Goal: Task Accomplishment & Management: Use online tool/utility

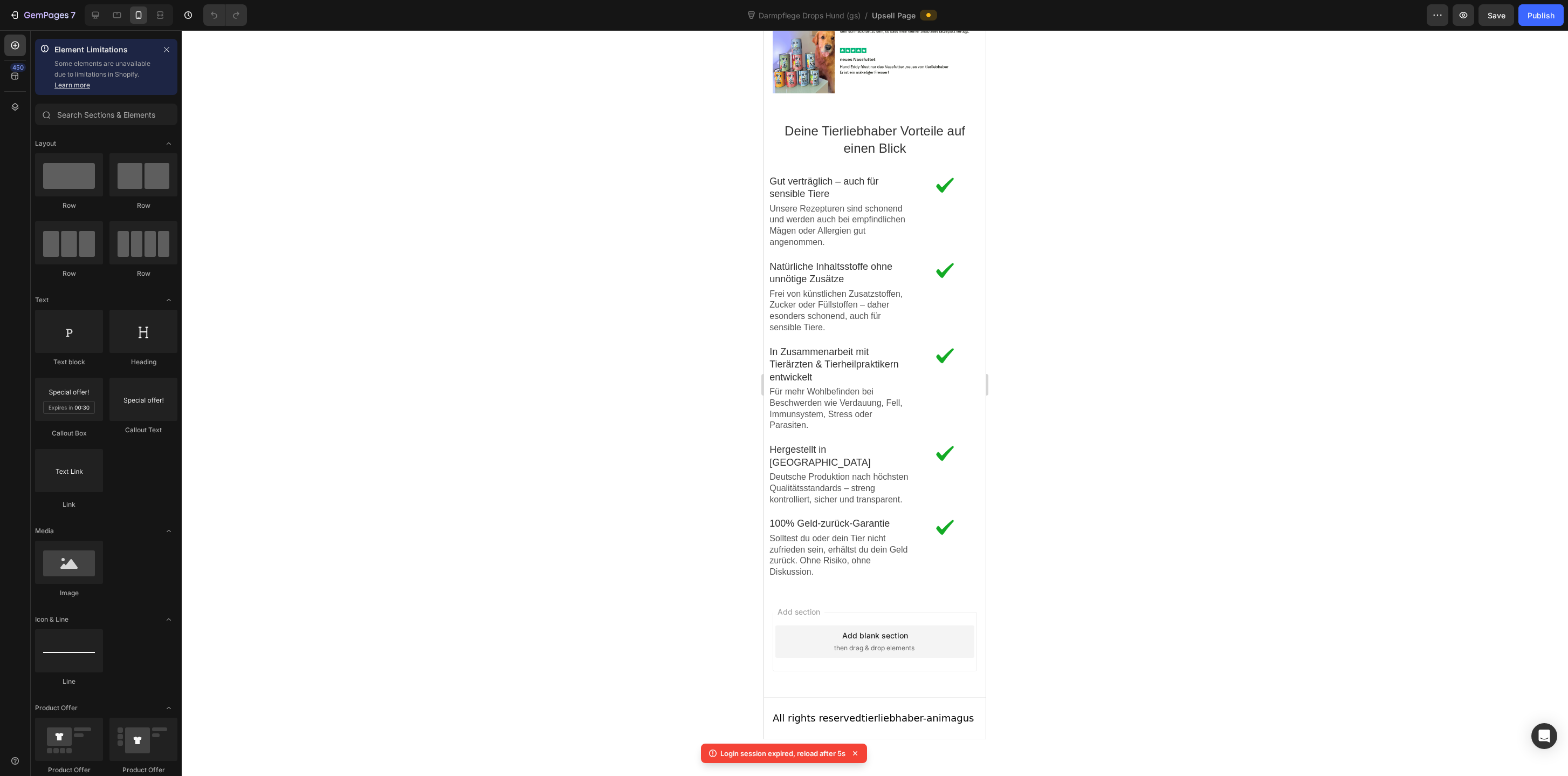
scroll to position [1955, 0]
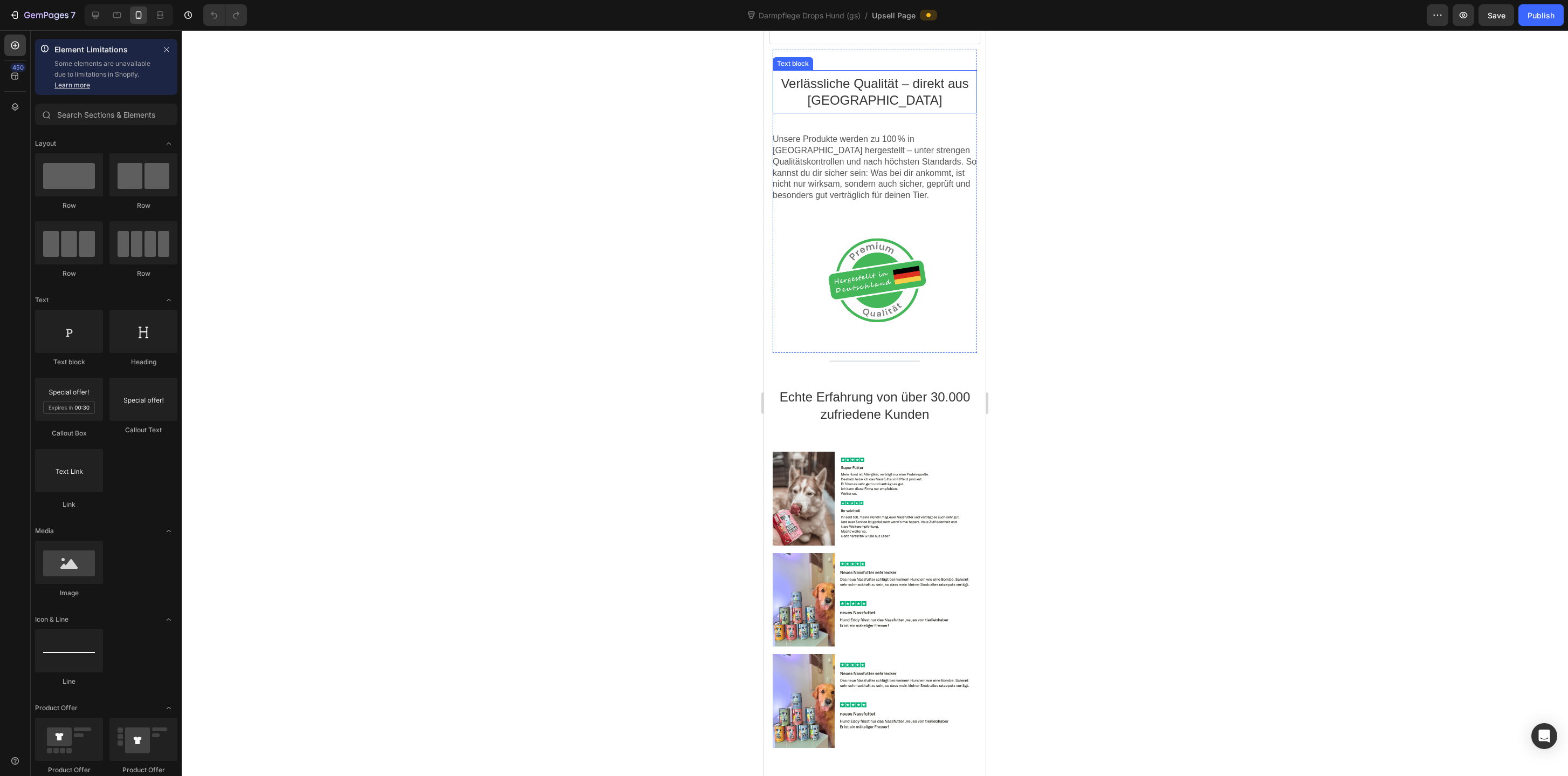
scroll to position [975, 0]
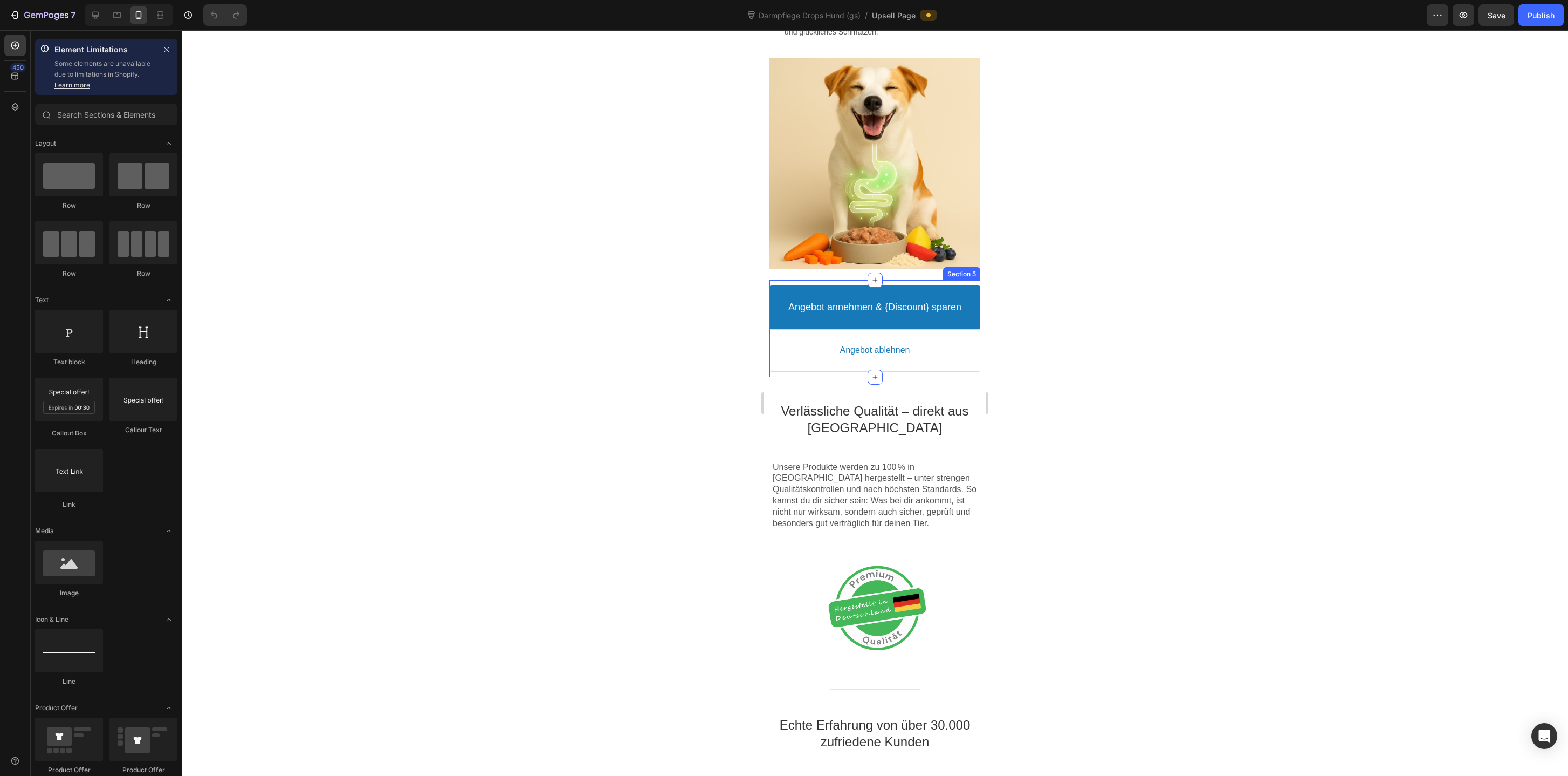
click at [930, 375] on div "Angebot annehmen & {Discount} sparen Accept Button Angebot ablehnen Decline But…" at bounding box center [874, 328] width 210 height 97
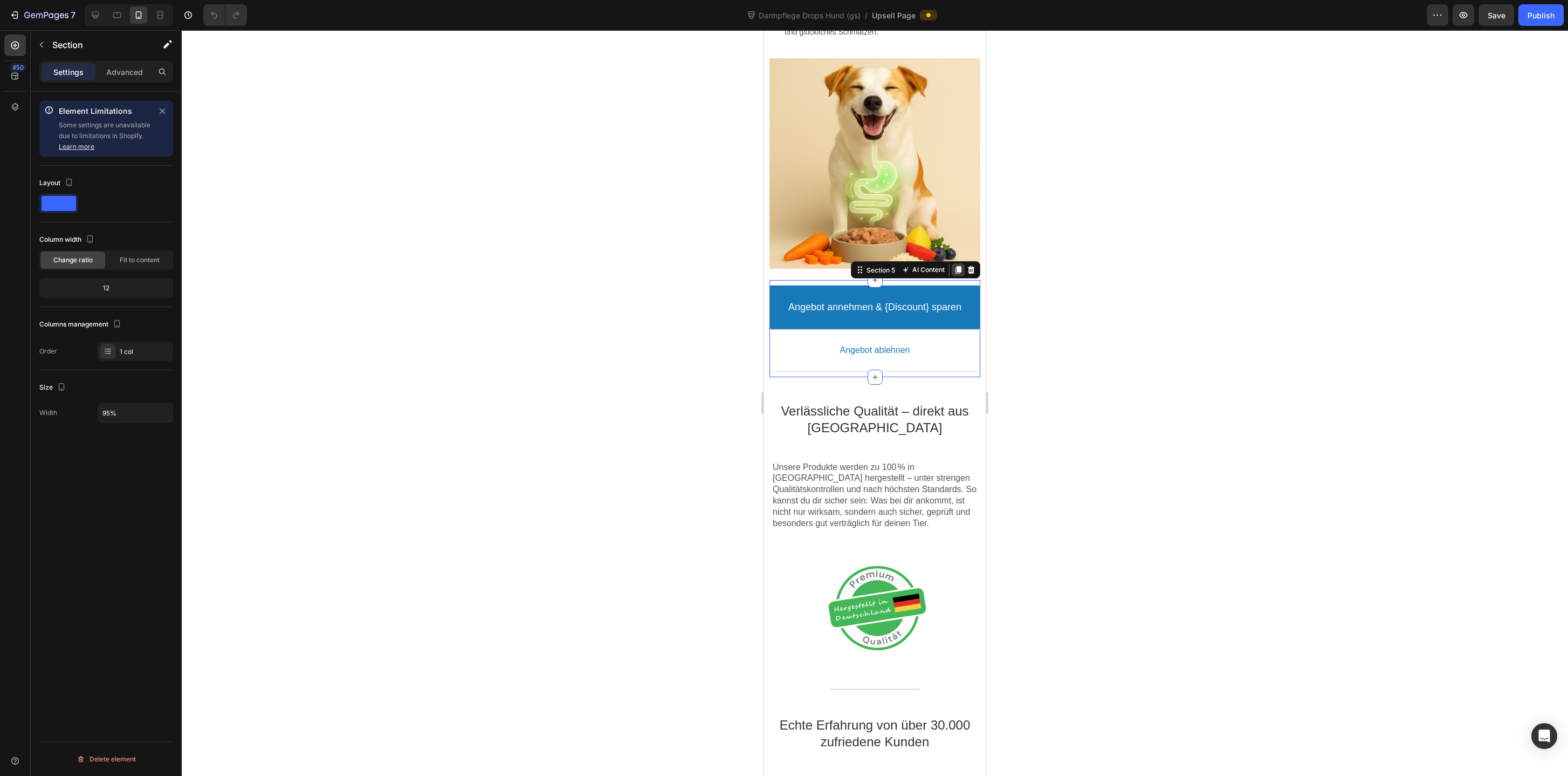
click at [960, 270] on icon at bounding box center [957, 270] width 6 height 8
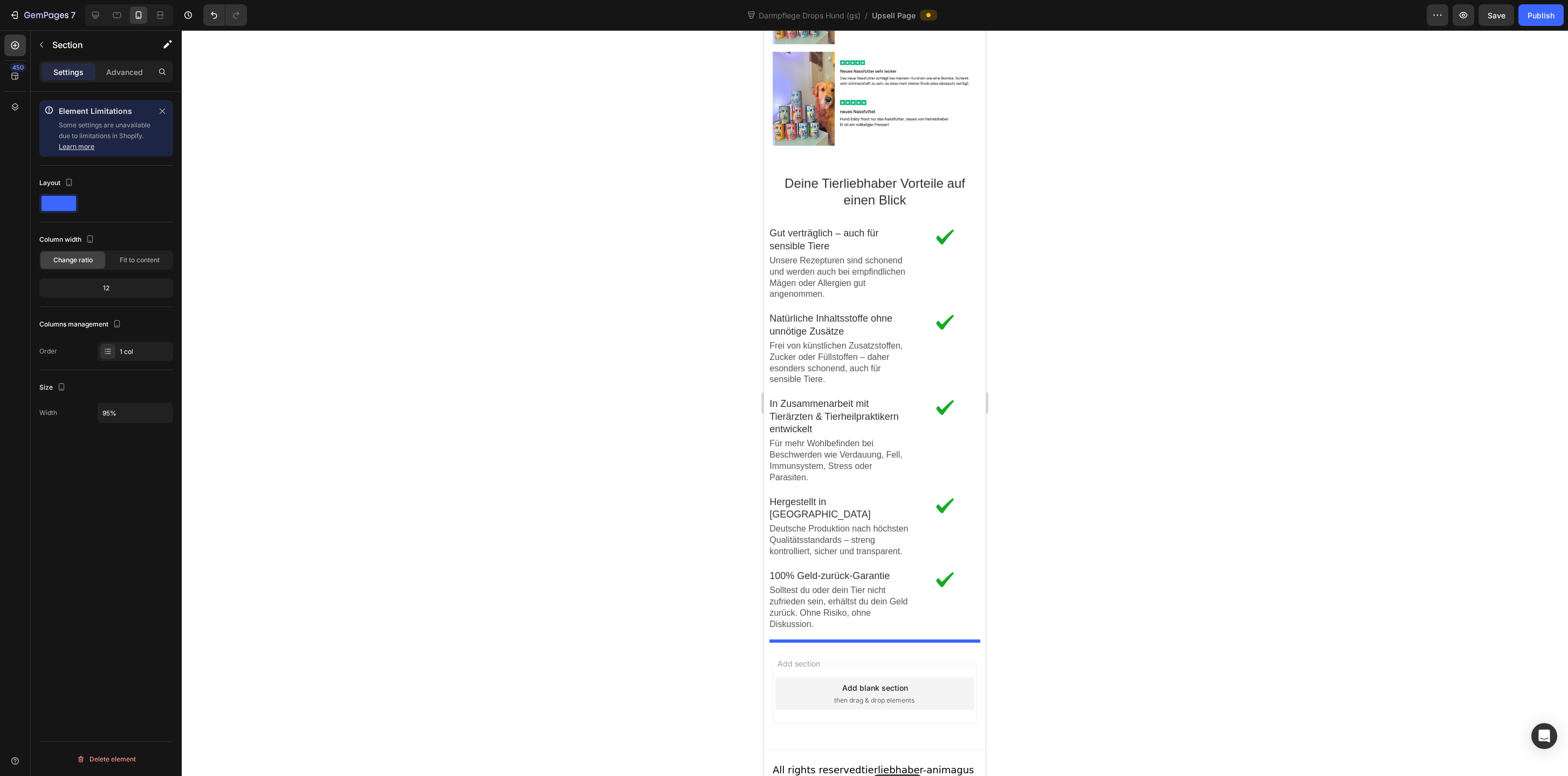
scroll to position [2016, 0]
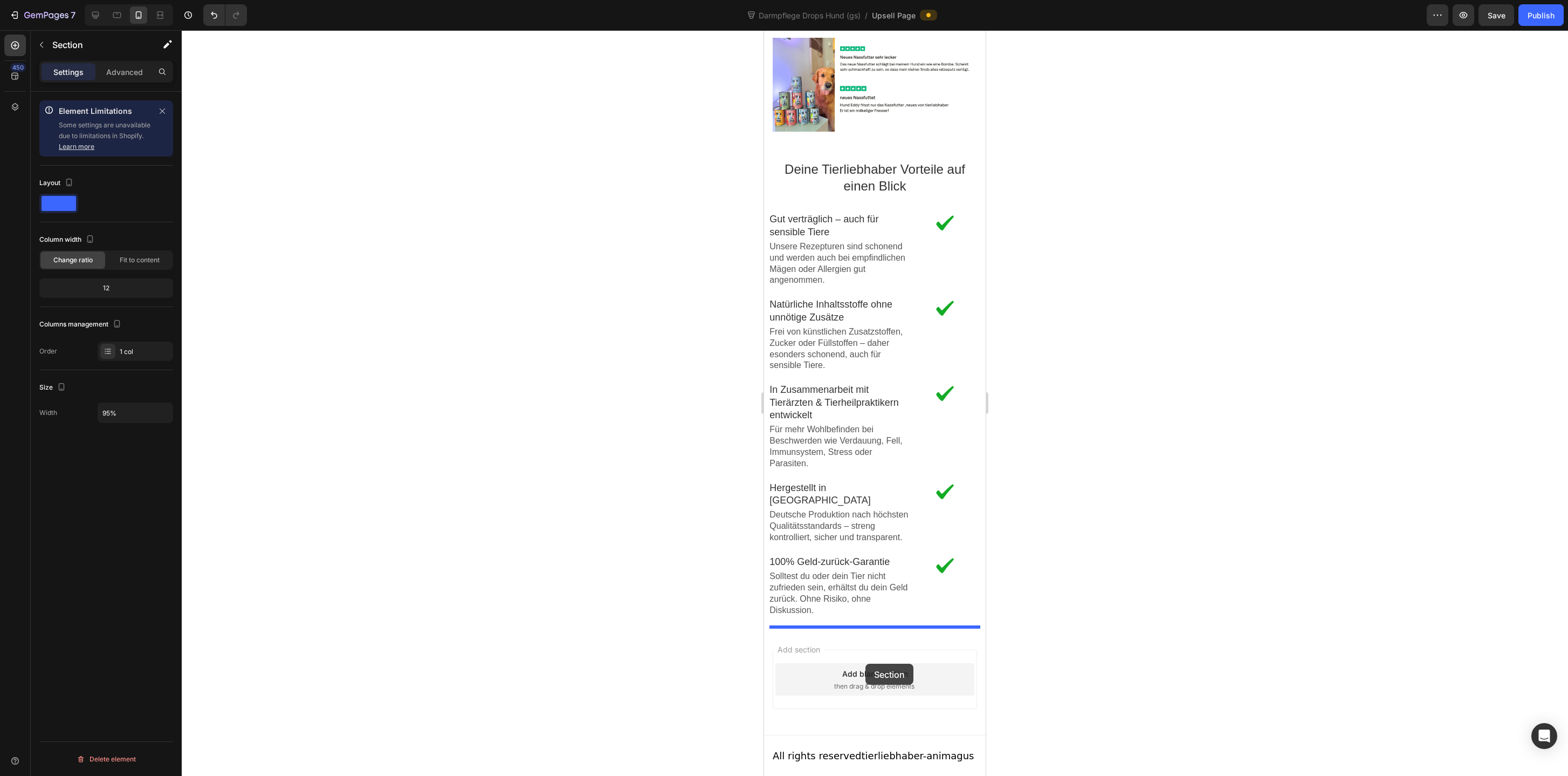
drag, startPoint x: 863, startPoint y: 228, endPoint x: 865, endPoint y: 664, distance: 436.0
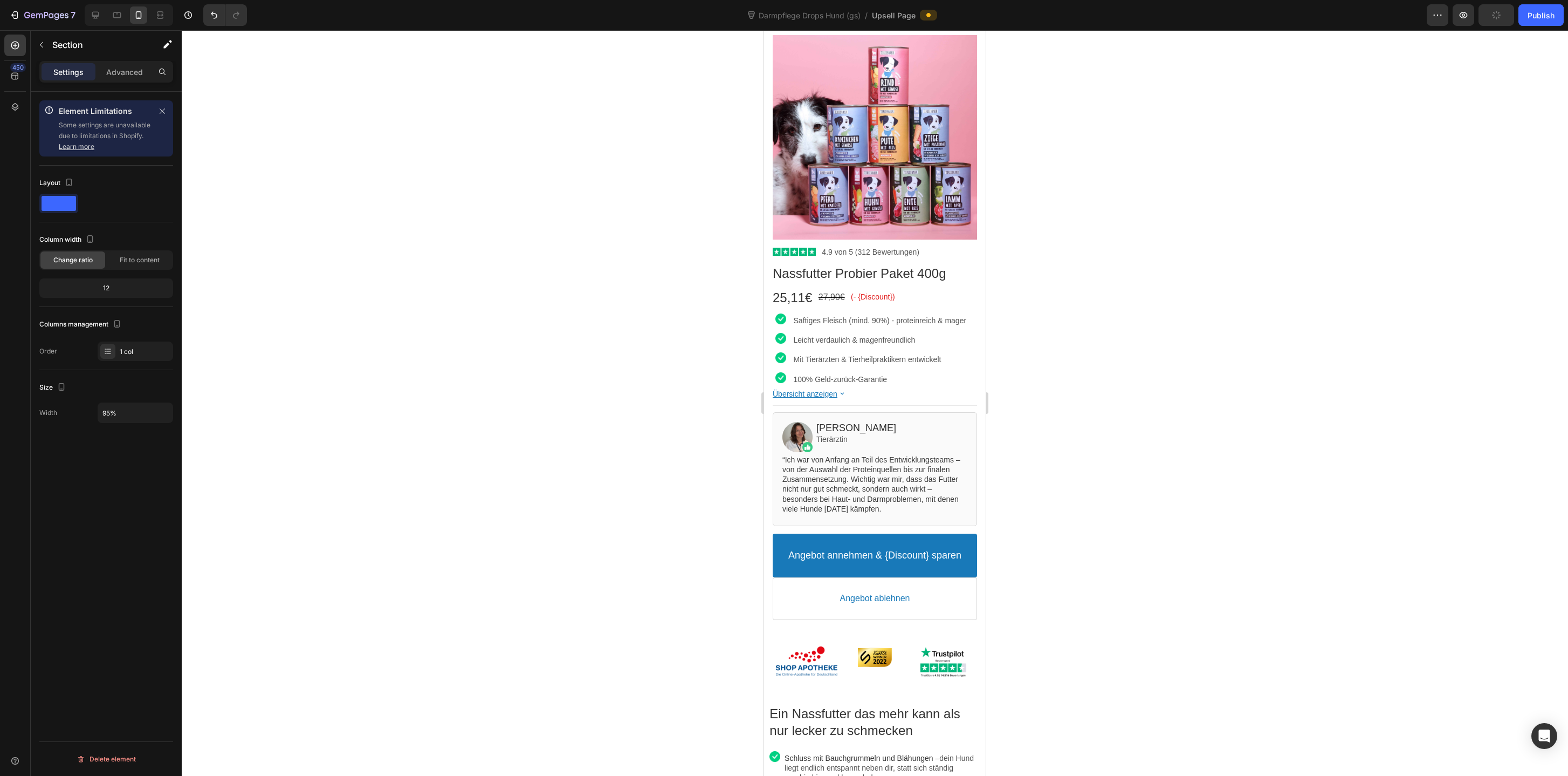
scroll to position [0, 0]
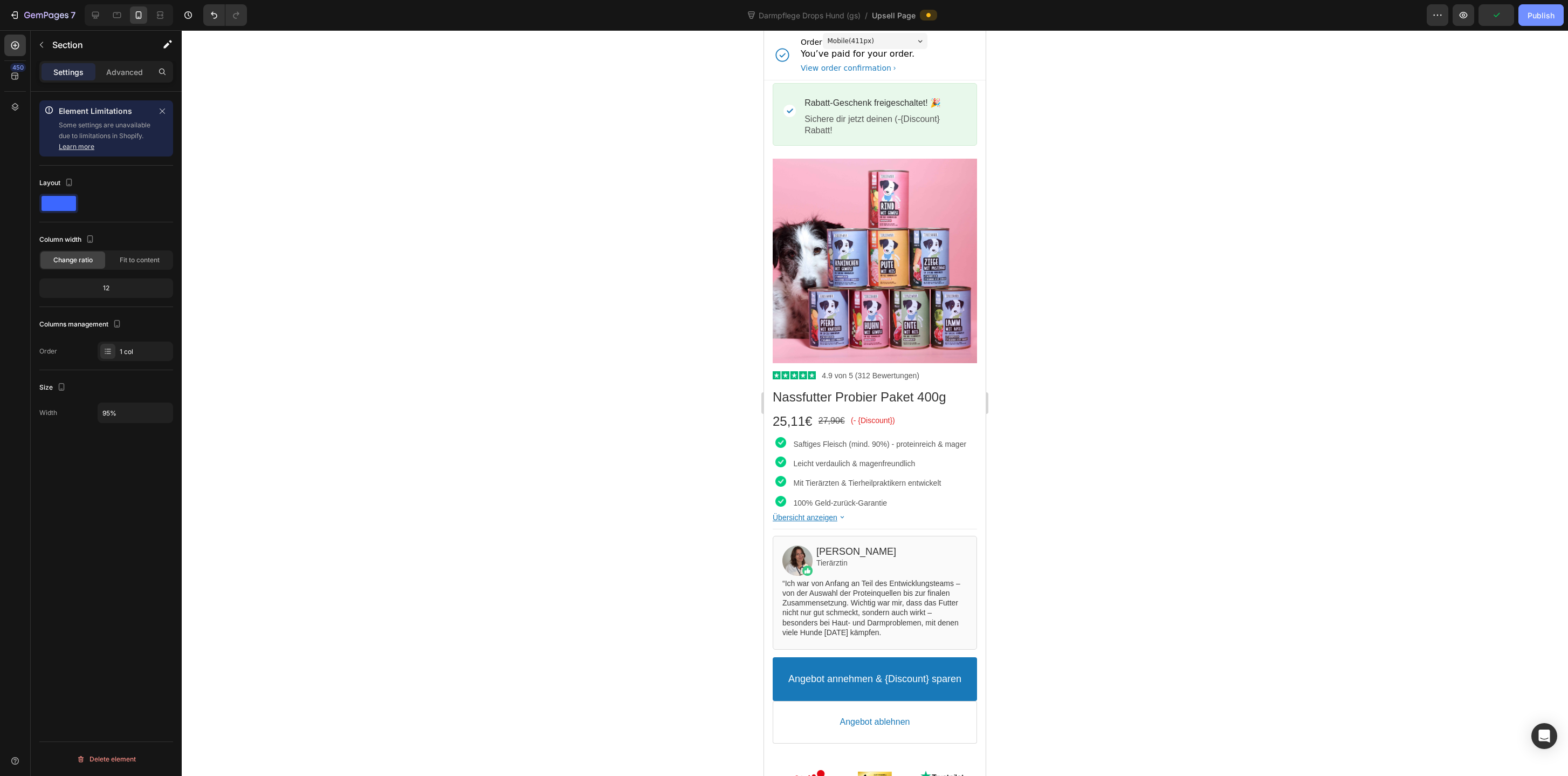
click at [1535, 18] on div "Publish" at bounding box center [1540, 15] width 27 height 11
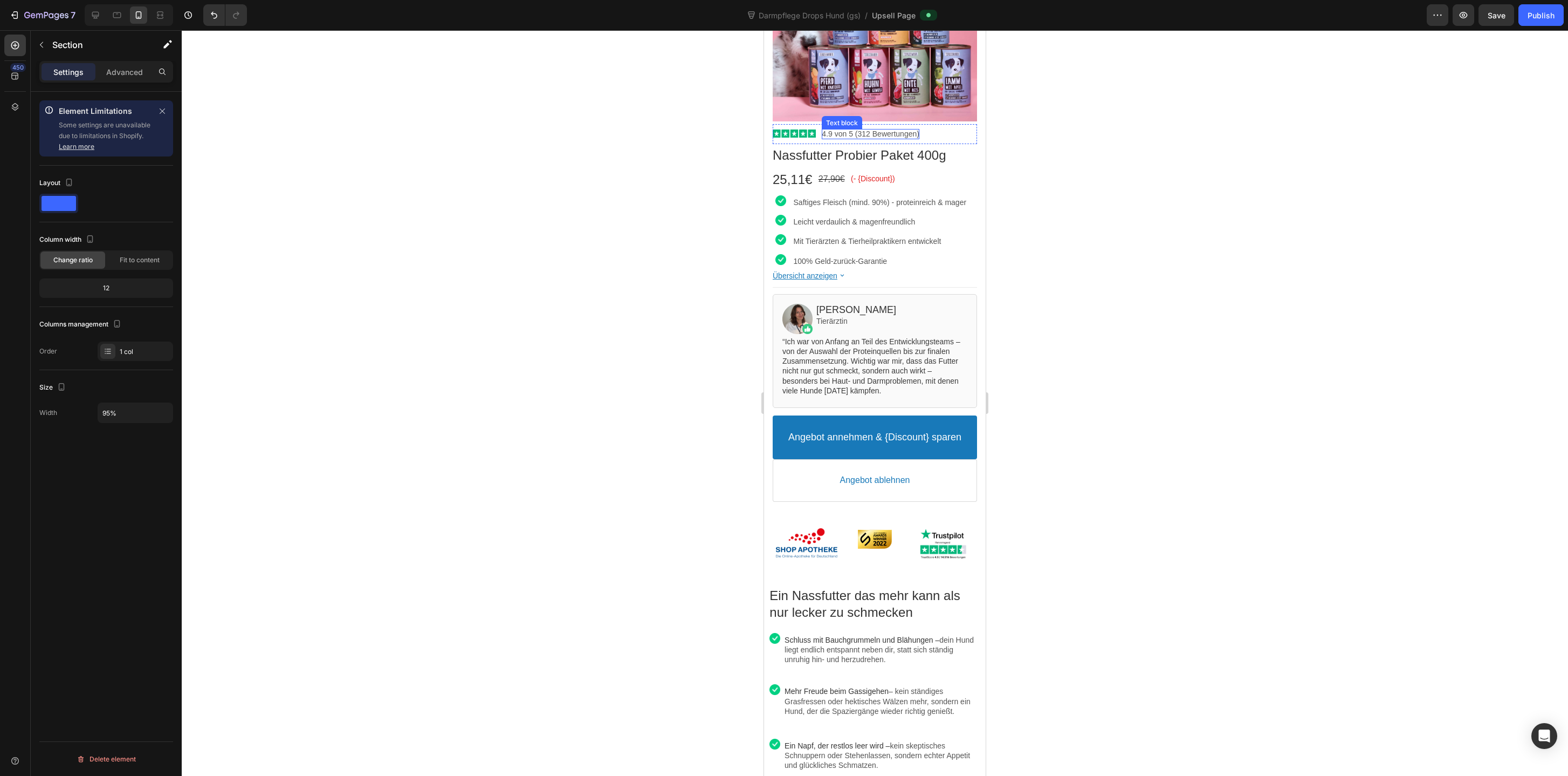
scroll to position [265, 0]
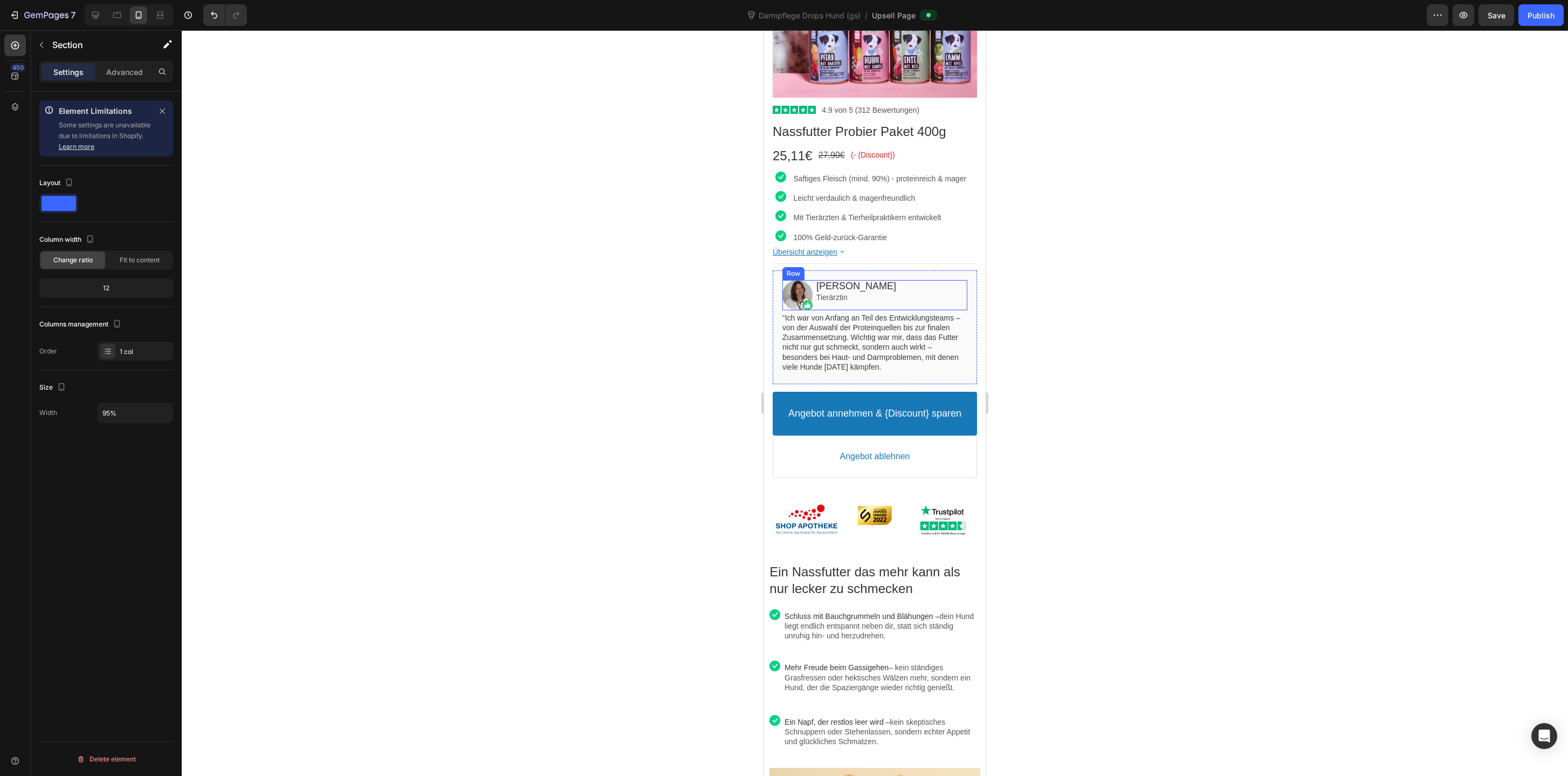
click at [910, 307] on div "Christina Pfülb Heading Tierärztin Text block" at bounding box center [892, 295] width 151 height 30
click at [140, 72] on p "Advanced" at bounding box center [124, 72] width 36 height 11
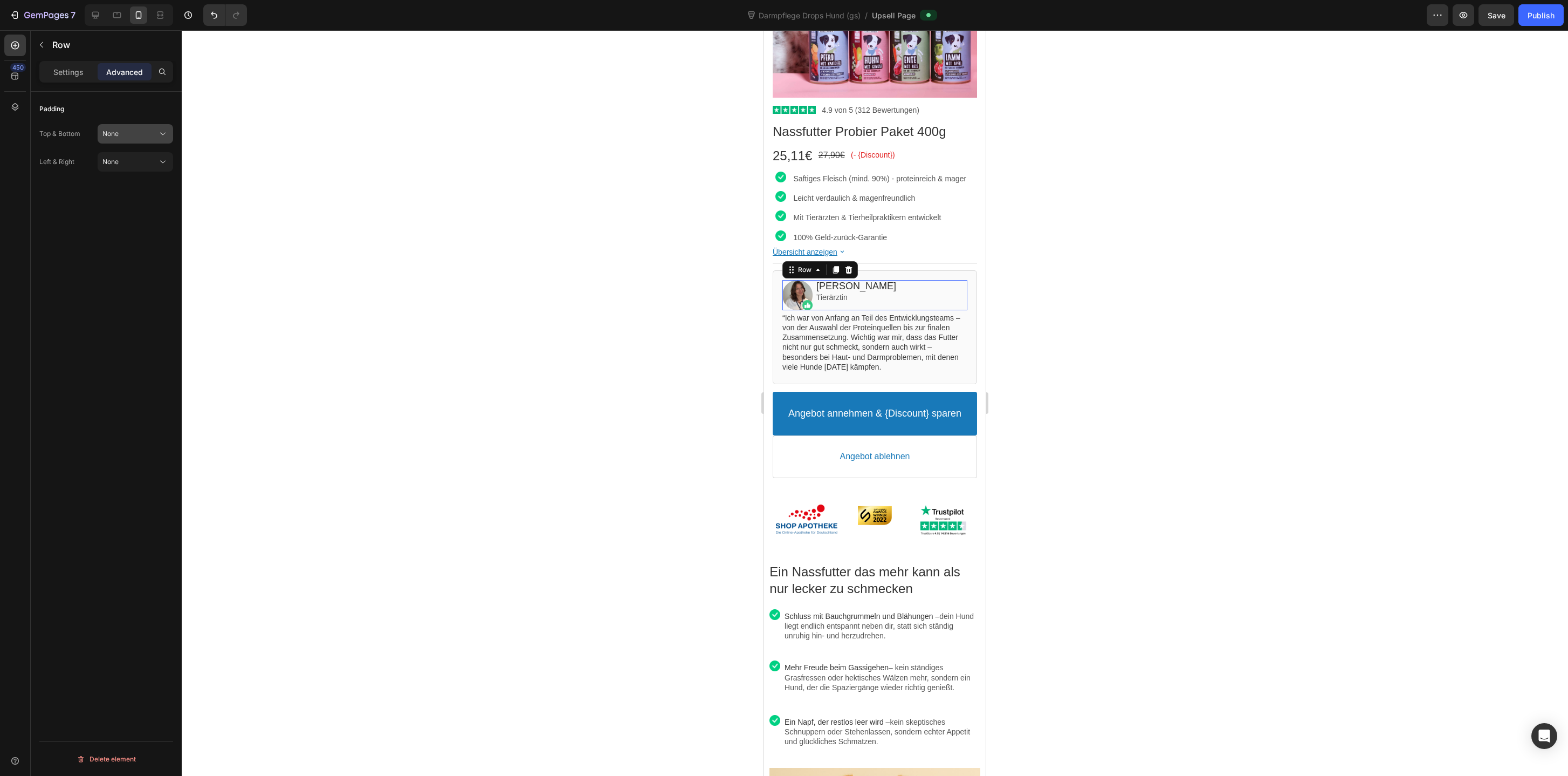
click at [139, 130] on div "None" at bounding box center [130, 134] width 55 height 9
click at [137, 211] on div "Tight 9px" at bounding box center [124, 221] width 88 height 21
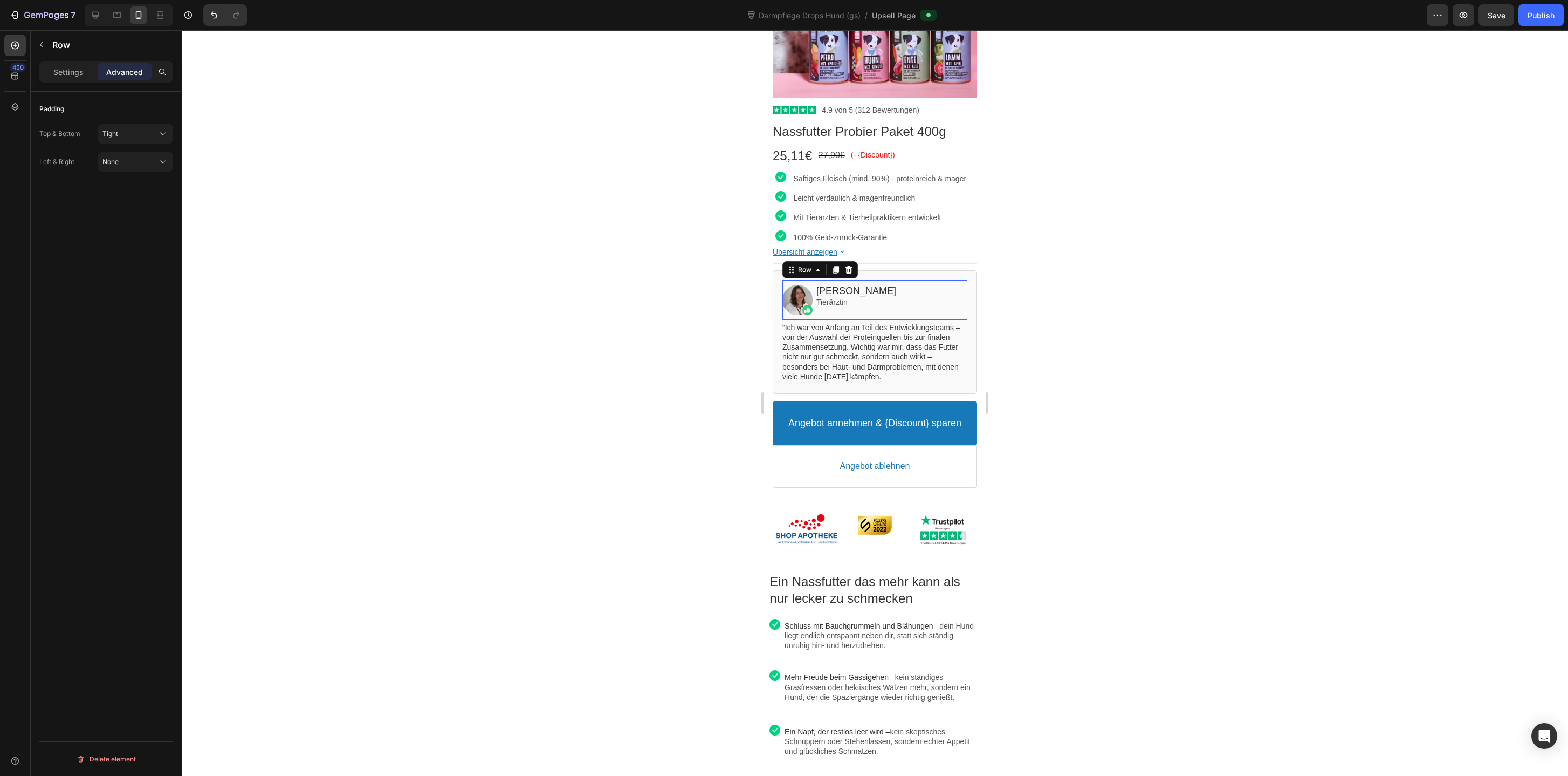
click at [491, 292] on div at bounding box center [875, 403] width 1386 height 745
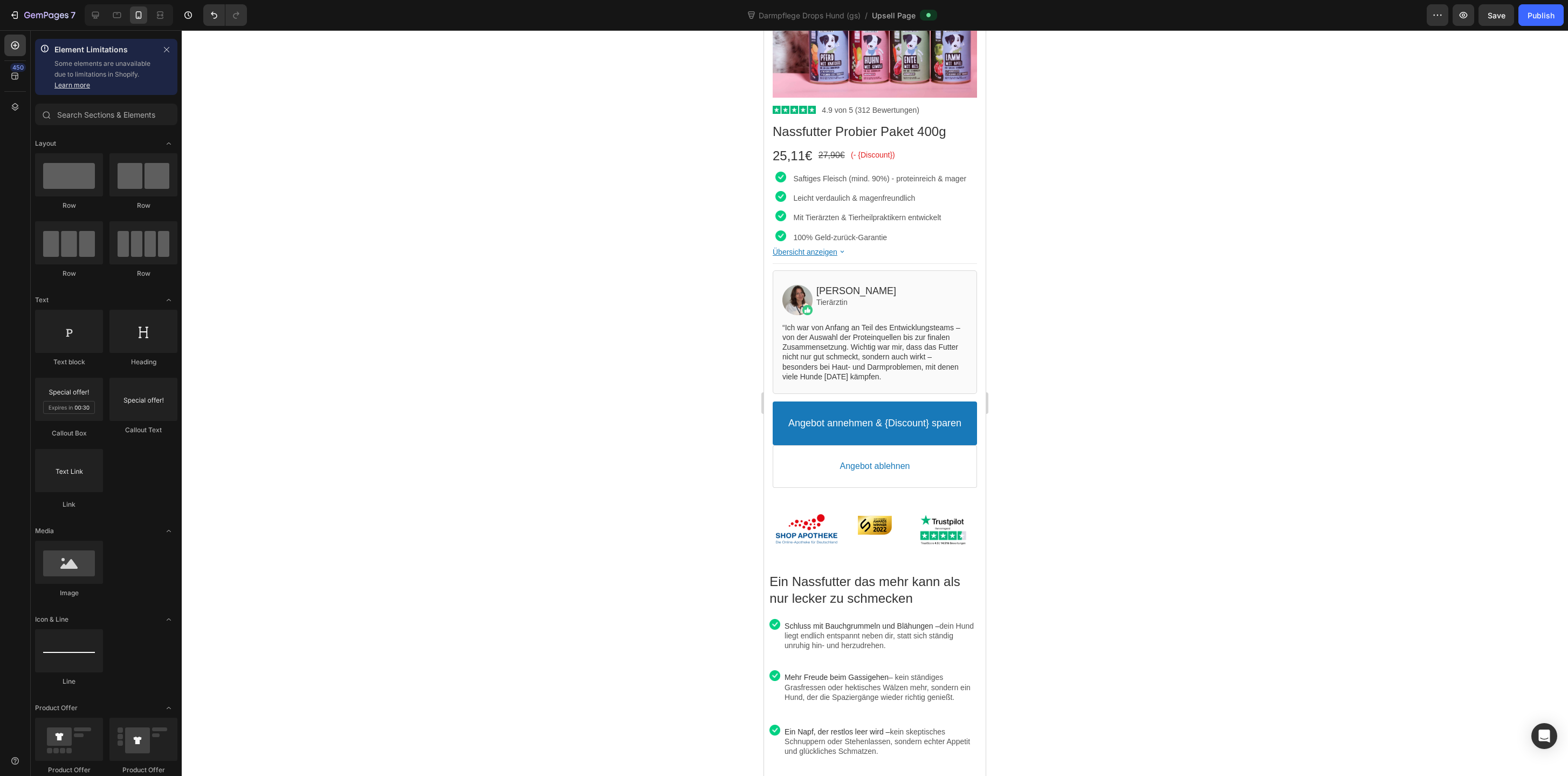
click at [1065, 300] on div at bounding box center [875, 403] width 1386 height 745
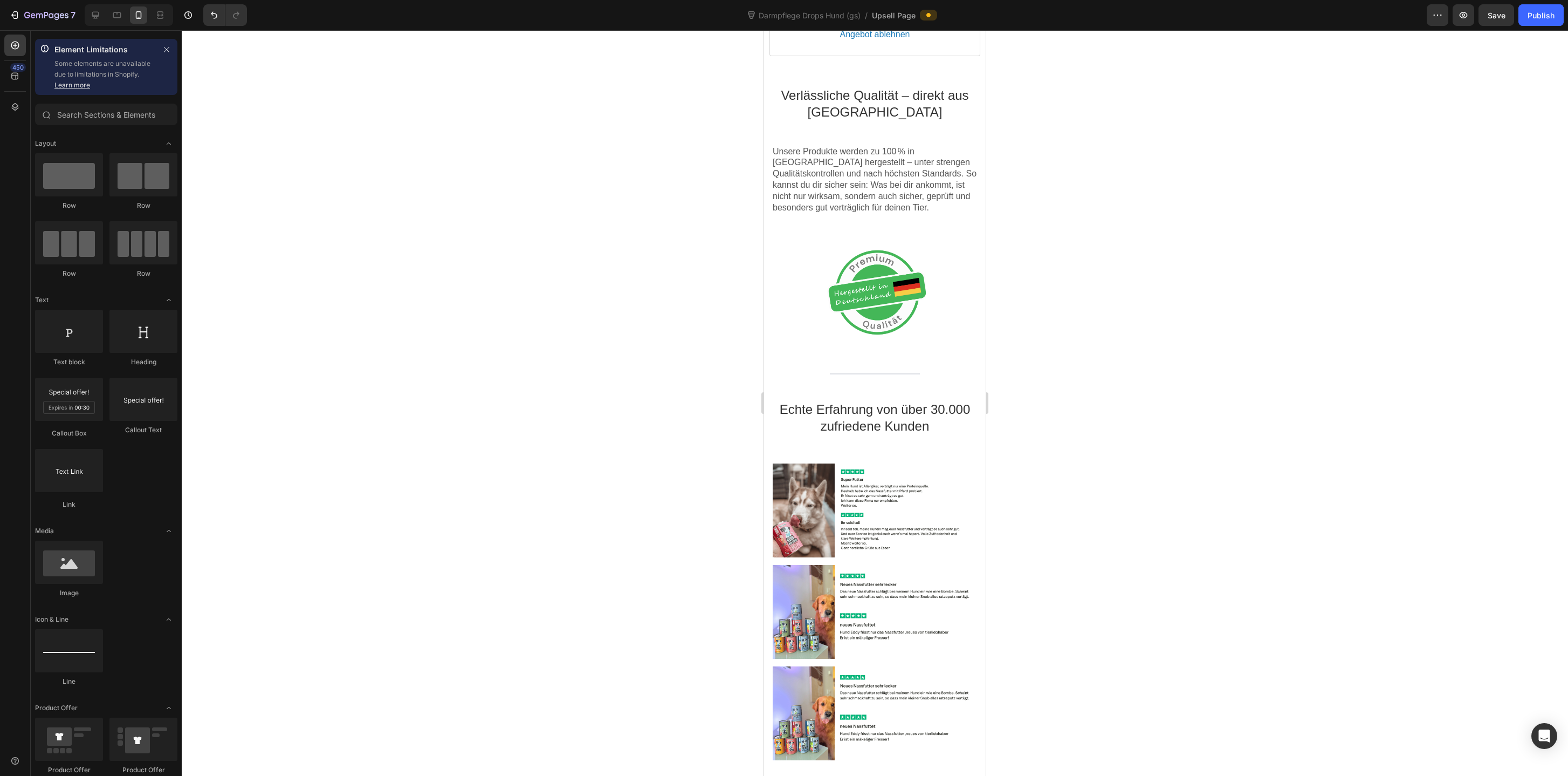
scroll to position [1302, 0]
click at [98, 16] on icon at bounding box center [95, 15] width 7 height 7
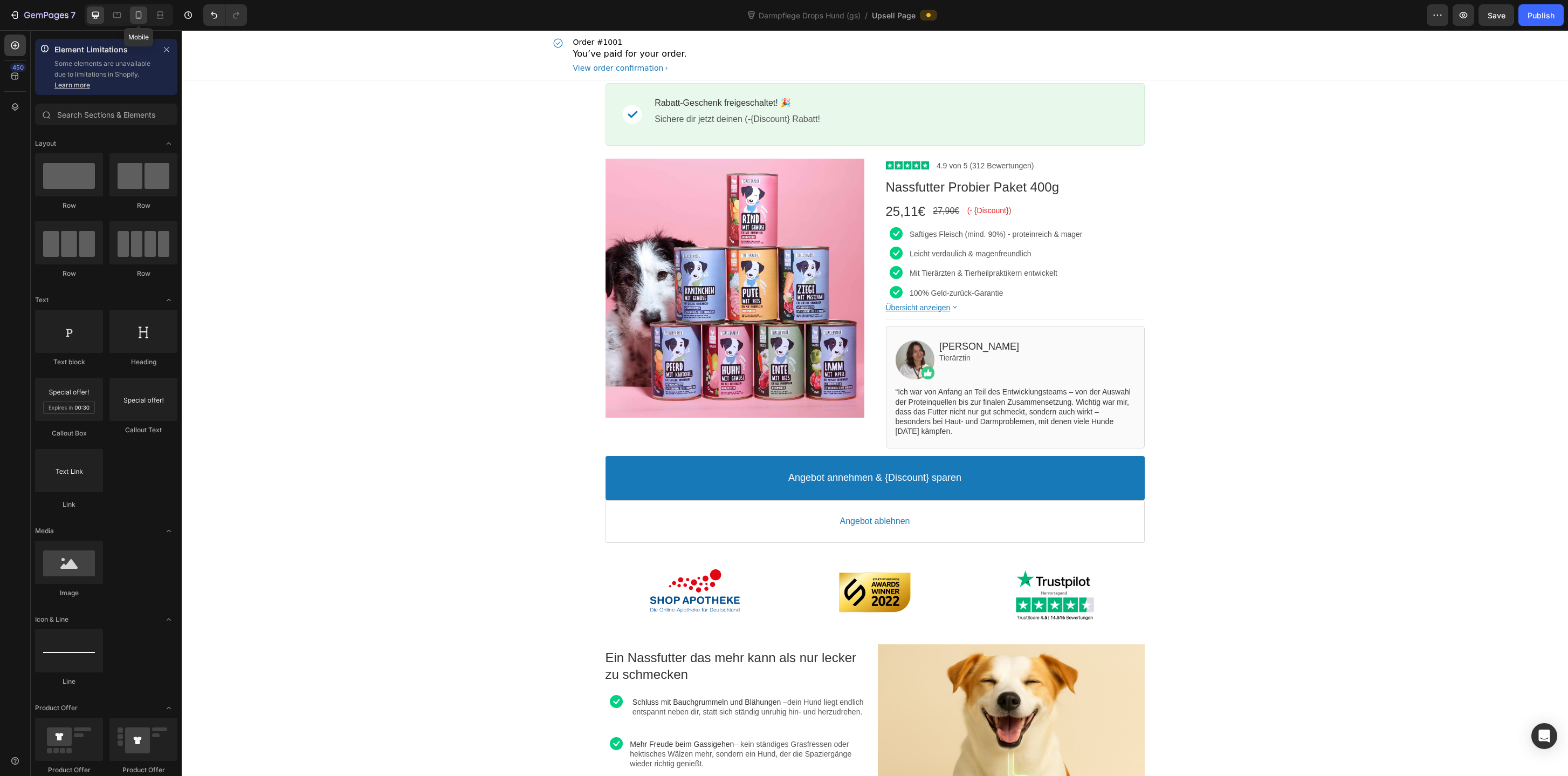
click at [140, 18] on icon at bounding box center [138, 14] width 11 height 11
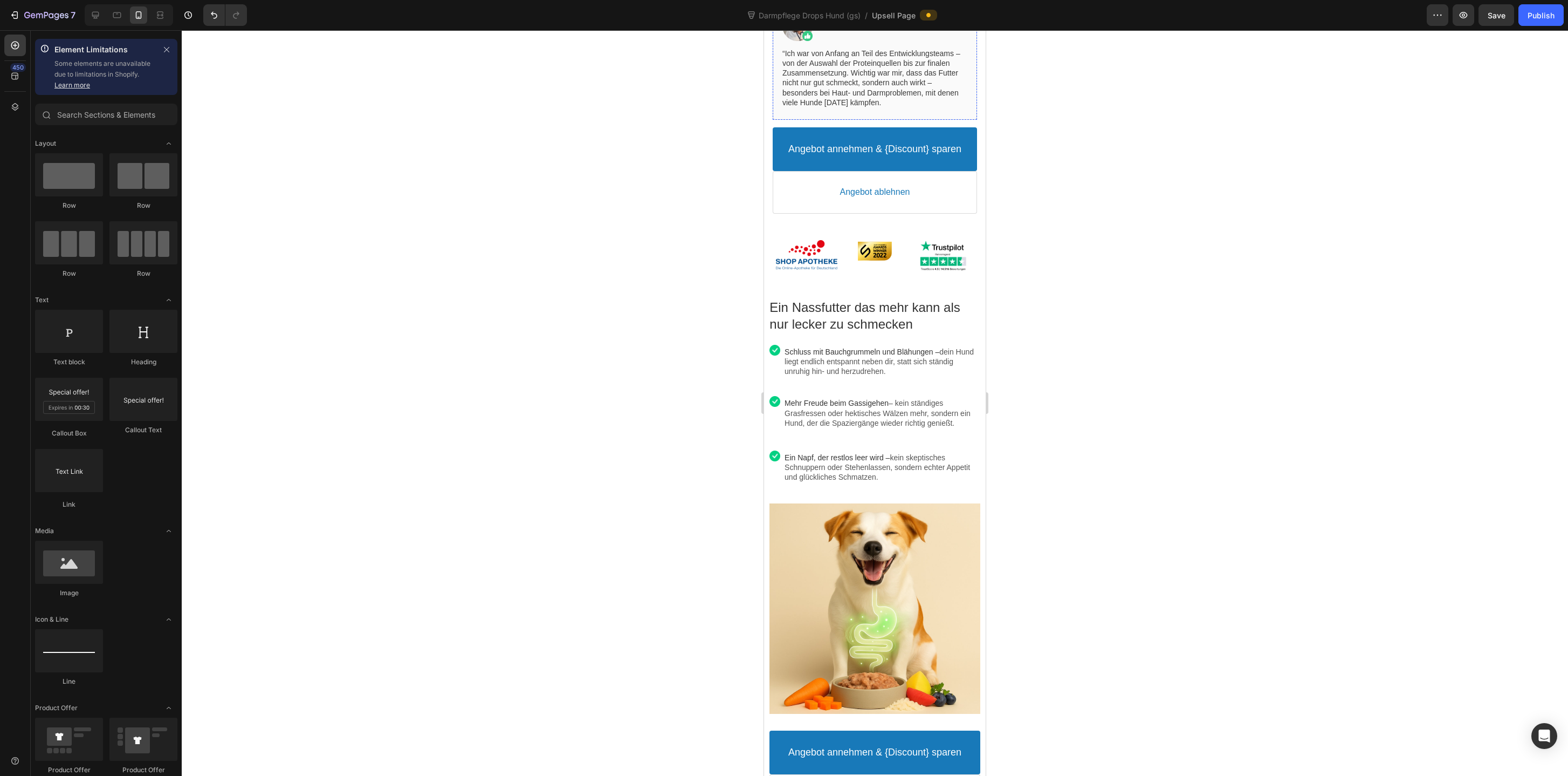
scroll to position [541, 0]
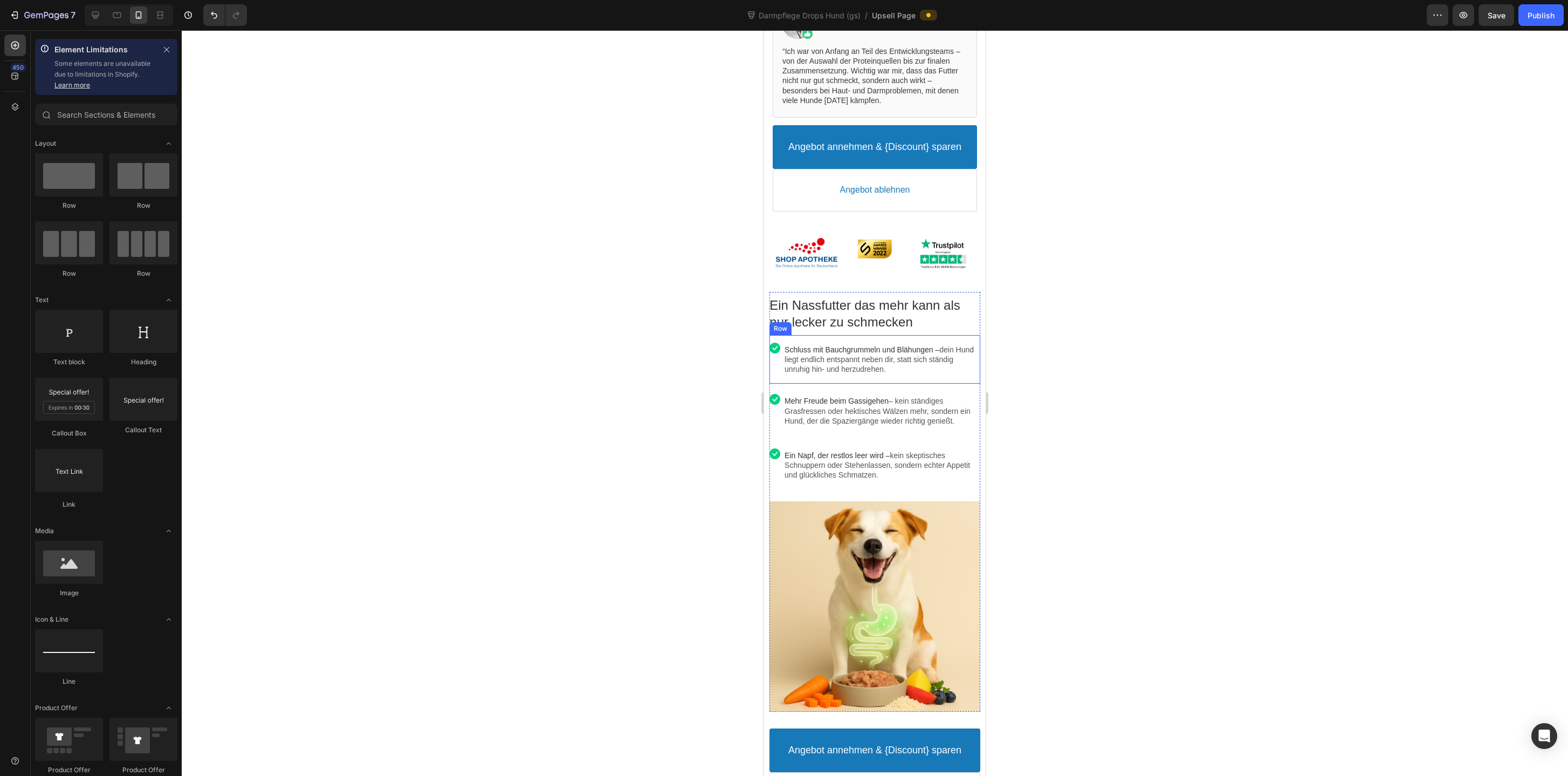
click at [780, 377] on div "Image" at bounding box center [774, 359] width 11 height 40
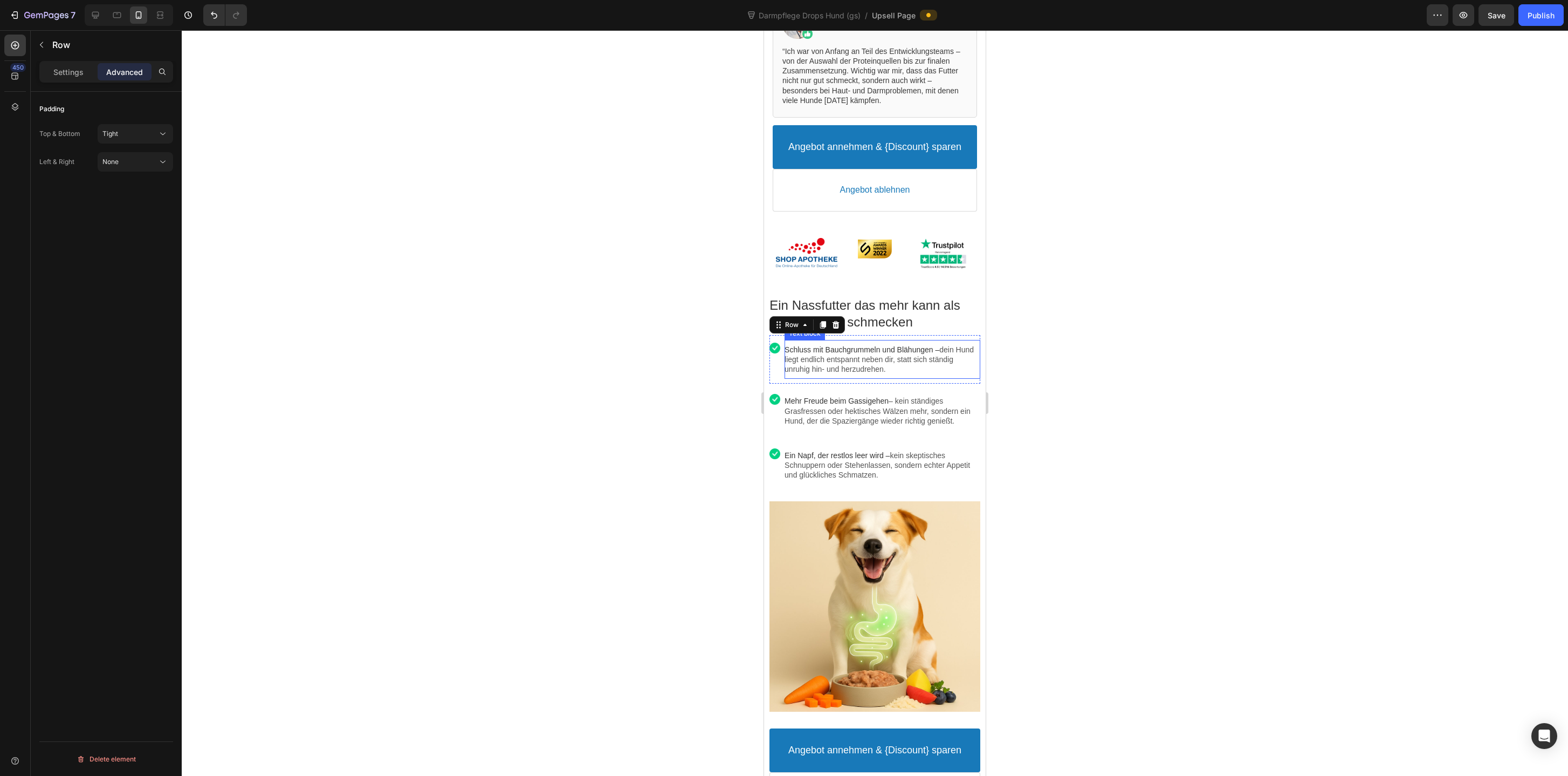
click at [871, 370] on p "Schluss mit Bauchgrummeln und Blähungen – dein Hund liegt endlich entspannt neb…" at bounding box center [882, 359] width 196 height 29
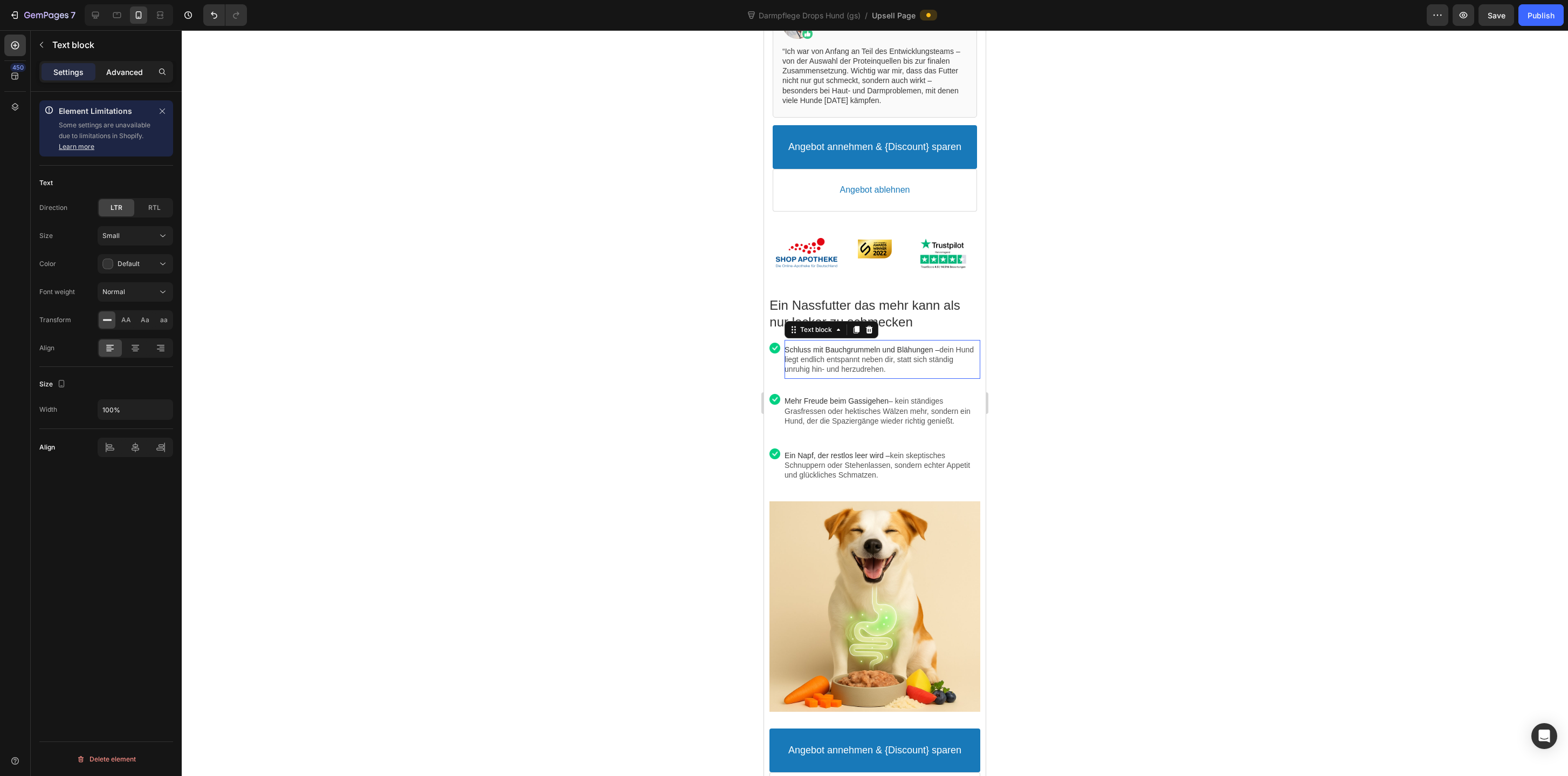
click at [132, 72] on p "Advanced" at bounding box center [124, 72] width 36 height 11
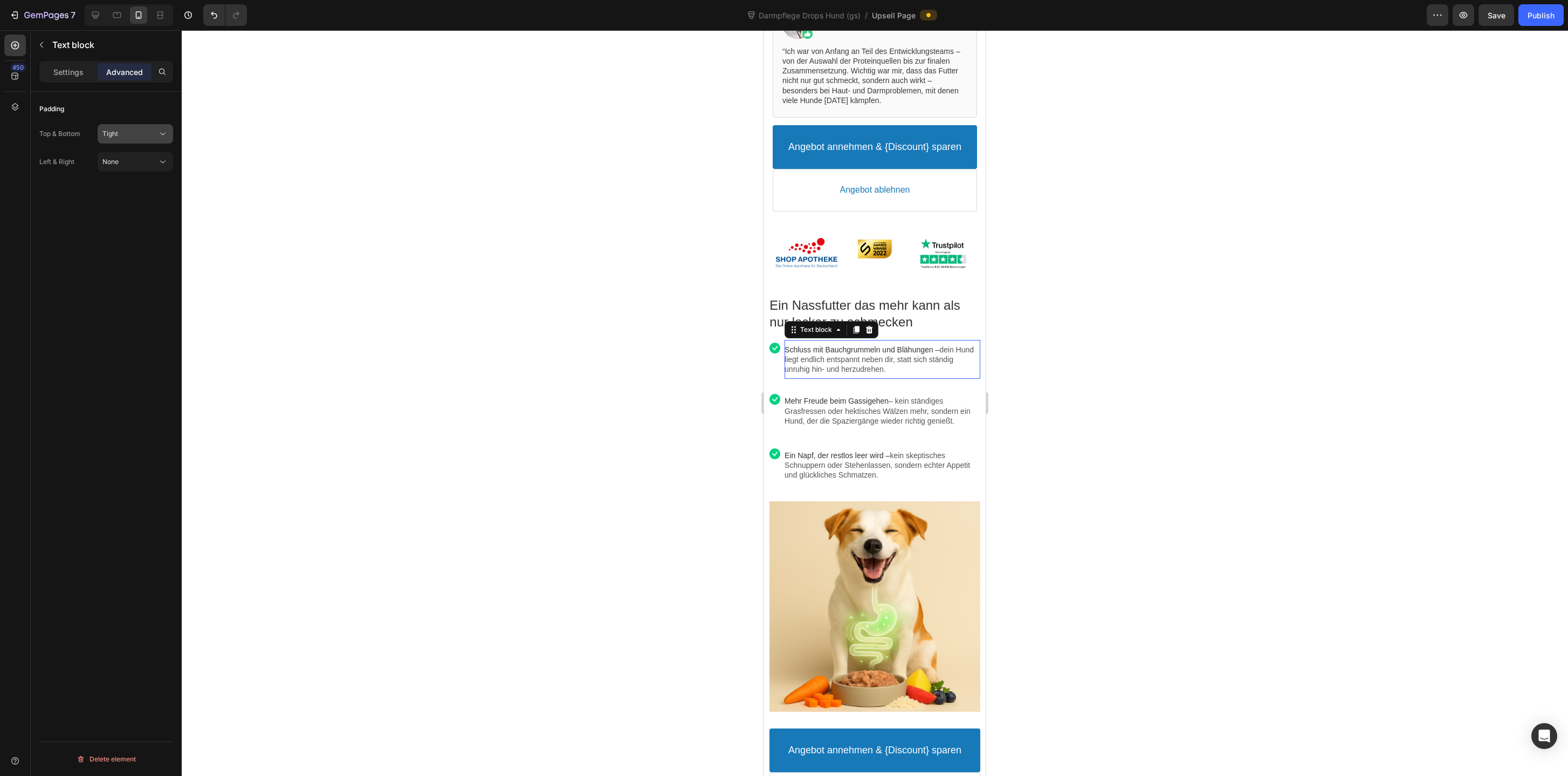
click at [143, 134] on div "Tight" at bounding box center [130, 134] width 55 height 9
click at [142, 174] on div "Extra Tight 5px" at bounding box center [124, 181] width 88 height 21
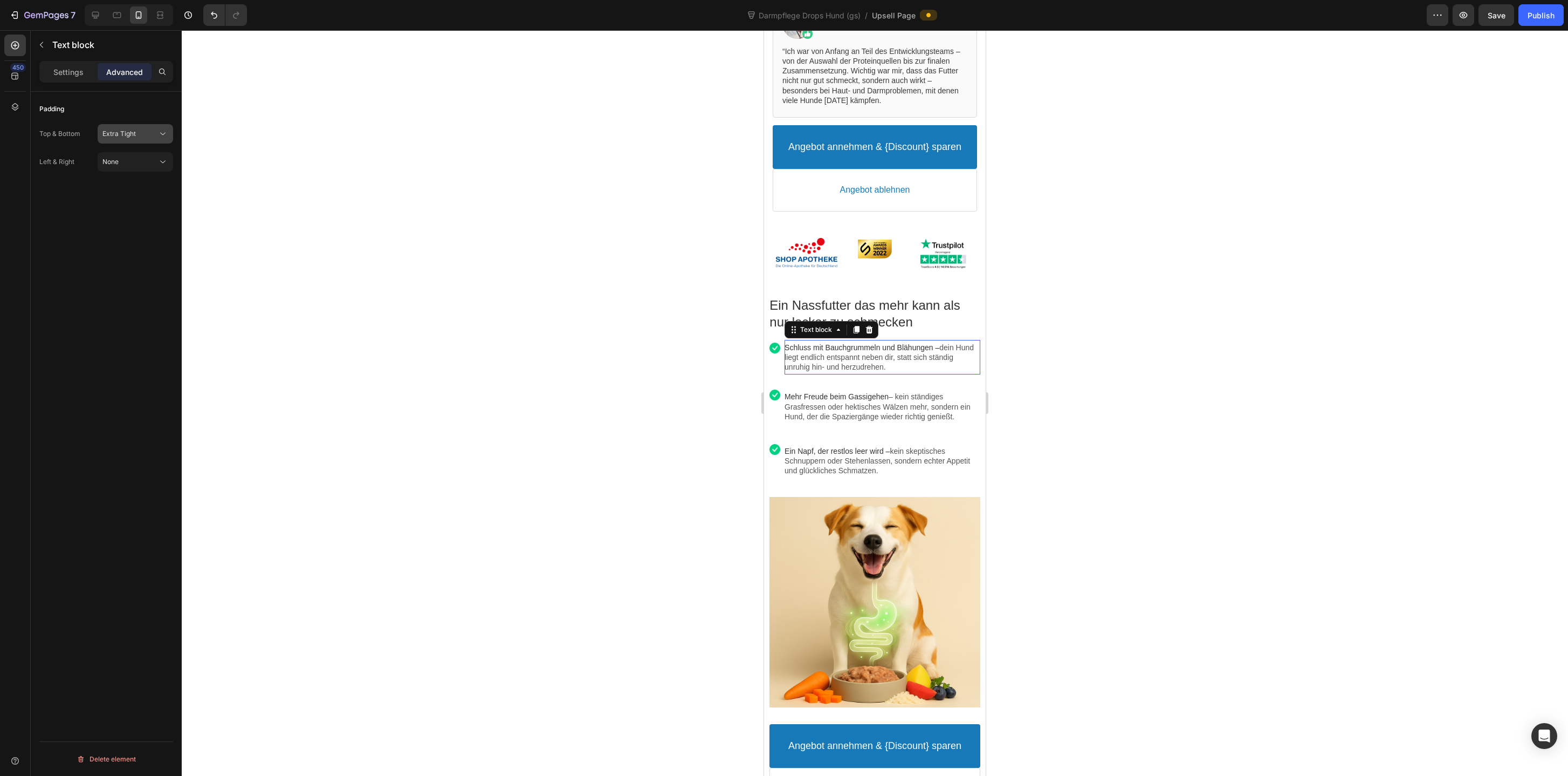
click at [134, 137] on span "Extra Tight" at bounding box center [118, 134] width 33 height 9
click at [134, 156] on p "None 0px" at bounding box center [133, 160] width 61 height 9
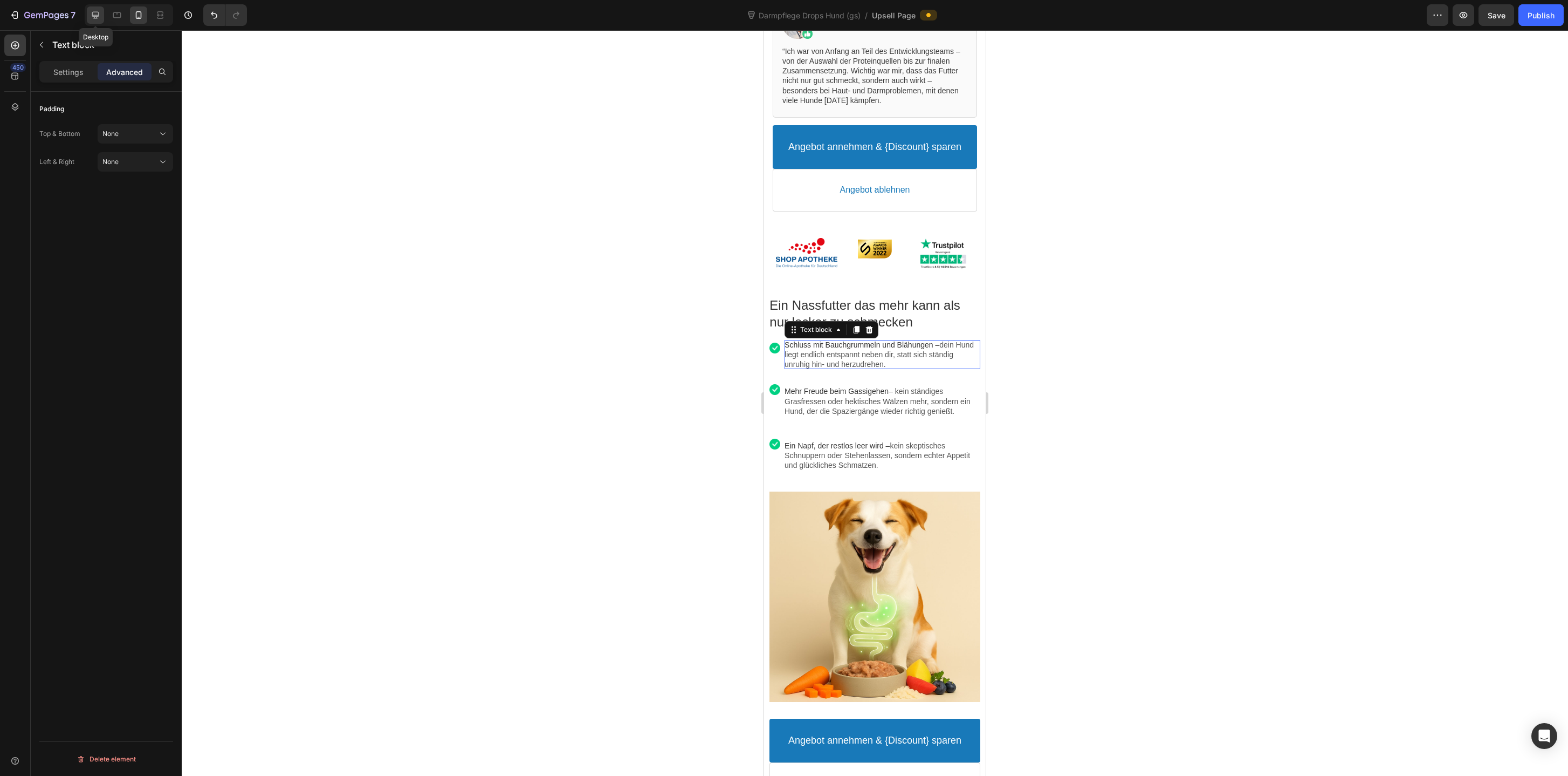
click at [98, 18] on icon at bounding box center [95, 14] width 11 height 11
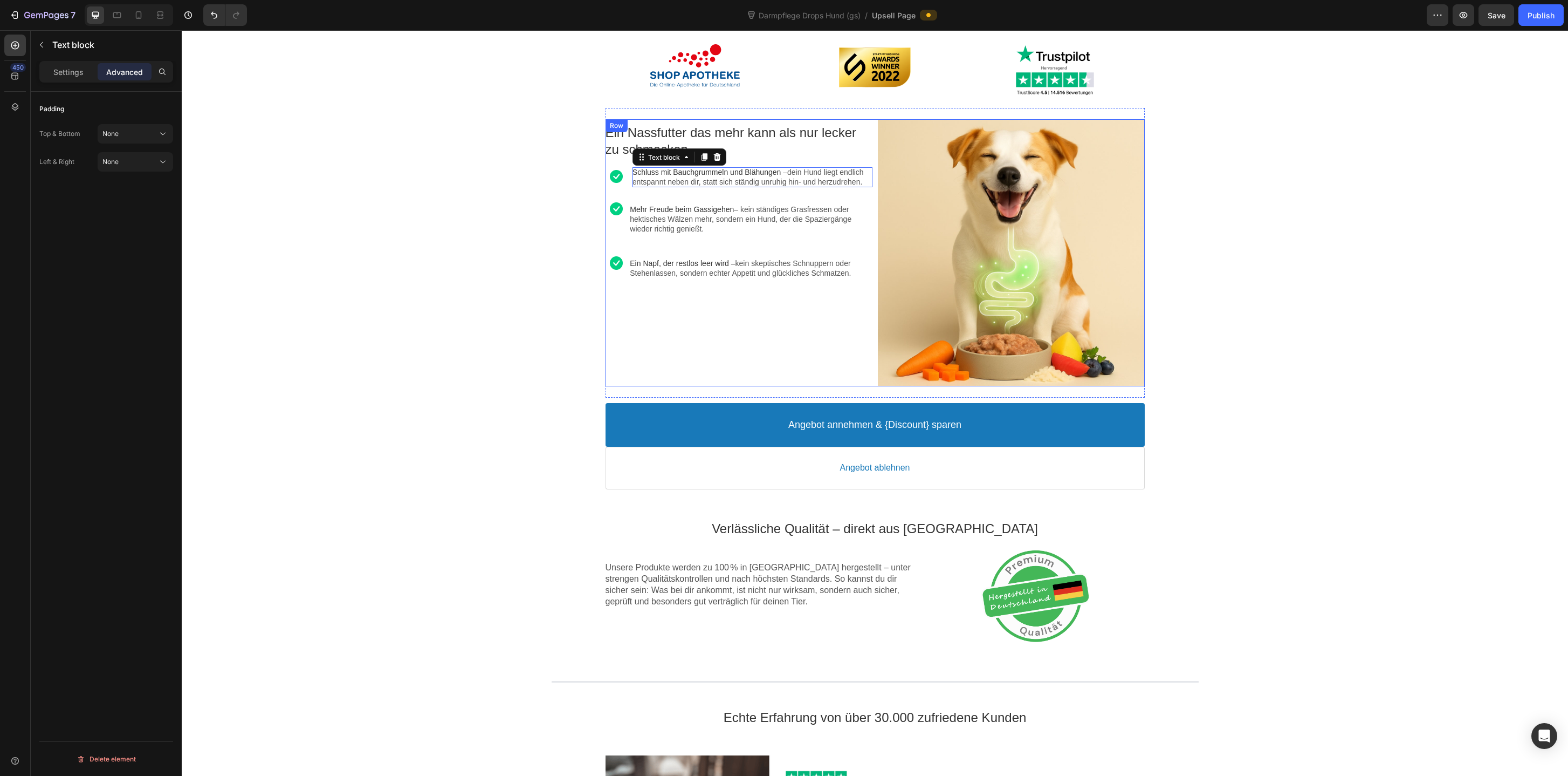
scroll to position [487, 0]
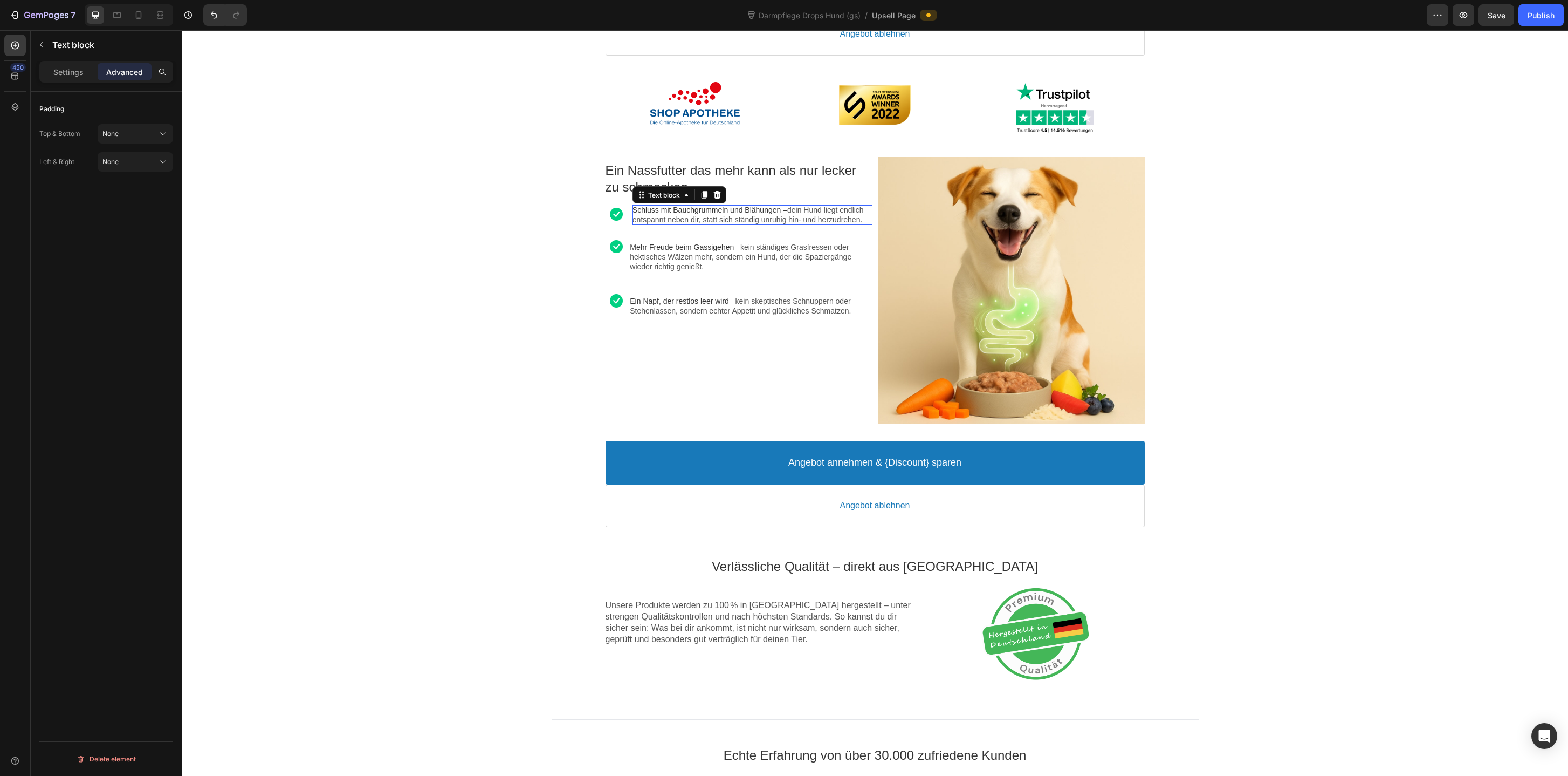
click at [535, 268] on div "Image Rabatt-Geschenk freigeschaltet! 🎉 Callout Text Sichere dir jetzt deinen (…" at bounding box center [875, 785] width 1386 height 2383
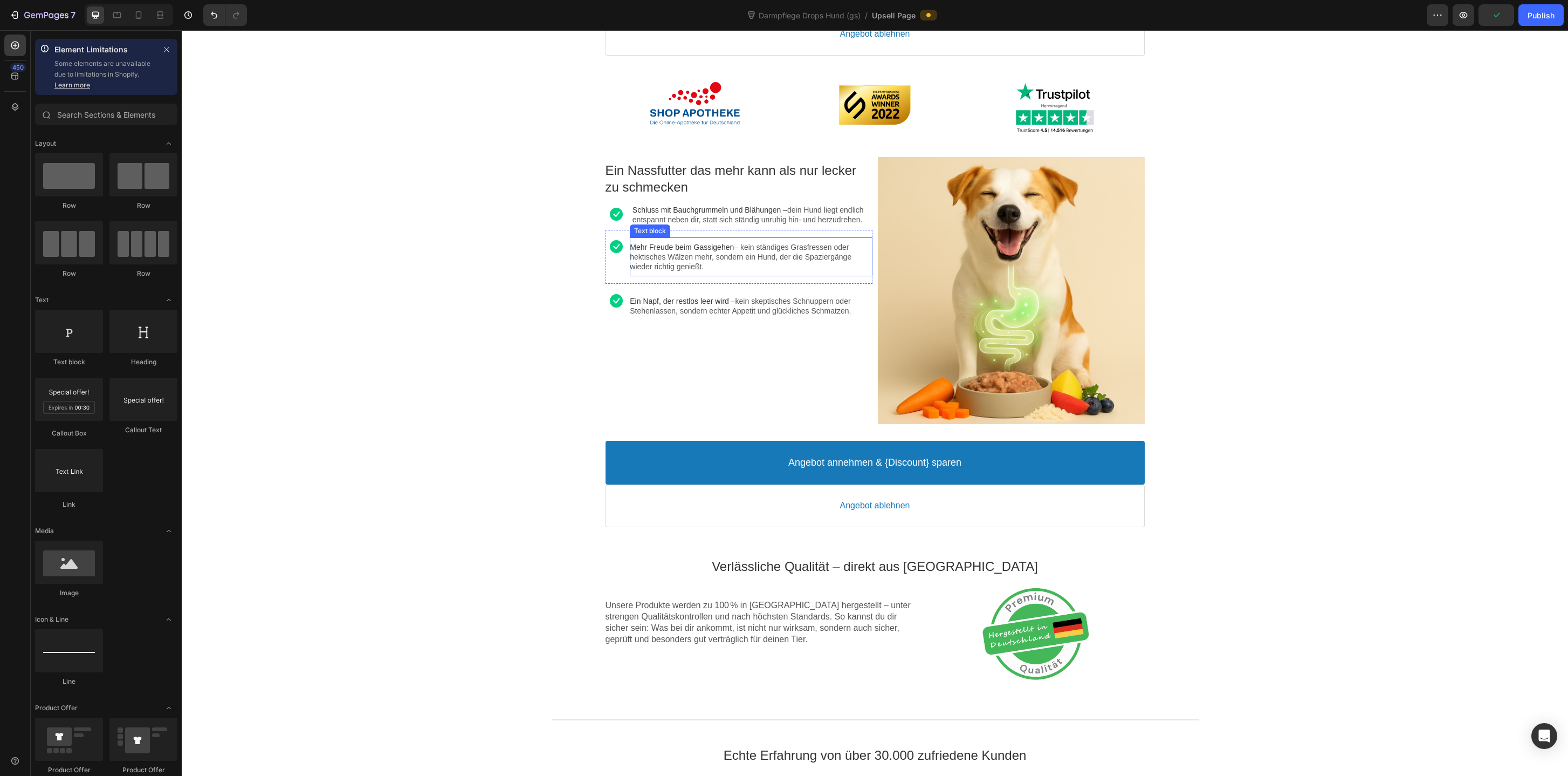
click at [752, 263] on p "Mehr Freude beim Gassigehen – kein ständiges Grasfressen oder hektisches Wälzen…" at bounding box center [750, 257] width 242 height 29
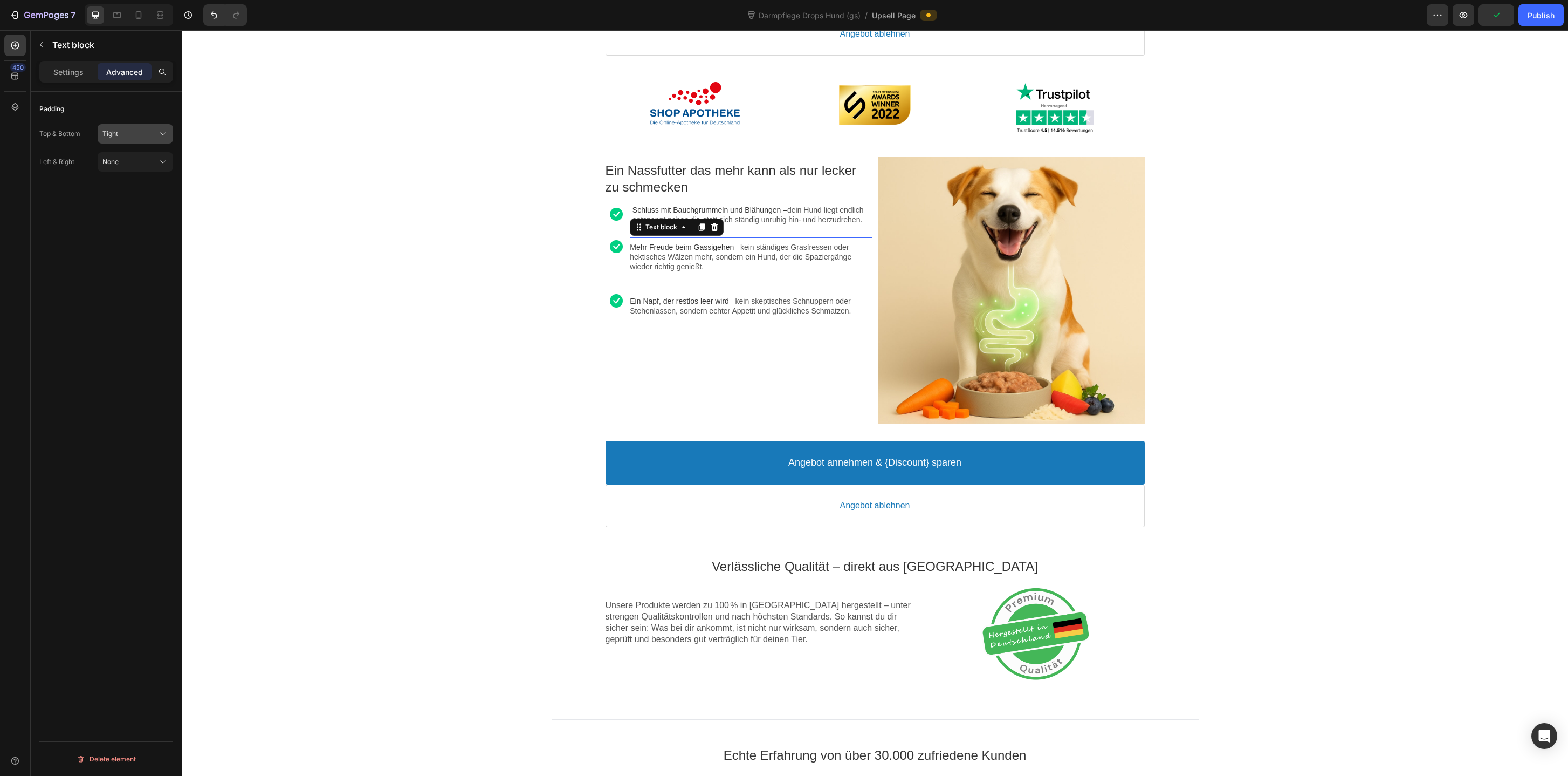
click at [155, 131] on div "Tight" at bounding box center [130, 134] width 55 height 9
click at [147, 161] on p "None 0px" at bounding box center [133, 160] width 61 height 9
click at [687, 295] on span "Ein Napf, der restlos leer wird –" at bounding box center [682, 292] width 105 height 9
click at [156, 137] on div "Tight" at bounding box center [130, 134] width 55 height 9
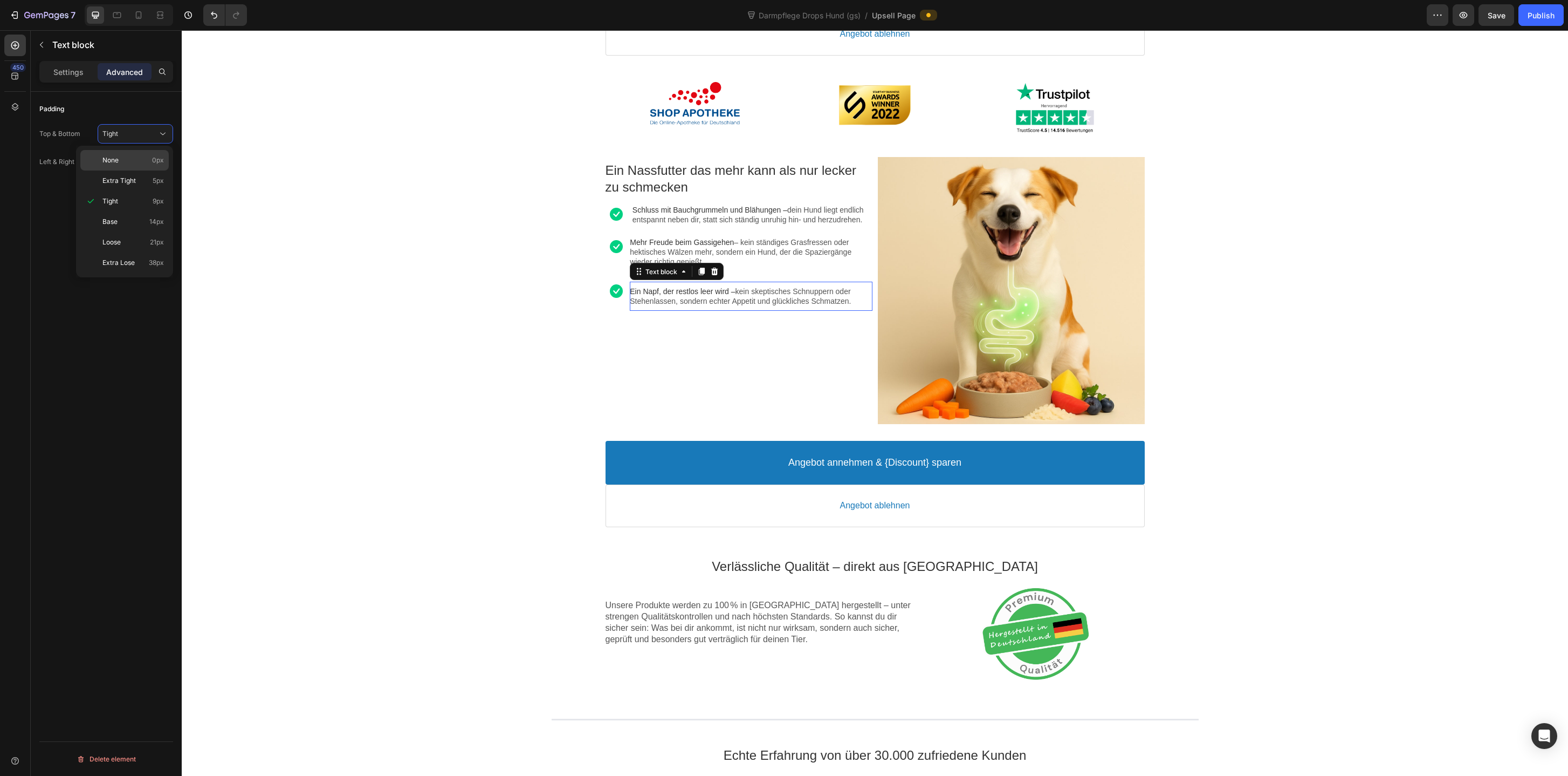
click at [150, 171] on div "None 0px" at bounding box center [124, 181] width 88 height 21
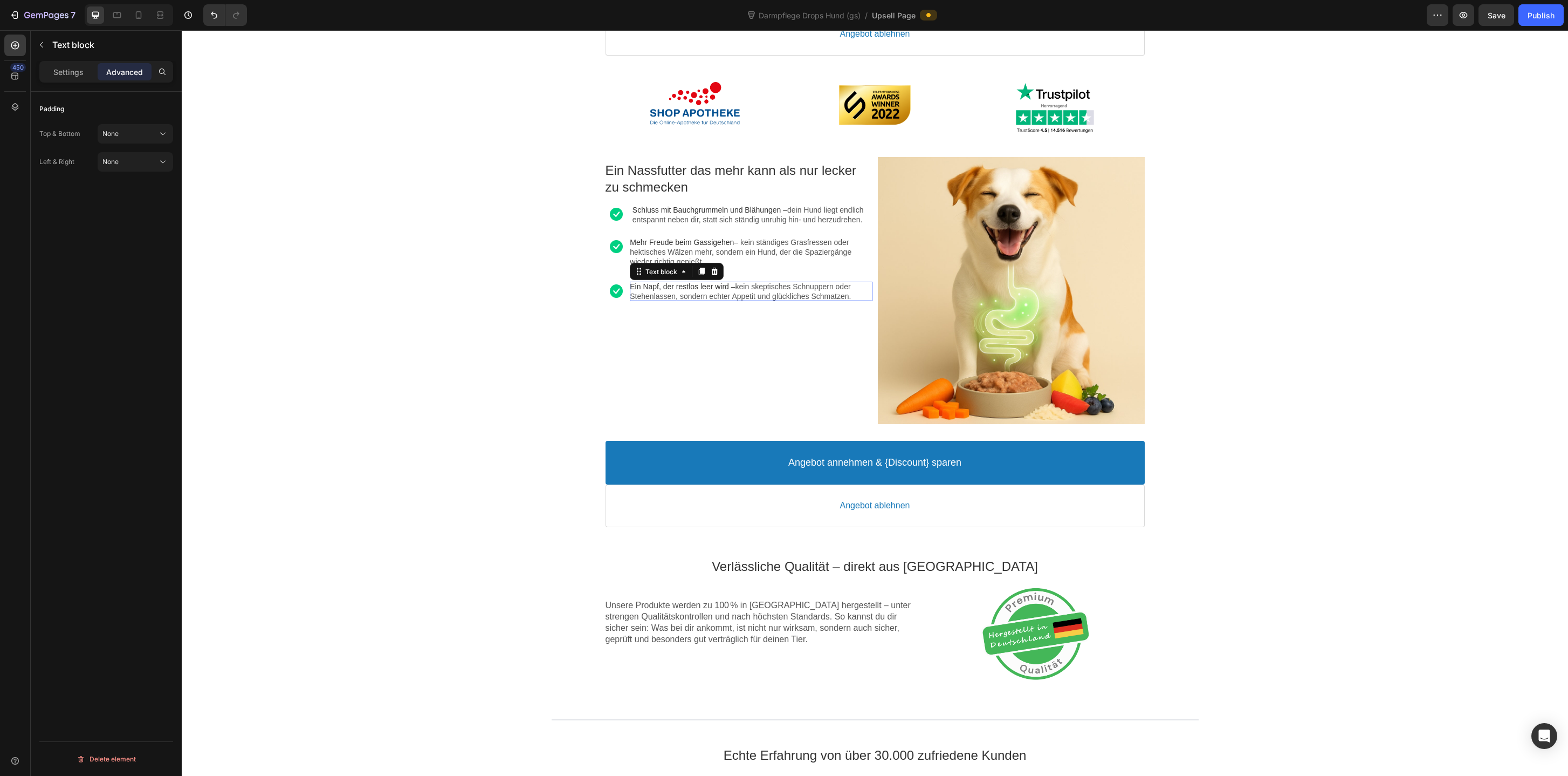
click at [537, 311] on div "Image Rabatt-Geschenk freigeschaltet! 🎉 Callout Text Sichere dir jetzt deinen (…" at bounding box center [875, 785] width 1386 height 2383
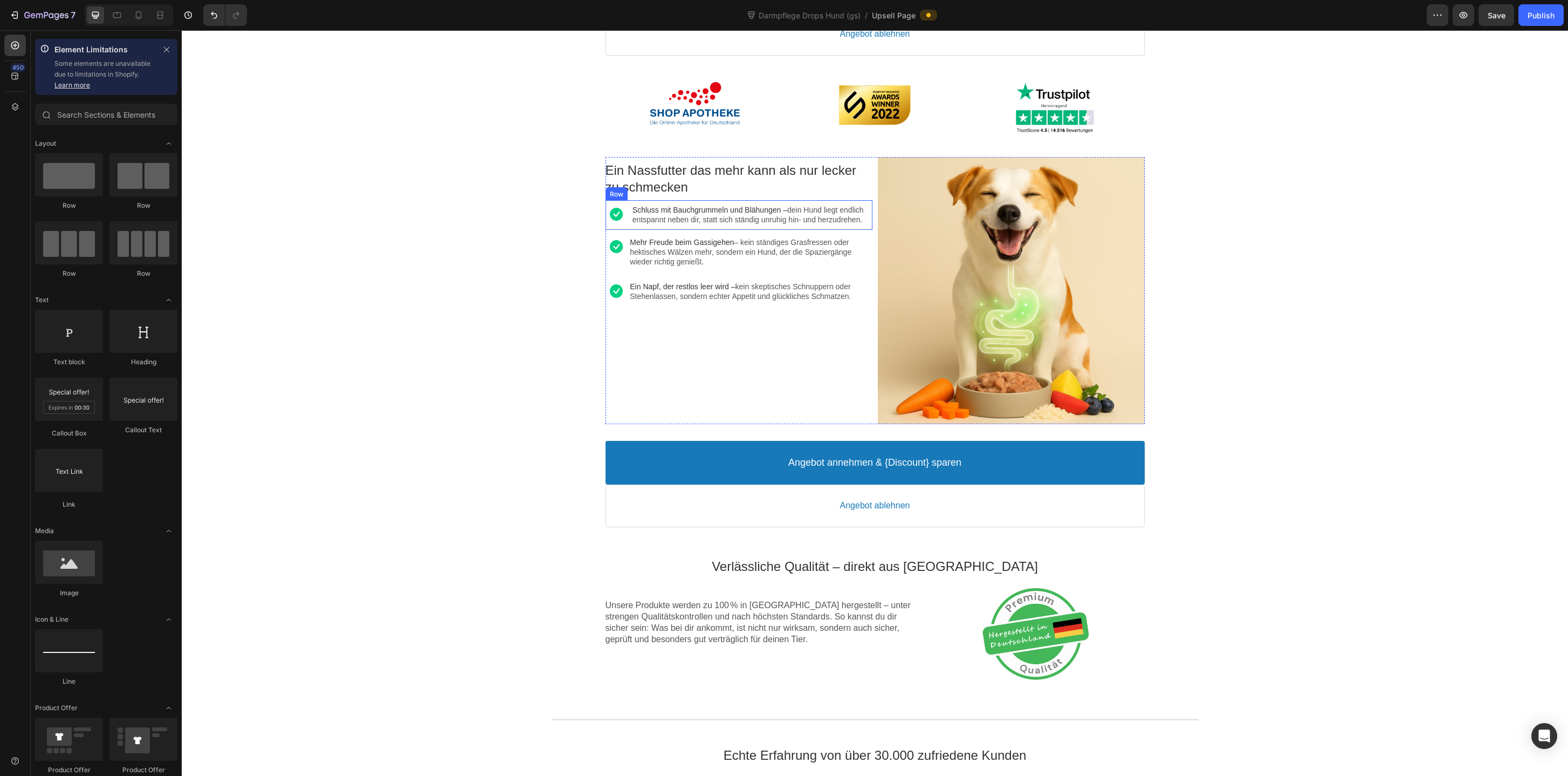
click at [614, 229] on div "Image Schluss mit Bauchgrummeln und Blähungen – dein Hund liegt endlich entspan…" at bounding box center [739, 215] width 267 height 29
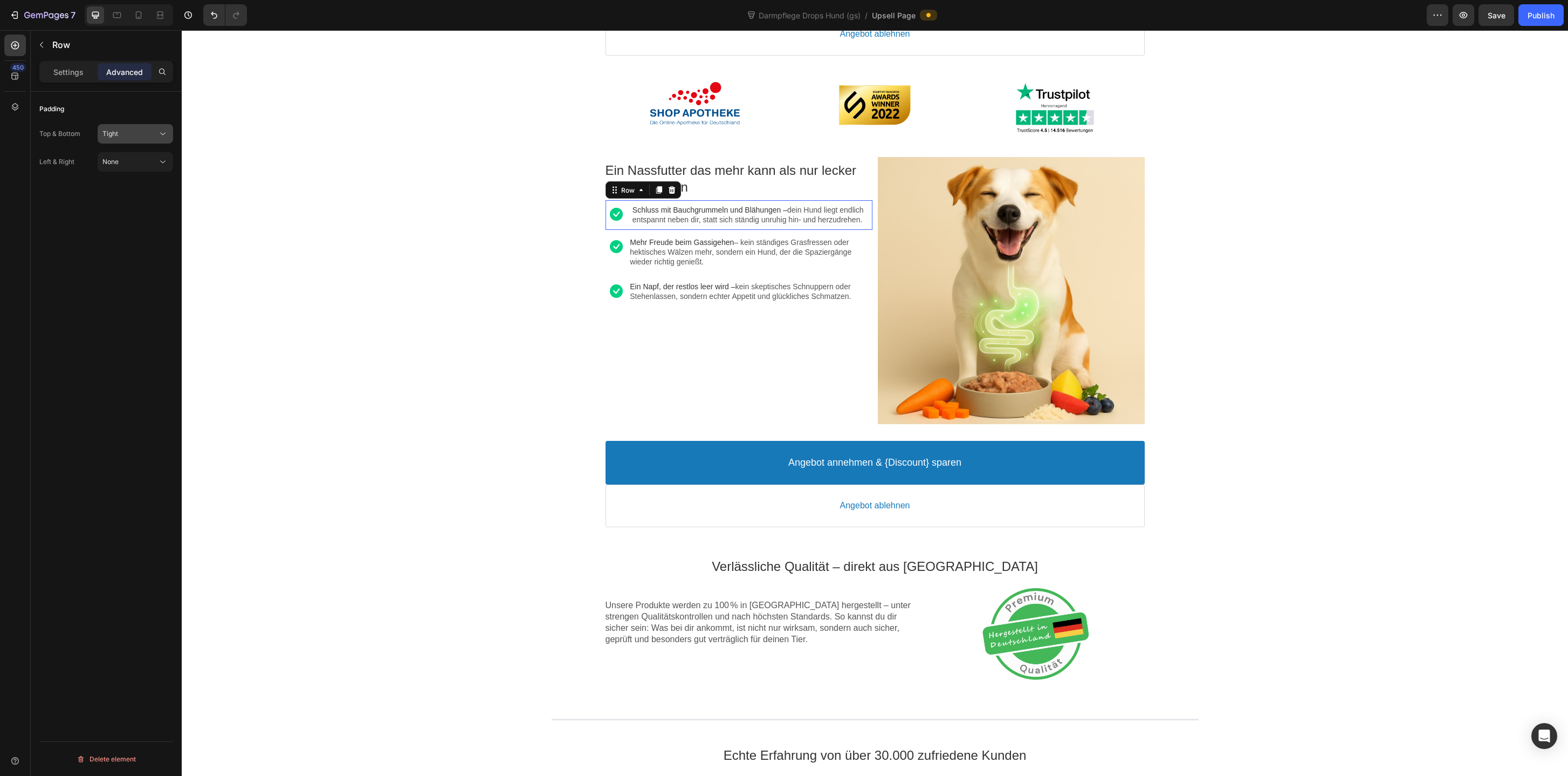
click at [124, 137] on div "Tight" at bounding box center [130, 134] width 55 height 9
click at [125, 220] on p "Base 14px" at bounding box center [133, 221] width 61 height 9
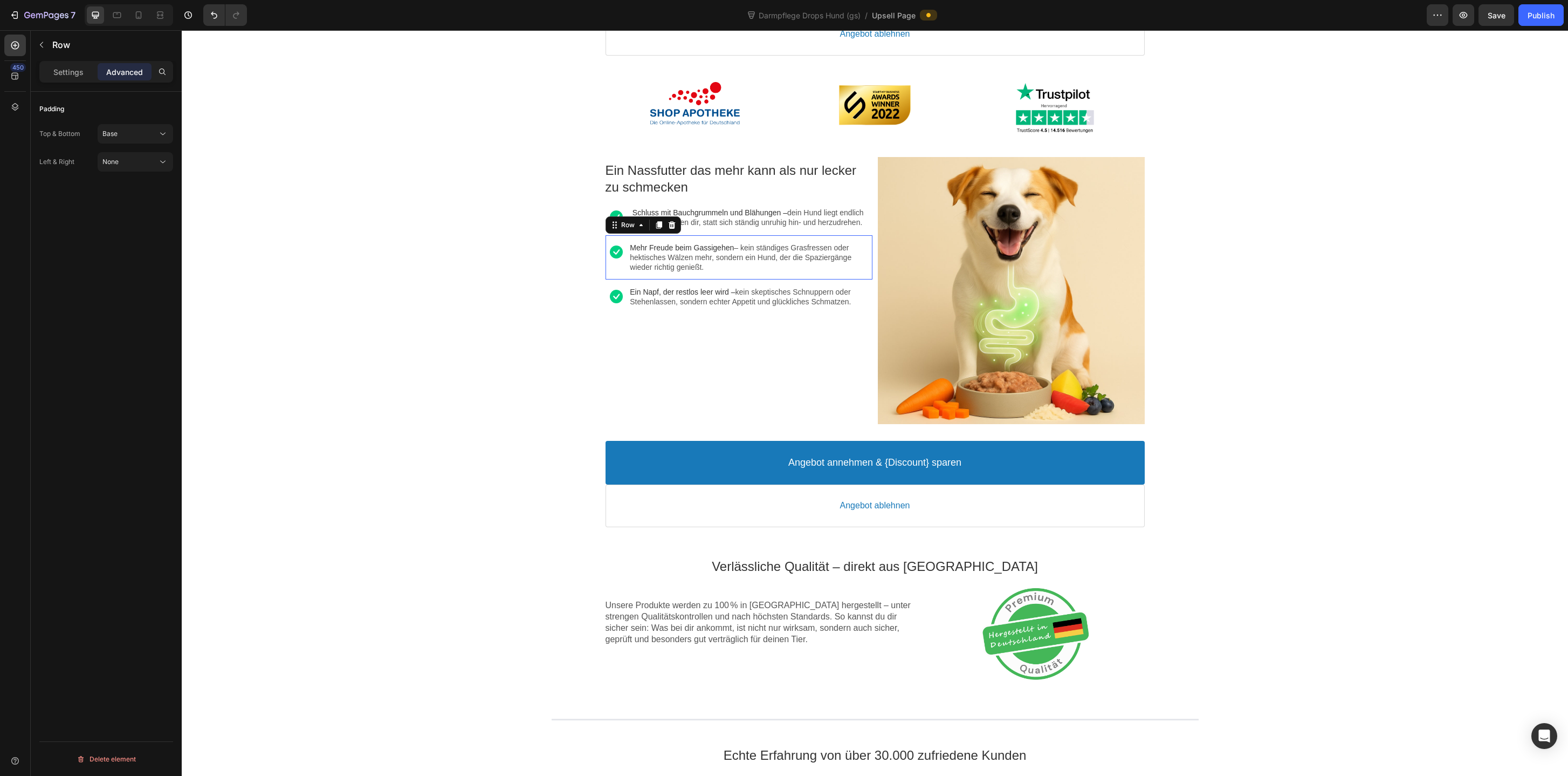
click at [619, 280] on div "Image Mehr Freude beim Gassigehen – kein ständiges Grasfressen oder hektisches …" at bounding box center [739, 257] width 267 height 45
click at [141, 136] on div "Base" at bounding box center [130, 134] width 55 height 9
click at [590, 239] on div "Image Rabatt-Geschenk freigeschaltet! 🎉 Callout Text Sichere dir jetzt deinen (…" at bounding box center [875, 785] width 1386 height 2383
click at [619, 235] on div "Image Schluss mit Bauchgrummeln und Blähungen – dein Hund liegt endlich entspan…" at bounding box center [739, 217] width 267 height 35
click at [156, 124] on button "Base" at bounding box center [135, 134] width 75 height 19
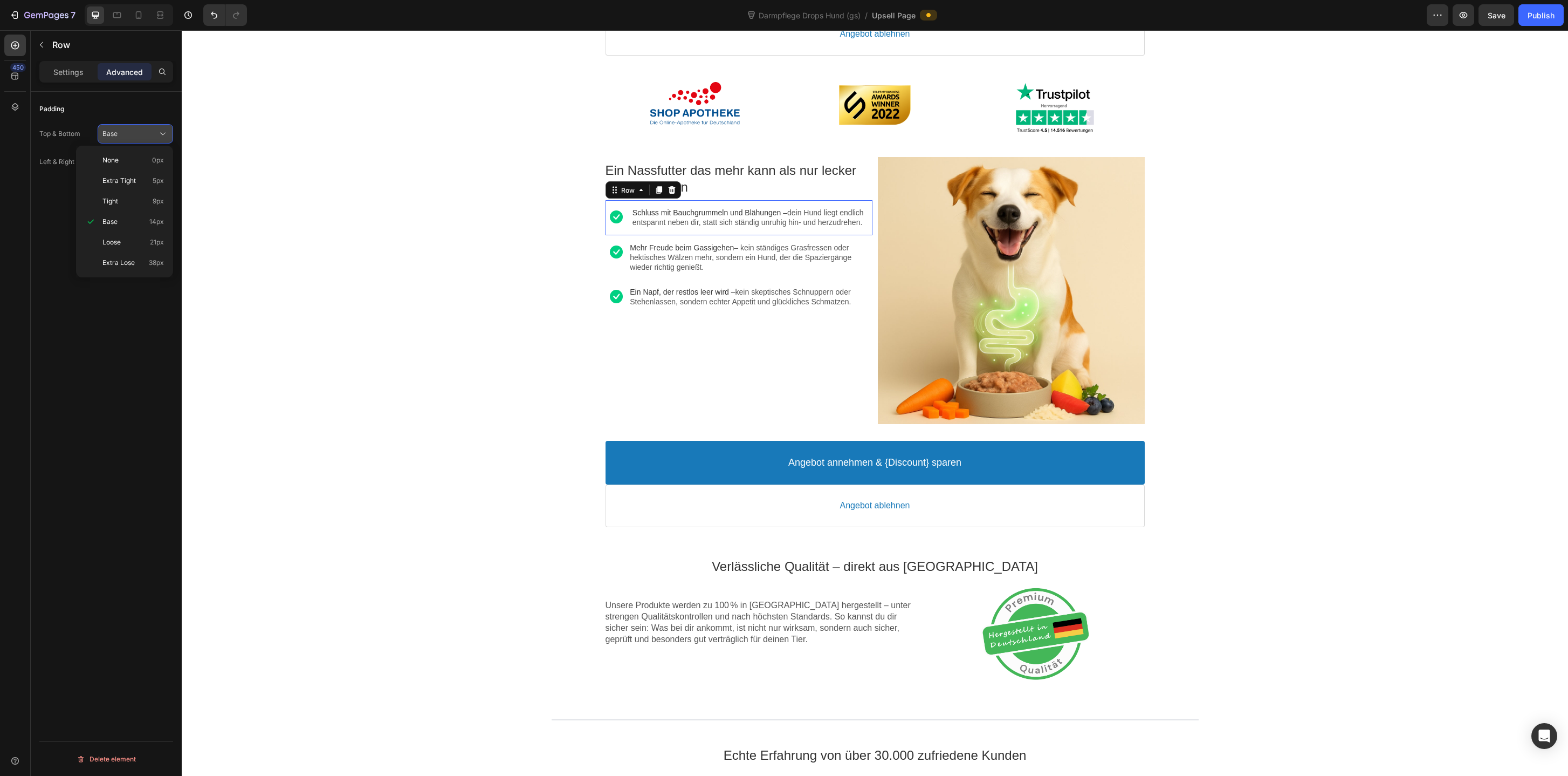
click at [156, 124] on button "Base" at bounding box center [135, 134] width 75 height 19
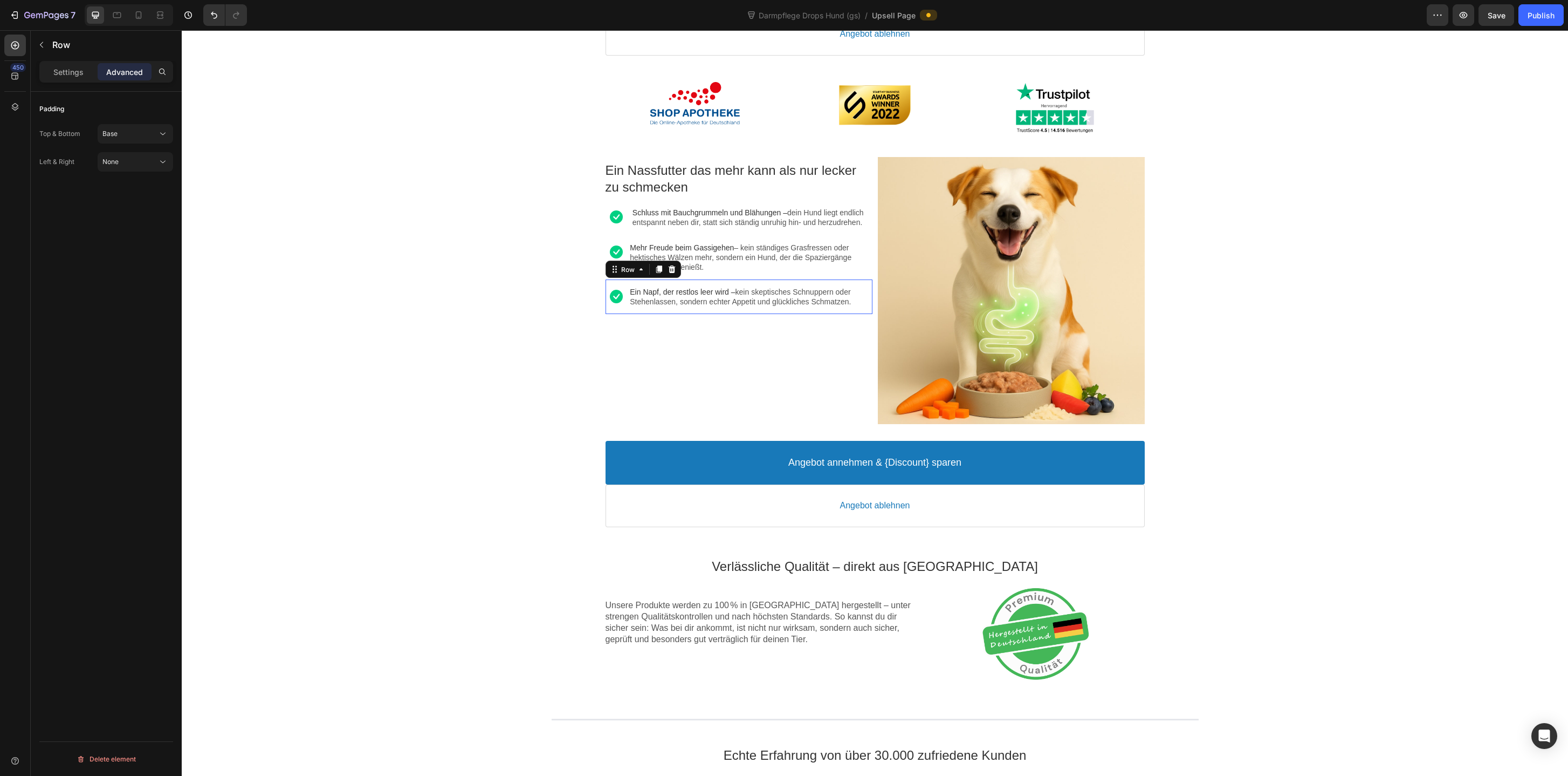
click at [628, 314] on div "Image Ein Napf, der restlos leer wird – kein skeptisches Schnuppern oder Stehen…" at bounding box center [739, 296] width 267 height 35
click at [377, 216] on div "Image Rabatt-Geschenk freigeschaltet! 🎉 Callout Text Sichere dir jetzt deinen (…" at bounding box center [875, 785] width 1386 height 2383
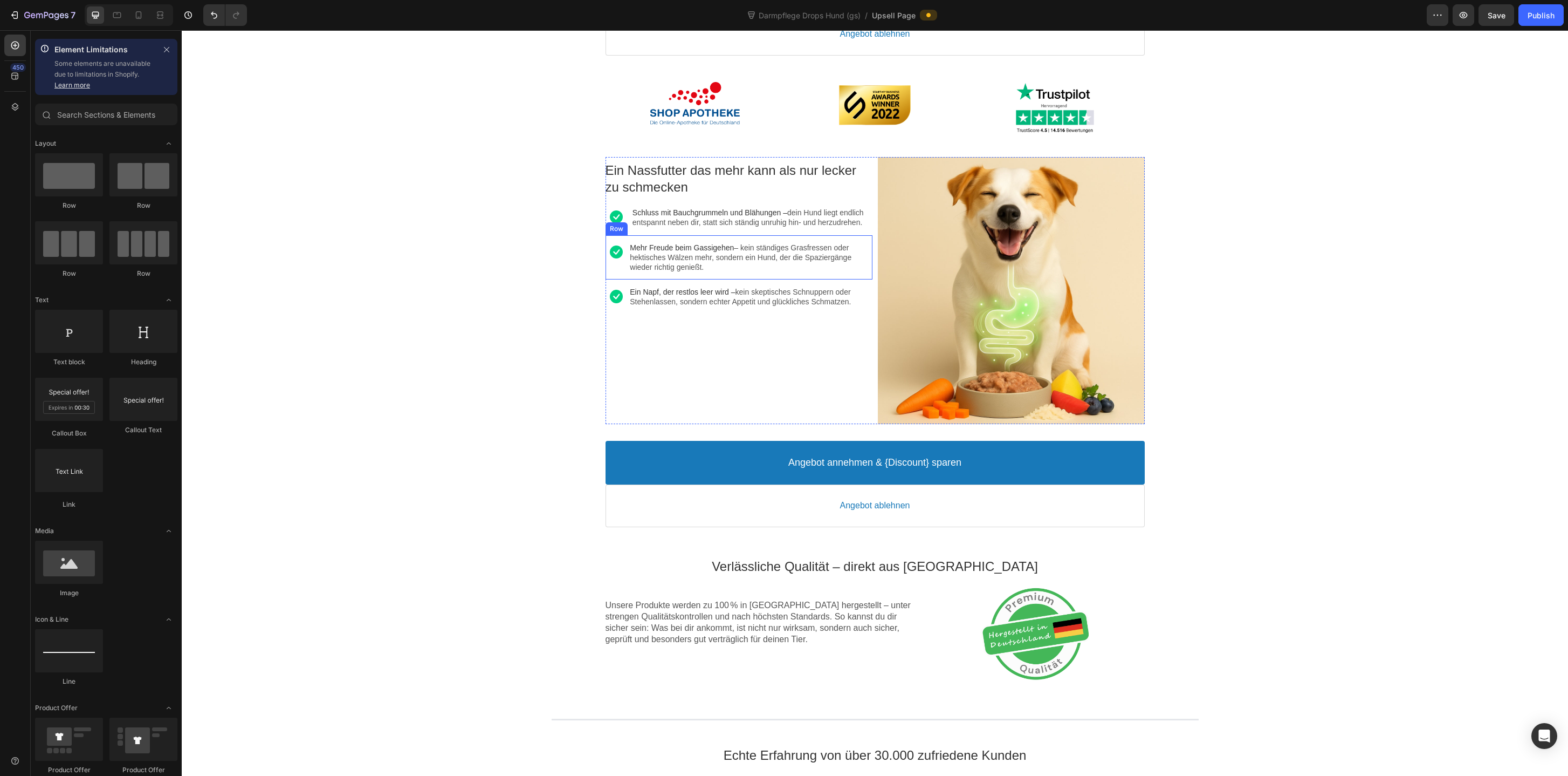
click at [653, 280] on div "Image Mehr Freude beim Gassigehen – kein ständiges Grasfressen oder hektisches …" at bounding box center [739, 257] width 267 height 45
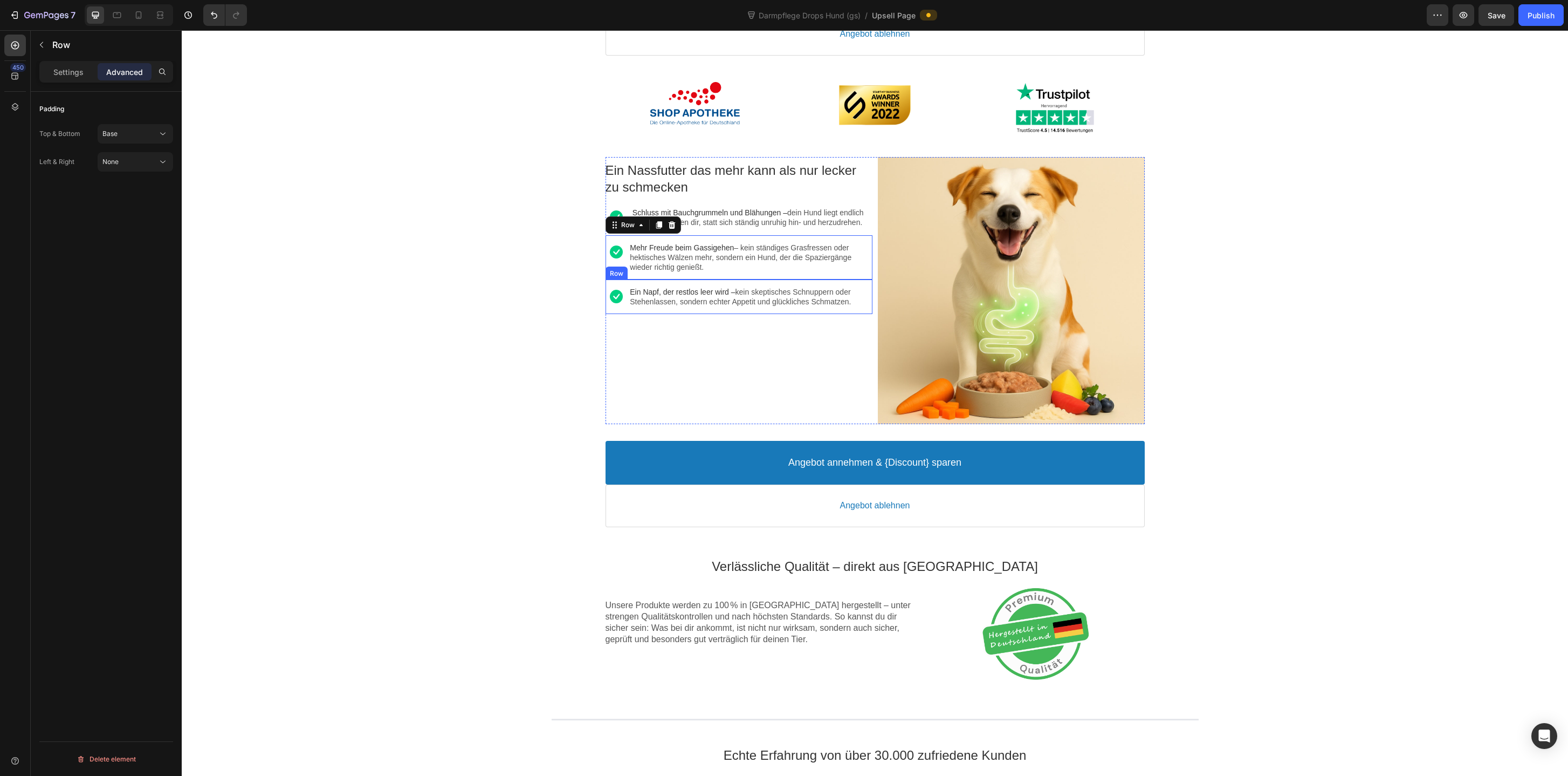
click at [651, 314] on div "Image Ein Napf, der restlos leer wird – kein skeptisches Schnuppern oder Stehen…" at bounding box center [739, 296] width 267 height 35
click at [626, 235] on div "Image Schluss mit Bauchgrummeln und Blähungen – dein Hund liegt endlich entspan…" at bounding box center [739, 217] width 267 height 35
click at [137, 21] on div at bounding box center [139, 15] width 18 height 18
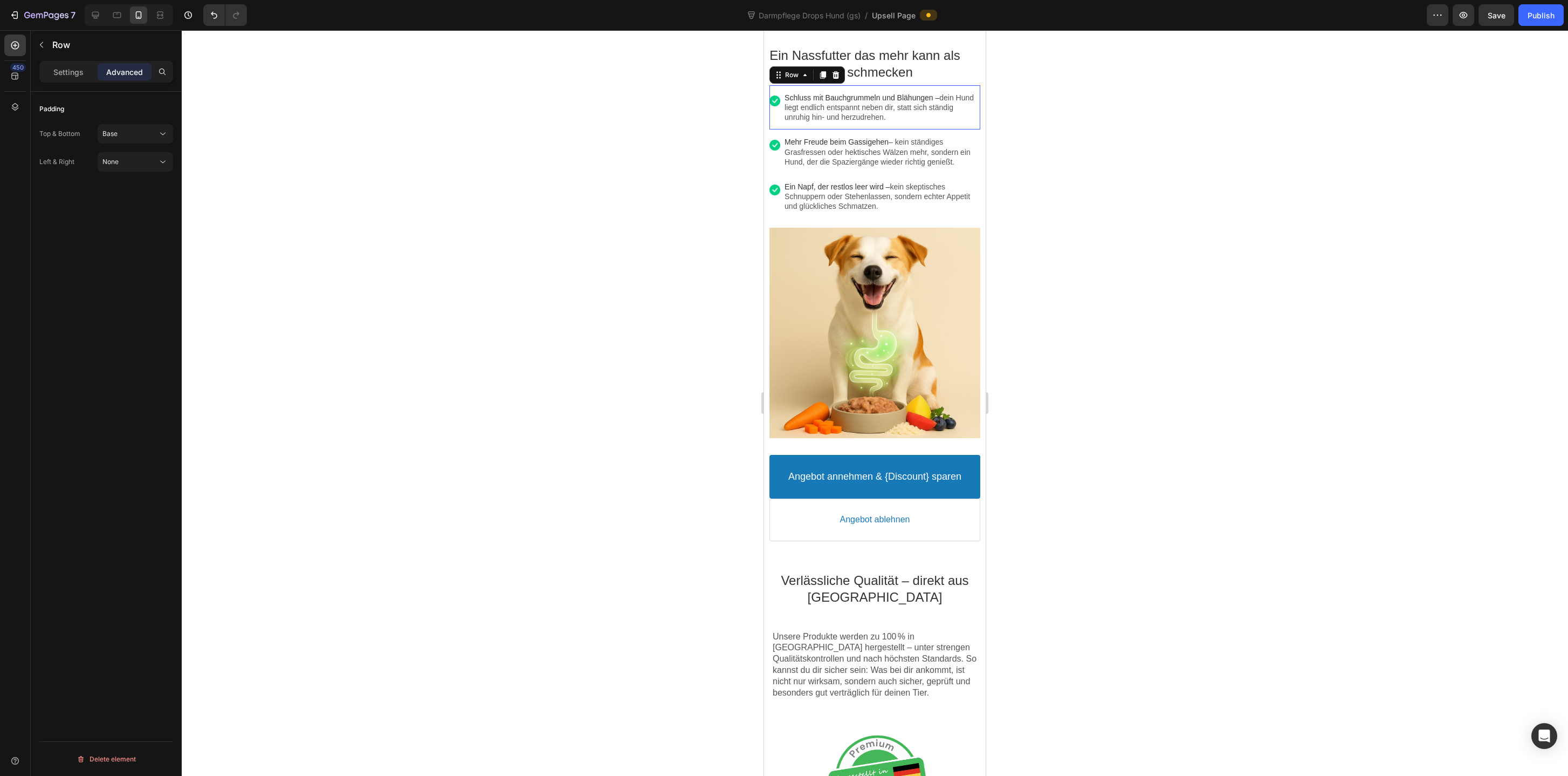
scroll to position [809, 0]
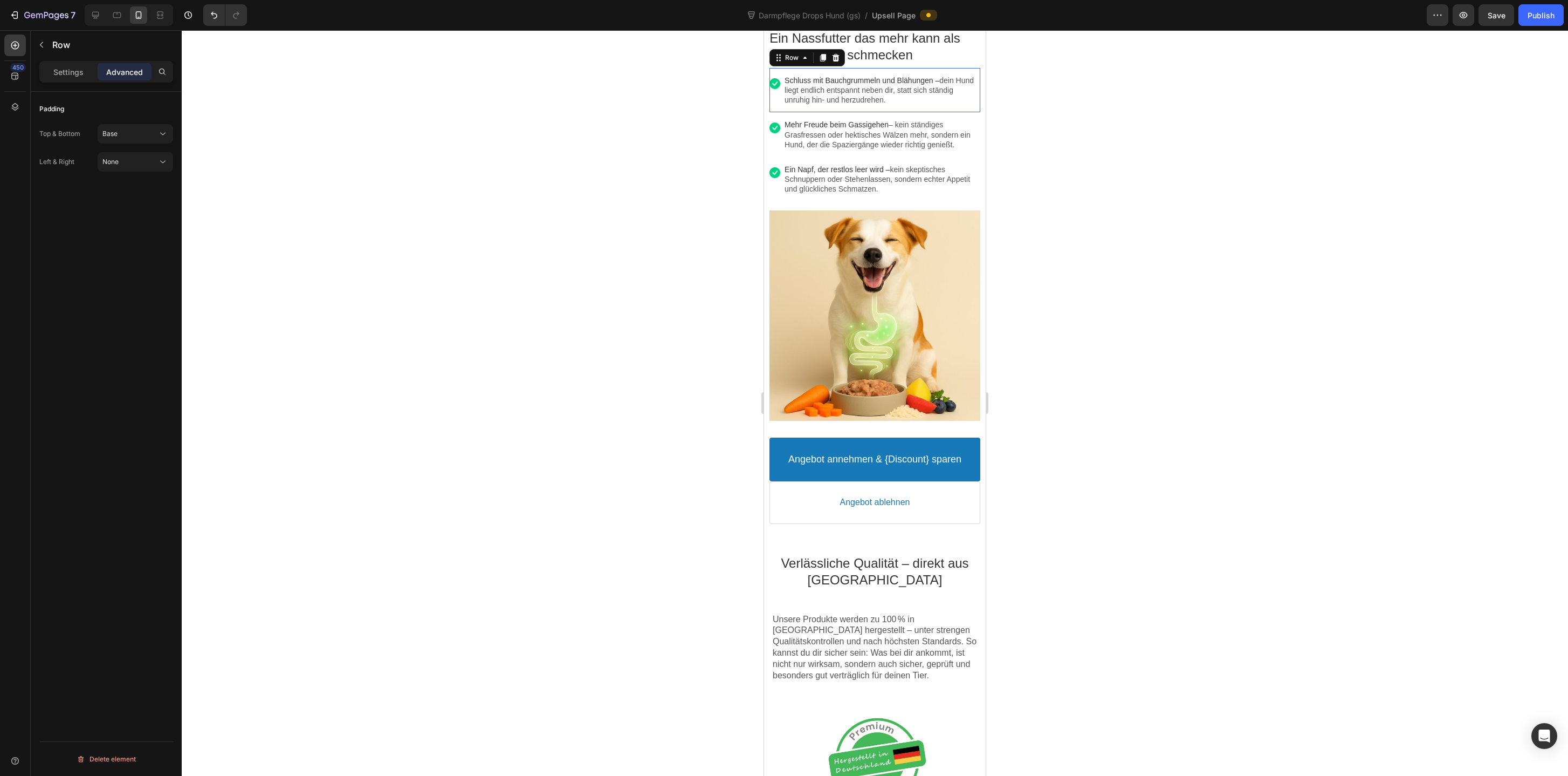
click at [574, 214] on div at bounding box center [875, 403] width 1386 height 745
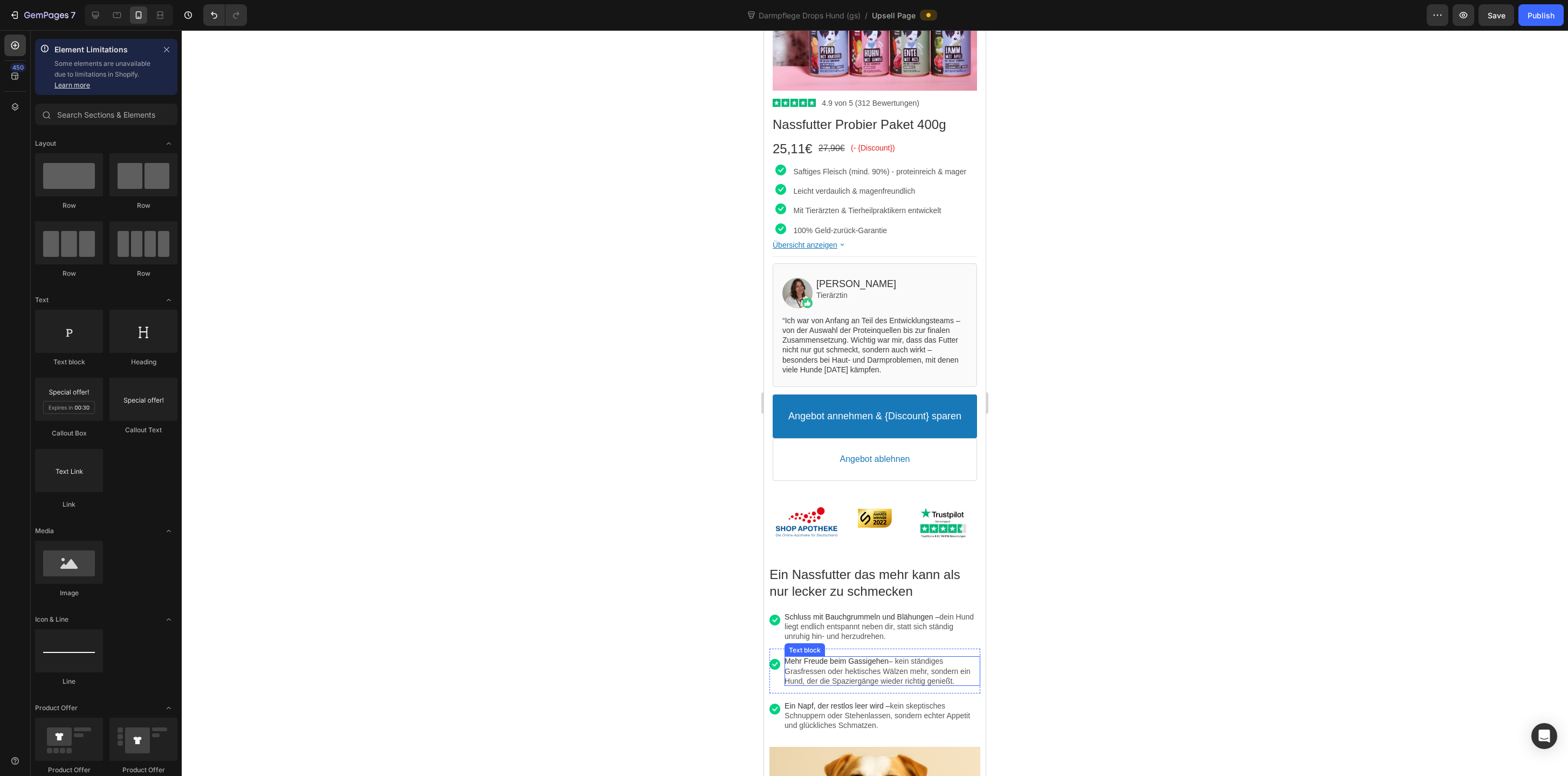
scroll to position [162, 0]
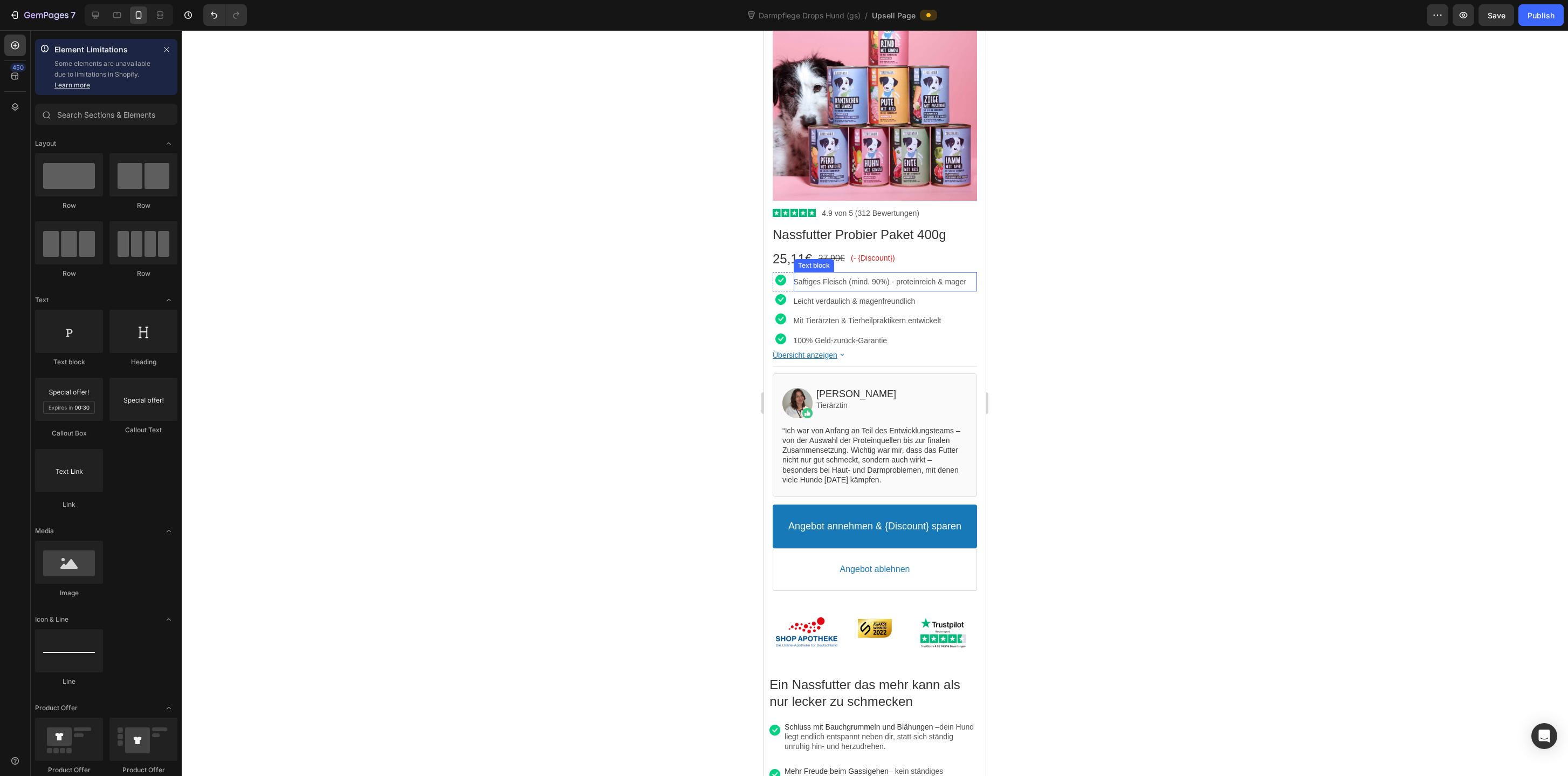
click at [809, 282] on p "Saftiges Fleisch (mind. 90%) - proteinreich & mager" at bounding box center [885, 281] width 183 height 9
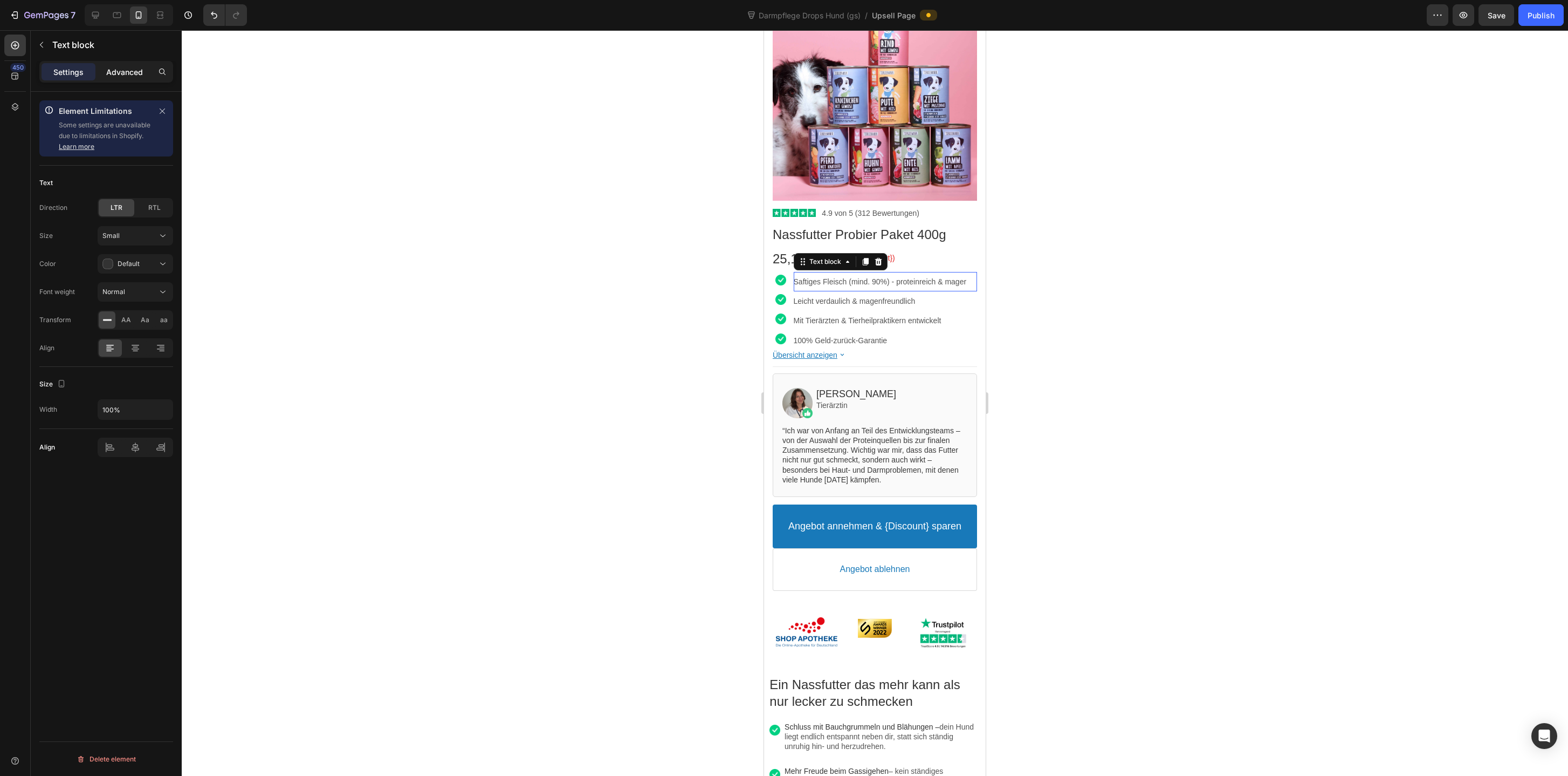
click at [126, 77] on p "Advanced" at bounding box center [124, 72] width 36 height 11
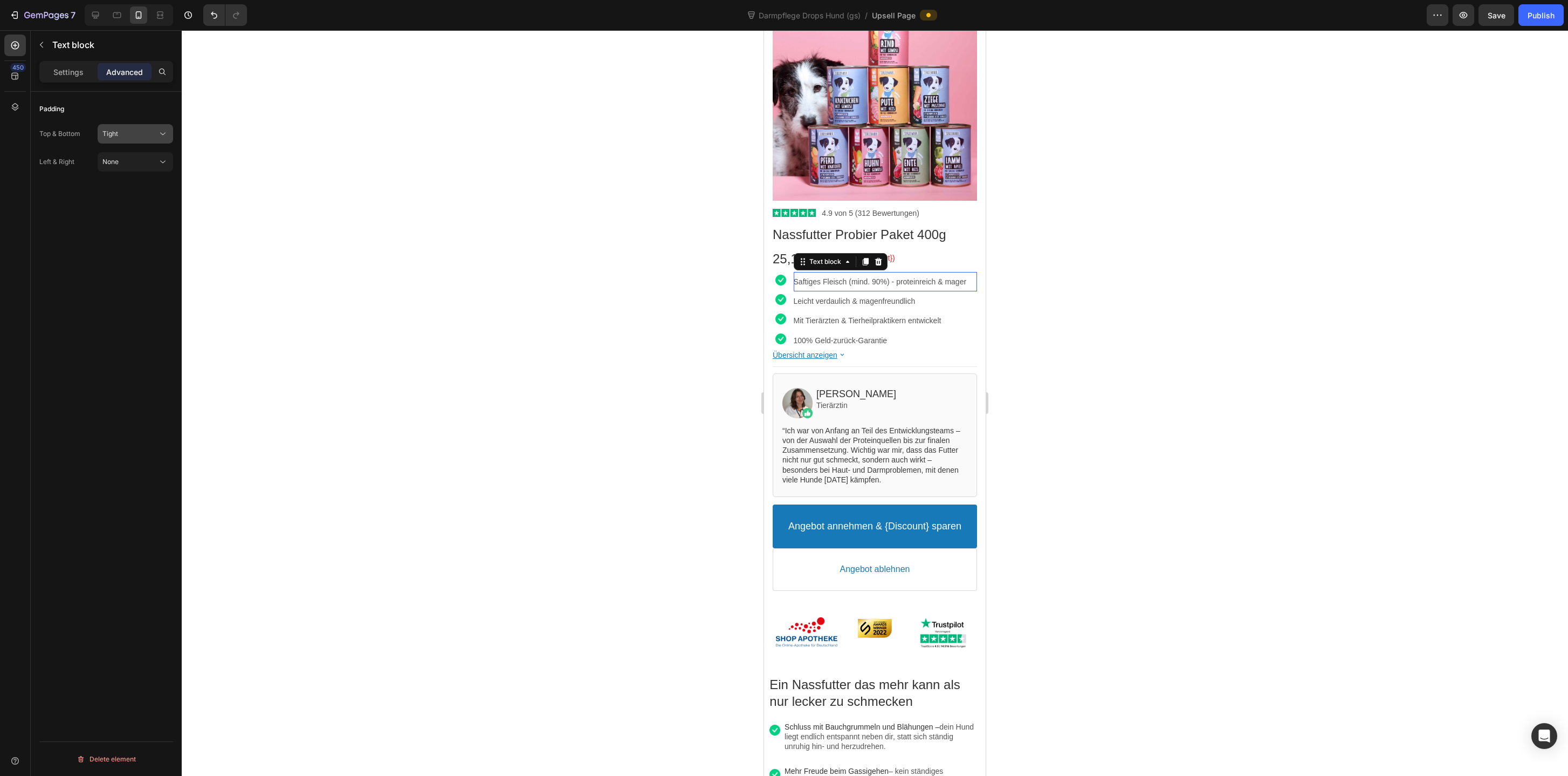
click at [148, 139] on button "Tight" at bounding box center [135, 134] width 75 height 19
click at [149, 157] on p "None 0px" at bounding box center [133, 160] width 61 height 9
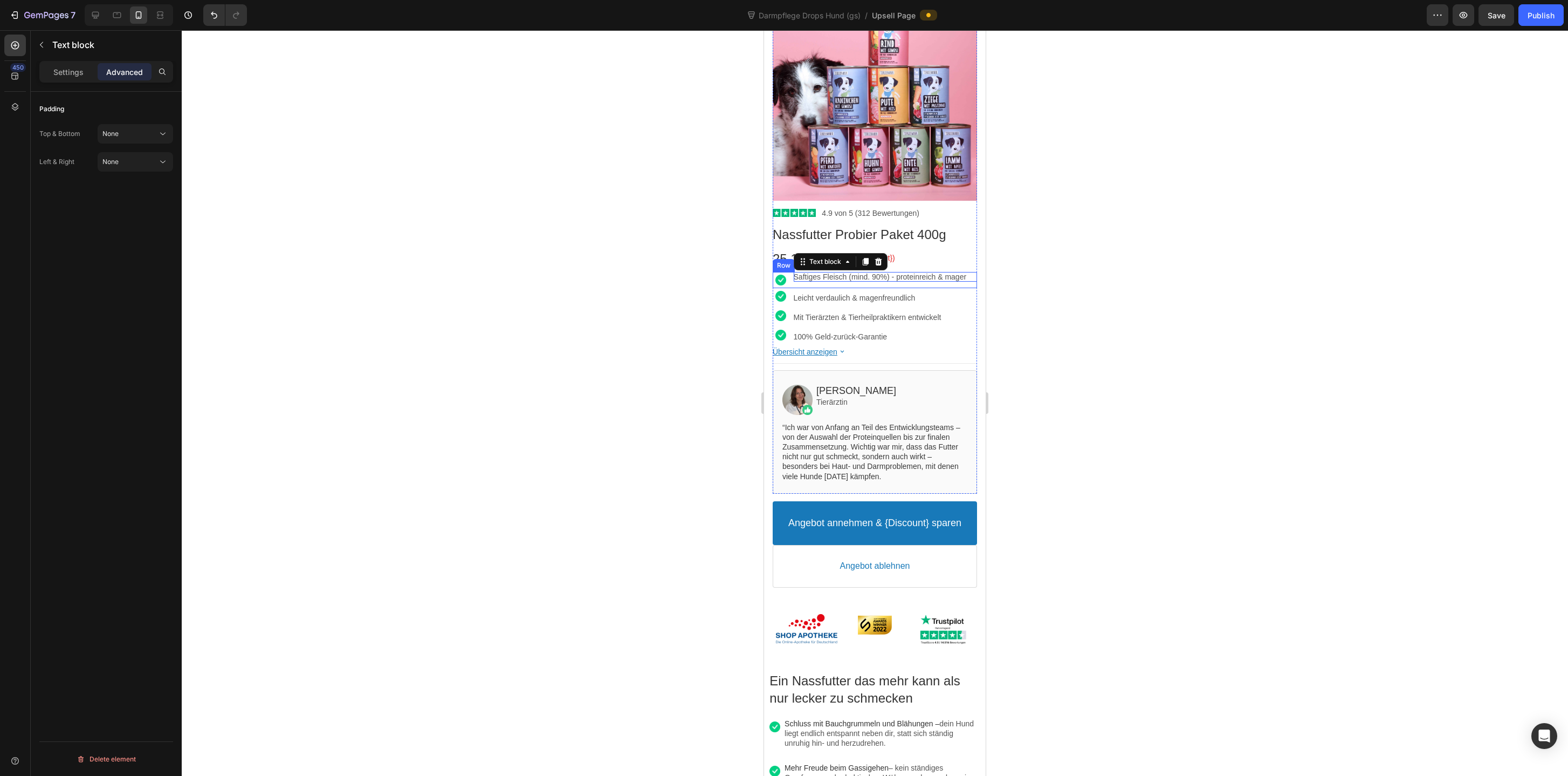
click at [964, 286] on div "Saftiges Fleisch (mind. 90%) - proteinreich & mager Text block" at bounding box center [885, 280] width 183 height 16
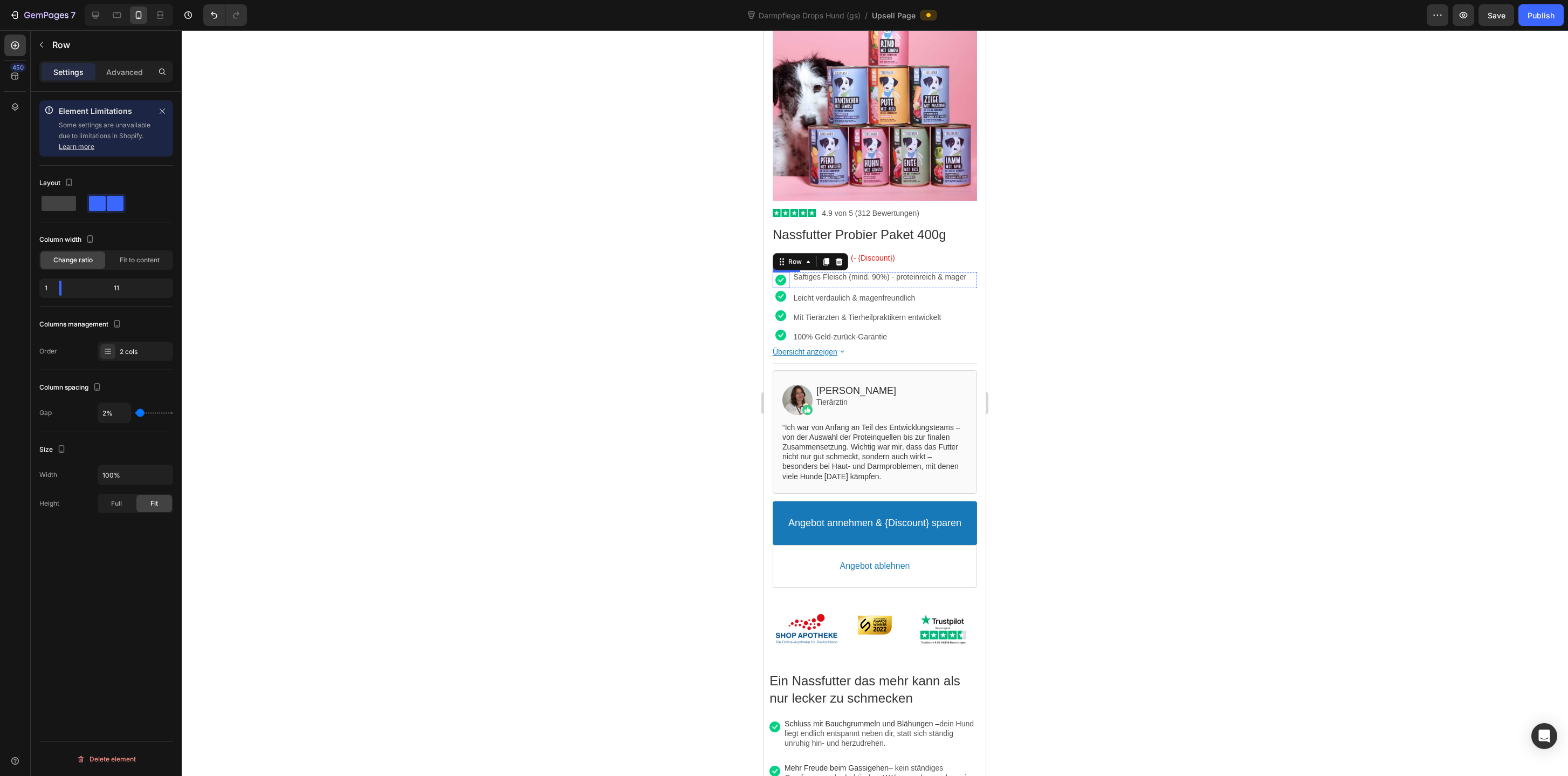
click at [779, 280] on div at bounding box center [781, 280] width 17 height 11
click at [903, 284] on div "Saftiges Fleisch (mind. 90%) - proteinreich & mager Text block" at bounding box center [885, 280] width 183 height 16
click at [1095, 275] on div at bounding box center [875, 403] width 1386 height 745
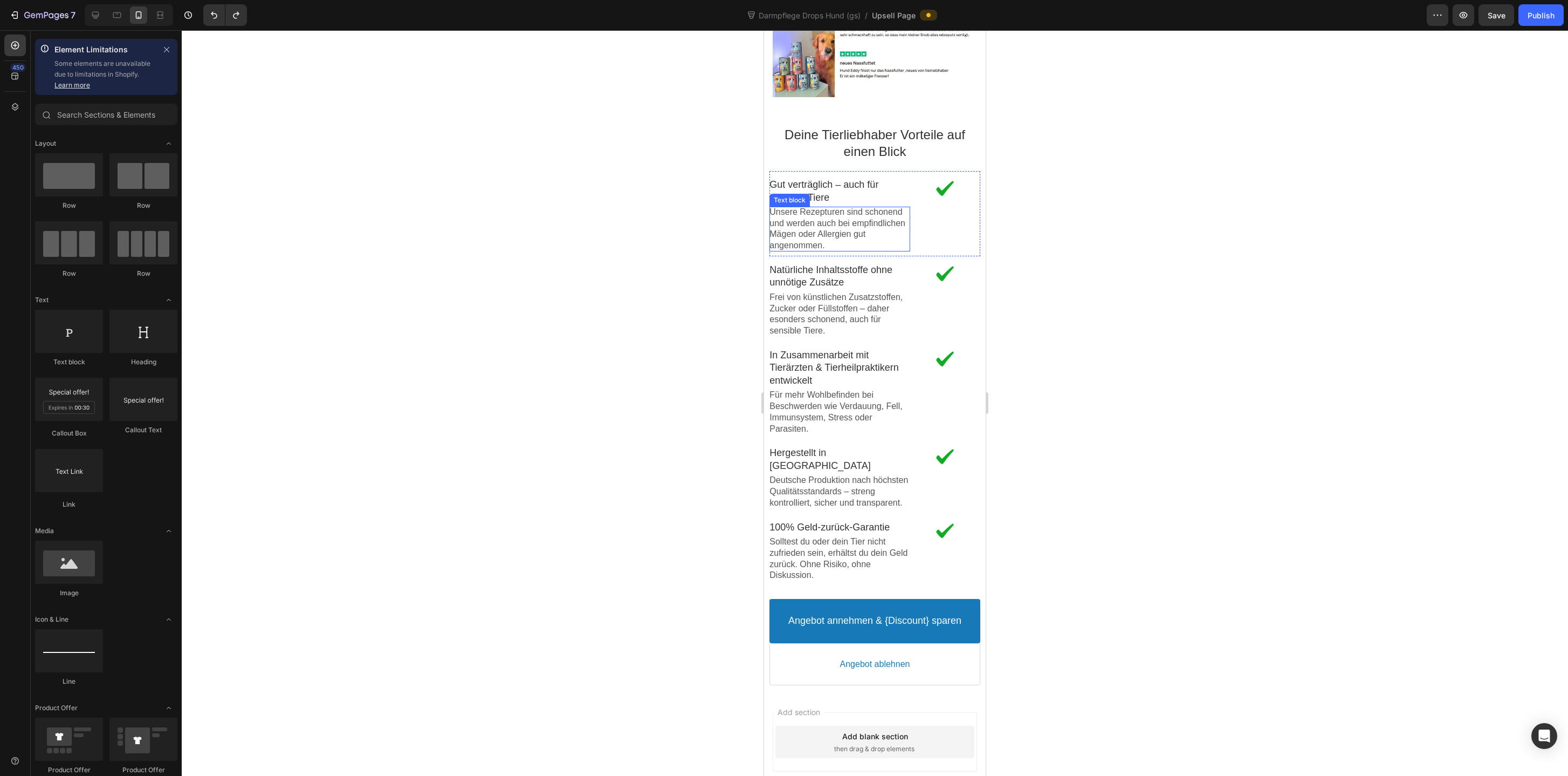
scroll to position [2002, 0]
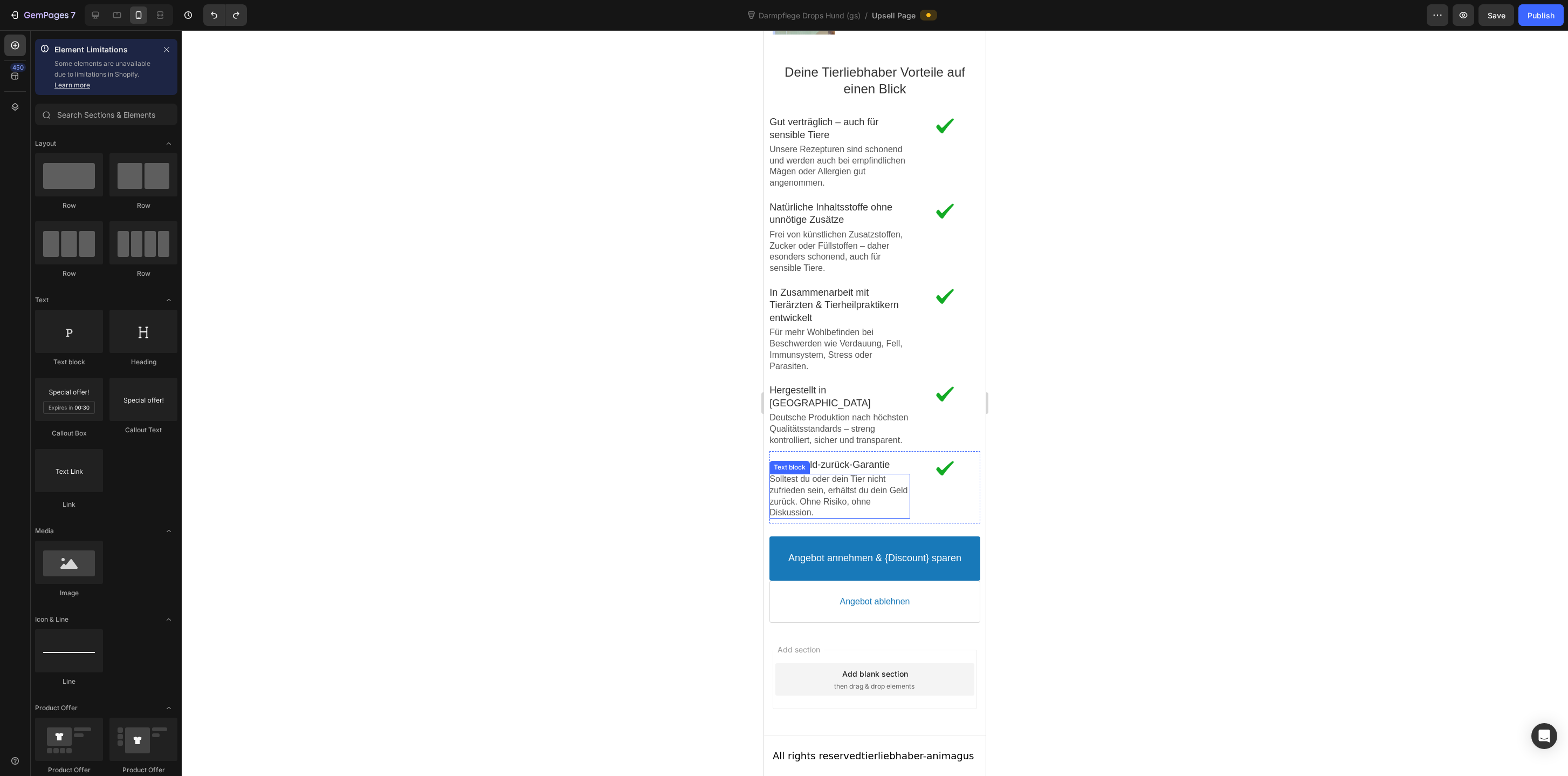
click at [839, 503] on p "Solltest du oder dein Tier nicht zufrieden sein, erhältst du dein Geld zurück. …" at bounding box center [839, 496] width 140 height 45
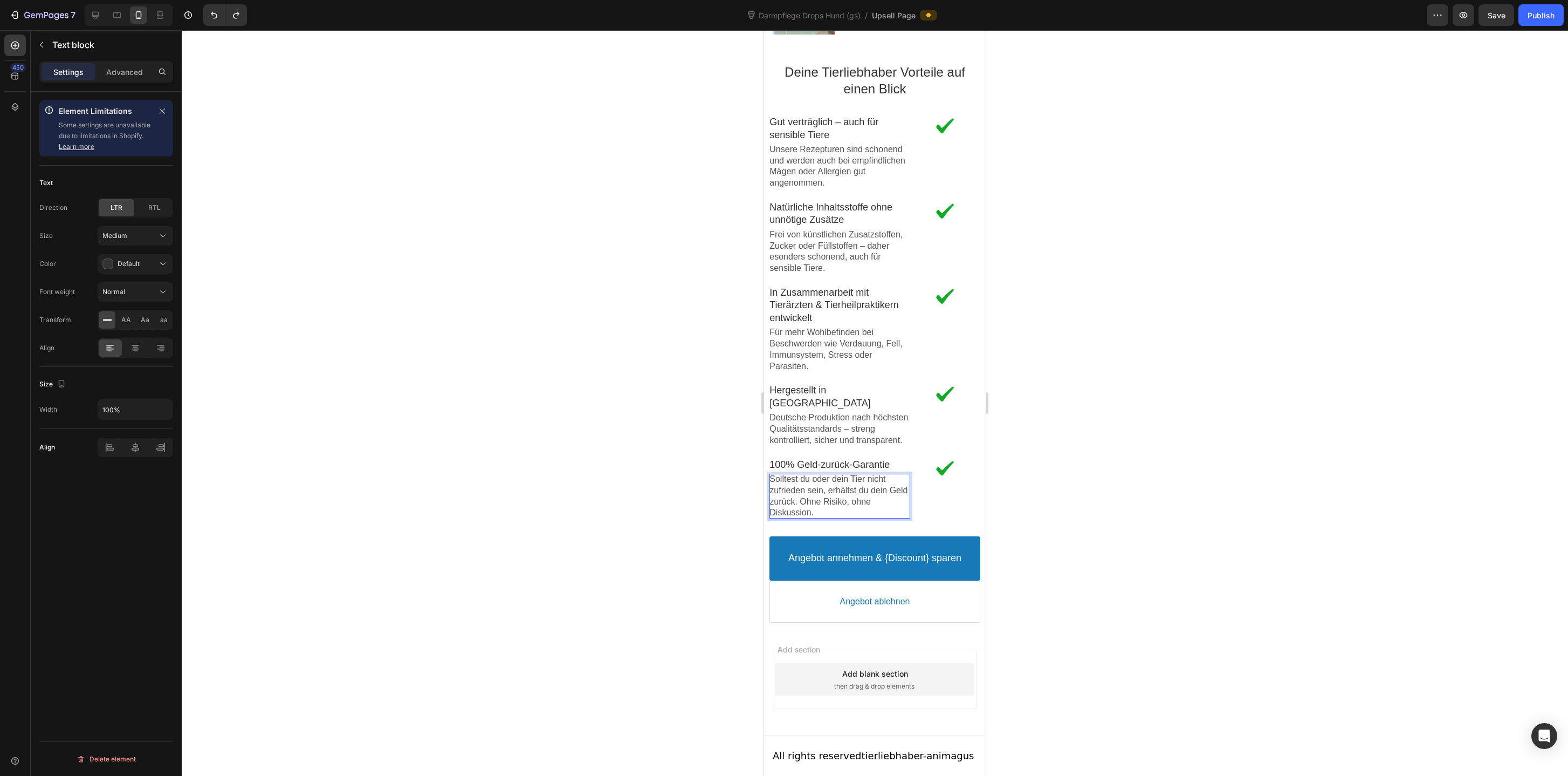
click at [700, 490] on div at bounding box center [875, 403] width 1386 height 745
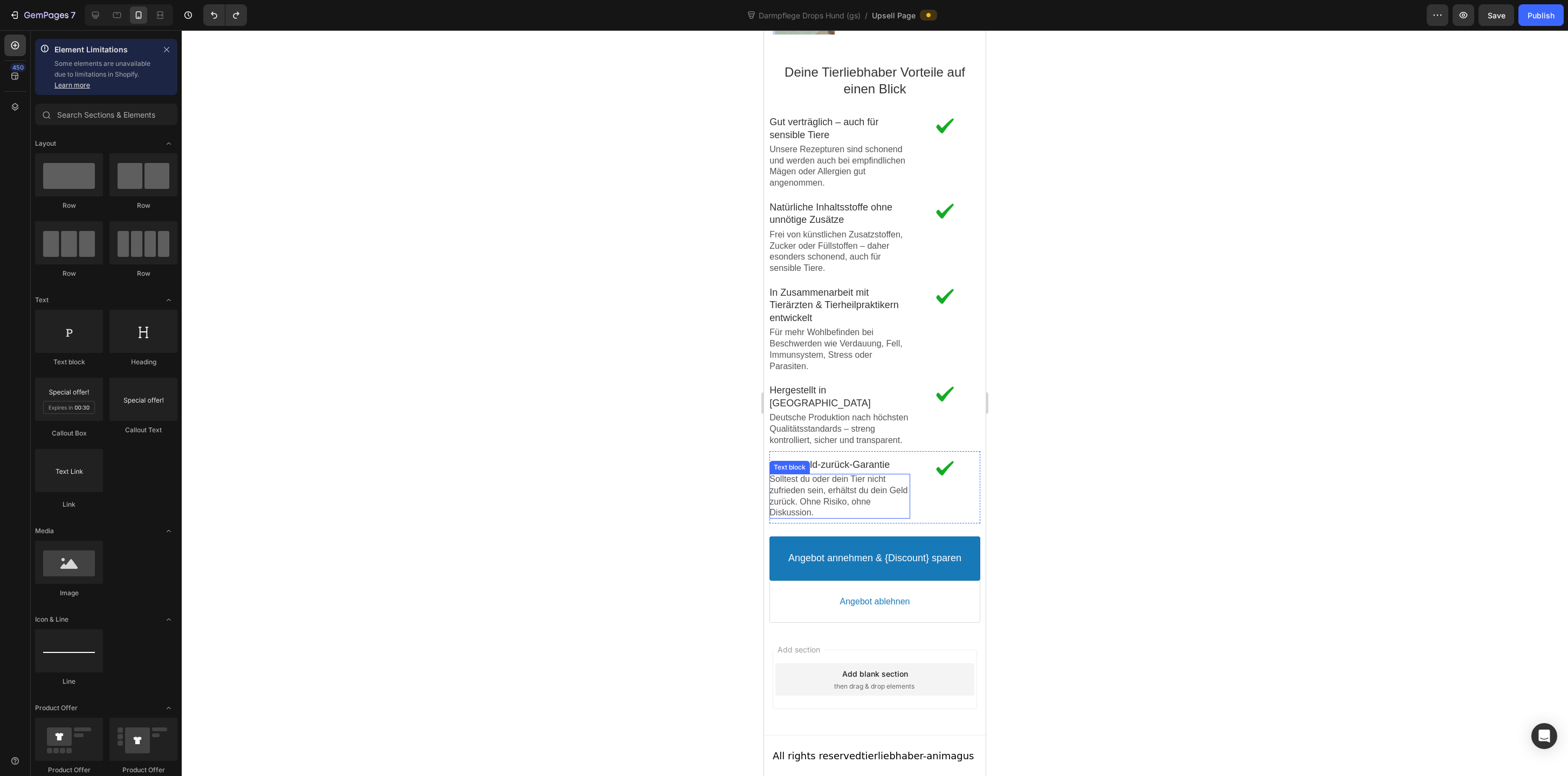
click at [814, 485] on p "Solltest du oder dein Tier nicht zufrieden sein, erhältst du dein Geld zurück. …" at bounding box center [839, 496] width 140 height 45
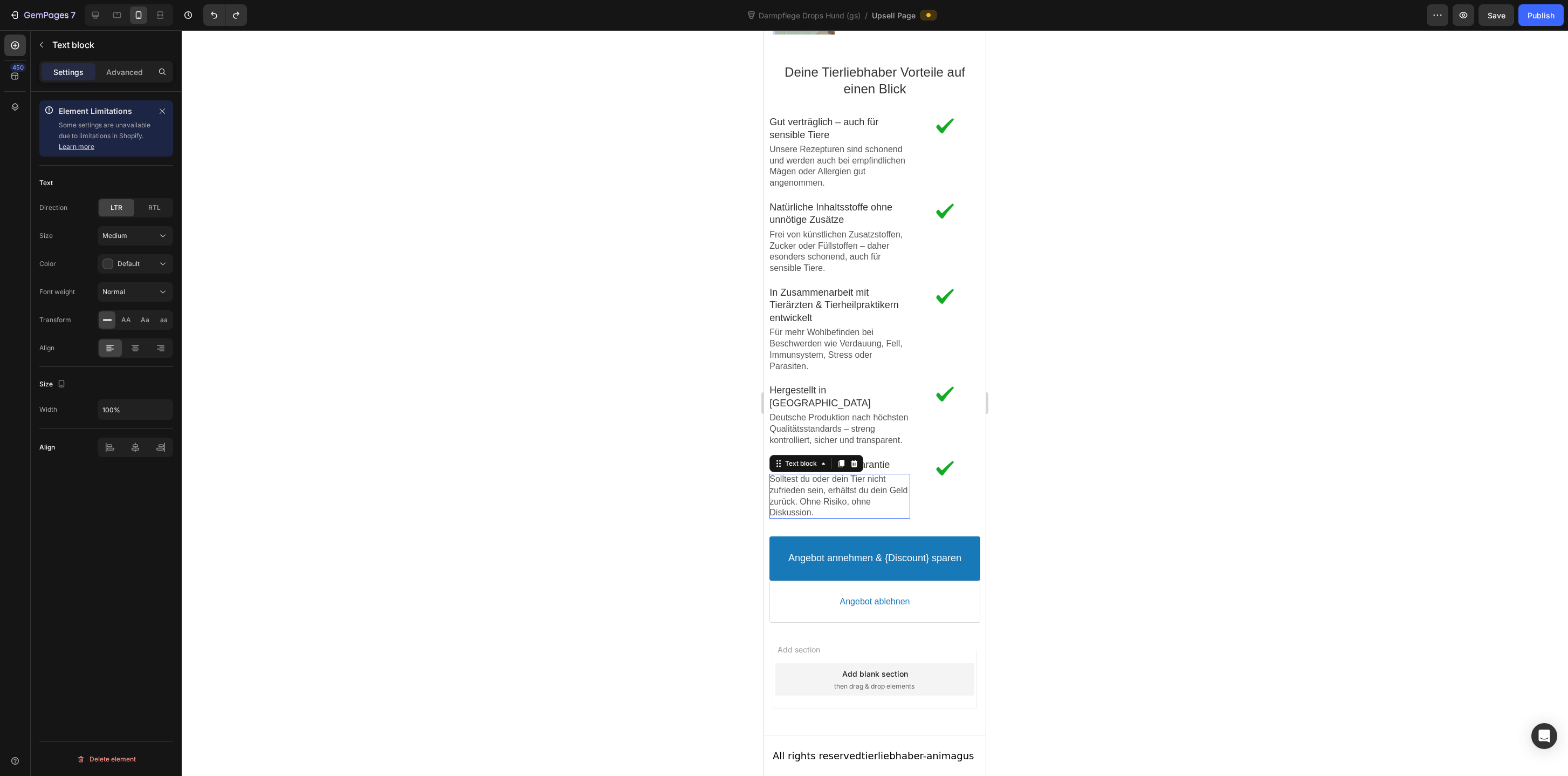
click at [660, 468] on div at bounding box center [875, 403] width 1386 height 745
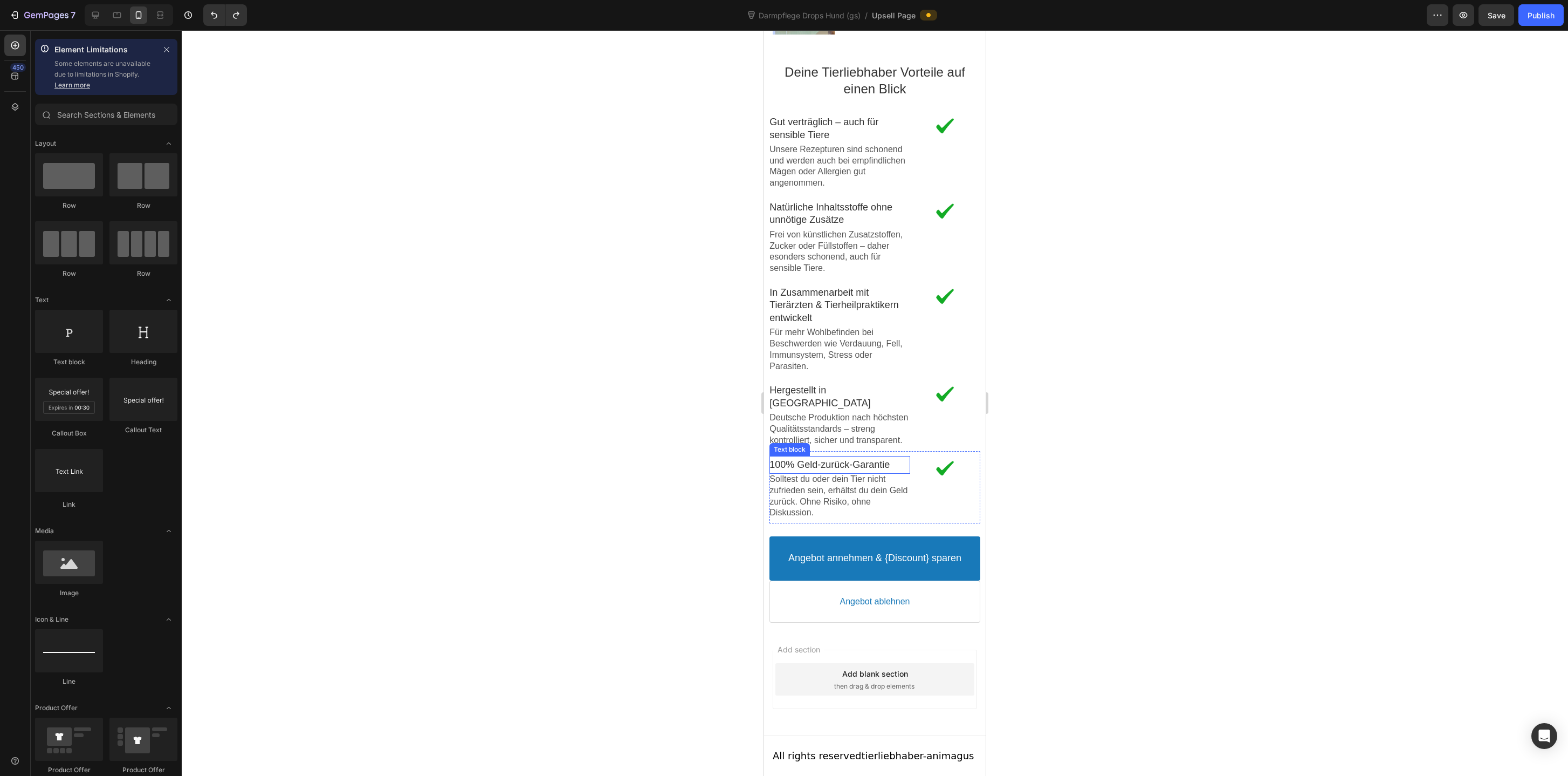
click at [781, 468] on p "100% Geld-zurück-Garantie" at bounding box center [839, 465] width 140 height 13
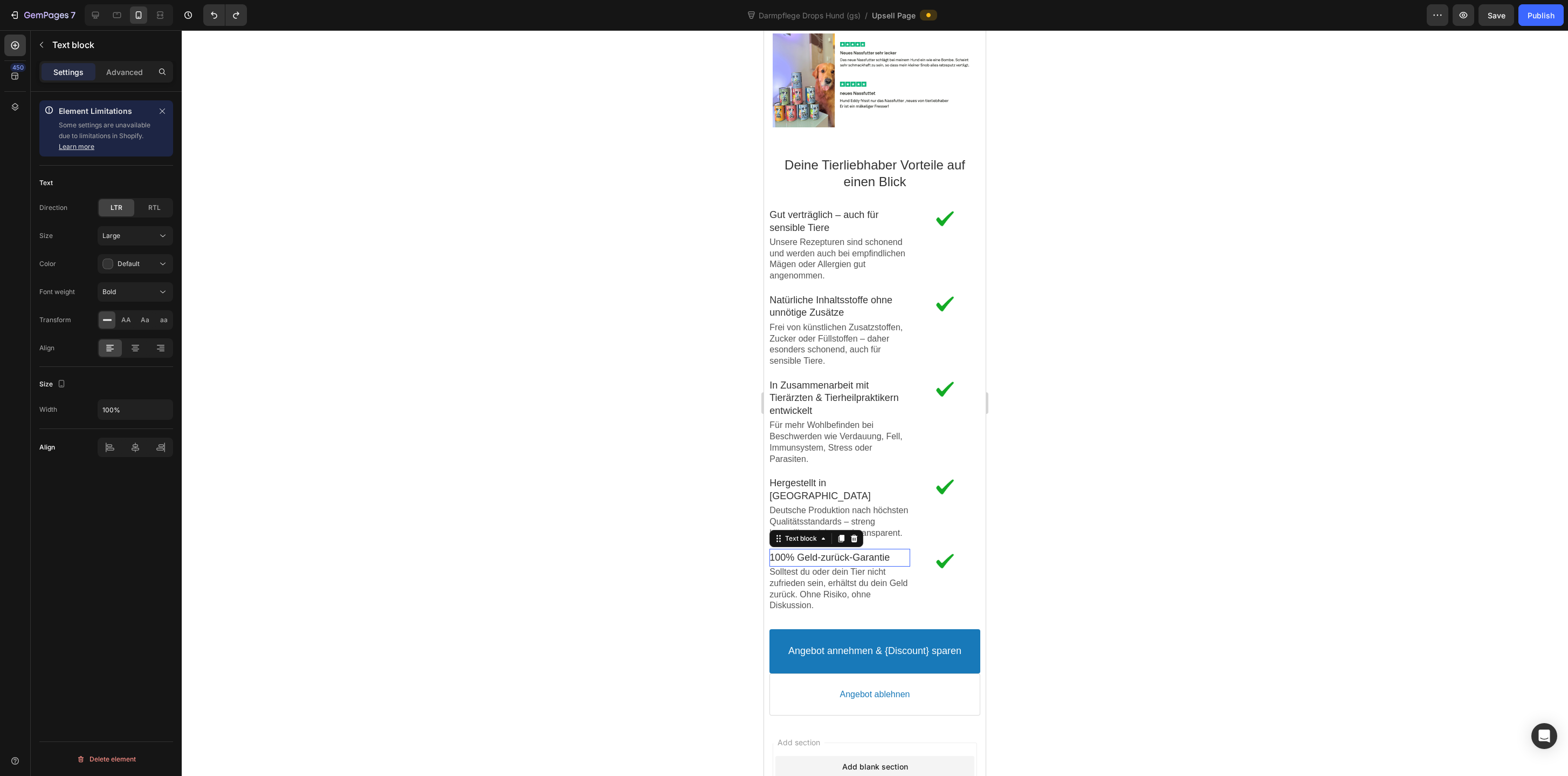
click at [1125, 268] on div at bounding box center [875, 403] width 1386 height 745
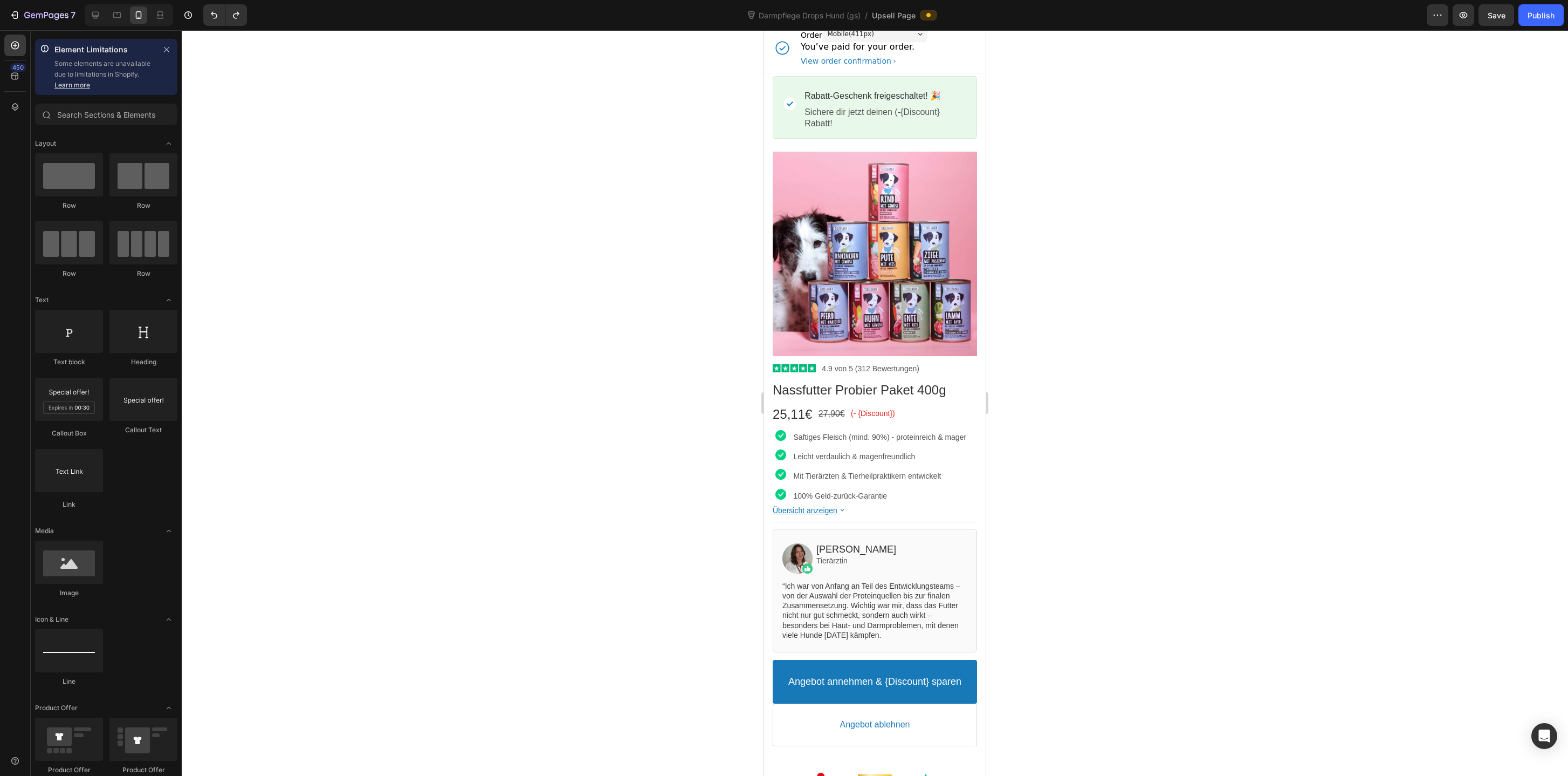
scroll to position [0, 0]
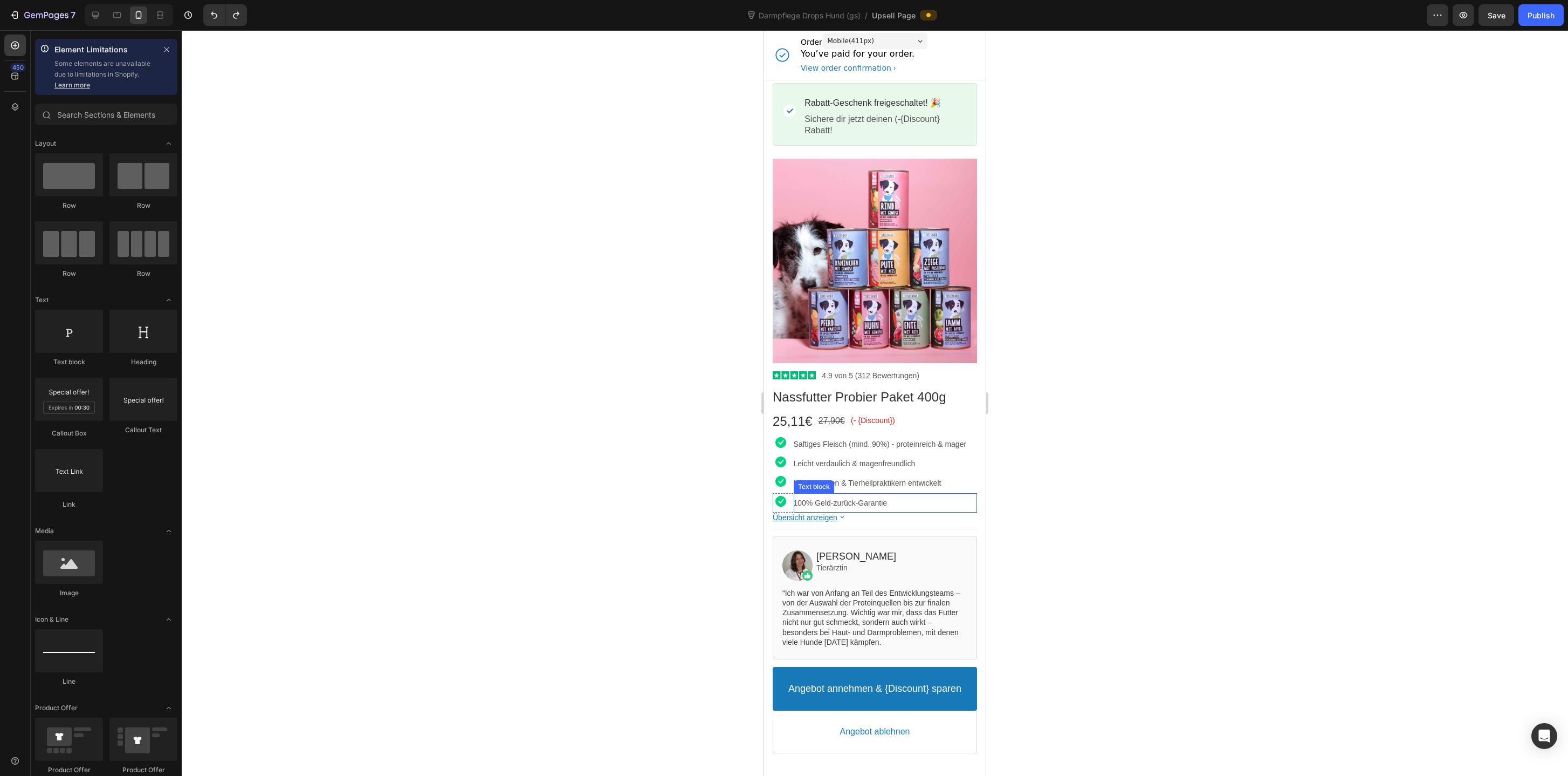
click at [802, 504] on p "100% Geld-zurück-Garantie" at bounding box center [885, 502] width 183 height 9
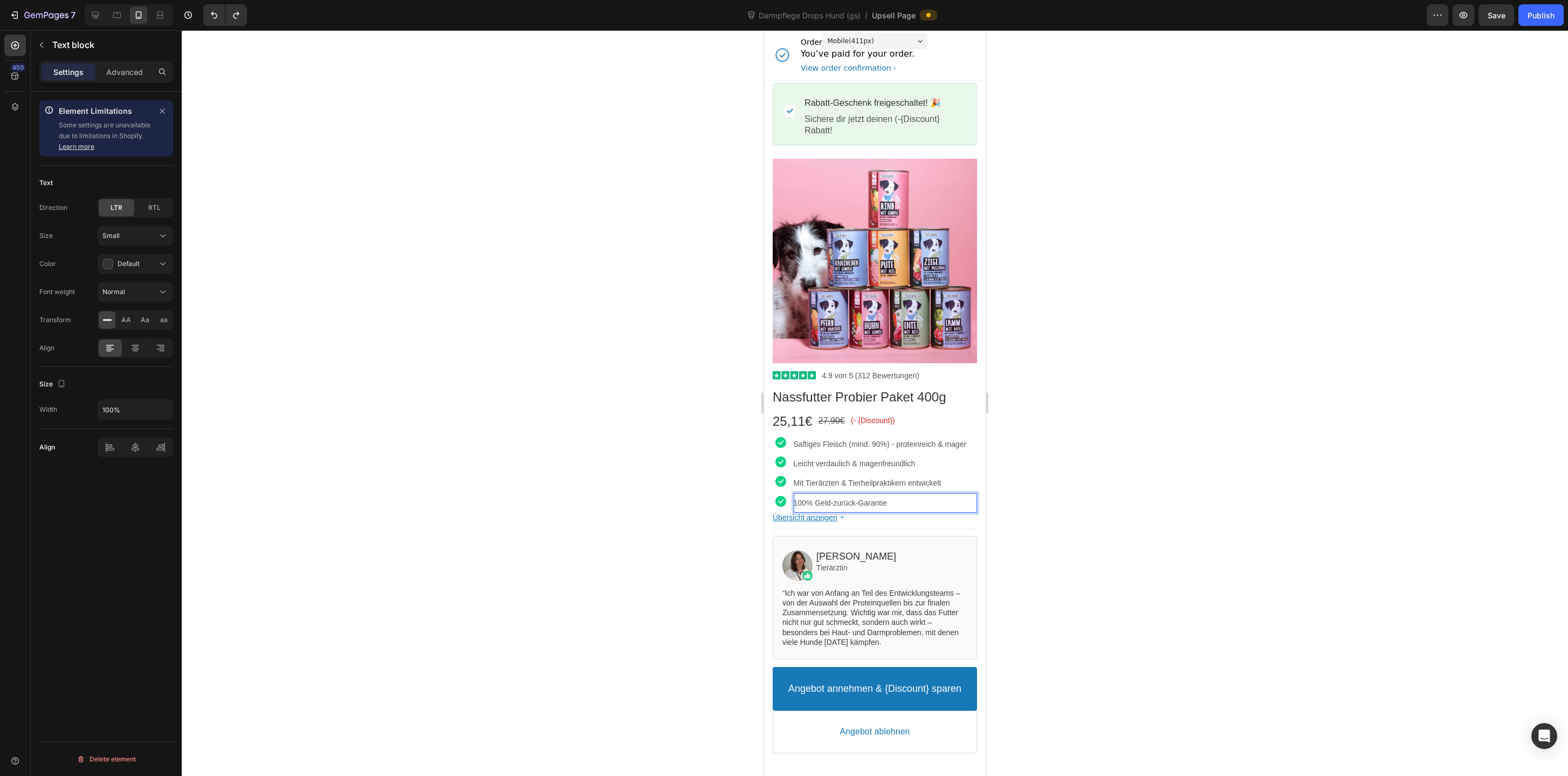
click at [1066, 473] on div at bounding box center [875, 403] width 1386 height 745
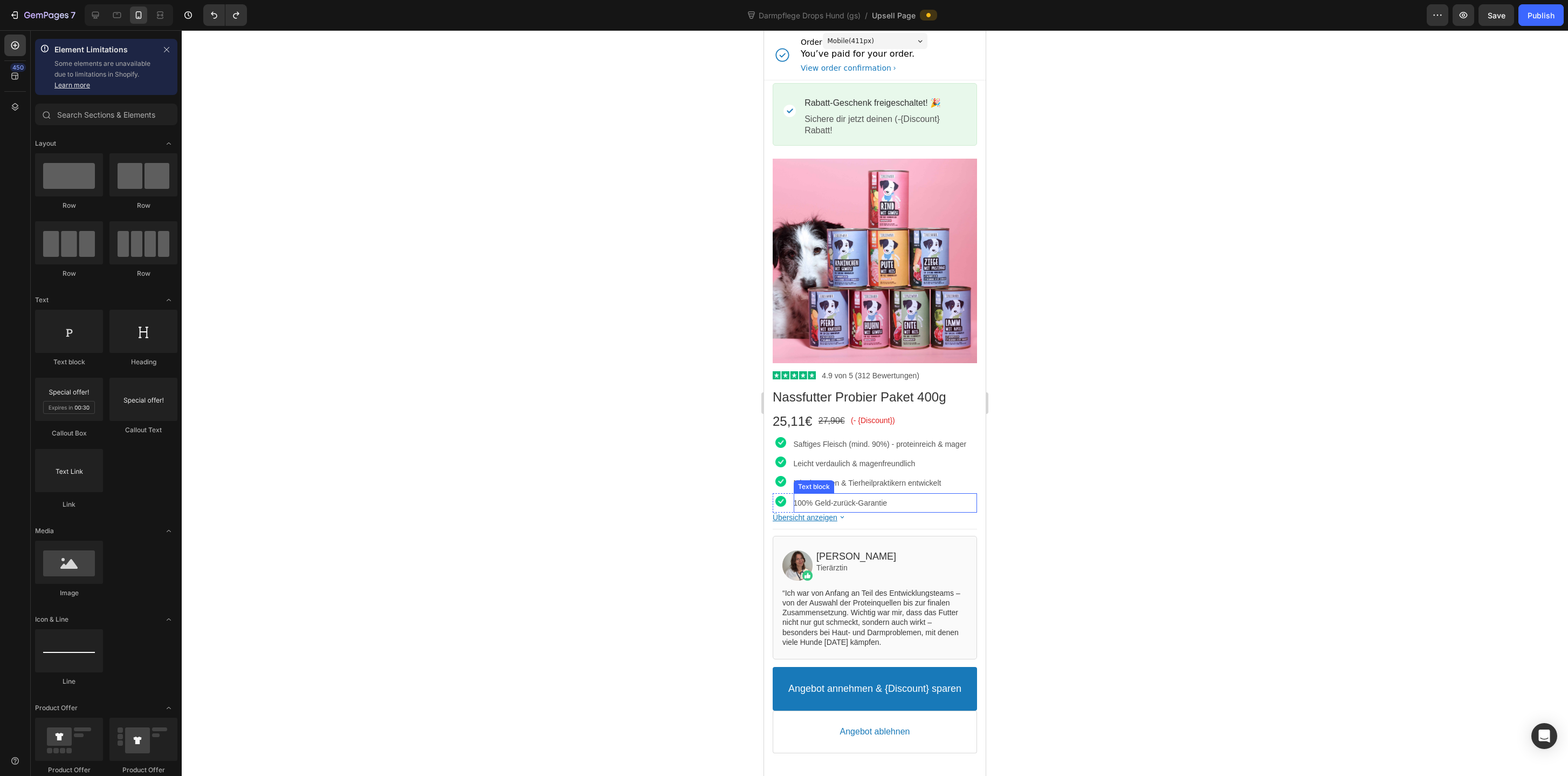
click at [816, 504] on p "100% Geld-zurück-Garantie" at bounding box center [885, 502] width 183 height 9
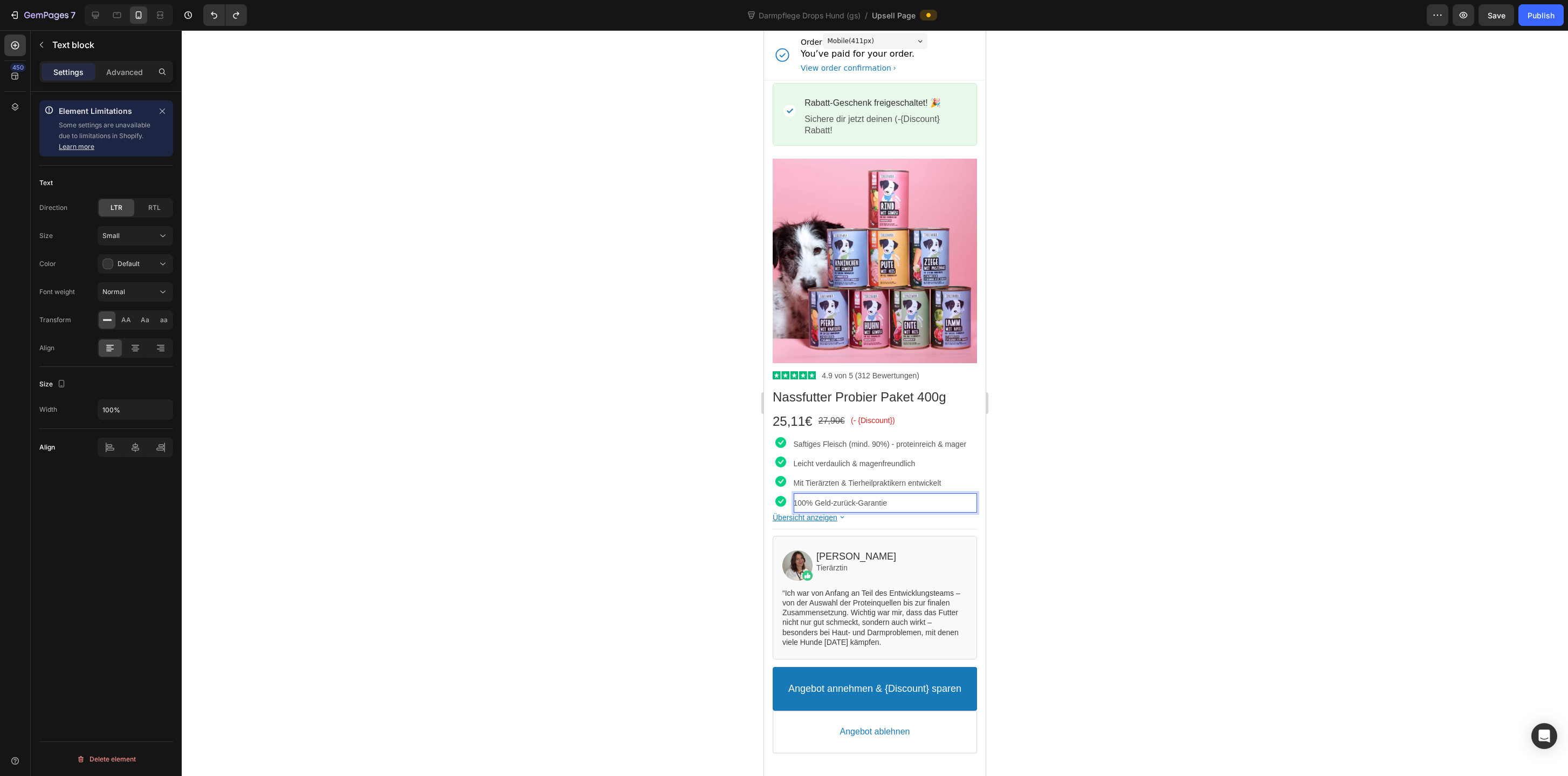
click at [813, 502] on p "100% Geld-zurück-Garantie" at bounding box center [885, 502] width 183 height 9
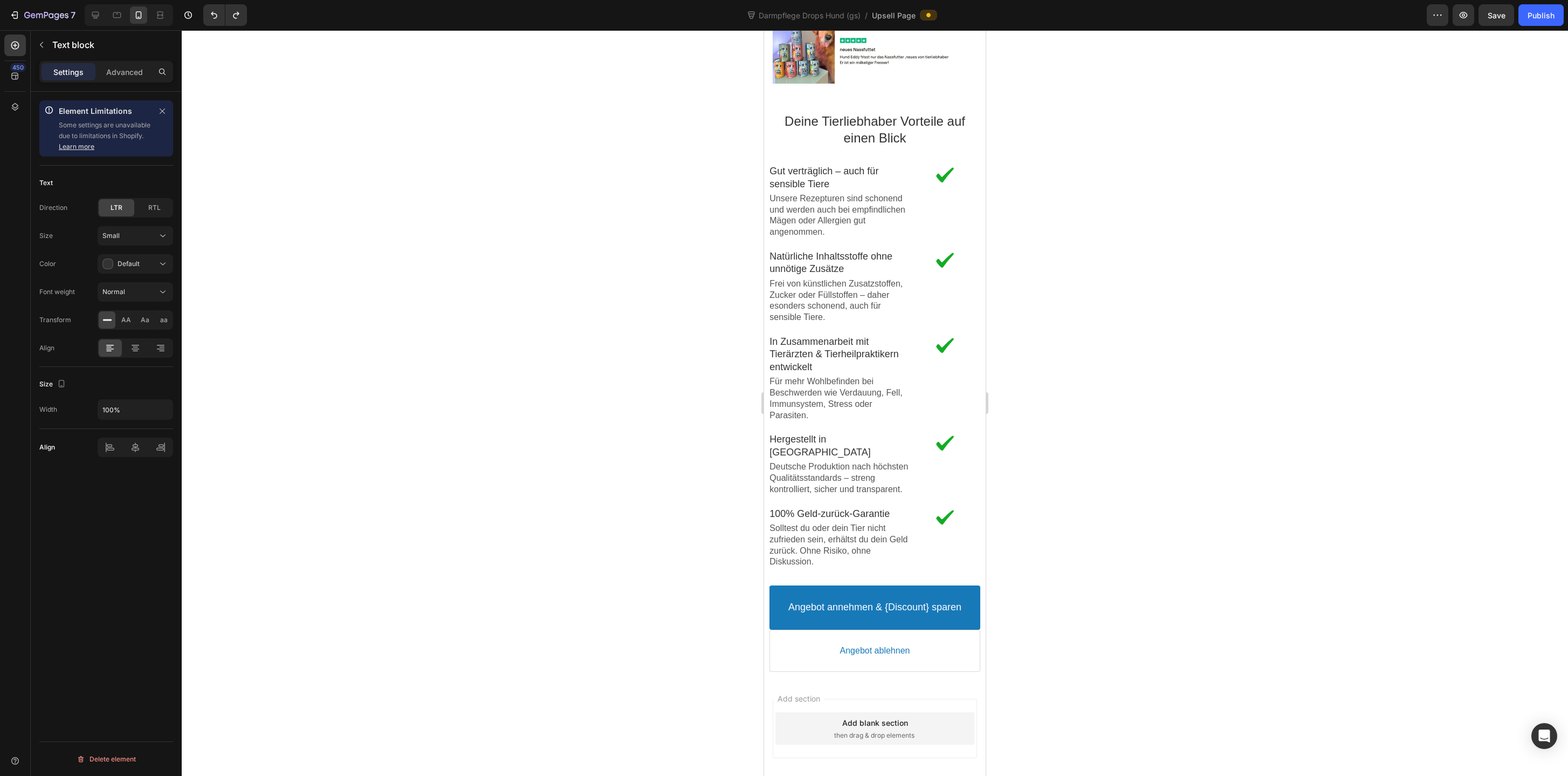
scroll to position [2002, 0]
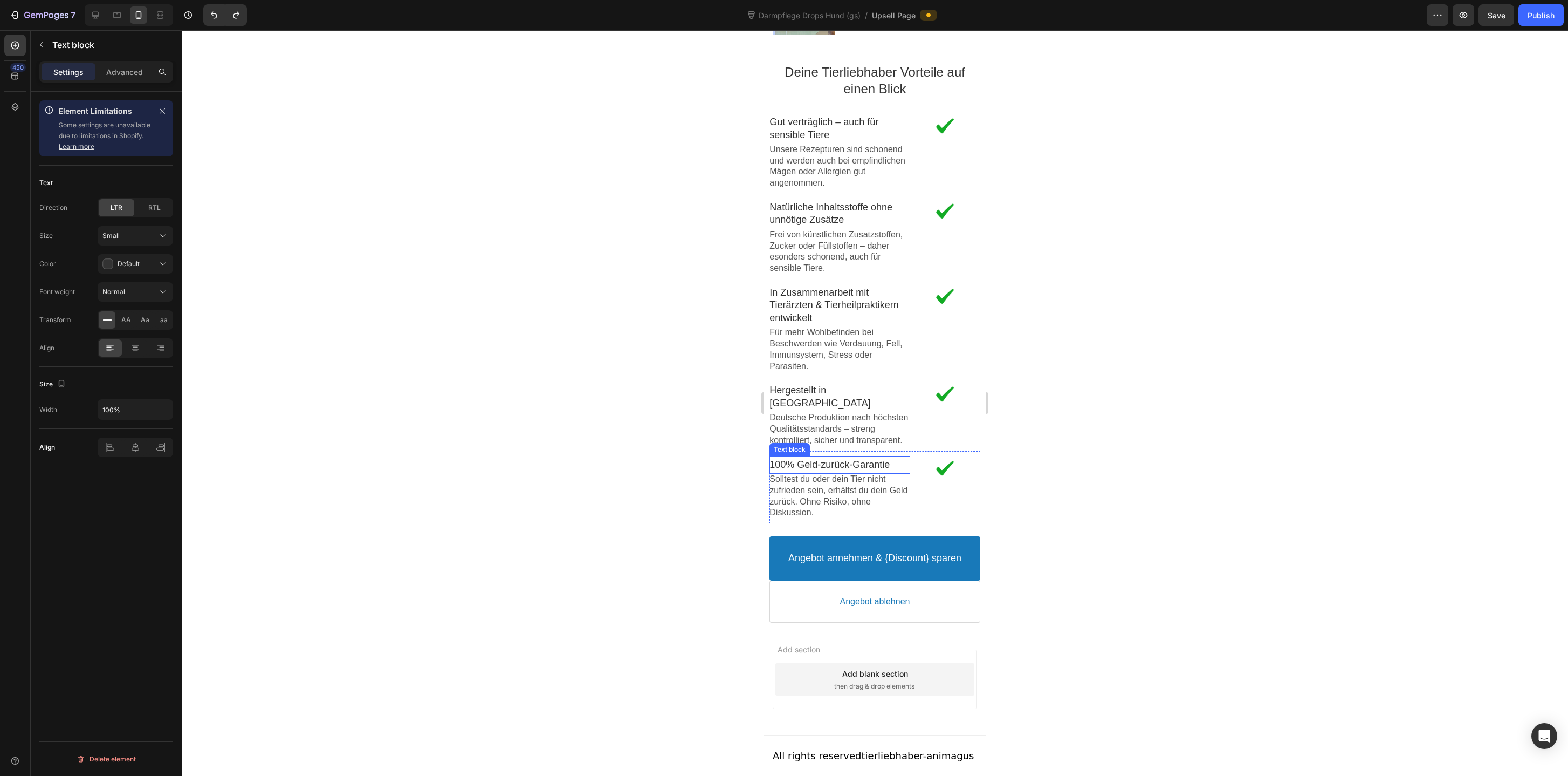
click at [792, 461] on p "100% Geld-zurück-Garantie" at bounding box center [839, 465] width 140 height 13
click at [793, 461] on p "100% Geld-zurück-Garantie" at bounding box center [839, 465] width 140 height 13
click at [851, 496] on p "Solltest du oder dein Tier nicht zufrieden sein, erhältst du dein Geld zurück. …" at bounding box center [839, 496] width 140 height 45
click at [656, 516] on div at bounding box center [875, 403] width 1386 height 745
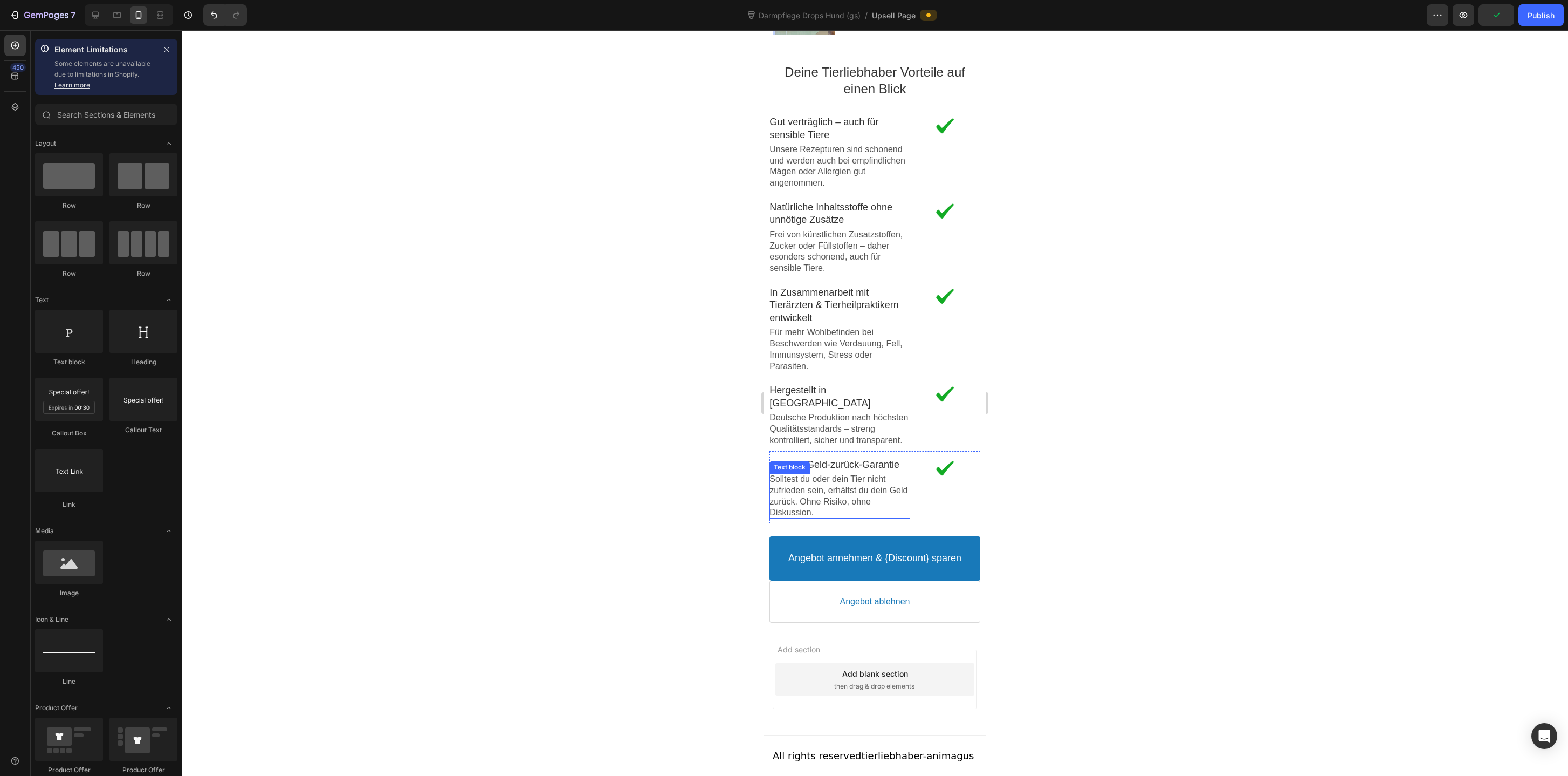
click at [824, 494] on p "Solltest du oder dein Tier nicht zufrieden sein, erhältst du dein Geld zurück. …" at bounding box center [839, 496] width 140 height 45
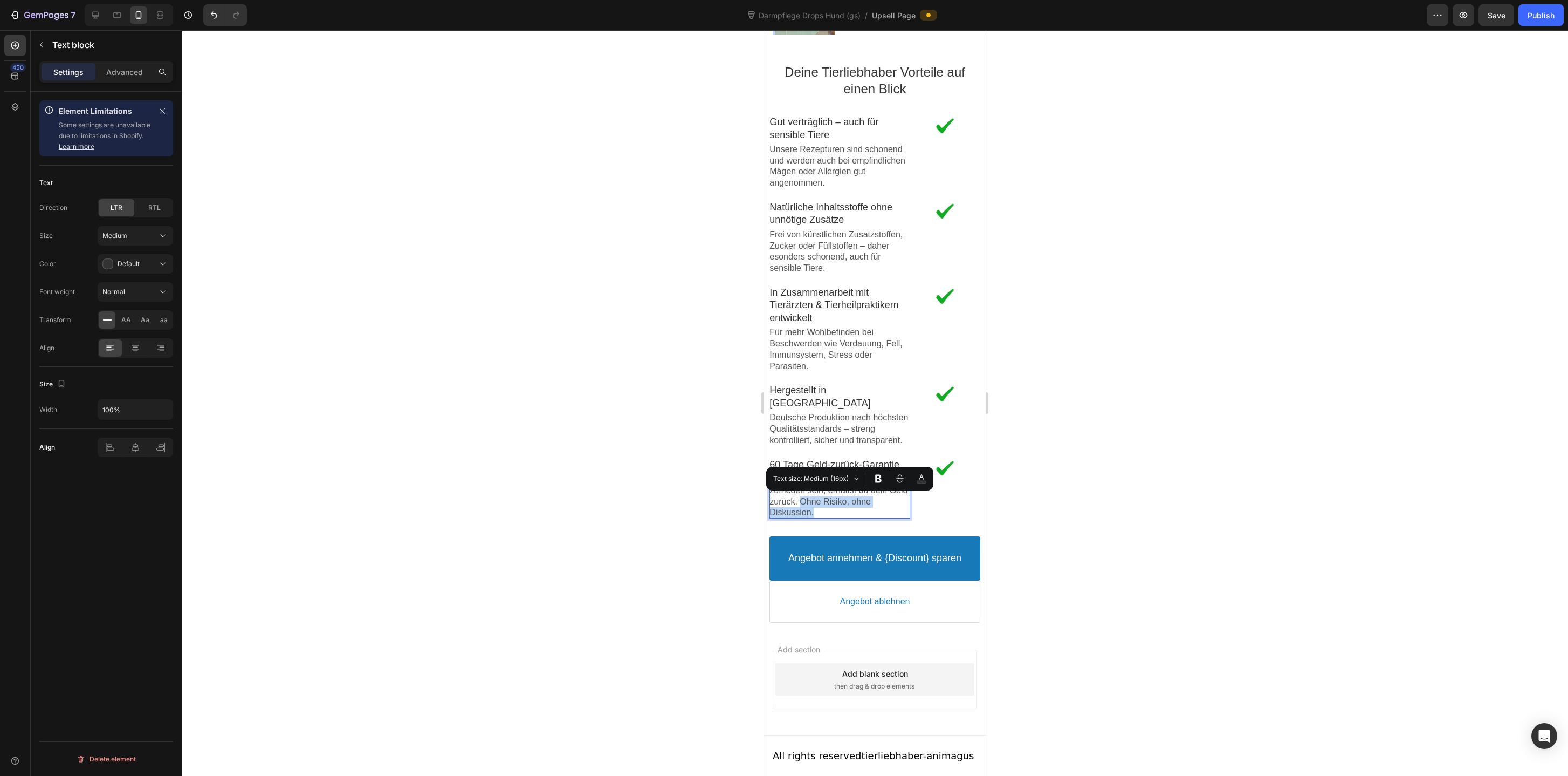
drag, startPoint x: 823, startPoint y: 499, endPoint x: 826, endPoint y: 507, distance: 8.5
click at [826, 507] on p "Solltest du oder dein Tier nicht zufrieden sein, erhältst du dein Geld zurück. …" at bounding box center [839, 496] width 140 height 45
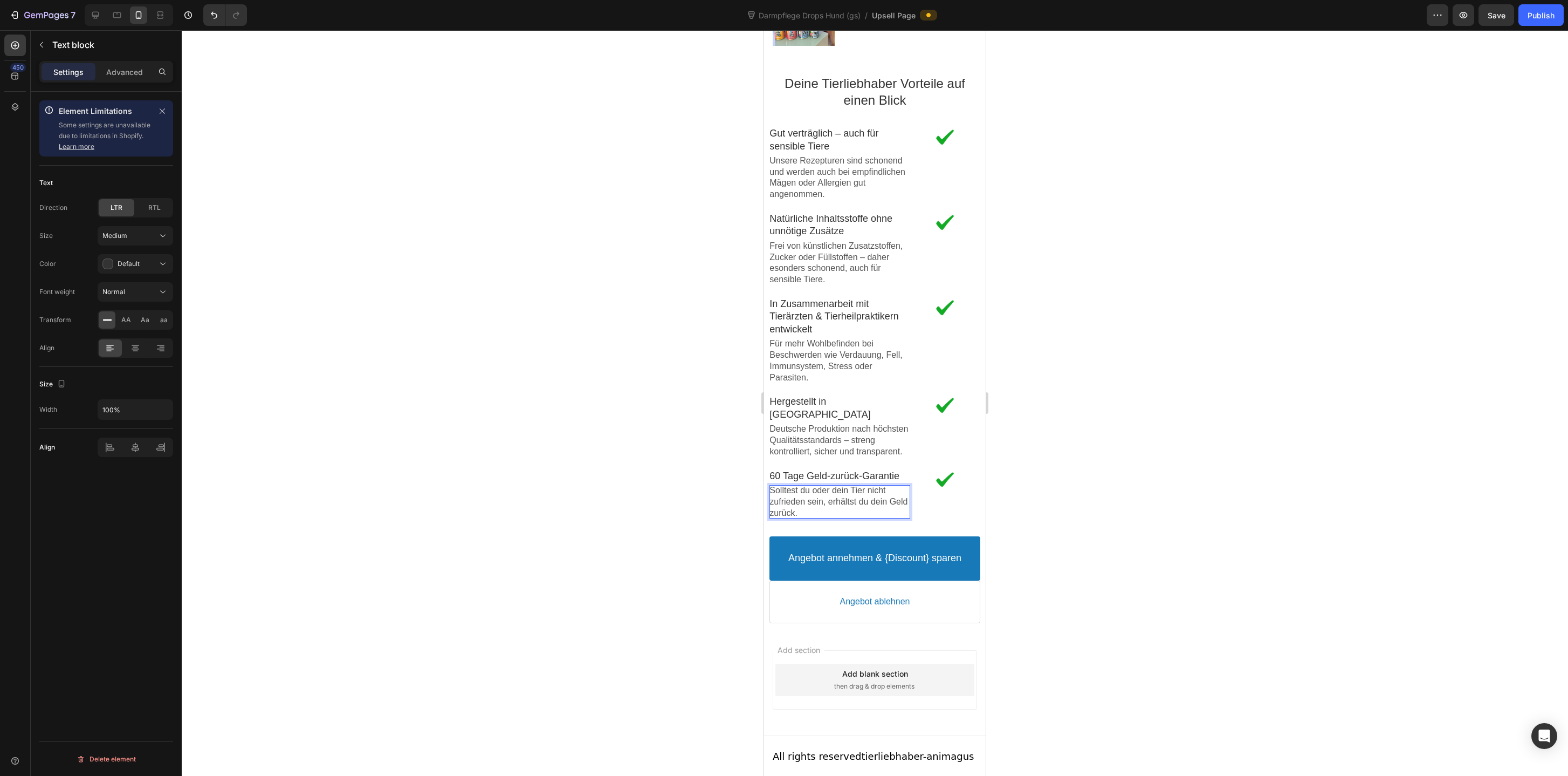
click at [826, 499] on p "Solltest du oder dein Tier nicht zufrieden sein, erhältst du dein Geld zurück." at bounding box center [839, 501] width 140 height 33
click at [868, 493] on p "Solltest du oder dein Tier nicht zufrieden sein, erhältst du dein Geld zurück." at bounding box center [839, 501] width 140 height 33
drag, startPoint x: 876, startPoint y: 500, endPoint x: 885, endPoint y: 508, distance: 12.0
click at [885, 508] on p "Solltest du oder dein Tier nach 30 Tagen nicht zufrieden sein, erhältst du dein…" at bounding box center [839, 501] width 140 height 33
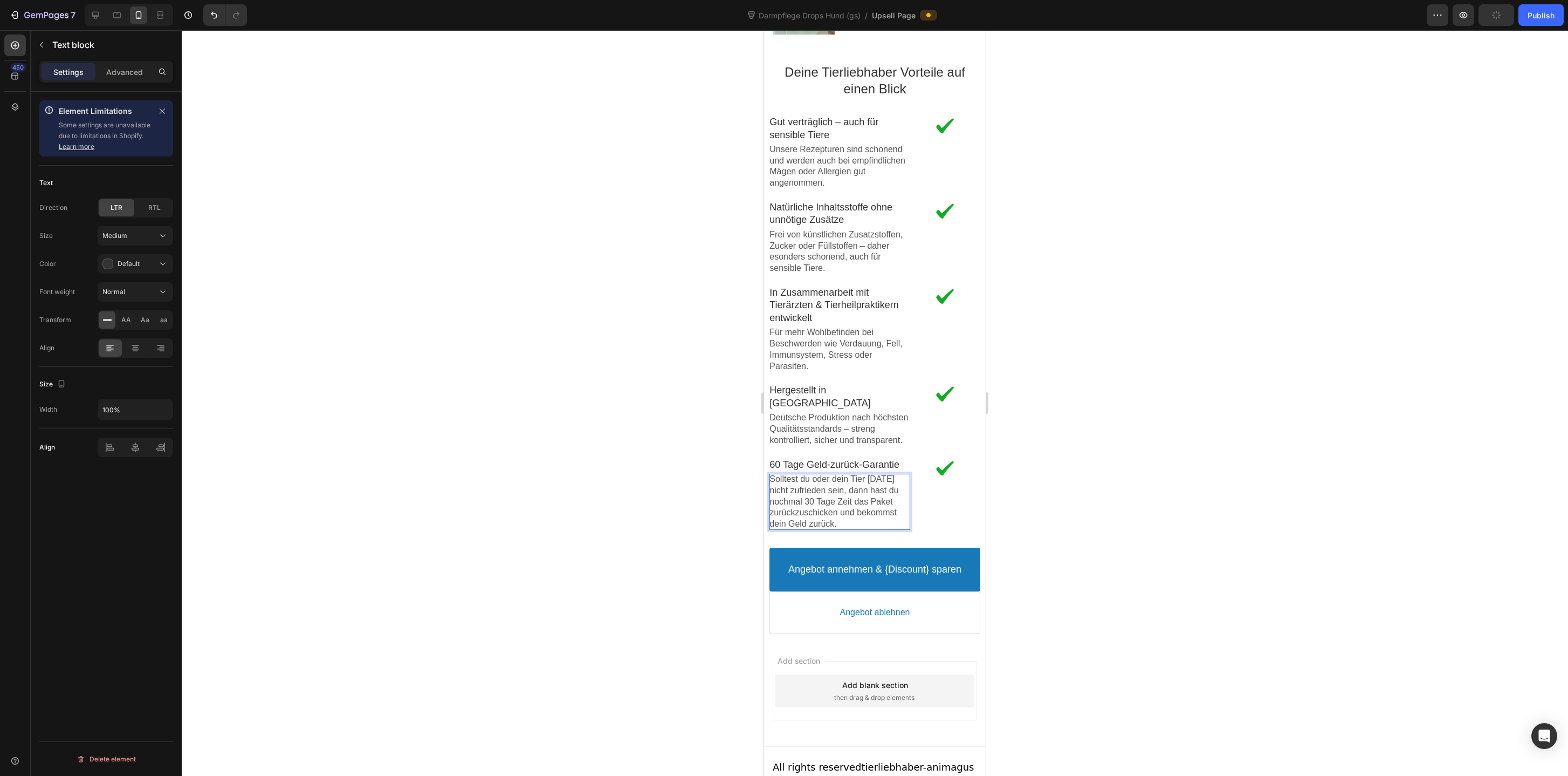
click at [687, 502] on div at bounding box center [875, 403] width 1386 height 745
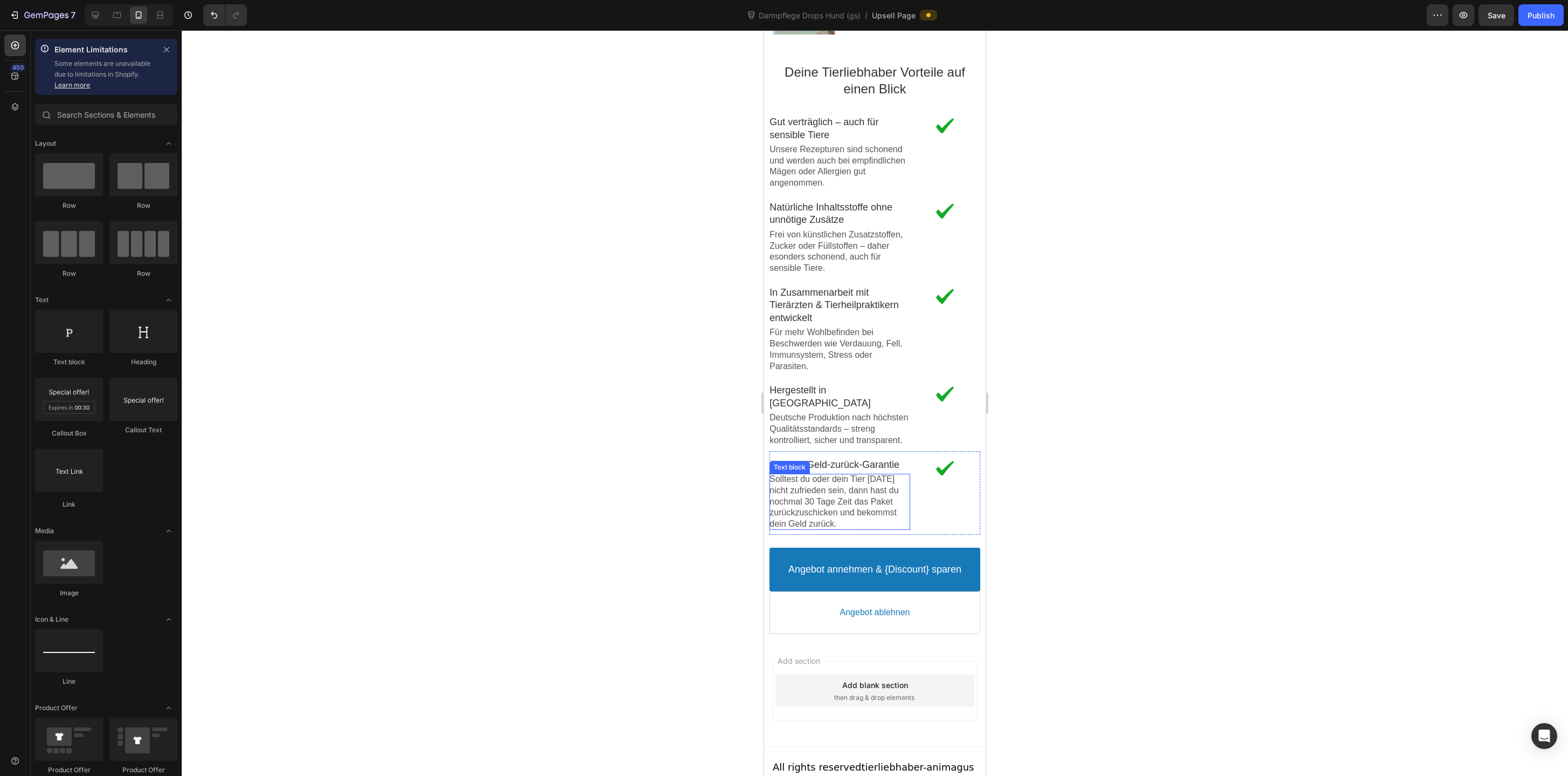
click at [853, 491] on p "Solltest du oder dein Tier nach 30 Tagen nicht zufrieden sein, dann hast du noc…" at bounding box center [839, 501] width 140 height 56
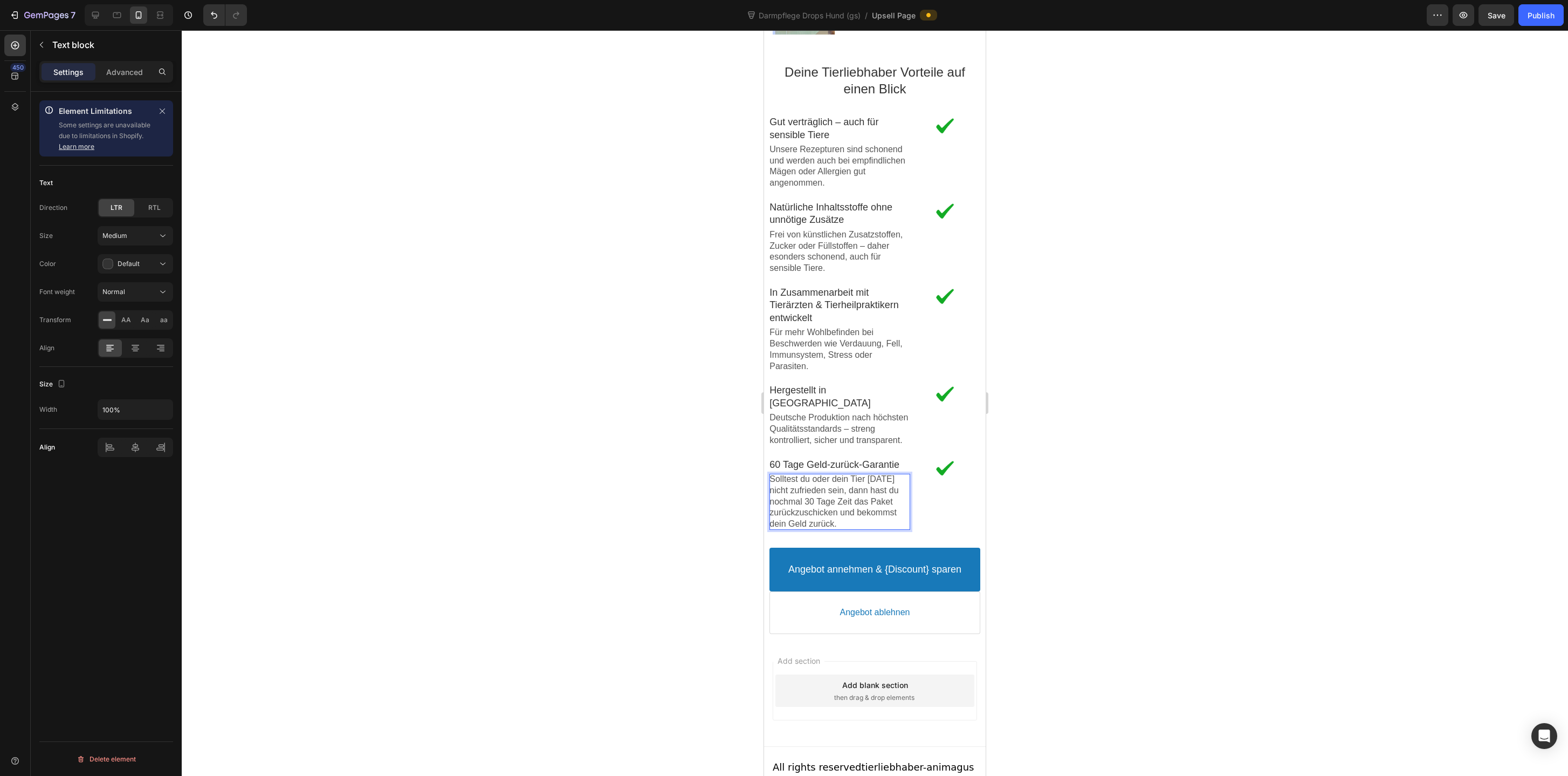
click at [856, 479] on p "Solltest du oder dein Tier nach 30 Tagen nicht zufrieden sein, dann hast du noc…" at bounding box center [839, 501] width 140 height 56
click at [609, 464] on div at bounding box center [875, 403] width 1386 height 745
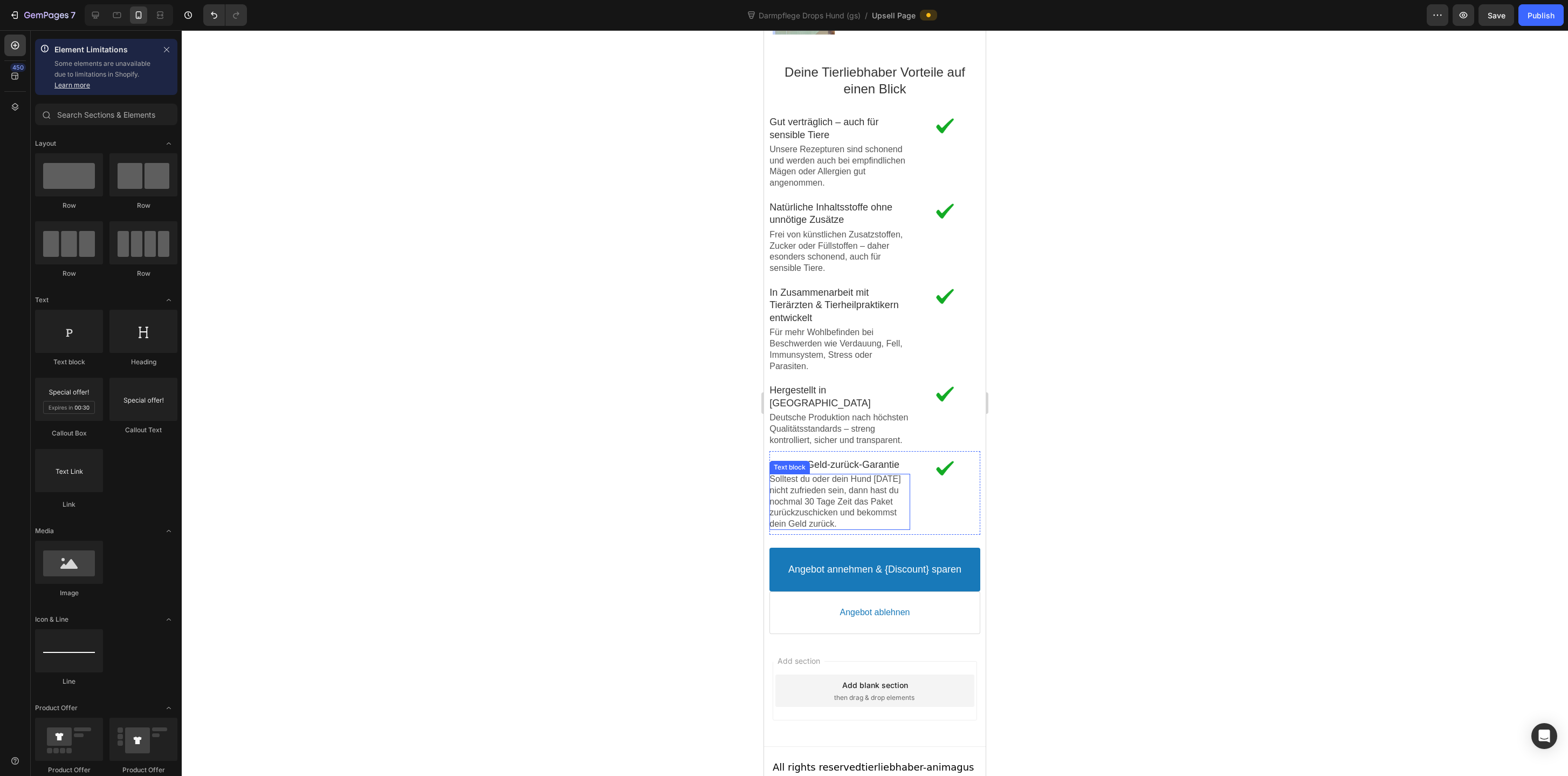
click at [841, 502] on p "Solltest du oder dein Hund nach 30 Tagen nicht zufrieden sein, dann hast du noc…" at bounding box center [839, 501] width 140 height 56
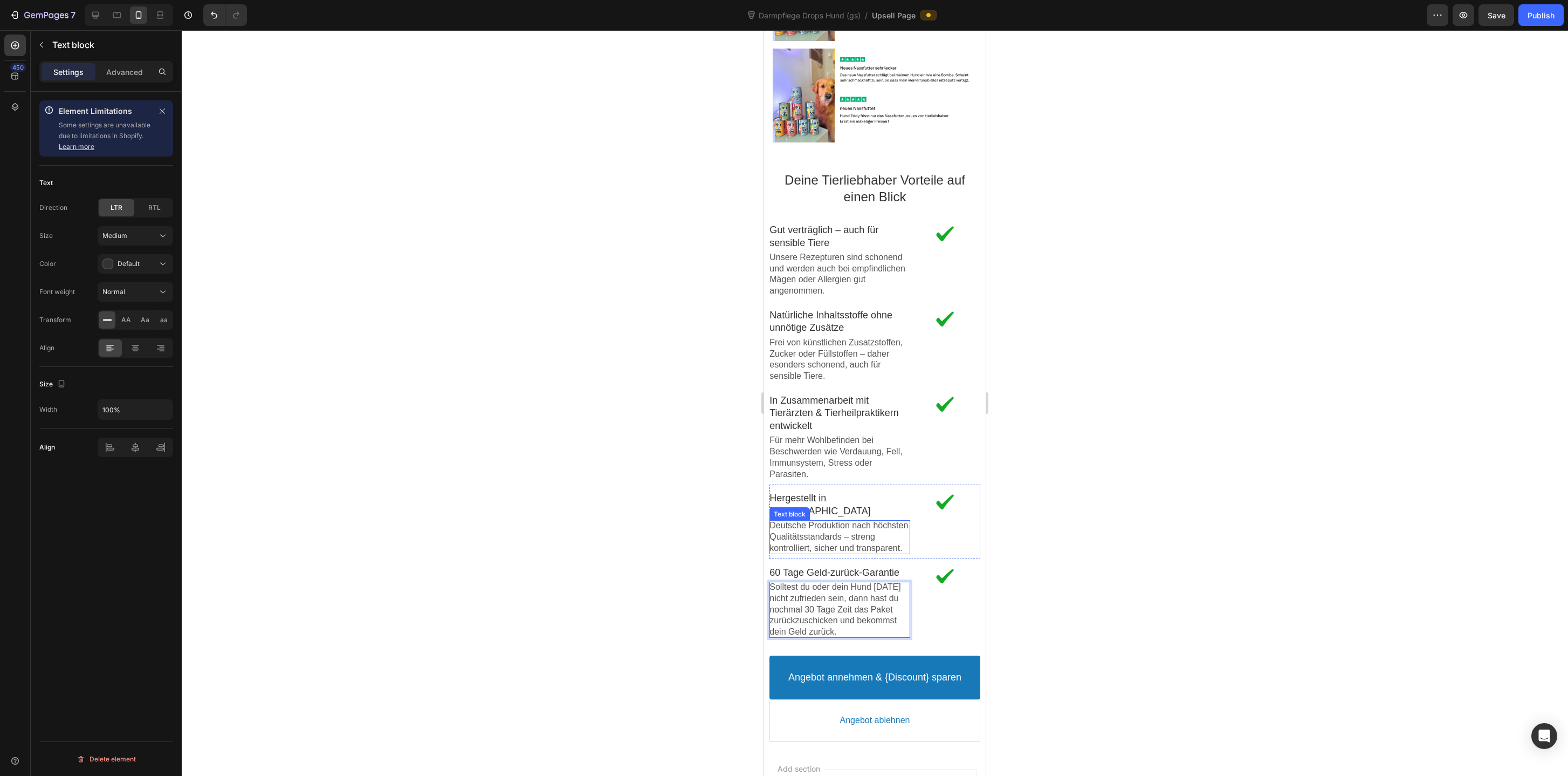
scroll to position [1915, 0]
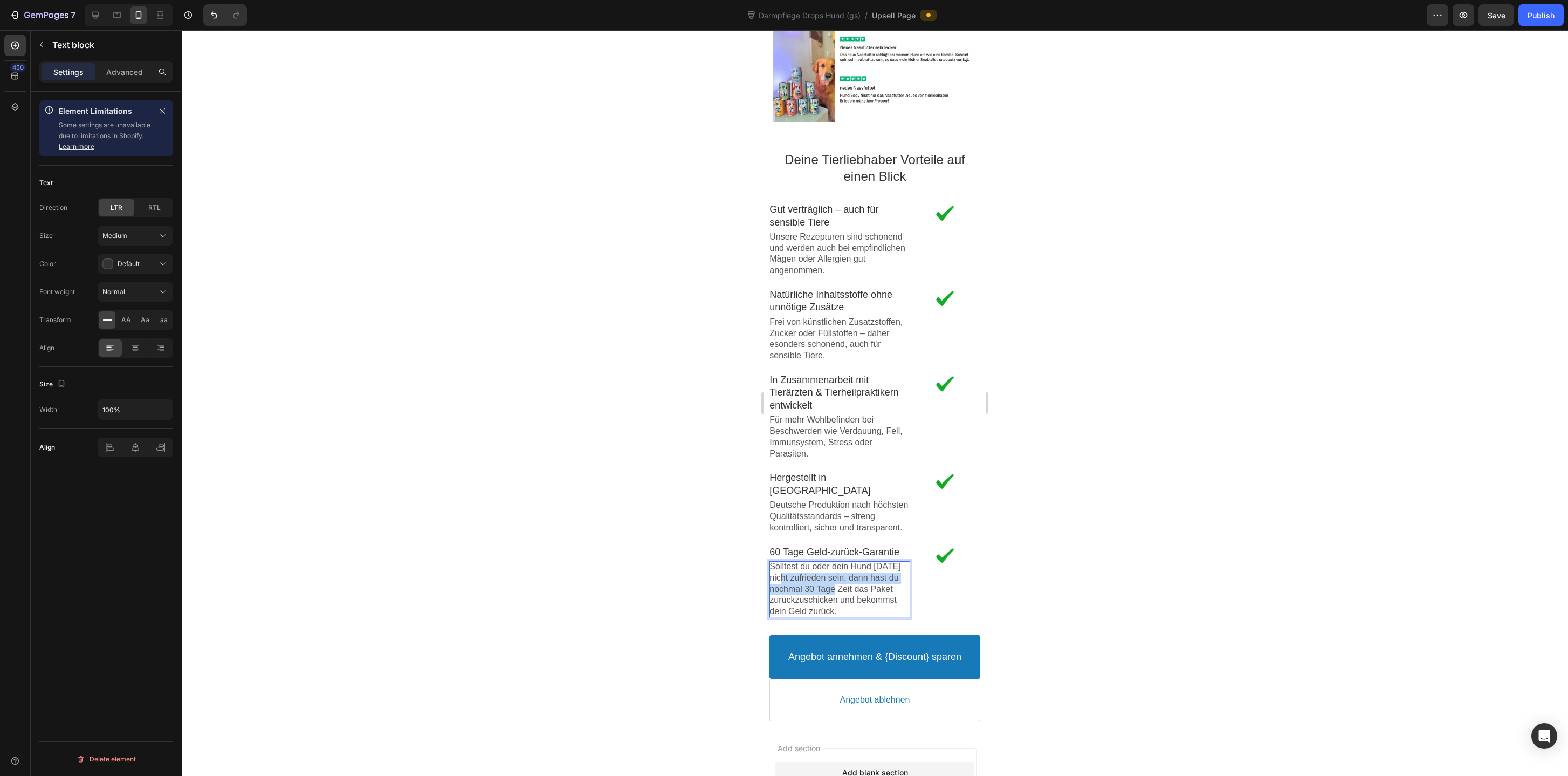
drag, startPoint x: 837, startPoint y: 588, endPoint x: 777, endPoint y: 573, distance: 61.8
click at [777, 573] on p "Solltest du oder dein Hund nach 30 Tagen nicht zufrieden sein, dann hast du noc…" at bounding box center [839, 588] width 140 height 56
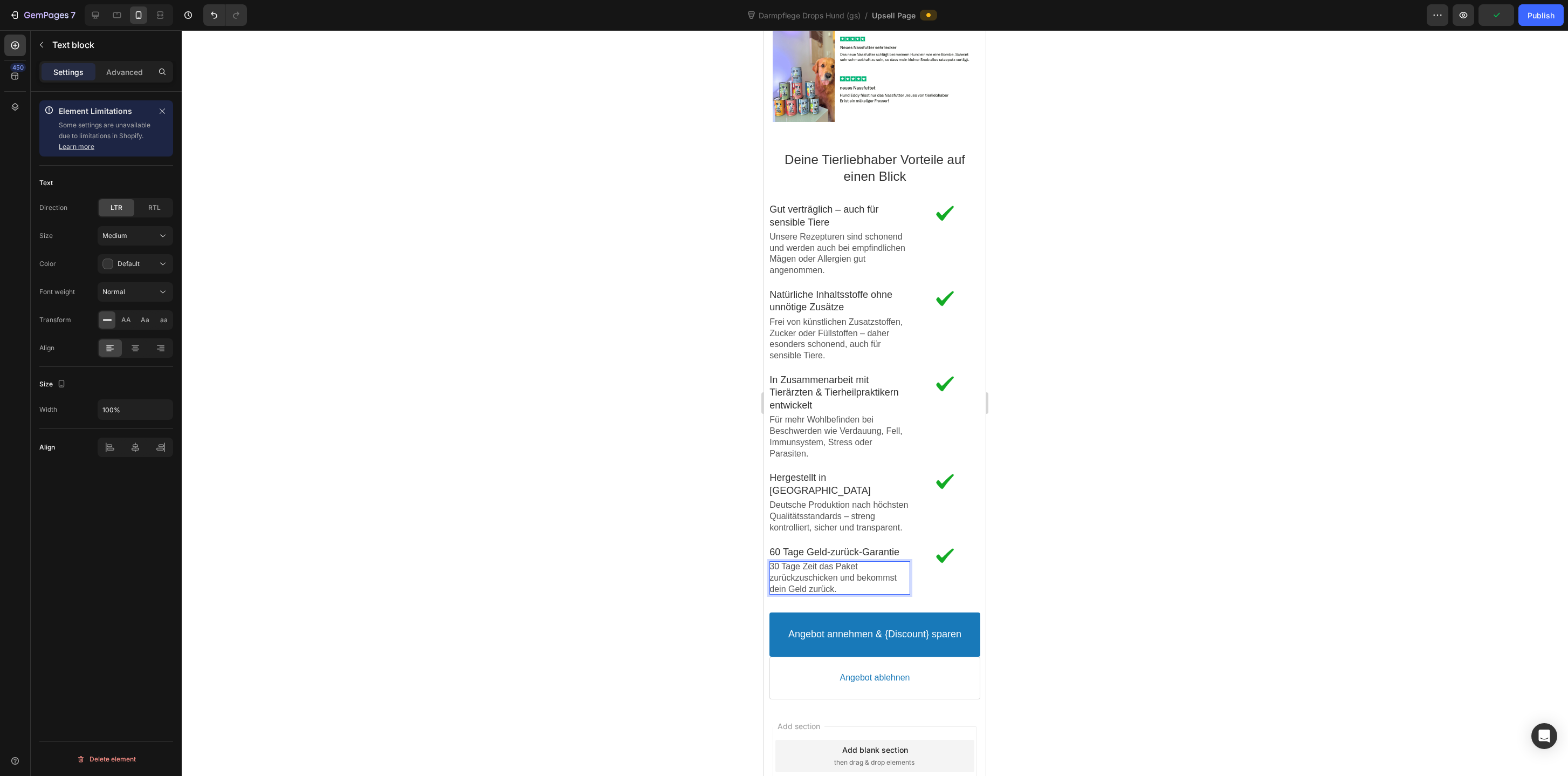
click at [796, 568] on p "30 Tage Zeit das Paket zurückzuschicken und bekommst dein Geld zurück." at bounding box center [839, 577] width 140 height 33
click at [801, 569] on p "30 Tage Zeit das Paket zurückzuschicken und bekommst dein Geld zurück." at bounding box center [839, 577] width 140 height 33
click at [772, 563] on p "30 Tage testen und dann 30 Zeit das Paket zurückzuschicken und bekommst dein Ge…" at bounding box center [839, 577] width 140 height 33
click at [902, 568] on p "30 Tage testen und dann 30 Zeit das Paket zurückzuschicken und bekommst dein Ge…" at bounding box center [839, 577] width 140 height 33
click at [772, 571] on p "30 Tage testen und dann 30 Zeit das Paket zurückzuschicken und bekommst dein Ge…" at bounding box center [839, 577] width 140 height 33
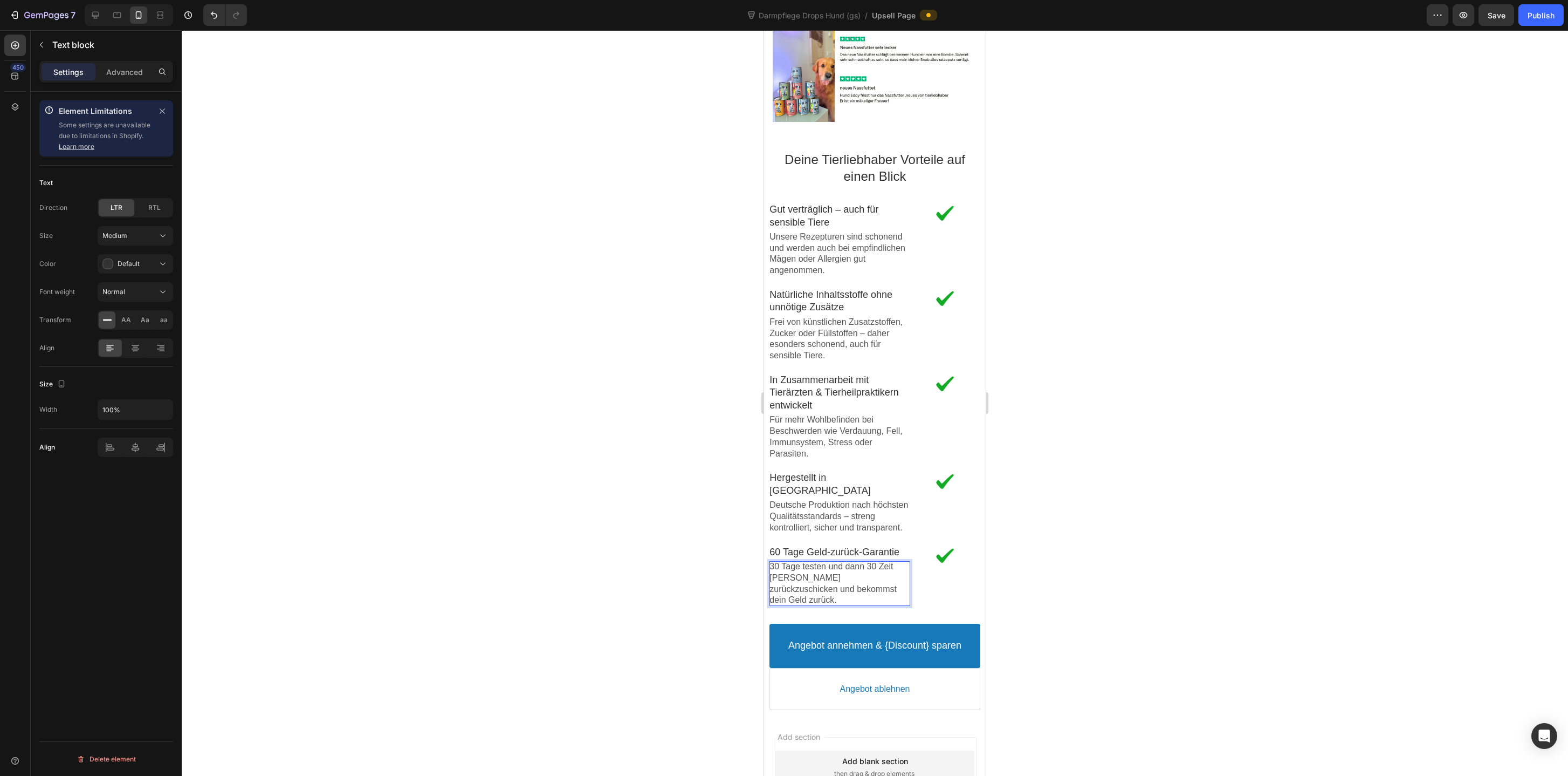
click at [771, 562] on p "30 Tage testen und dann 30 Zeit Tesdas Paket zurückzuschicken und bekommst dein…" at bounding box center [839, 583] width 140 height 45
click at [880, 565] on p "Teste das Futter 30 Tage testen und dann 30 Zeit Tesdas Paket zurückzuschicken …" at bounding box center [839, 583] width 140 height 45
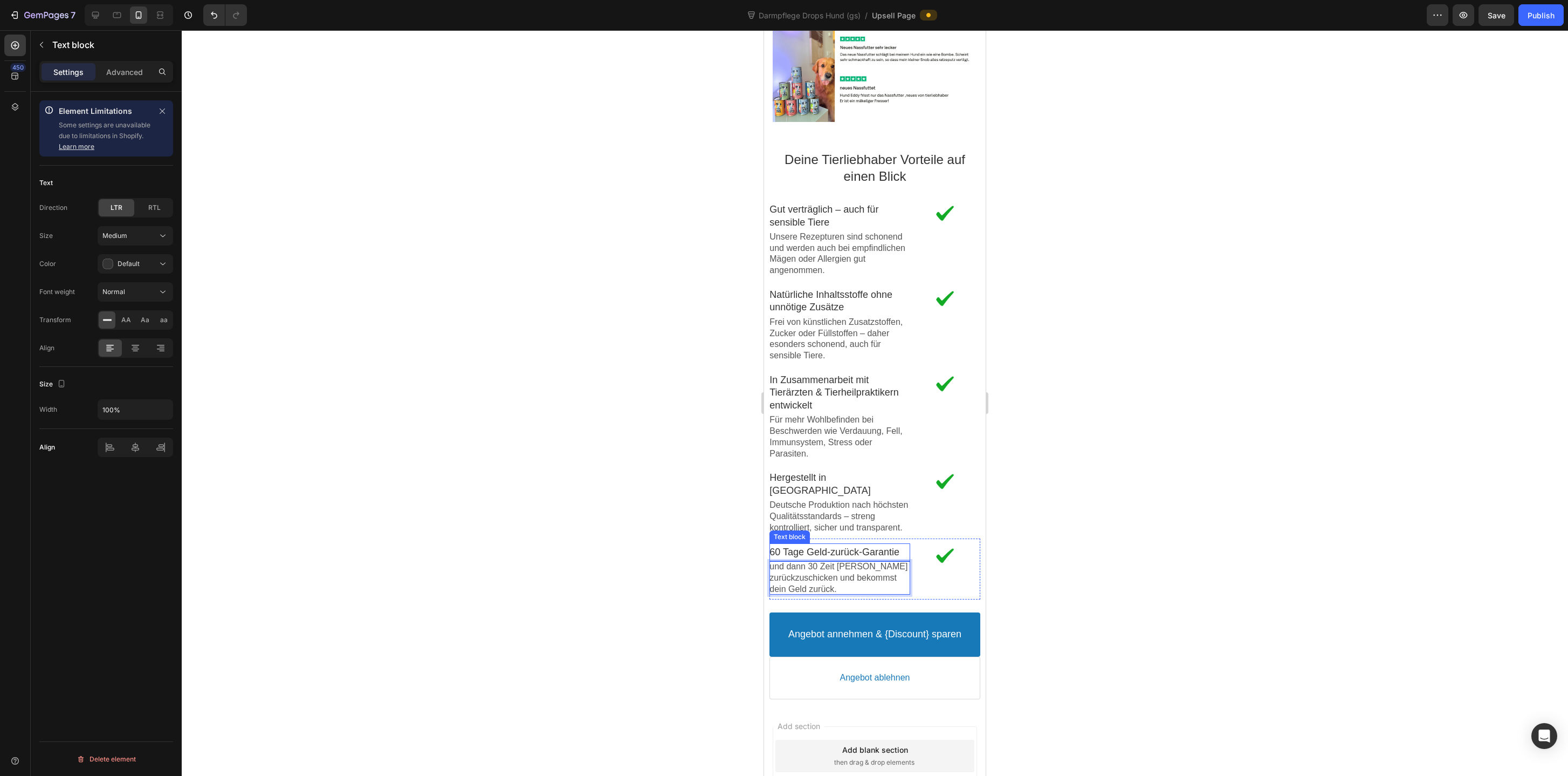
click at [823, 546] on p "60 Tage Geld-zurück-Garantie" at bounding box center [839, 552] width 140 height 13
drag, startPoint x: 806, startPoint y: 548, endPoint x: 772, endPoint y: 551, distance: 34.1
click at [772, 551] on p "60 Tage Geld-zurück-Garantie" at bounding box center [839, 552] width 140 height 13
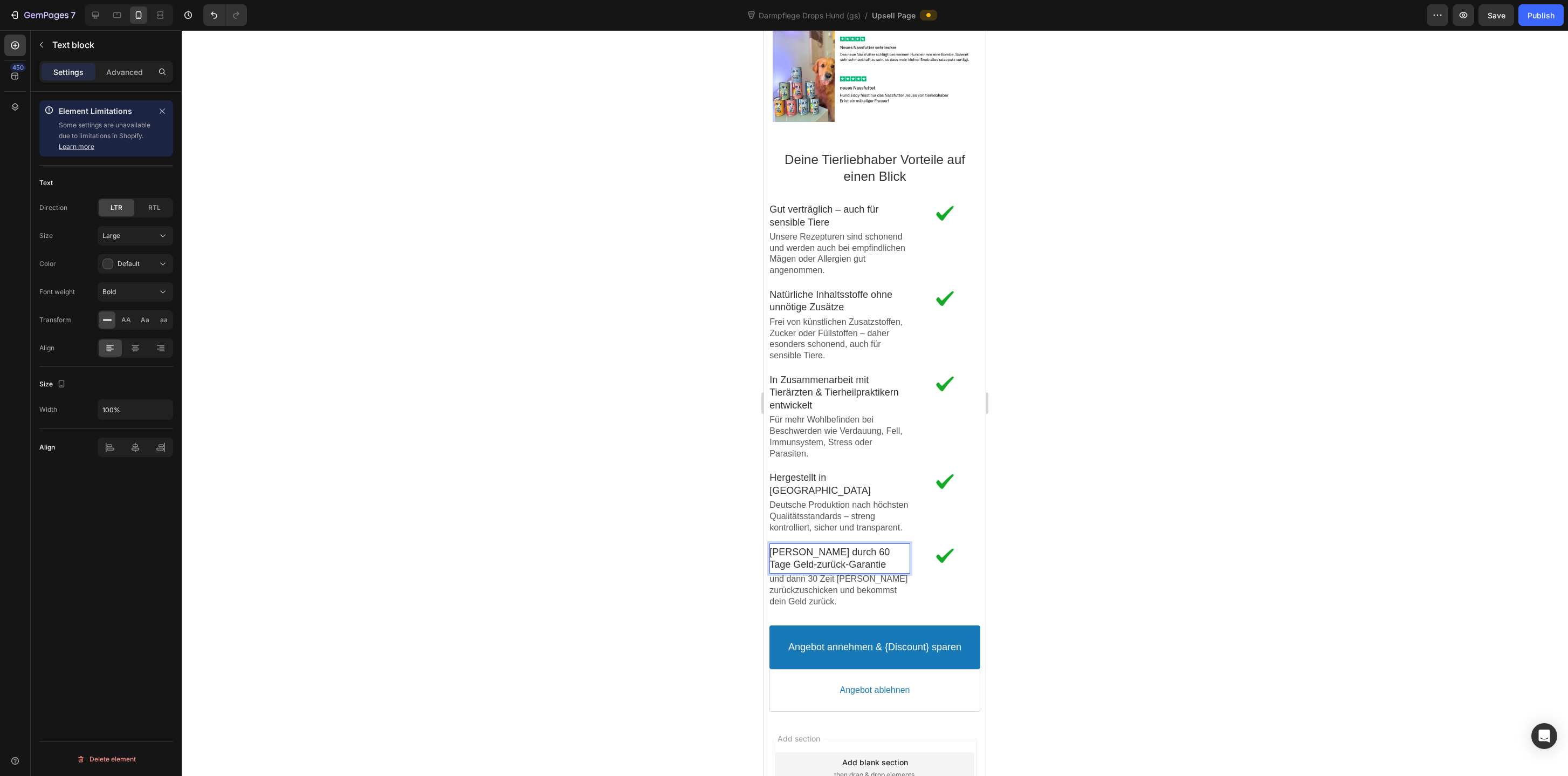
click at [1097, 484] on div at bounding box center [875, 403] width 1386 height 745
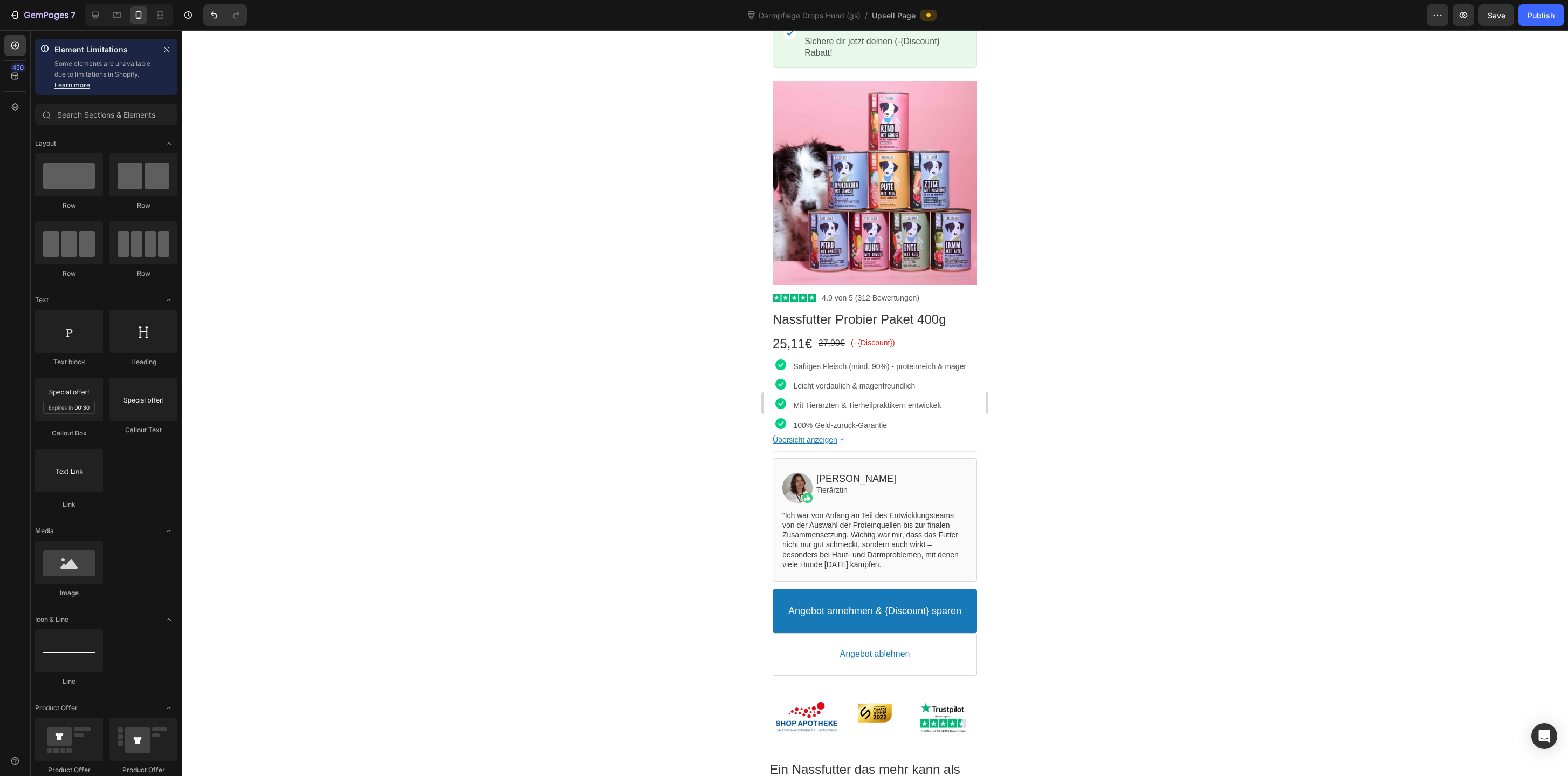
scroll to position [79, 0]
click at [815, 426] on p "100% Geld-zurück-Garantie" at bounding box center [885, 423] width 183 height 9
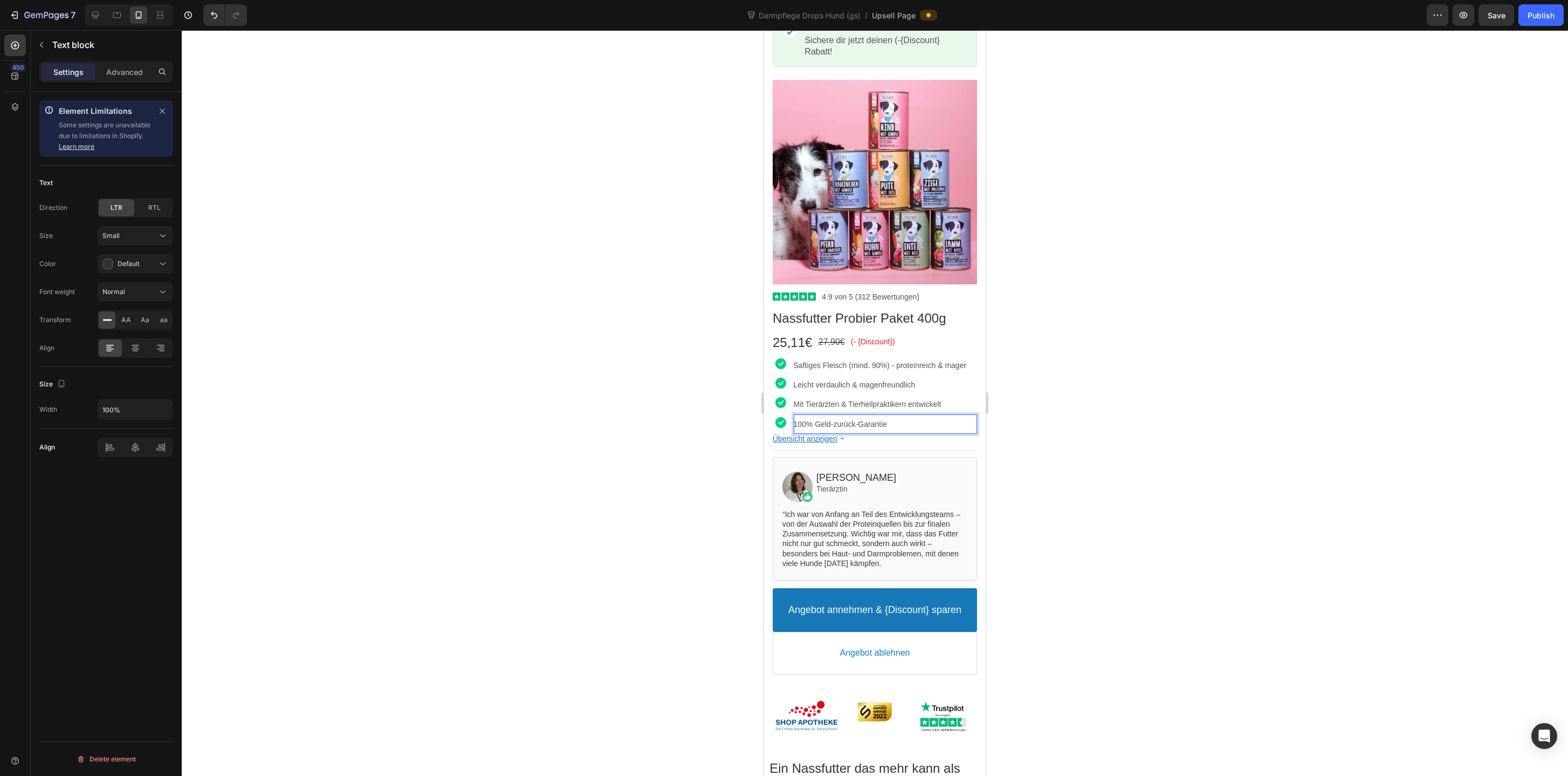
click at [1080, 408] on div at bounding box center [875, 403] width 1386 height 745
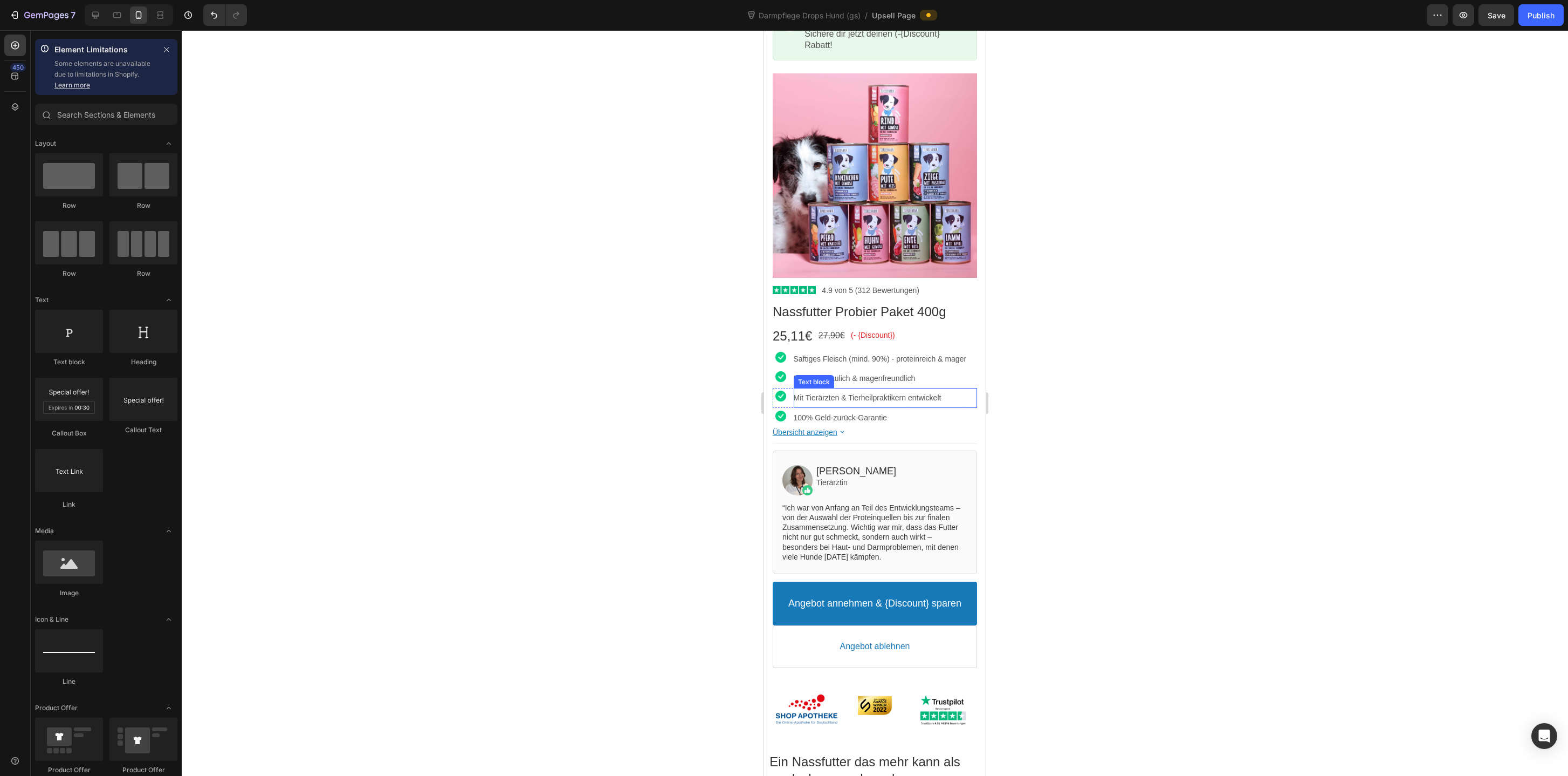
scroll to position [87, 0]
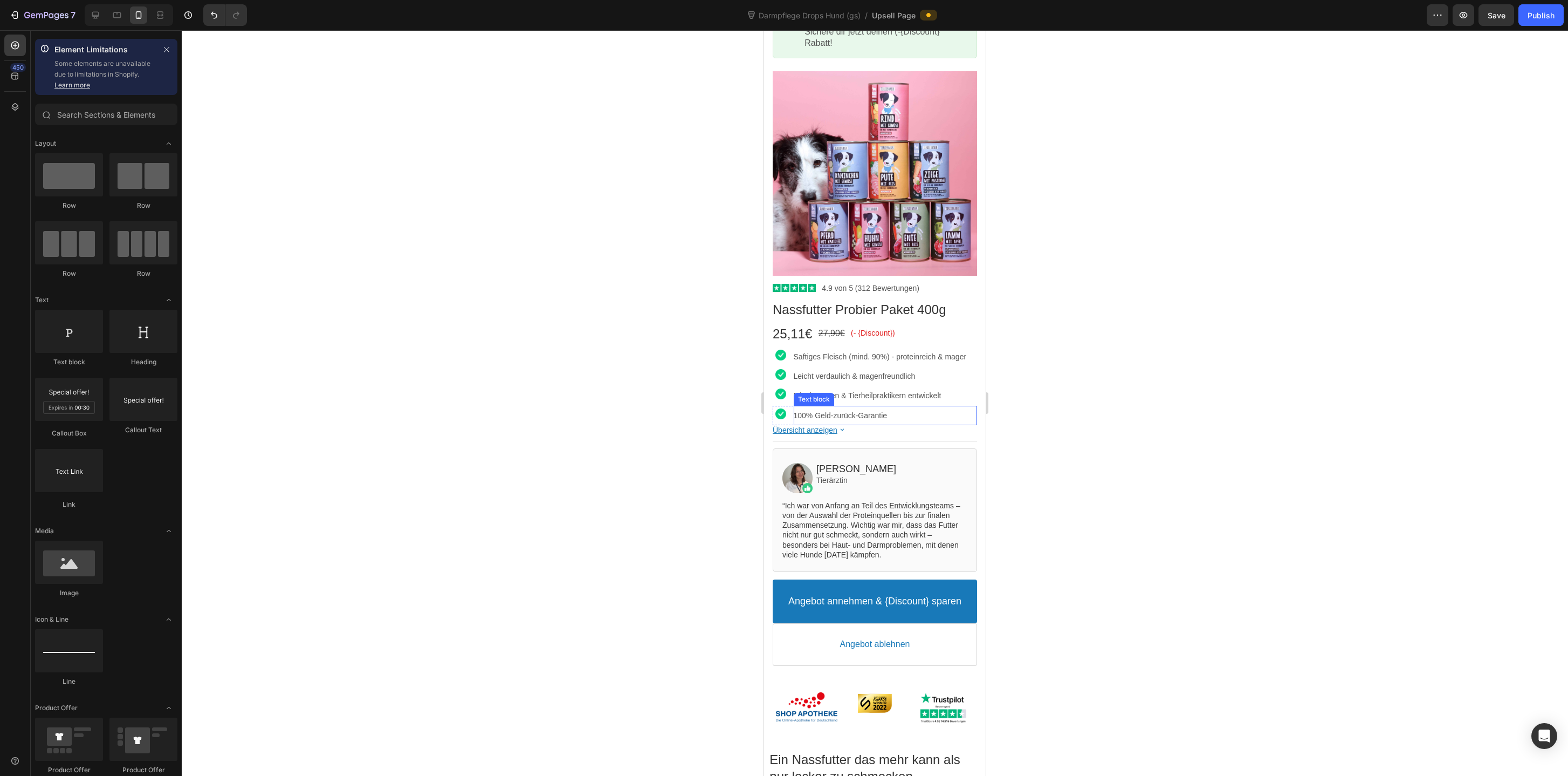
click at [811, 418] on p "100% Geld-zurück-Garantie" at bounding box center [885, 415] width 183 height 9
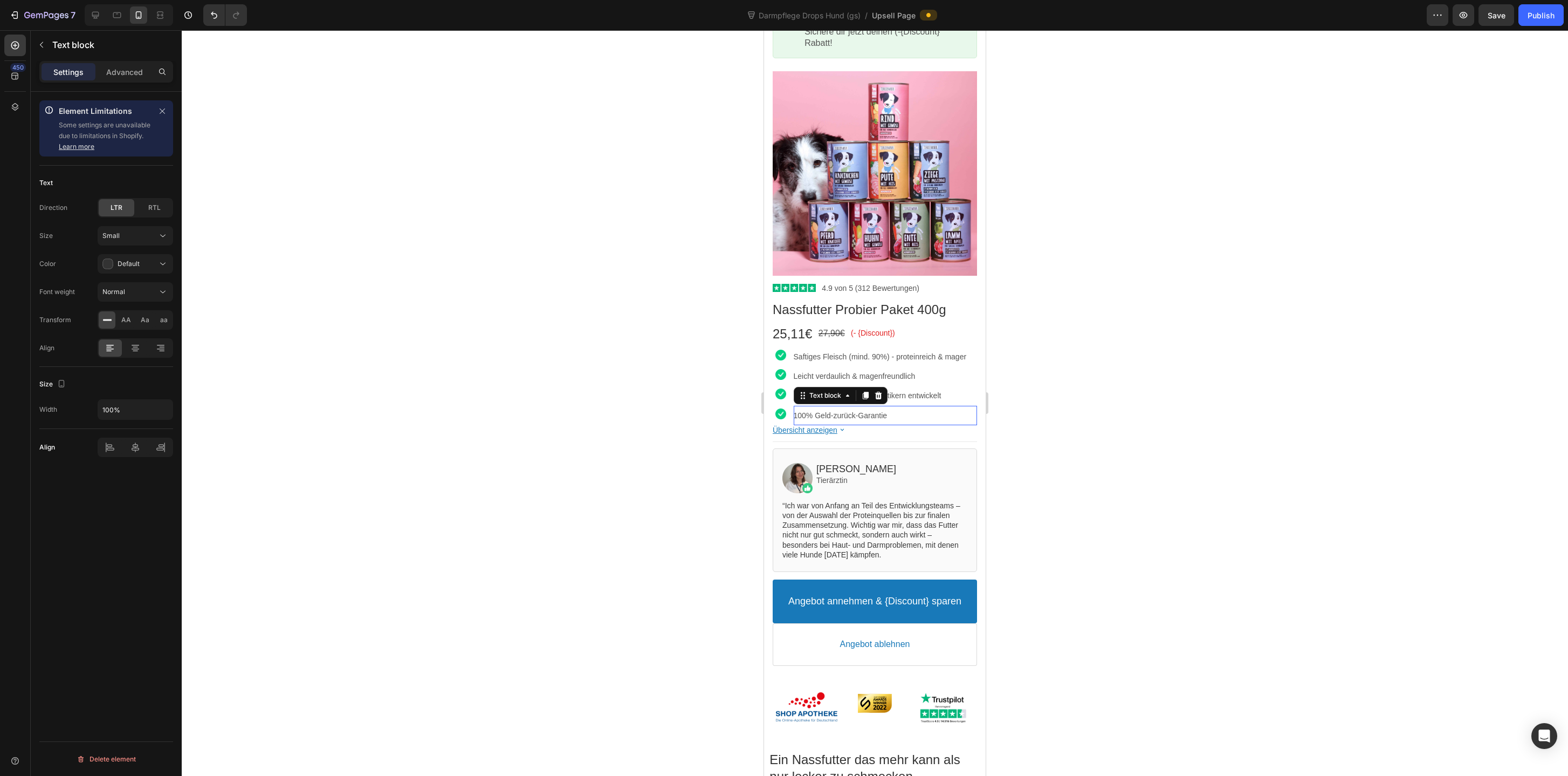
click at [683, 477] on div at bounding box center [875, 403] width 1386 height 745
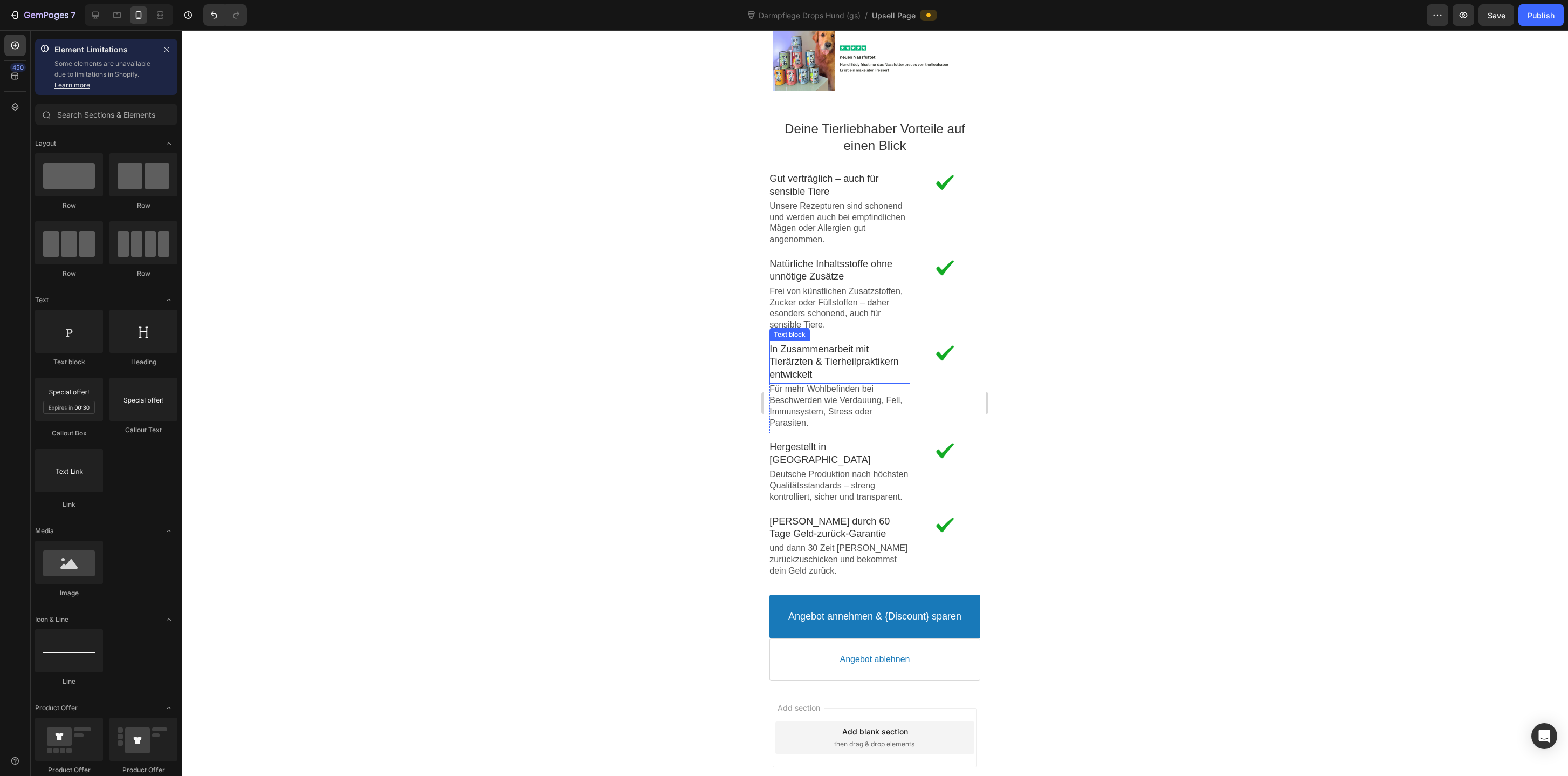
scroll to position [2003, 0]
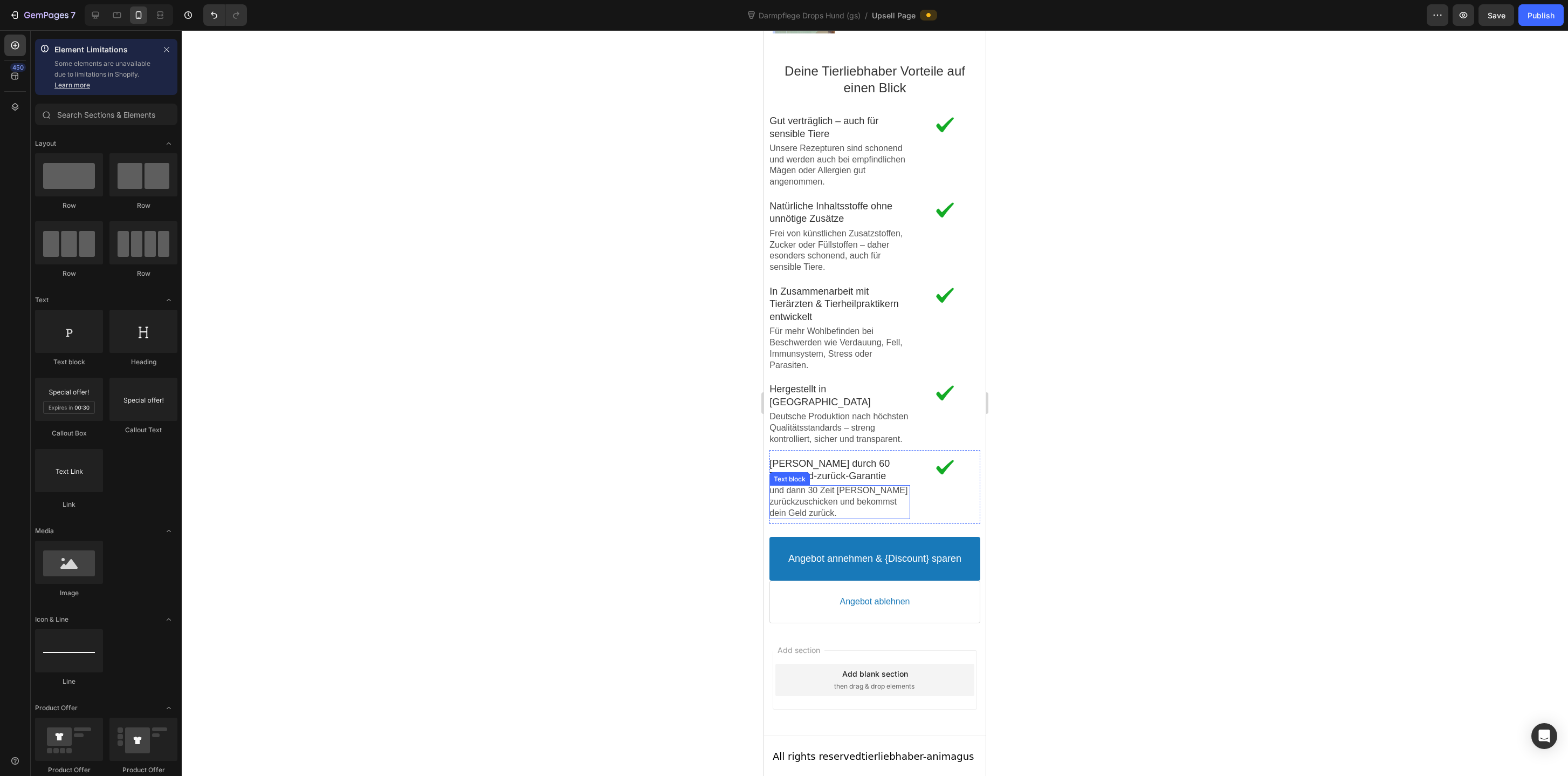
click at [821, 497] on p "und dann 30 Zeit Tesdas Paket zurückzuschicken und bekommst dein Geld zurück." at bounding box center [839, 501] width 140 height 33
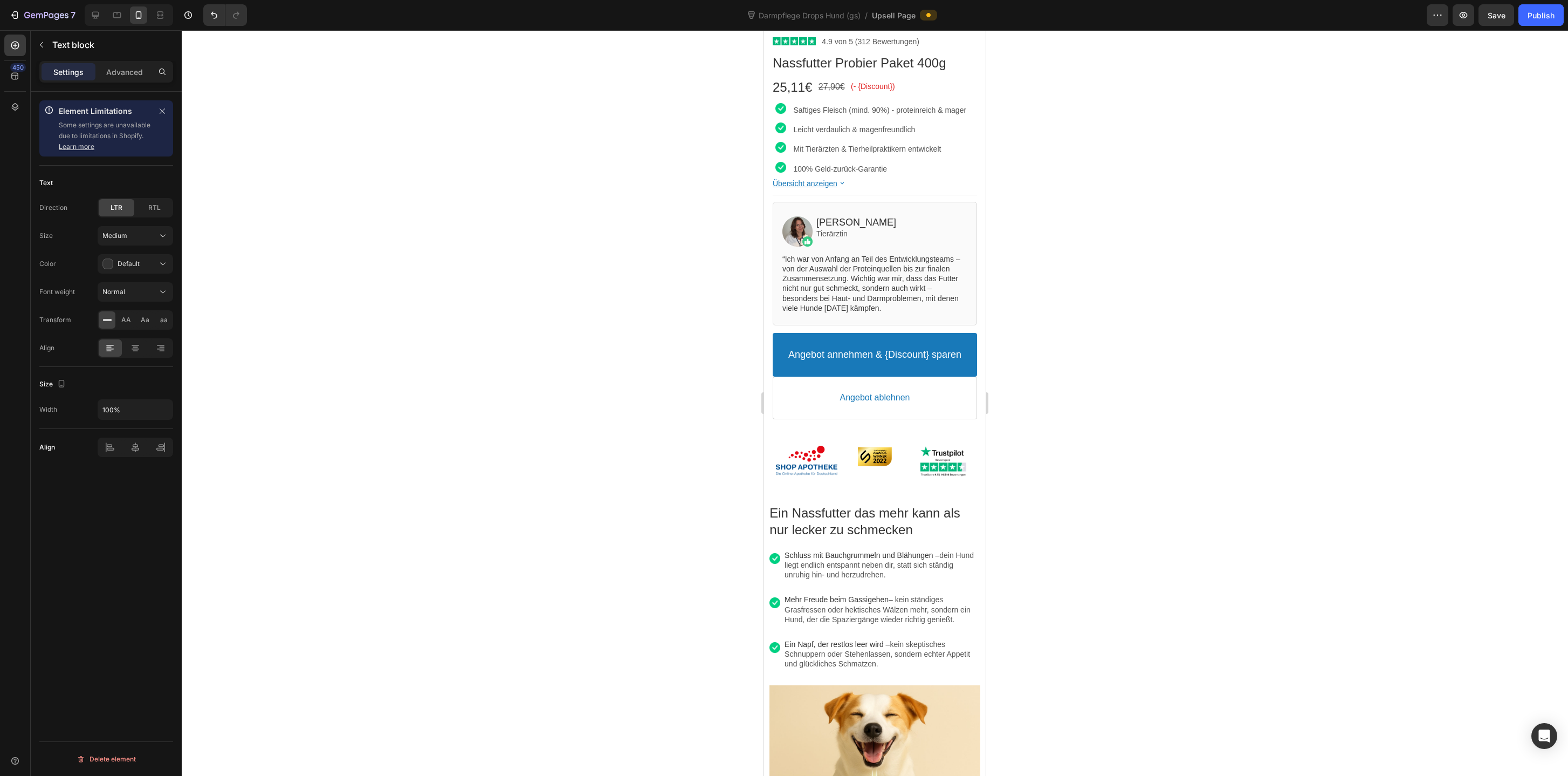
scroll to position [0, 0]
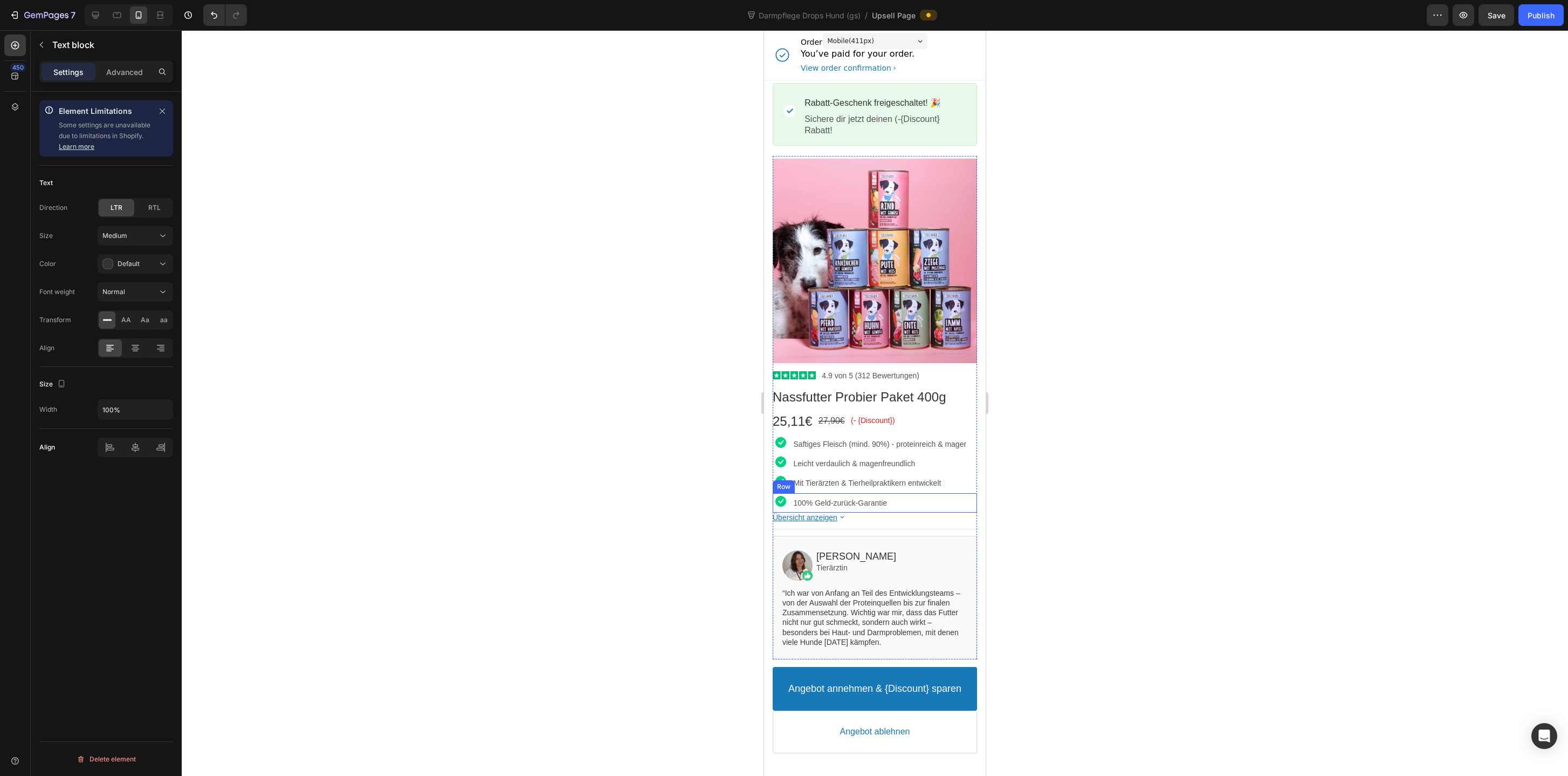
click at [790, 509] on div "Image 100% Geld-zurück-Garantie Text block Row" at bounding box center [875, 502] width 204 height 19
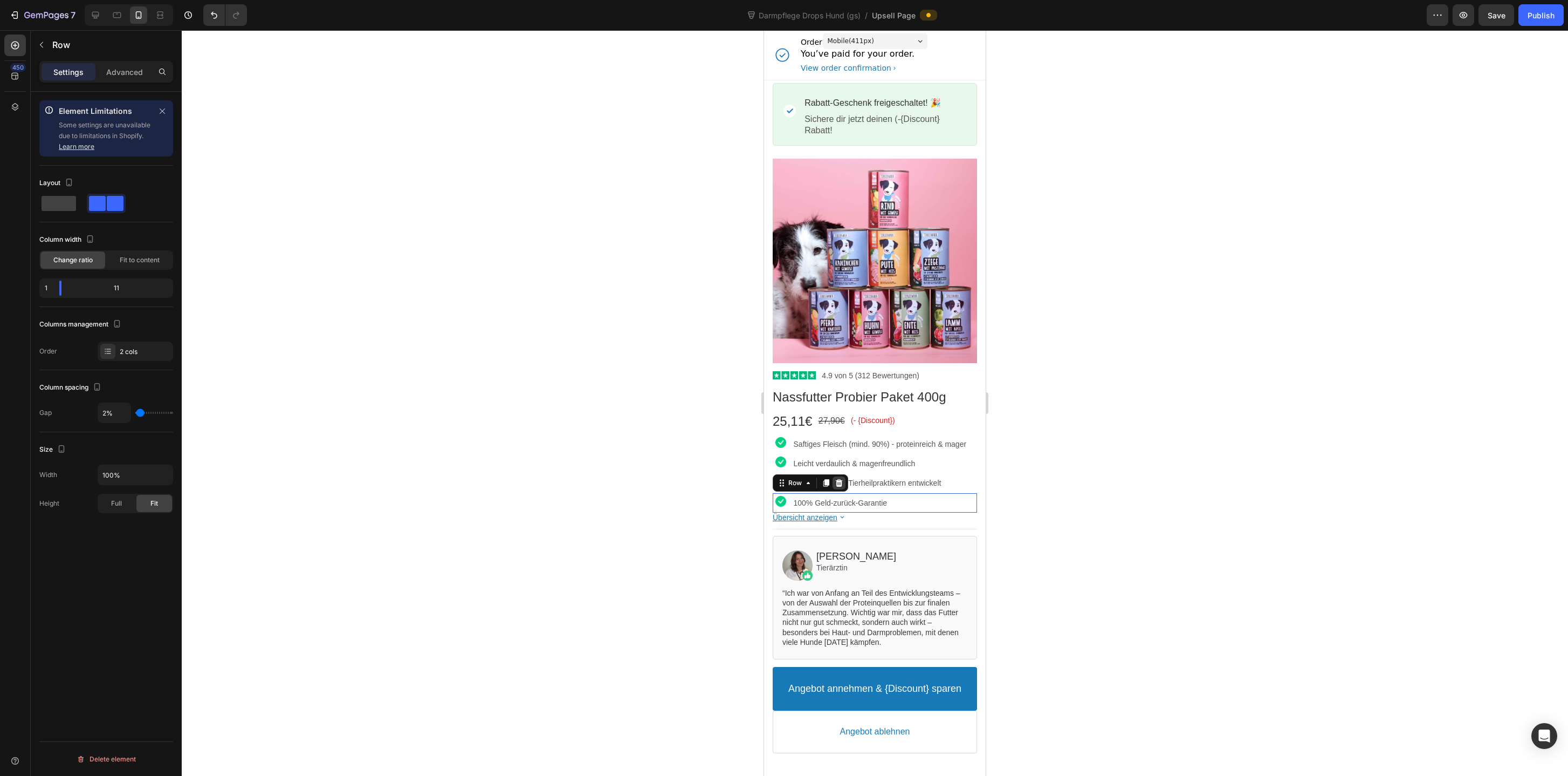
click at [841, 486] on icon at bounding box center [839, 482] width 7 height 8
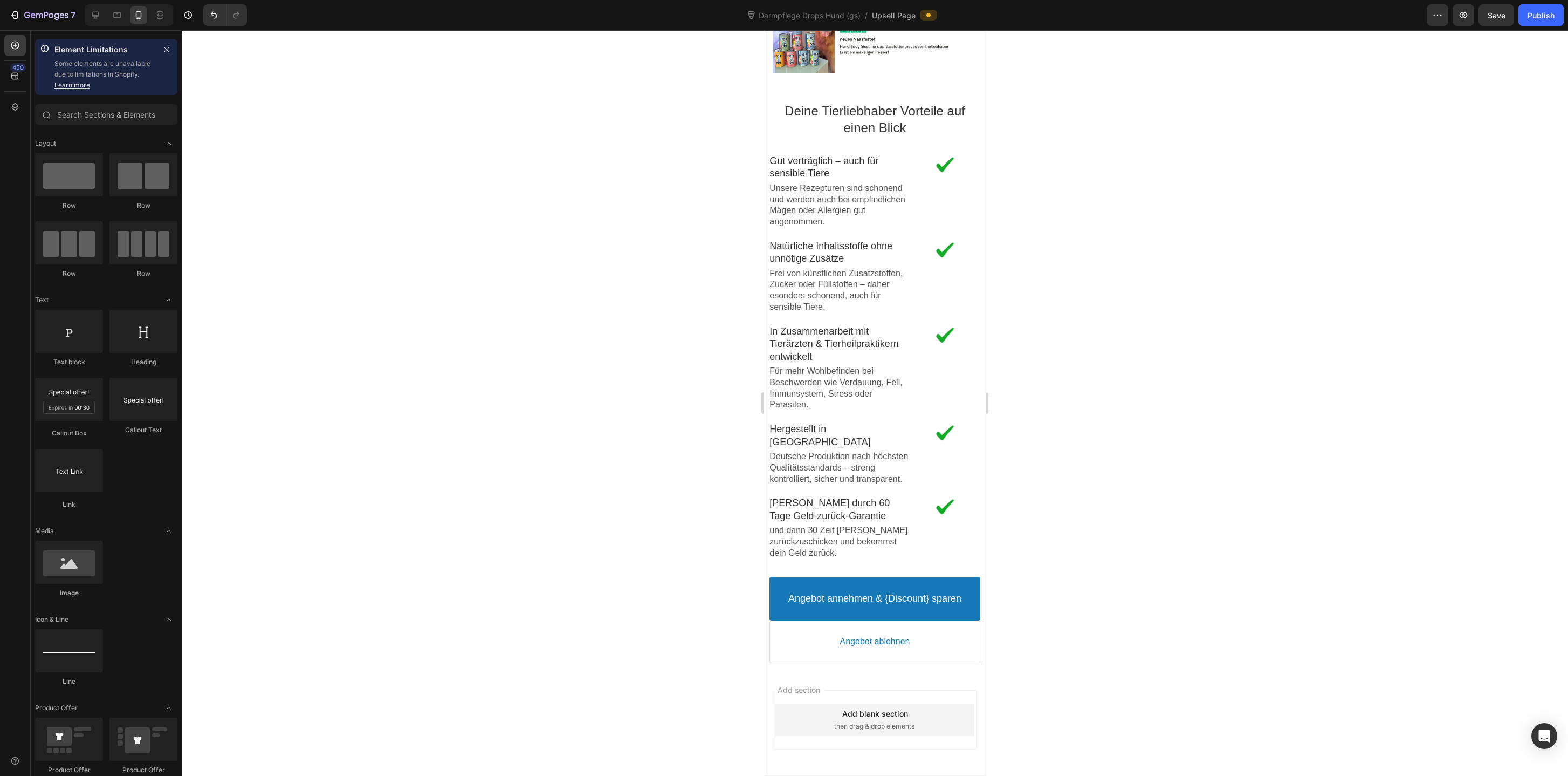
scroll to position [1940, 0]
click at [826, 545] on p "und dann 30 Zeit Tesdas Paket zurückzuschicken und bekommst dein Geld zurück." at bounding box center [839, 545] width 140 height 33
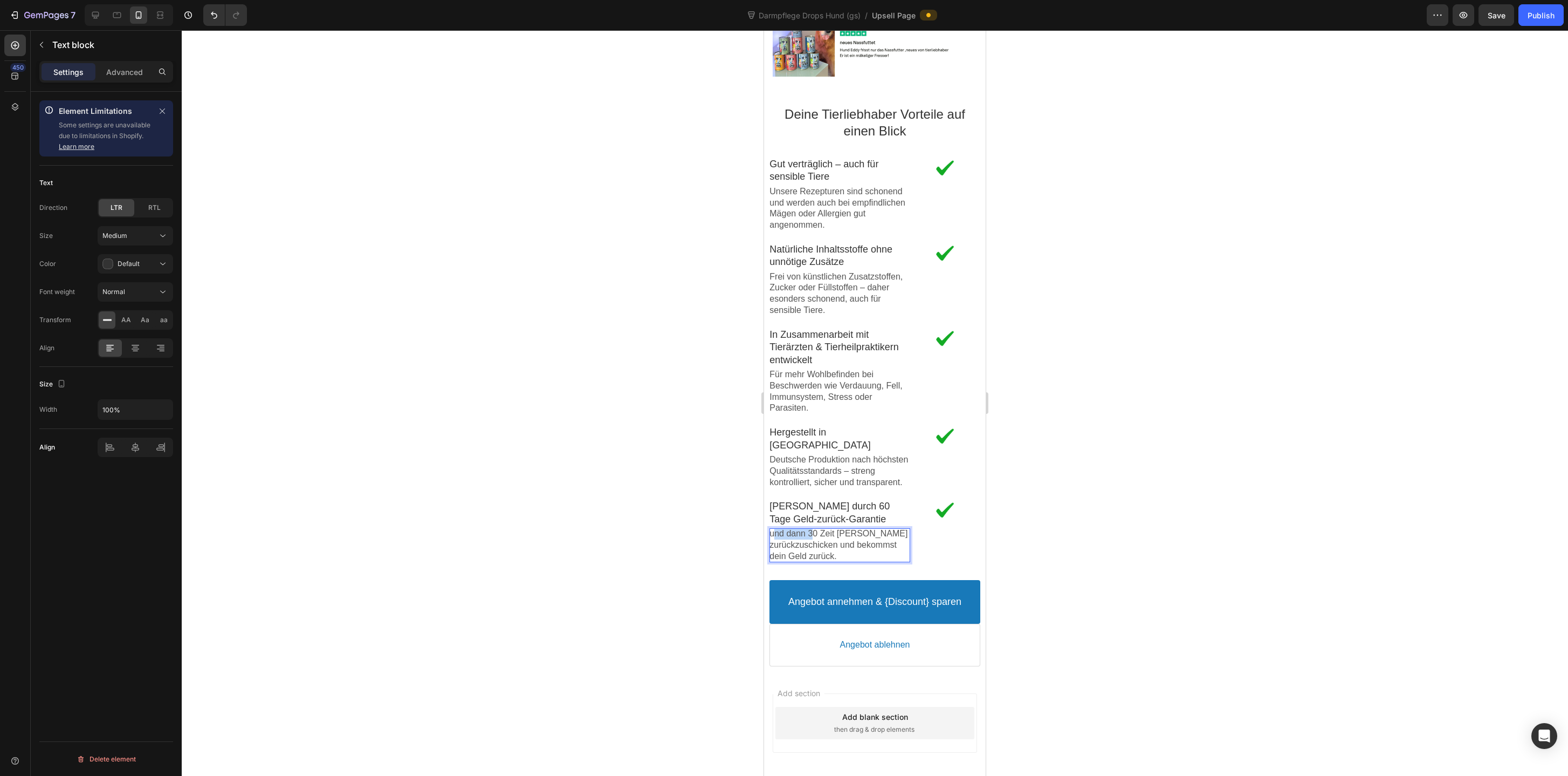
drag, startPoint x: 811, startPoint y: 536, endPoint x: 771, endPoint y: 538, distance: 40.0
click at [771, 538] on p "und dann 30 Zeit Tesdas Paket zurückzuschicken und bekommst dein Geld zurück." at bounding box center [839, 545] width 140 height 33
click at [779, 534] on p "Nach 30 Zeit Tesdas Paket zurückzuschicken und bekommst dein Geld zurück." at bounding box center [839, 545] width 140 height 33
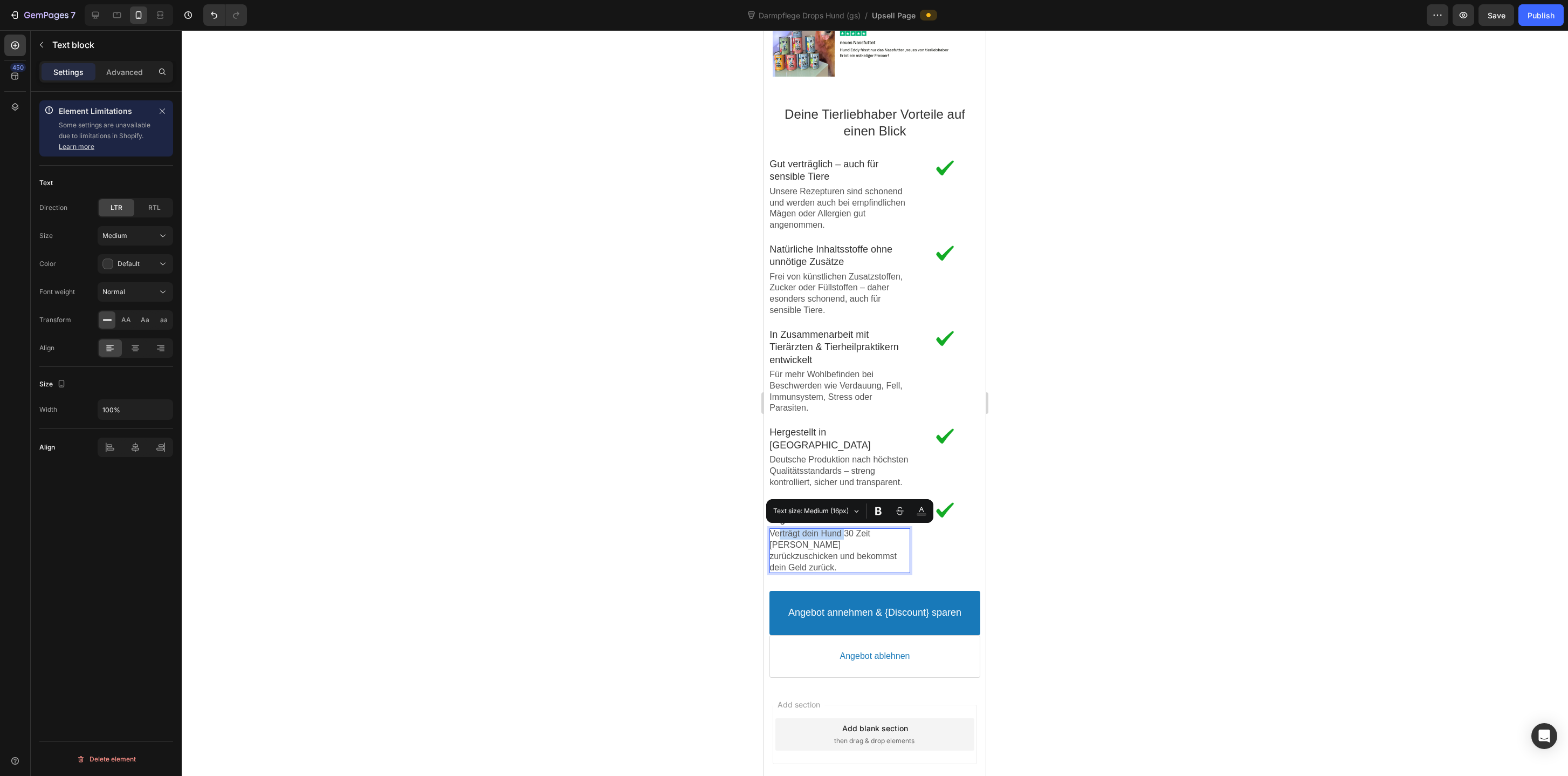
drag, startPoint x: 847, startPoint y: 534, endPoint x: 780, endPoint y: 536, distance: 67.0
click at [780, 536] on p "Verträgt dein Hund 30 Zeit Tesdas Paket zurückzuschicken und bekommst dein Geld…" at bounding box center [839, 550] width 140 height 45
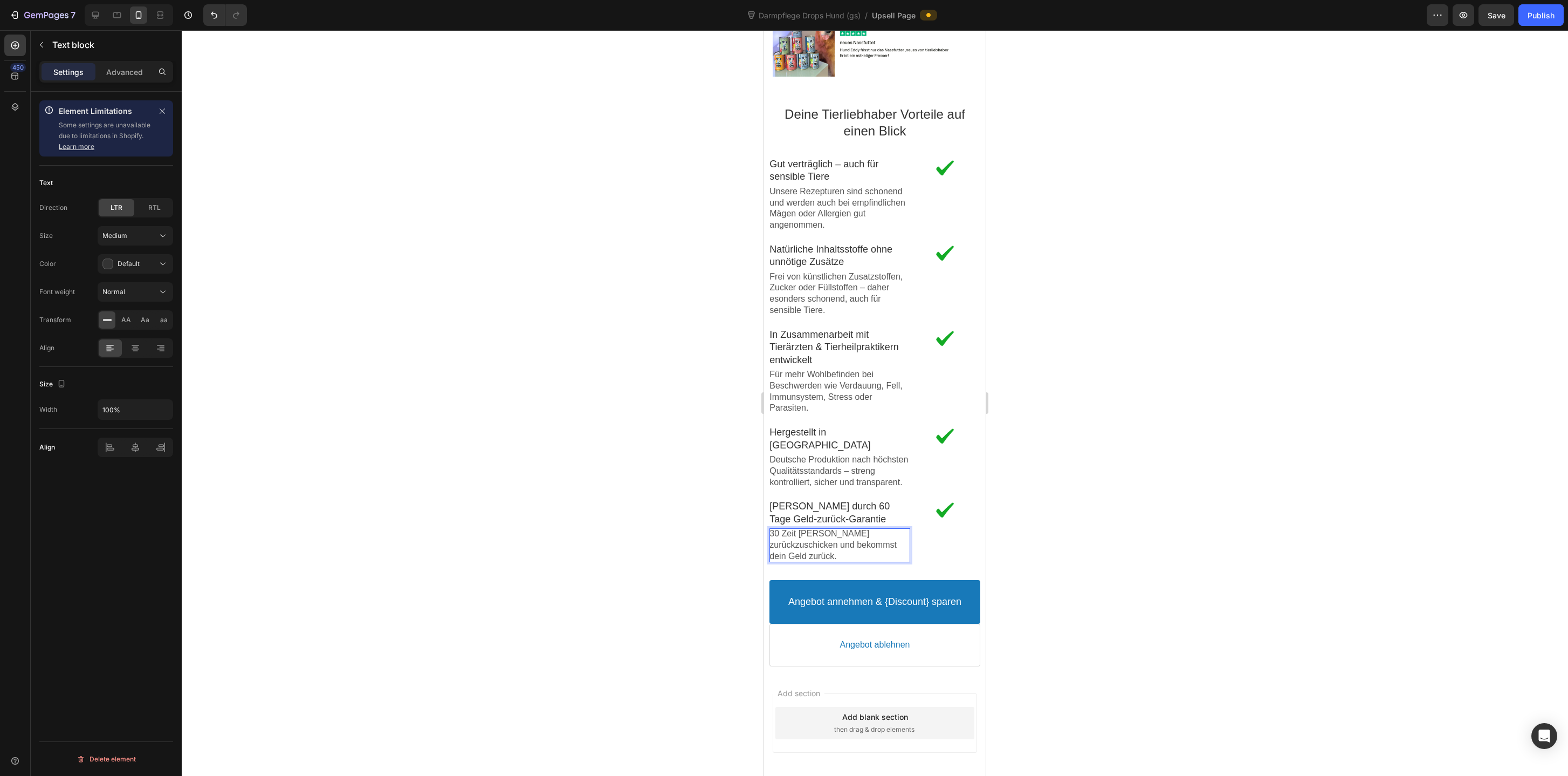
click at [816, 538] on p "30 Zeit Tesdas Paket zurückzuschicken und bekommst dein Geld zurück." at bounding box center [839, 545] width 140 height 33
click at [823, 538] on p "30 Zeit Test das Paket zurückzuschicken und bekommst dein Geld zurück." at bounding box center [839, 545] width 140 height 33
click at [772, 534] on p "30 Zeit Test das Paket zurückzuschicken und bekommst dein Geld zurück." at bounding box center [839, 545] width 140 height 33
click at [845, 565] on div "Deine Tierliebhaber Vorteile auf einen Blick Text block Image Gut verträglich –…" at bounding box center [874, 330] width 210 height 487
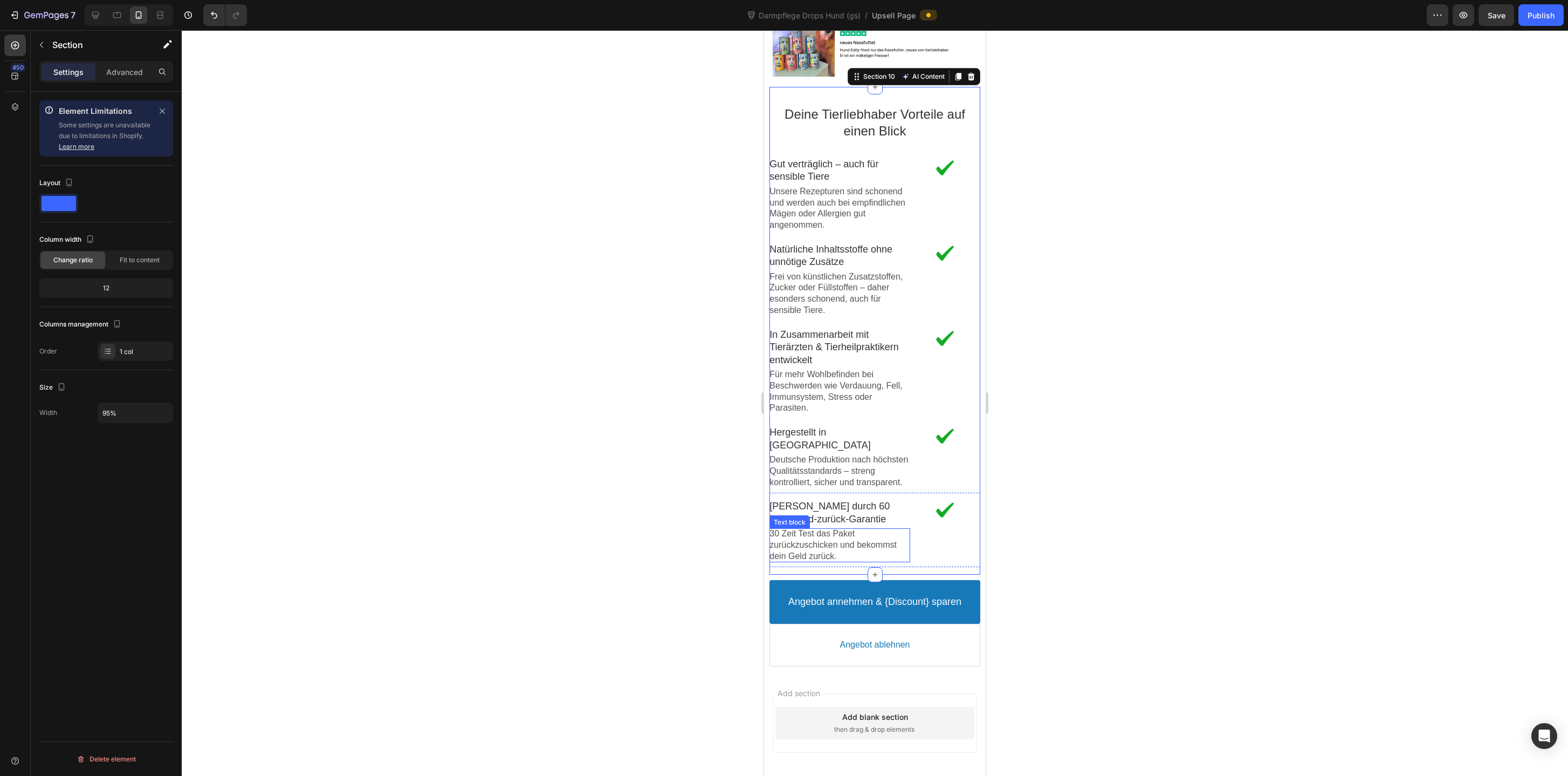
click at [821, 550] on p "30 Zeit Test das Paket zurückzuschicken und bekommst dein Geld zurück." at bounding box center [839, 545] width 140 height 33
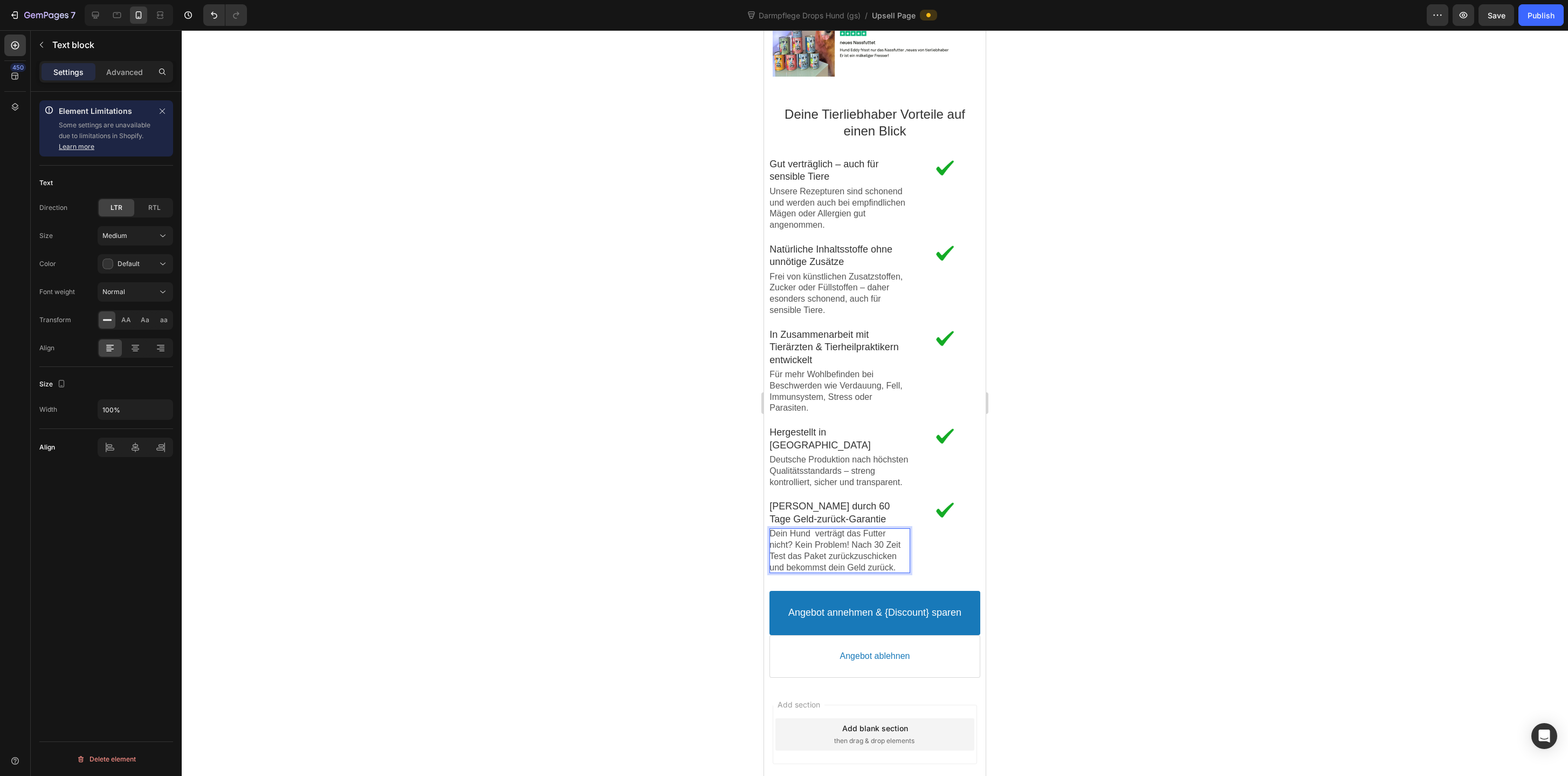
click at [888, 548] on p "Dein Hund verträgt das Futter nicht? Kein Problem! Nach 30 Zeit Test das Paket …" at bounding box center [839, 550] width 140 height 45
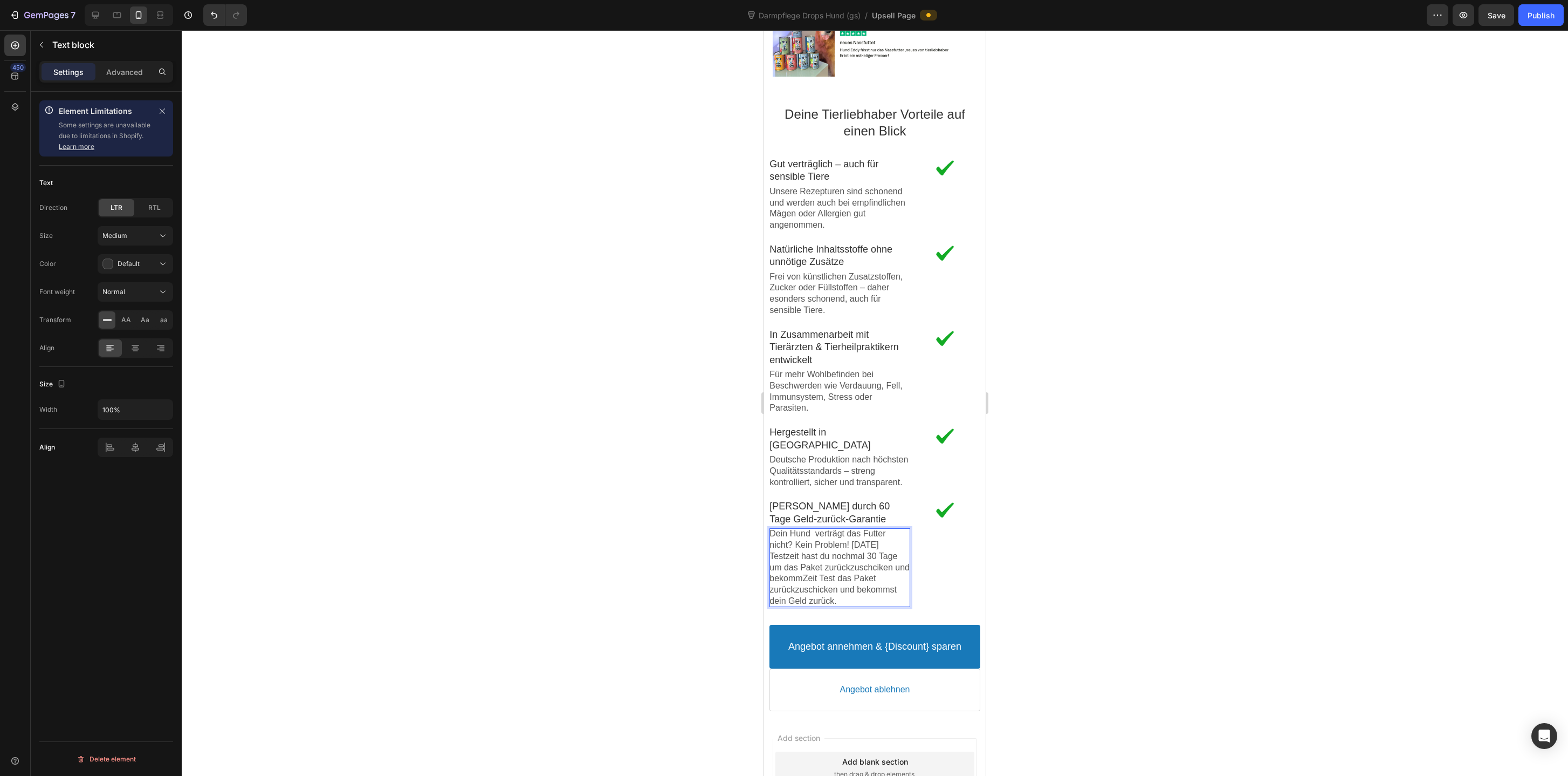
click at [881, 566] on p "Dein Hund verträgt das Futter nicht? Kein Problem! Nach 30 Tage Testzeit hast d…" at bounding box center [839, 568] width 140 height 79
drag, startPoint x: 853, startPoint y: 595, endPoint x: 772, endPoint y: 581, distance: 82.2
click at [772, 582] on p "Dein Hund verträgt das Futter nicht? Kein Problem! Nach 30 Tage Testzeit hast d…" at bounding box center [839, 568] width 140 height 79
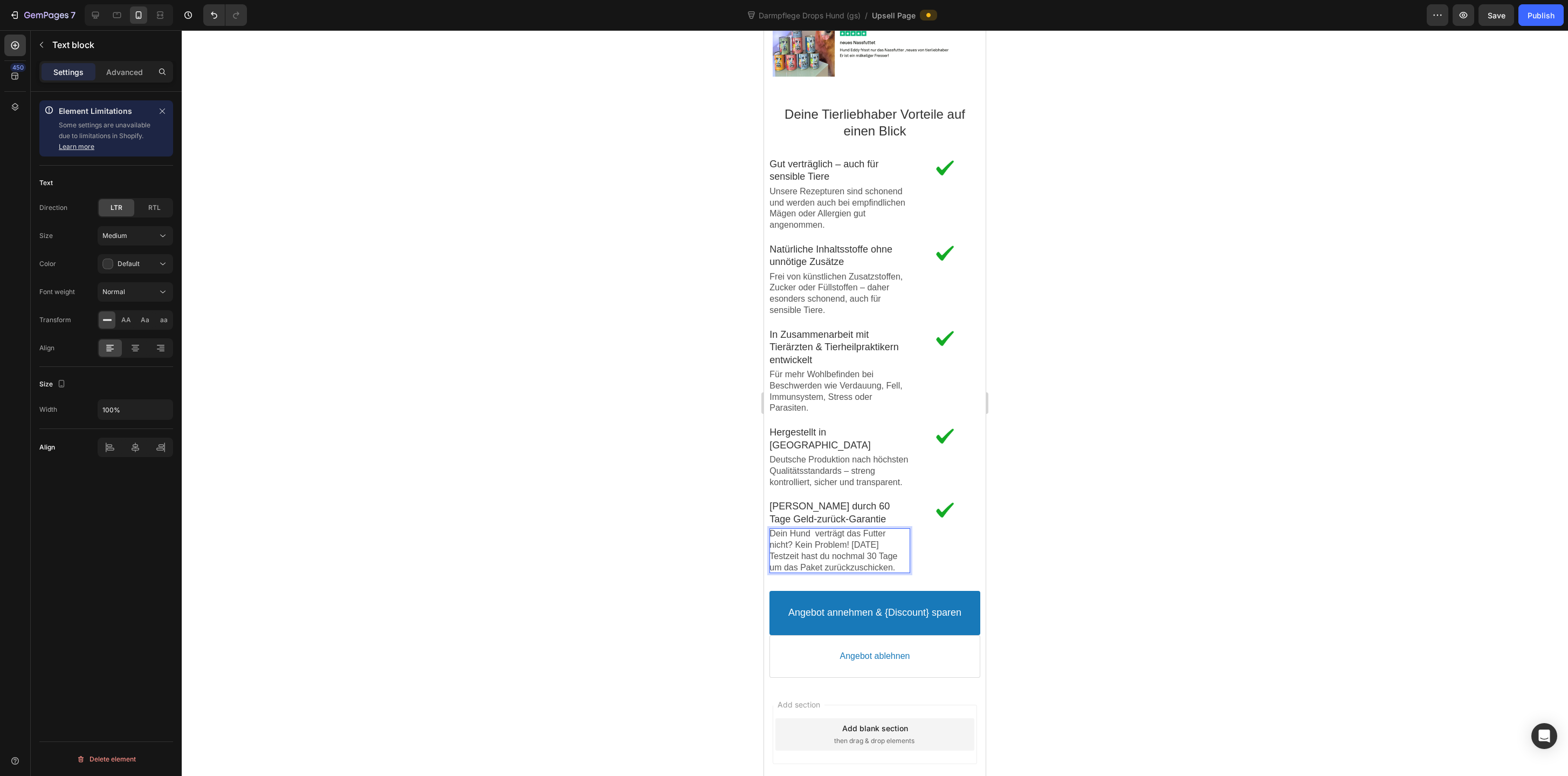
click at [816, 530] on p "Dein Hund verträgt das Futter nicht? Kein Problem! Nach 30 Tage Testzeit hast d…" at bounding box center [839, 550] width 140 height 45
click at [904, 545] on p "Dein Hund verträgt das Futter nicht? Kein Problem! Nach 30 Tage Testzeit hast d…" at bounding box center [839, 550] width 140 height 45
click at [862, 573] on p "Dein Hund verträgt das Futter nicht? Kein Problem! Nach 30 Tagen Testzeit hast …" at bounding box center [839, 550] width 140 height 45
click at [862, 545] on p "Dein Hund verträgt das Futter nicht? Kein Problem! Nach 30 Tagen Testzeit hast …" at bounding box center [839, 550] width 140 height 45
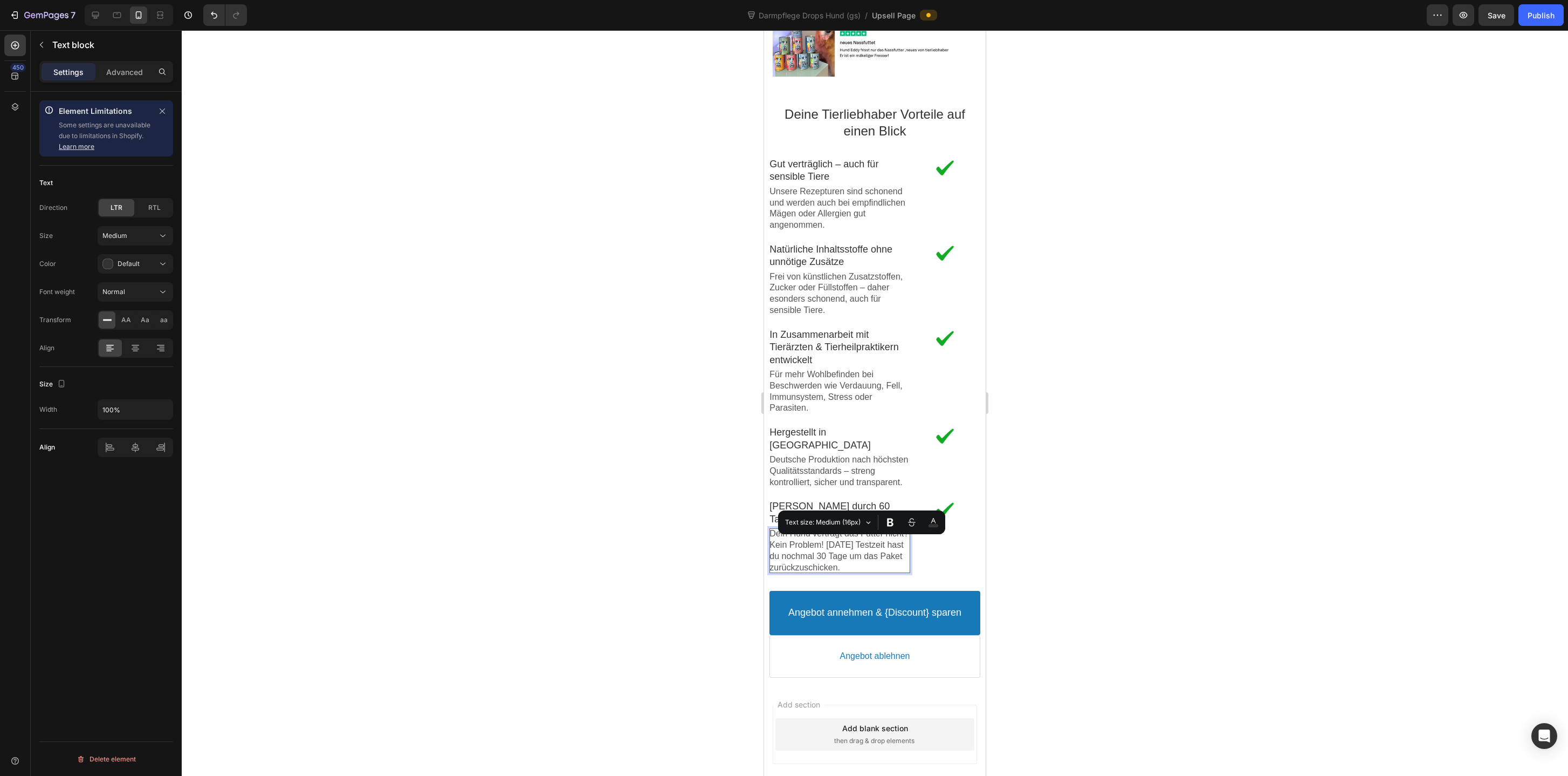
click at [847, 573] on p "Dein Hund verträgt das Futter nicht? Kein Problem! Nach 30 Tagen Testzeit hast …" at bounding box center [839, 550] width 140 height 45
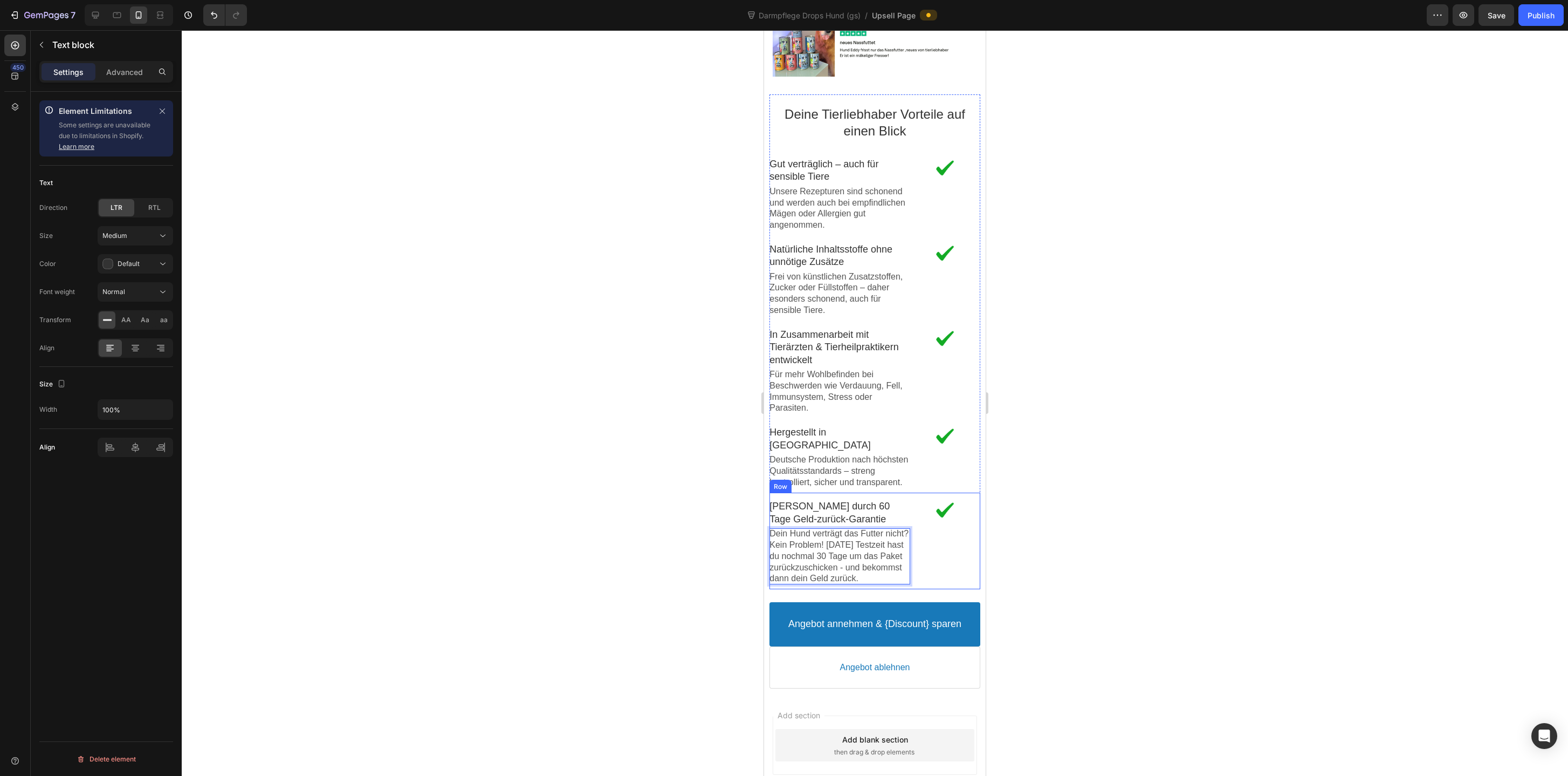
click at [1034, 516] on div at bounding box center [875, 403] width 1386 height 745
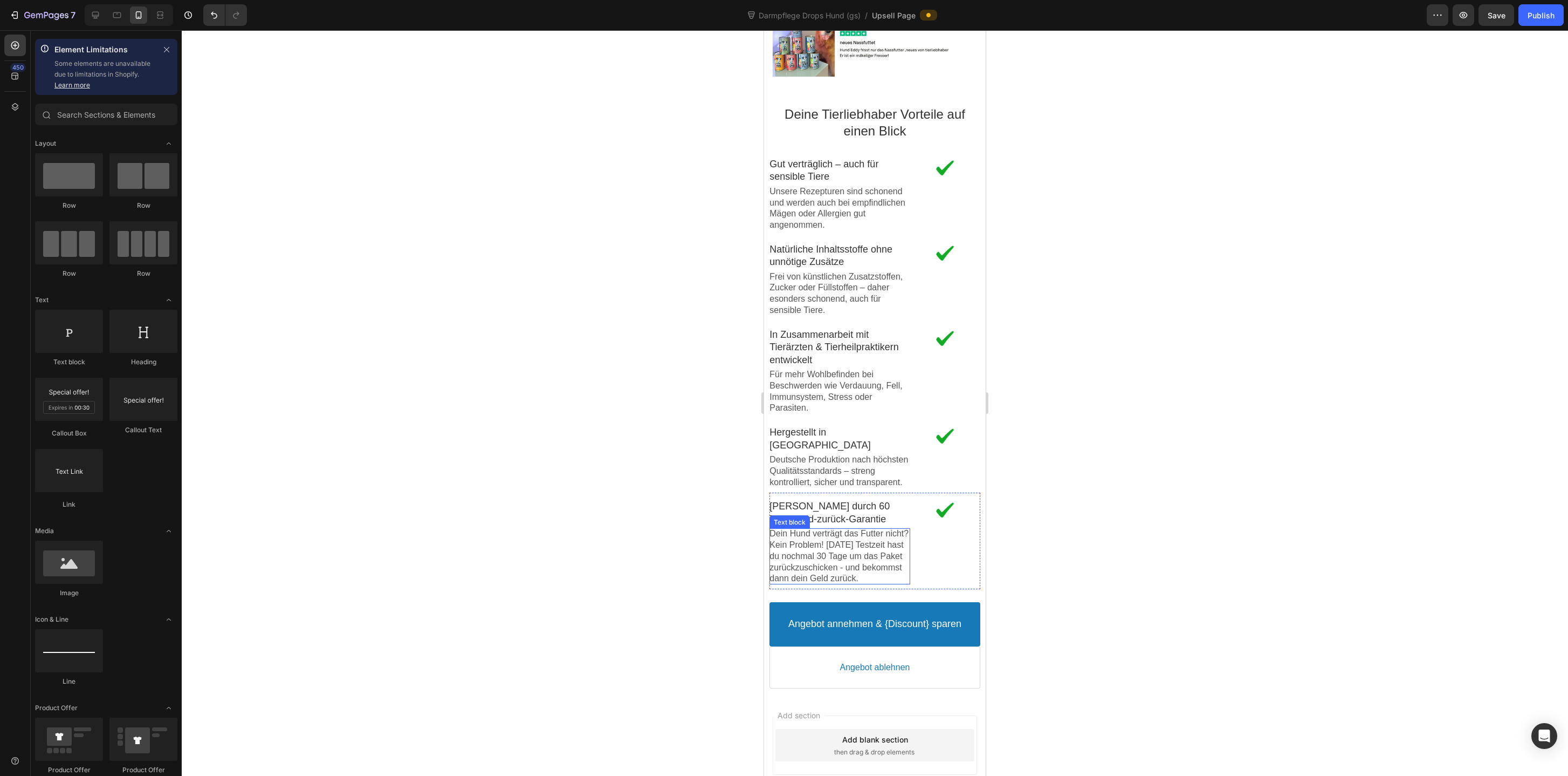
click at [831, 535] on p "Dein Hund verträgt das Futter nicht? Kein Problem! Nach 30 Tagen Testzeit hast …" at bounding box center [839, 556] width 140 height 56
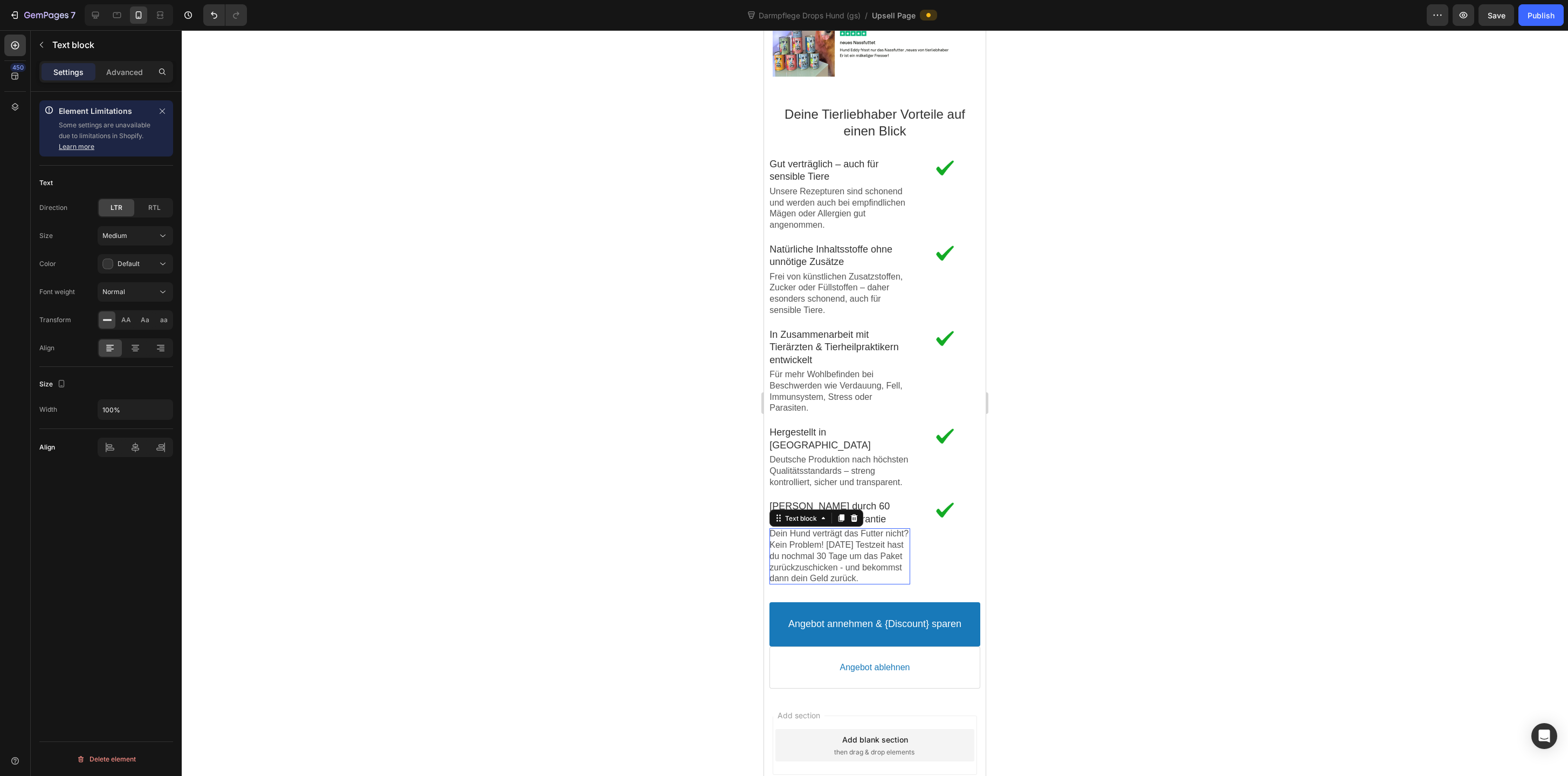
click at [831, 535] on p "Dein Hund verträgt das Futter nicht? Kein Problem! Nach 30 Tagen Testzeit hast …" at bounding box center [839, 556] width 140 height 56
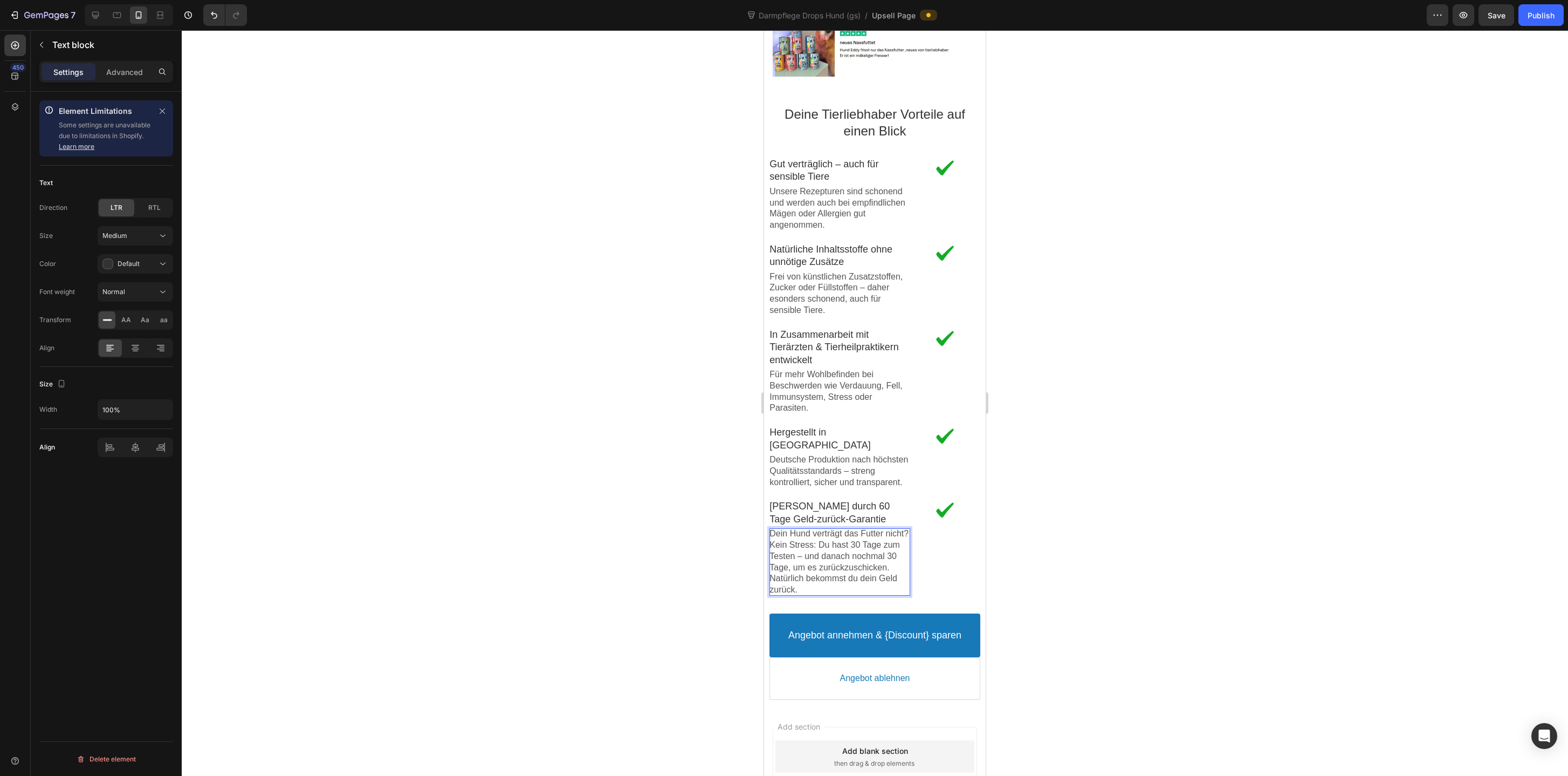
click at [666, 571] on div at bounding box center [875, 403] width 1386 height 745
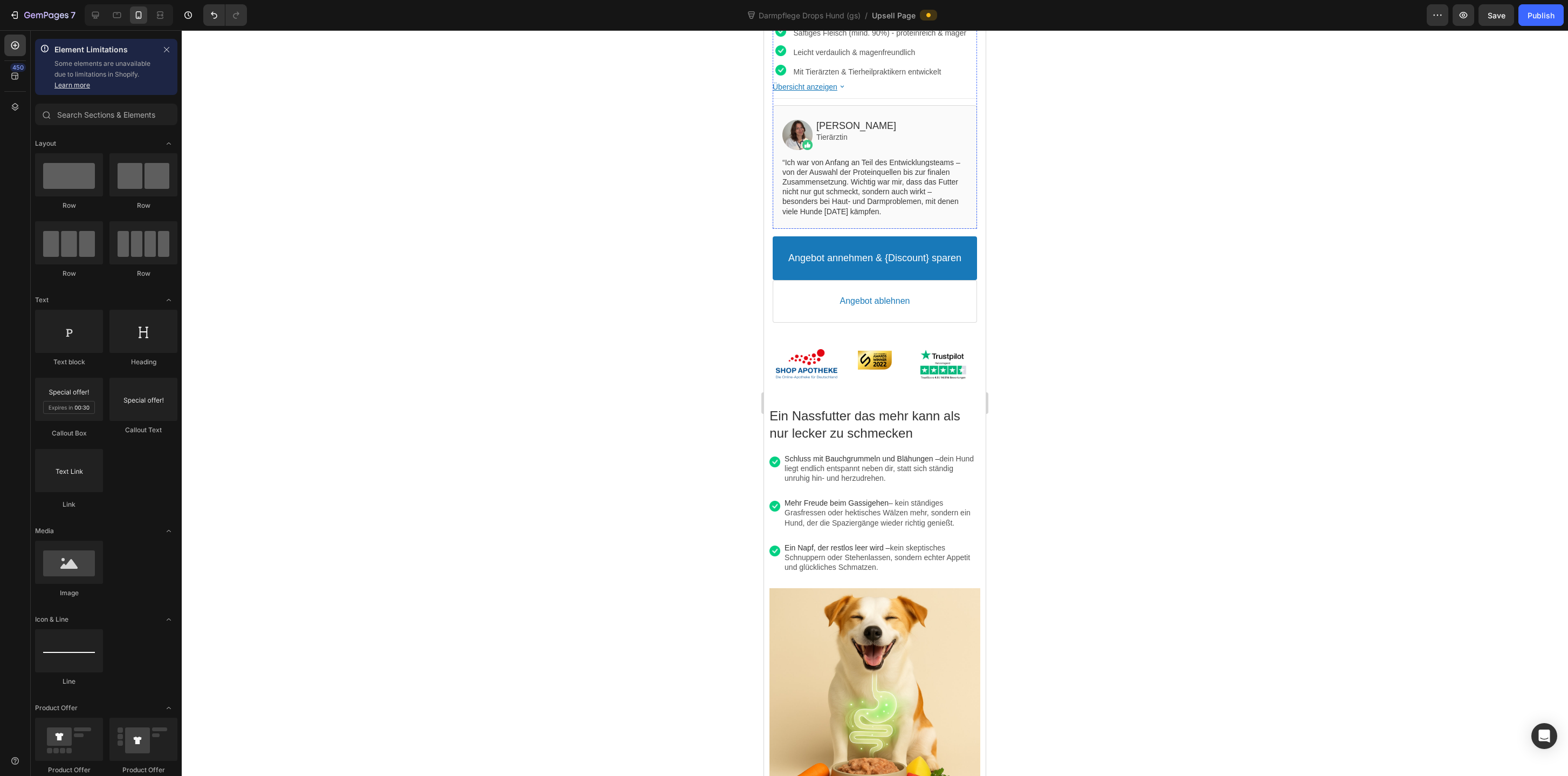
scroll to position [0, 0]
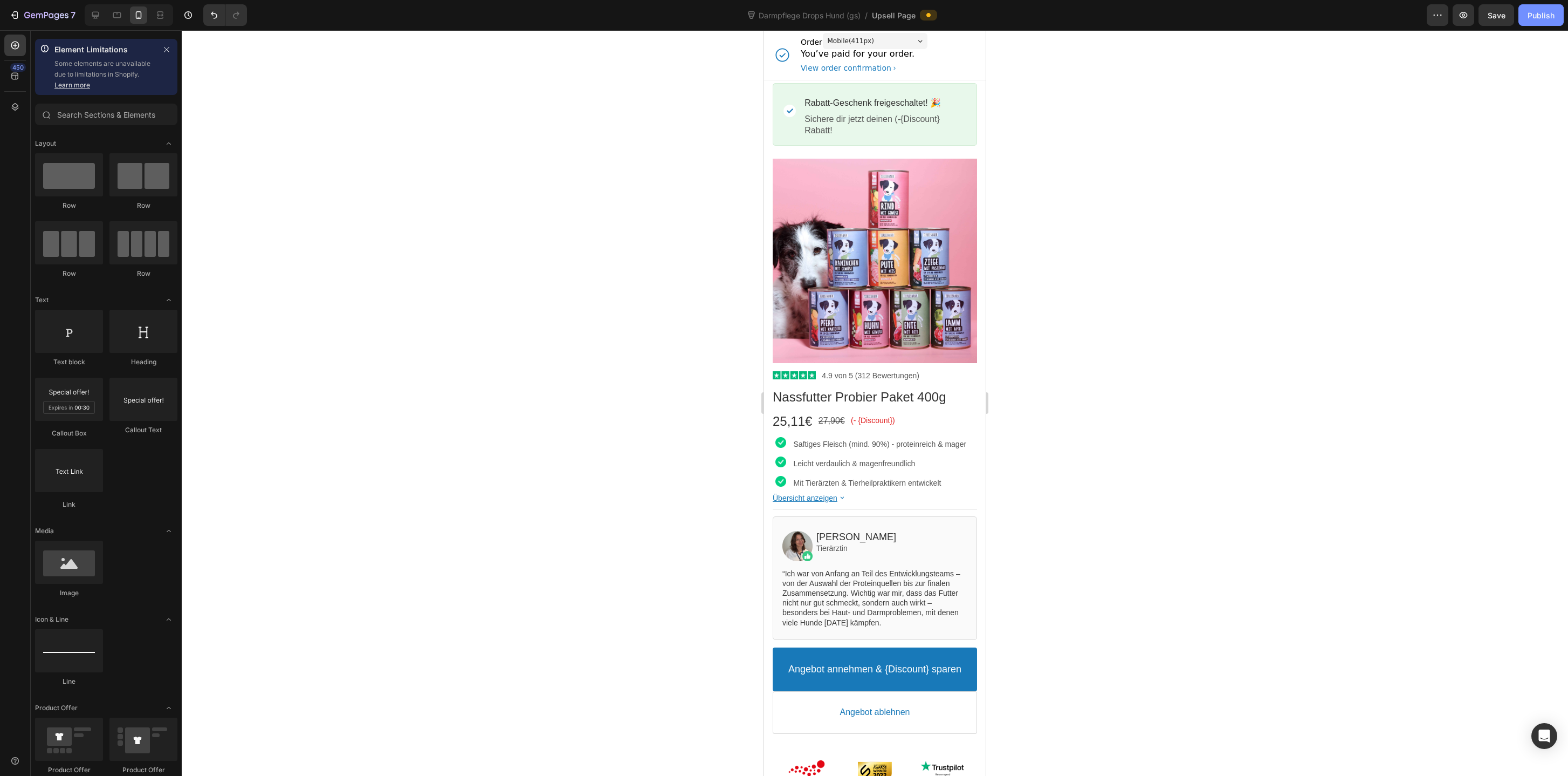
click at [1529, 12] on div "Publish" at bounding box center [1540, 15] width 27 height 11
click at [1470, 18] on button "button" at bounding box center [1463, 15] width 21 height 21
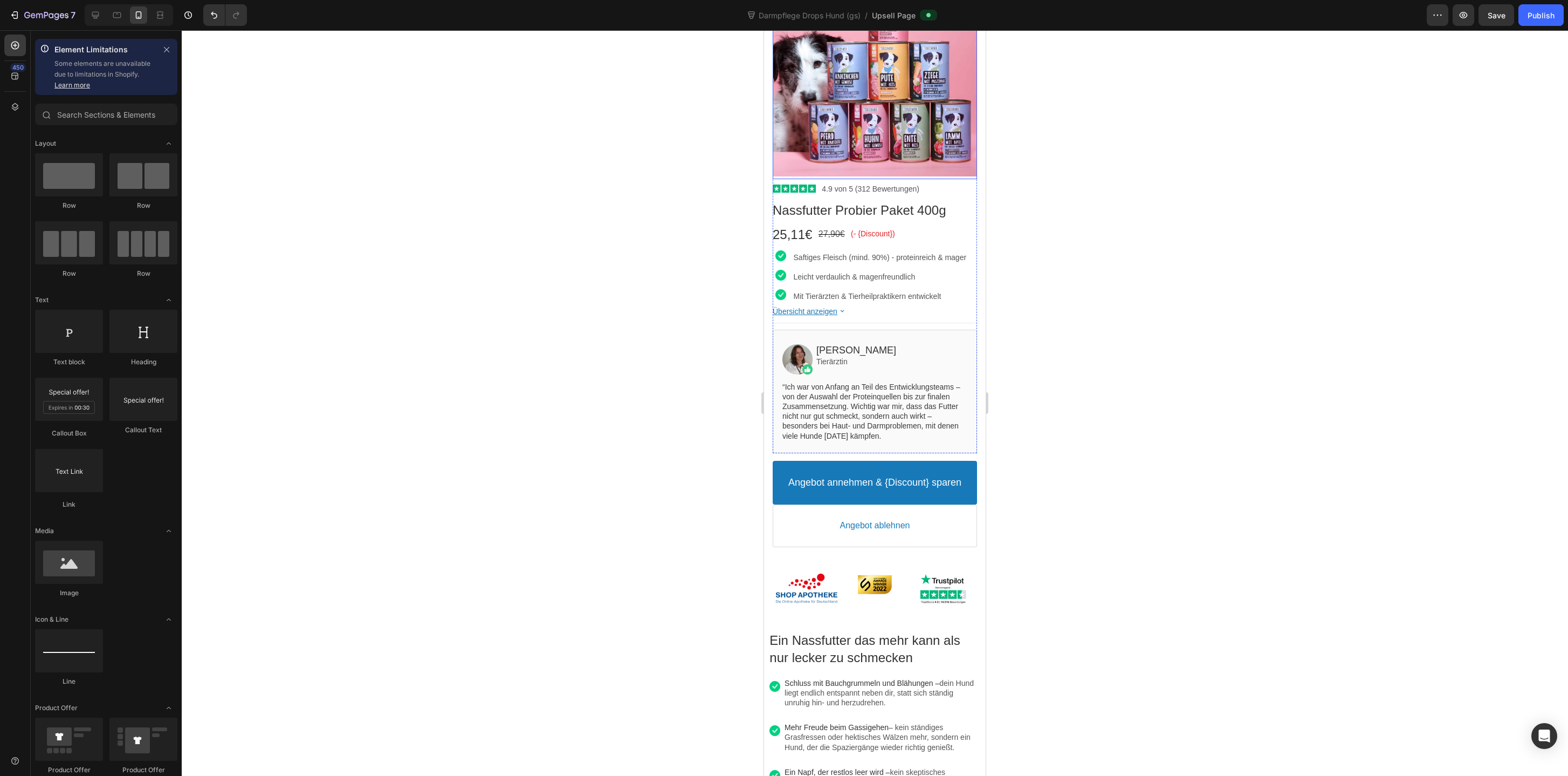
scroll to position [211, 0]
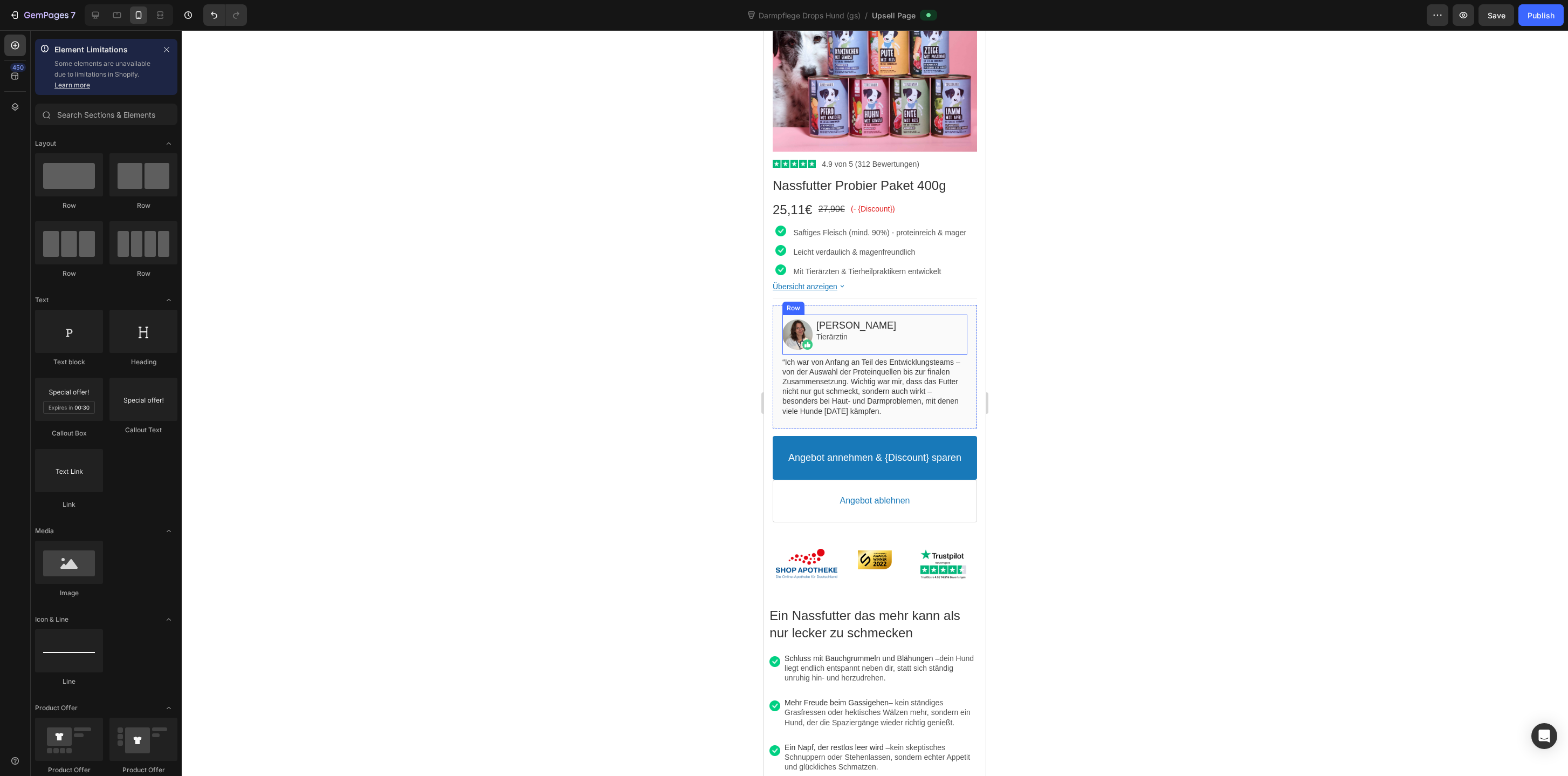
click at [859, 314] on div "Image Christina Pfülb Heading Tierärztin Text block Row" at bounding box center [875, 334] width 185 height 40
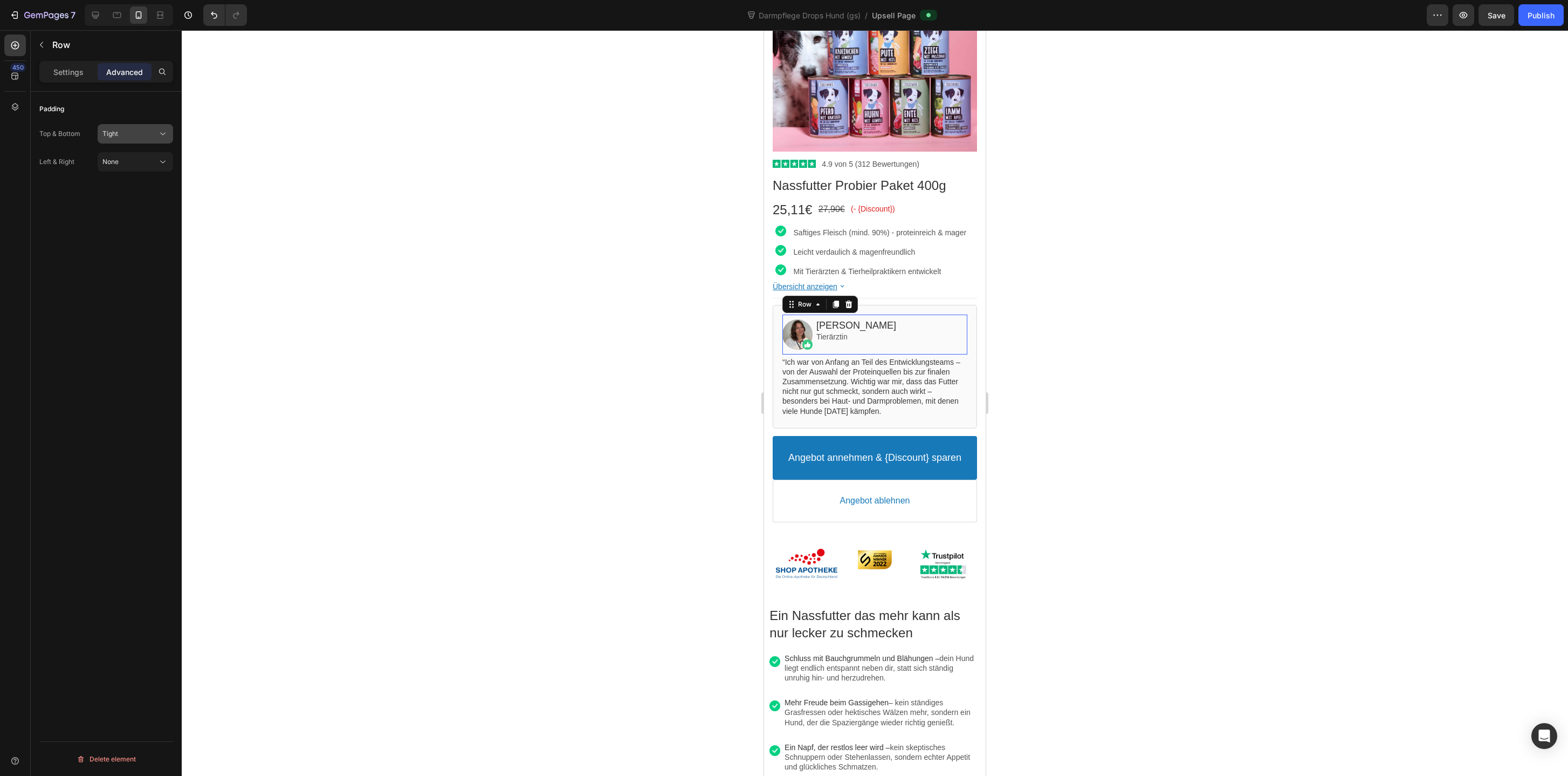
click at [113, 136] on span "Tight" at bounding box center [110, 133] width 16 height 8
click at [124, 163] on p "None 0px" at bounding box center [133, 160] width 61 height 9
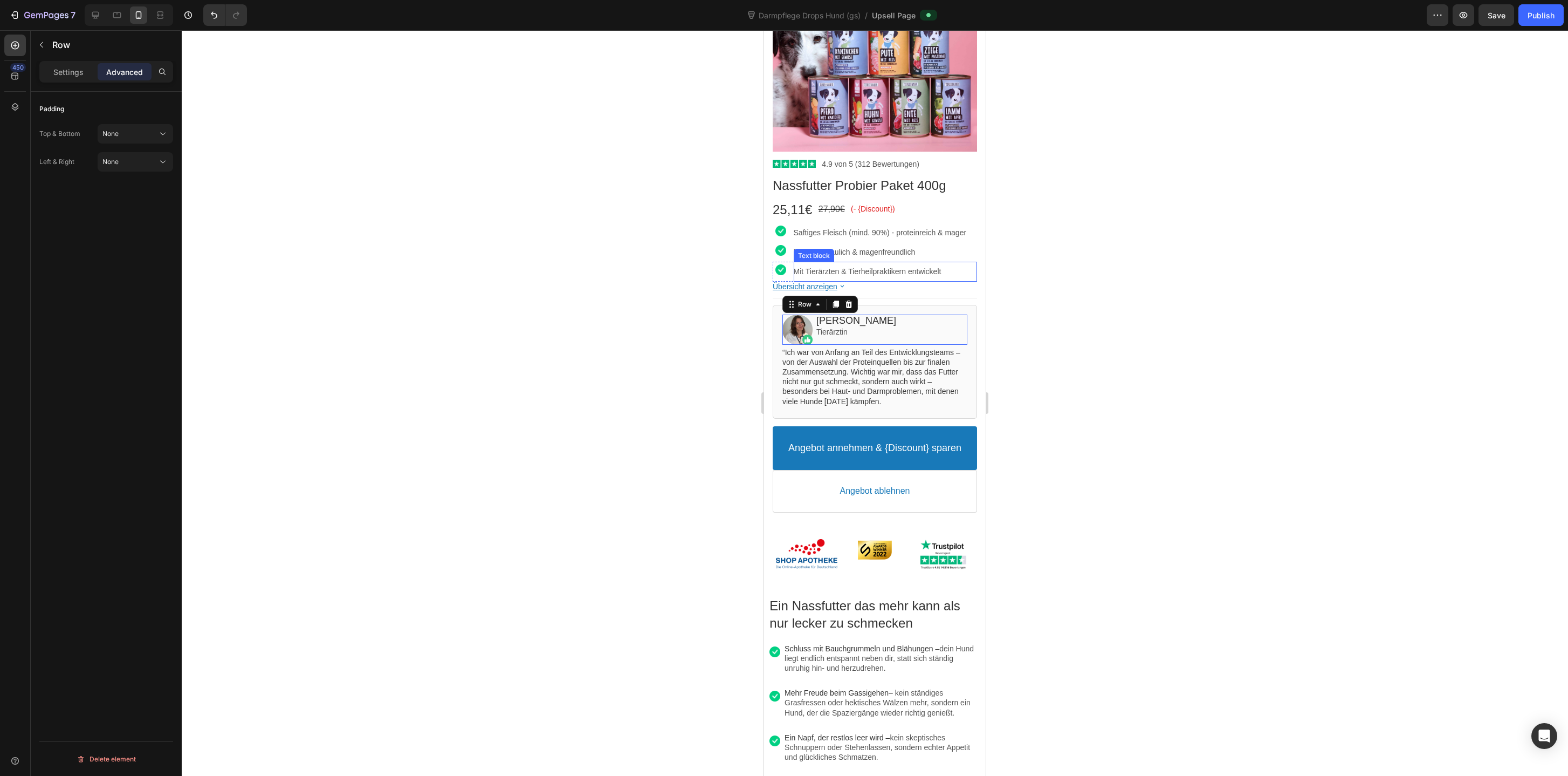
click at [1103, 326] on div at bounding box center [875, 403] width 1386 height 745
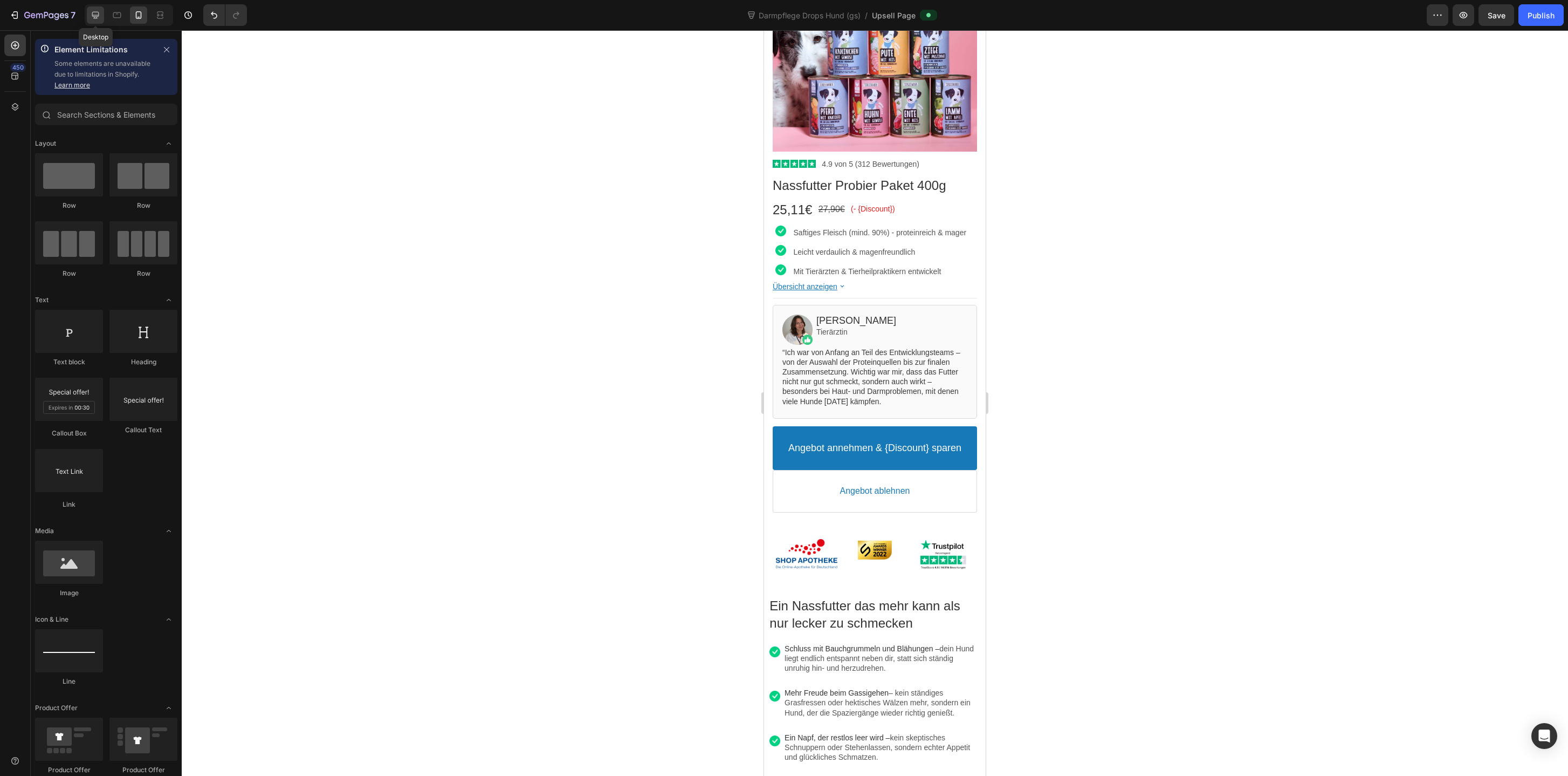
click at [92, 23] on div at bounding box center [95, 15] width 18 height 18
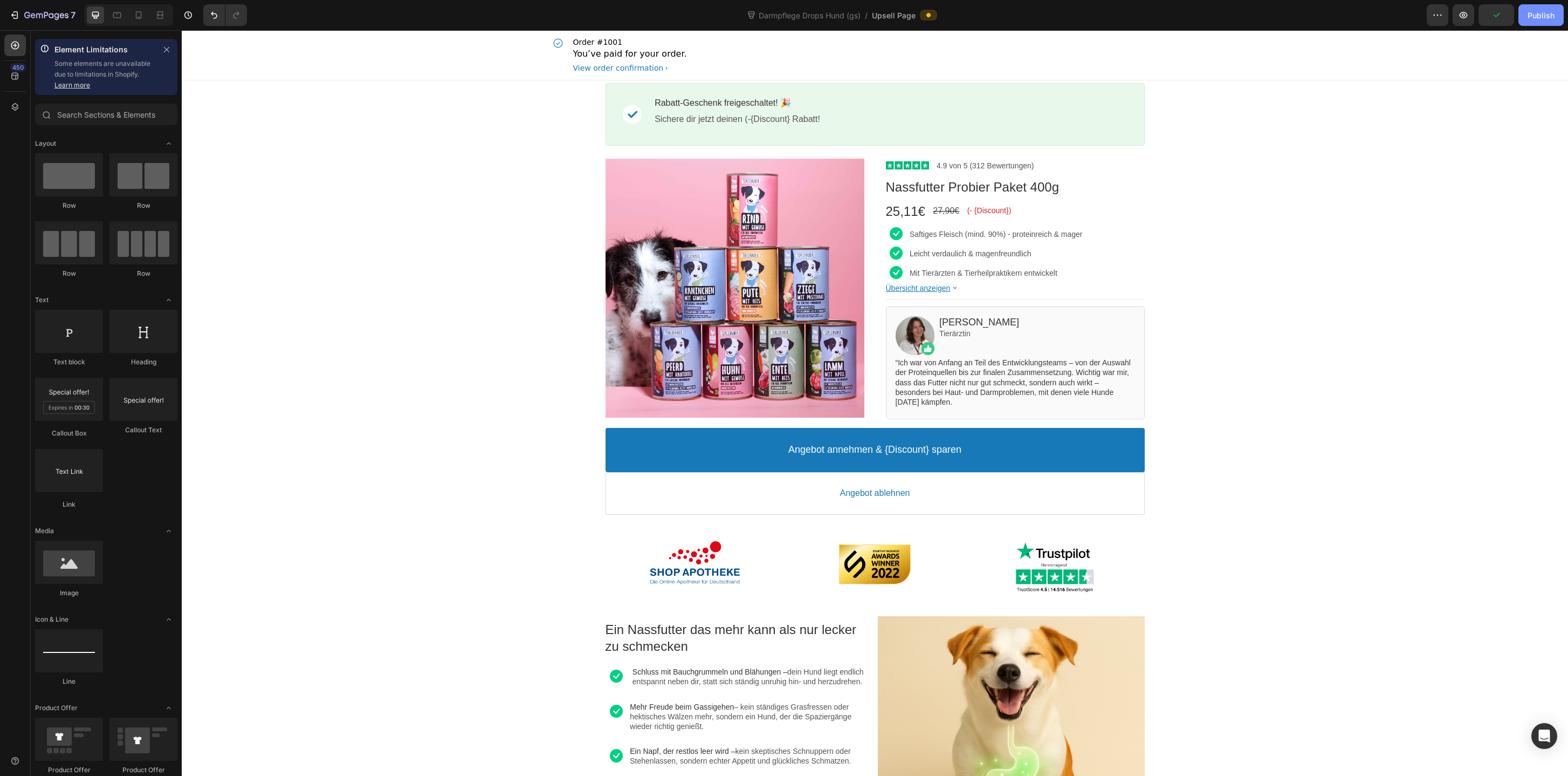
click at [1547, 23] on button "Publish" at bounding box center [1541, 15] width 45 height 21
click at [1470, 15] on button "button" at bounding box center [1463, 15] width 21 height 21
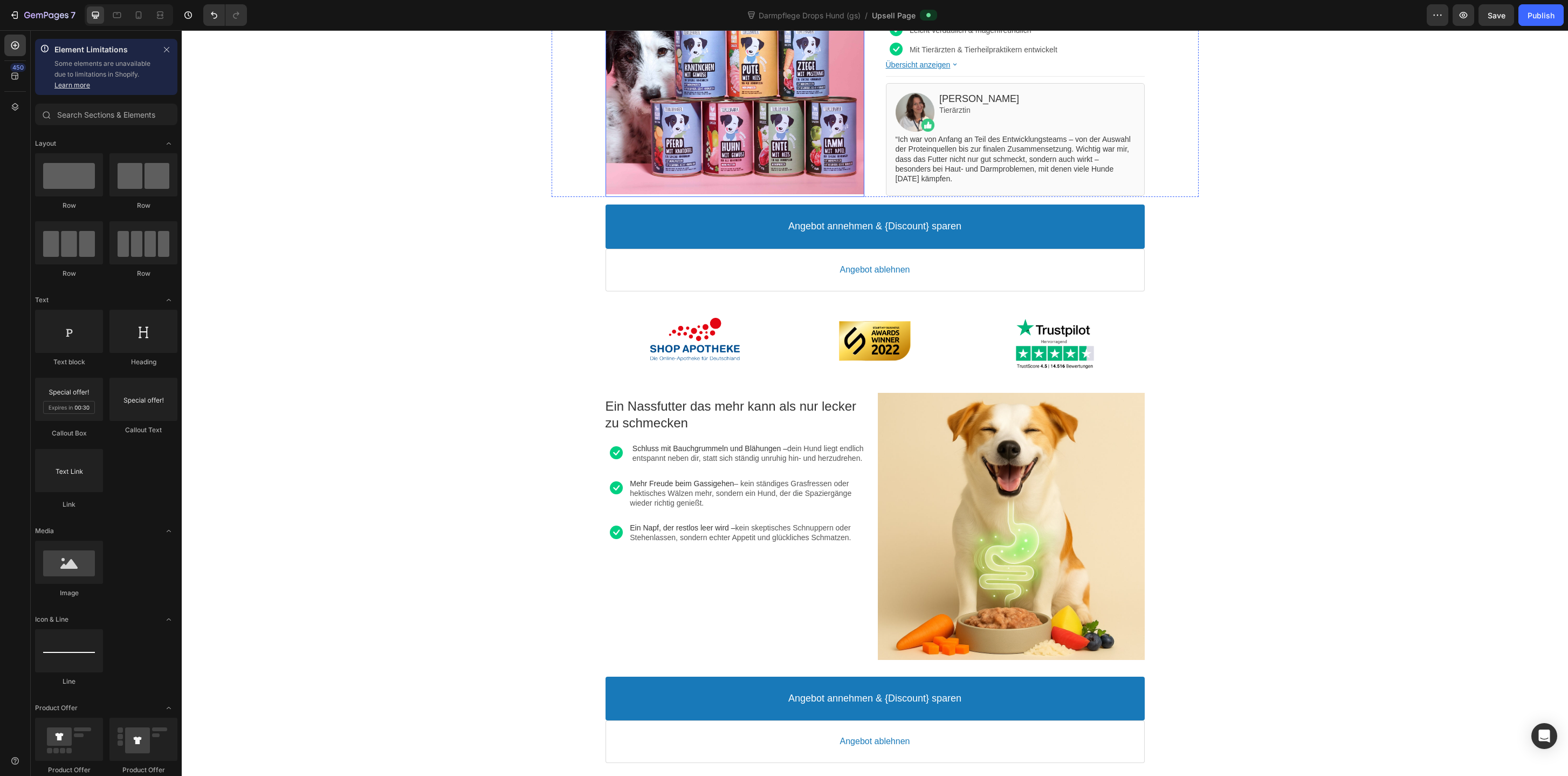
scroll to position [333, 0]
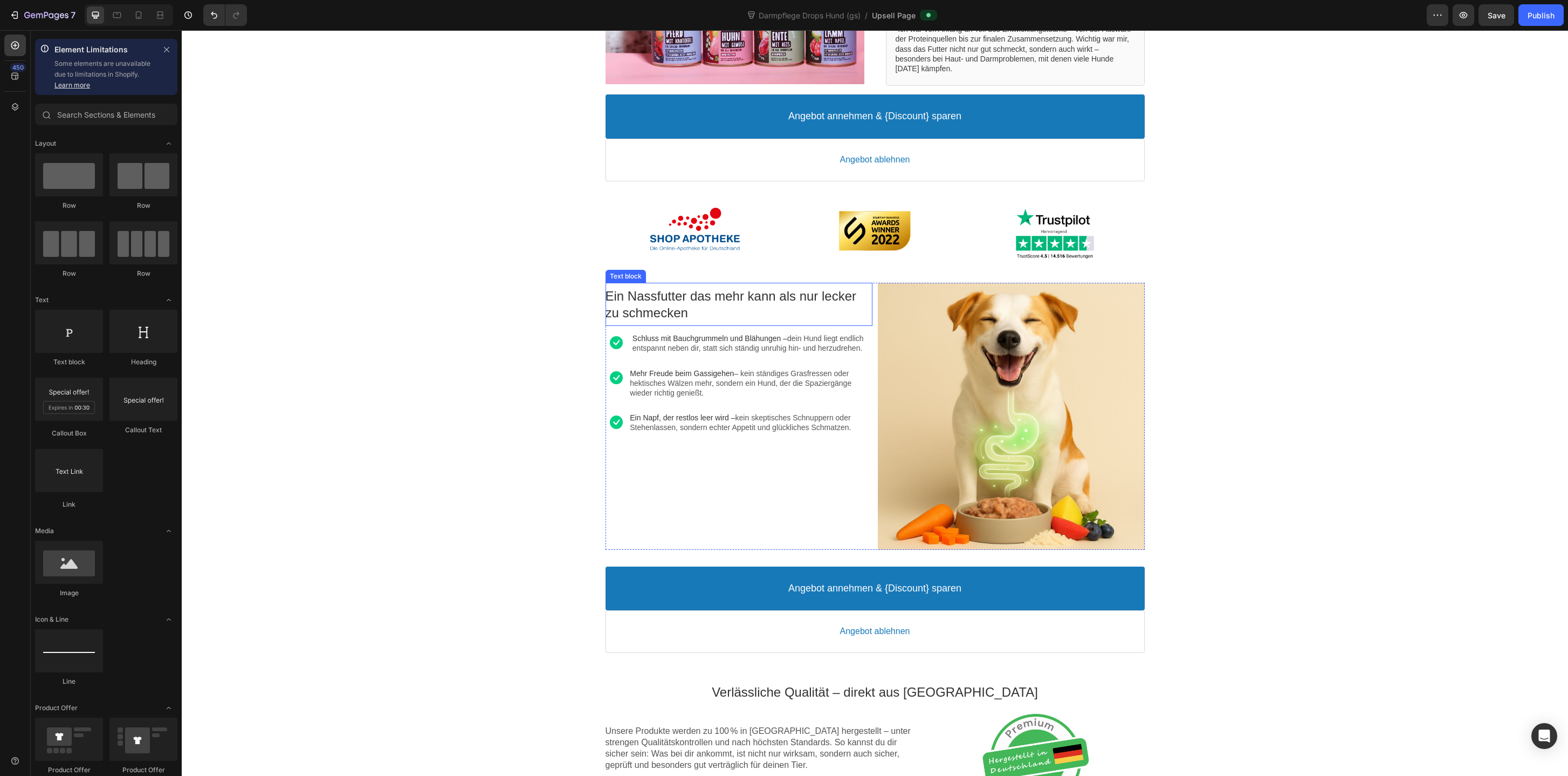
click at [656, 309] on p "Ein Nassfutter das mehr kann als nur lecker zu schmecken" at bounding box center [739, 304] width 267 height 33
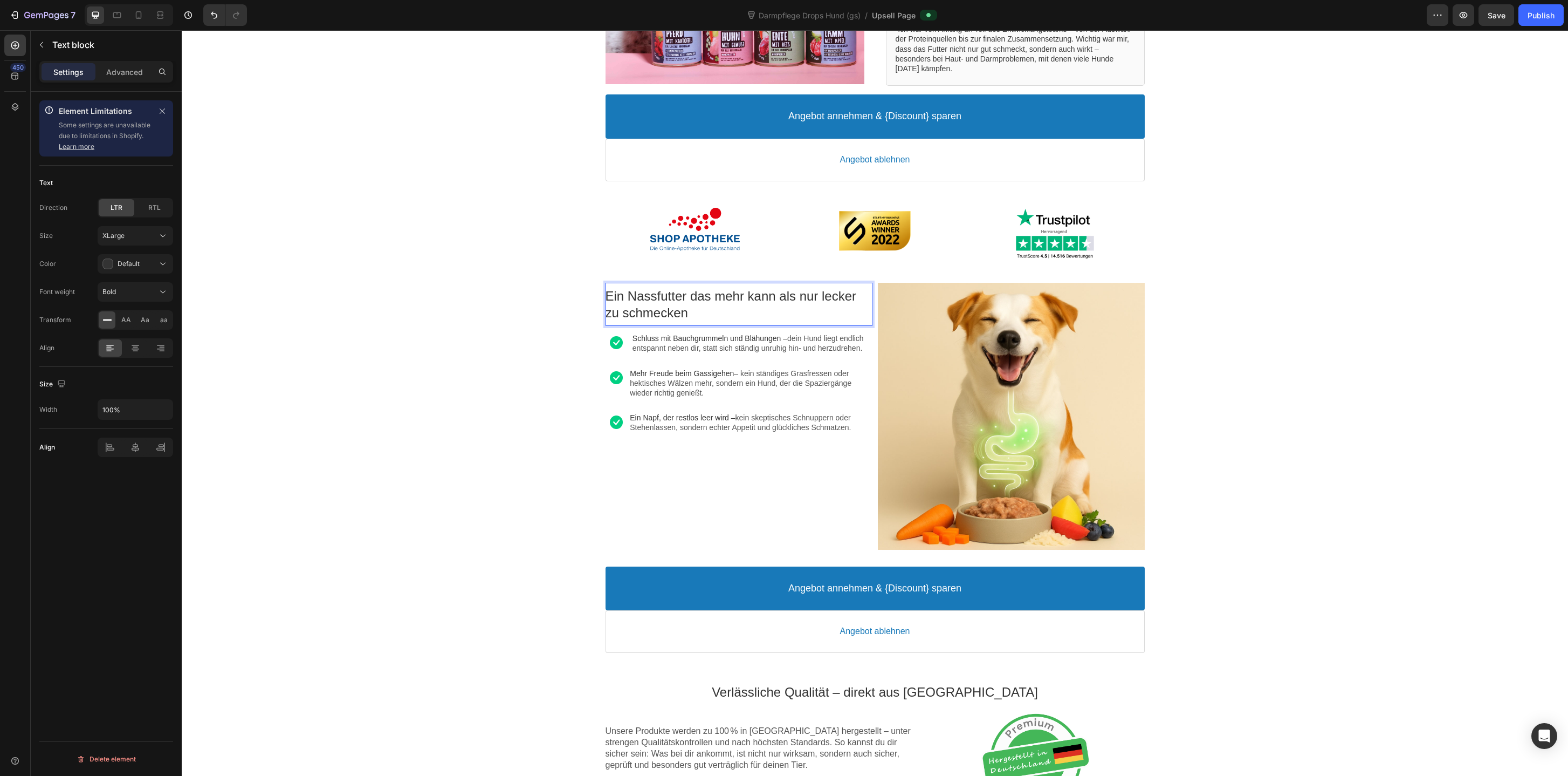
click at [656, 309] on p "Ein Nassfutter das mehr kann als nur lecker zu schmecken" at bounding box center [739, 304] width 267 height 33
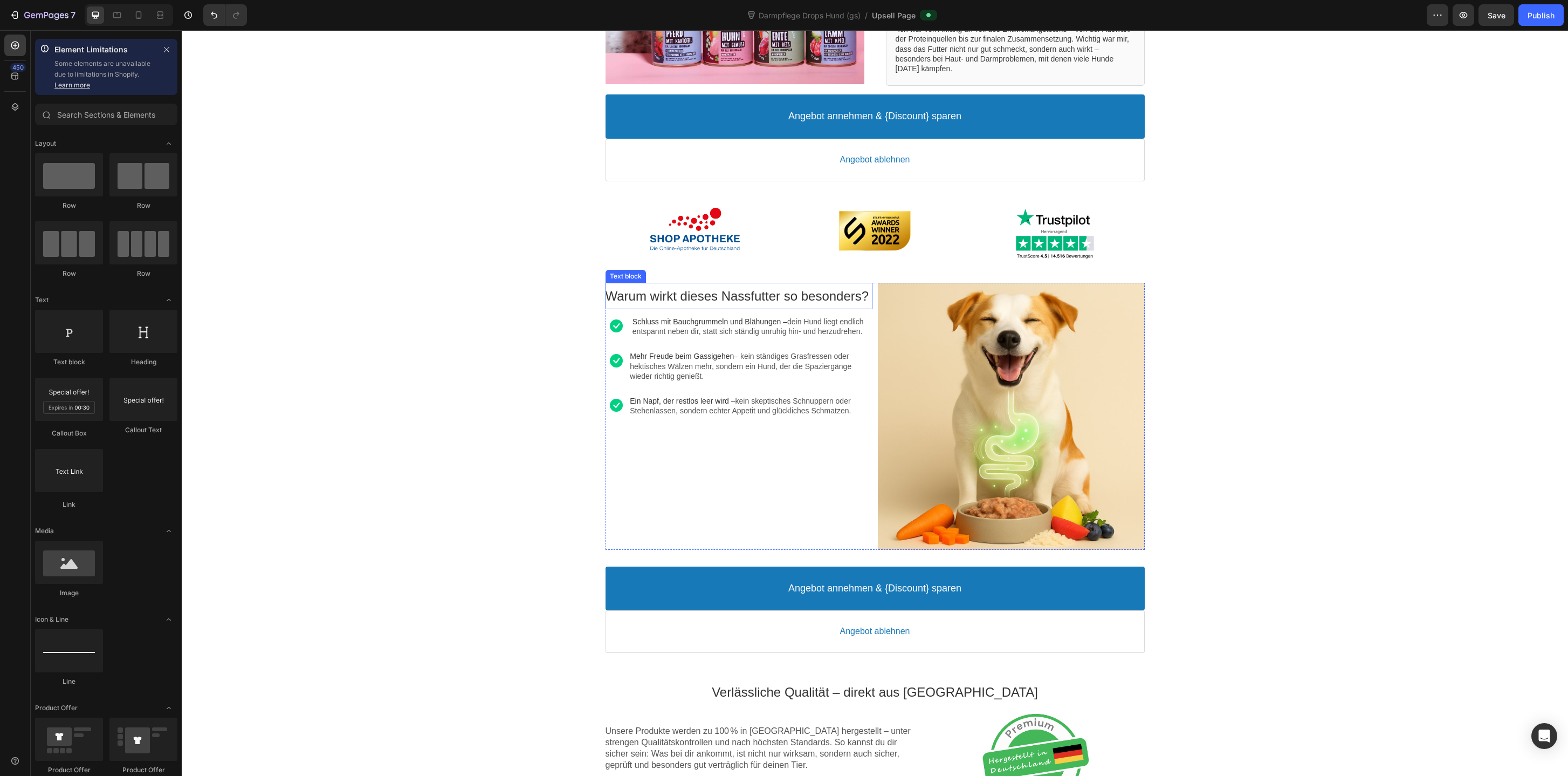
click at [662, 297] on p "Warum wirkt dieses Nassfutter so besonders?" at bounding box center [739, 295] width 267 height 17
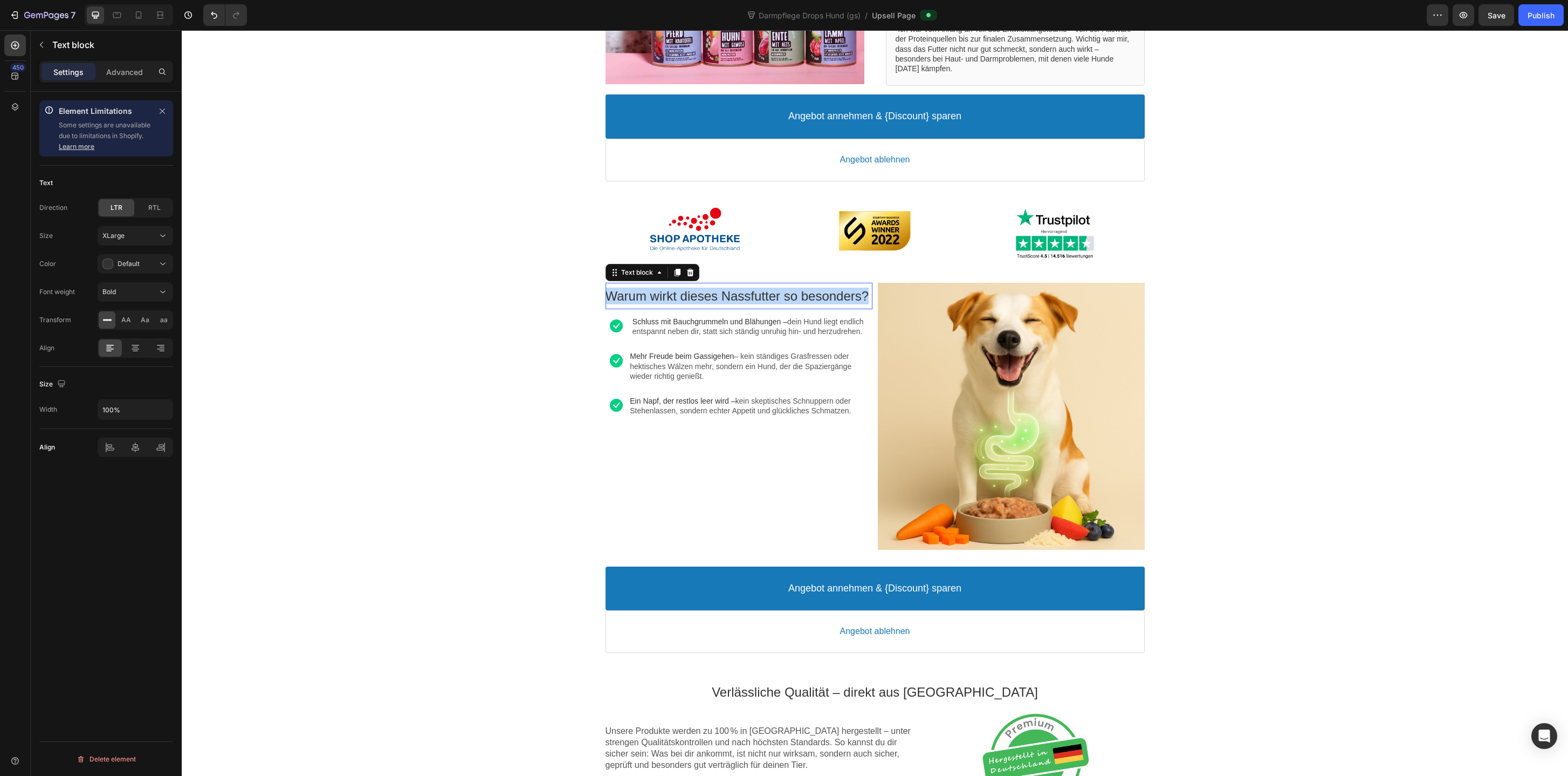
click at [662, 297] on p "Warum wirkt dieses Nassfutter so besonders?" at bounding box center [739, 295] width 267 height 17
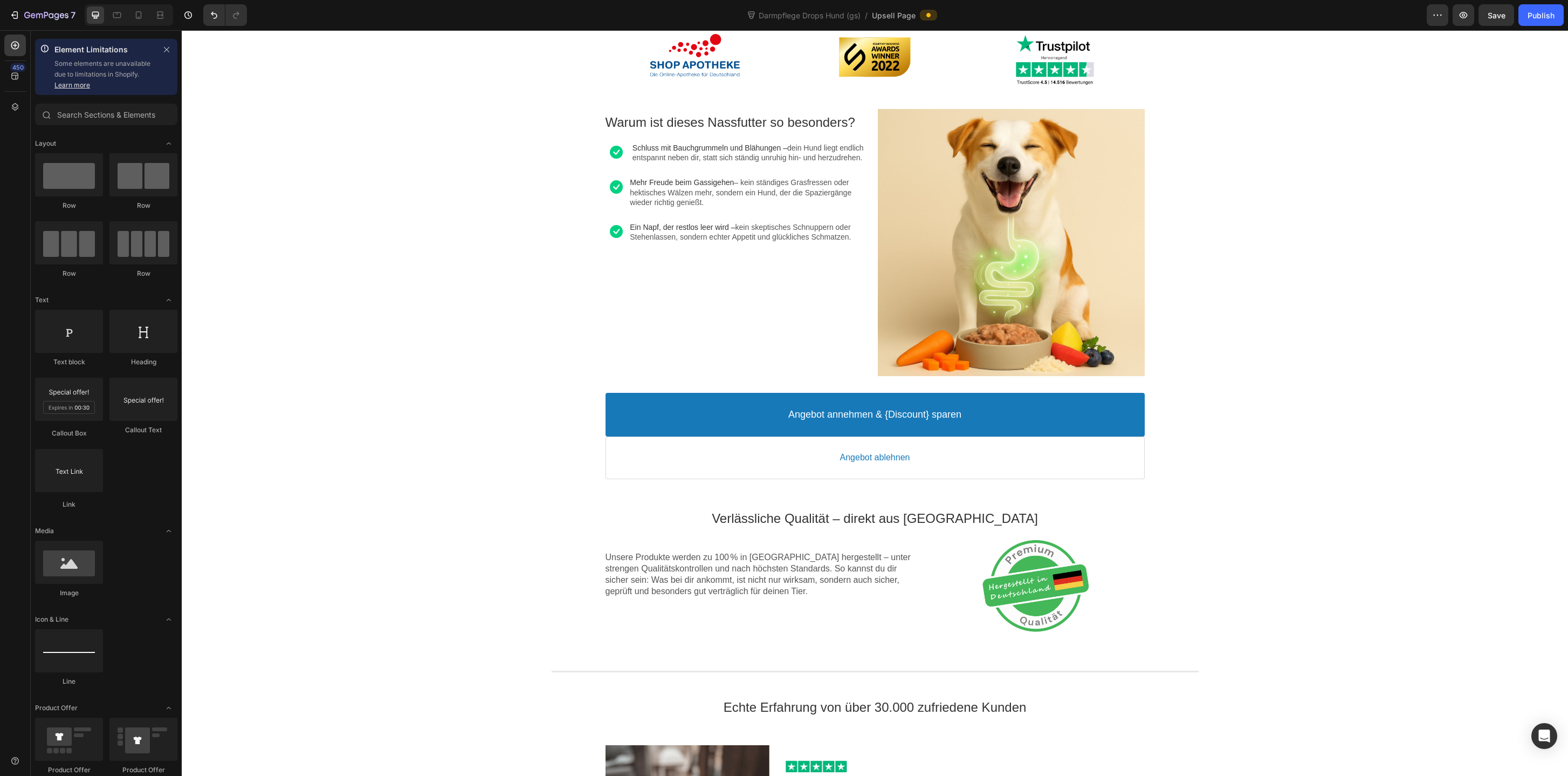
scroll to position [474, 0]
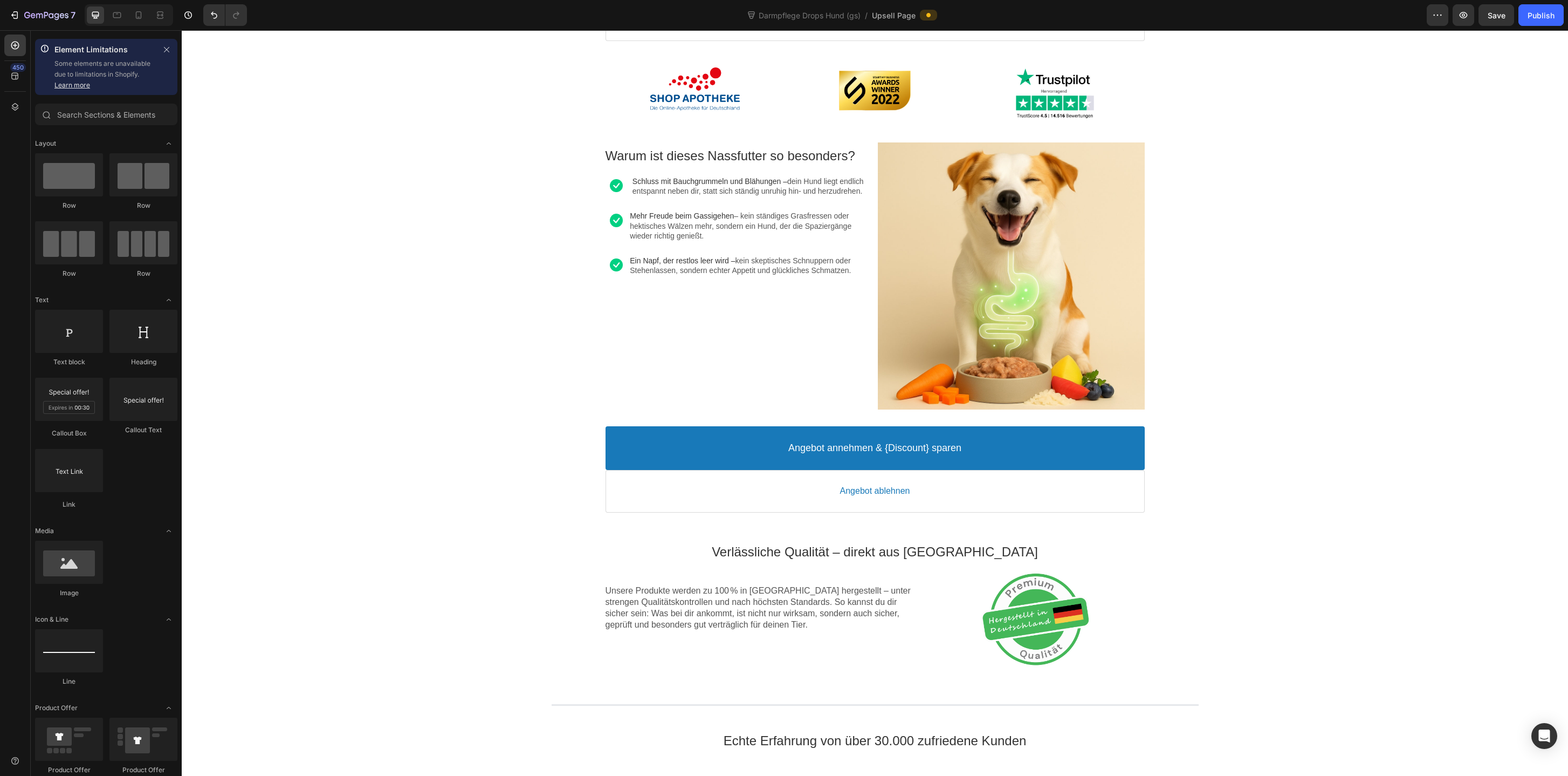
click at [142, 25] on div at bounding box center [129, 15] width 88 height 21
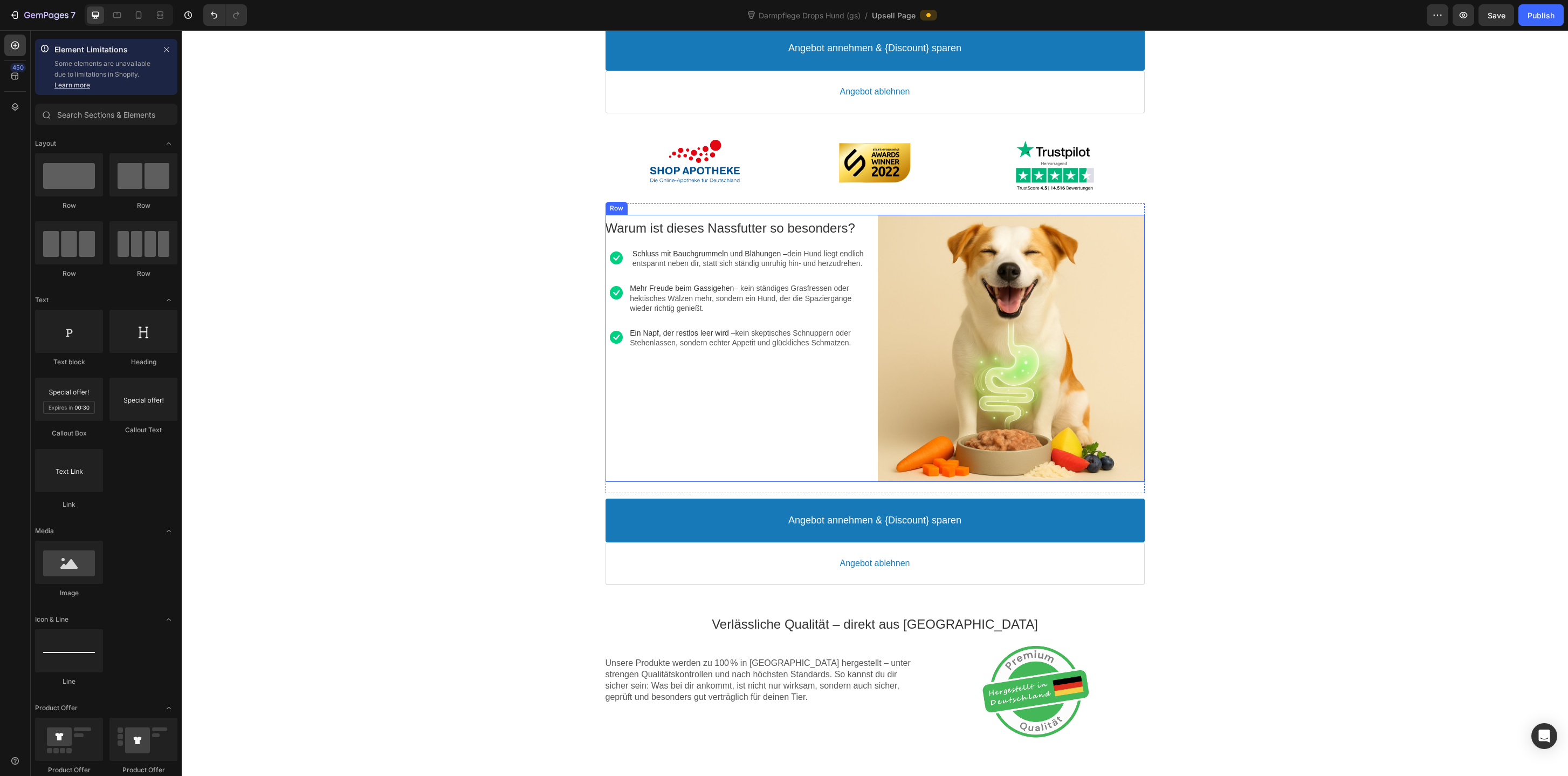
scroll to position [371, 0]
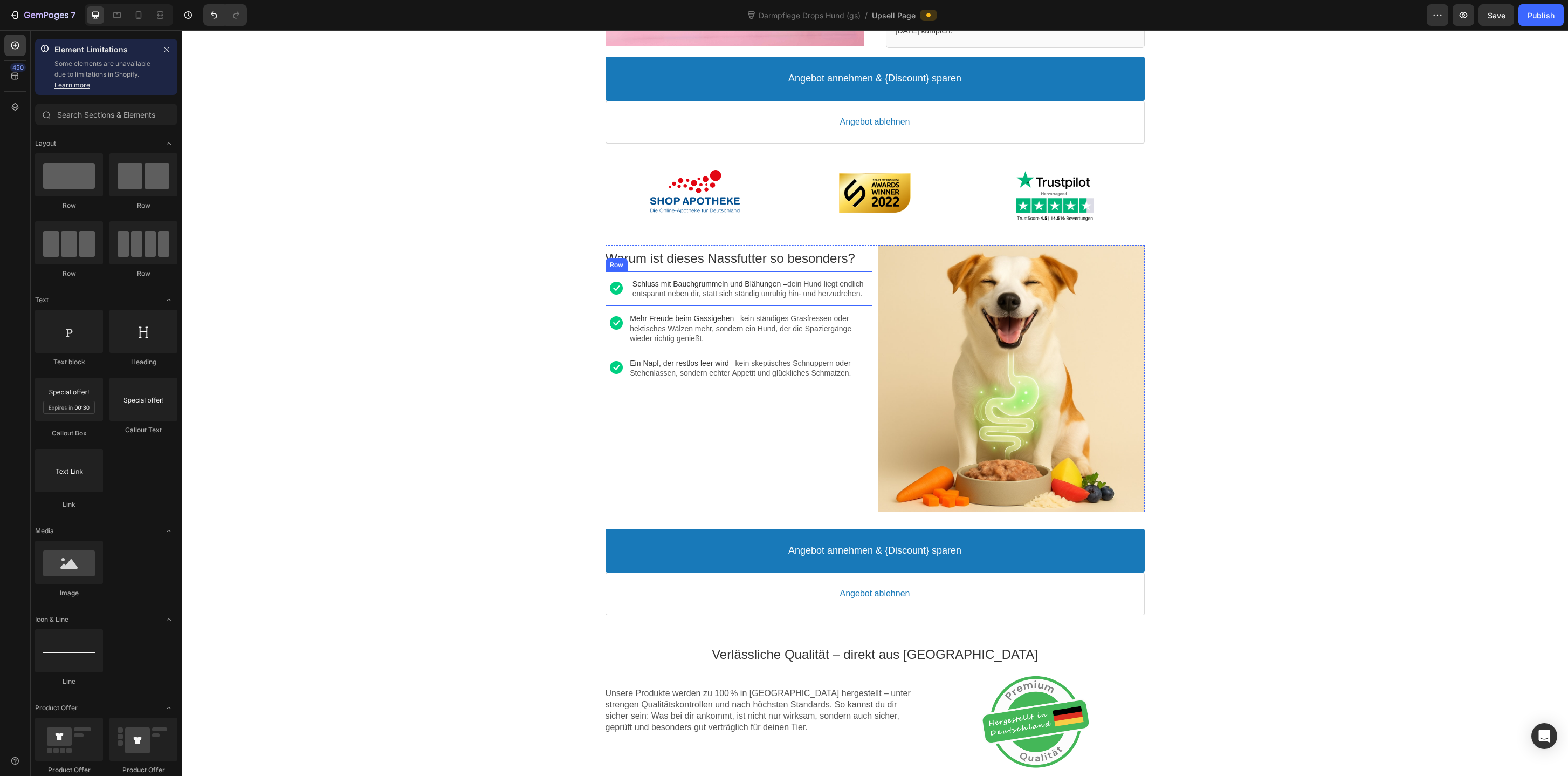
click at [769, 274] on div "Image Schluss mit Bauchgrummeln und Blähungen – dein Hund liegt endlich entspan…" at bounding box center [739, 289] width 267 height 35
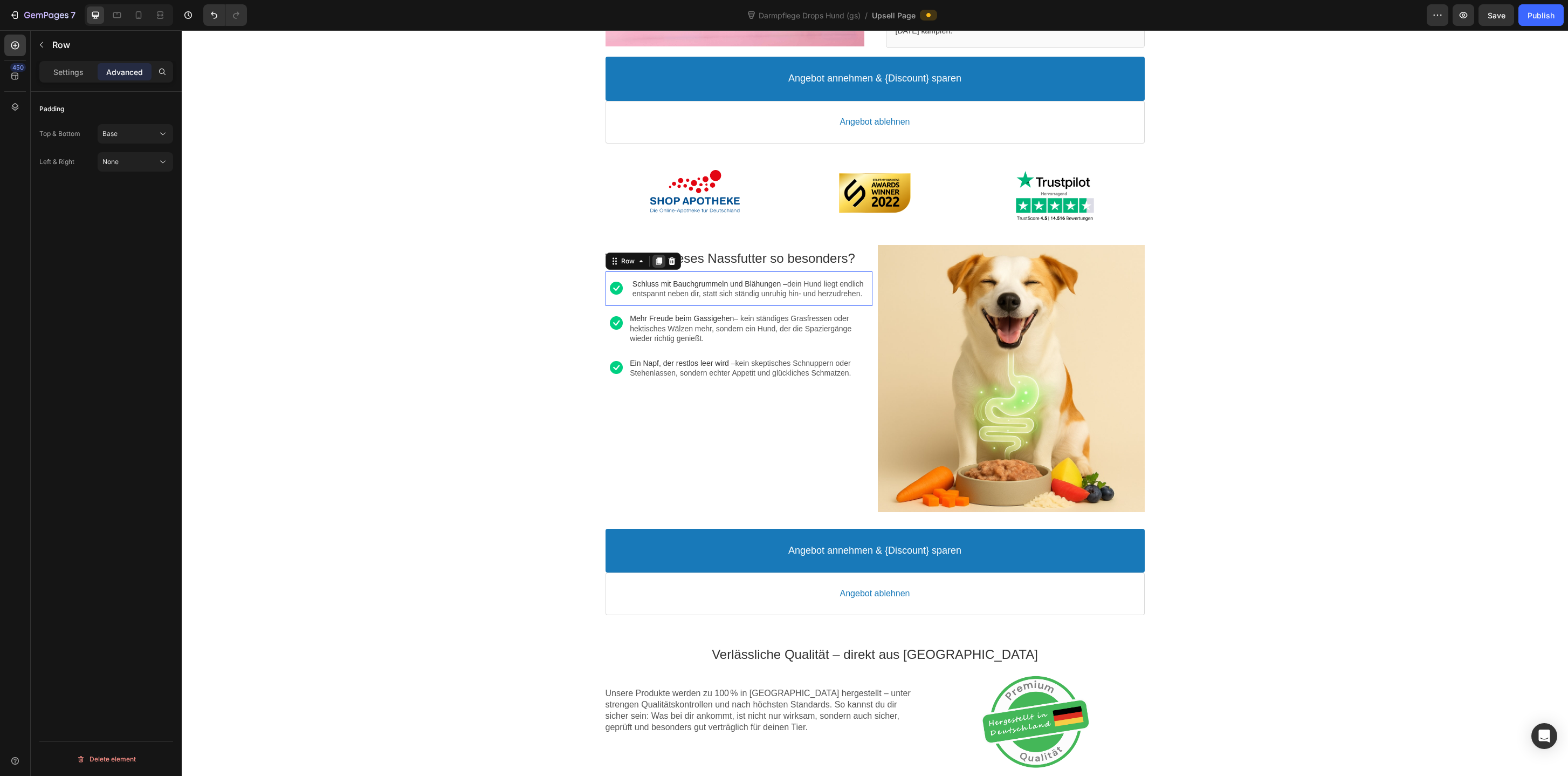
click at [659, 263] on icon at bounding box center [658, 261] width 6 height 8
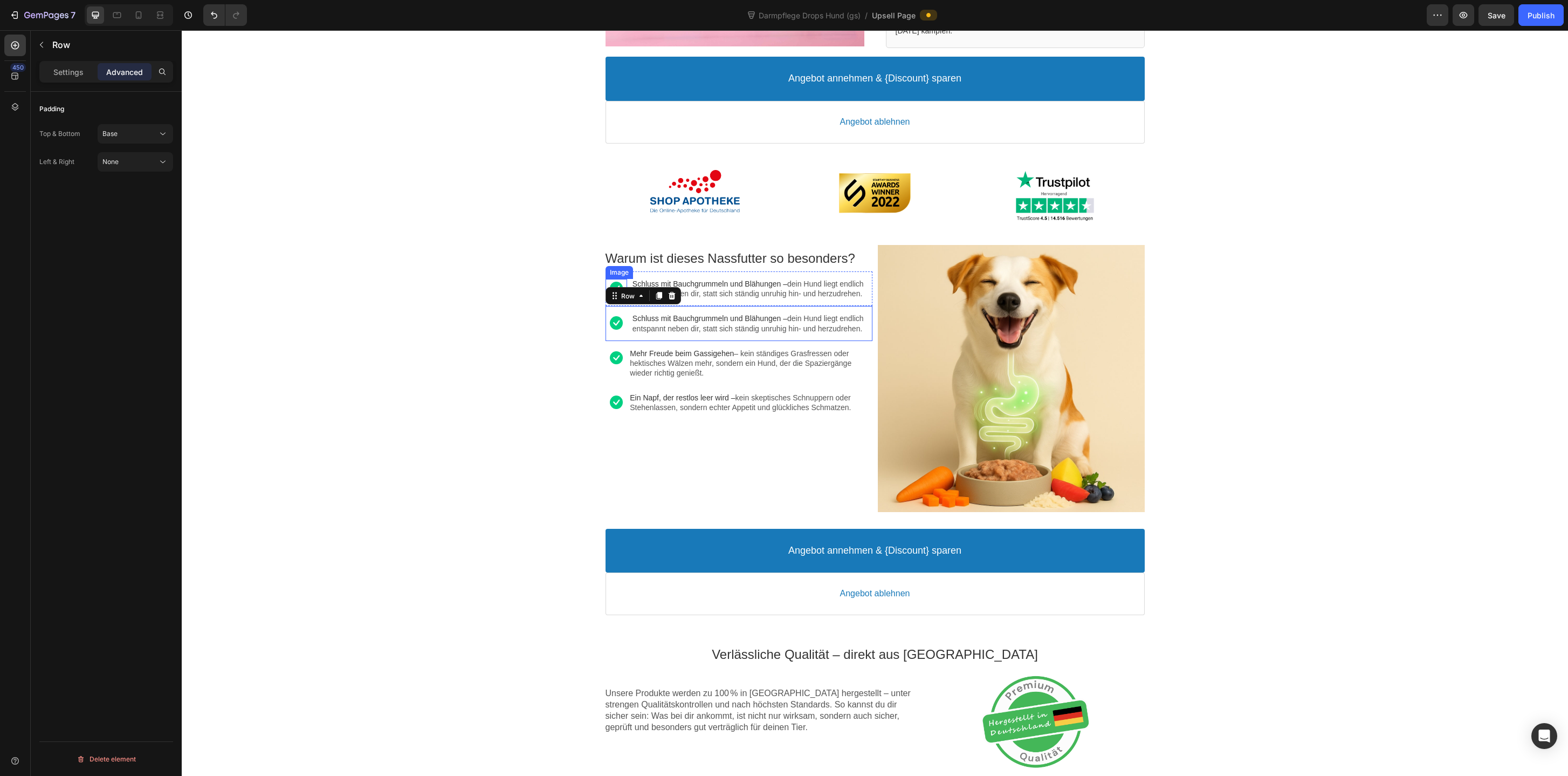
click at [617, 285] on div at bounding box center [616, 288] width 21 height 13
click at [625, 299] on div "Image" at bounding box center [616, 289] width 21 height 19
click at [89, 80] on div "Settings Advanced" at bounding box center [106, 72] width 134 height 21
click at [75, 68] on p "Settings" at bounding box center [68, 72] width 30 height 11
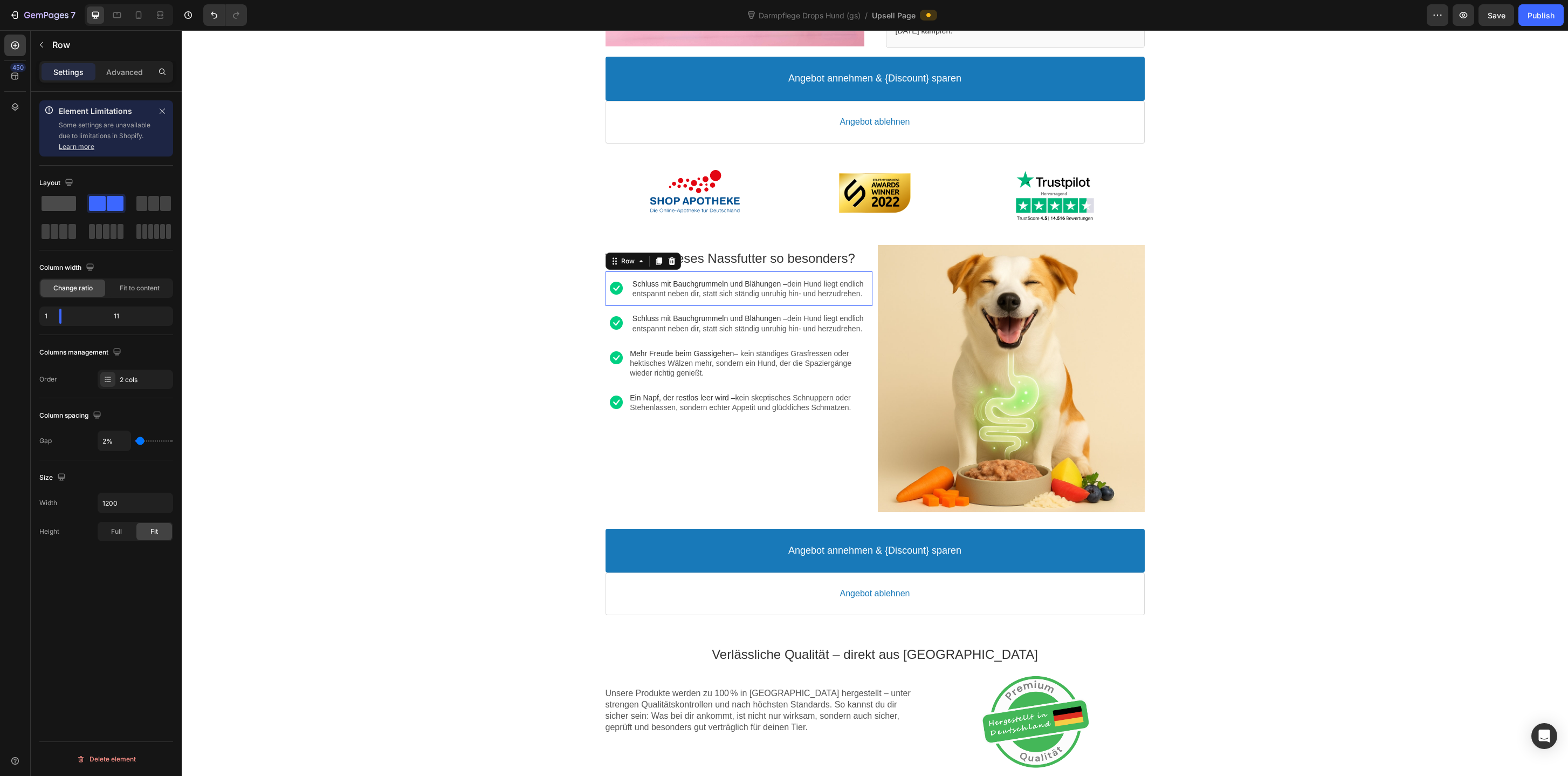
click at [71, 208] on span at bounding box center [58, 203] width 34 height 15
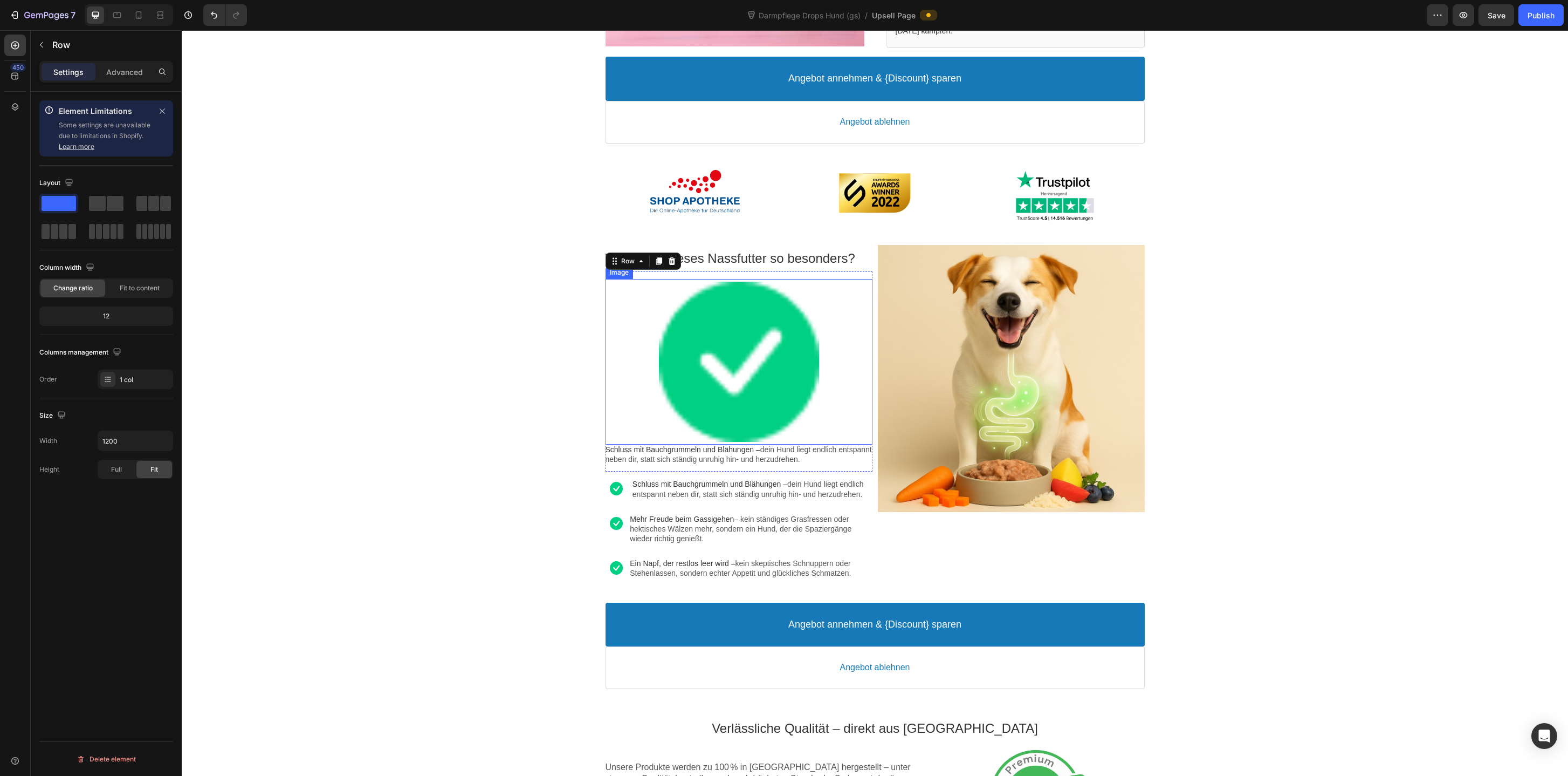
click at [669, 341] on div at bounding box center [739, 361] width 267 height 160
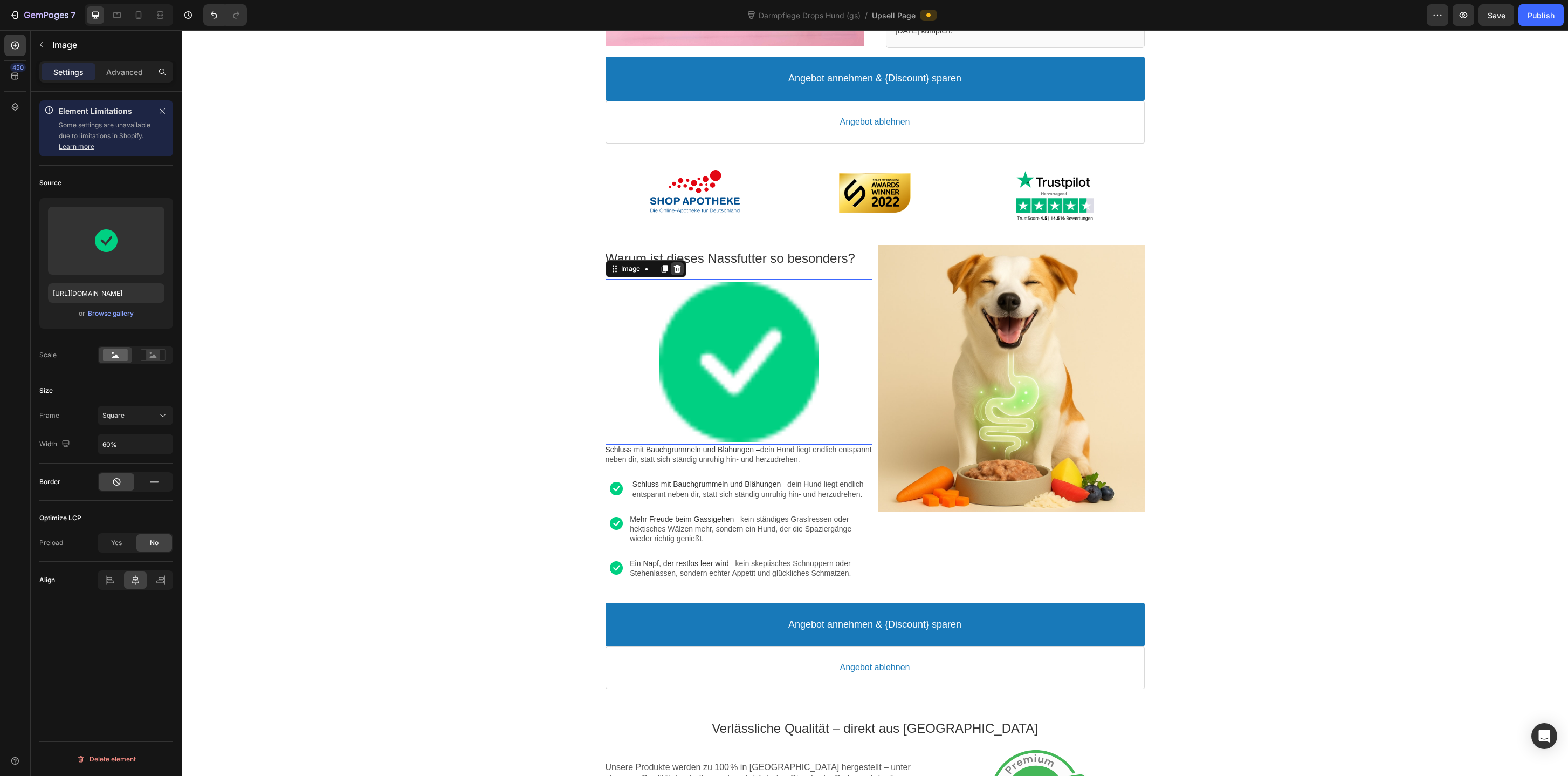
click at [676, 269] on icon at bounding box center [676, 268] width 7 height 8
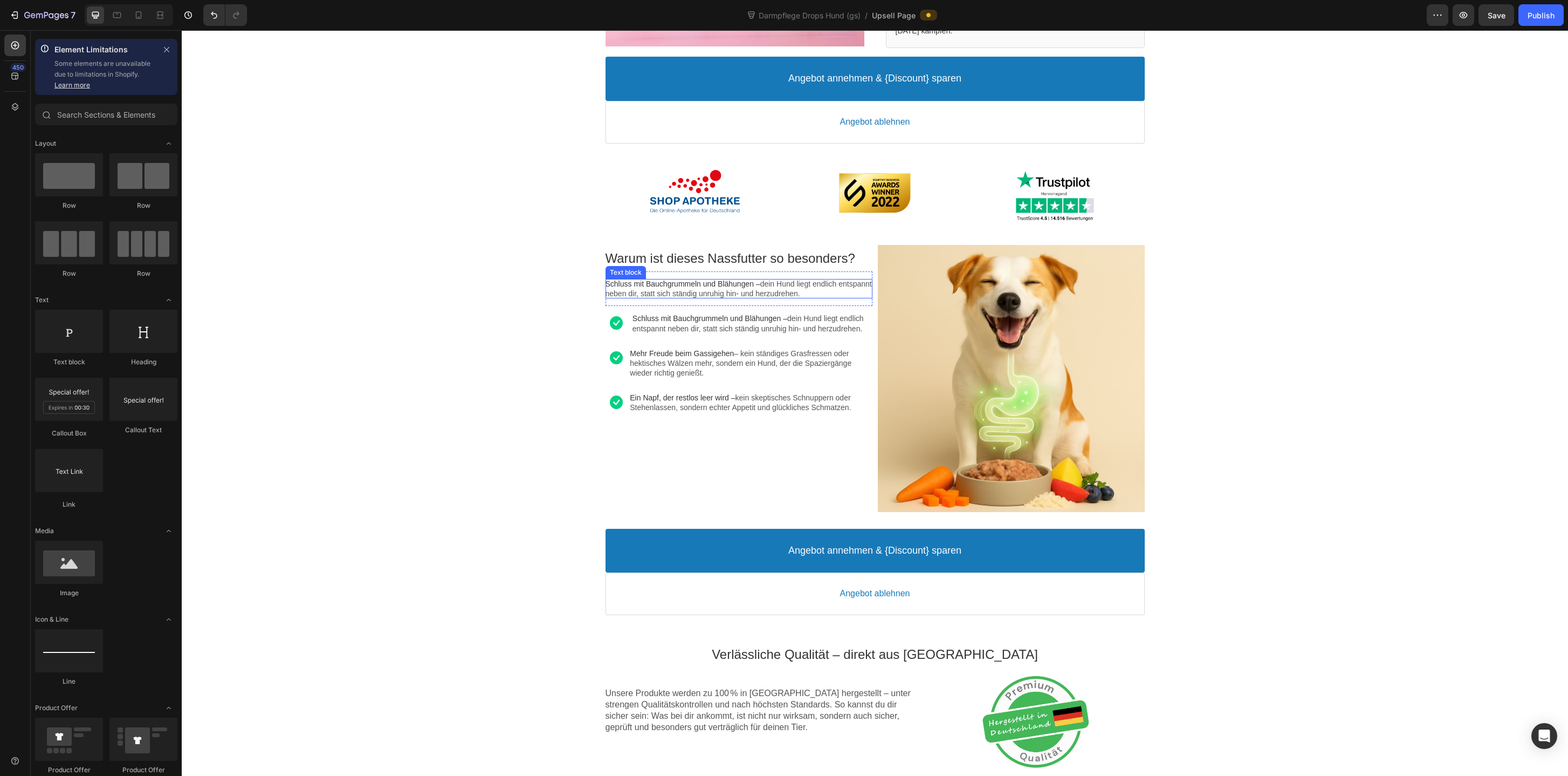
click at [683, 294] on p "Schluss mit Bauchgrummeln und Blähungen – dein Hund liegt endlich entspannt neb…" at bounding box center [739, 289] width 267 height 19
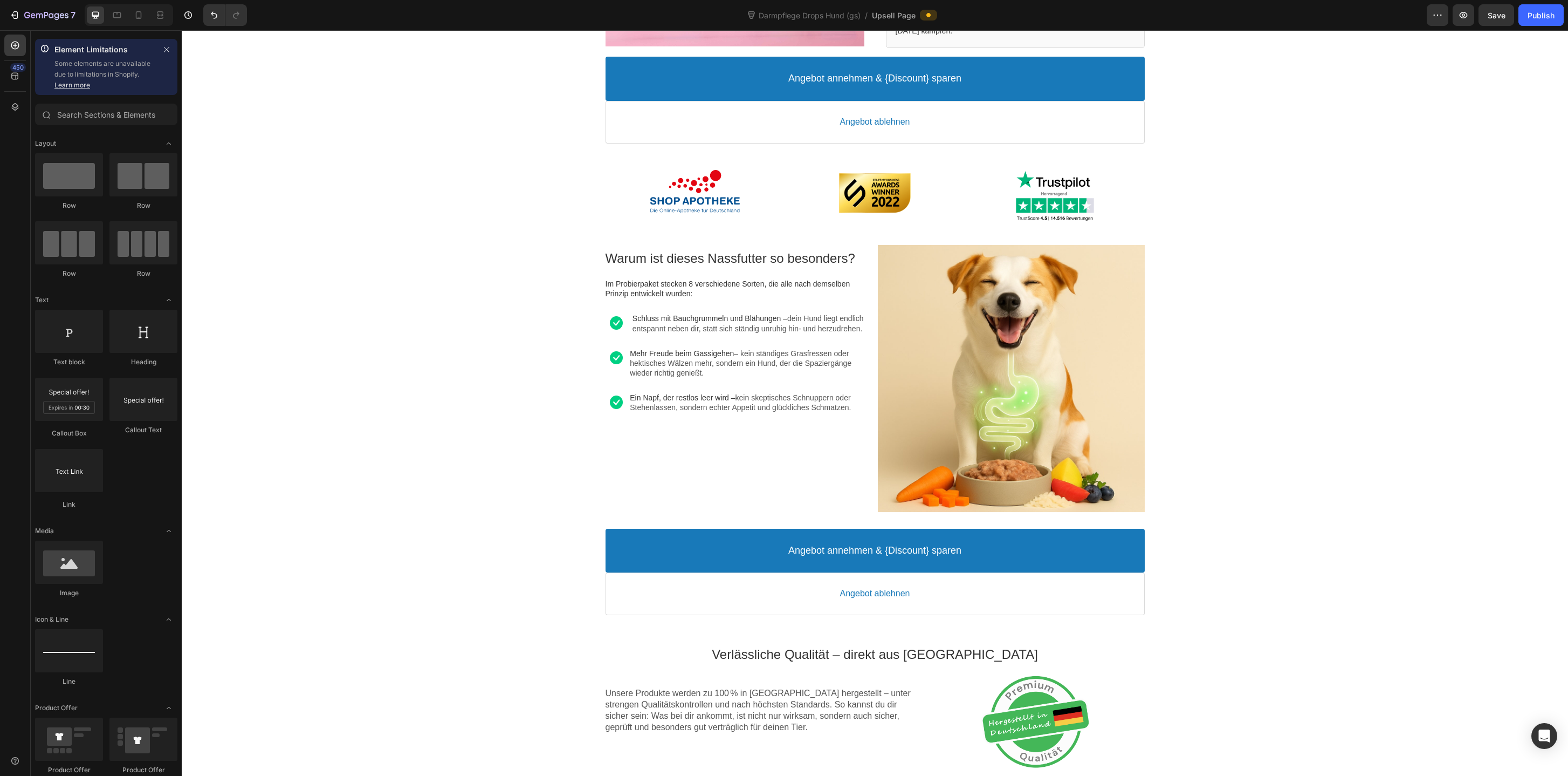
click at [697, 322] on span "Schluss mit Bauchgrummeln und Blähungen –" at bounding box center [710, 319] width 155 height 9
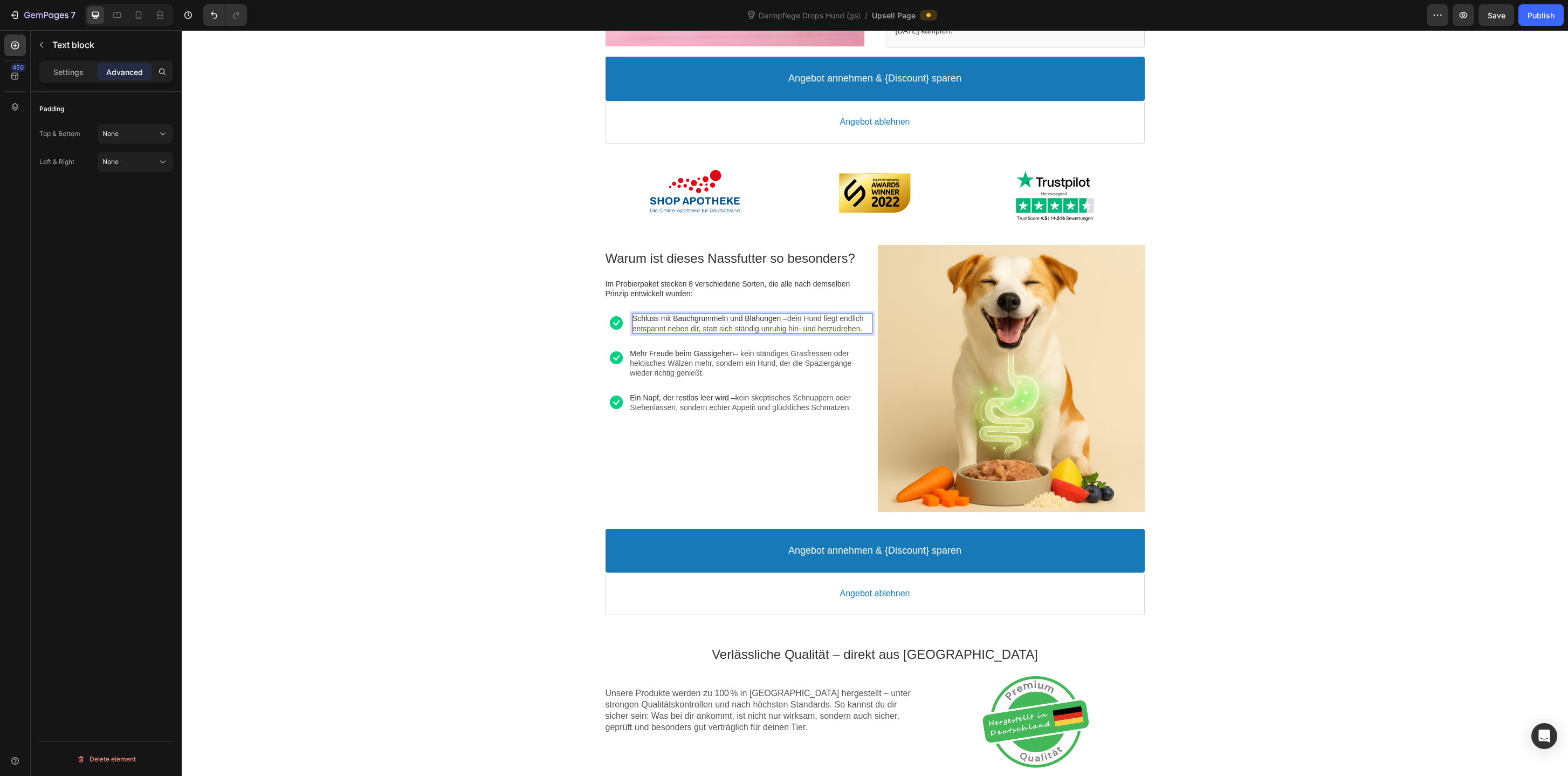
click at [697, 322] on span "Schluss mit Bauchgrummeln und Blähungen –" at bounding box center [710, 319] width 155 height 9
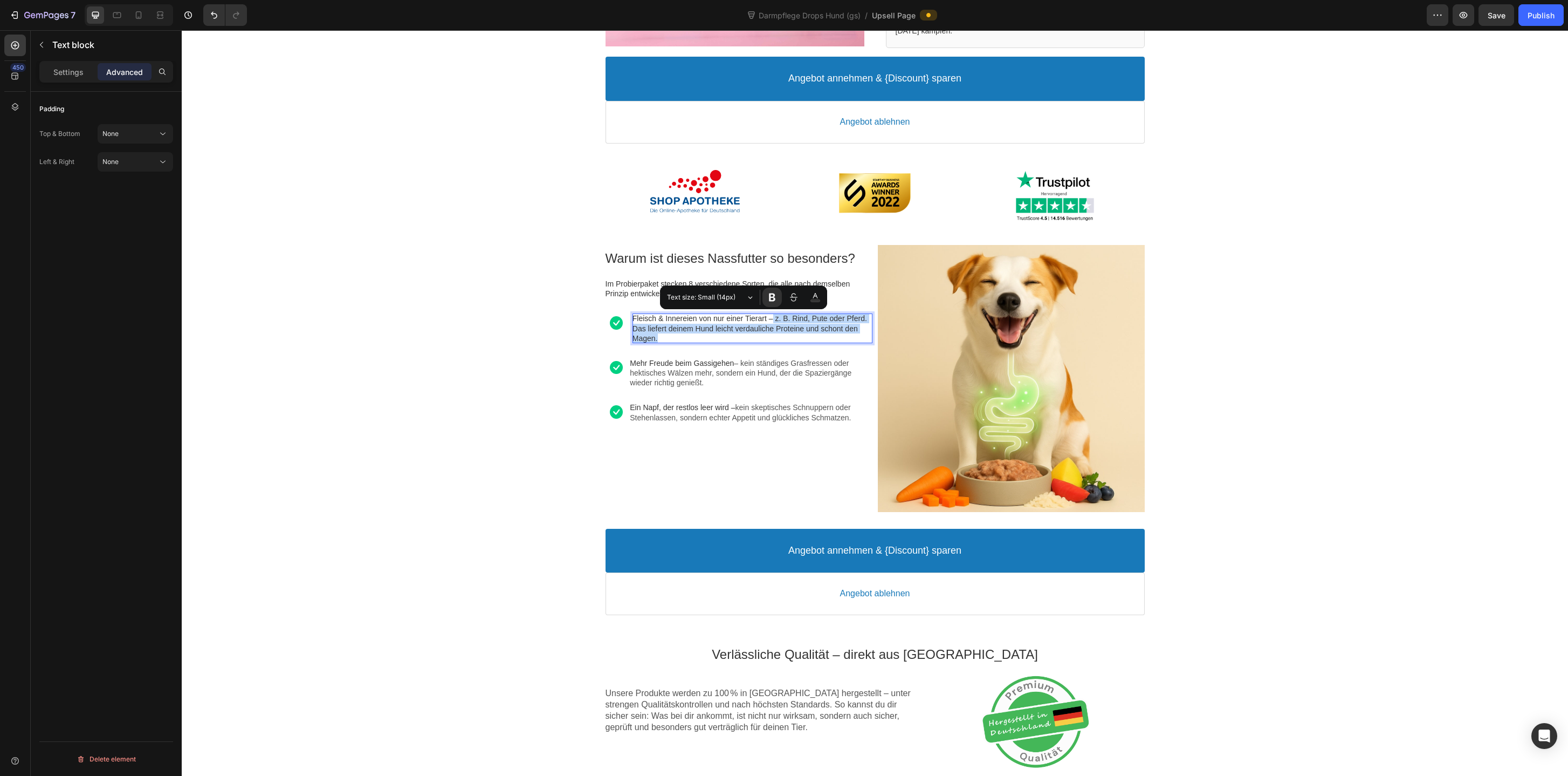
drag, startPoint x: 781, startPoint y: 319, endPoint x: 791, endPoint y: 334, distance: 18.0
click at [791, 334] on p "Fleisch & Innereien von nur einer Tierart – z. B. Rind, Pute oder Pferd. Das li…" at bounding box center [752, 328] width 240 height 29
click at [772, 299] on icon "Editor contextual toolbar" at bounding box center [772, 297] width 11 height 11
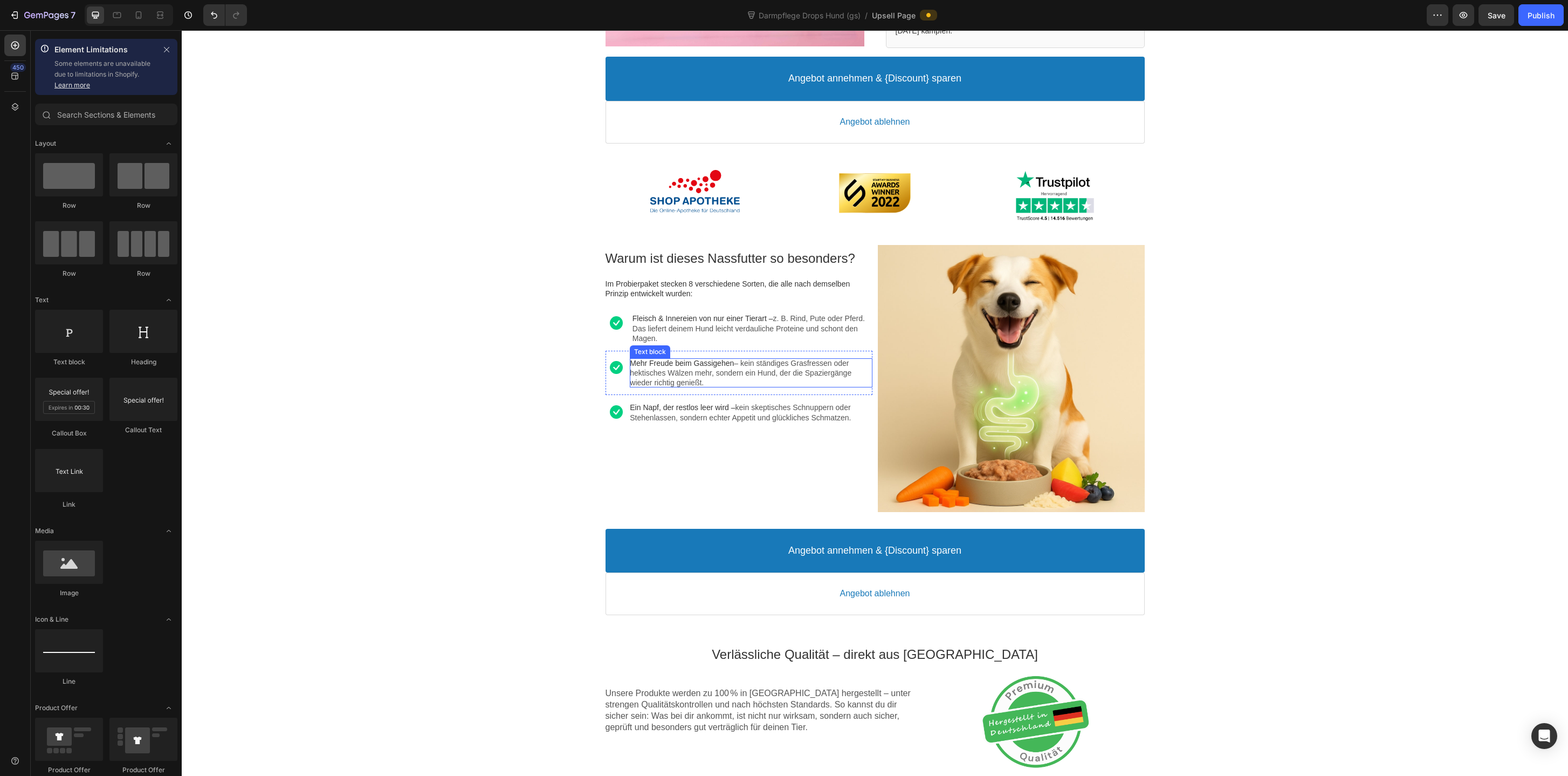
click at [676, 363] on span "Mehr Freude beim Gassigehen" at bounding box center [681, 363] width 104 height 9
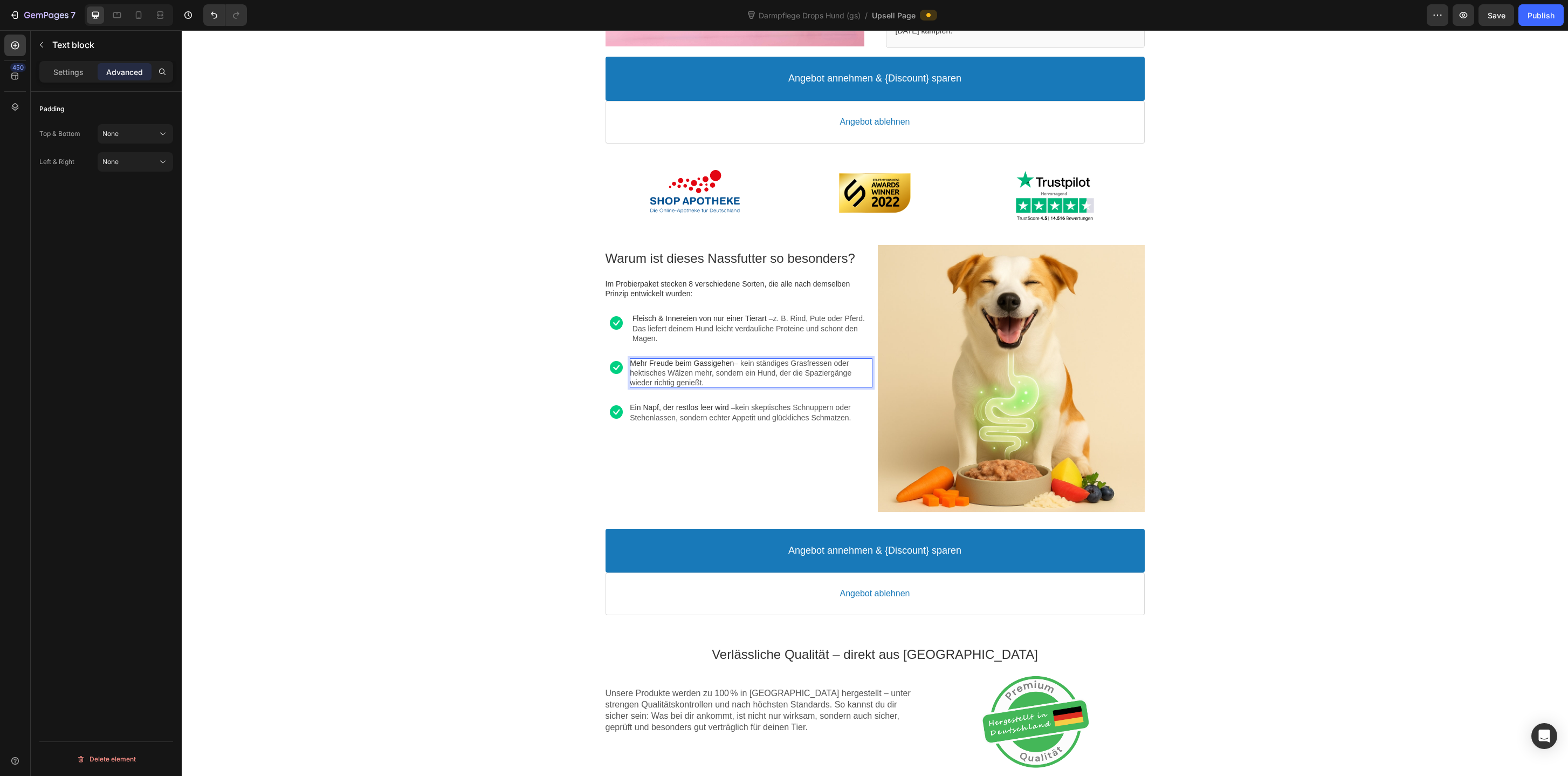
click at [676, 363] on span "Mehr Freude beim Gassigehen" at bounding box center [681, 363] width 104 height 9
drag, startPoint x: 764, startPoint y: 364, endPoint x: 778, endPoint y: 371, distance: 15.7
click at [778, 371] on p "Kohlenhydrate wie Kartoffel & Reis – sanfte Energiequellen, die den Verdauungst…" at bounding box center [750, 368] width 242 height 19
drag, startPoint x: 760, startPoint y: 367, endPoint x: 773, endPoint y: 372, distance: 13.9
click at [773, 372] on p "Kohlenhydrate wie Kartoffel & Reis – sanfte Energiequellen, die den Verdauungst…" at bounding box center [750, 368] width 242 height 19
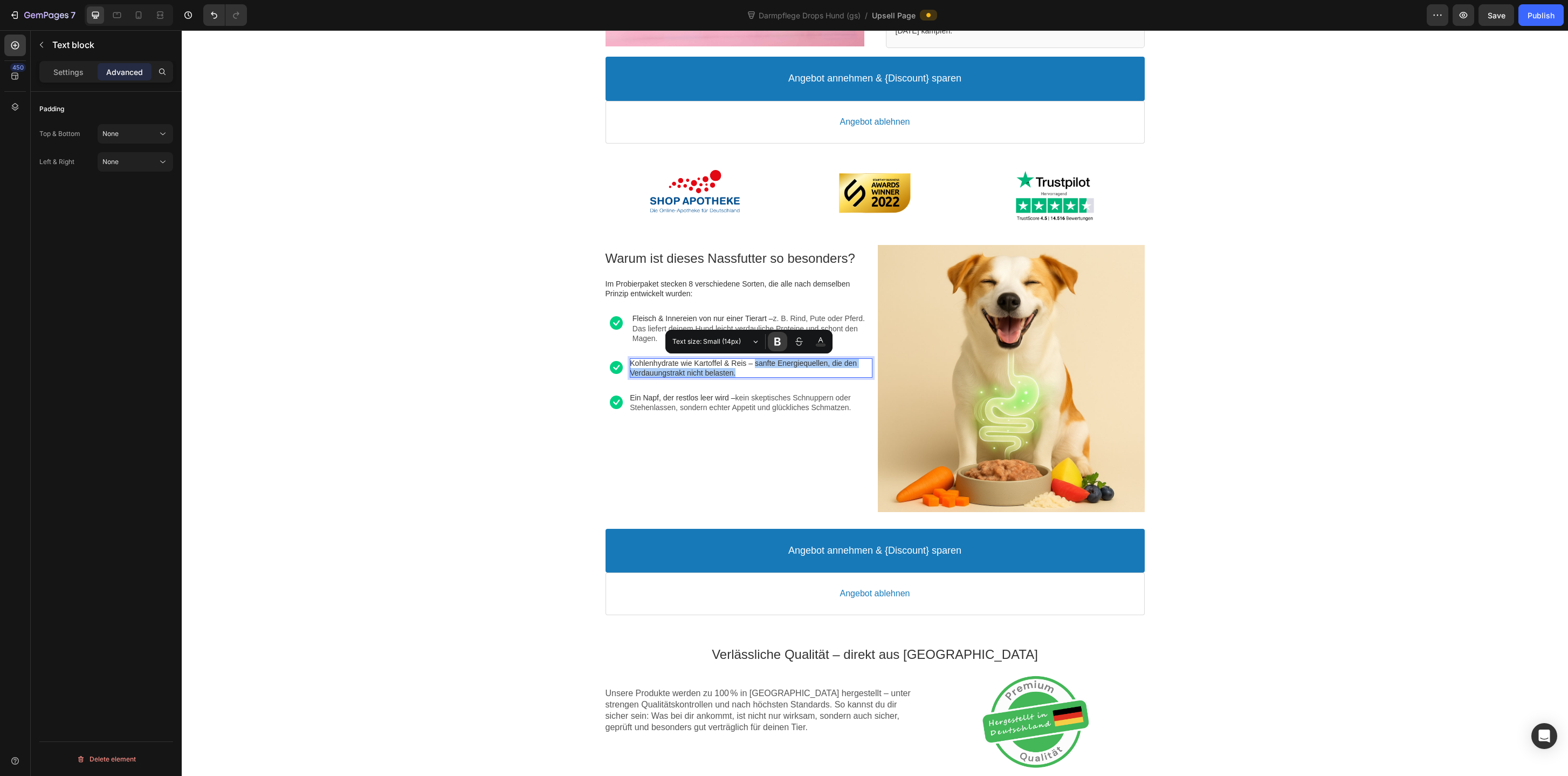
click at [776, 341] on icon "Editor contextual toolbar" at bounding box center [777, 341] width 6 height 8
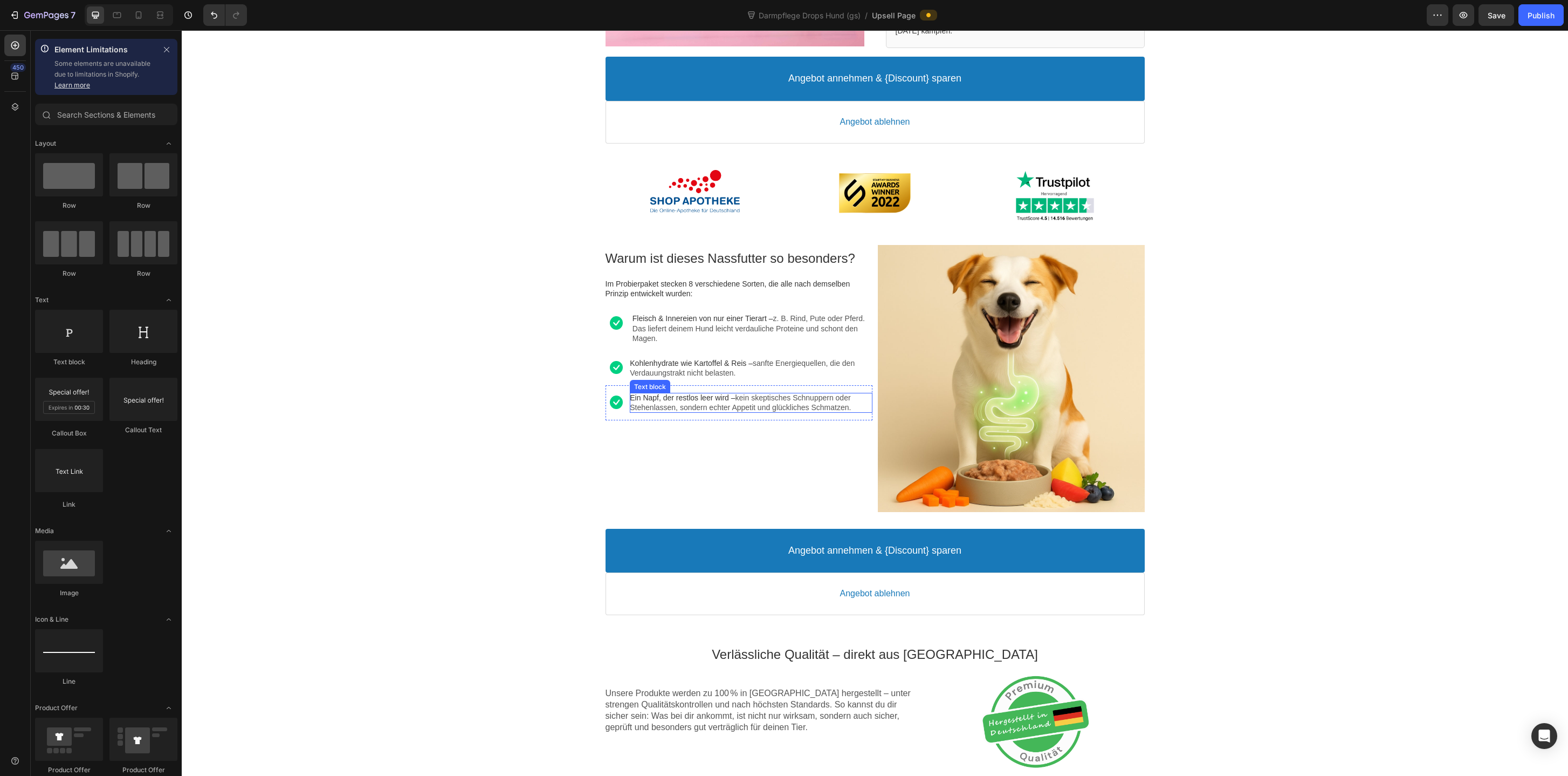
click at [675, 395] on span "Ein Napf, der restlos leer wird –" at bounding box center [682, 398] width 105 height 9
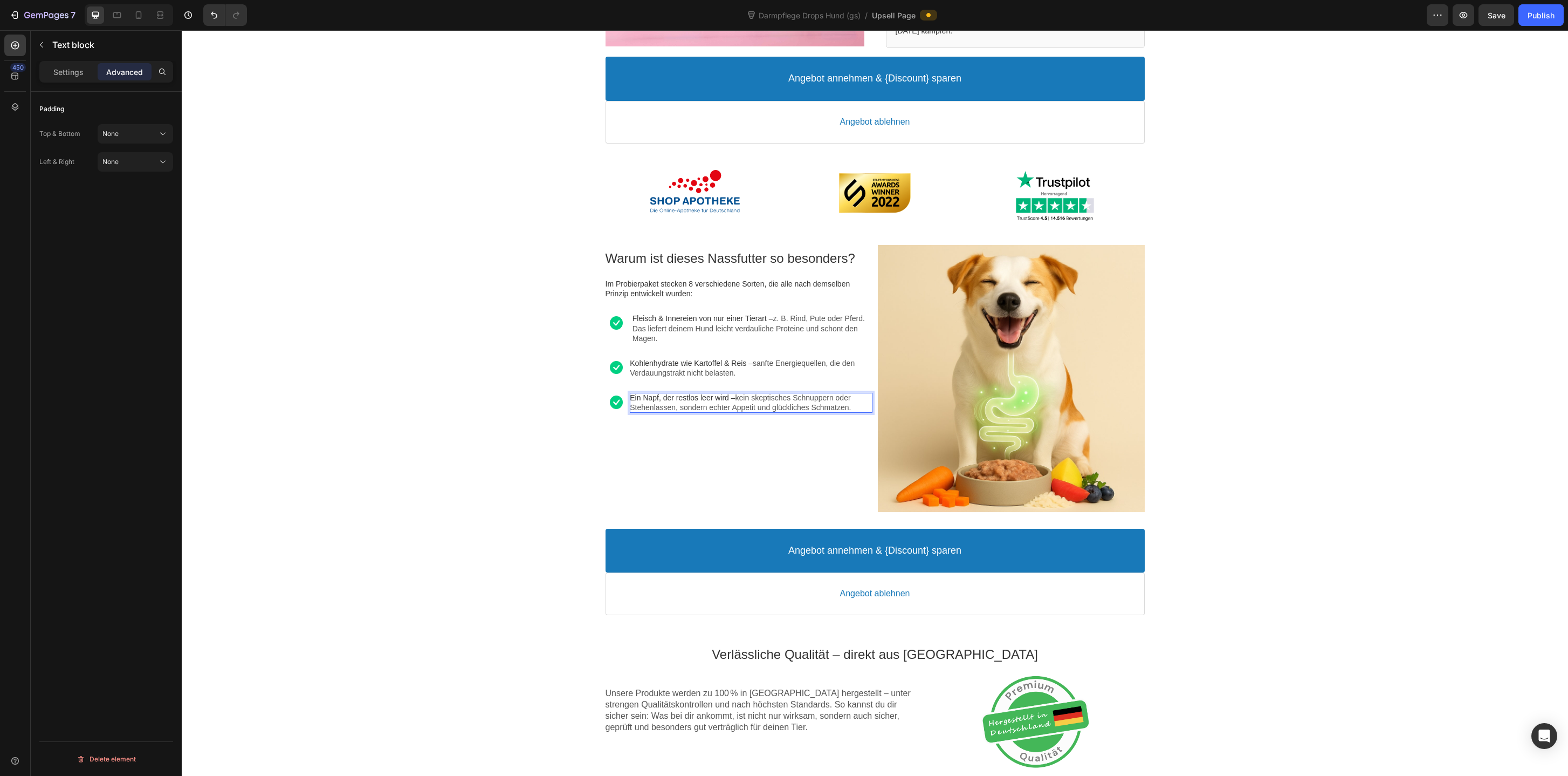
click at [675, 395] on span "Ein Napf, der restlos leer wird –" at bounding box center [682, 398] width 105 height 9
click at [784, 399] on span "Gemüse & Obst wie Karotten, Apfel oder Zucchini – liefern wertvolle Ballaststof…" at bounding box center [743, 402] width 227 height 18
click at [735, 400] on span "Gemüse & Obst wie Karotten, Apfel oder Zucchini – liefern wertvolle Ballaststof…" at bounding box center [743, 402] width 227 height 18
drag, startPoint x: 823, startPoint y: 397, endPoint x: 775, endPoint y: 397, distance: 48.0
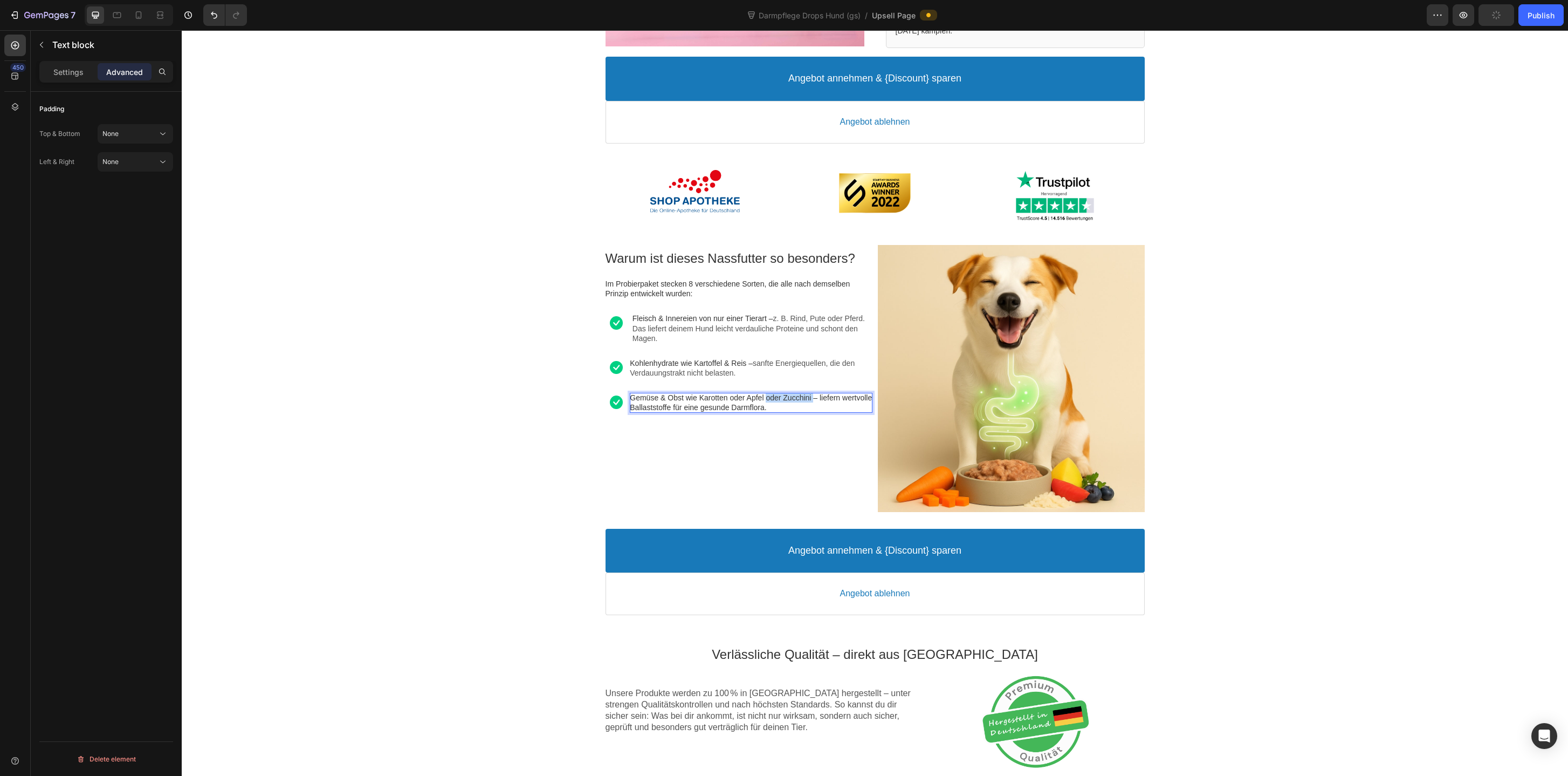
click at [775, 397] on span "Gemüse & Obst wie Karotten oder Apfel oder Zucchini – liefern wertvolle Ballast…" at bounding box center [750, 402] width 242 height 18
drag, startPoint x: 780, startPoint y: 397, endPoint x: 804, endPoint y: 404, distance: 25.0
click at [804, 404] on p "Gemüse & Obst wie Karotten oder Apfel – liefern wertvolle Ballaststoffe für ein…" at bounding box center [750, 402] width 242 height 19
click at [763, 380] on icon "Editor contextual toolbar" at bounding box center [762, 376] width 11 height 11
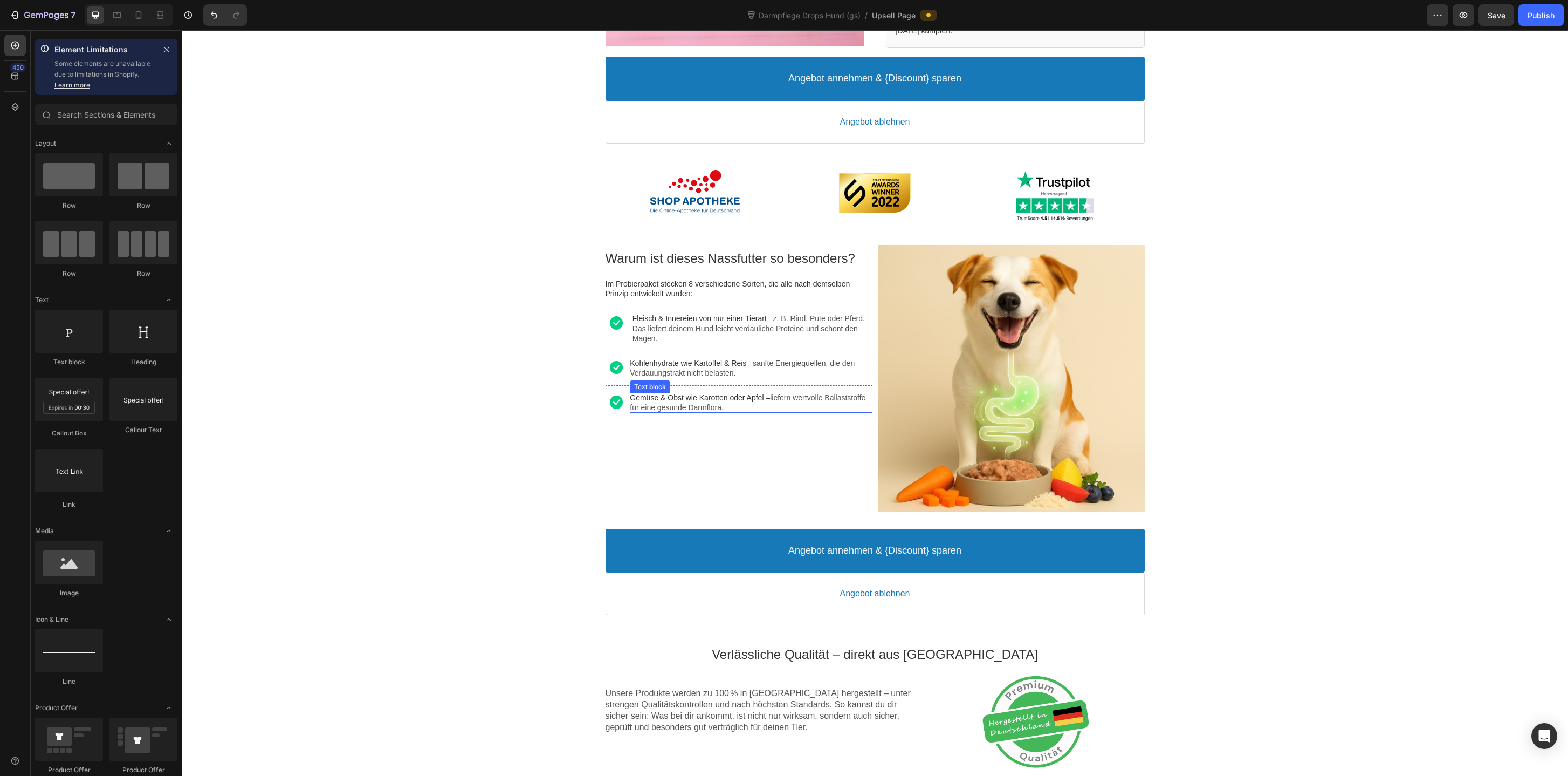
click at [747, 395] on span "Gemüse & Obst wie Karotten oder Apfel –" at bounding box center [700, 398] width 140 height 9
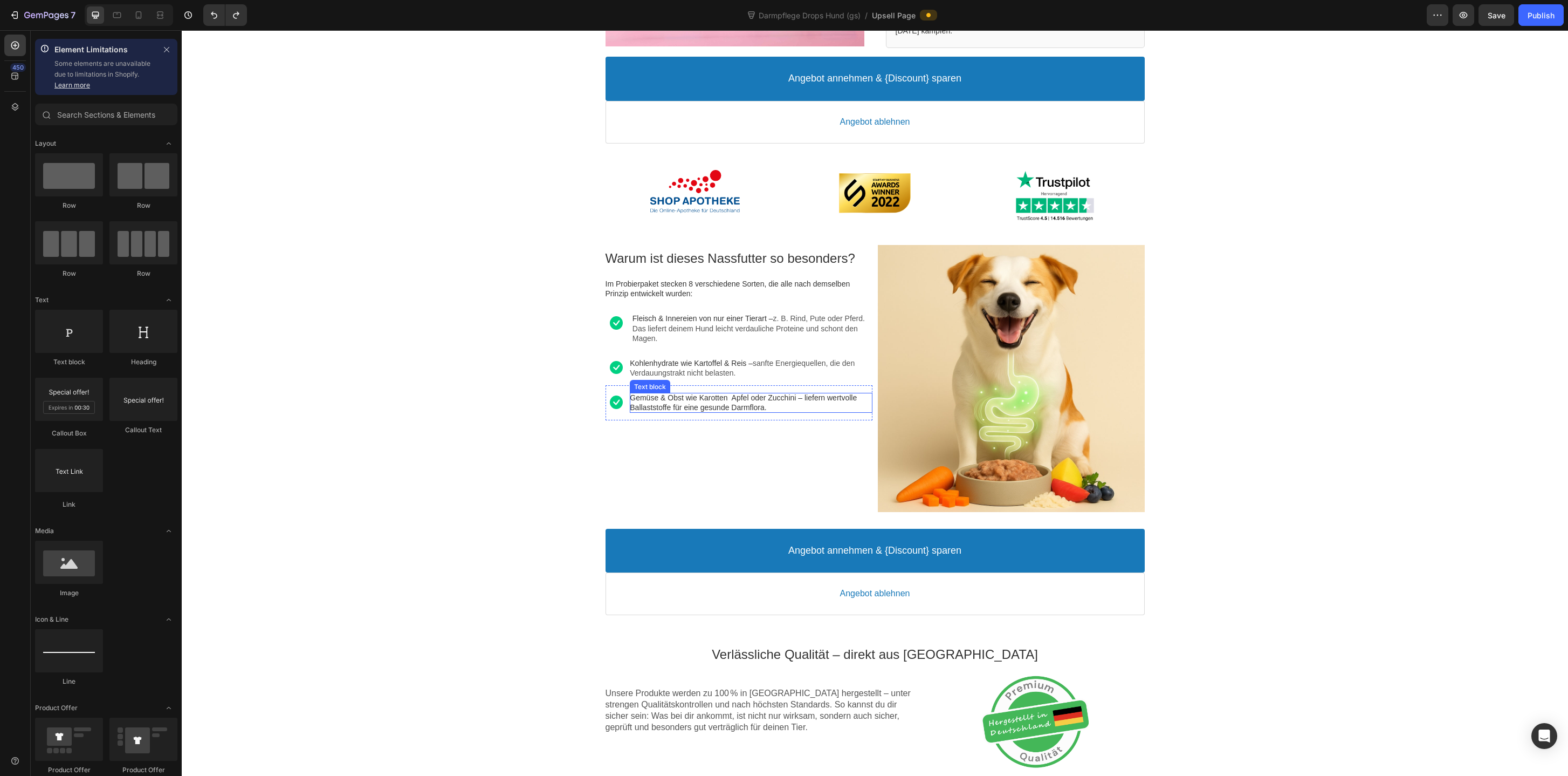
click at [825, 400] on span "Gemüse & Obst wie Karotten Apfel oder Zucchini – liefern wertvolle Ballaststoff…" at bounding box center [743, 402] width 227 height 18
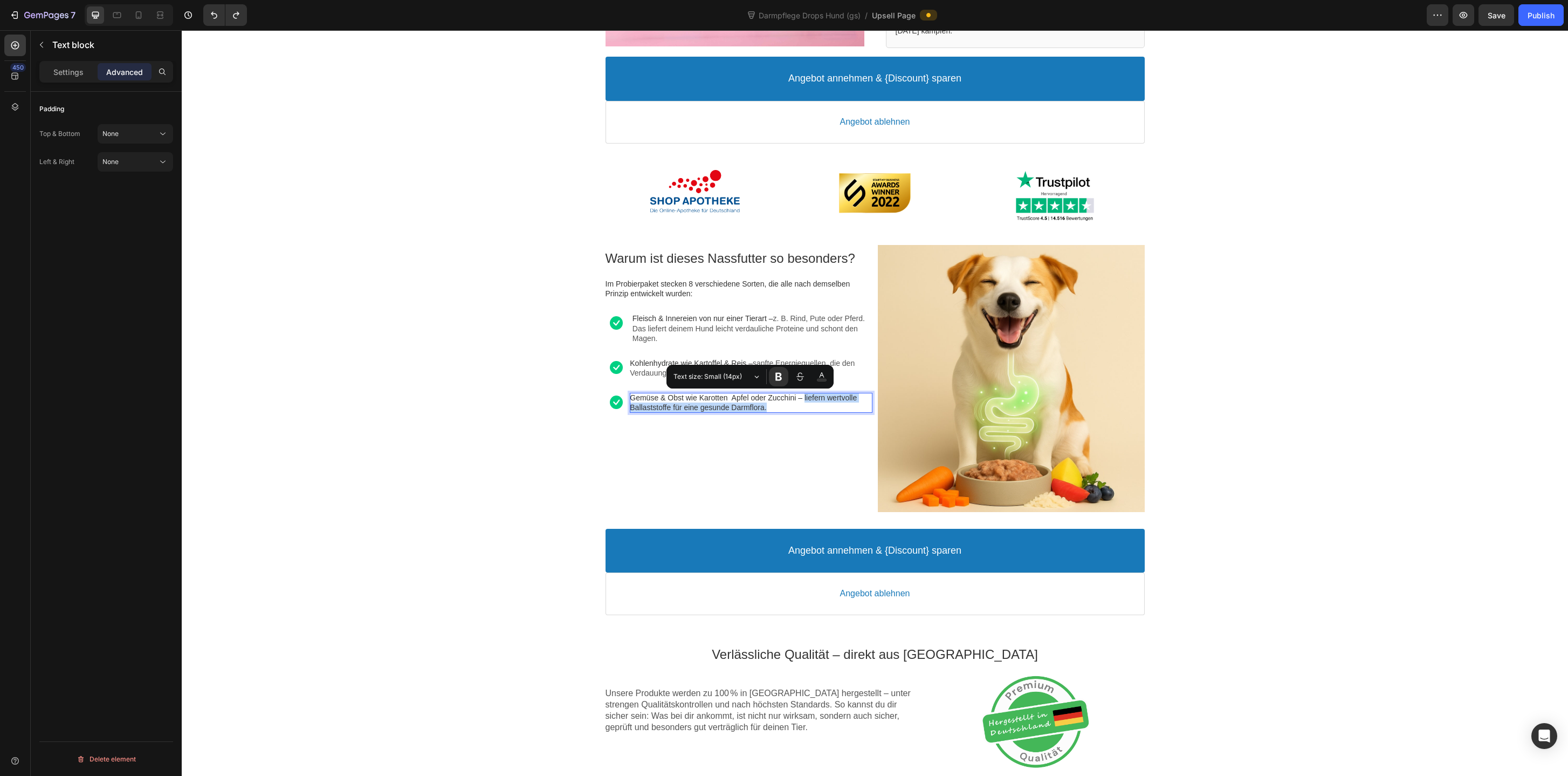
drag, startPoint x: 814, startPoint y: 397, endPoint x: 823, endPoint y: 405, distance: 12.0
click at [823, 405] on p "Gemüse & Obst wie Karotten Apfel oder Zucchini – liefern wertvolle Ballaststoff…" at bounding box center [750, 402] width 242 height 19
click at [780, 382] on button "Font Weight" at bounding box center [778, 376] width 19 height 19
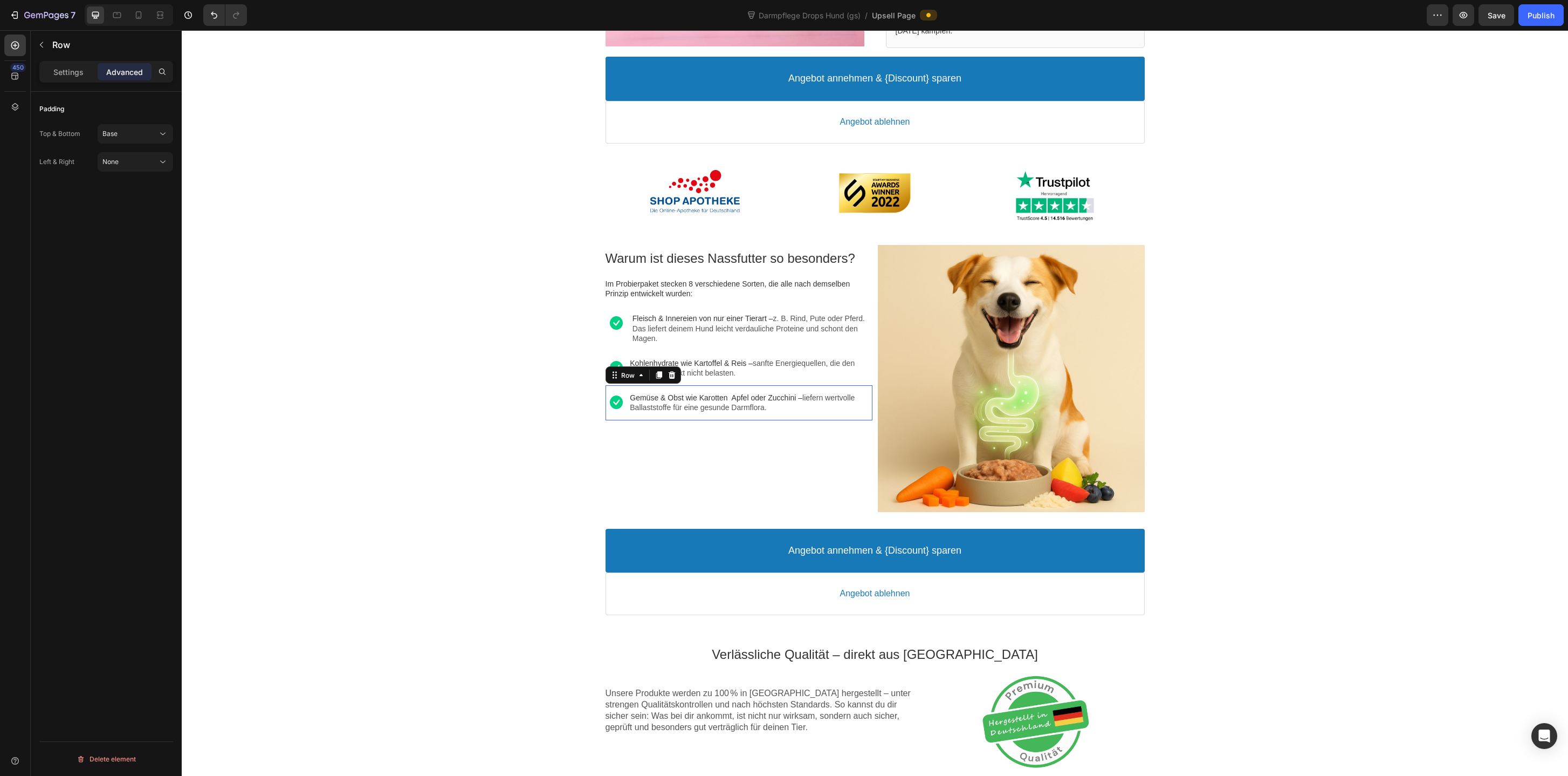
click at [799, 414] on div "Image Gemüse & Obst wie Karotten Apfel oder Zucchini – liefern wertvolle Ballas…" at bounding box center [739, 402] width 267 height 35
click at [659, 375] on icon at bounding box center [658, 376] width 6 height 8
click at [713, 432] on span "Gemüse & Obst wie Karotten Apfel oder Zucchini –" at bounding box center [715, 433] width 172 height 9
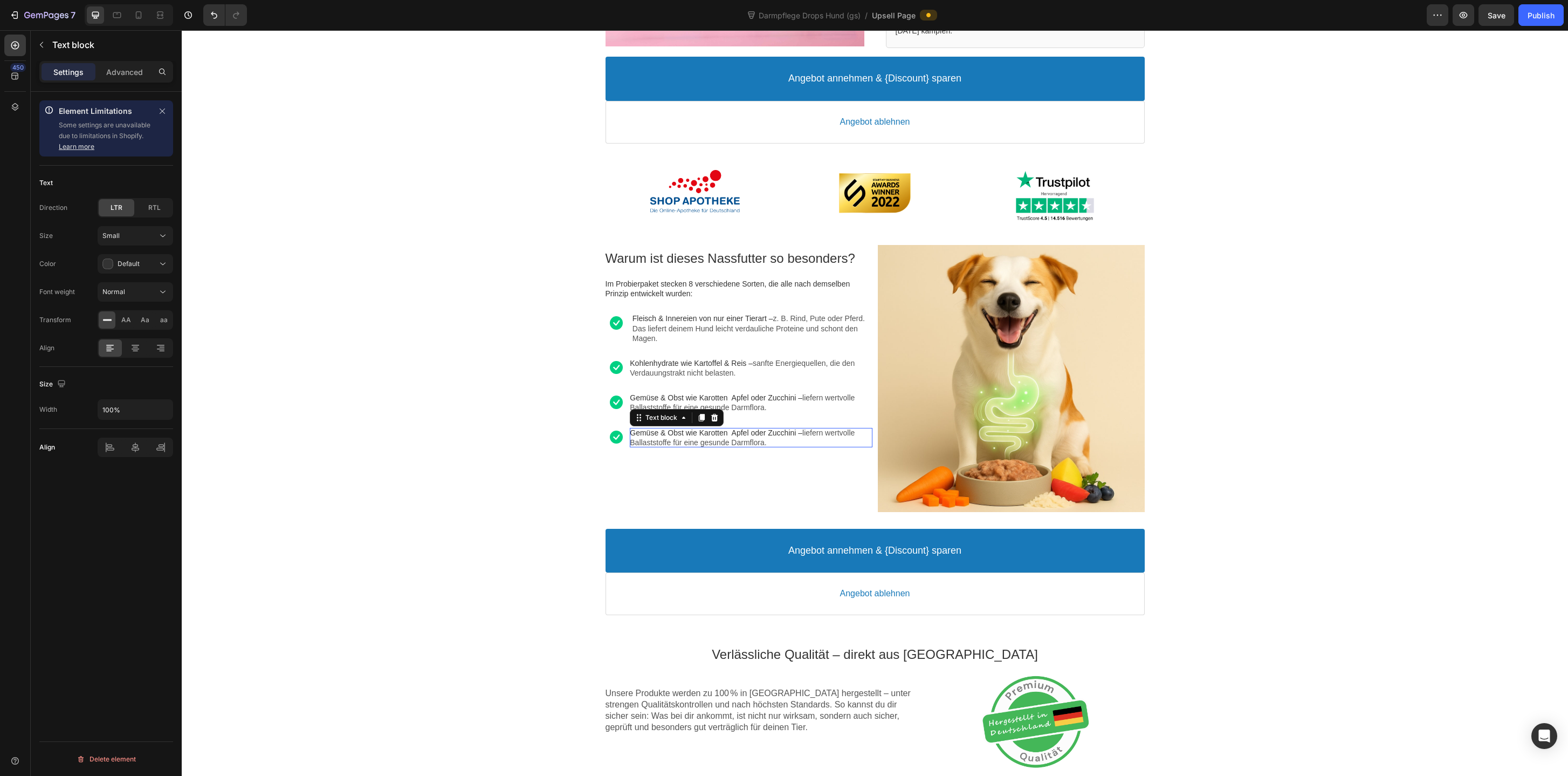
click at [713, 432] on span "Gemüse & Obst wie Karotten Apfel oder Zucchini –" at bounding box center [715, 433] width 172 height 9
drag, startPoint x: 823, startPoint y: 437, endPoint x: 827, endPoint y: 449, distance: 12.6
click at [827, 449] on p "Kräuter & Beeren wie Löwenzahn oder Heidelbeeren – unterstützen die Verdauung z…" at bounding box center [750, 442] width 242 height 29
click at [831, 440] on span "Kräuter & Beeren wie Löwenzahn oder Heidelbeeren – unterstützen die Verdauung z…" at bounding box center [749, 442] width 239 height 28
drag, startPoint x: 824, startPoint y: 436, endPoint x: 845, endPoint y: 452, distance: 26.4
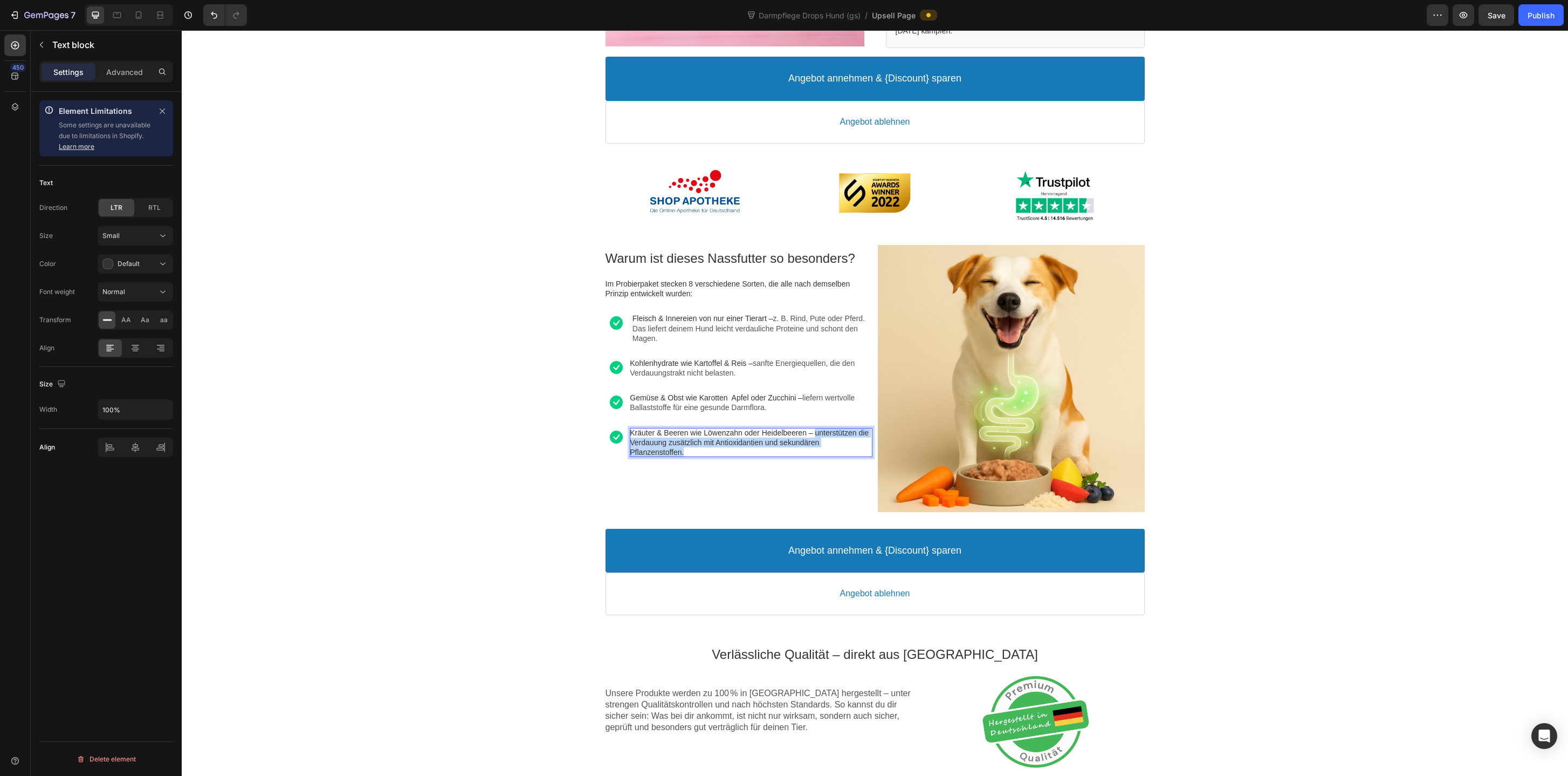
click at [845, 452] on p "Kräuter & Beeren wie Löwenzahn oder Heidelbeeren – unterstützen die Verdauung z…" at bounding box center [750, 442] width 242 height 29
click at [775, 411] on icon "Editor contextual toolbar" at bounding box center [777, 411] width 6 height 8
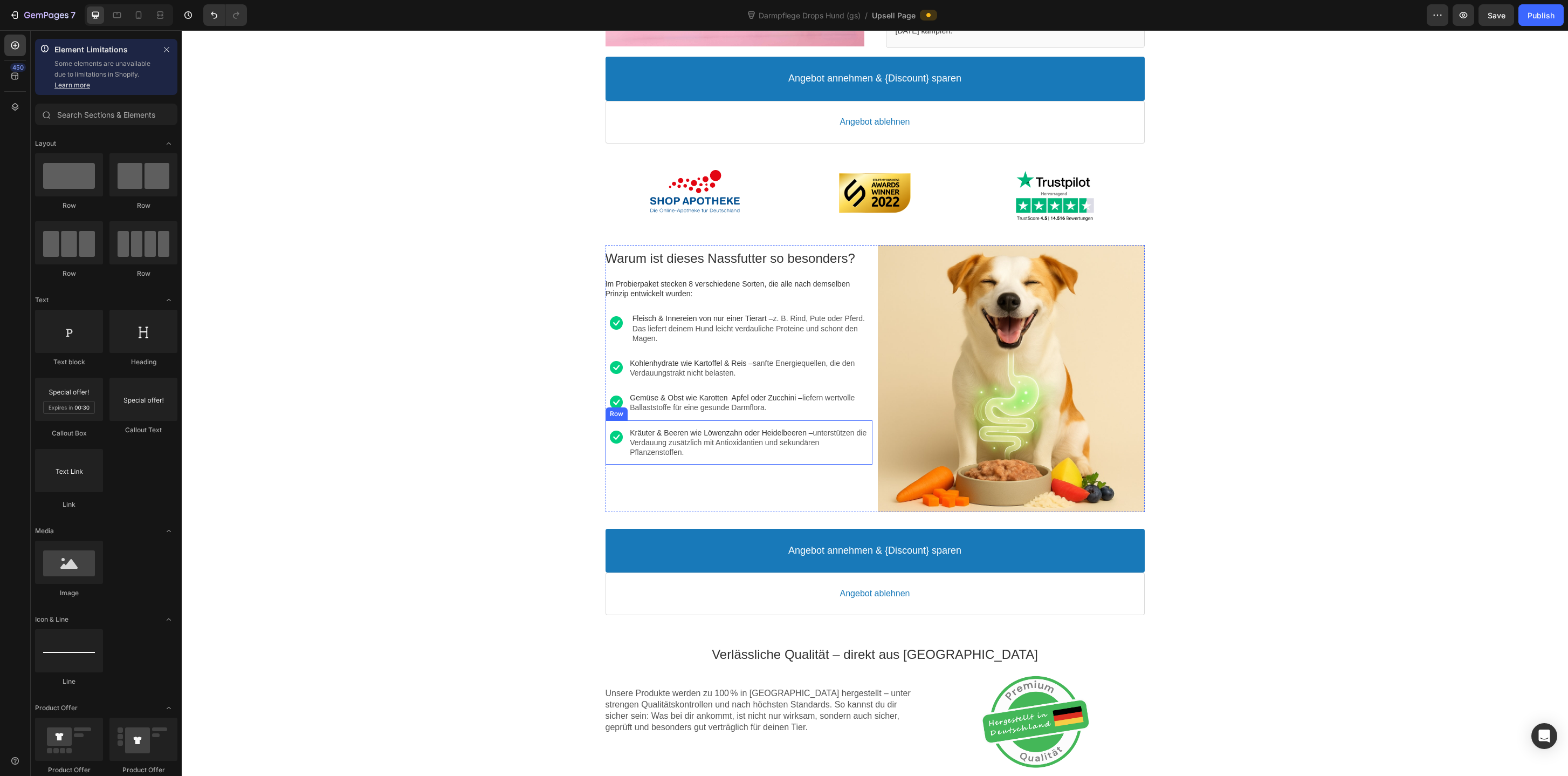
click at [759, 458] on div "Image Kräuter & Beeren wie Löwenzahn oder Heidelbeeren – unterstützen die Verda…" at bounding box center [739, 442] width 267 height 45
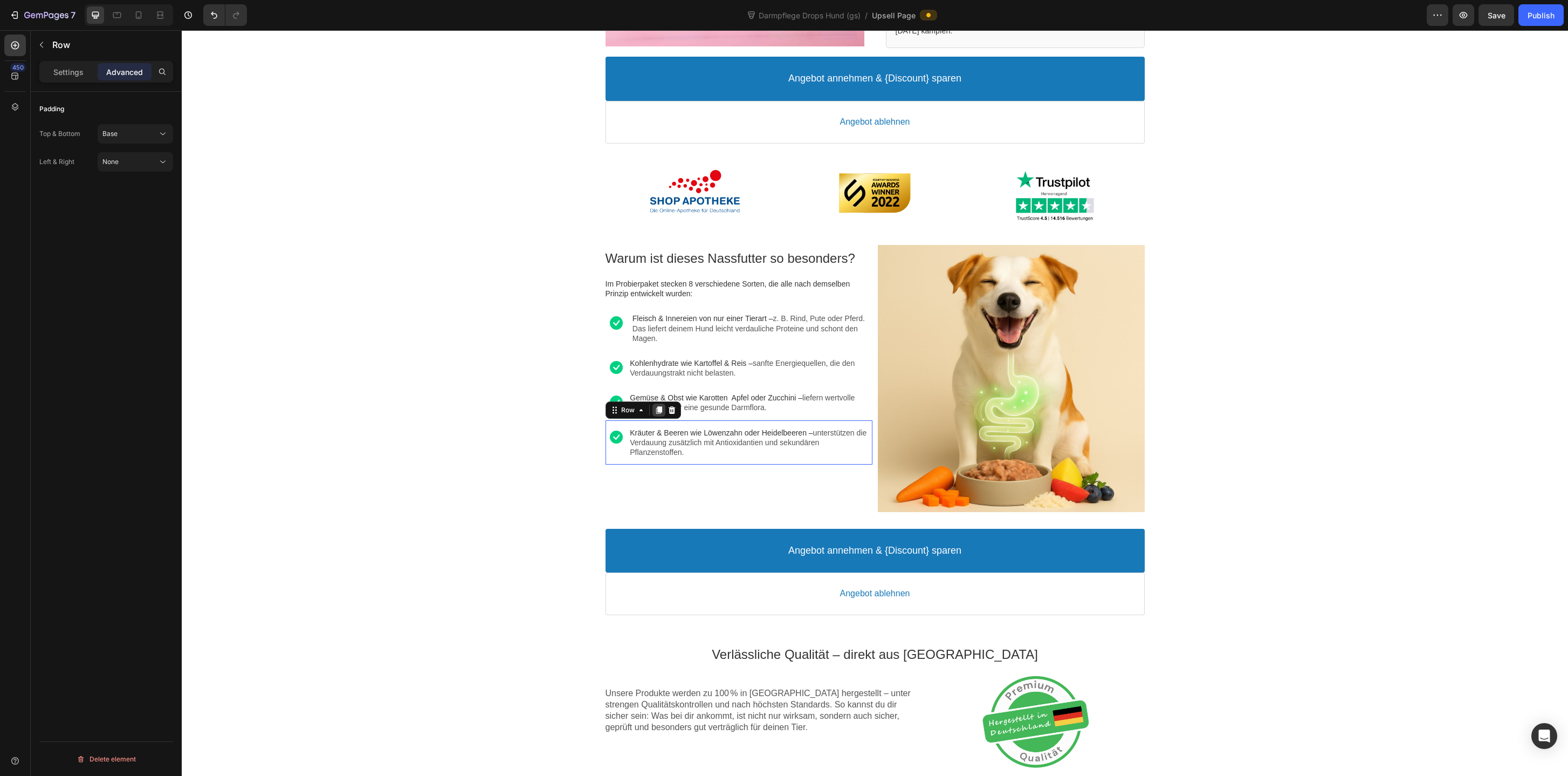
click at [655, 406] on icon at bounding box center [659, 410] width 9 height 9
click at [621, 491] on div "Image" at bounding box center [616, 486] width 22 height 29
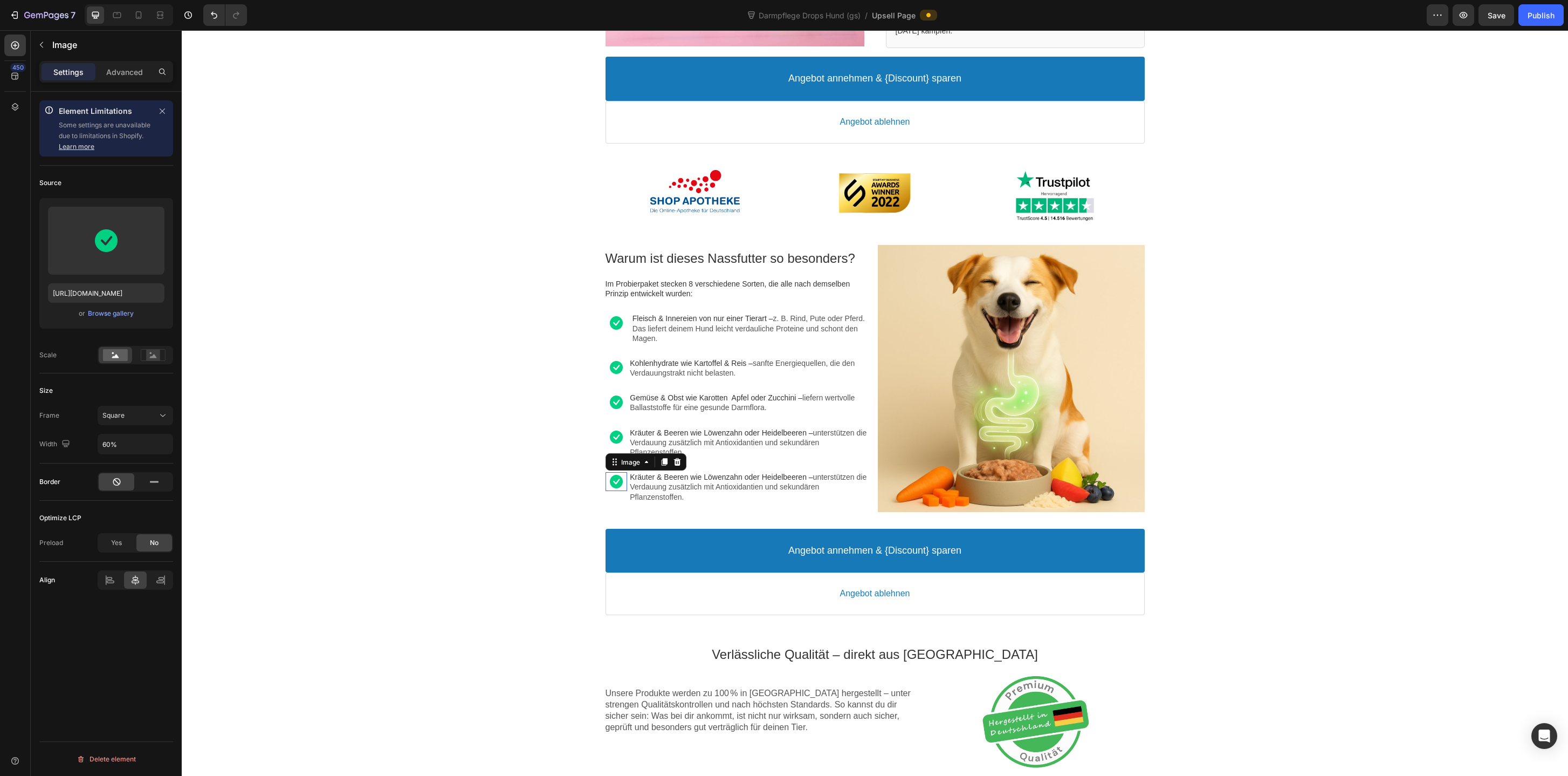
click at [619, 481] on div at bounding box center [616, 481] width 22 height 13
click at [681, 467] on div at bounding box center [677, 462] width 13 height 13
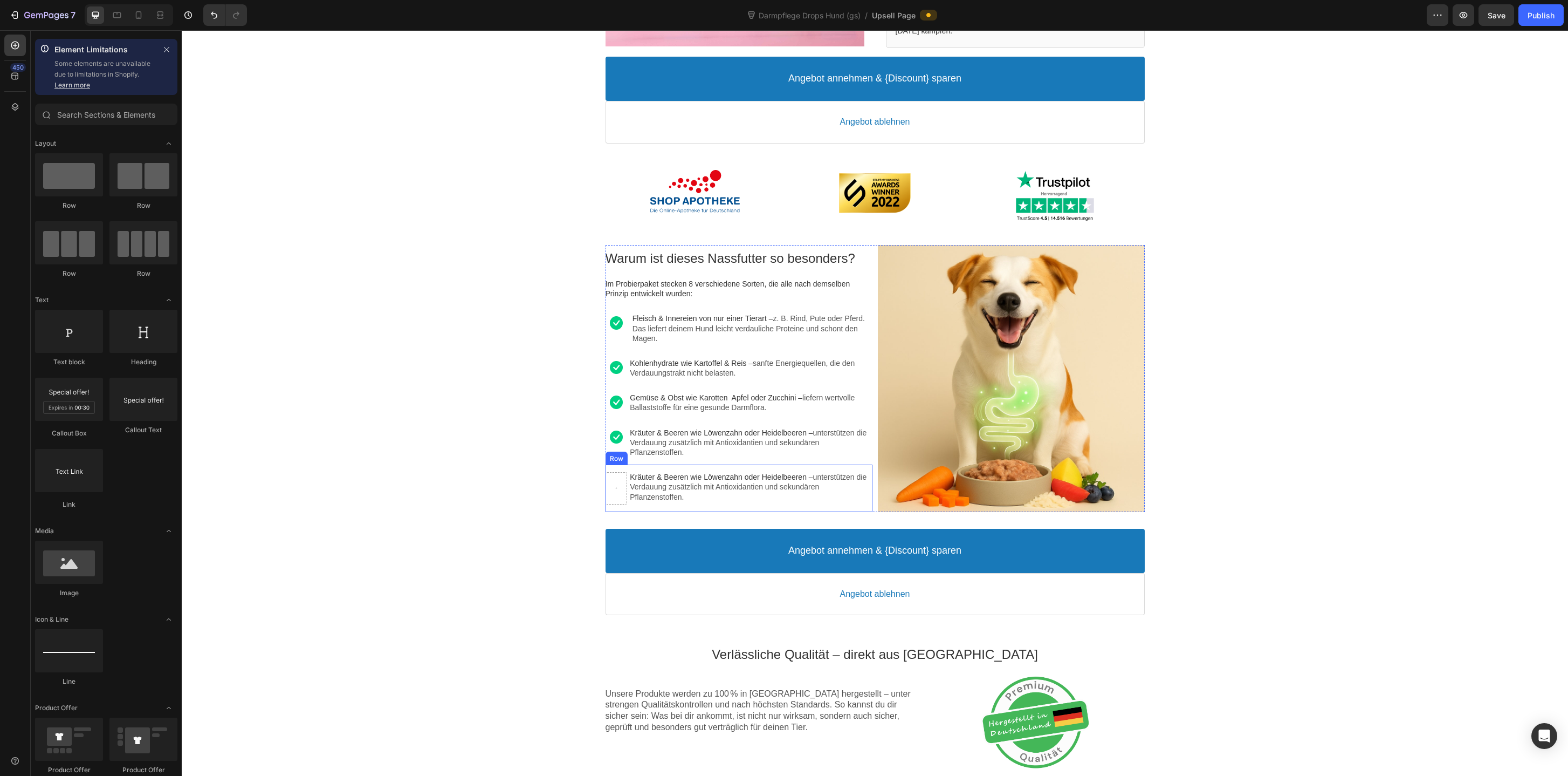
click at [703, 502] on div "Kräuter & Beeren wie Löwenzahn oder Heidelbeeren – unterstützen die Verdauung z…" at bounding box center [750, 488] width 242 height 33
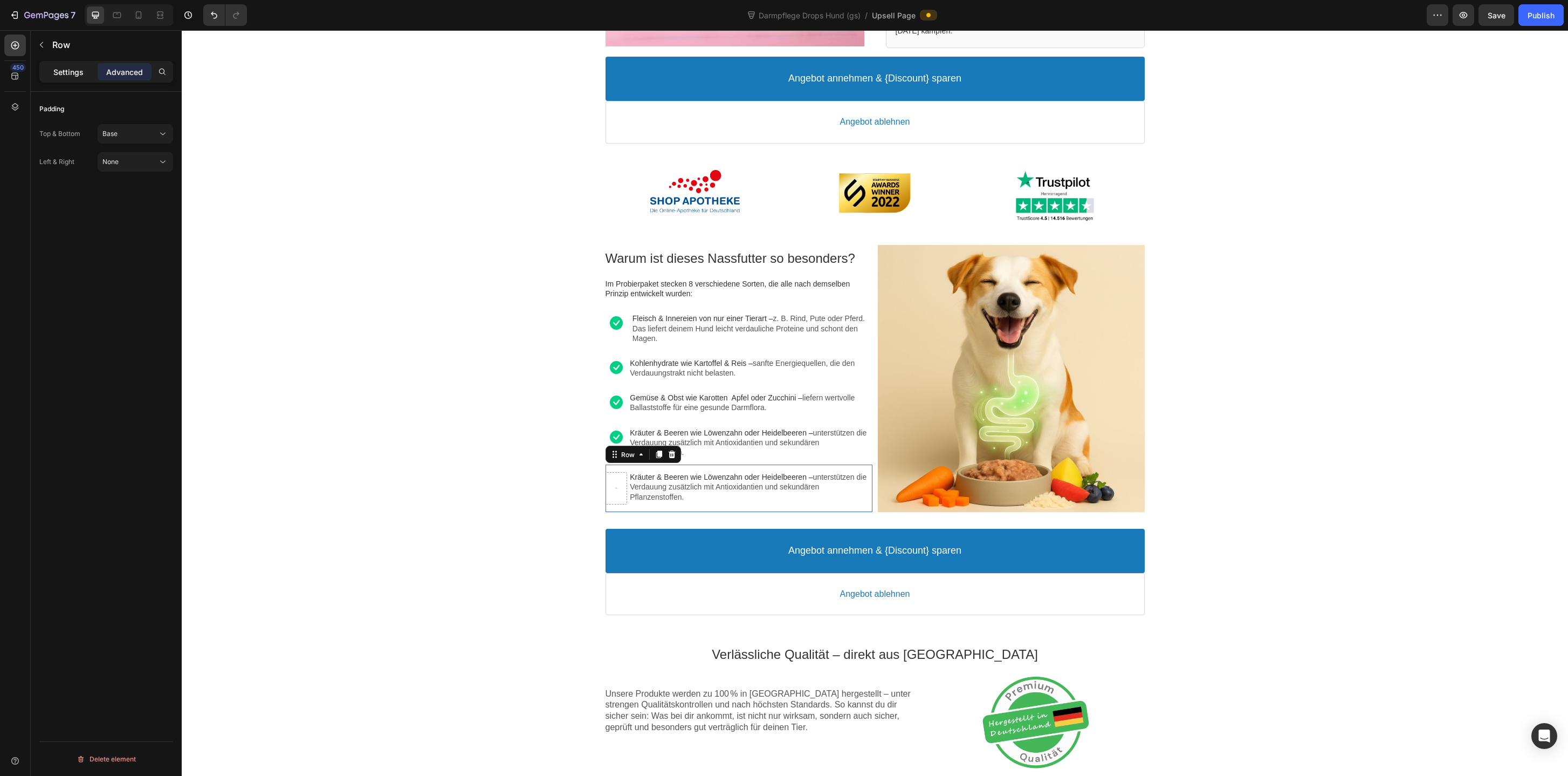
click at [67, 70] on p "Settings" at bounding box center [68, 72] width 30 height 11
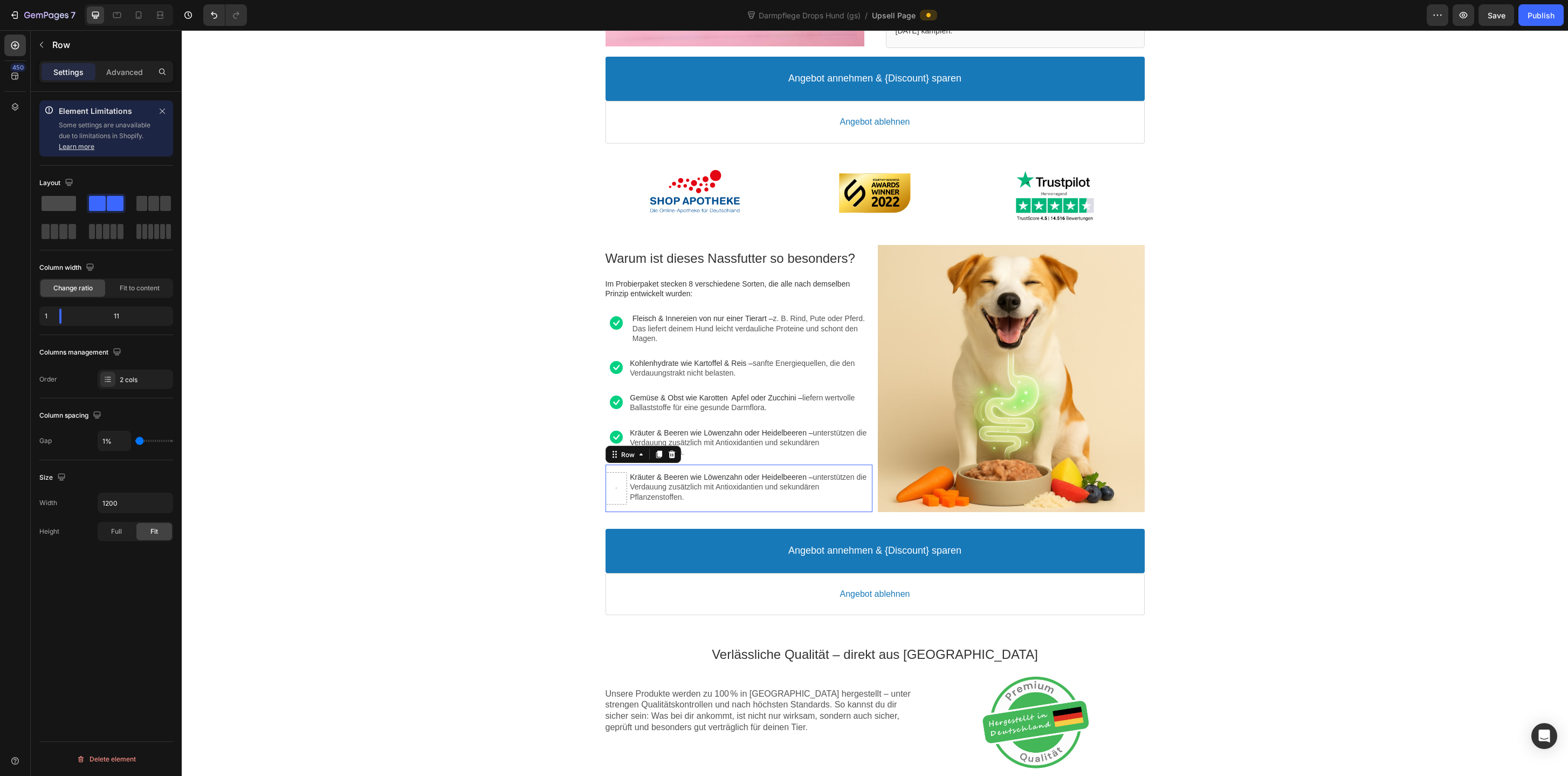
click at [63, 205] on span at bounding box center [58, 203] width 34 height 15
click at [680, 478] on span "Kräuter & Beeren wie Löwenzahn oder Heidelbeeren –" at bounding box center [697, 477] width 183 height 9
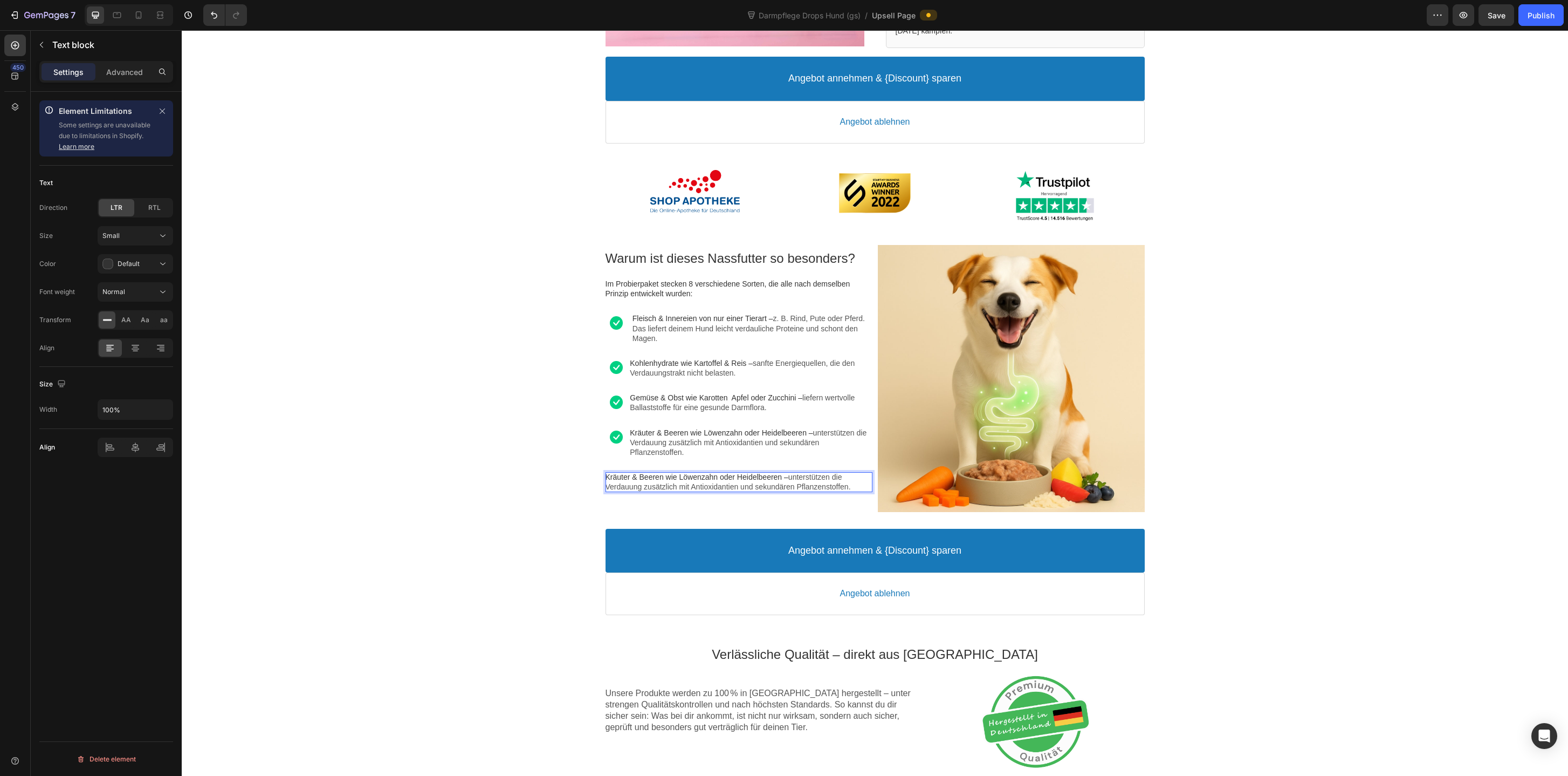
click at [680, 478] on span "Kräuter & Beeren wie Löwenzahn oder Heidelbeeren –" at bounding box center [697, 477] width 183 height 9
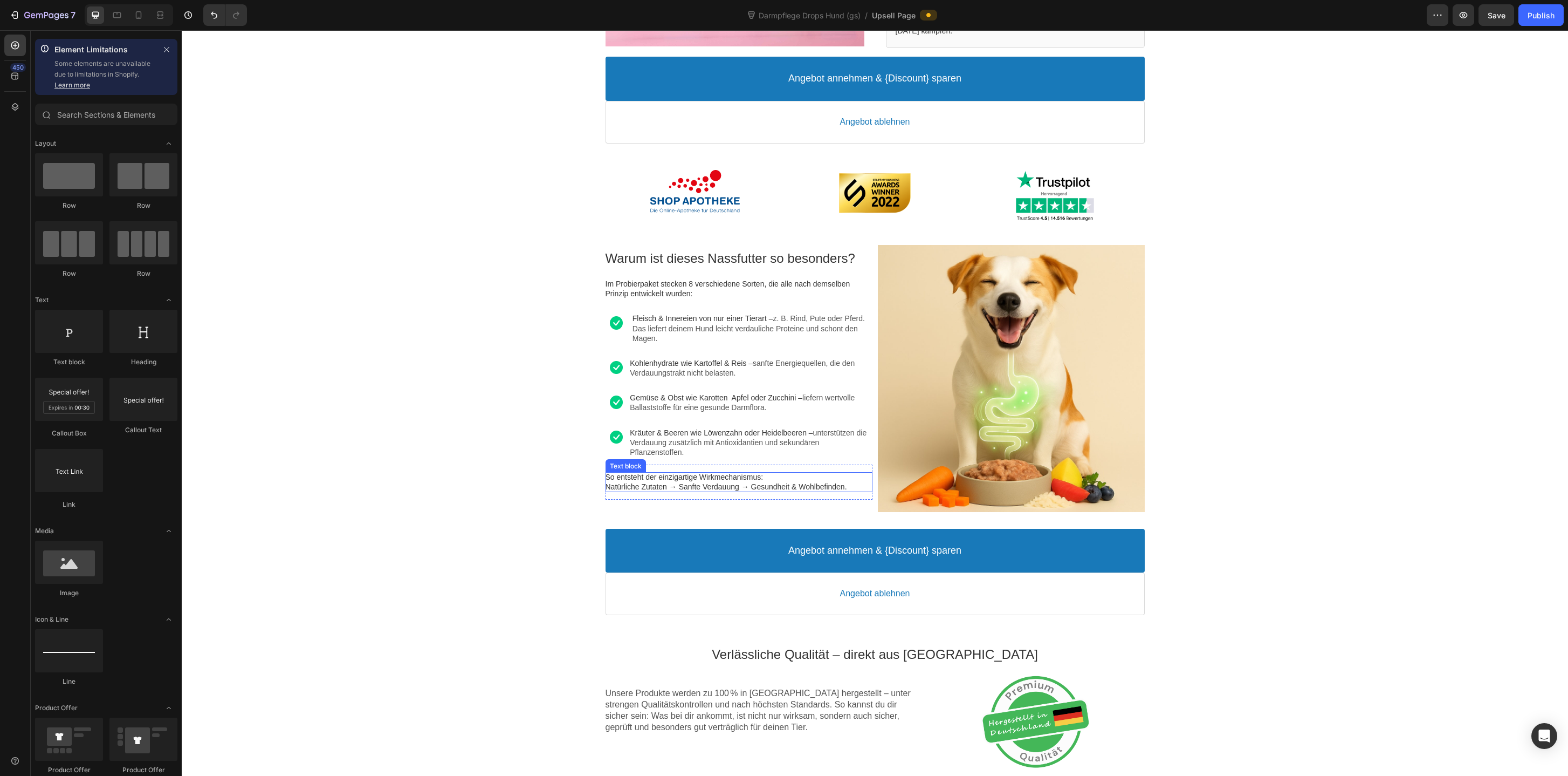
click at [682, 487] on span "Natürliche Zutaten → Sanfte Verdauung → Gesundheit & Wohlbefinden." at bounding box center [726, 487] width 241 height 9
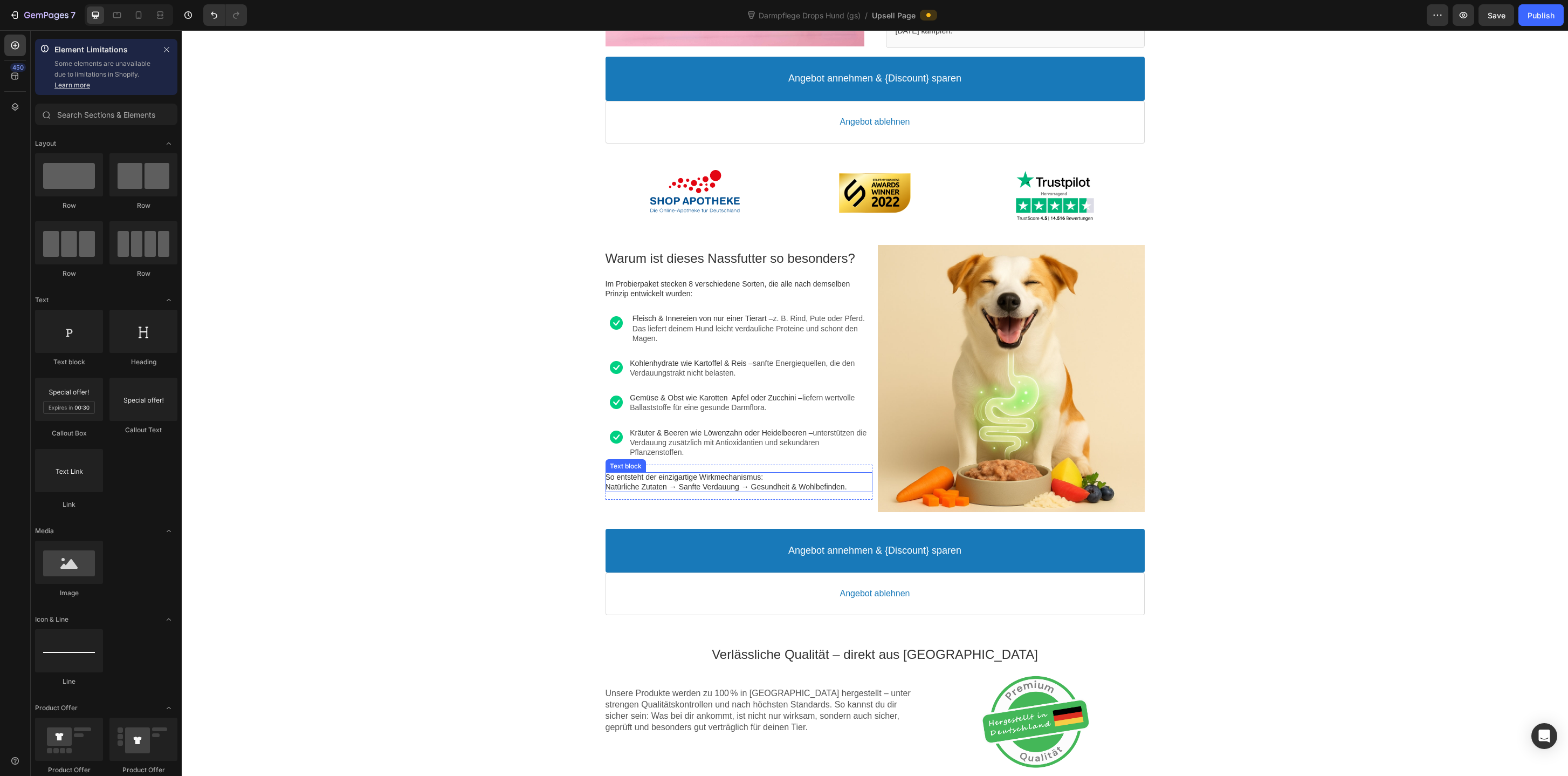
click at [720, 487] on span "Natürliche Zutaten → Sanfte Verdauung → Gesundheit & Wohlbefinden." at bounding box center [726, 487] width 241 height 9
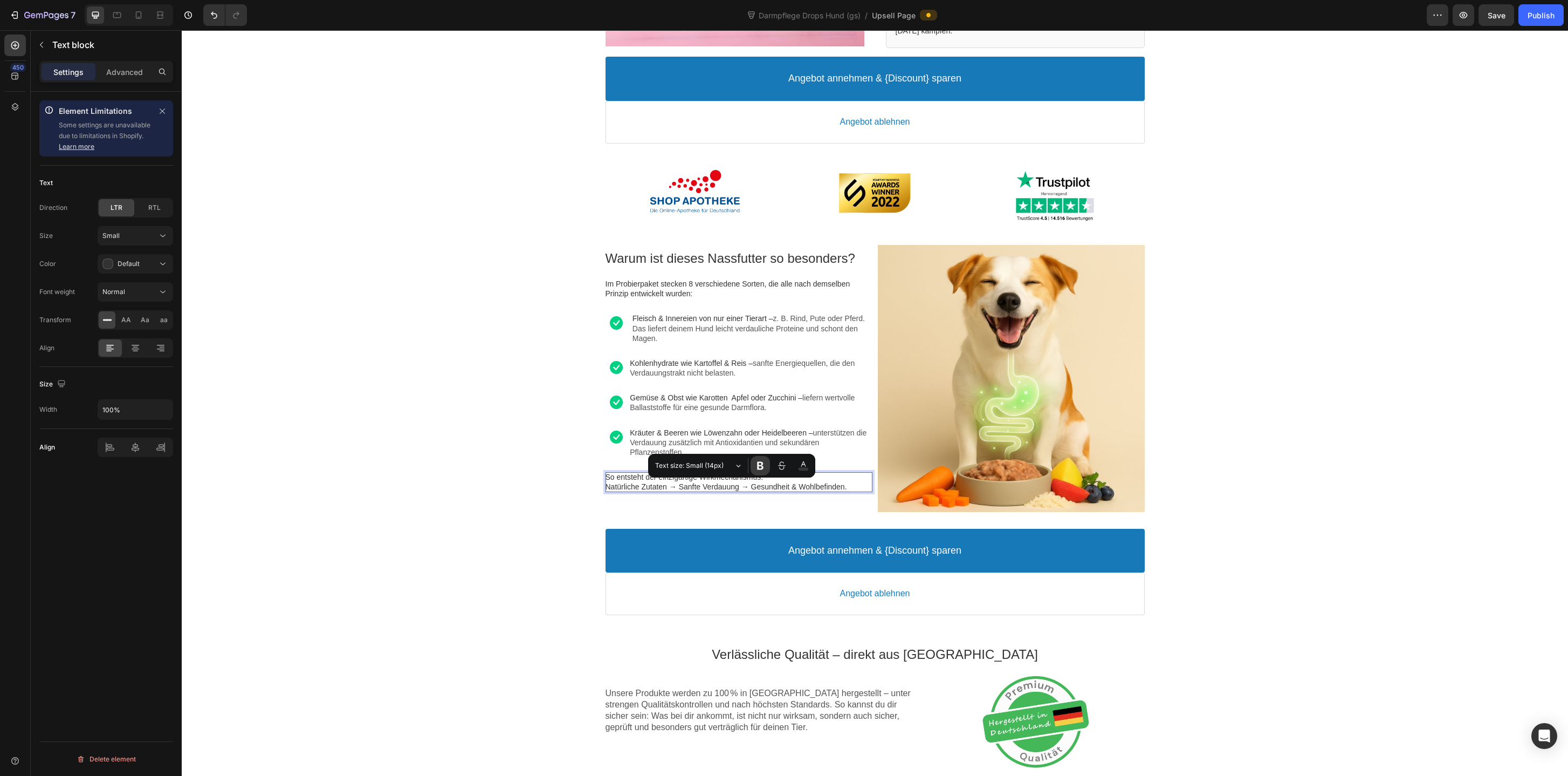
click at [763, 460] on icon "Editor contextual toolbar" at bounding box center [760, 465] width 11 height 11
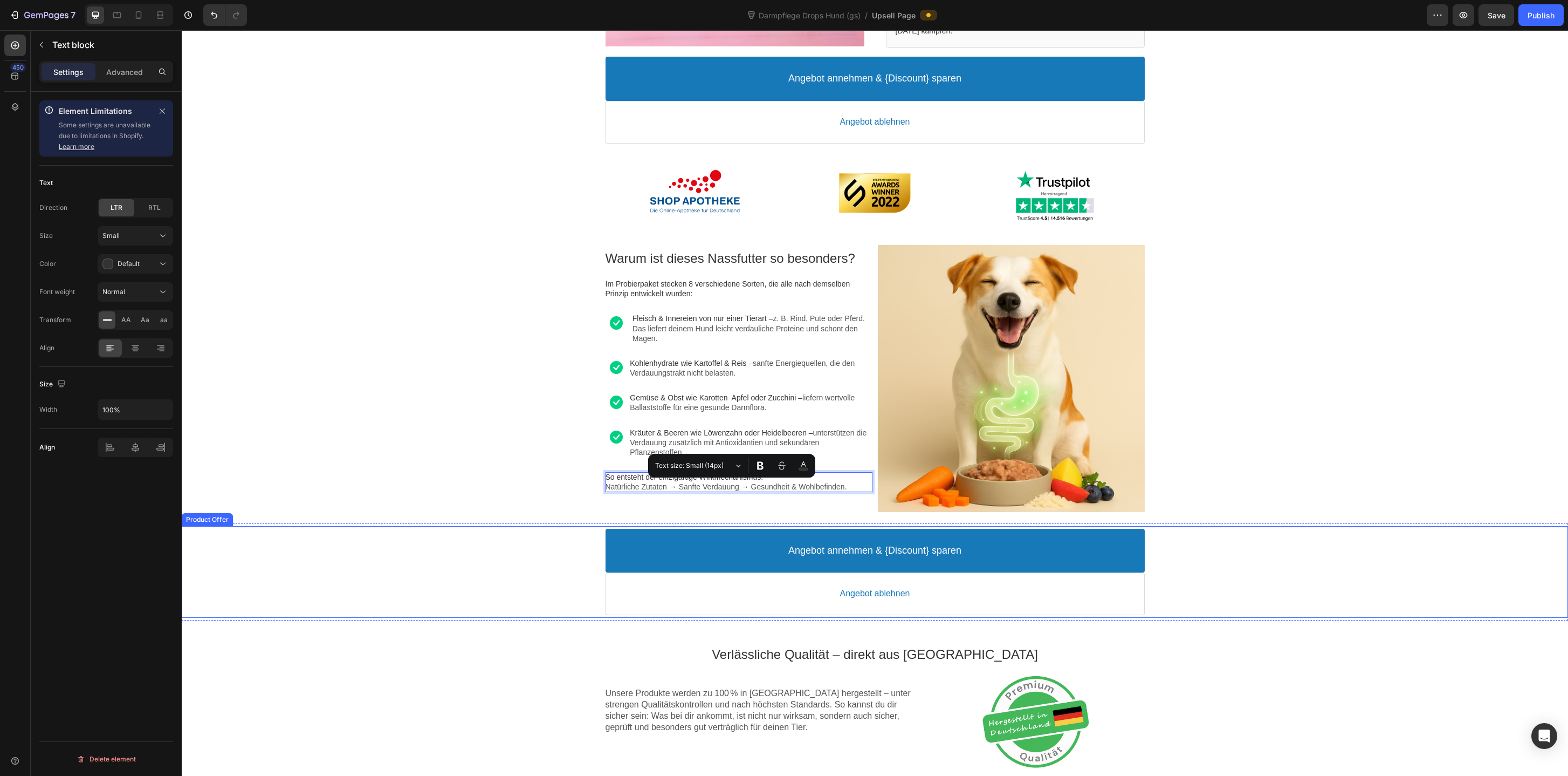
click at [491, 527] on div "Angebot annehmen & {Discount} sparen Accept Button Angebot ablehnen Decline But…" at bounding box center [875, 571] width 1386 height 92
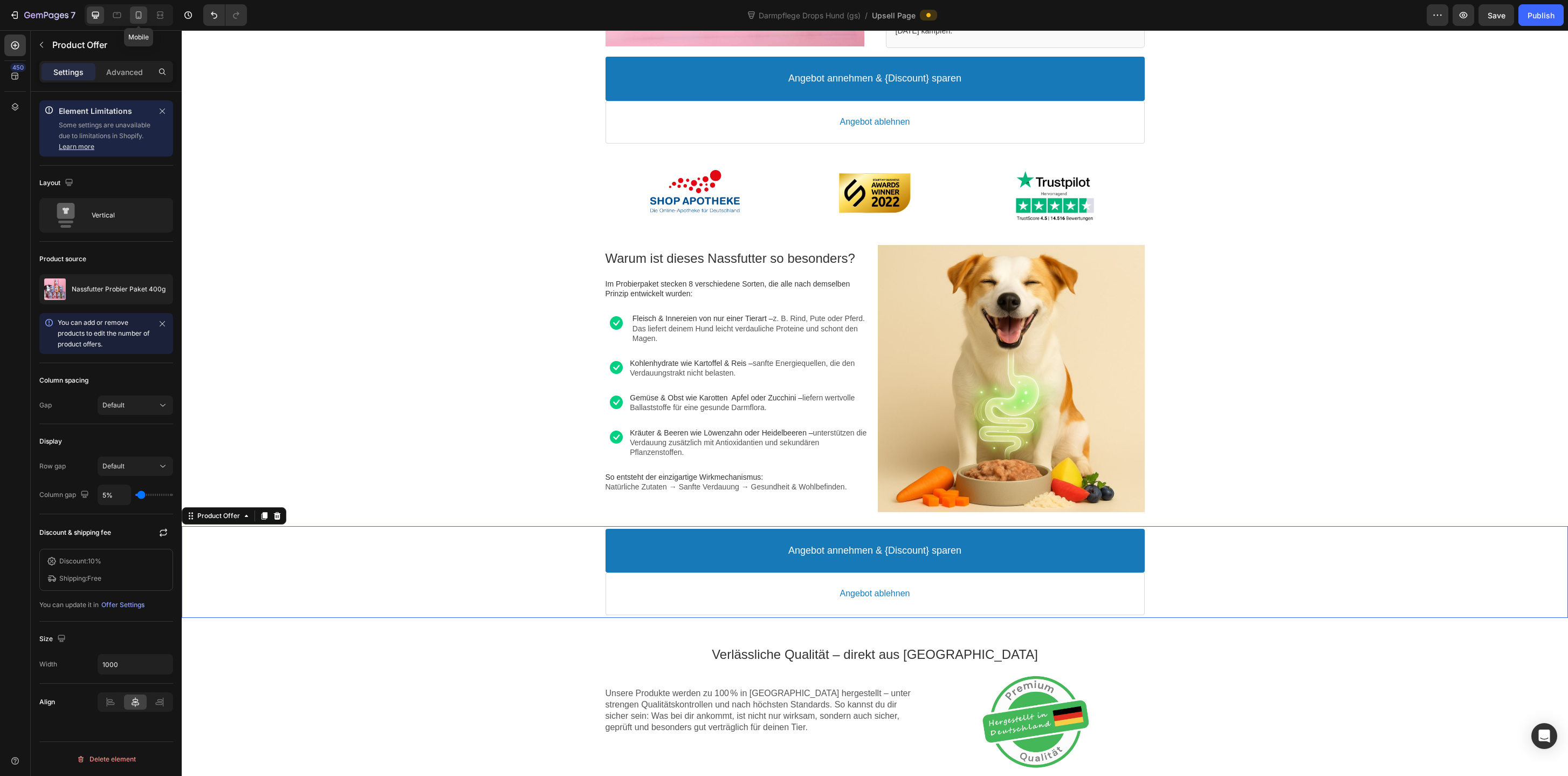
click at [137, 17] on icon at bounding box center [138, 14] width 11 height 11
type input "100%"
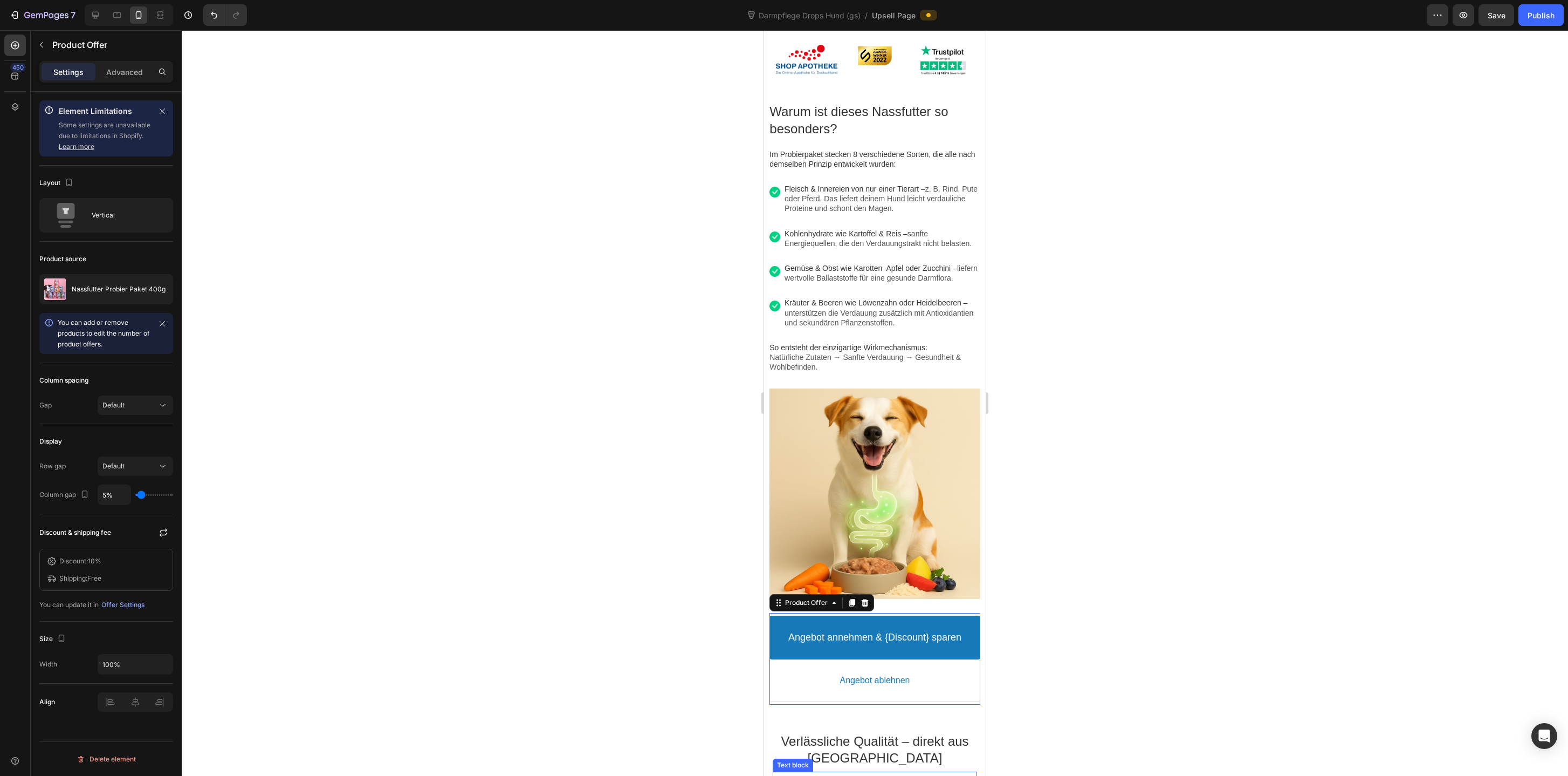
scroll to position [703, 0]
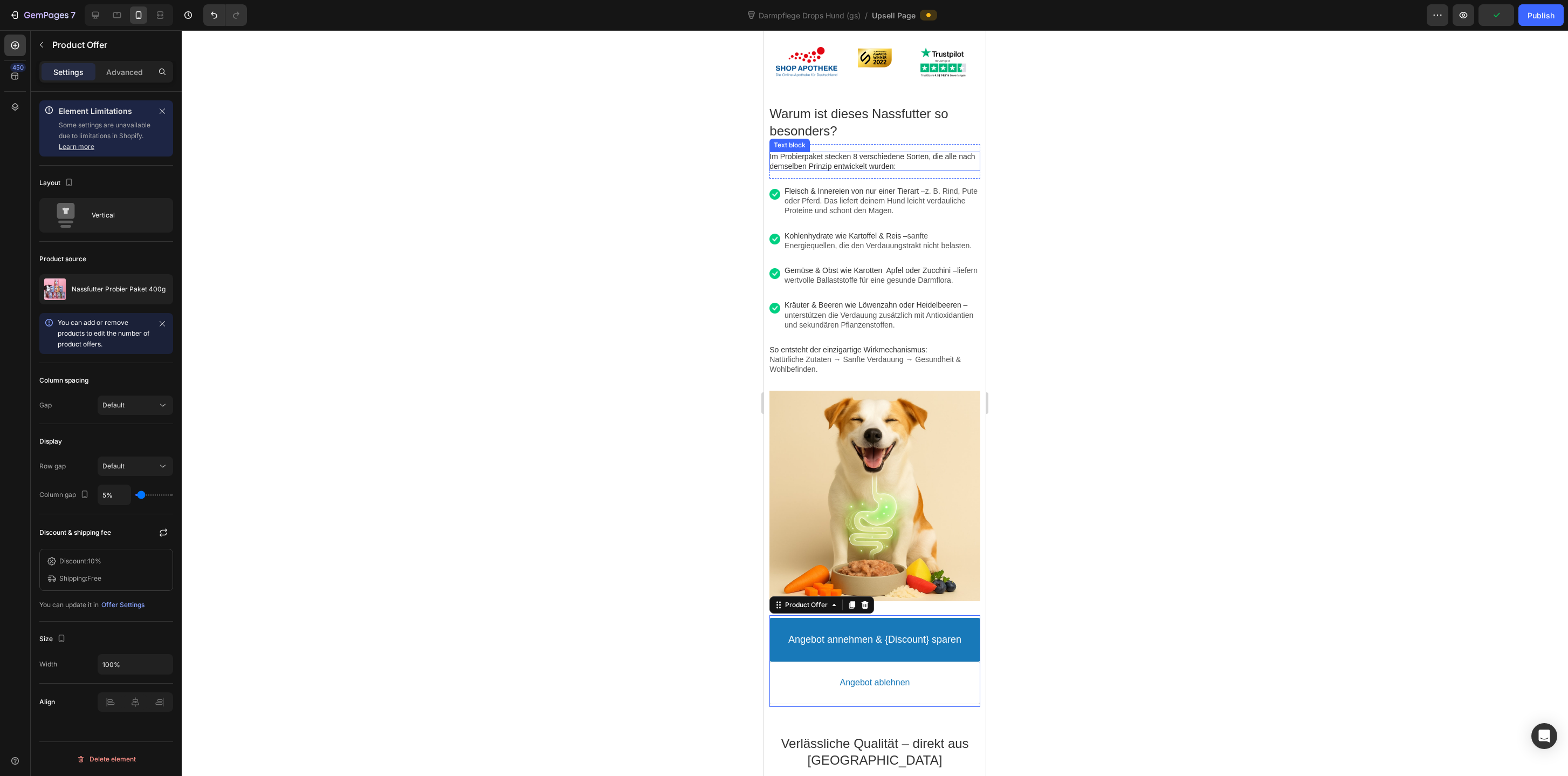
click at [885, 157] on span "Im Probierpaket stecken 8 verschiedene Sorten, die alle nach demselben Prinzip …" at bounding box center [872, 161] width 206 height 18
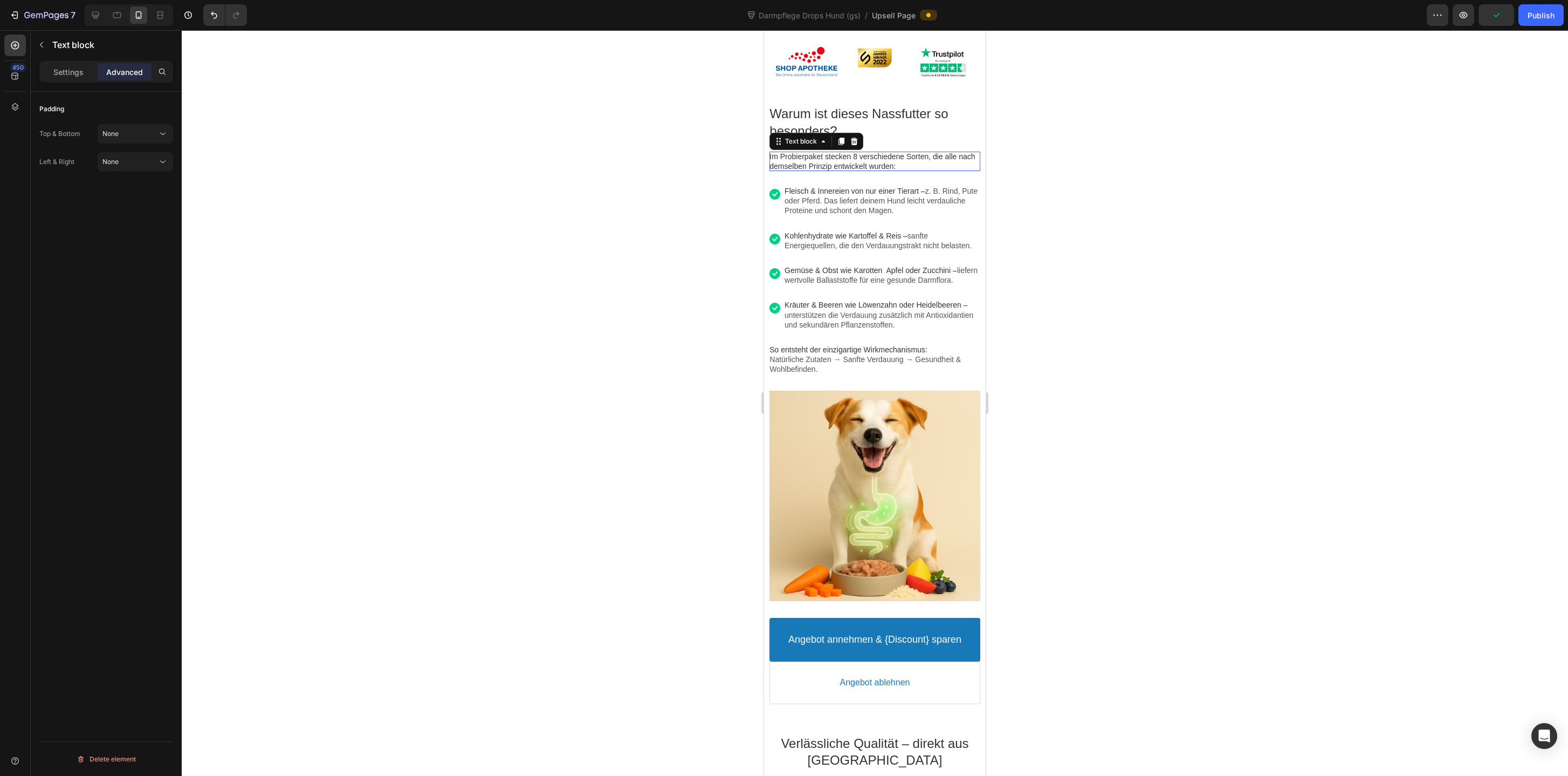
click at [885, 157] on span "Im Probierpaket stecken 8 verschiedene Sorten, die alle nach demselben Prinzip …" at bounding box center [872, 161] width 206 height 18
click at [897, 137] on icon "Editor contextual toolbar" at bounding box center [897, 135] width 6 height 8
click at [685, 271] on div at bounding box center [875, 403] width 1386 height 745
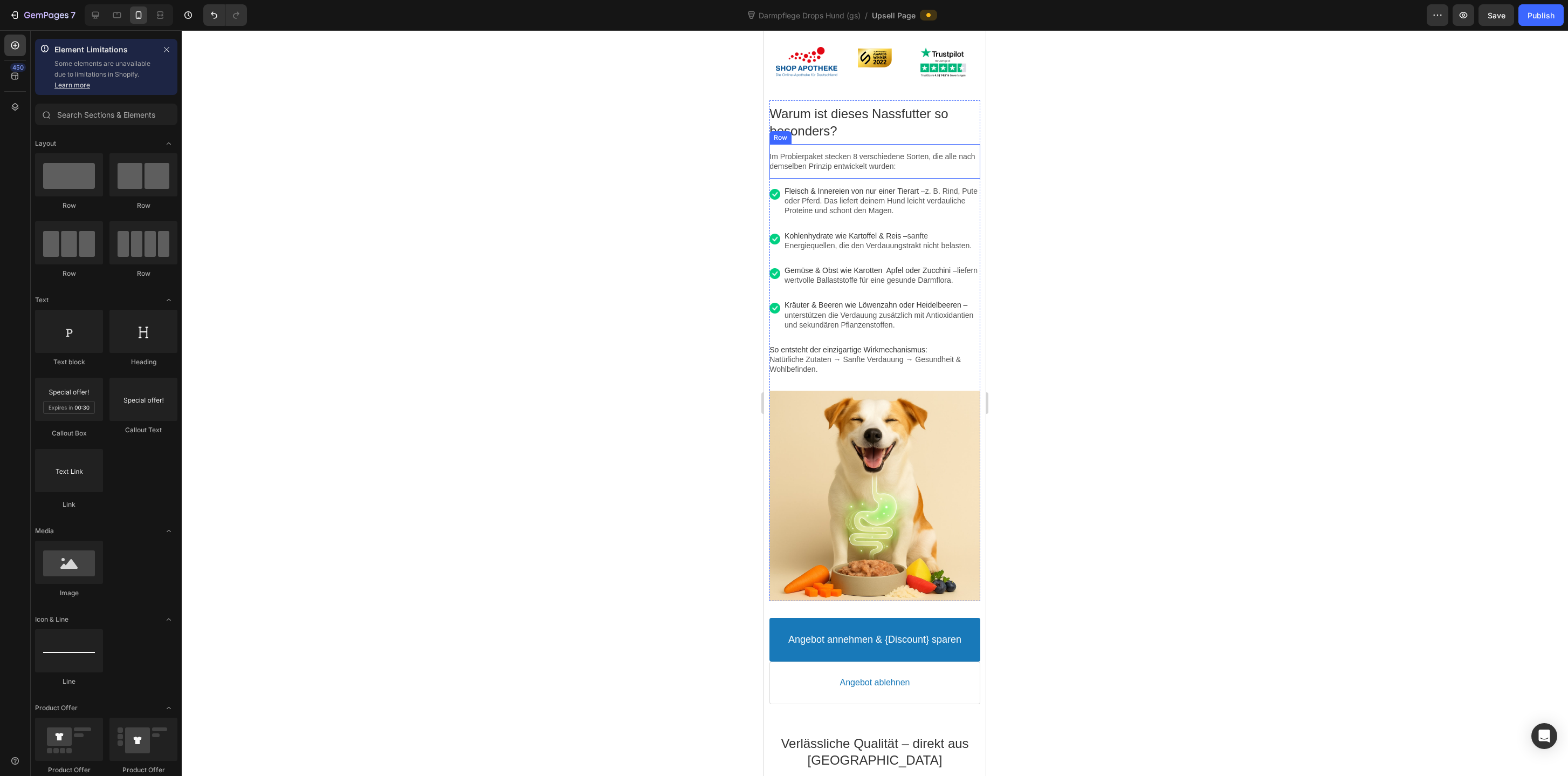
click at [888, 149] on div "Im Probierpaket stecken 8 verschiedene Sorten, die alle nach demselben Prinzip …" at bounding box center [874, 161] width 210 height 35
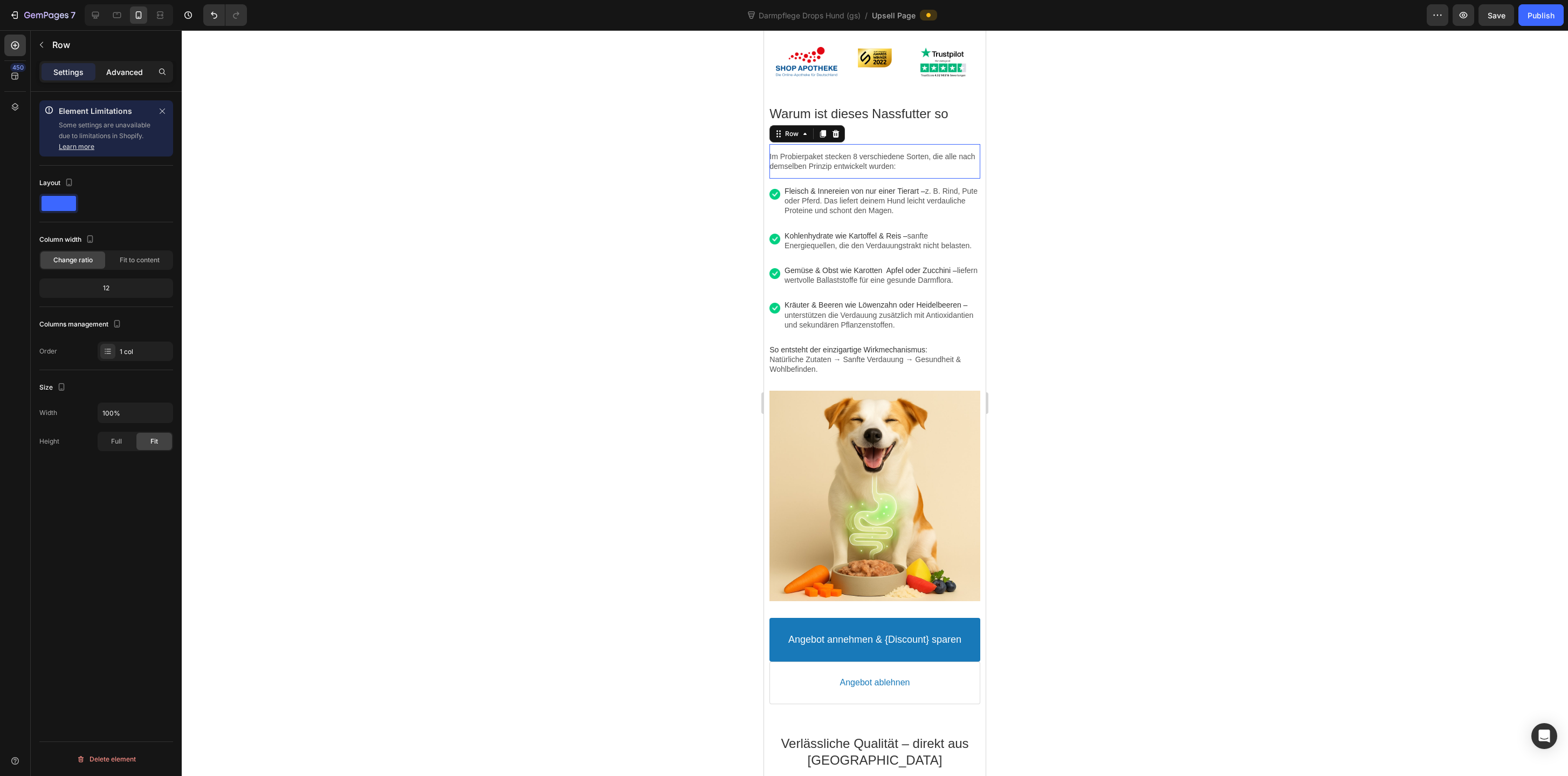
click at [116, 75] on p "Advanced" at bounding box center [124, 72] width 36 height 11
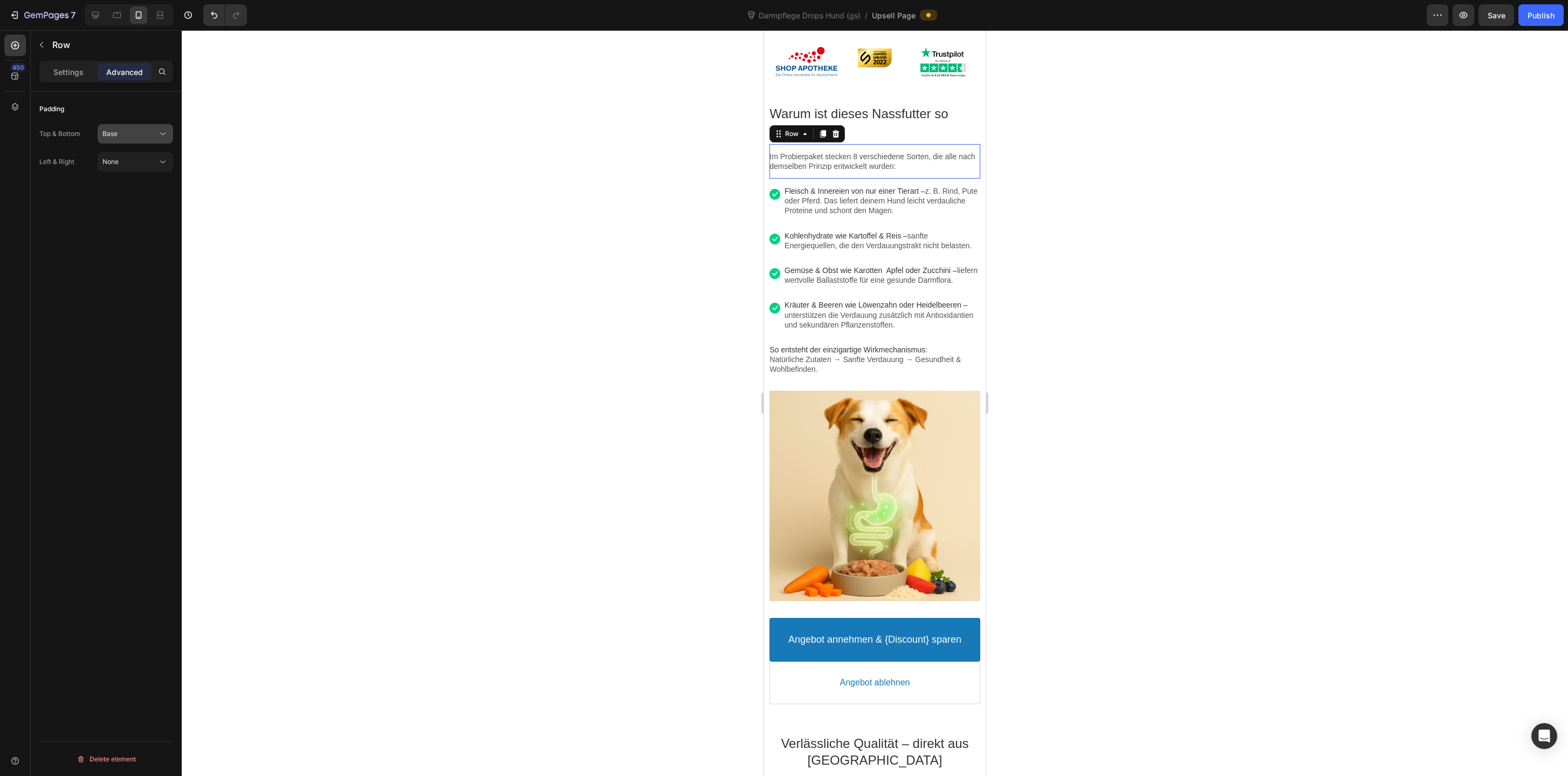
click at [113, 129] on span "Base" at bounding box center [110, 133] width 15 height 8
click at [115, 185] on span "Extra Tight" at bounding box center [118, 180] width 33 height 9
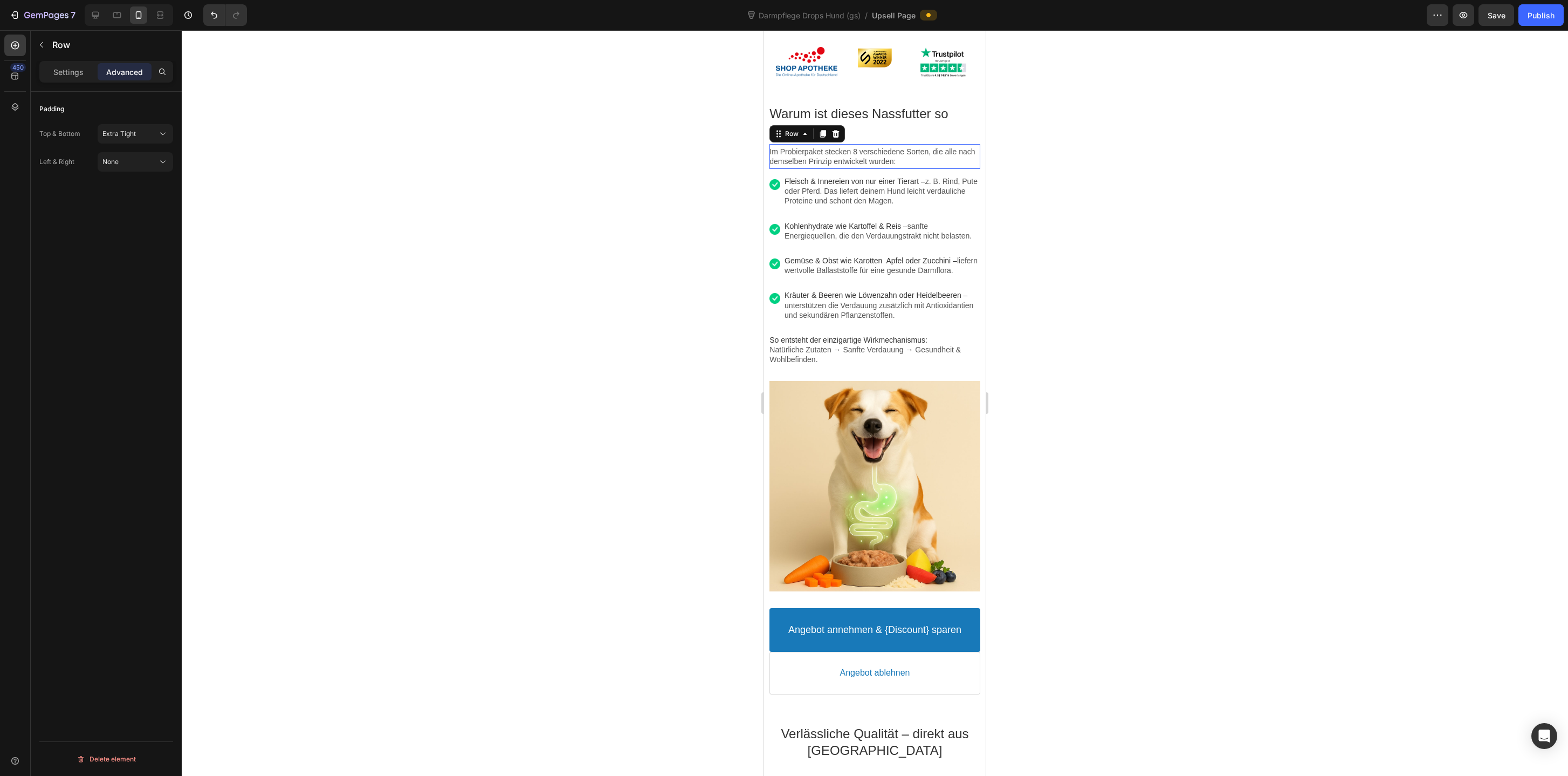
click at [1203, 212] on div at bounding box center [875, 403] width 1386 height 745
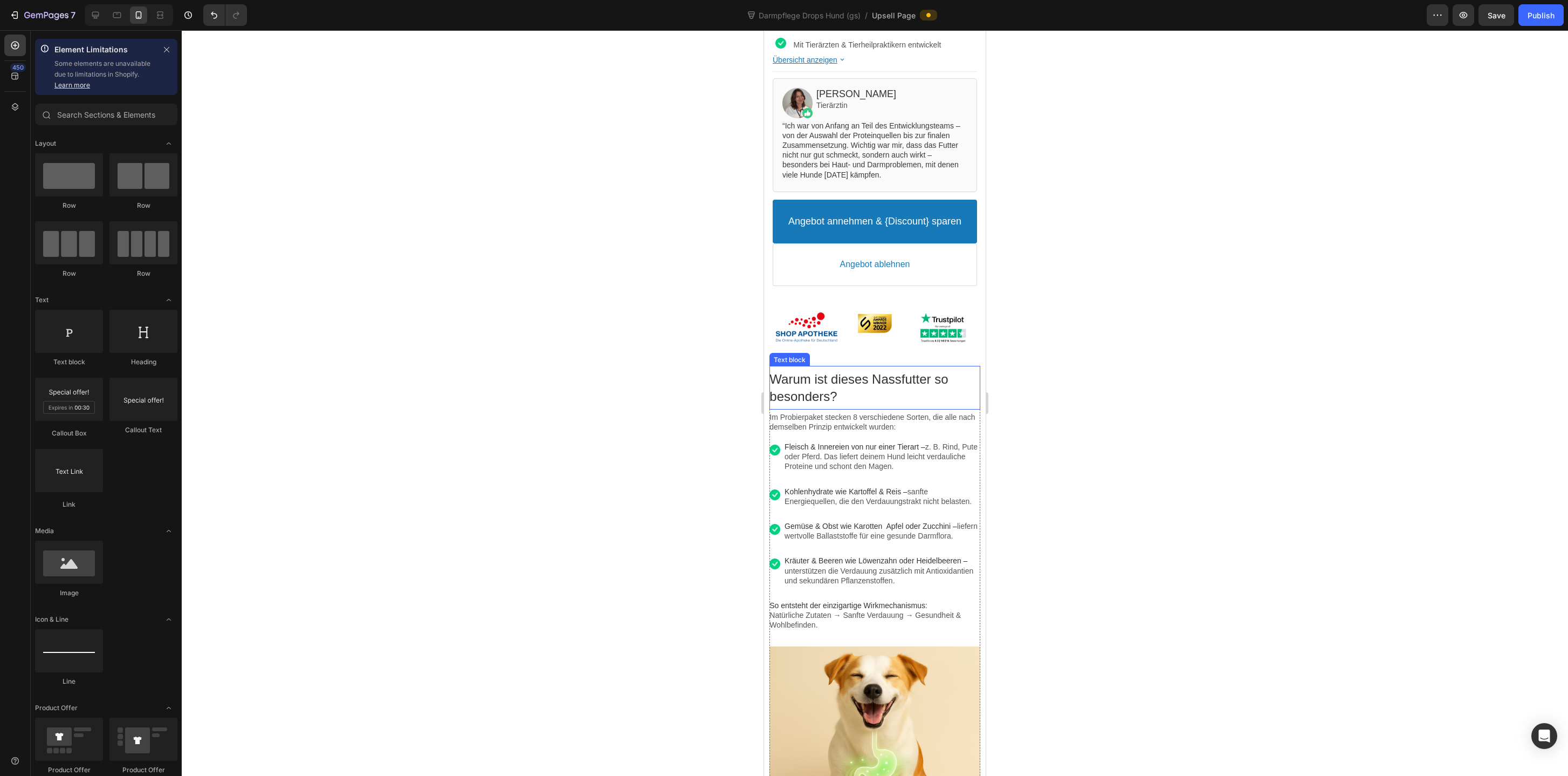
scroll to position [474, 0]
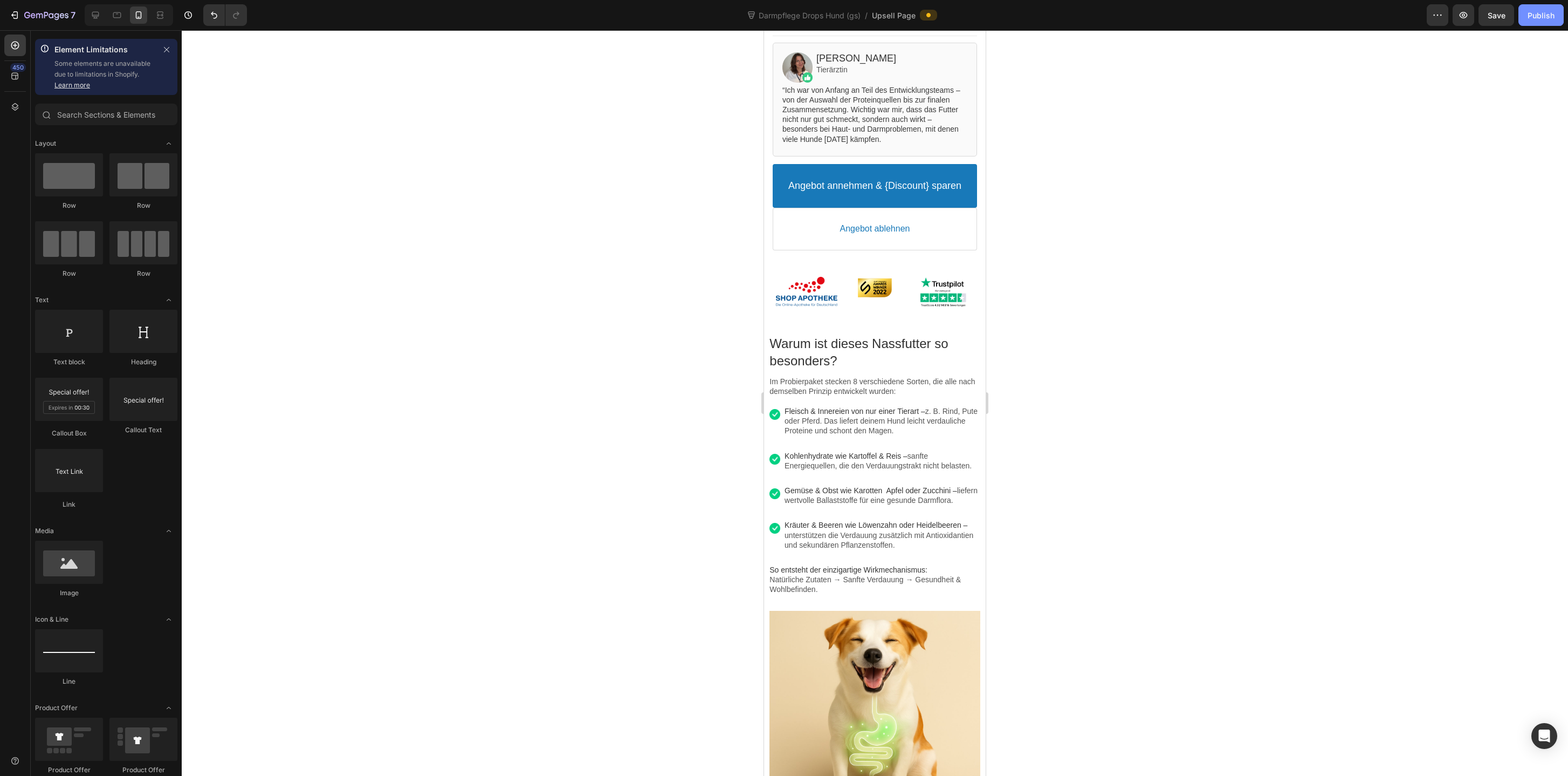
click at [1538, 21] on button "Publish" at bounding box center [1541, 15] width 45 height 21
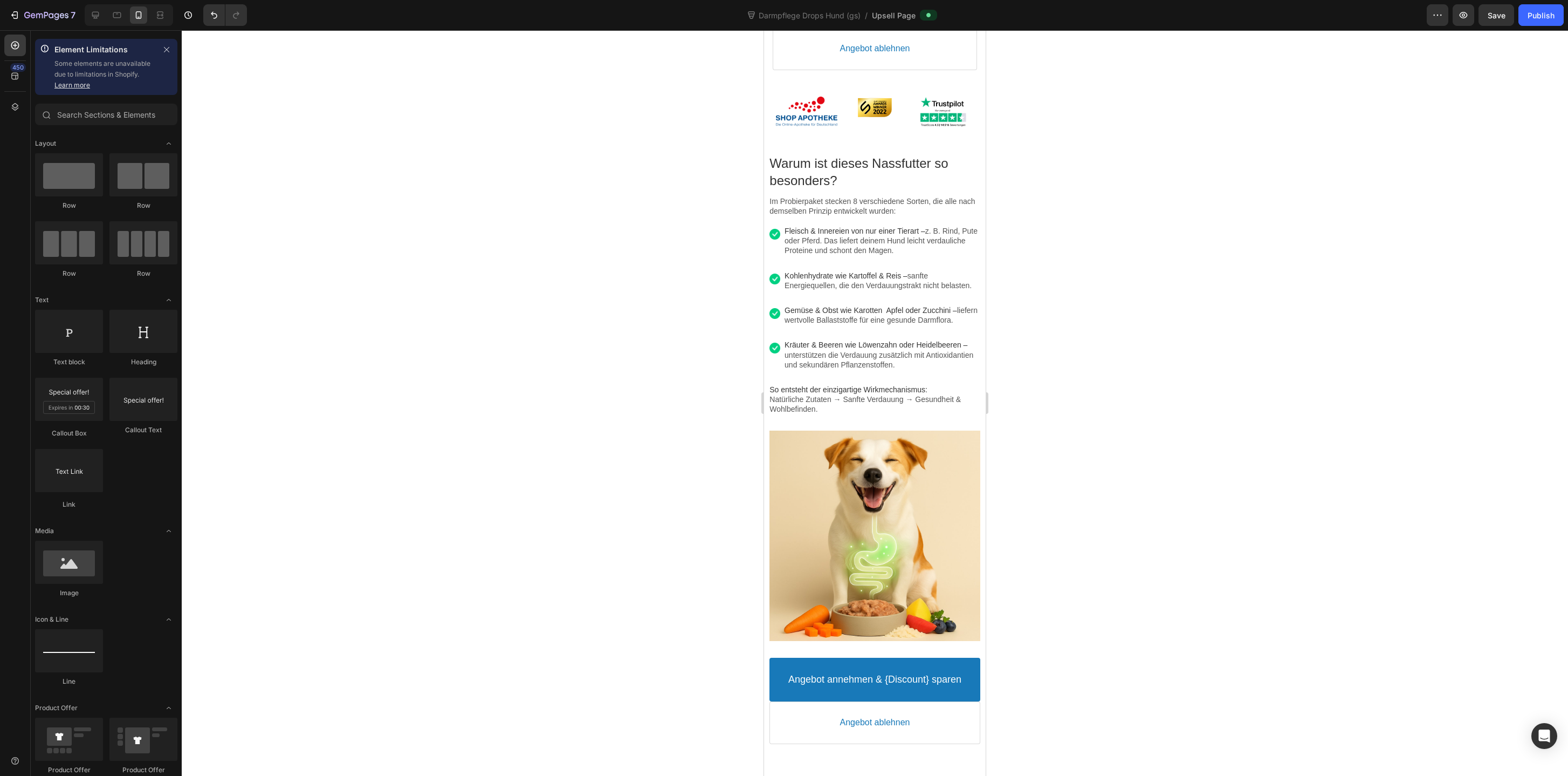
scroll to position [656, 0]
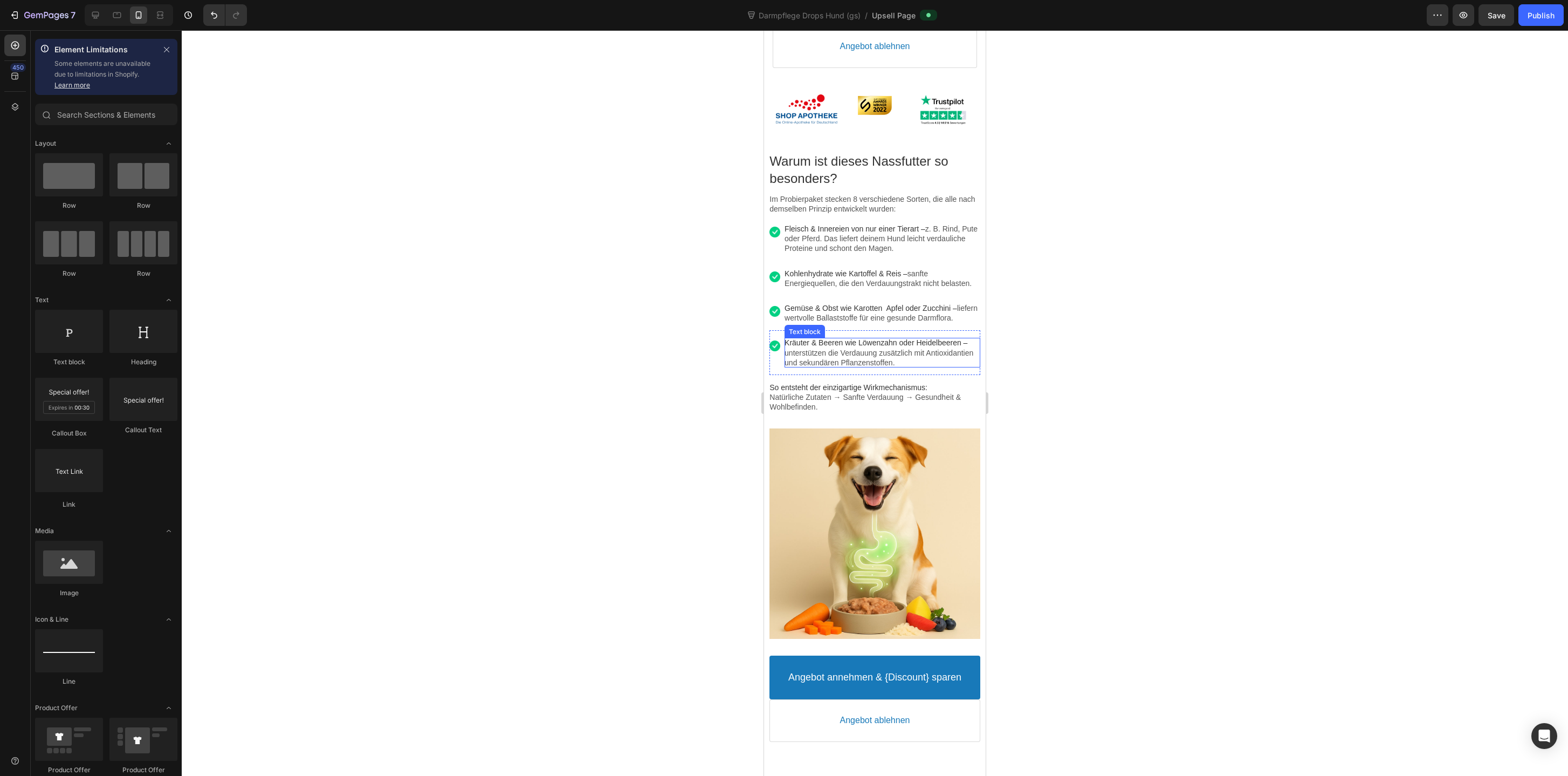
click at [863, 368] on p "Kräuter & Beeren wie Löwenzahn oder Heidelbeeren – unterstützen die Verdauung z…" at bounding box center [882, 352] width 196 height 29
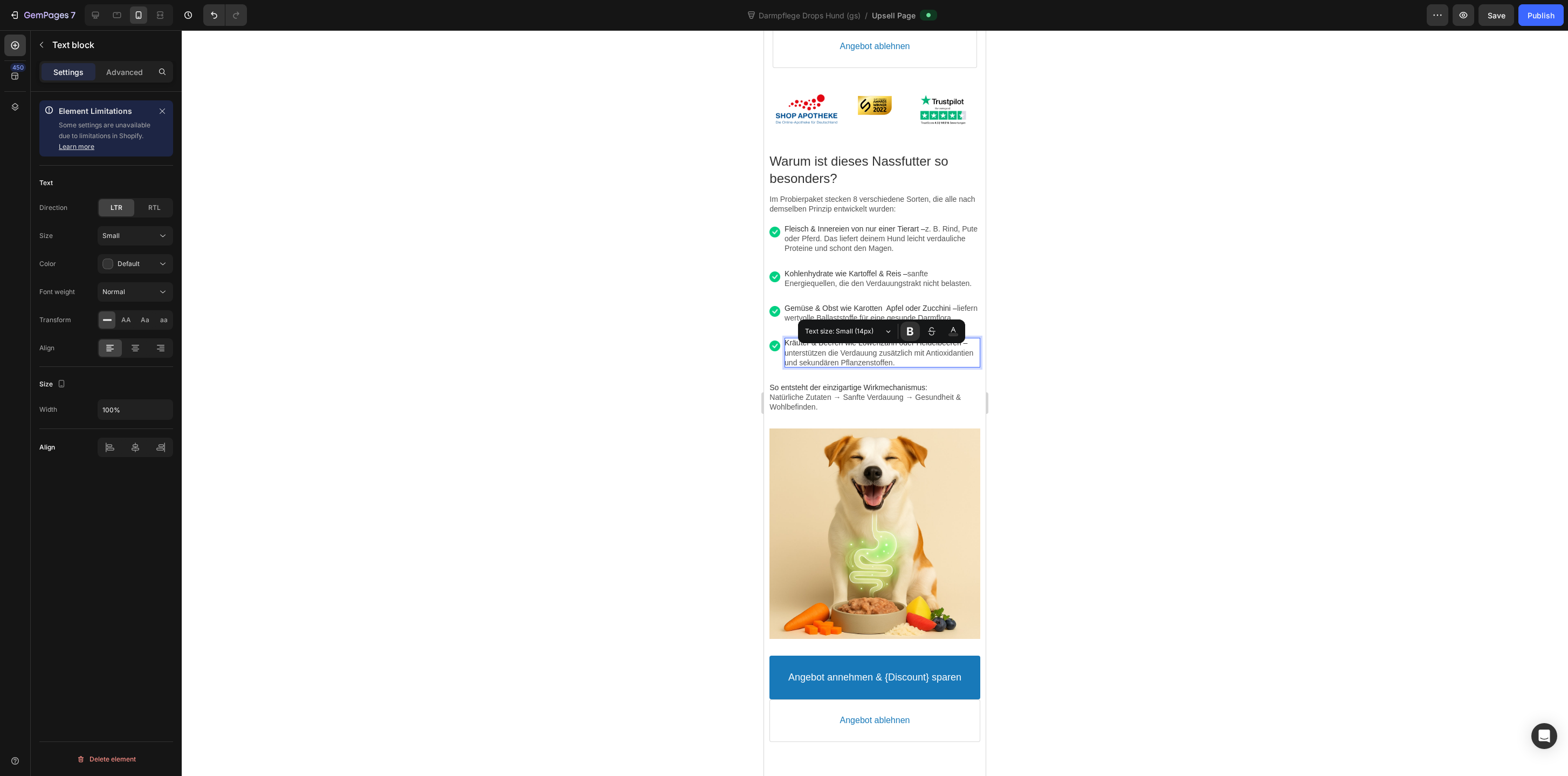
click at [1097, 380] on div at bounding box center [875, 403] width 1386 height 745
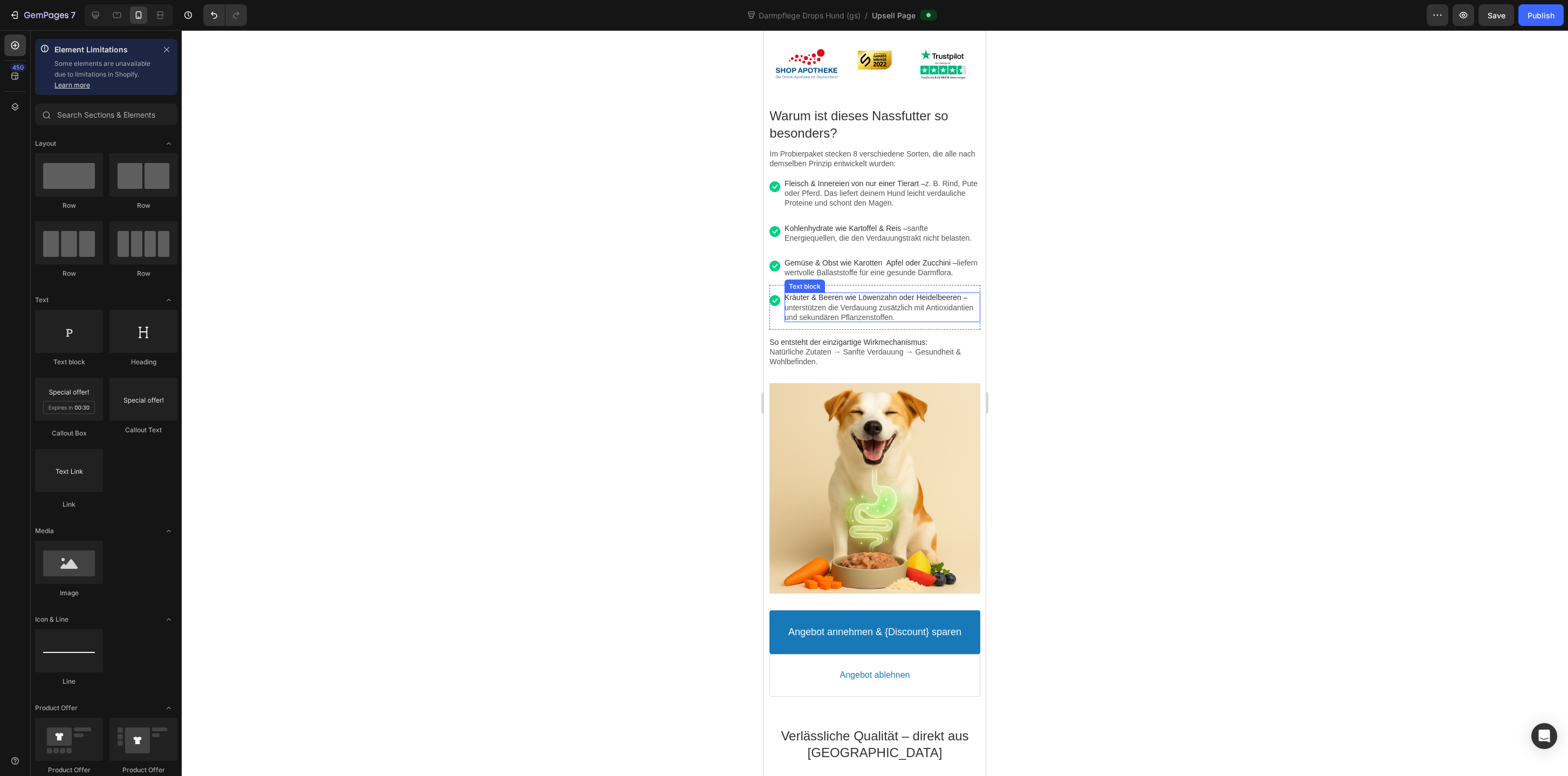
scroll to position [703, 0]
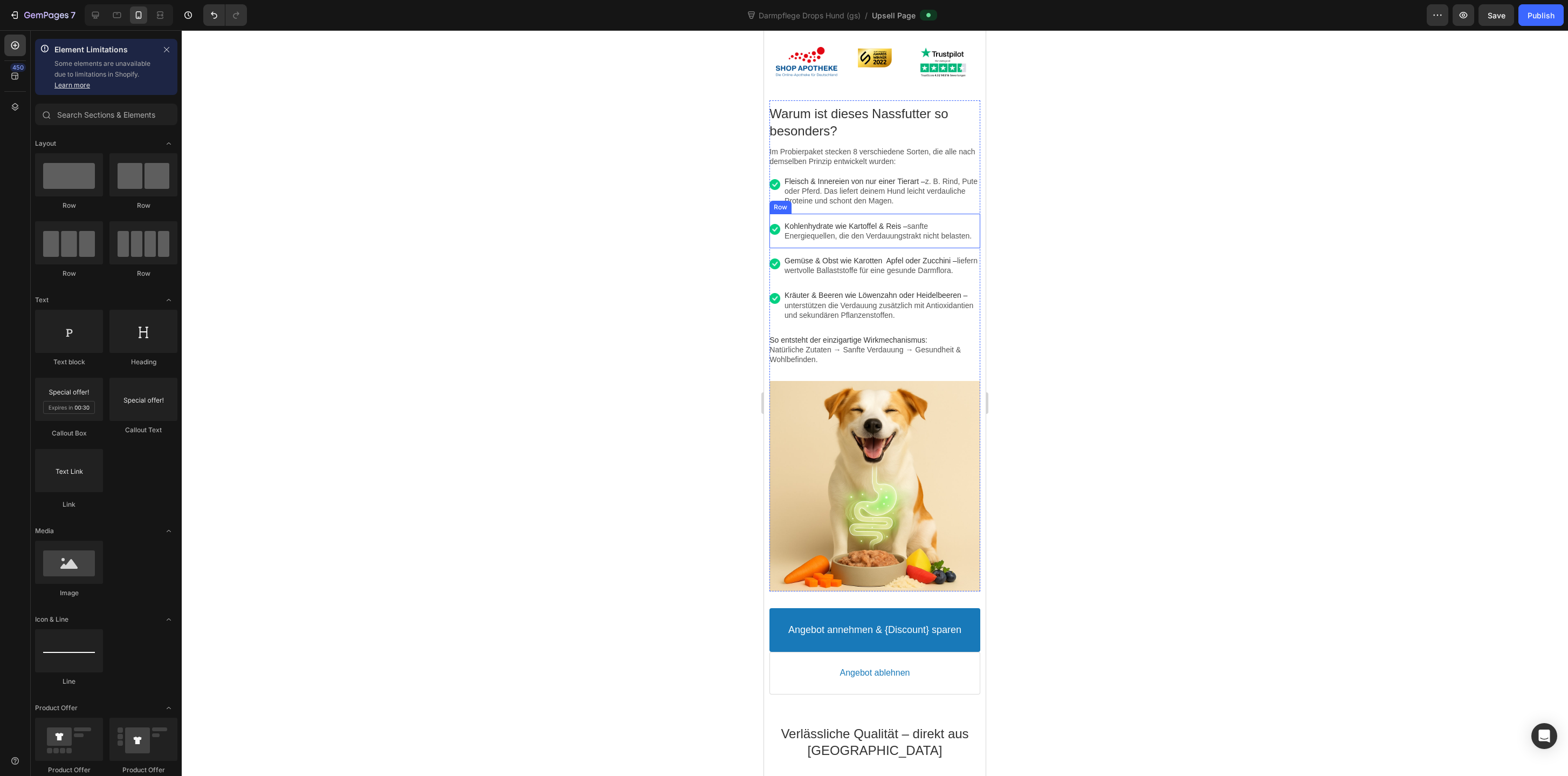
click at [946, 243] on div "Image Kohlenhydrate wie Kartoffel & Reis – sanfte Energiequellen, die den Verda…" at bounding box center [874, 231] width 210 height 35
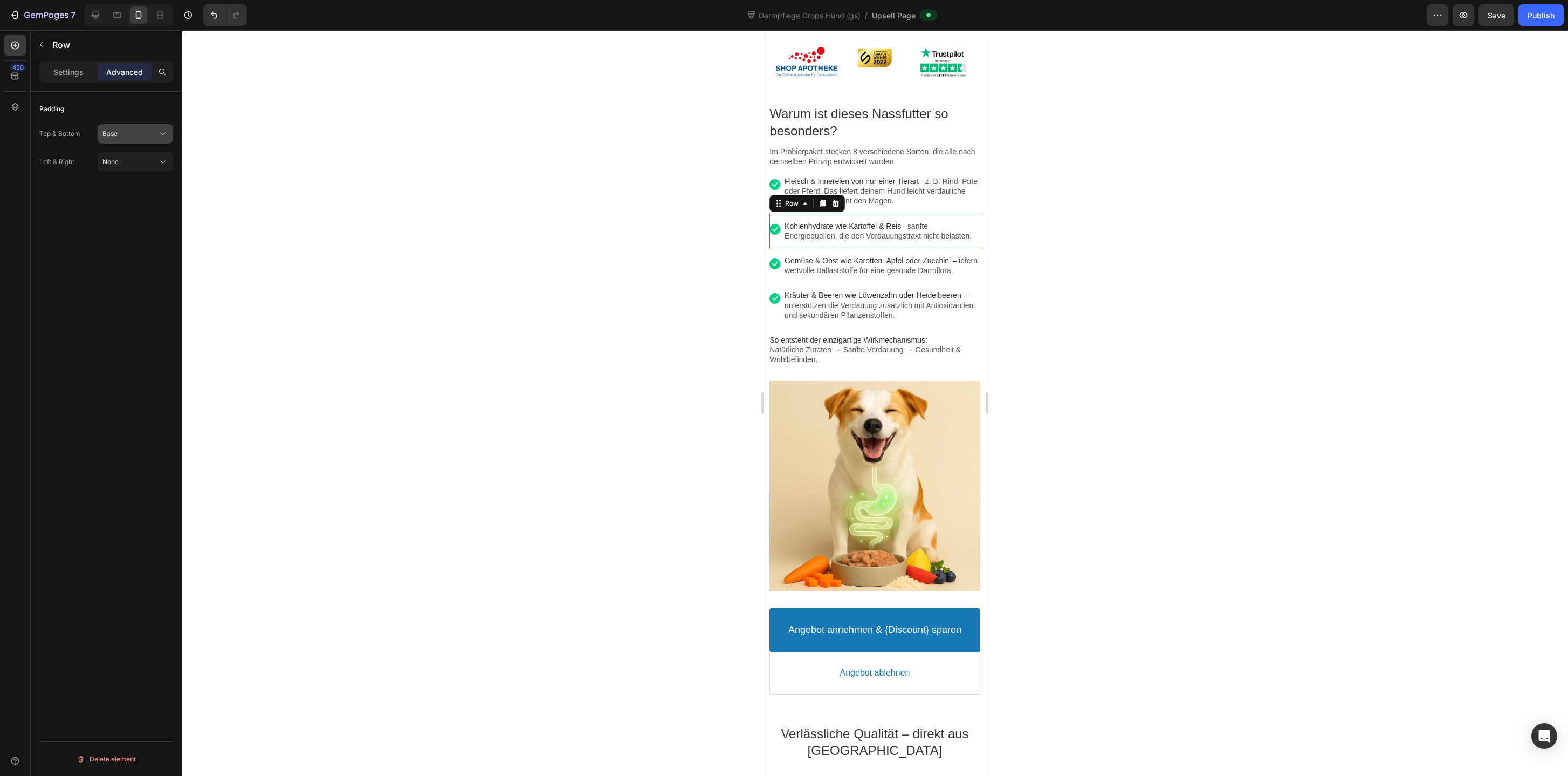
click at [145, 130] on div "Base" at bounding box center [130, 134] width 55 height 9
click at [948, 210] on div "Image Fleisch & Innereien von nur einer Tierart – z. B. Rind, Pute oder Pferd. …" at bounding box center [874, 191] width 210 height 45
click at [947, 247] on div "Image Kohlenhydrate wie Kartoffel & Reis – sanfte Energiequellen, die den Verda…" at bounding box center [874, 231] width 210 height 35
click at [952, 283] on div "Image Gemüse & Obst wie Karotten Apfel oder Zucchini – liefern wertvolle Ballas…" at bounding box center [874, 265] width 210 height 35
click at [949, 327] on div "Image Kräuter & Beeren wie Löwenzahn oder Heidelbeeren – unterstützen die Verda…" at bounding box center [874, 305] width 210 height 45
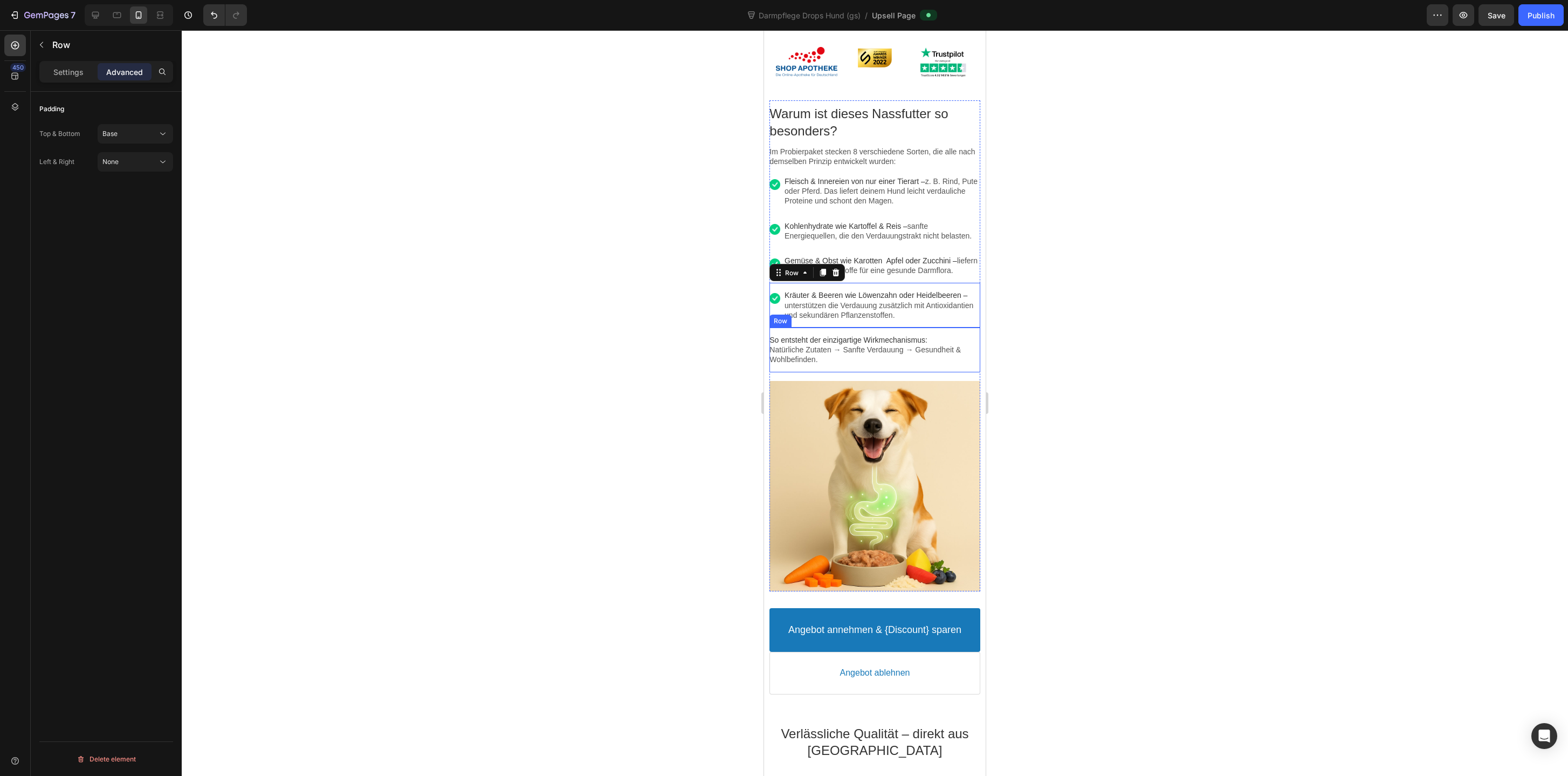
click at [890, 372] on div "So entsteht der einzigartige Wirkmechanismus: Natürliche Zutaten → Sanfte Verda…" at bounding box center [874, 349] width 210 height 45
click at [537, 468] on div at bounding box center [875, 403] width 1386 height 745
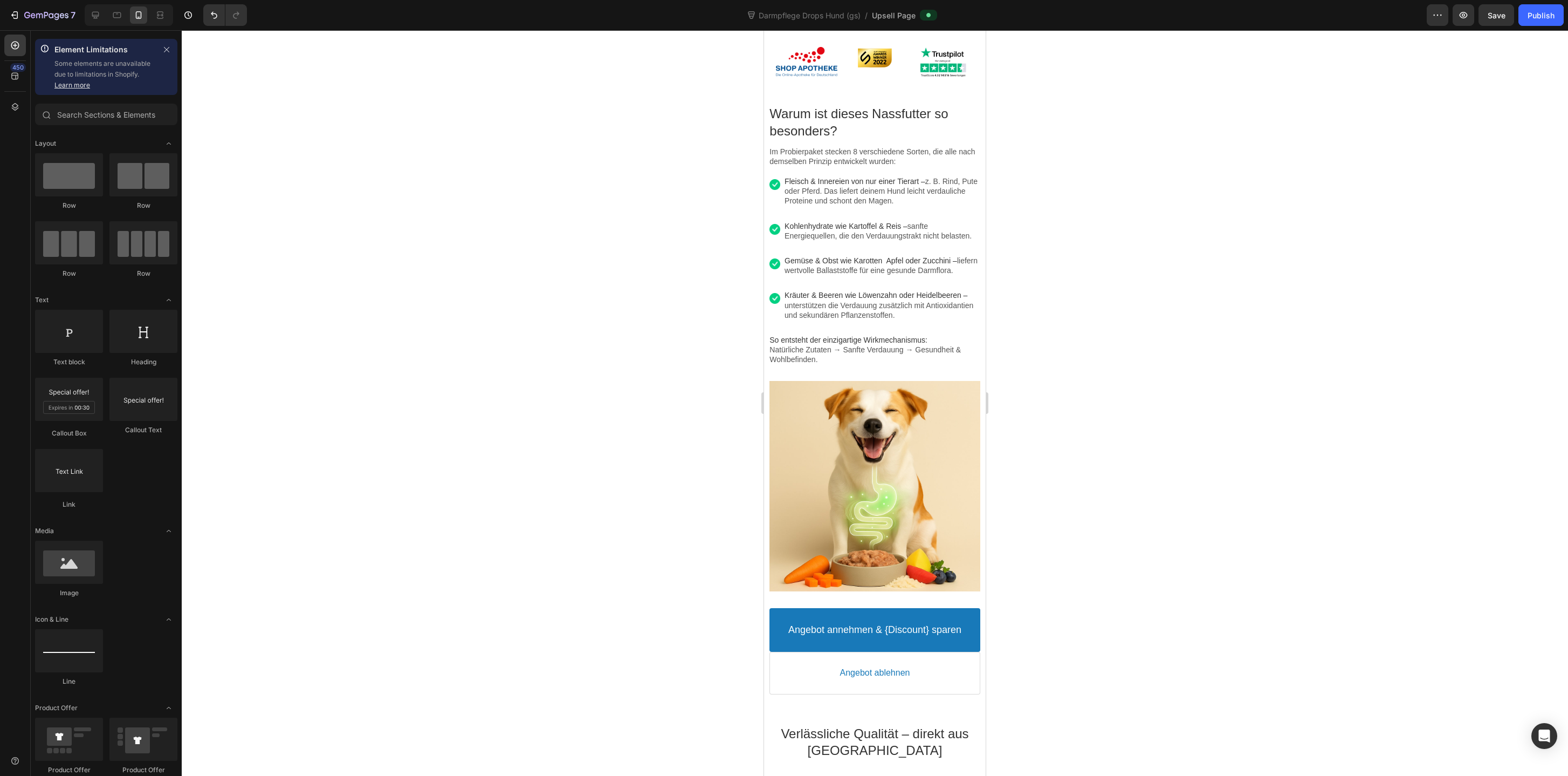
click at [484, 487] on div at bounding box center [875, 403] width 1386 height 745
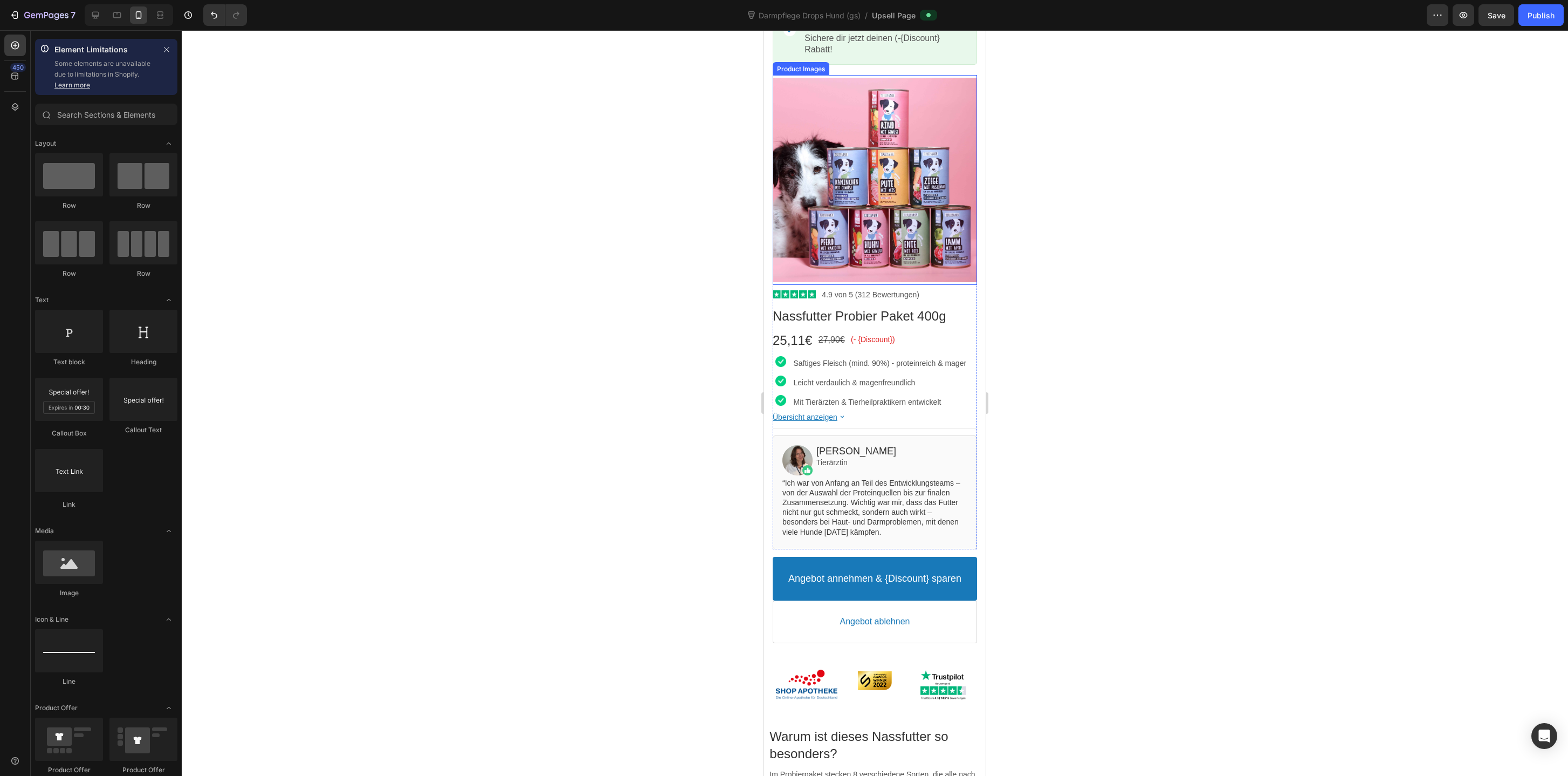
scroll to position [0, 0]
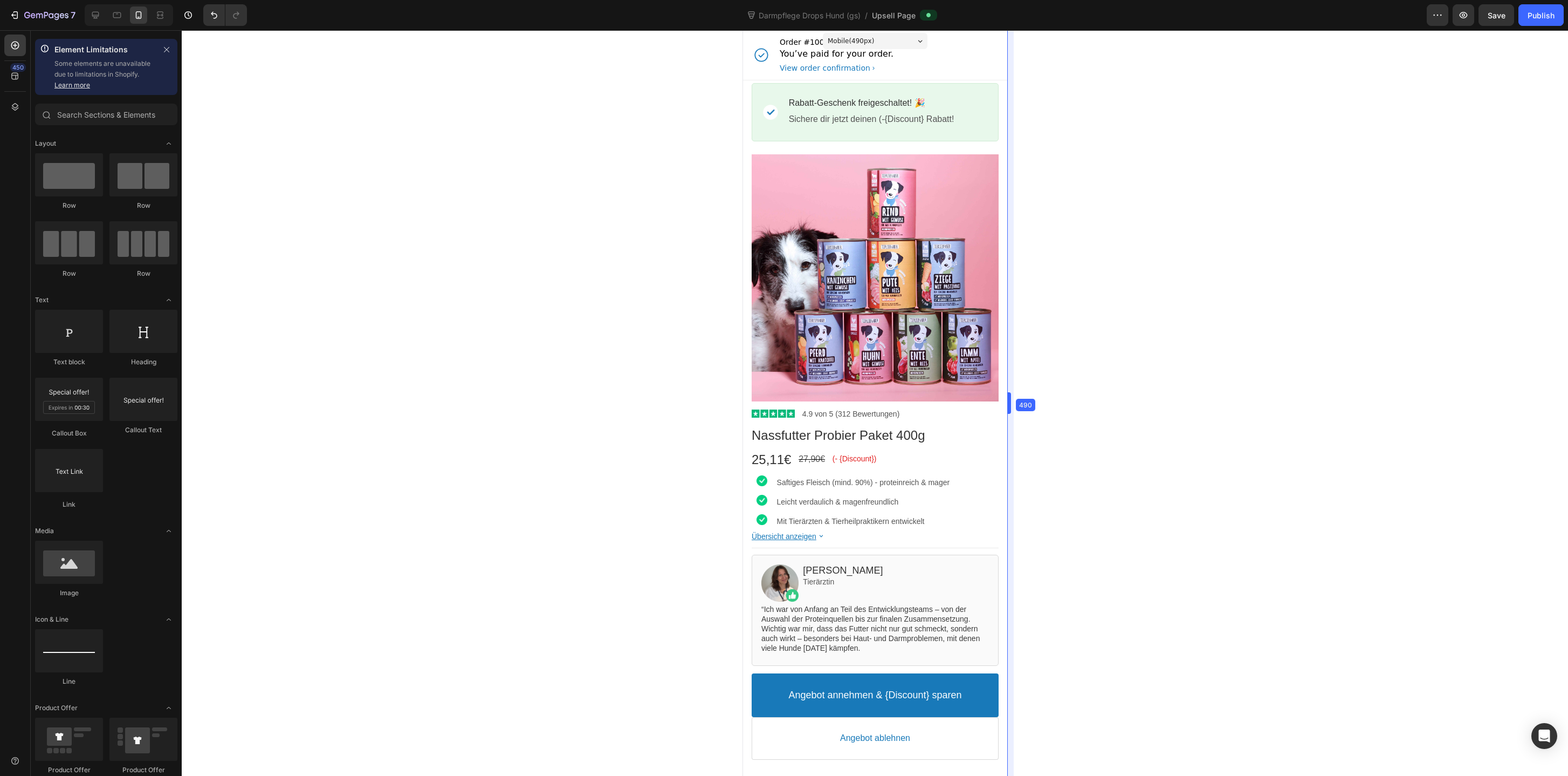
drag, startPoint x: 990, startPoint y: 403, endPoint x: 1033, endPoint y: 402, distance: 43.0
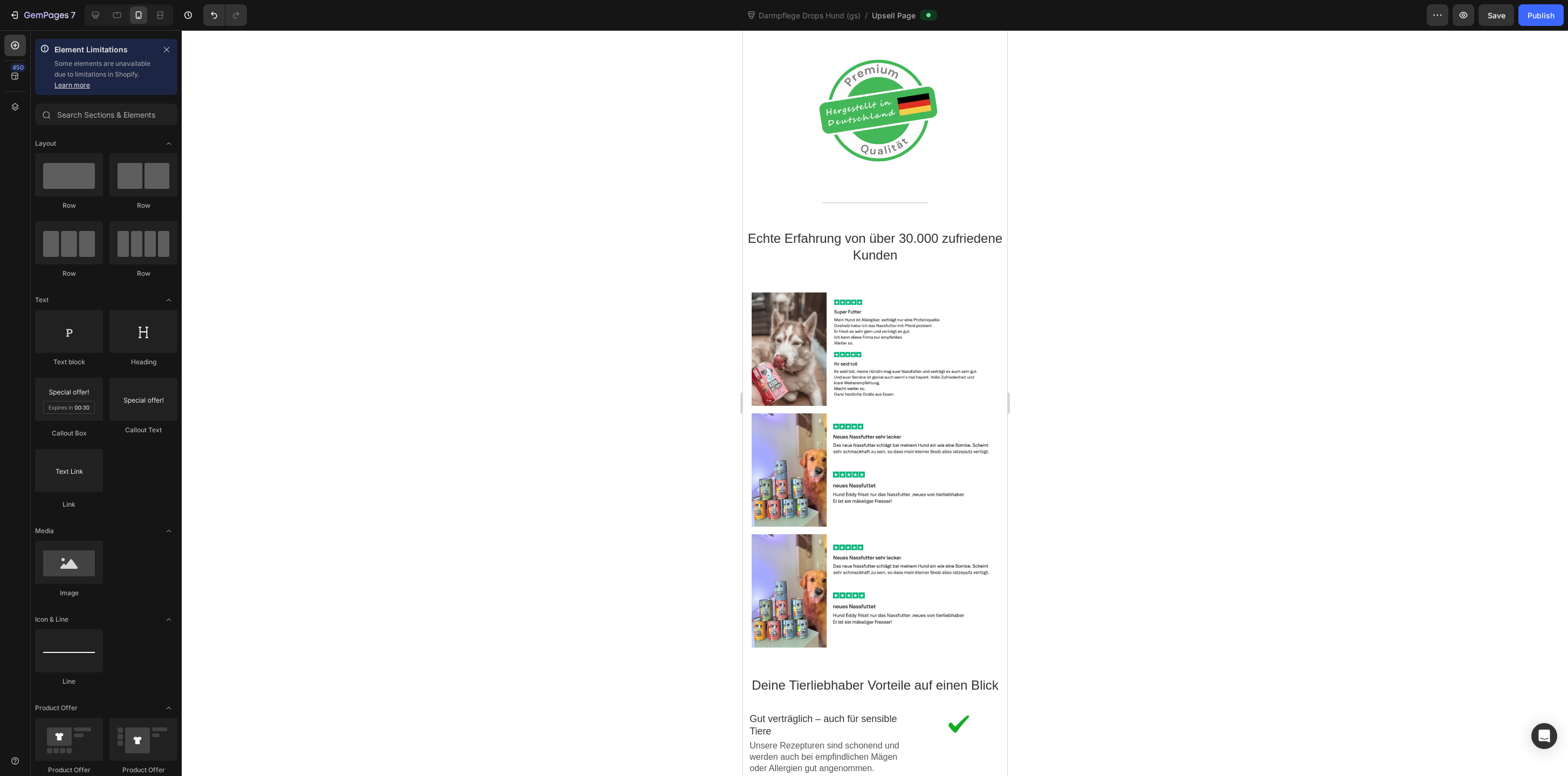
scroll to position [1519, 0]
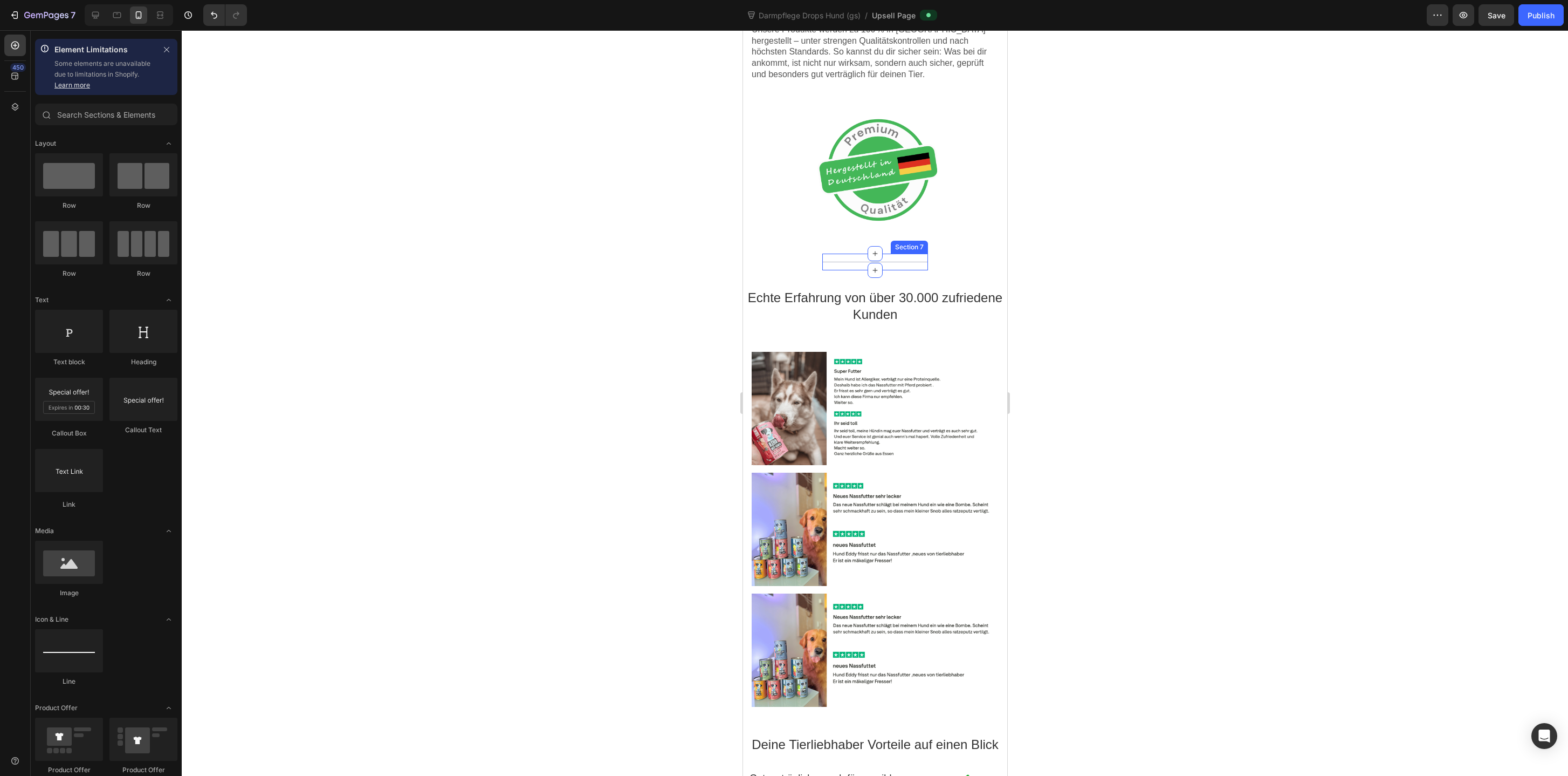
click at [847, 263] on div "Line Section 7" at bounding box center [875, 262] width 106 height 17
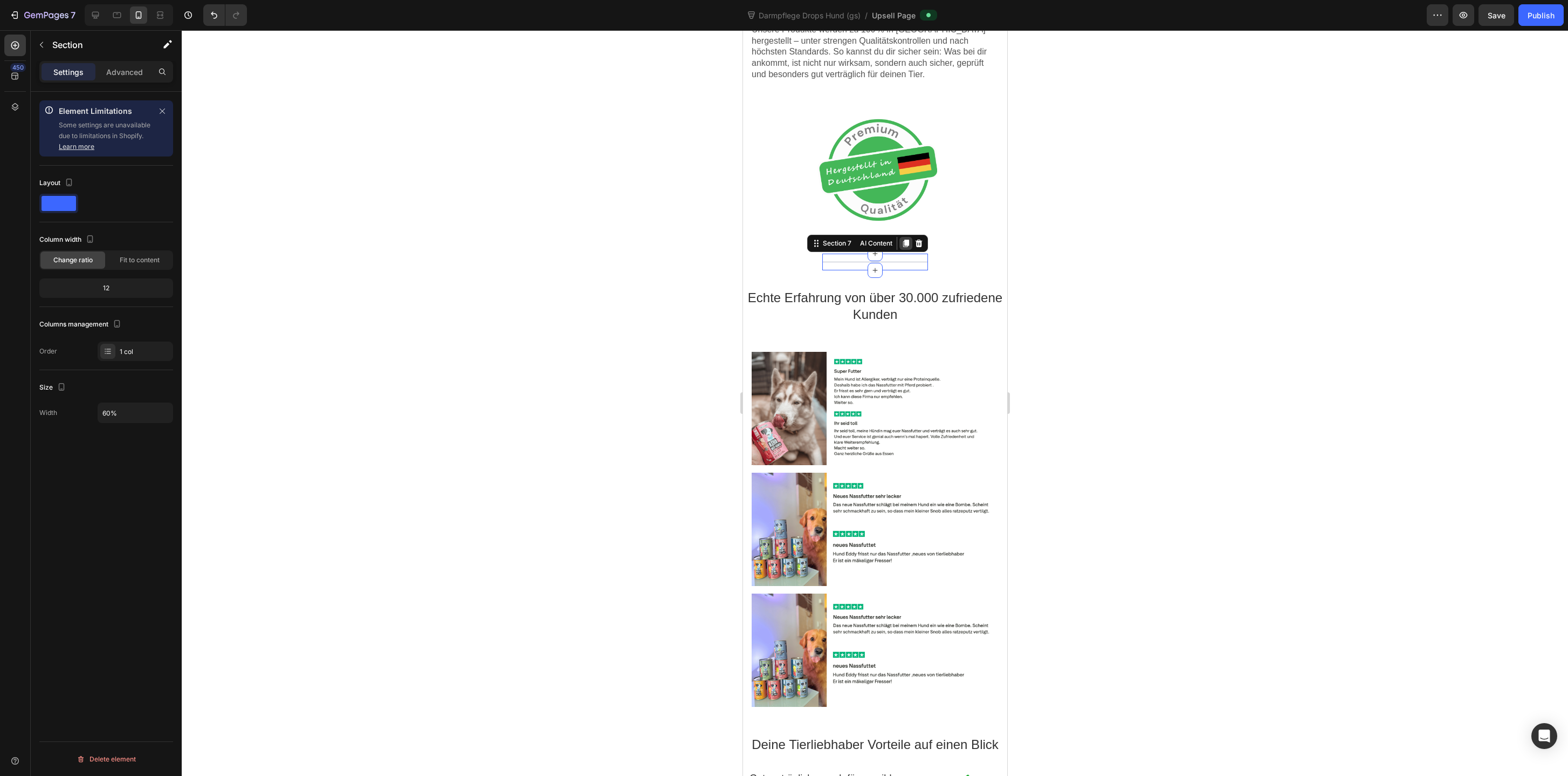
click at [903, 241] on icon at bounding box center [905, 243] width 6 height 8
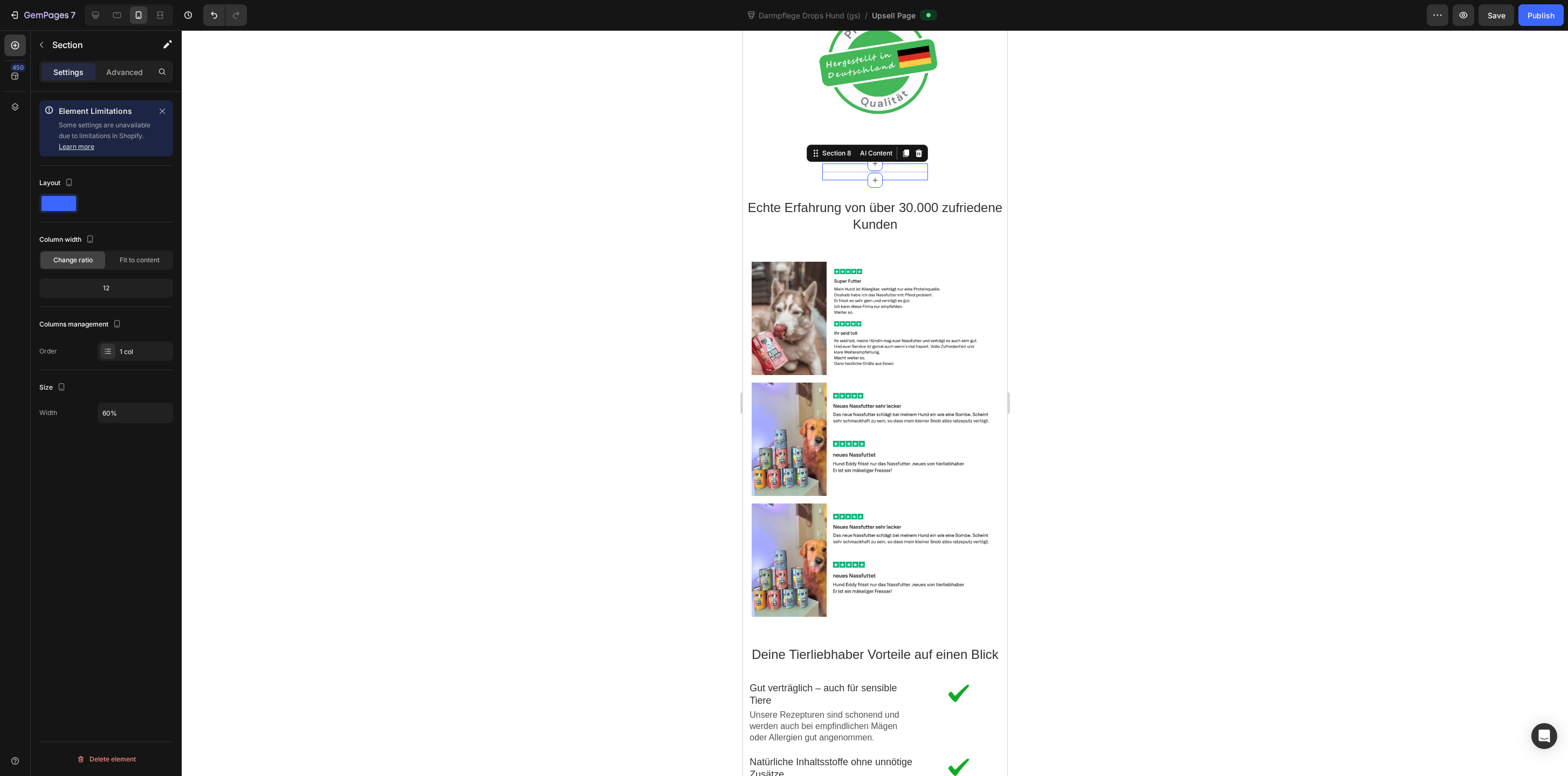
scroll to position [1731, 0]
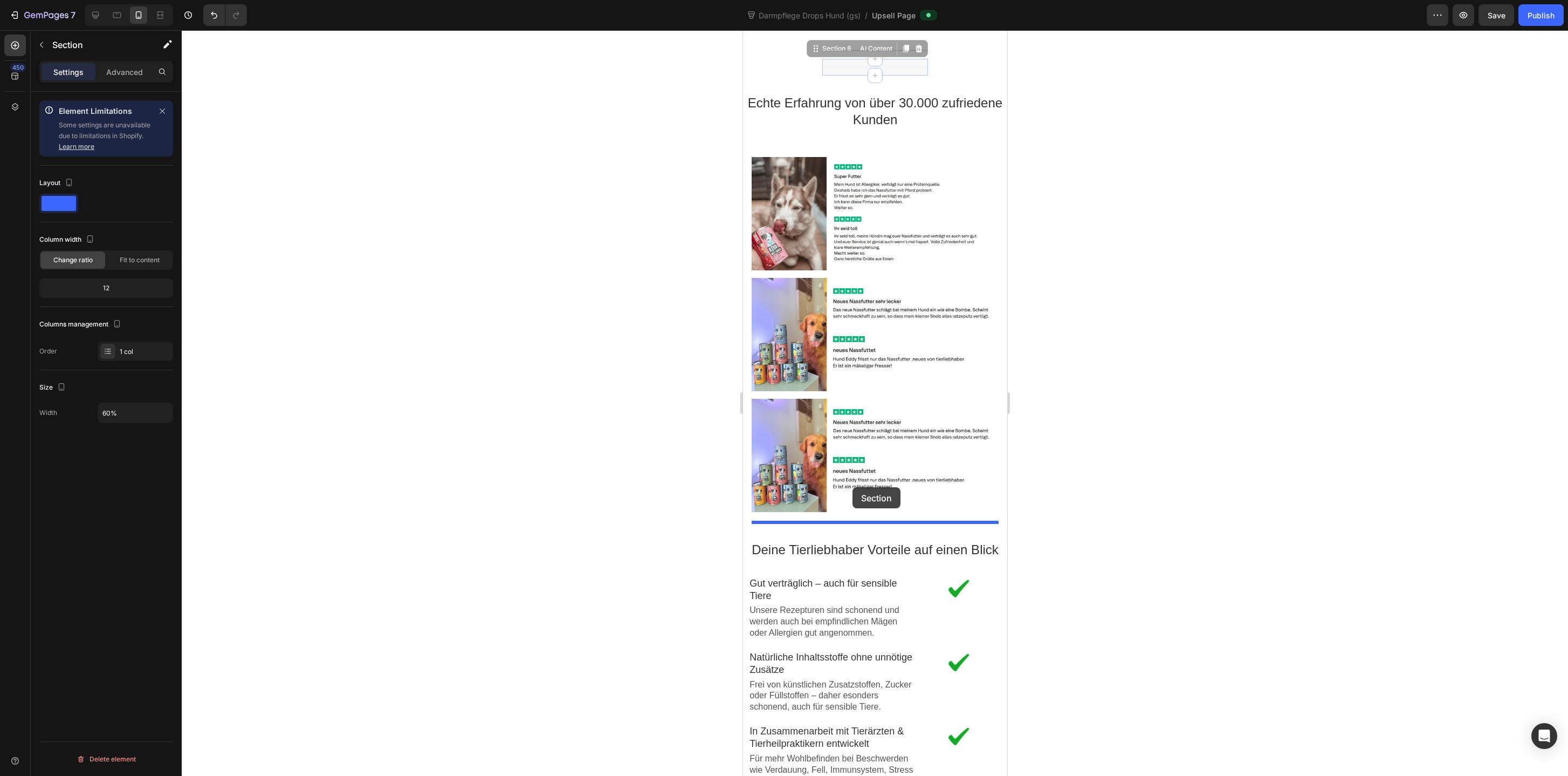
drag, startPoint x: 831, startPoint y: 51, endPoint x: 852, endPoint y: 487, distance: 436.5
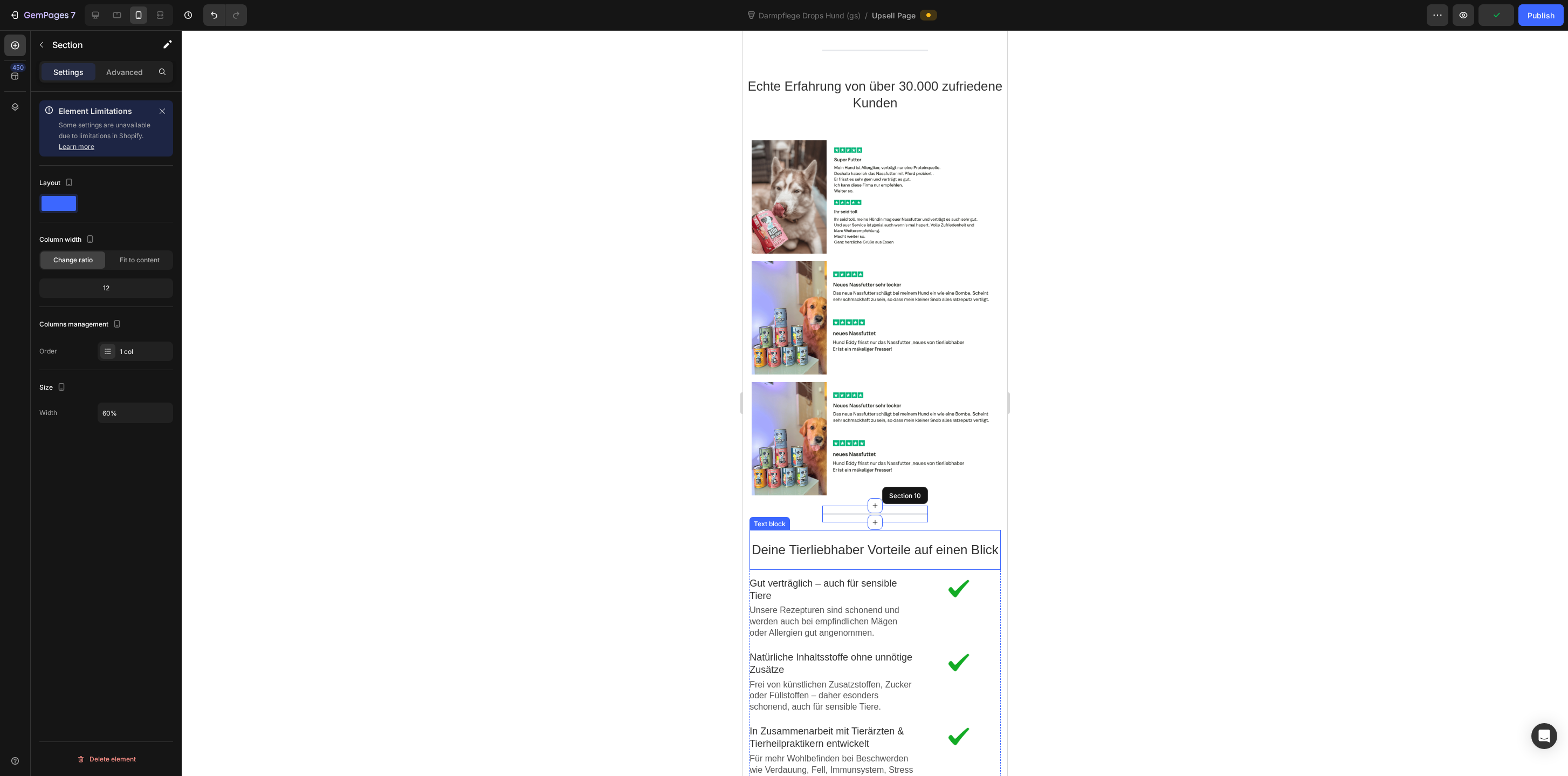
click at [811, 536] on div "Deine Tierliebhaber Vorteile auf einen Blick Text block" at bounding box center [874, 549] width 251 height 40
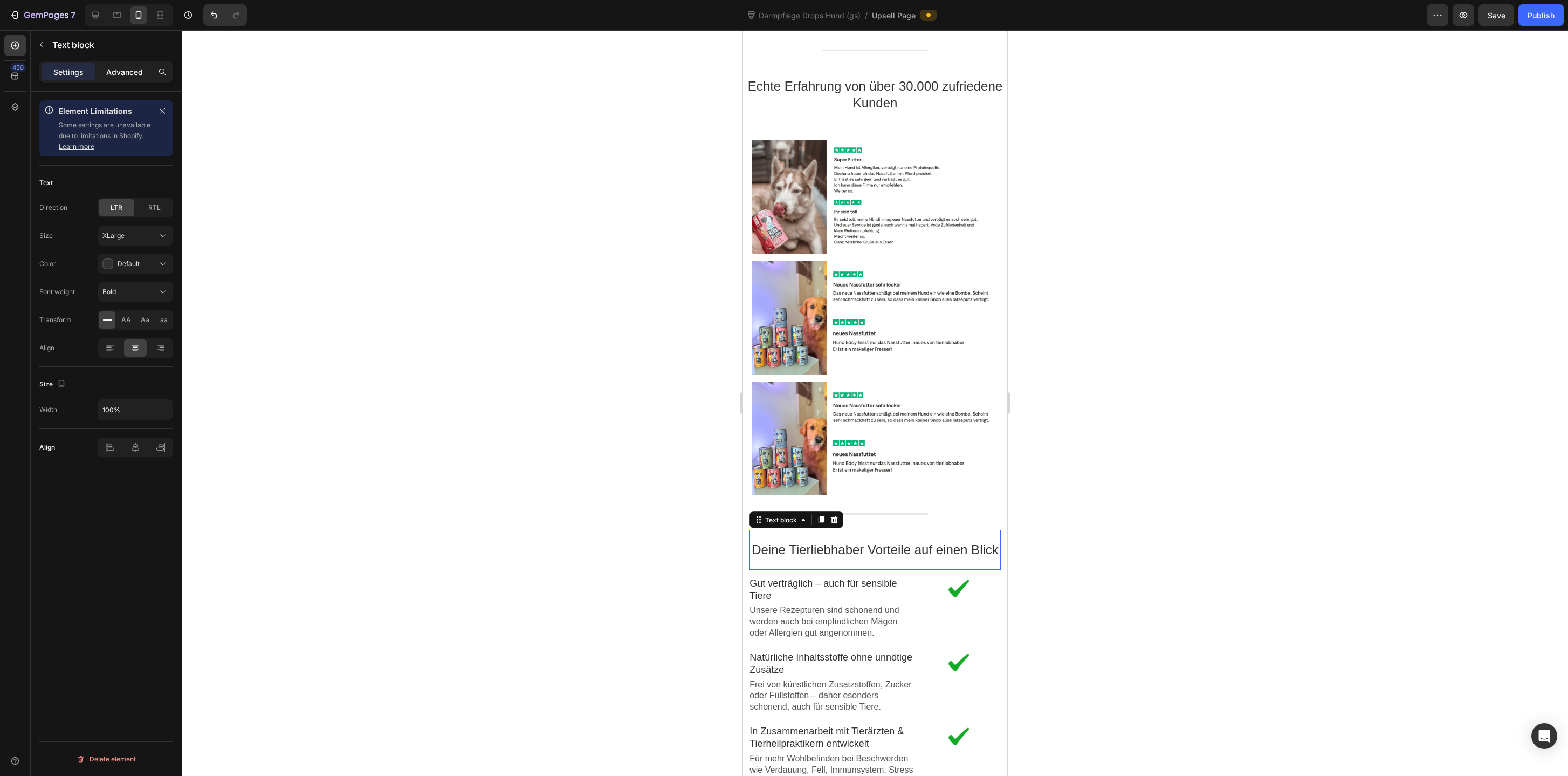
click at [121, 77] on p "Advanced" at bounding box center [124, 72] width 36 height 11
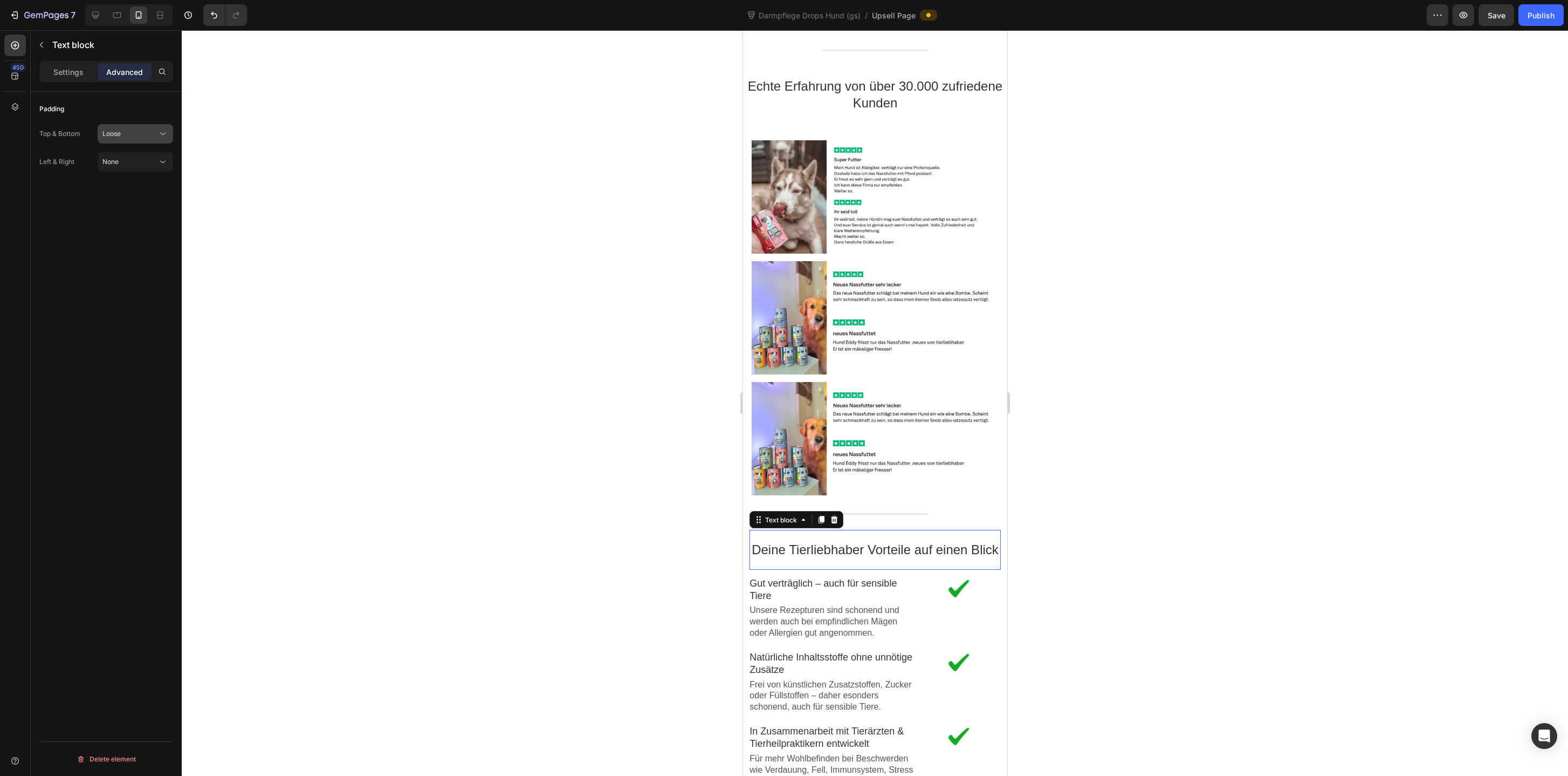
click at [126, 132] on div "Loose" at bounding box center [130, 134] width 55 height 9
click at [125, 197] on p "Tight 9px" at bounding box center [133, 201] width 61 height 9
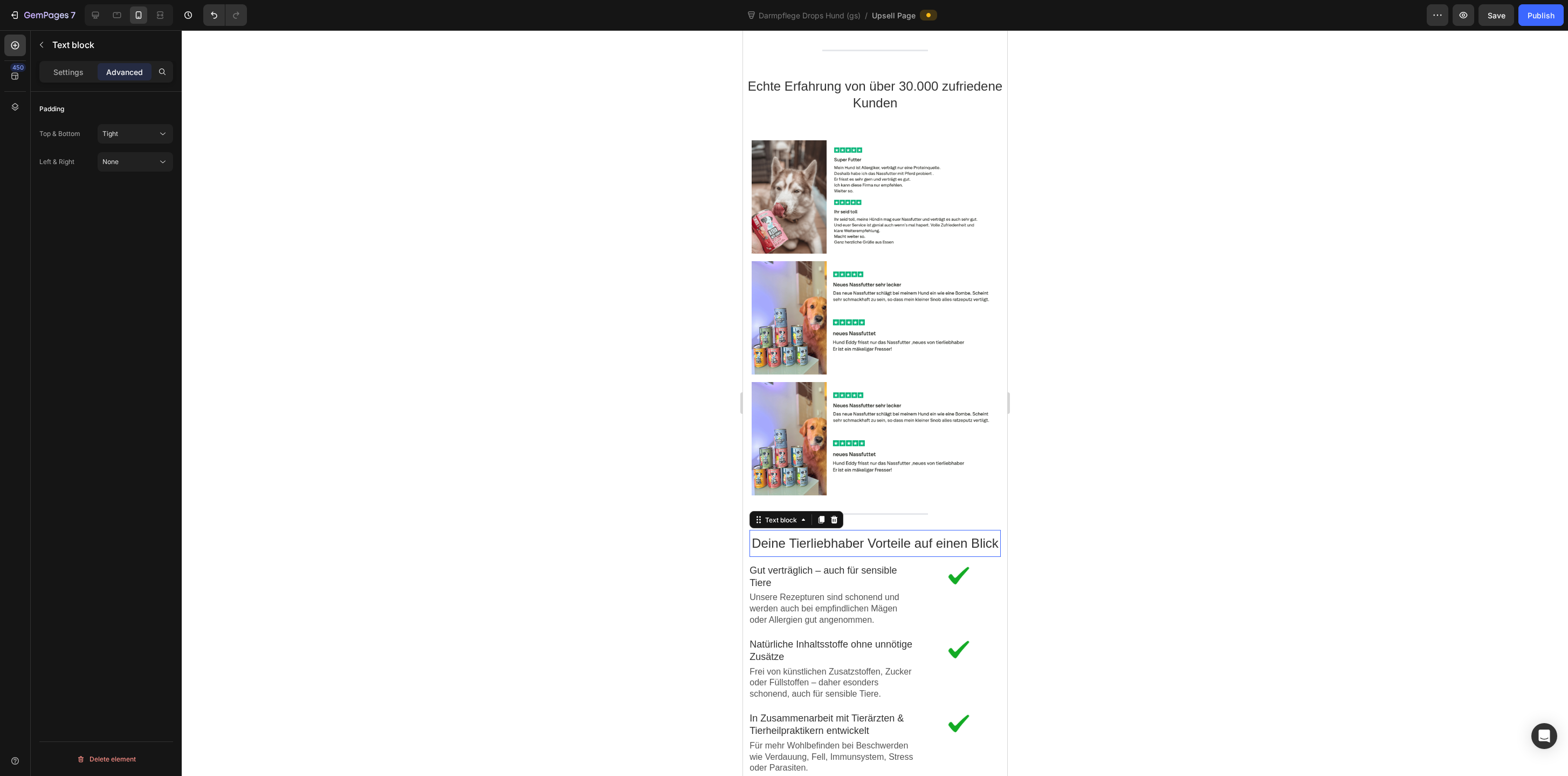
click at [1196, 568] on div at bounding box center [875, 403] width 1386 height 745
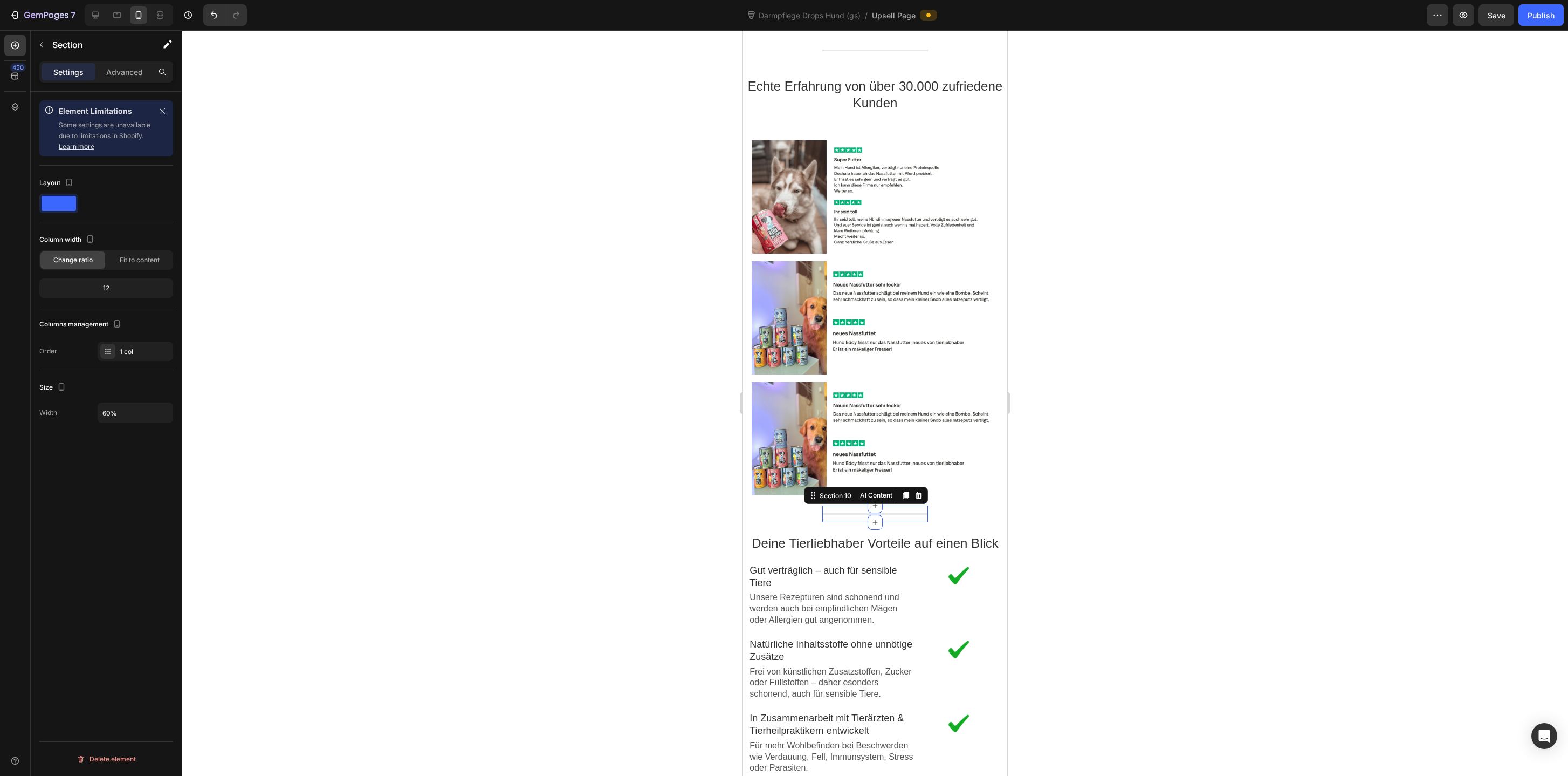
click at [902, 506] on div "Line Section 10 AI Content Write with GemAI You've reached / rewrites of your A…" at bounding box center [875, 514] width 106 height 17
click at [125, 76] on p "Advanced" at bounding box center [124, 72] width 36 height 11
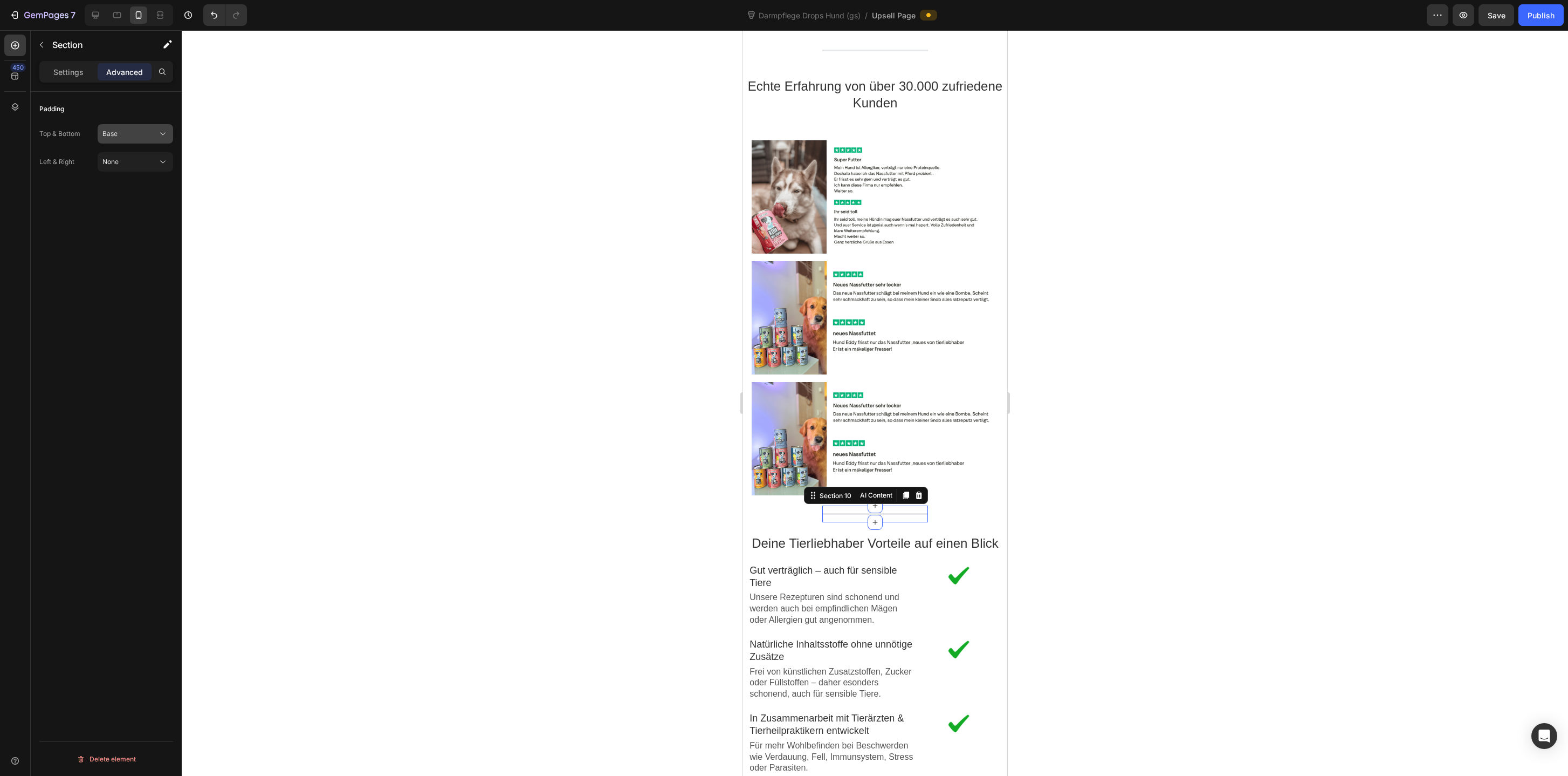
click at [127, 129] on div "Base" at bounding box center [135, 134] width 66 height 11
click at [125, 238] on p "Loose 21px" at bounding box center [133, 242] width 61 height 9
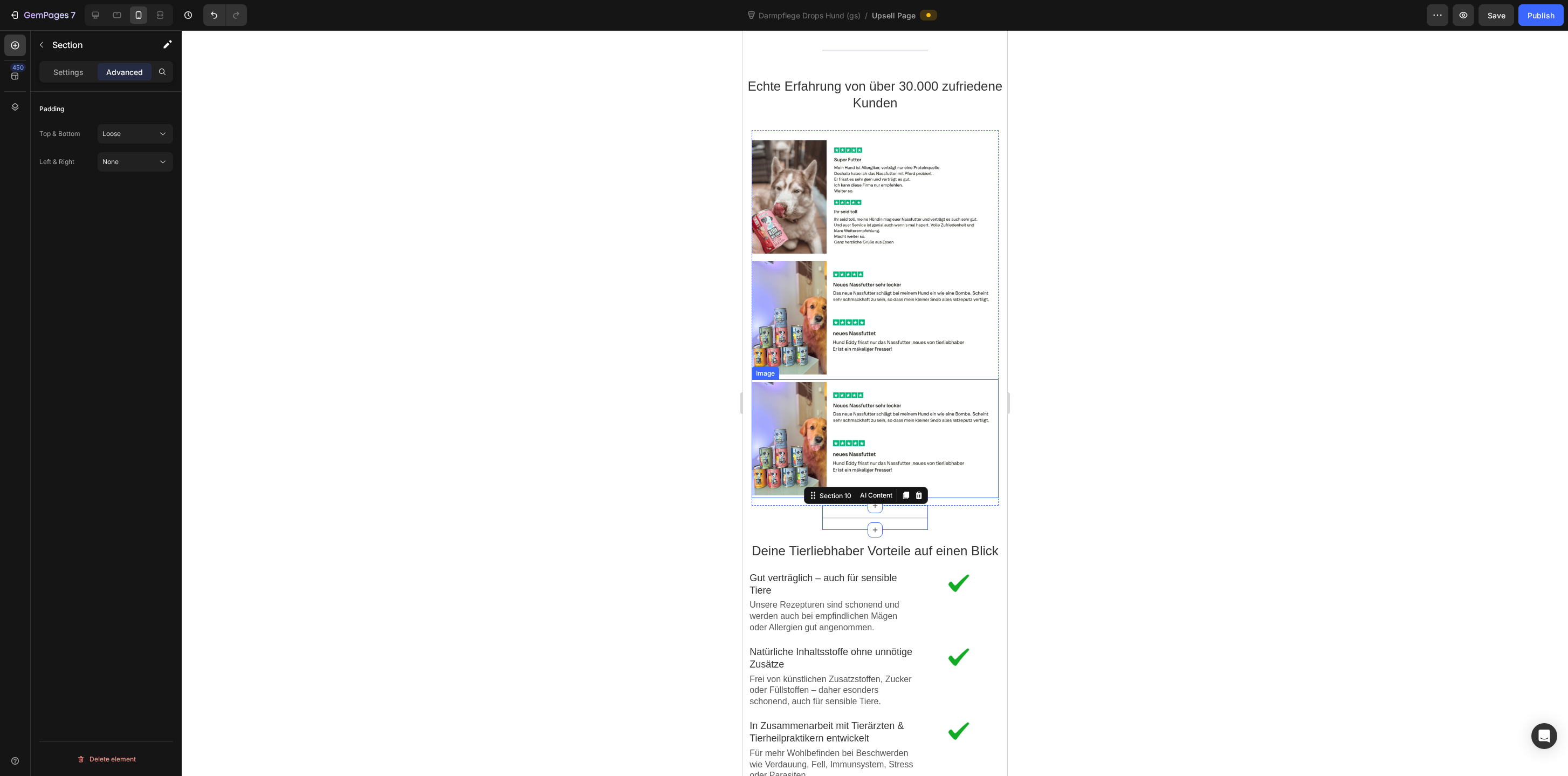
click at [1082, 499] on div at bounding box center [875, 403] width 1386 height 745
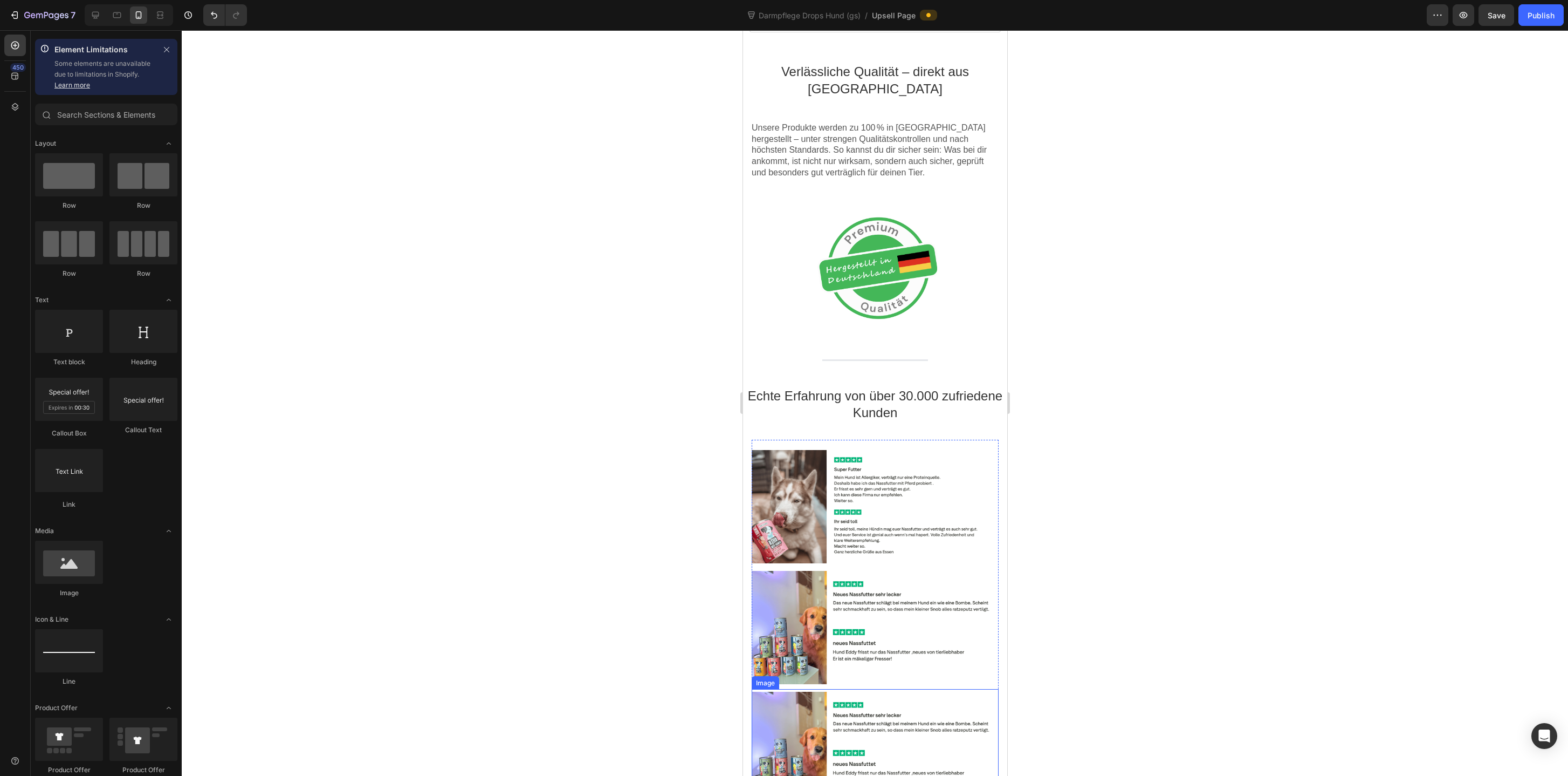
scroll to position [1443, 0]
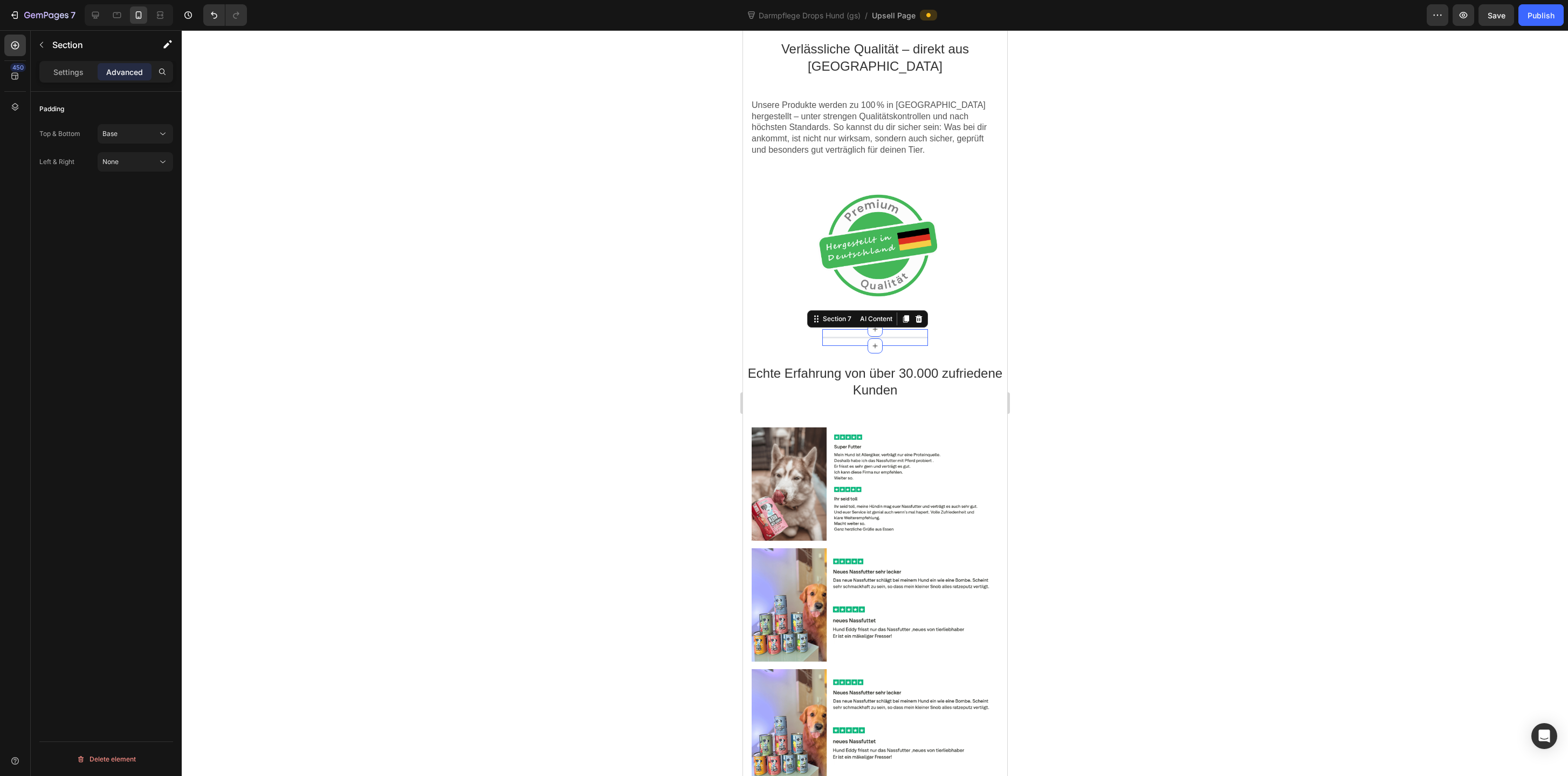
click at [917, 332] on div "Line Section 7 AI Content Write with GemAI You've reached / rewrites of your AI…" at bounding box center [875, 338] width 106 height 17
click at [919, 318] on icon at bounding box center [918, 319] width 7 height 8
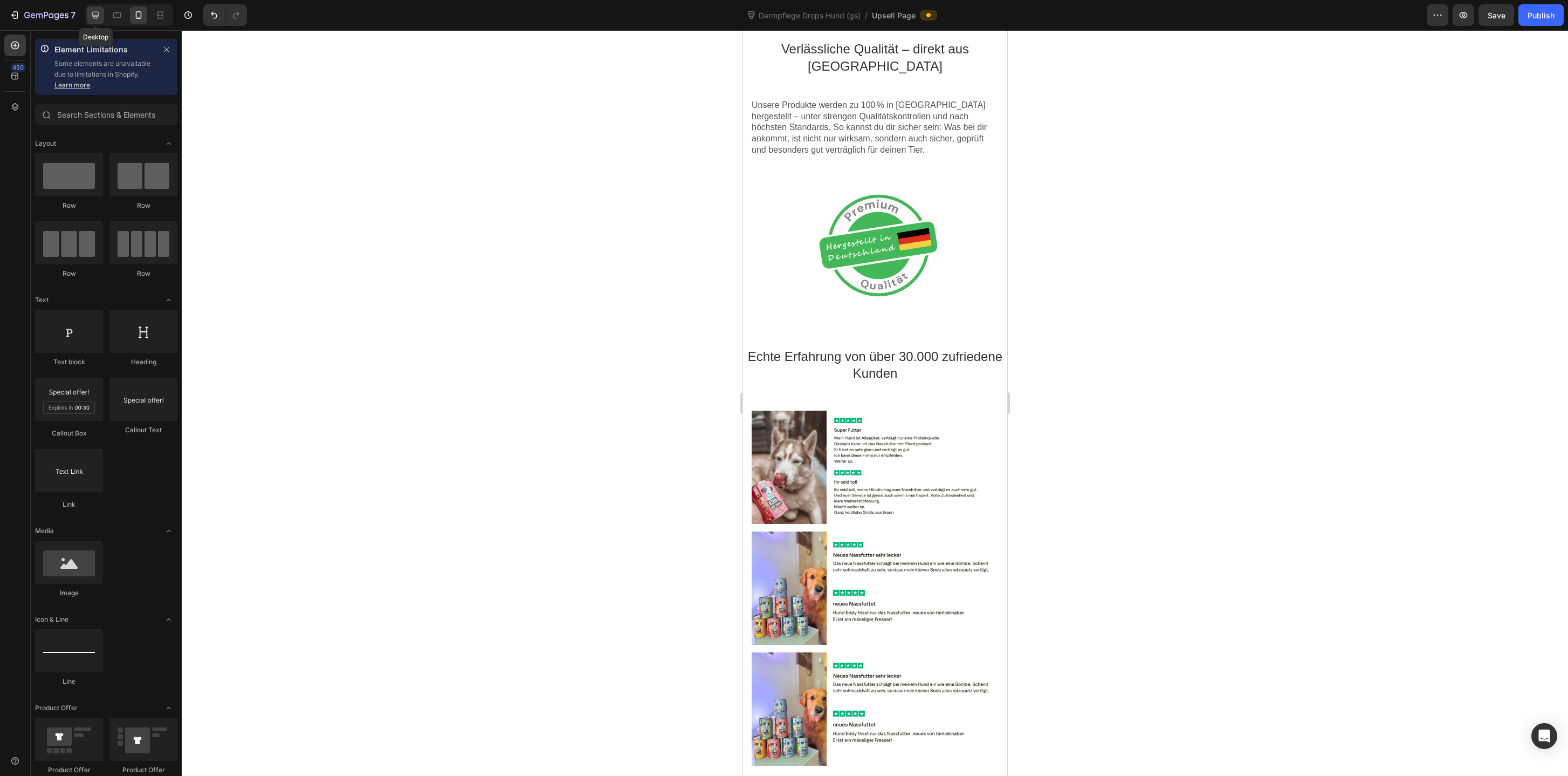
click at [98, 14] on icon at bounding box center [95, 15] width 7 height 7
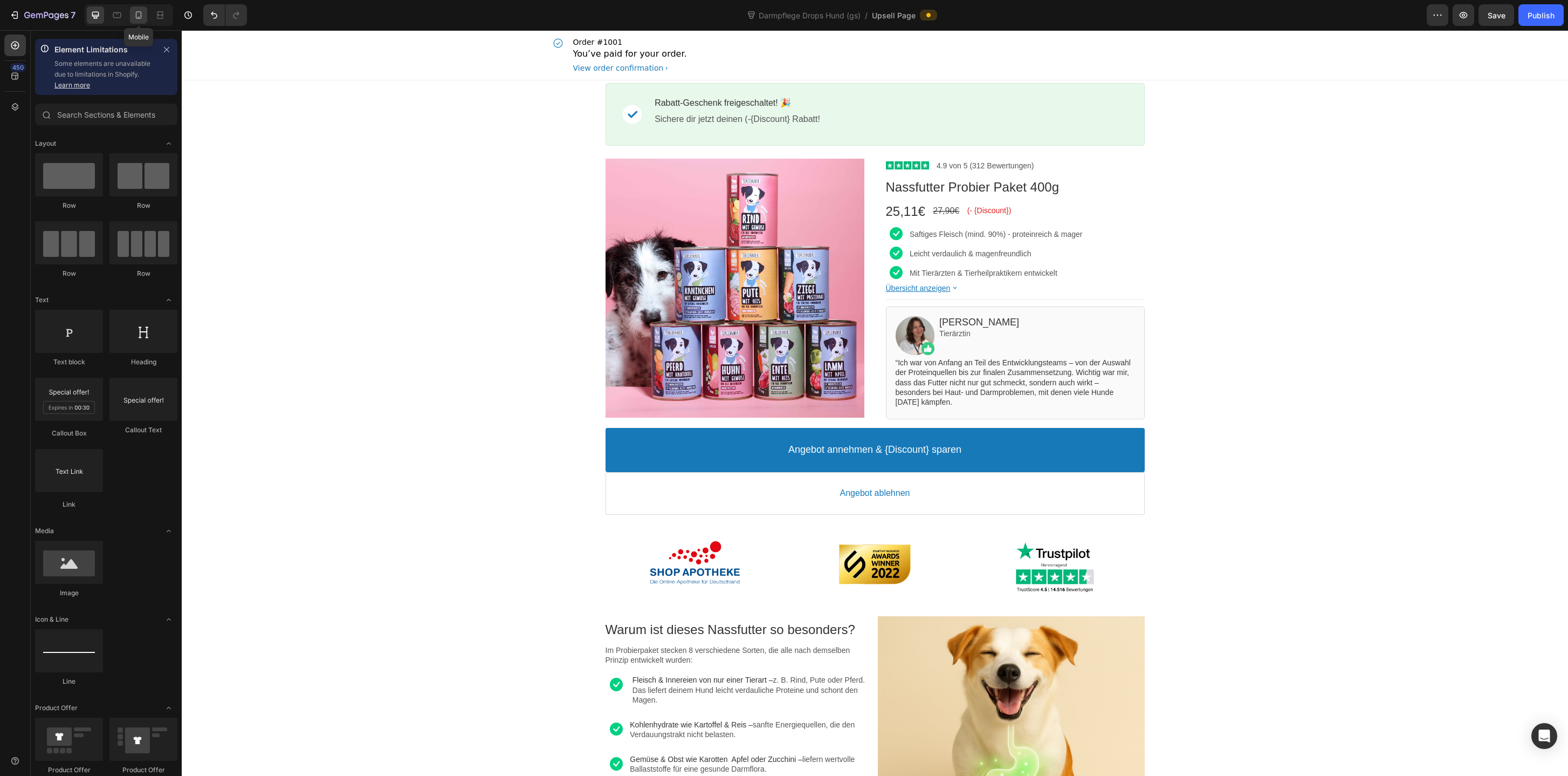
click at [145, 23] on div at bounding box center [139, 15] width 18 height 18
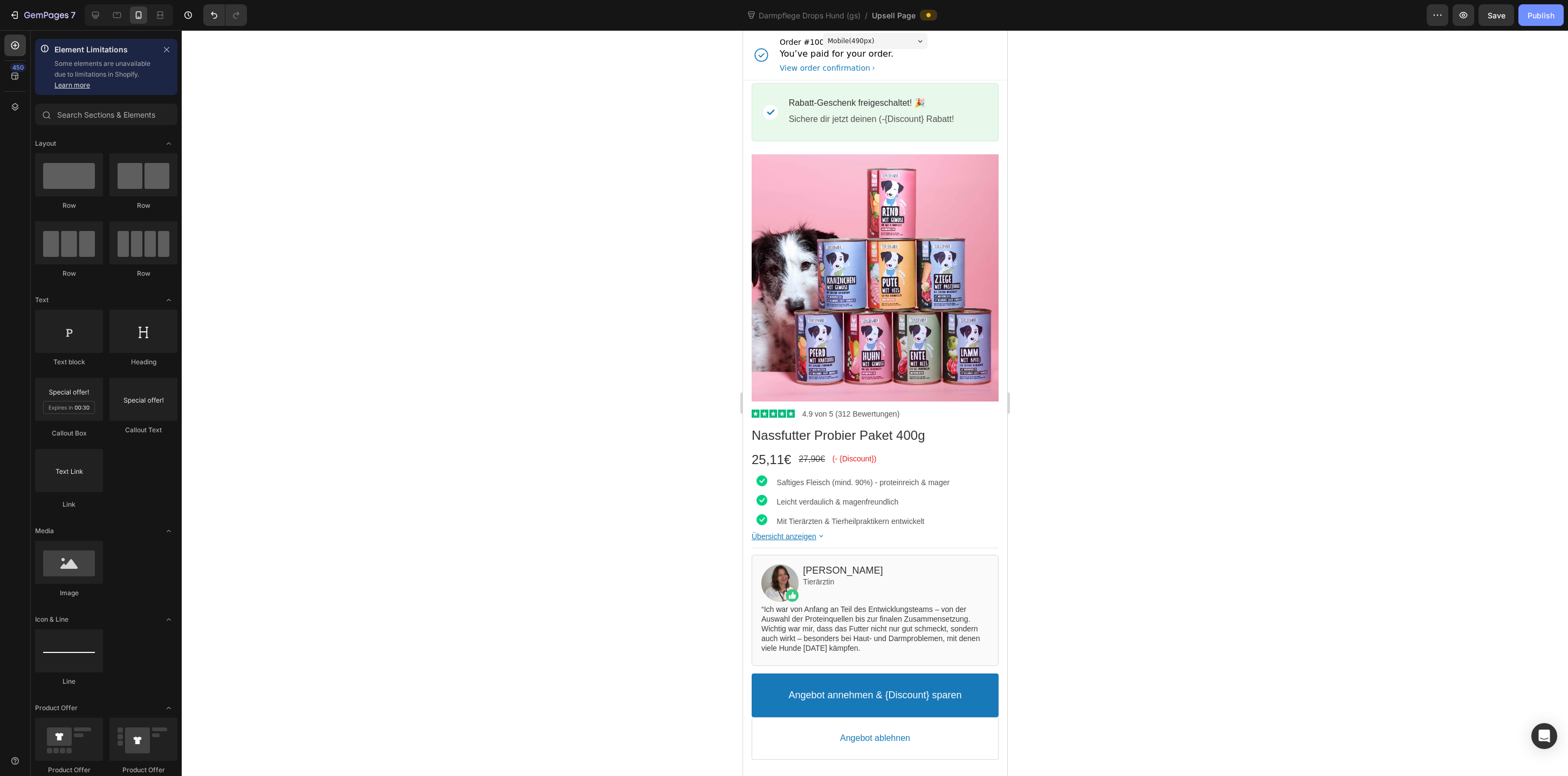
click at [1550, 22] on button "Publish" at bounding box center [1541, 15] width 45 height 21
click at [11, 77] on icon at bounding box center [14, 76] width 7 height 7
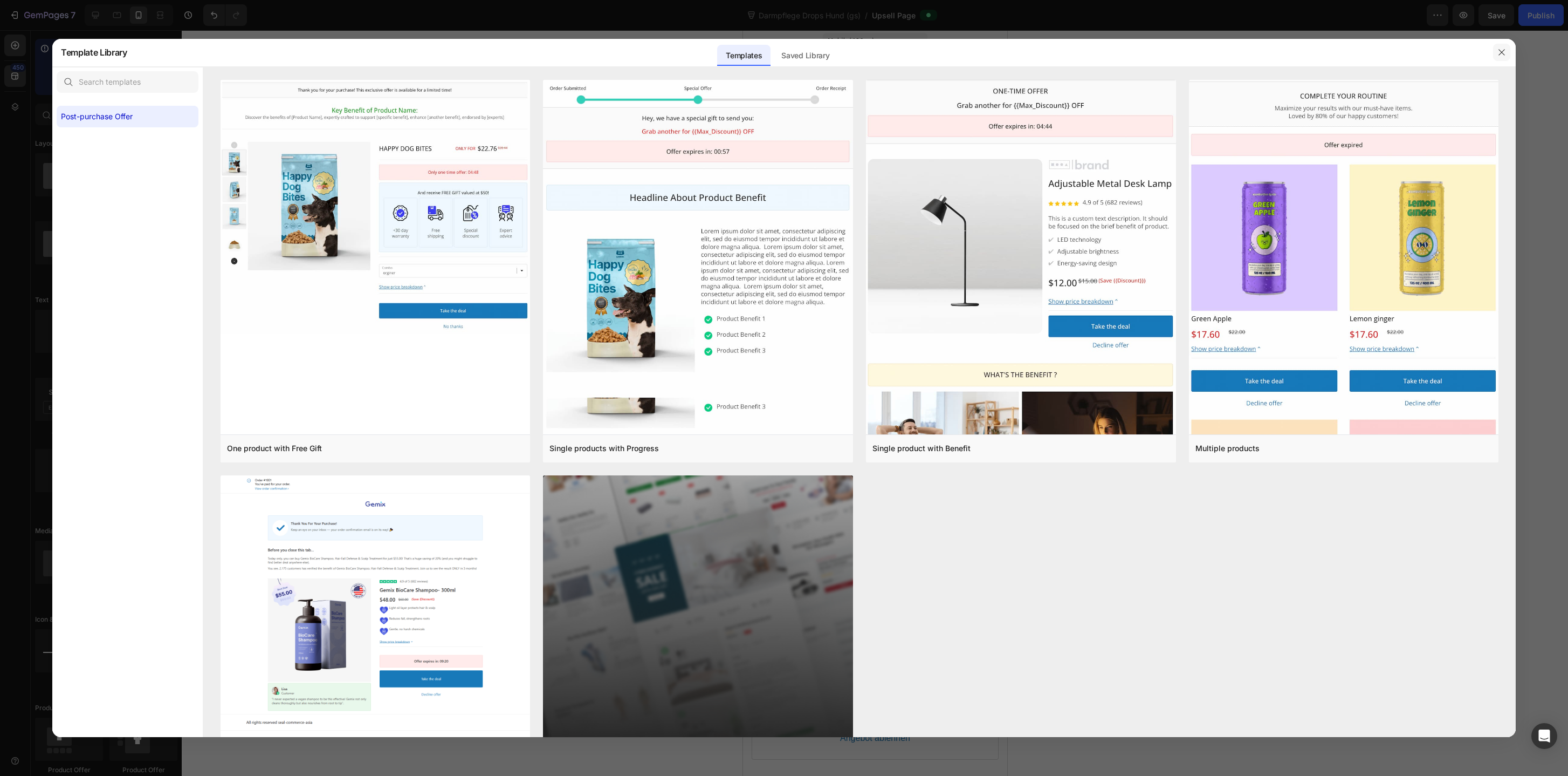
click at [1497, 53] on icon "button" at bounding box center [1502, 53] width 9 height 9
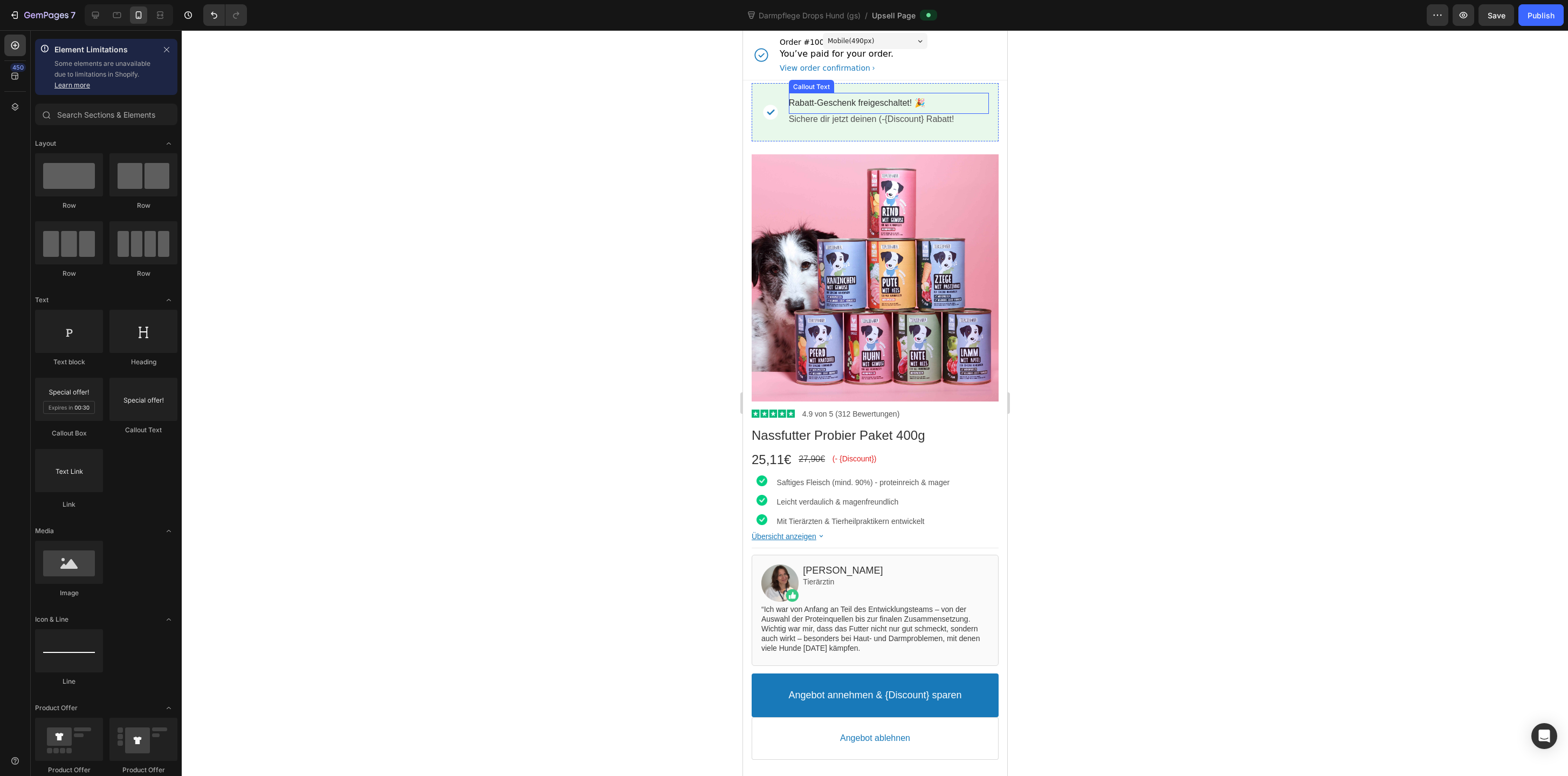
click at [889, 104] on bdo "Rabatt-Geschenk freigeschaltet! 🎉" at bounding box center [856, 103] width 137 height 9
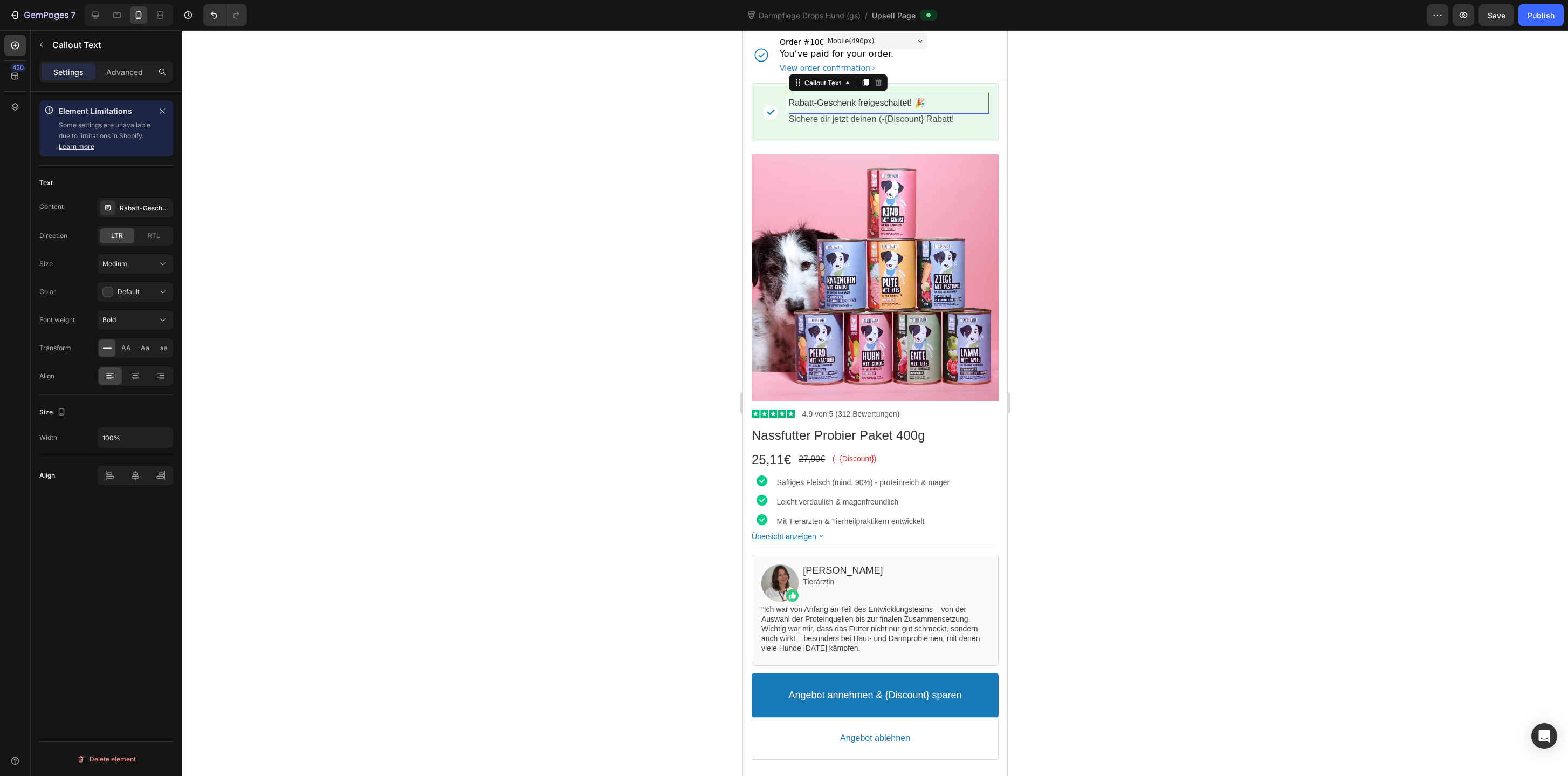
click at [889, 104] on bdo "Rabatt-Geschenk freigeschaltet! 🎉" at bounding box center [856, 103] width 137 height 9
click at [892, 104] on bdo "Rabatt-Geschenk freigeschaltet! 🎉" at bounding box center [856, 103] width 137 height 9
click at [1096, 186] on div at bounding box center [875, 403] width 1386 height 745
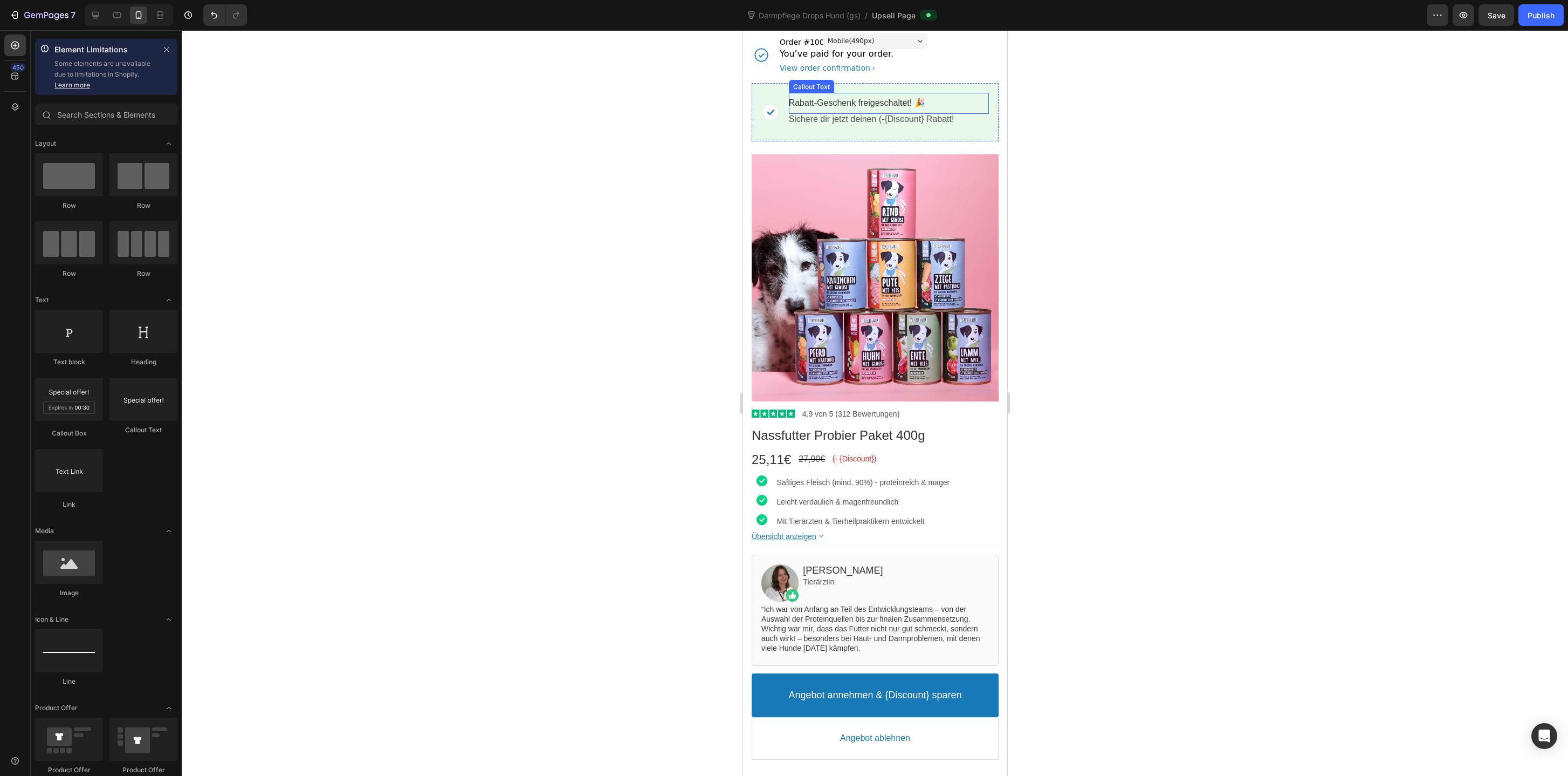
click at [893, 105] on bdo "Rabatt-Geschenk freigeschaltet! 🎉" at bounding box center [856, 103] width 137 height 9
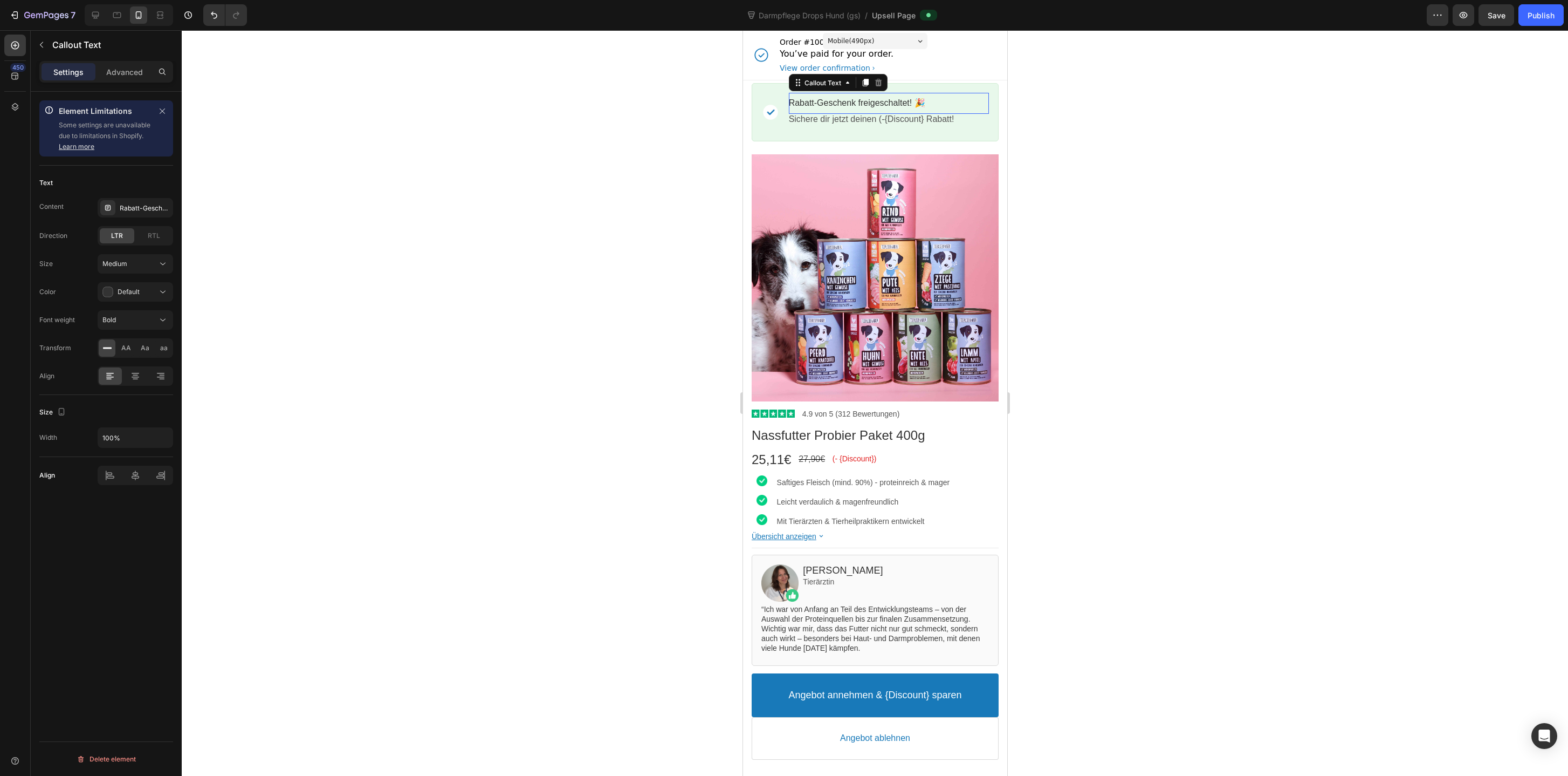
click at [893, 105] on bdo "Rabatt-Geschenk freigeschaltet! 🎉" at bounding box center [856, 103] width 137 height 9
click at [1121, 200] on div at bounding box center [875, 403] width 1386 height 745
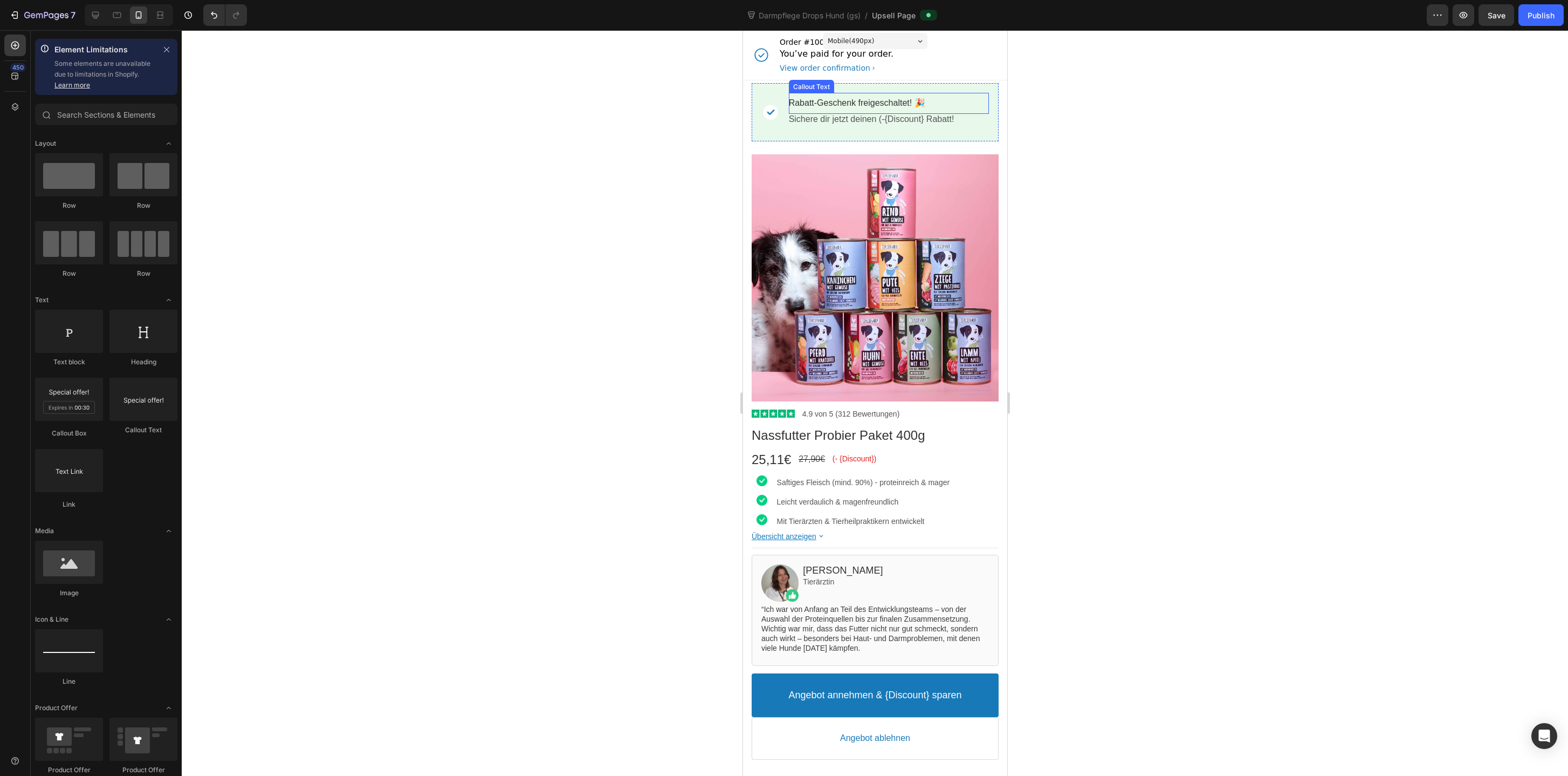
click at [892, 99] on bdo "Rabatt-Geschenk freigeschaltet! 🎉" at bounding box center [856, 103] width 137 height 9
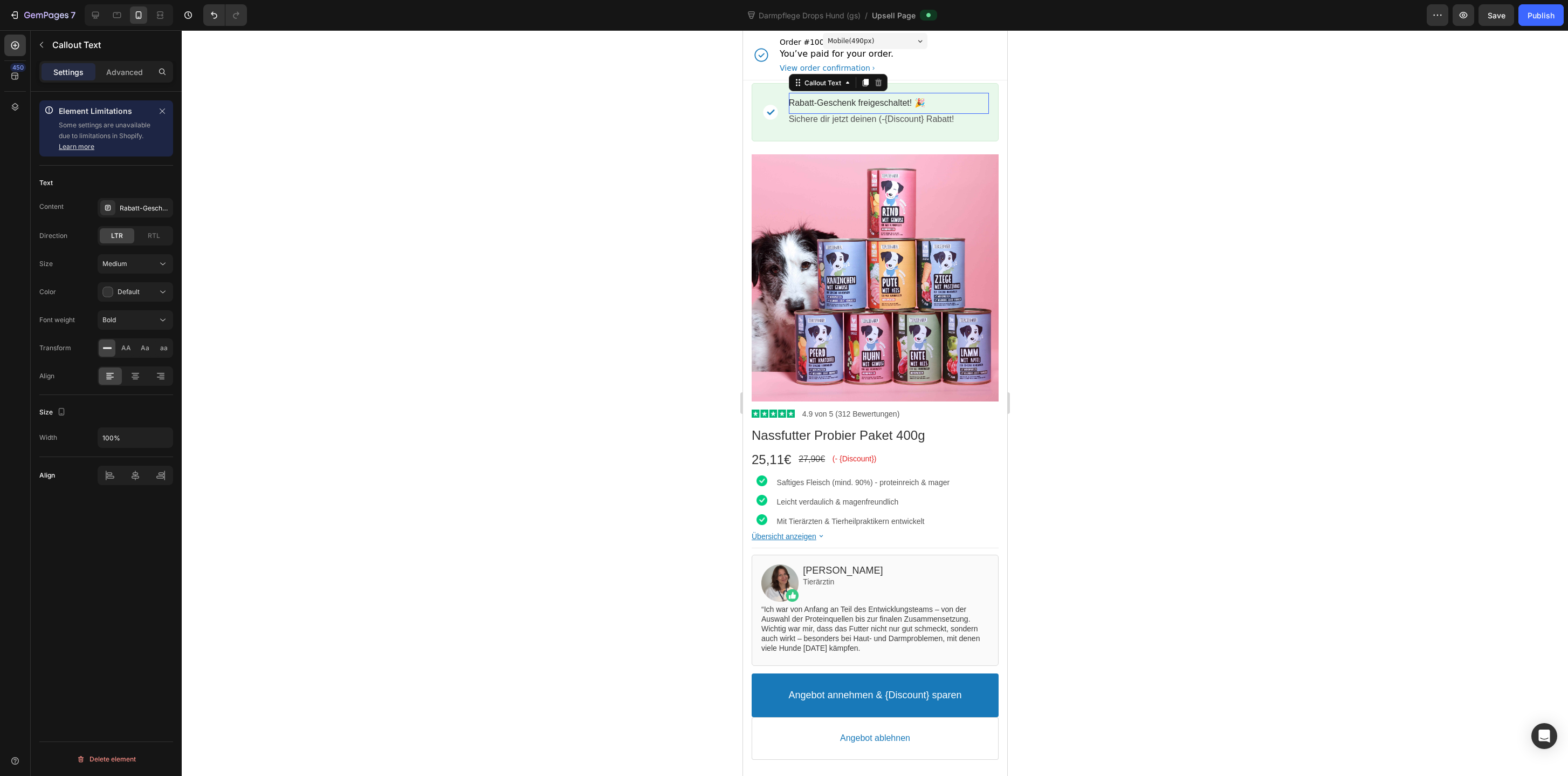
click at [892, 99] on bdo "Rabatt-Geschenk freigeschaltet! 🎉" at bounding box center [856, 103] width 137 height 9
click at [1533, 12] on div "Publish" at bounding box center [1540, 15] width 27 height 11
click at [1107, 231] on div at bounding box center [875, 403] width 1386 height 745
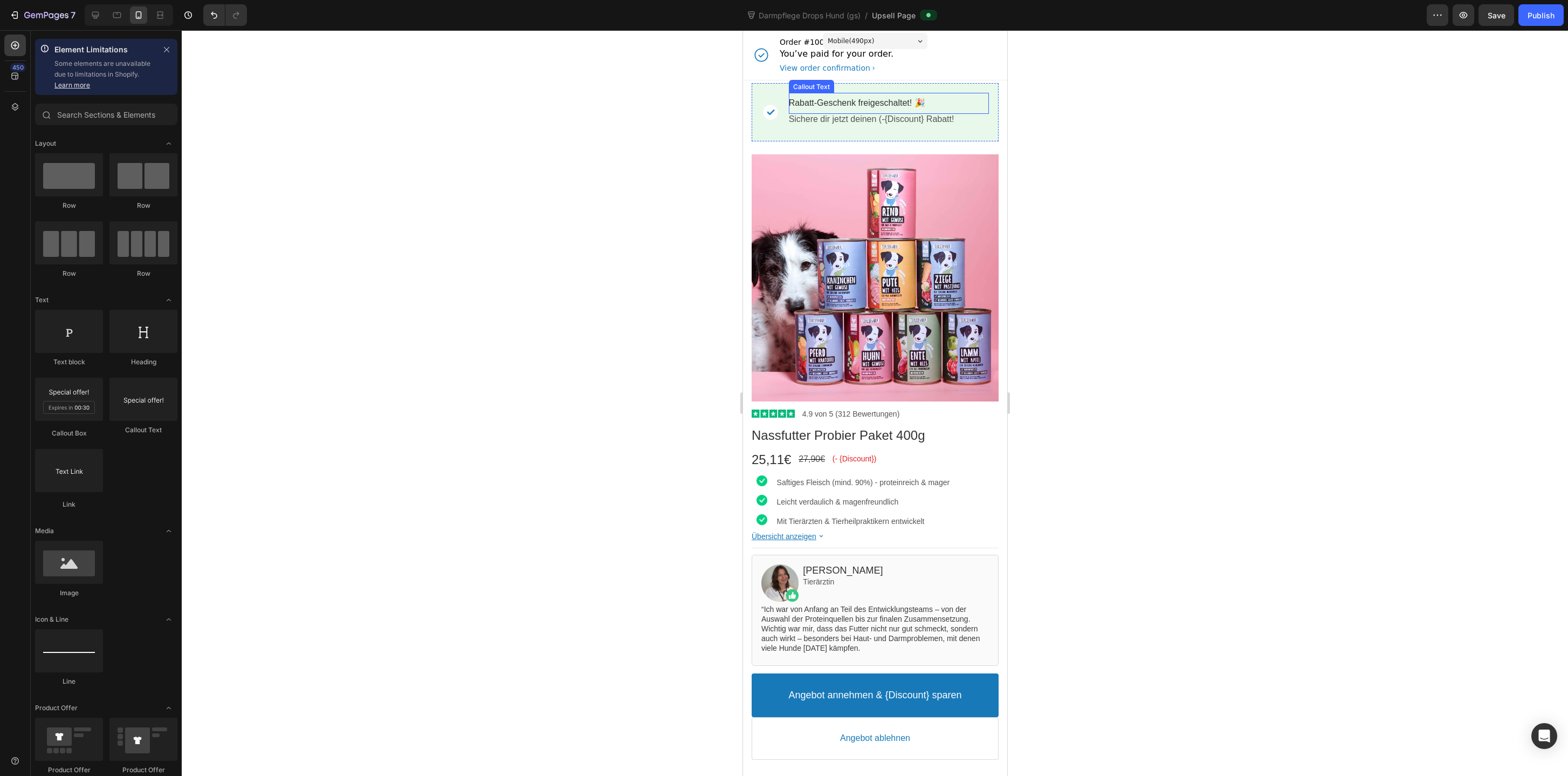
click at [841, 102] on bdo "Rabatt-Geschenk freigeschaltet! 🎉" at bounding box center [856, 103] width 137 height 9
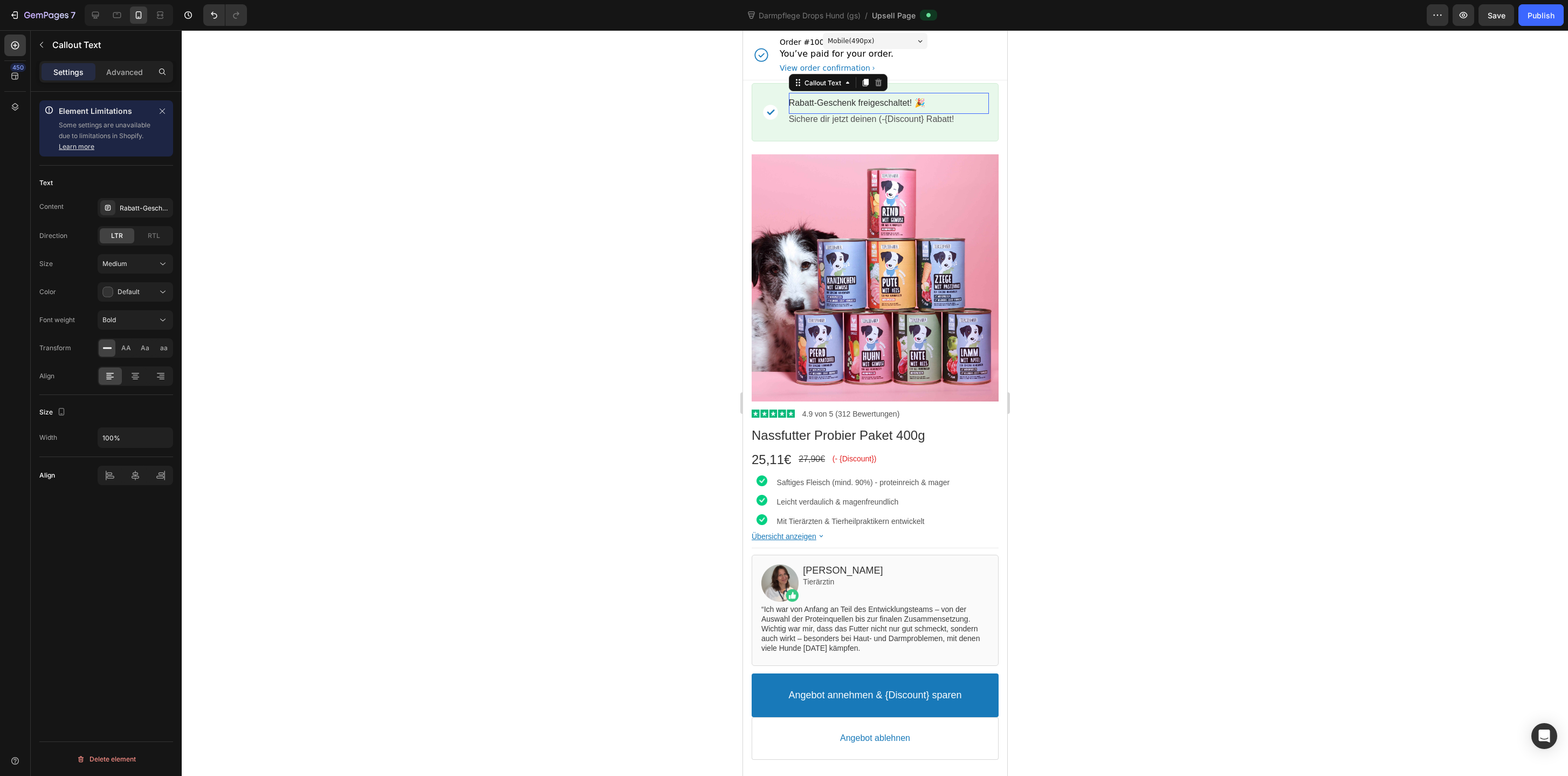
click at [841, 102] on bdo "Rabatt-Geschenk freigeschaltet! 🎉" at bounding box center [856, 103] width 137 height 9
click at [140, 213] on div "Rabatt-Geschenk freigeschaltet! 🎉" at bounding box center [135, 208] width 75 height 19
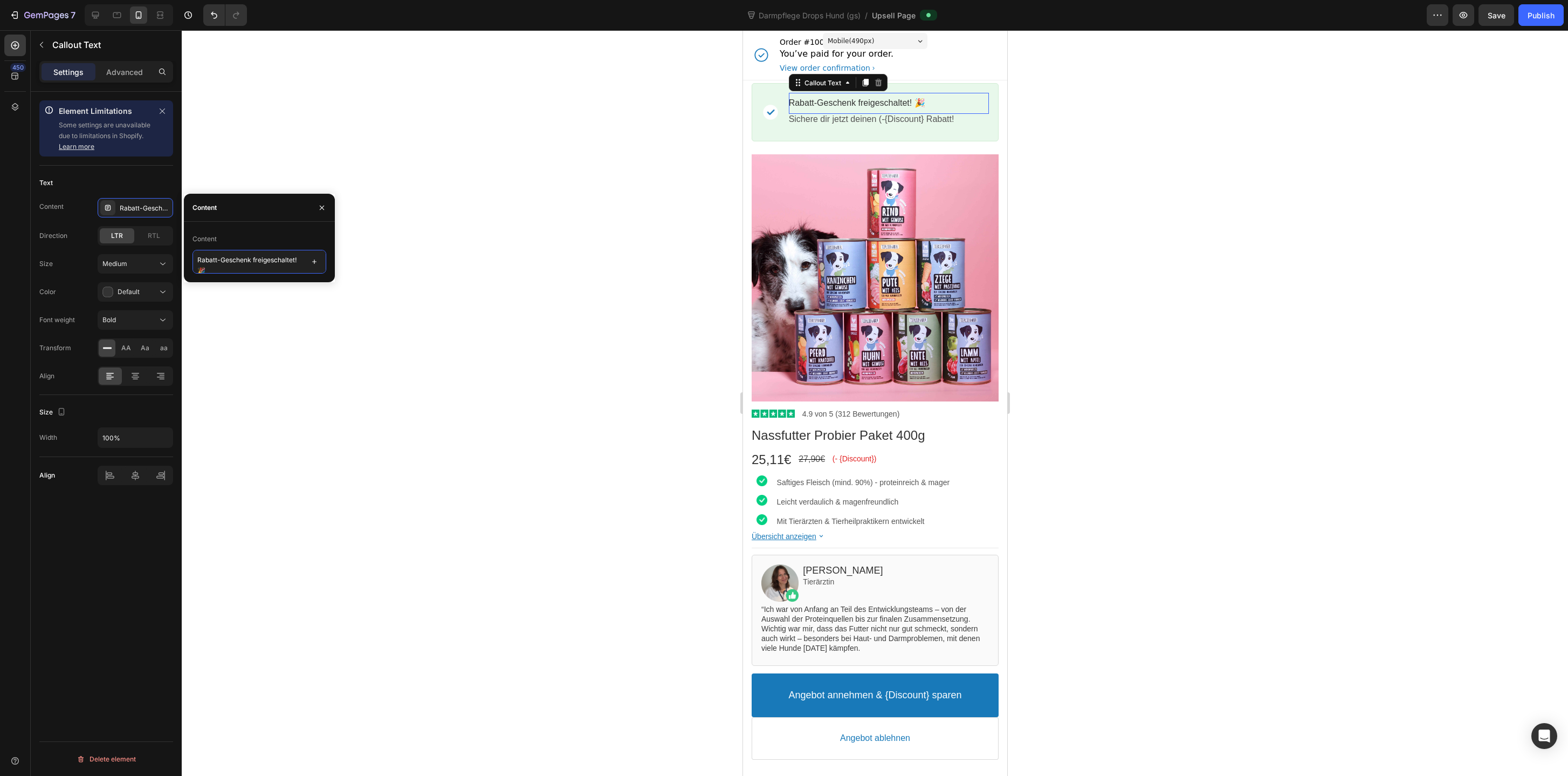
click at [195, 257] on textarea "Rabatt-Geschenk freigeschaltet! 🎉" at bounding box center [259, 262] width 134 height 24
type textarea "Rabatt-Geschenk freigeschaltet! 🎉"
click at [838, 115] on p "Sichere dir jetzt deinen (-{Discount} Rabatt!" at bounding box center [888, 119] width 200 height 11
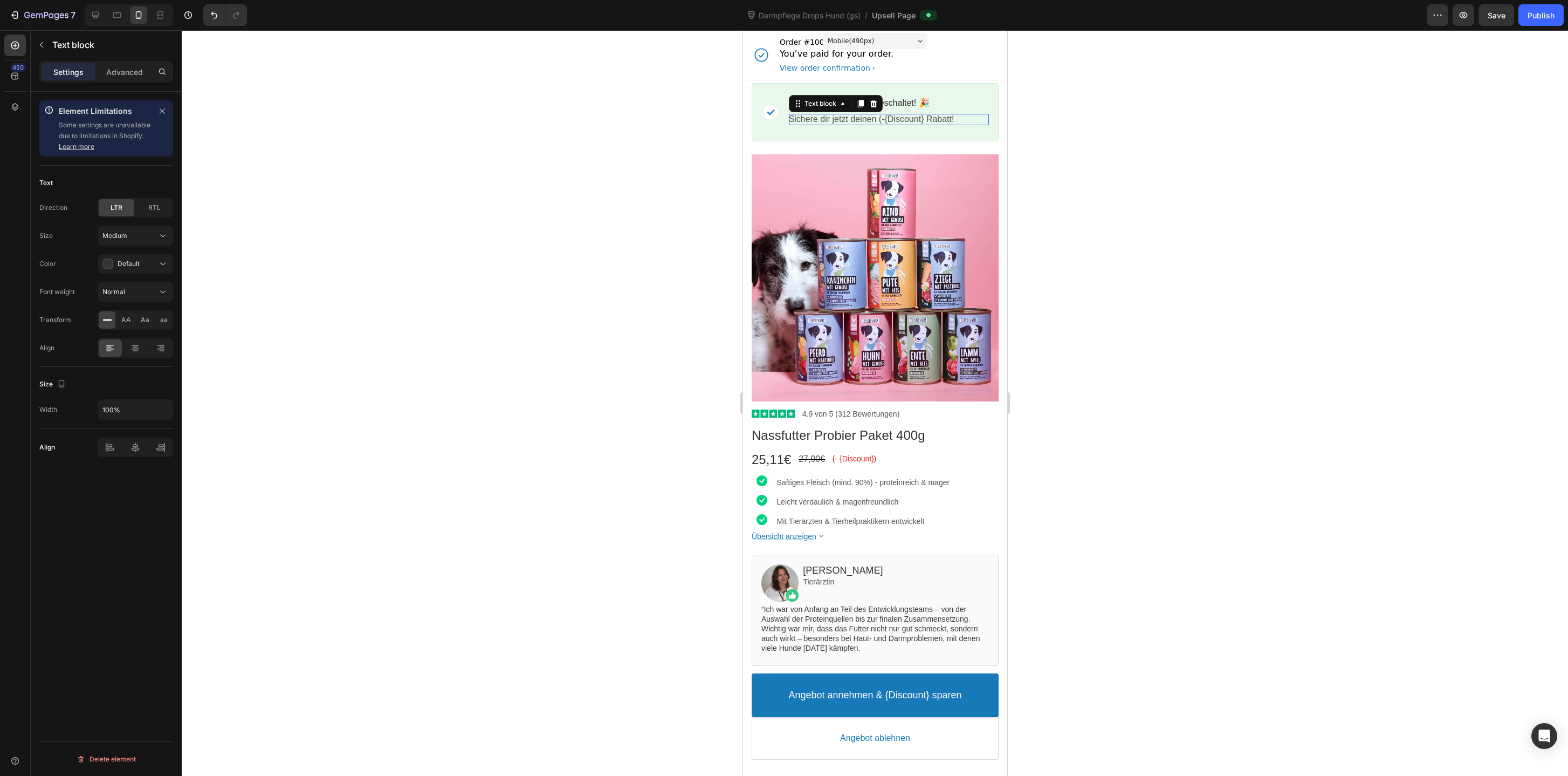
click at [852, 122] on p "Sichere dir jetzt deinen (-{Discount} Rabatt!" at bounding box center [888, 119] width 200 height 11
click at [841, 120] on p "Sichere dir jetzt deinen (-{Discount} Rabatt!" at bounding box center [888, 119] width 200 height 11
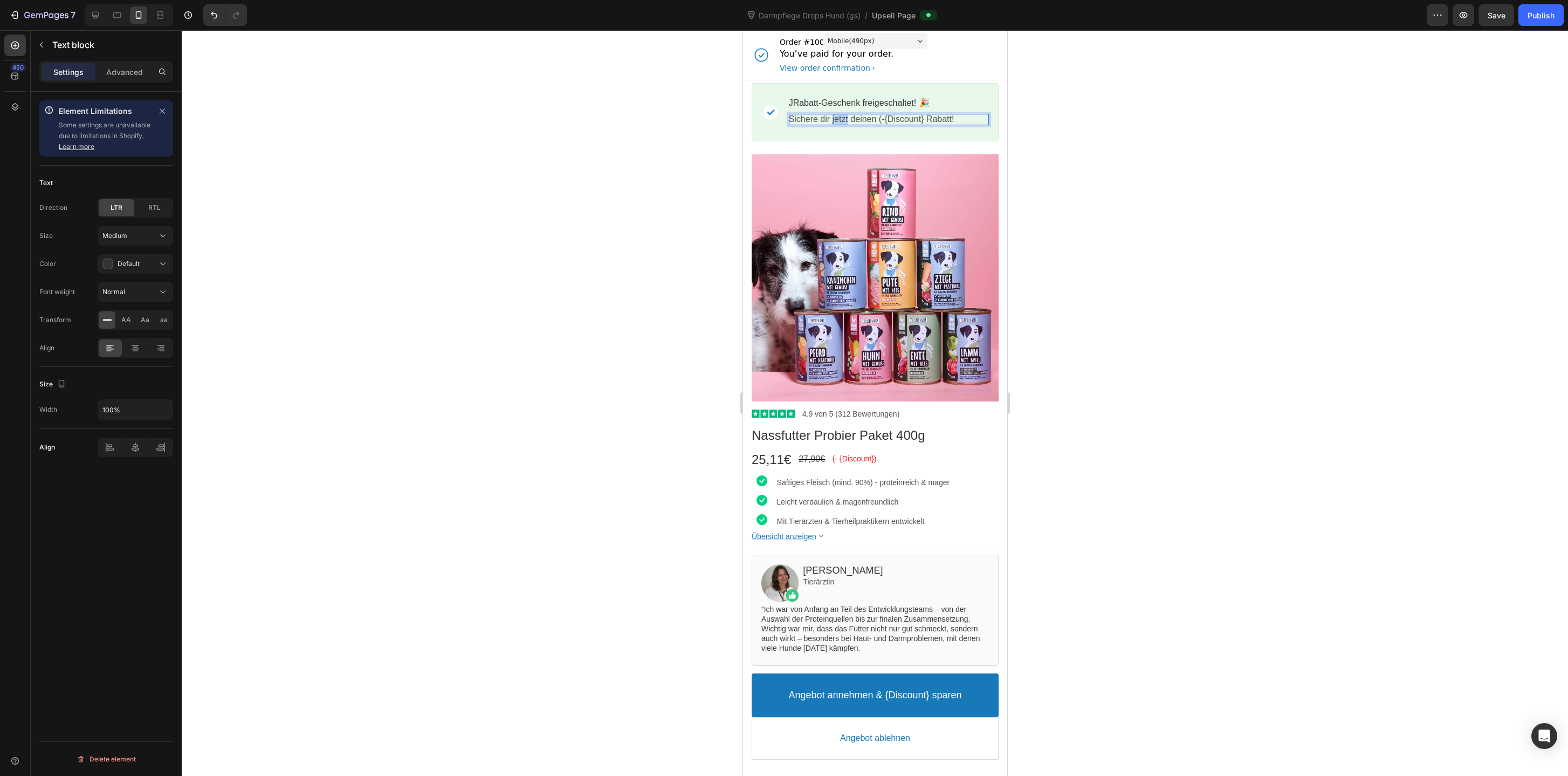
click at [841, 120] on p "Sichere dir jetzt deinen (-{Discount} Rabatt!" at bounding box center [888, 119] width 200 height 11
click at [1080, 208] on div at bounding box center [875, 403] width 1386 height 745
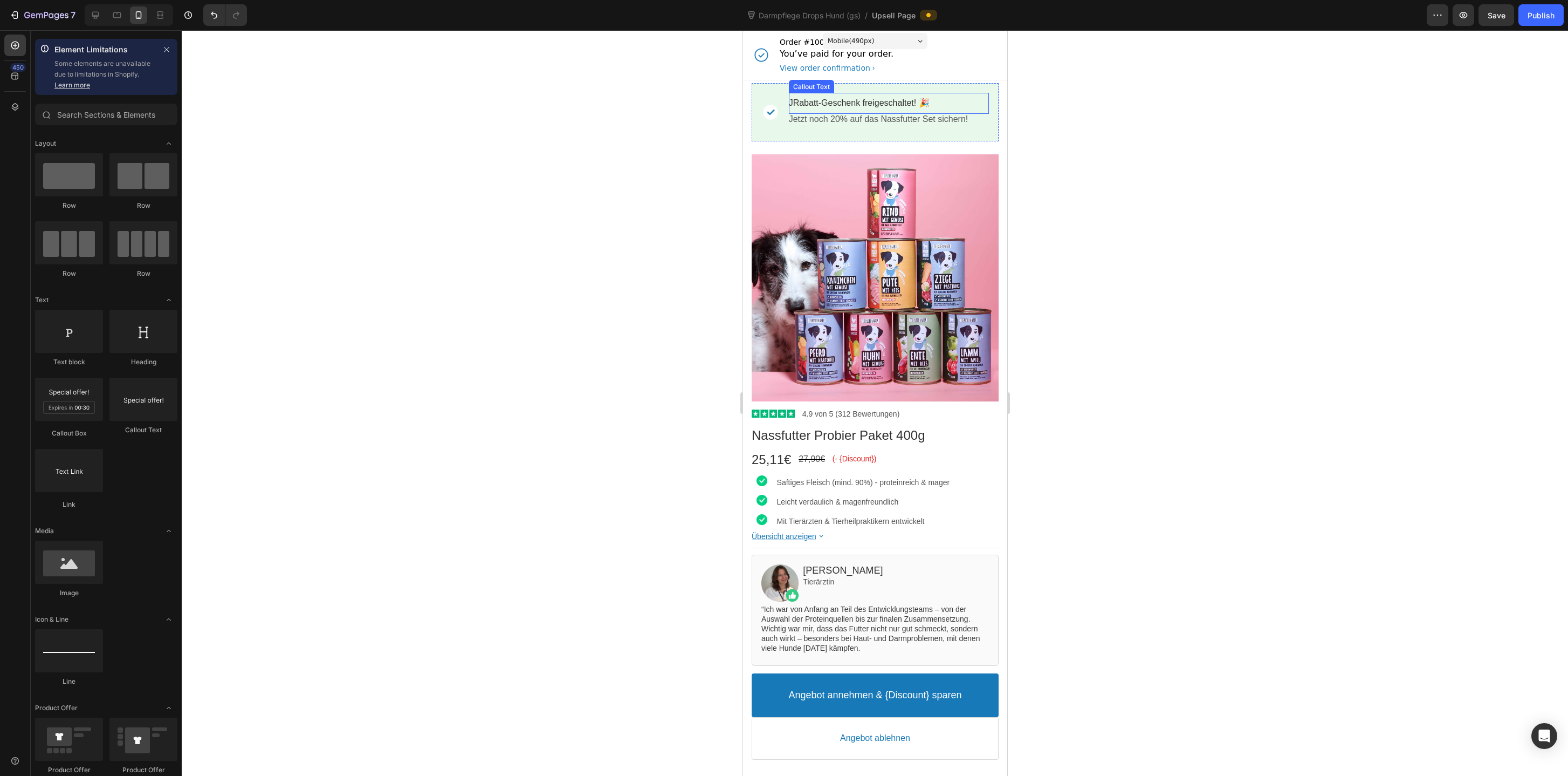
click at [853, 99] on bdo "JRabatt-Geschenk freigeschaltet! 🎉" at bounding box center [858, 103] width 140 height 9
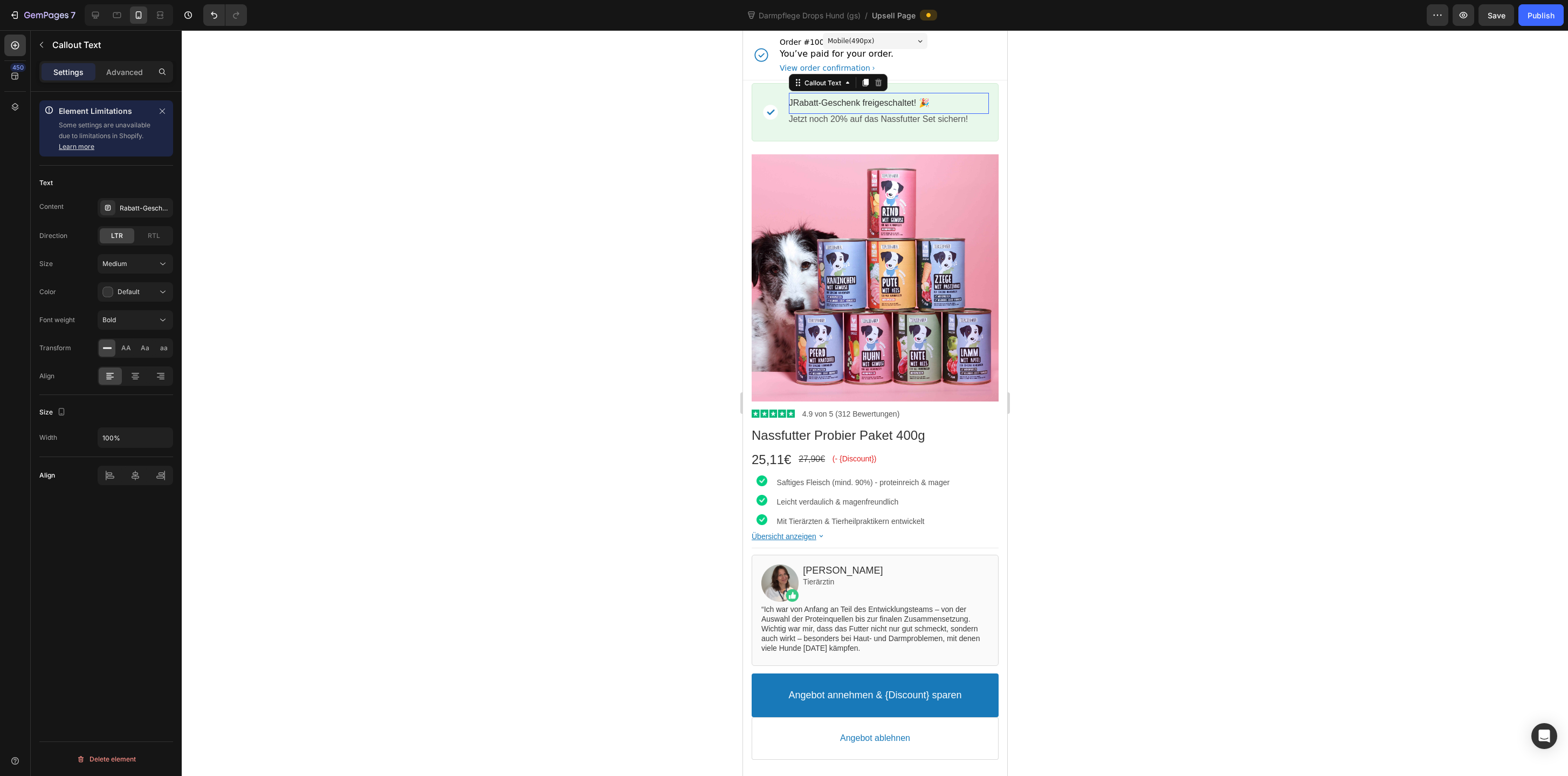
click at [855, 105] on bdo "JRabatt-Geschenk freigeschaltet! 🎉" at bounding box center [858, 103] width 140 height 9
click at [135, 209] on div "Rabatt-Geschenk freigeschaltet! 🎉" at bounding box center [145, 208] width 51 height 9
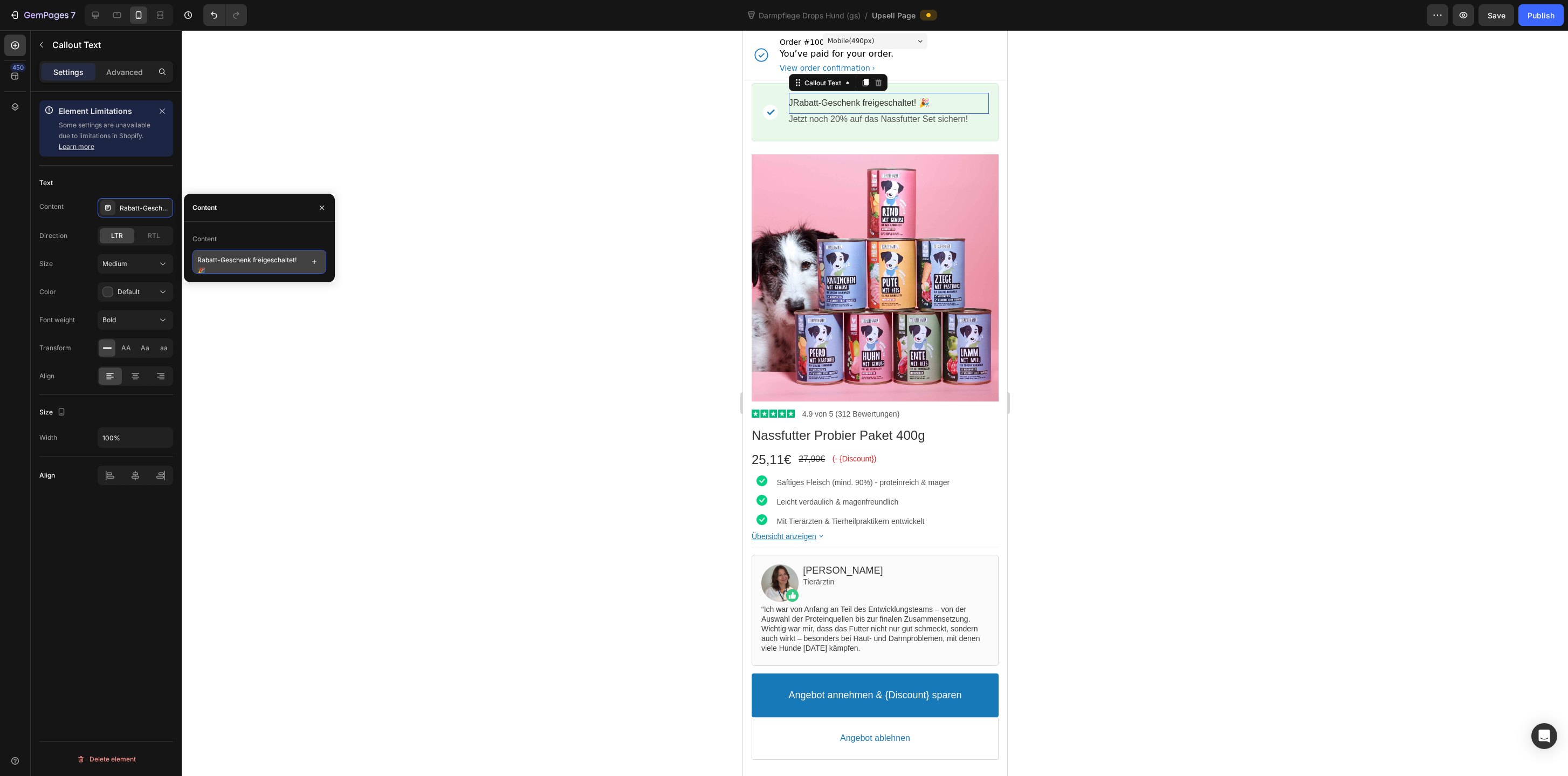
click at [238, 260] on textarea "Rabatt-Geschenk freigeschaltet! 🎉" at bounding box center [259, 262] width 134 height 24
type textarea "Darmgesundheit beginnt im Napf"
click at [865, 119] on p "Jetzt noch 20% auf das Nassfutter Set sichern!" at bounding box center [888, 119] width 200 height 11
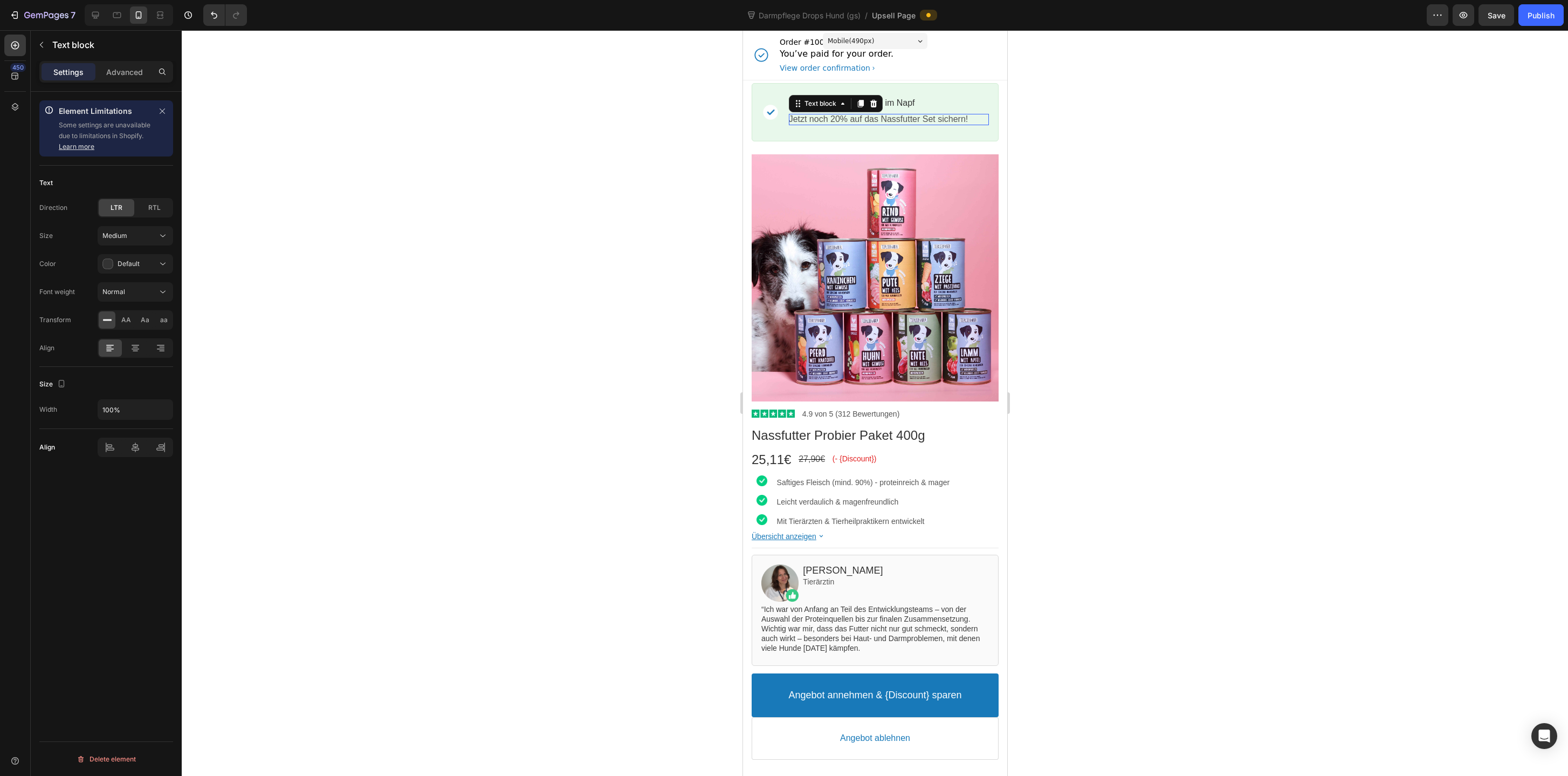
click at [939, 119] on p "Jetzt noch 20% auf das Nassfutter Set sichern!" at bounding box center [888, 119] width 200 height 11
copy p "Jetzt noch 20% auf das Nassfutter Set sichern!"
click at [984, 104] on div "Darmgesundheit beginnt im Napf" at bounding box center [888, 104] width 200 height 11
click at [907, 107] on bdo "Darmgesundheit beginnt im Napf" at bounding box center [851, 103] width 126 height 9
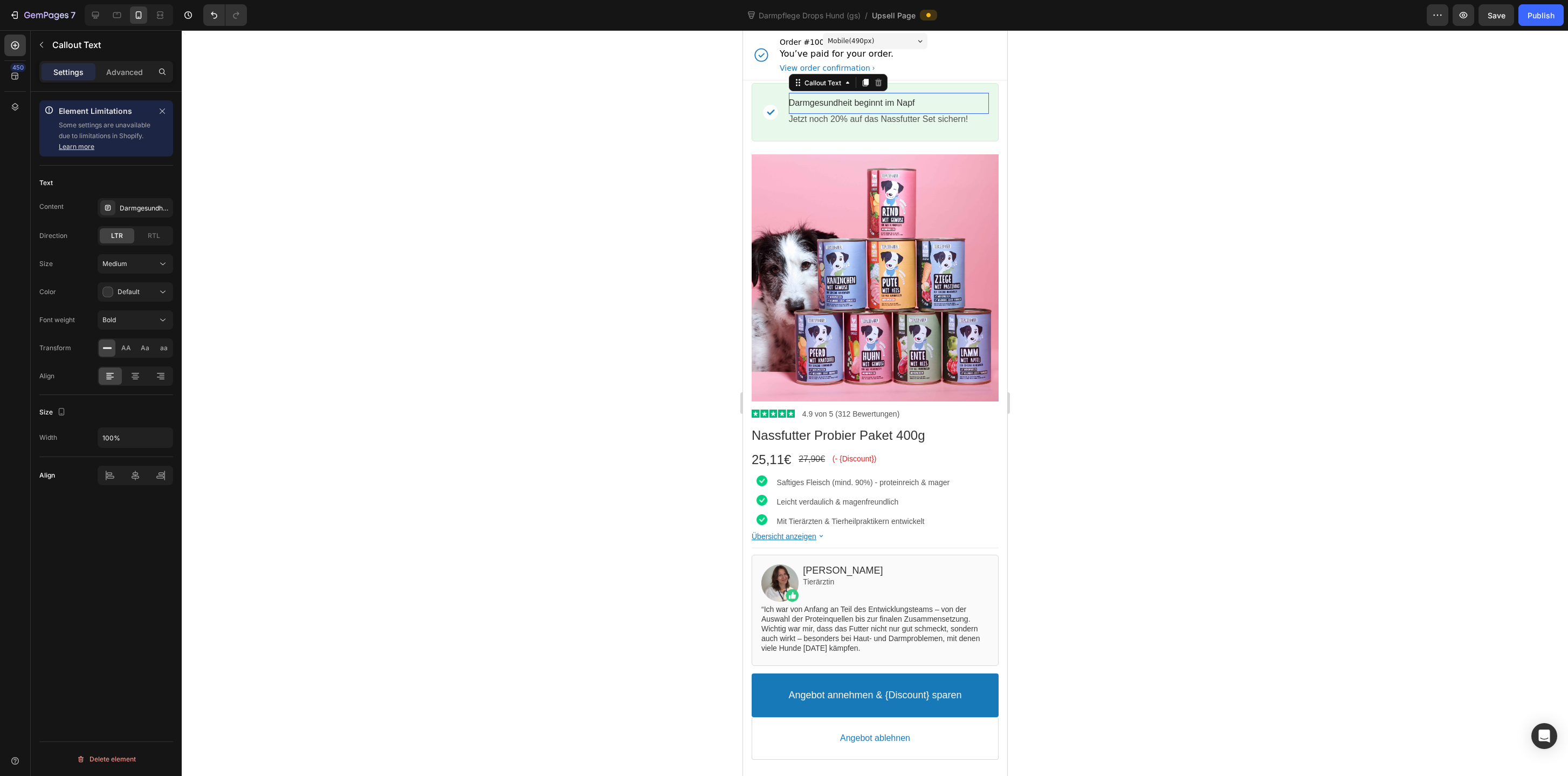
click at [907, 107] on bdo "Darmgesundheit beginnt im Napf" at bounding box center [851, 103] width 126 height 9
click at [845, 106] on bdo "Darmgesundheit beginnt im Napf" at bounding box center [851, 103] width 126 height 9
click at [133, 207] on div "Darmgesundheit beginnt im Napf" at bounding box center [145, 208] width 51 height 9
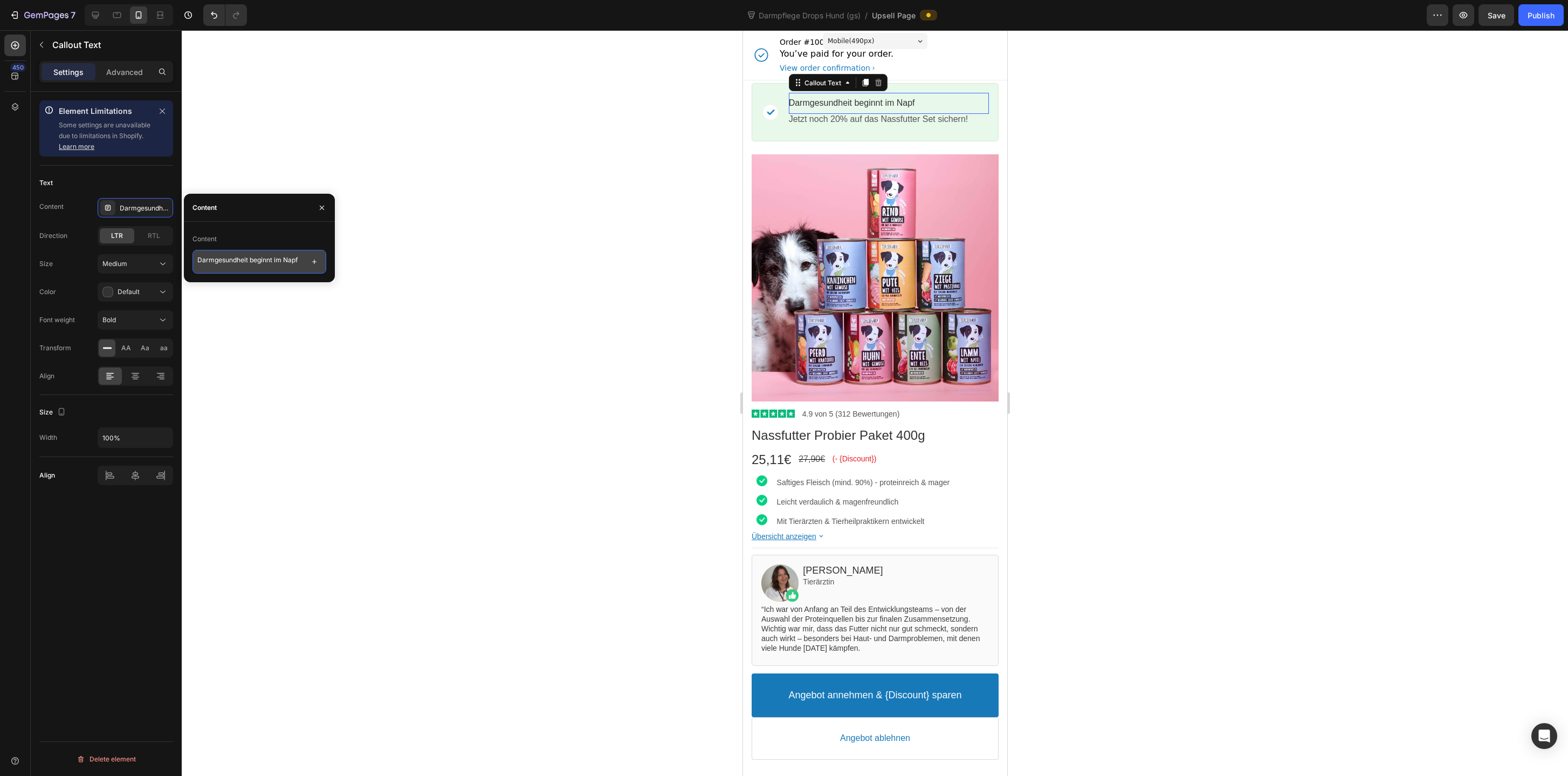
click at [281, 264] on textarea "Darmgesundheit beginnt im Napf" at bounding box center [259, 262] width 134 height 24
paste textarea "Jetzt noch 20% auf das Nassfutter Set sichern!"
type textarea "Jetzt noch 20% auf das Nassfutter Set sichern!"
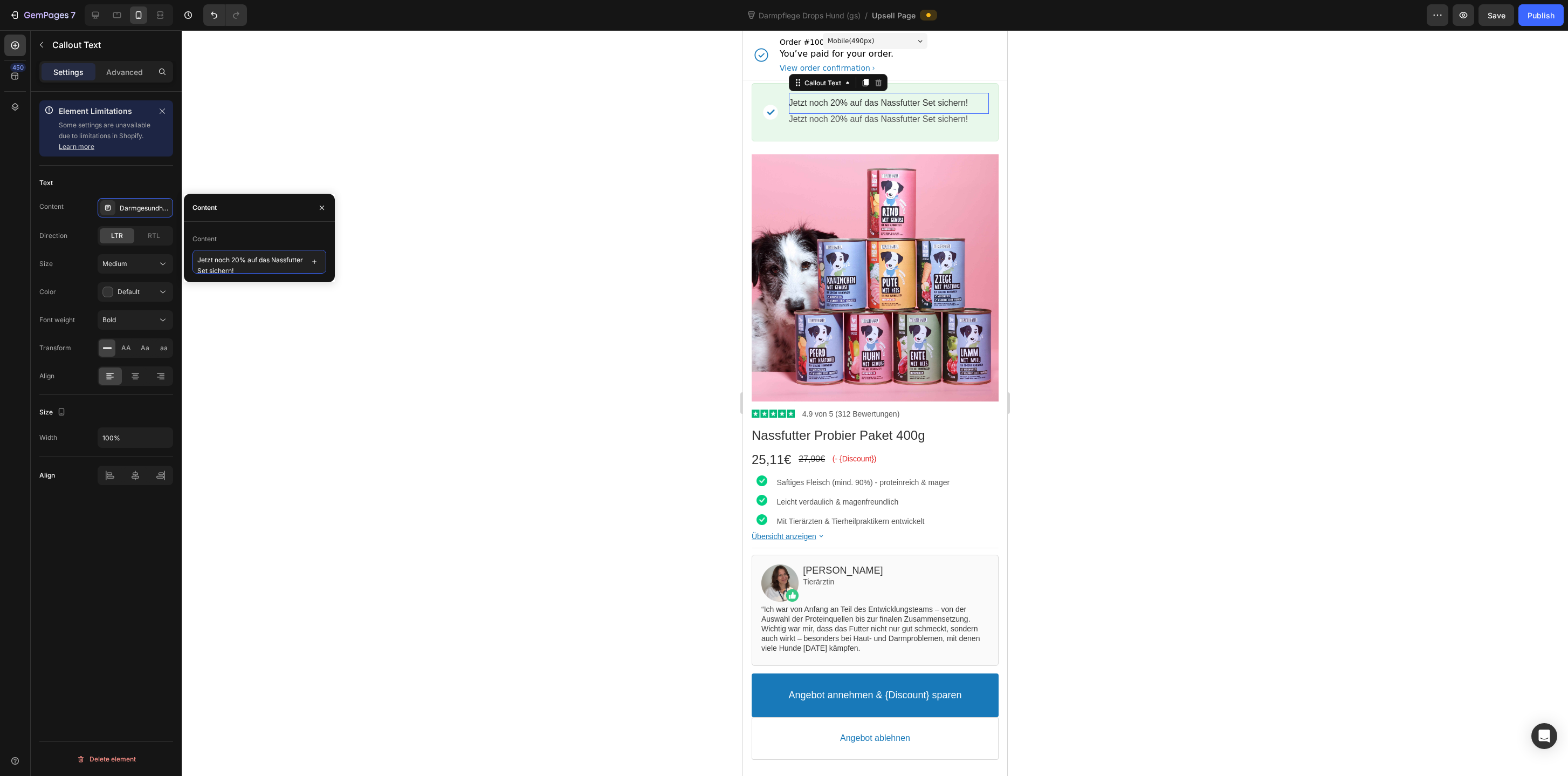
scroll to position [2, 0]
click at [886, 122] on p "Jetzt noch 20% auf das Nassfutter Set sichern!" at bounding box center [888, 119] width 200 height 11
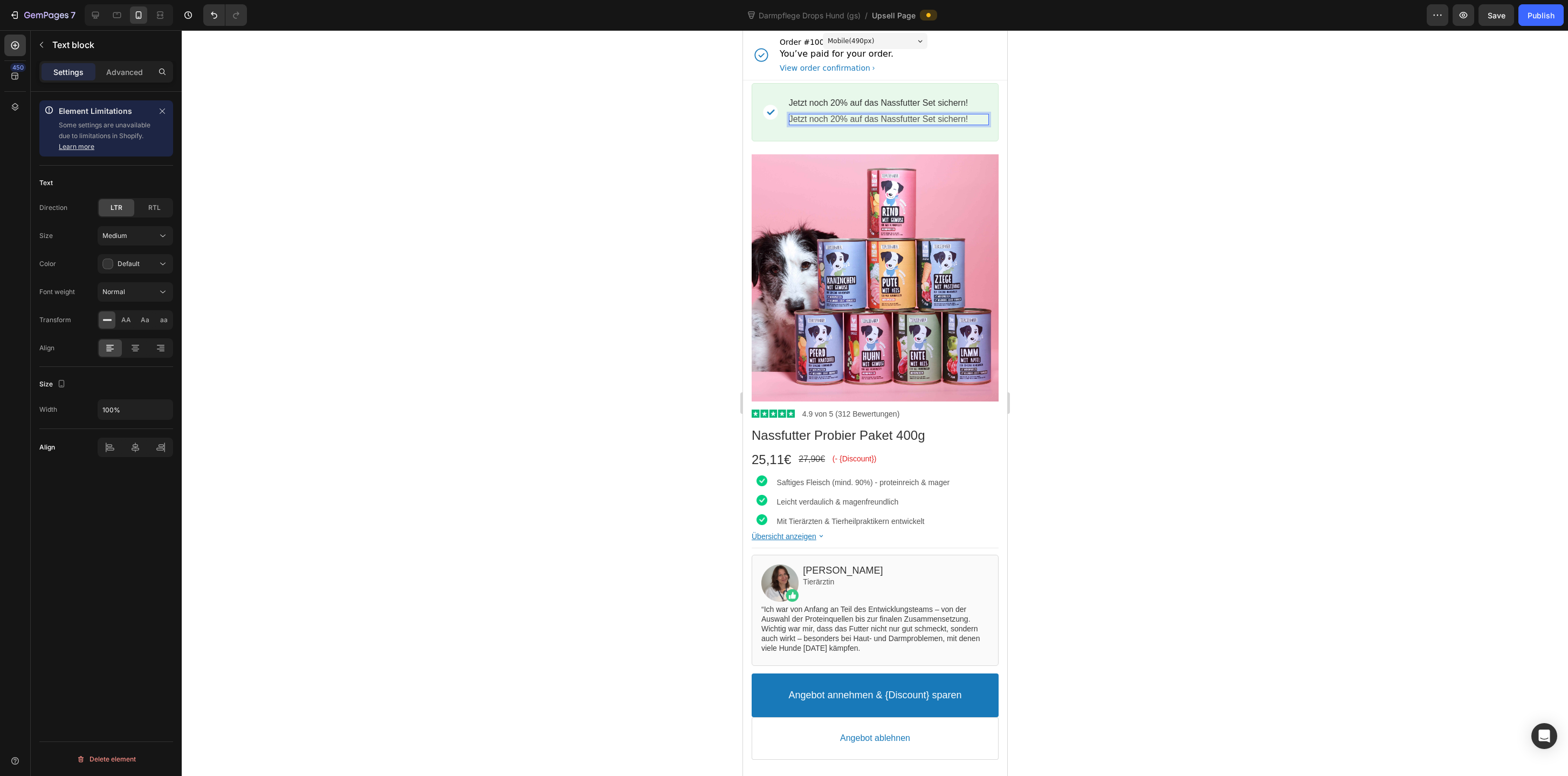
click at [886, 122] on p "Jetzt noch 20% auf das Nassfutter Set sichern!" at bounding box center [888, 119] width 200 height 11
click at [849, 116] on div "Rich Text Editor. Editing area: main" at bounding box center [888, 119] width 200 height 11
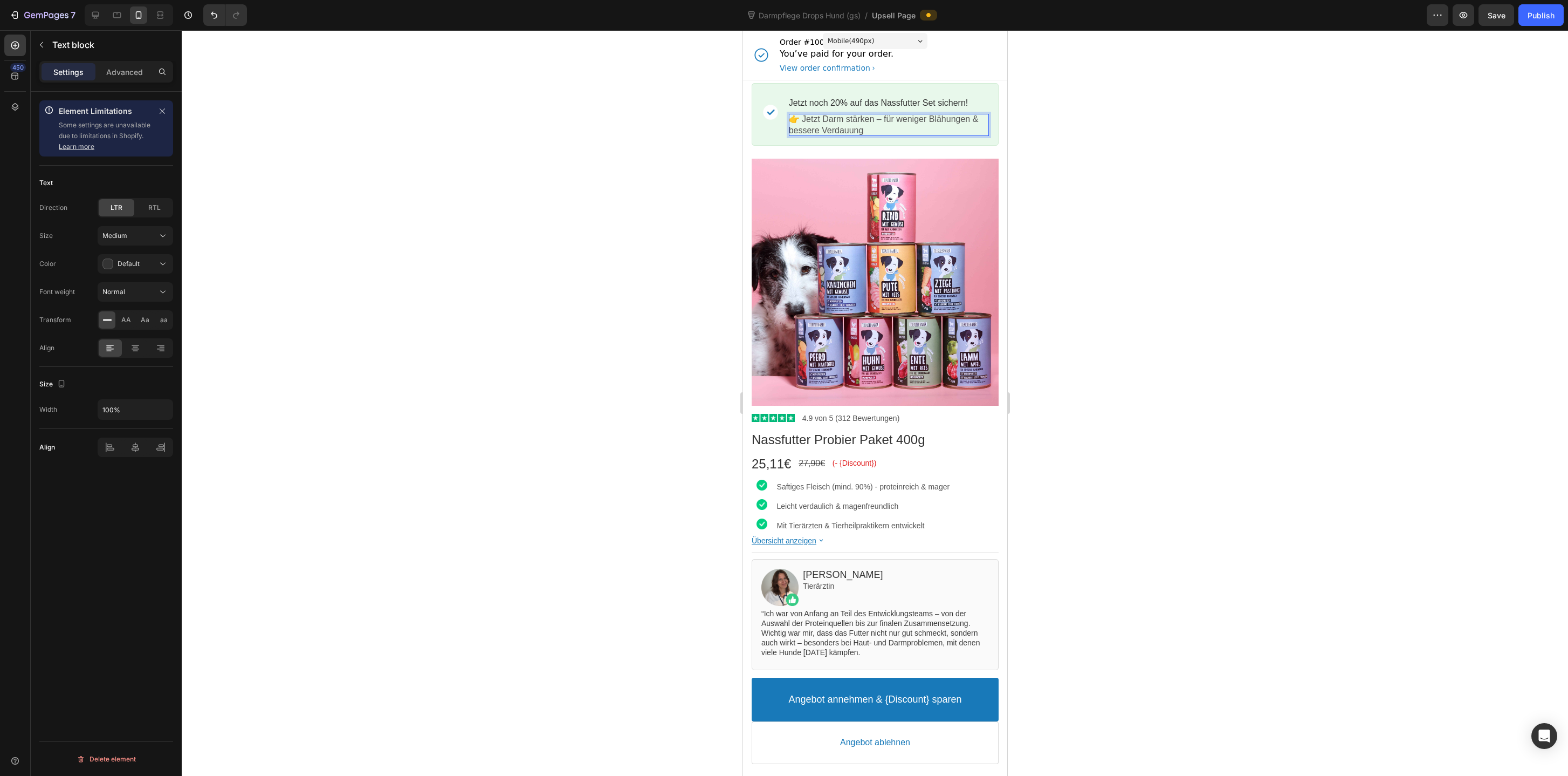
click at [1123, 135] on div at bounding box center [875, 403] width 1386 height 745
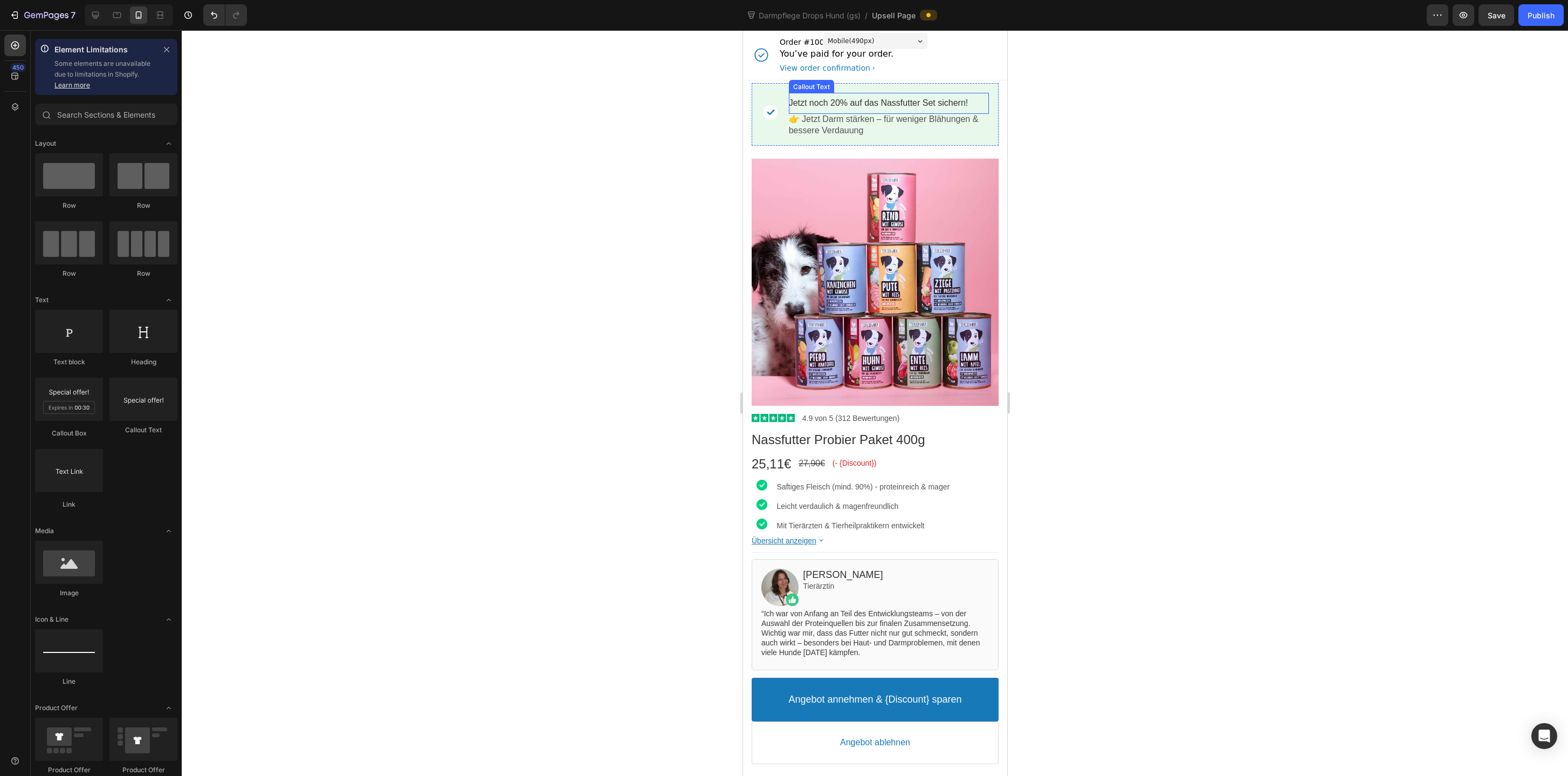
click at [928, 106] on bdo "Jetzt noch 20% auf das Nassfutter Set sichern!" at bounding box center [878, 103] width 179 height 9
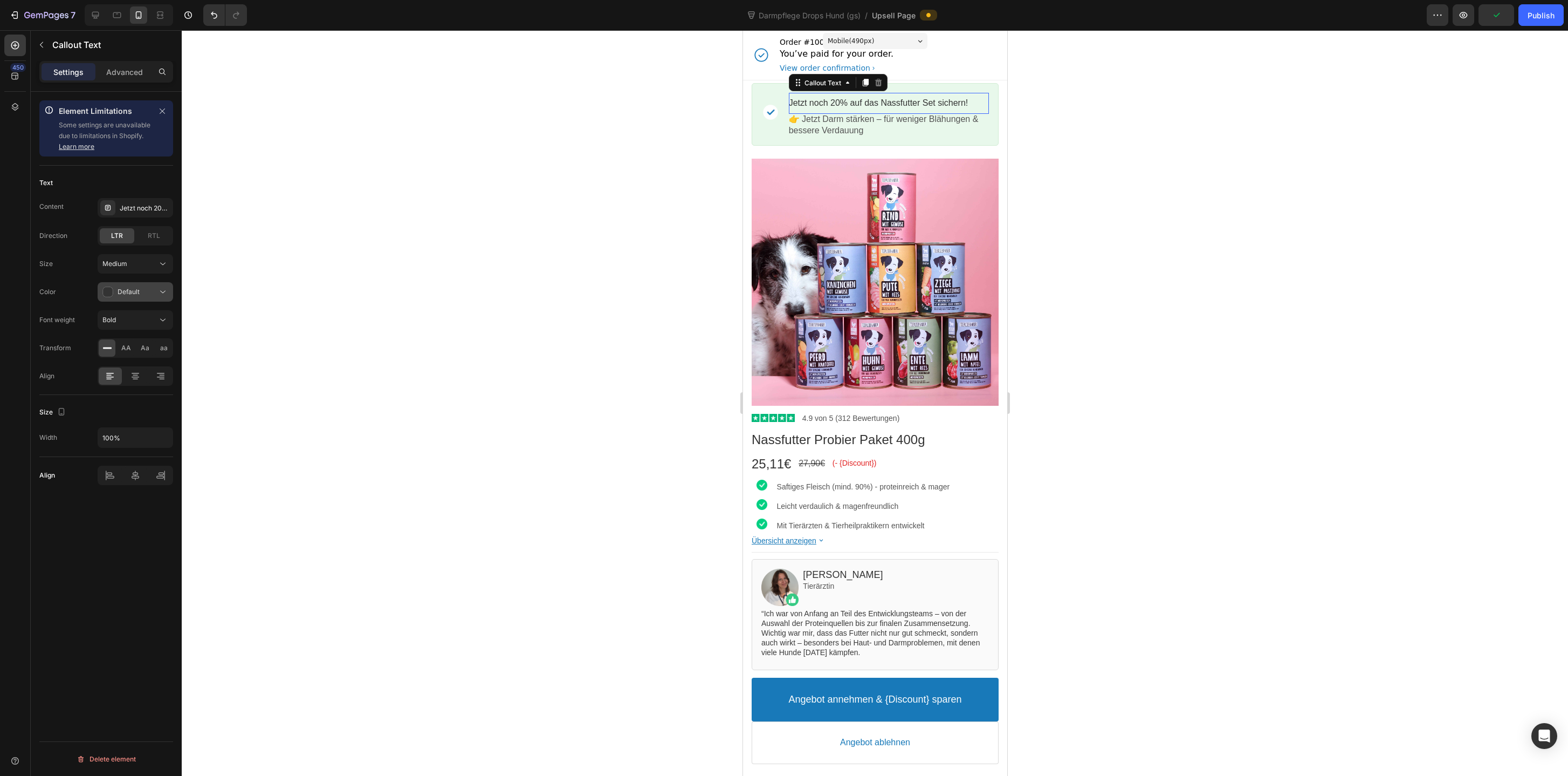
click at [157, 297] on button "Default" at bounding box center [135, 292] width 75 height 19
click at [142, 258] on div "Medium" at bounding box center [135, 263] width 66 height 11
click at [124, 362] on div "Large 18px" at bounding box center [124, 372] width 88 height 21
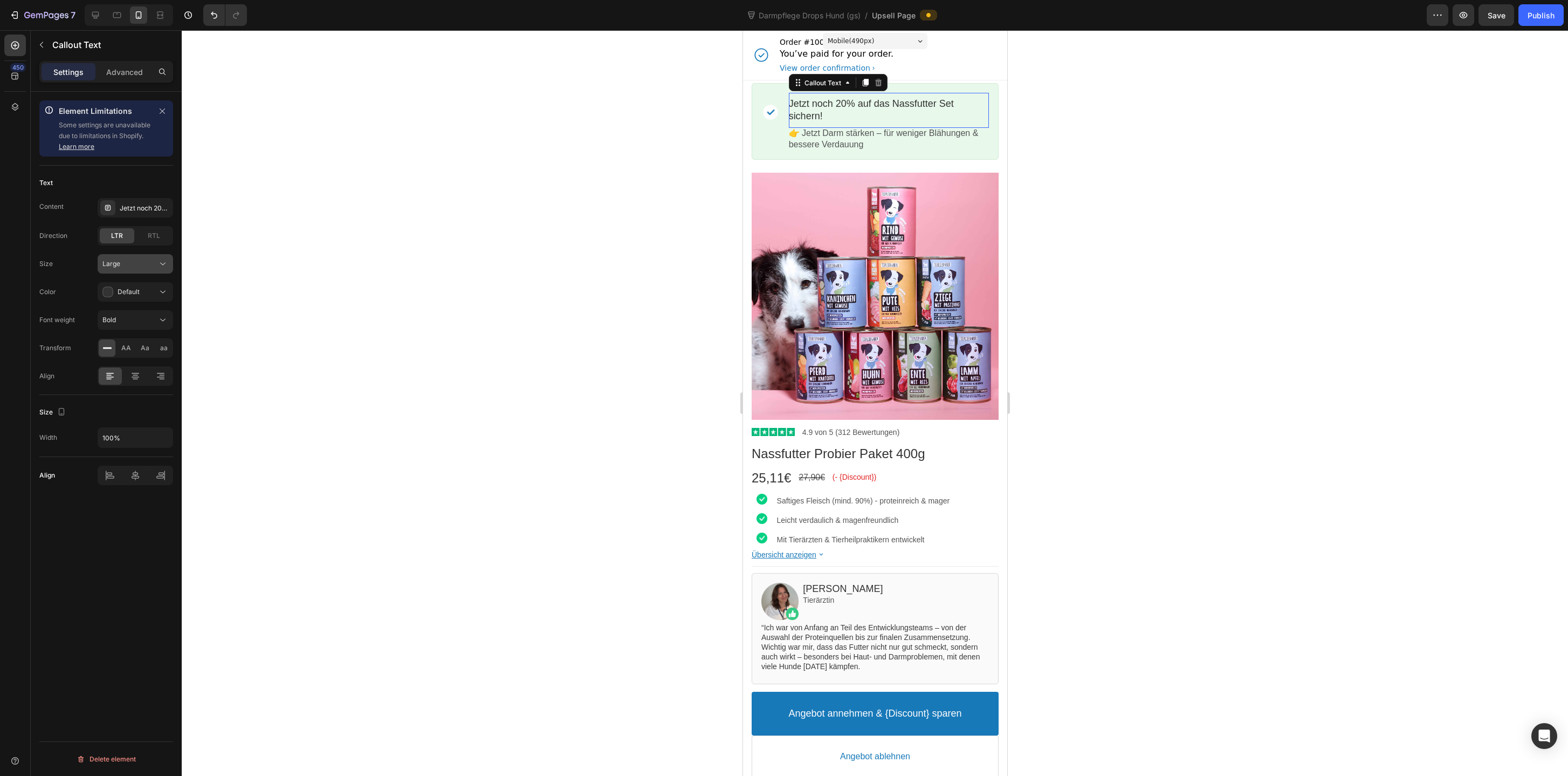
click at [146, 265] on div "Large" at bounding box center [130, 263] width 55 height 9
click at [138, 329] on p "Medium 16px" at bounding box center [133, 331] width 61 height 9
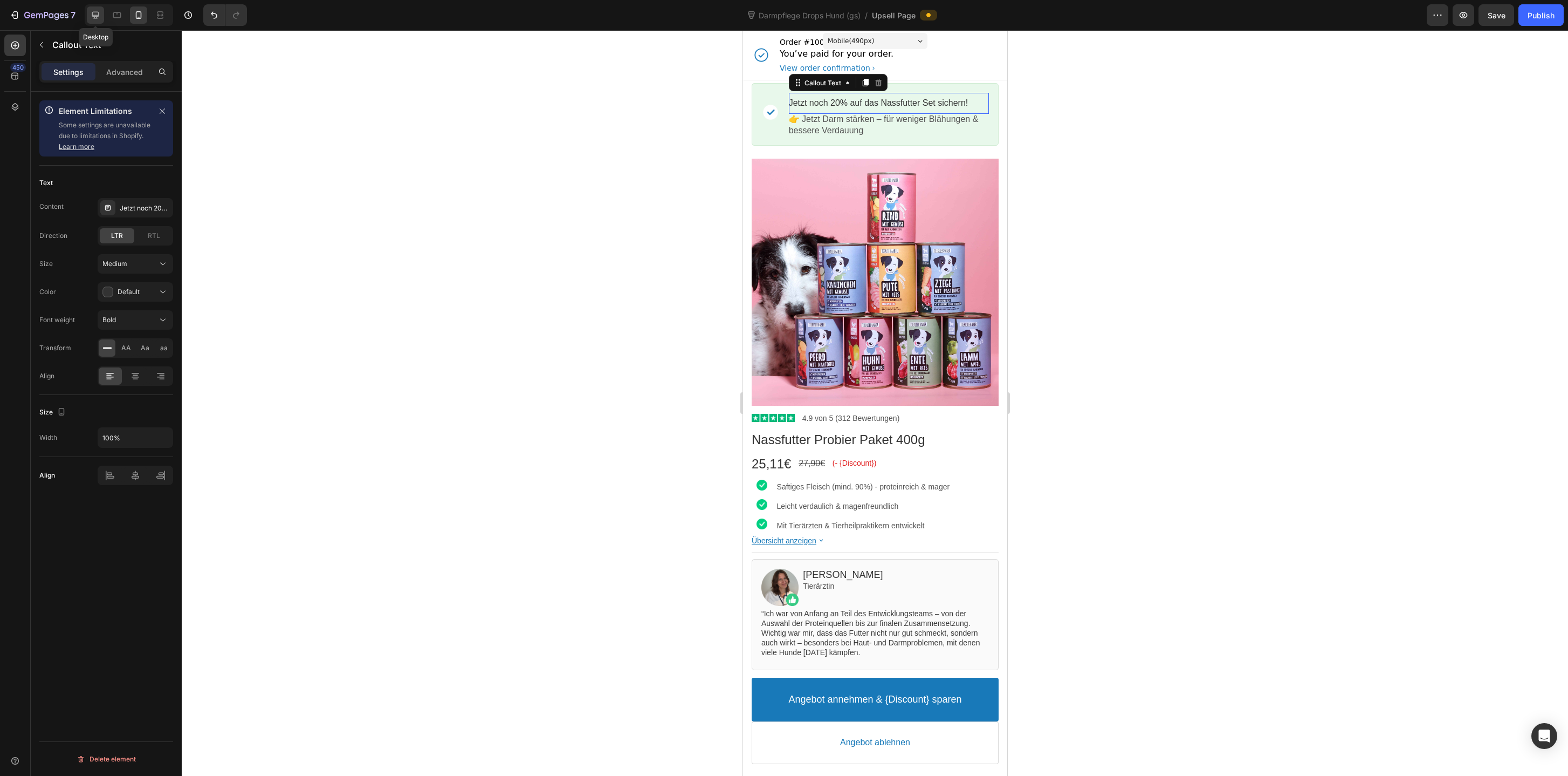
click at [100, 20] on icon at bounding box center [95, 14] width 11 height 11
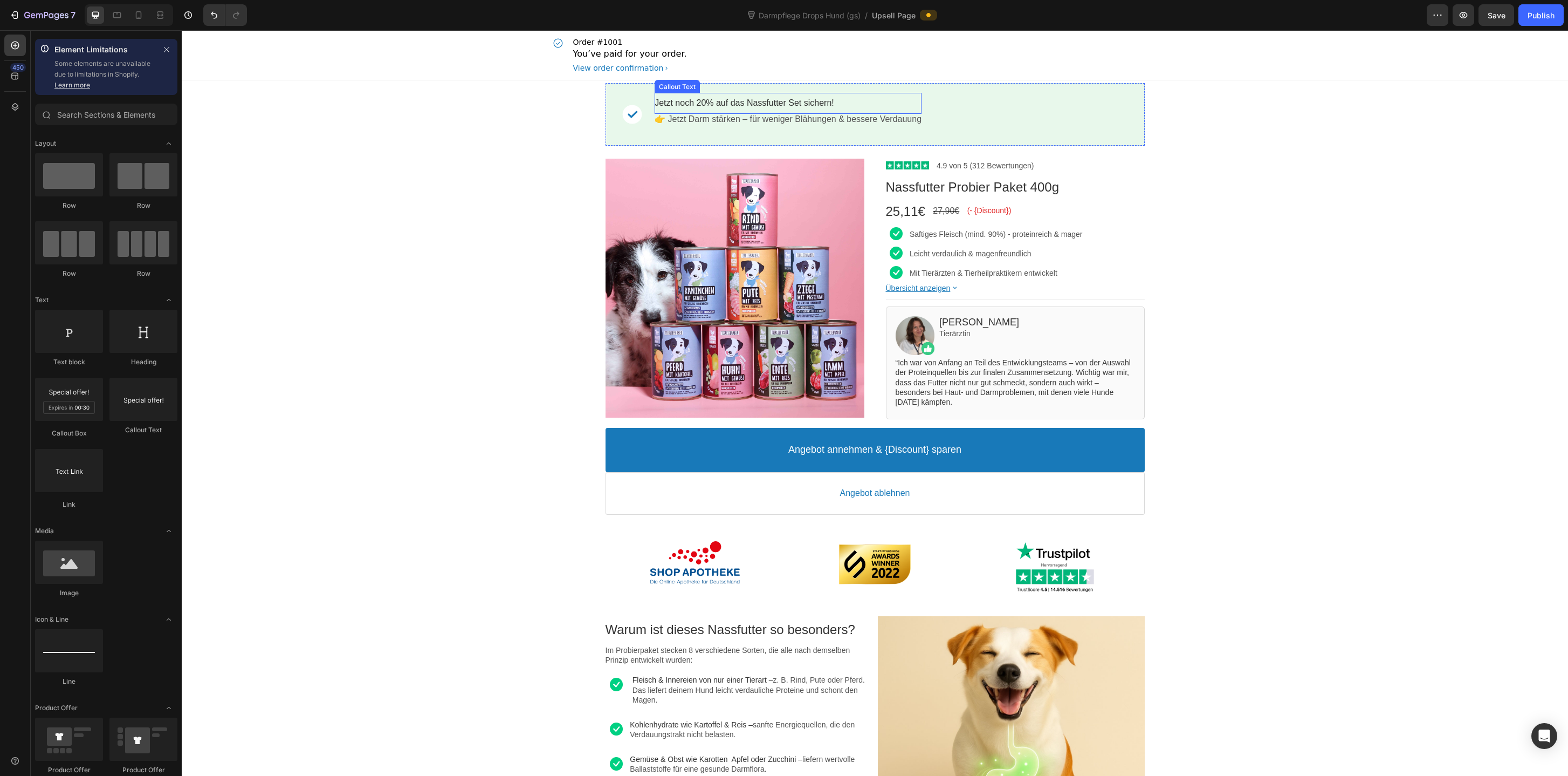
click at [777, 107] on bdo "Jetzt noch 20% auf das Nassfutter Set sichern!" at bounding box center [744, 103] width 179 height 9
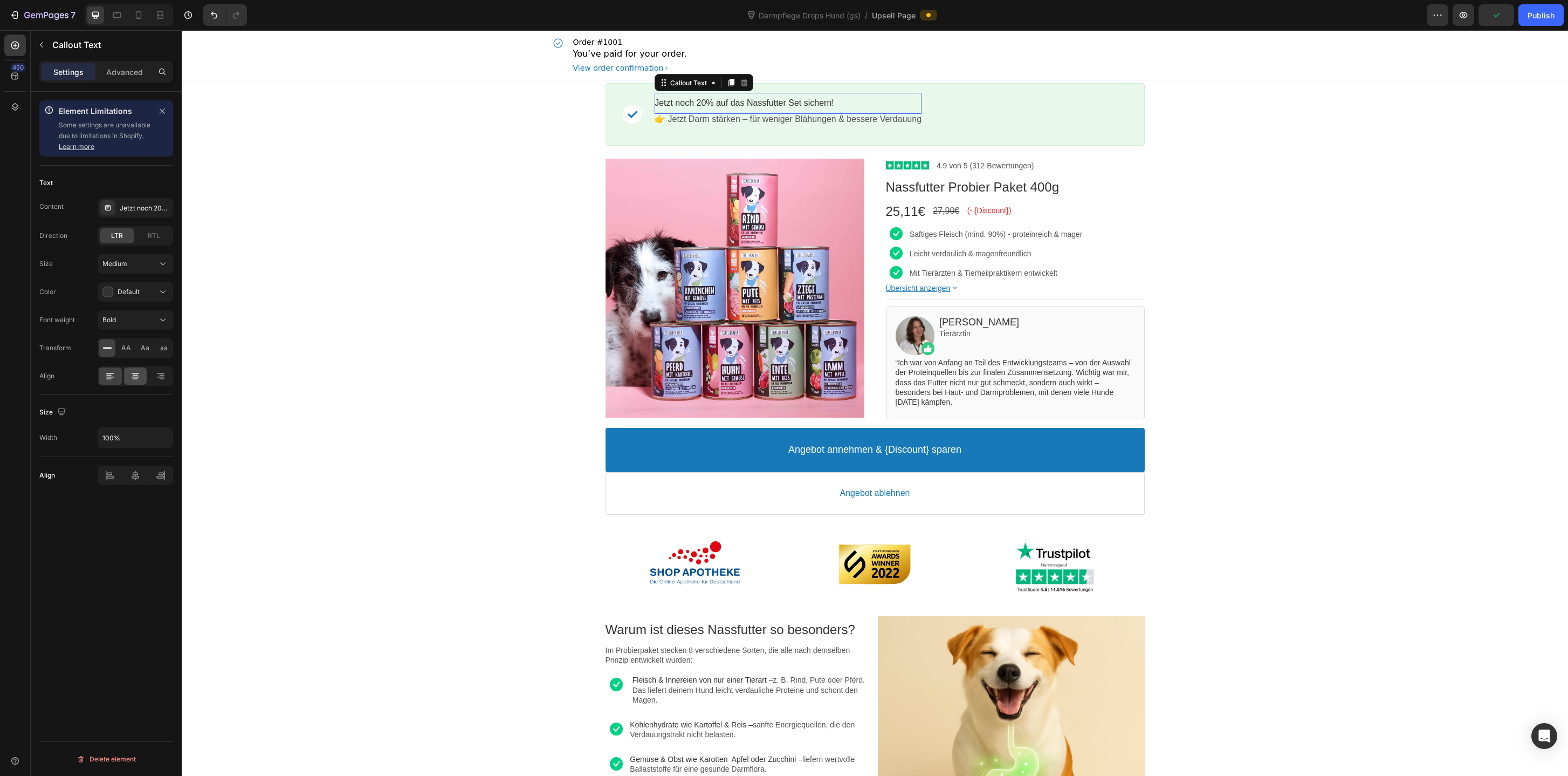
click at [137, 377] on icon at bounding box center [135, 376] width 11 height 11
click at [116, 380] on div at bounding box center [110, 376] width 23 height 18
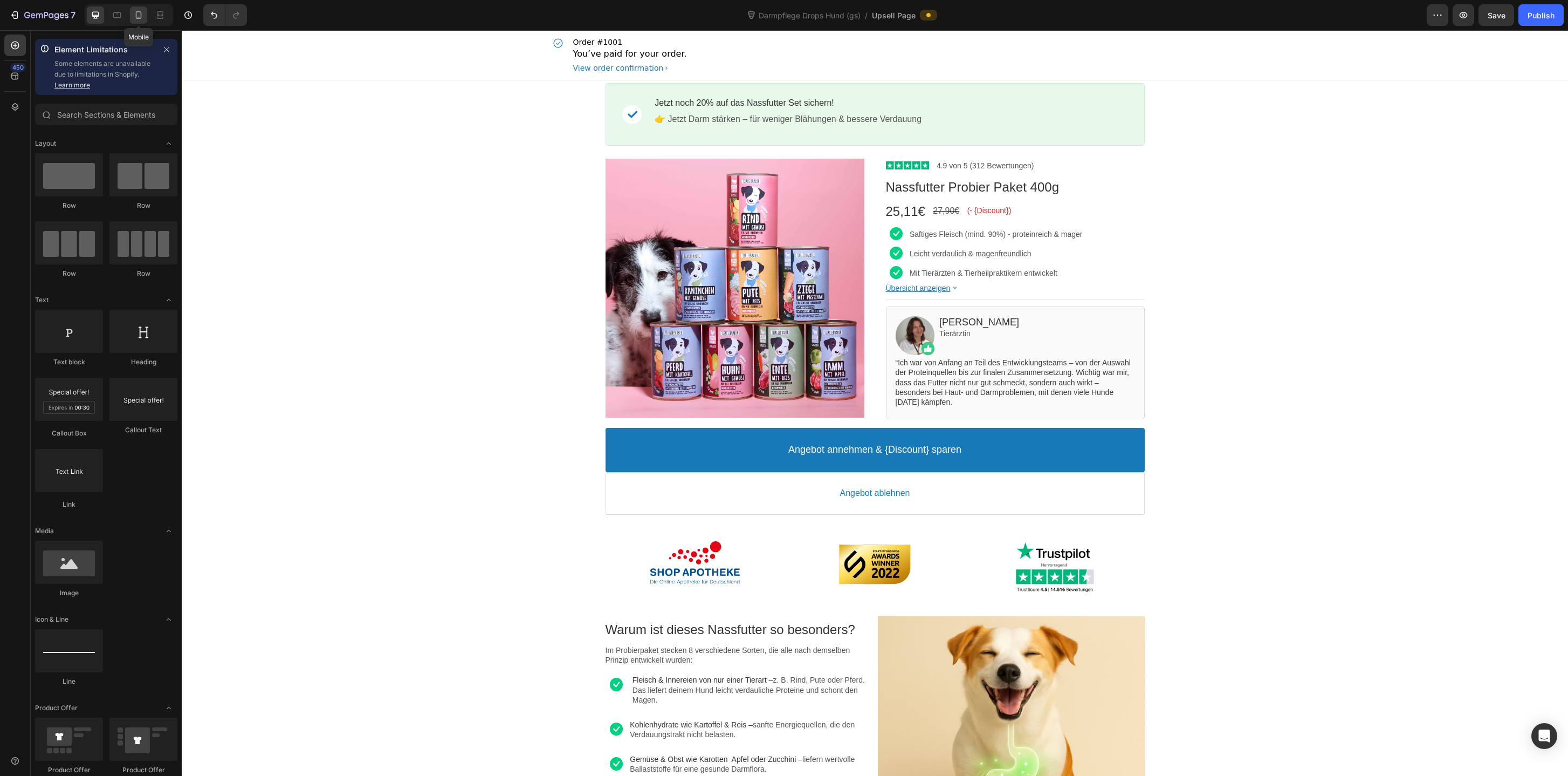
click at [136, 15] on icon at bounding box center [139, 15] width 6 height 8
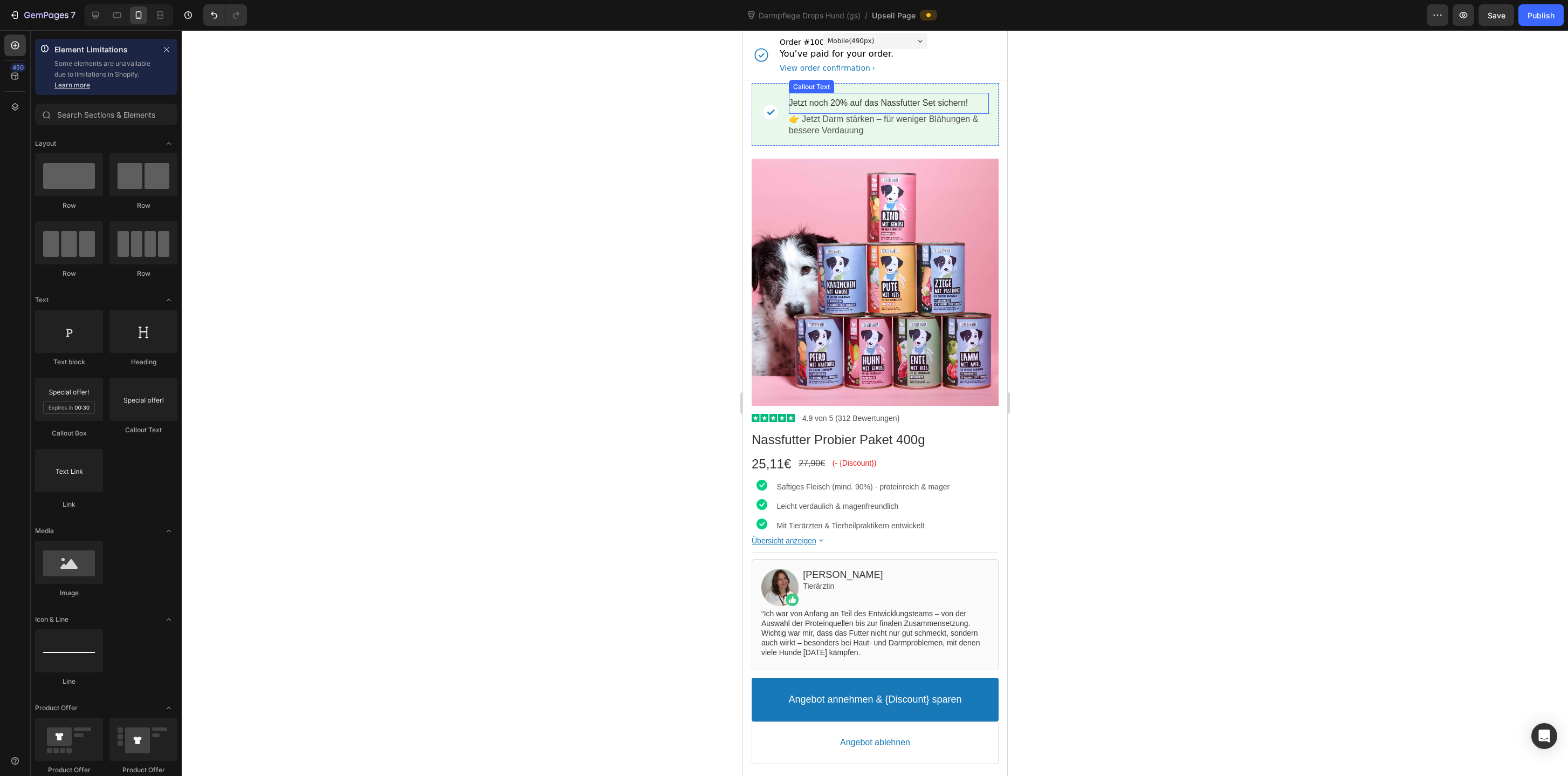
click at [899, 102] on bdo "Jetzt noch 20% auf das Nassfutter Set sichern!" at bounding box center [878, 103] width 179 height 9
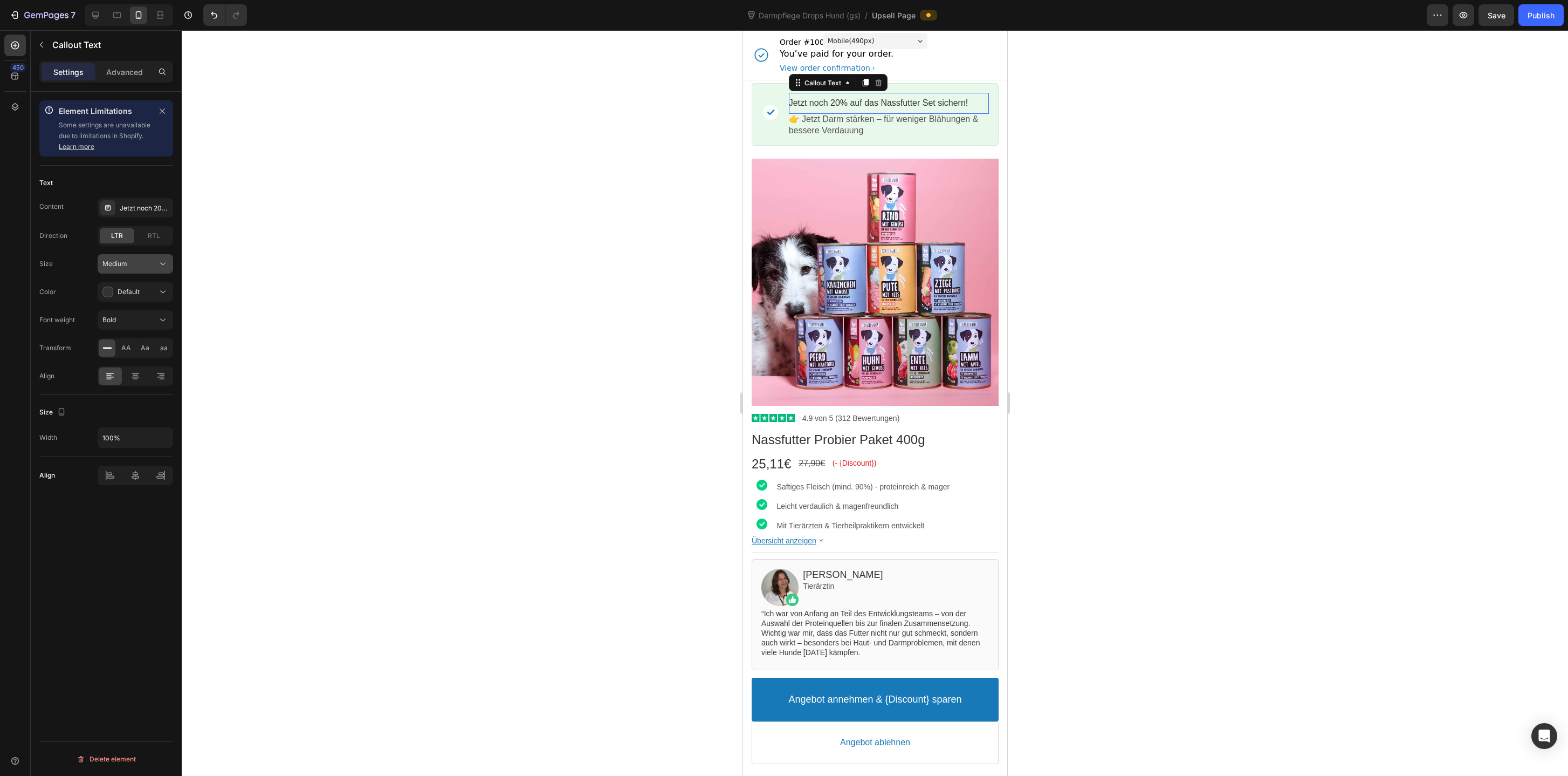
click at [148, 272] on button "Medium" at bounding box center [135, 263] width 75 height 19
click at [137, 375] on p "XLarge 24px" at bounding box center [133, 372] width 61 height 9
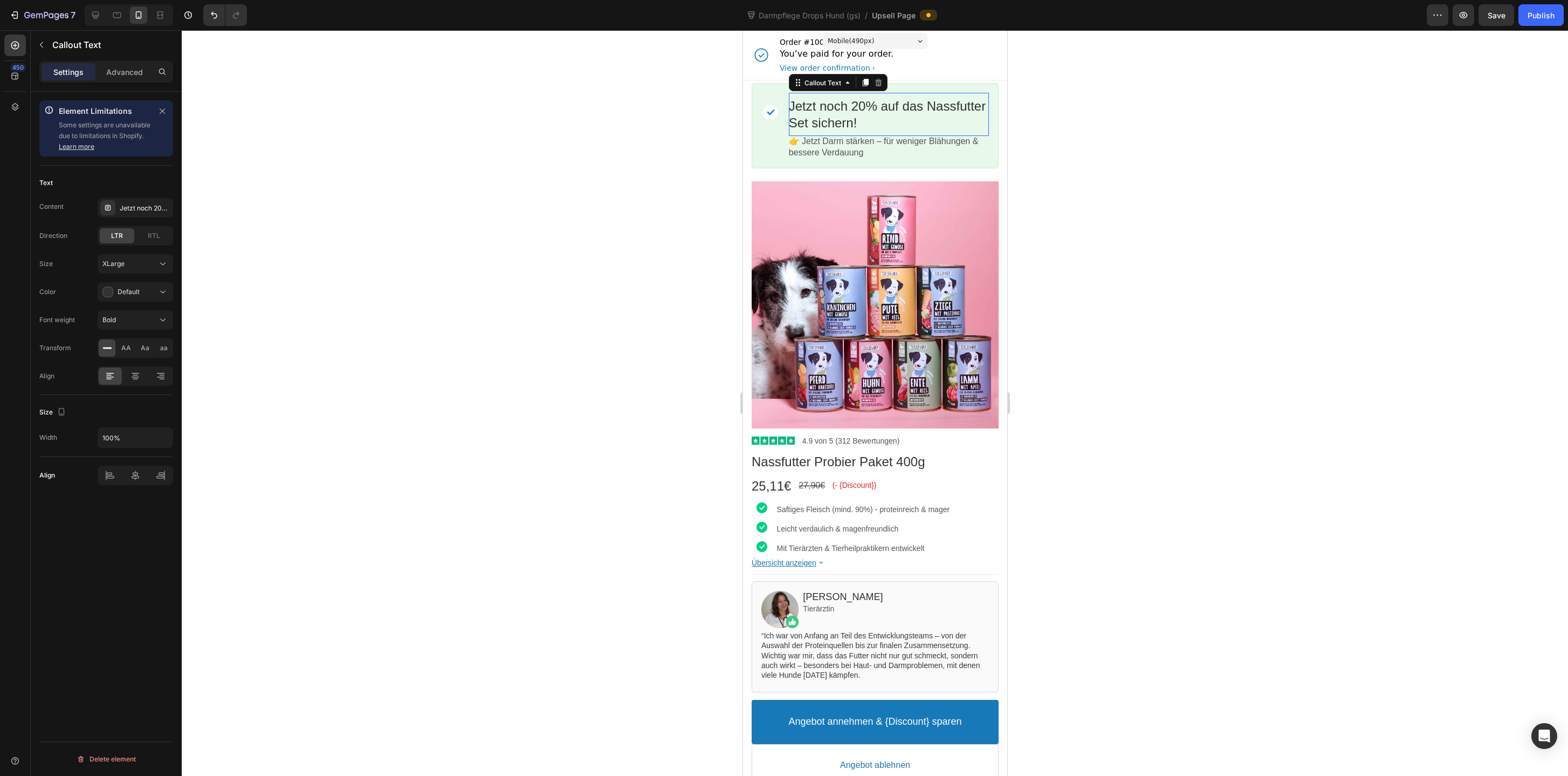
click at [865, 110] on bdo "Jetzt noch 20% auf das Nassfutter Set sichern!" at bounding box center [887, 114] width 197 height 31
click at [826, 112] on bdo "Jetzt noch 20% auf das Nassfutter Set sichern!" at bounding box center [887, 114] width 197 height 31
click at [809, 107] on bdo "Jetzt noch 20% auf das Nassfutter Set sichern!" at bounding box center [887, 114] width 197 height 31
click at [856, 137] on p "👉 Jetzt Darm stärken – für weniger Blähungen & bessere Verdauung" at bounding box center [888, 147] width 200 height 23
click at [812, 142] on p "👉 Jetzt Darm stärken – für weniger Blähungen & bessere Verdauung" at bounding box center [888, 147] width 200 height 23
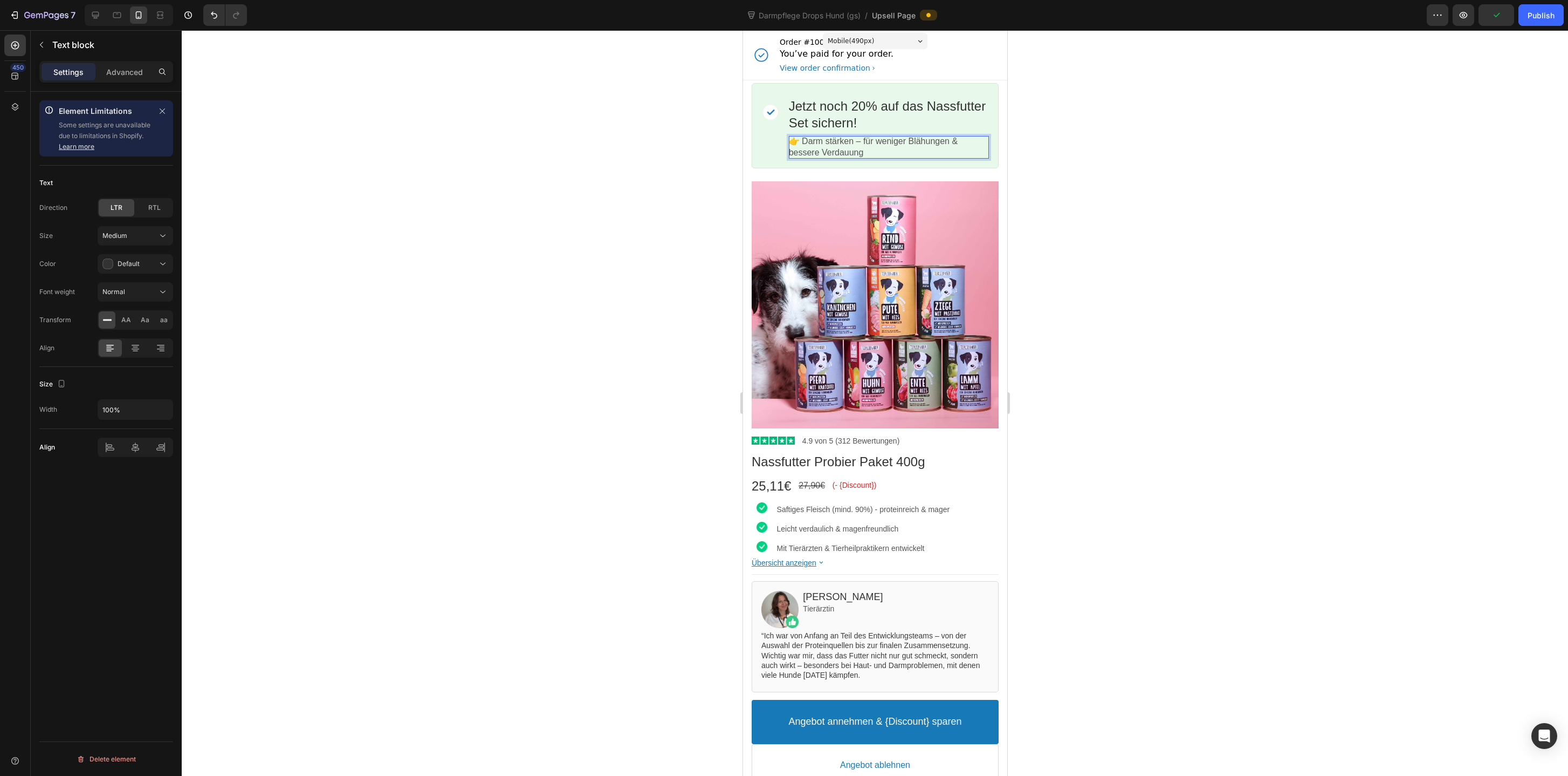
click at [811, 141] on p "👉 Darm stärken – für weniger Blähungen & bessere Verdauung" at bounding box center [888, 147] width 200 height 23
click at [934, 144] on p "👉 Gesundheit beginnt im Napf stärken – für weniger Blähungen & bessere Verdauung" at bounding box center [888, 147] width 200 height 23
click at [807, 142] on p "👉 Gesundheit beginnt im Napf – für weniger Blähungen & bessere Verdauung" at bounding box center [888, 147] width 200 height 23
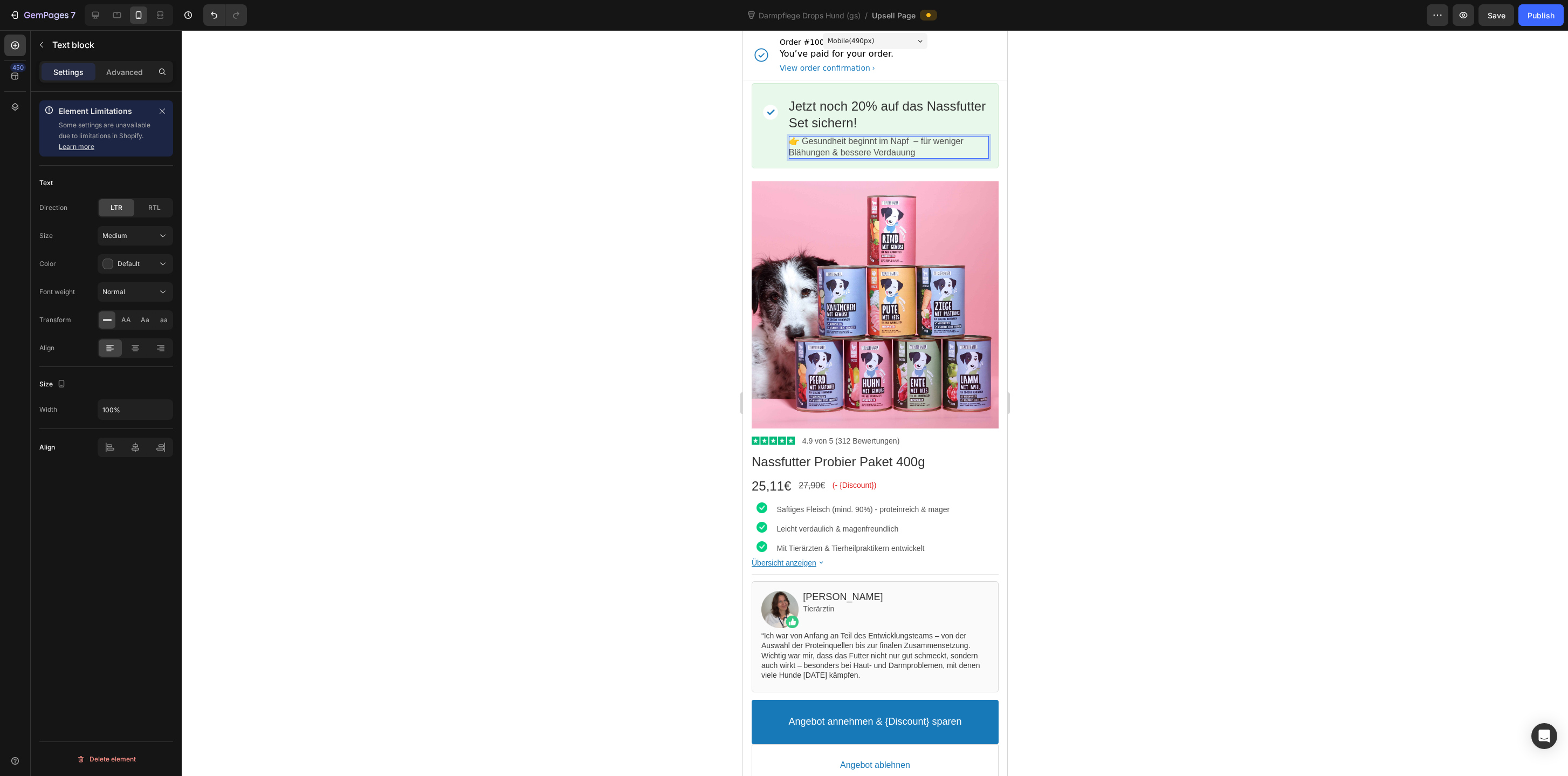
click at [807, 141] on p "👉 Gesundheit beginnt im Napf – für weniger Blähungen & bessere Verdauung" at bounding box center [888, 147] width 200 height 23
click at [618, 245] on div at bounding box center [875, 403] width 1386 height 745
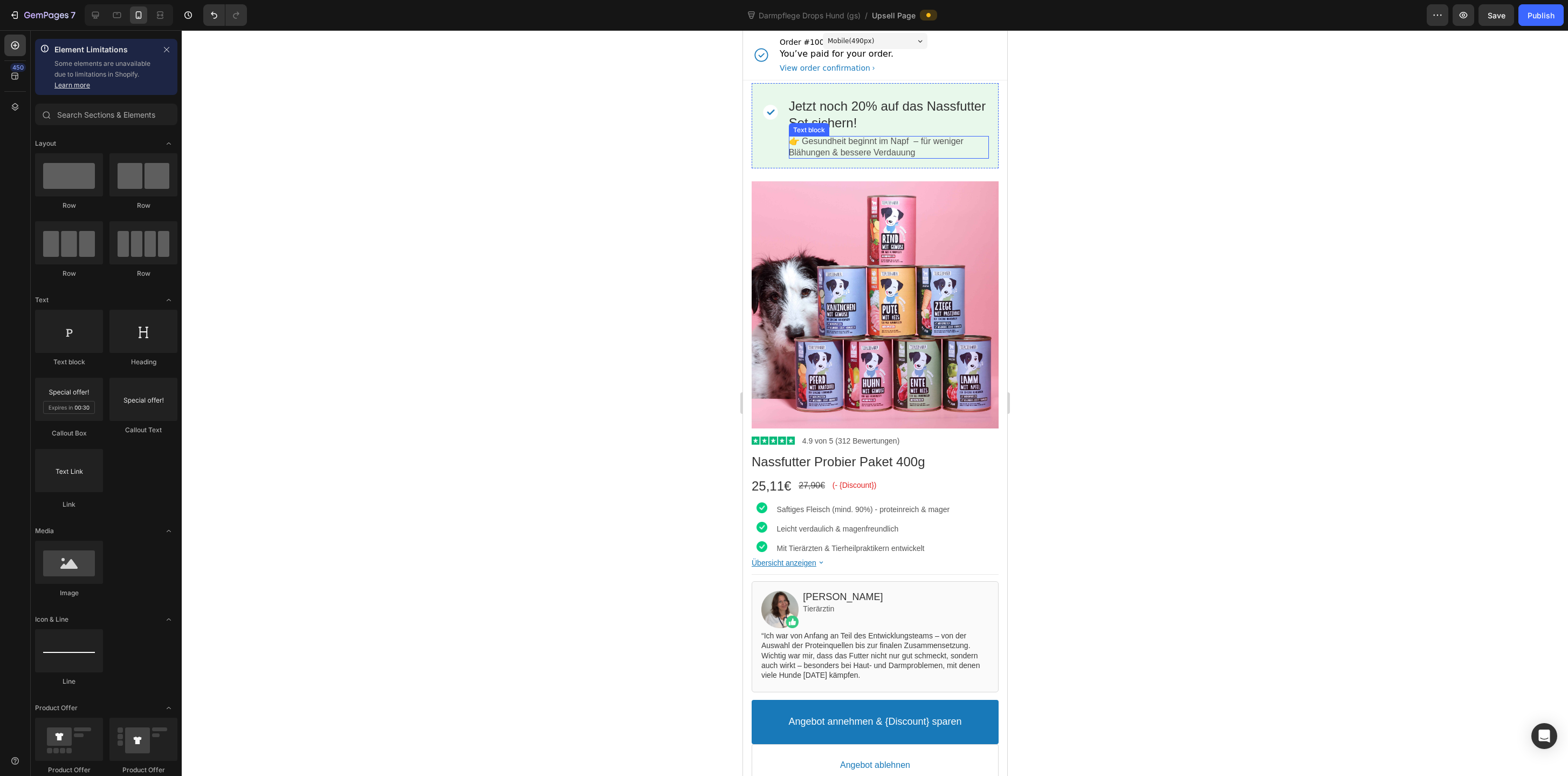
click at [807, 149] on p "👉 Gesundheit beginnt im Napf – für weniger Blähungen & bessere Verdauung" at bounding box center [888, 147] width 200 height 23
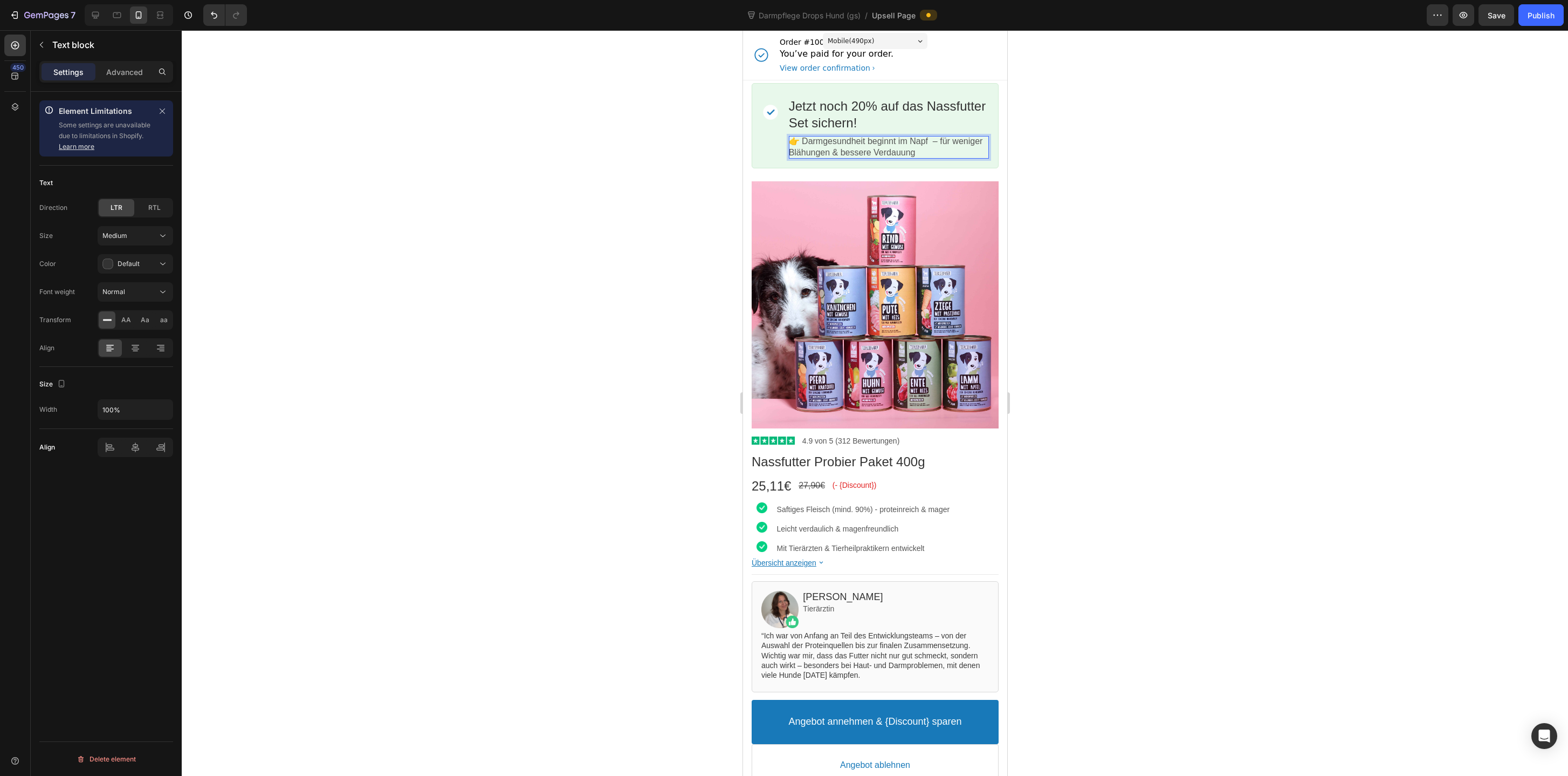
click at [601, 299] on div at bounding box center [875, 403] width 1386 height 745
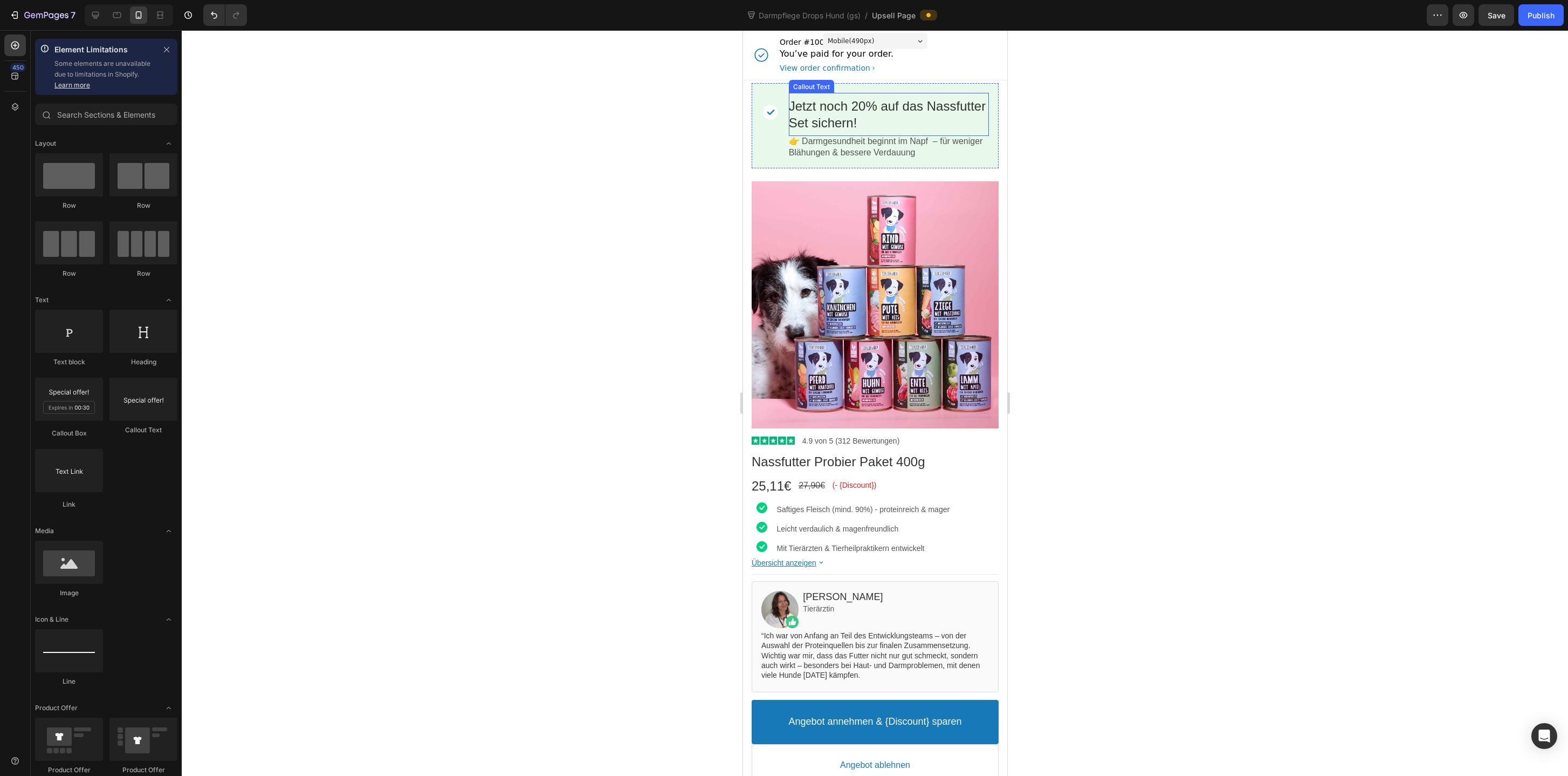
click at [856, 114] on div "Jetzt noch 20% auf das Nassfutter Set sichern!" at bounding box center [888, 114] width 200 height 33
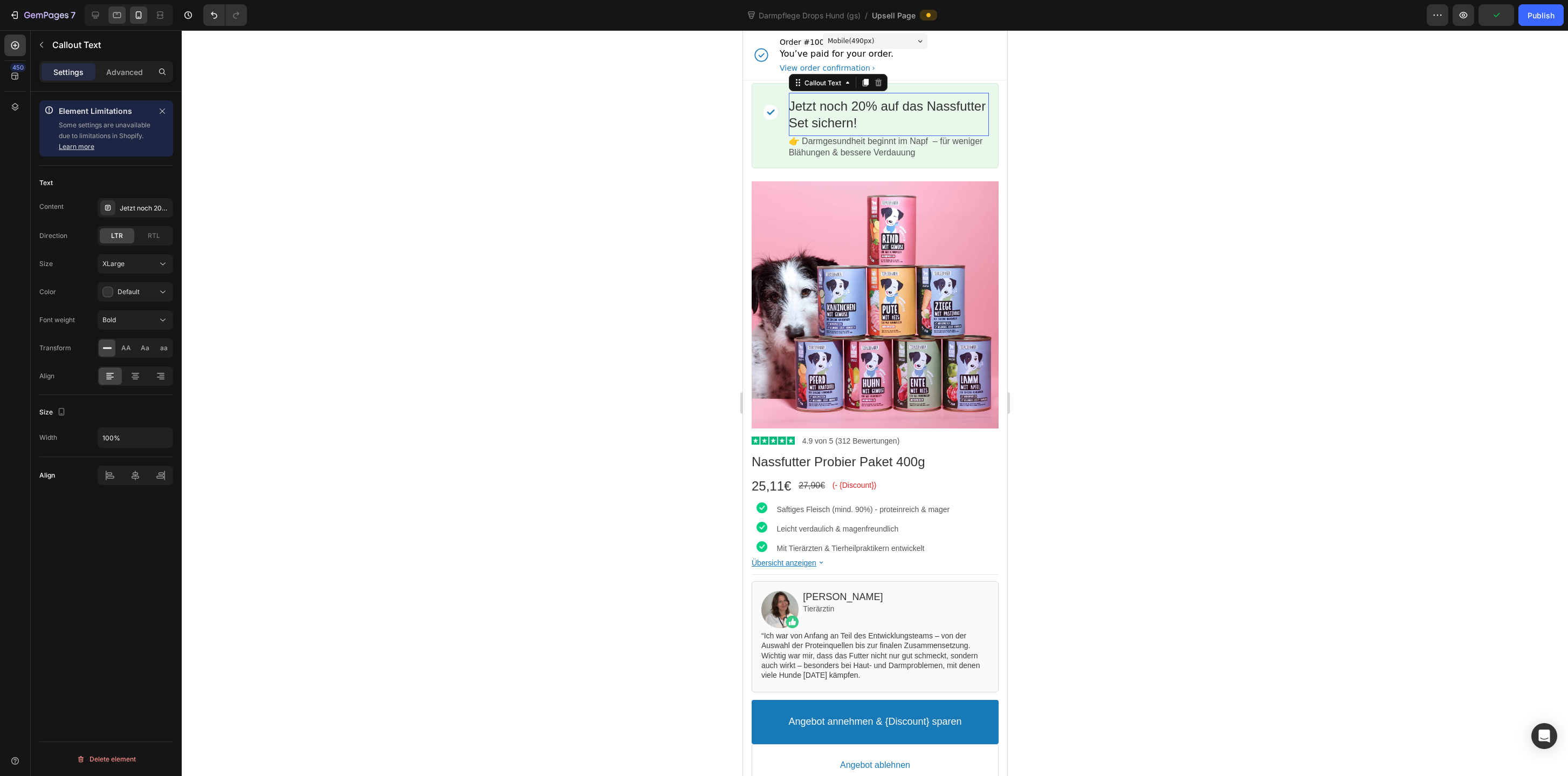
click at [117, 18] on icon at bounding box center [117, 15] width 8 height 6
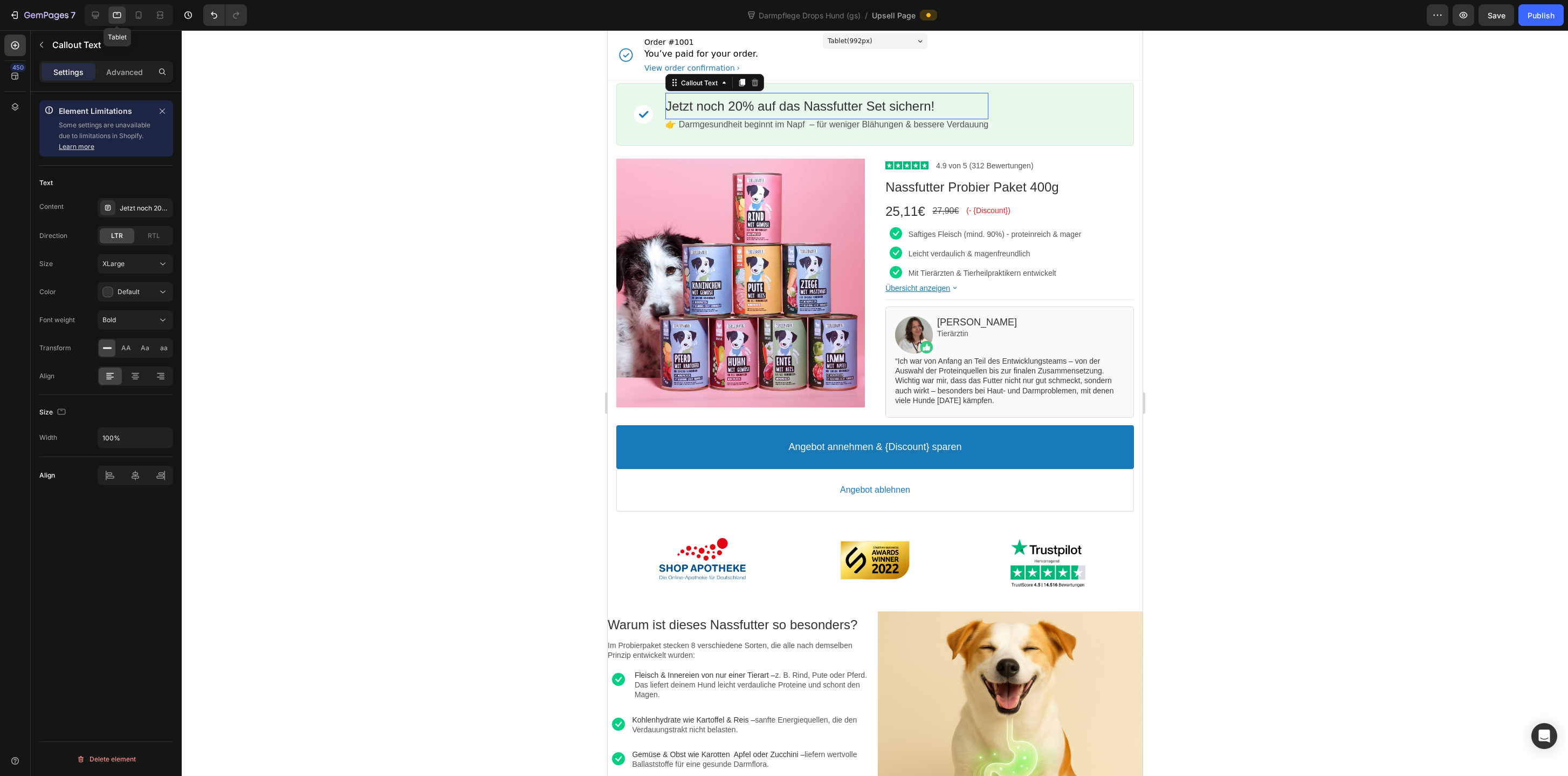
scroll to position [25, 0]
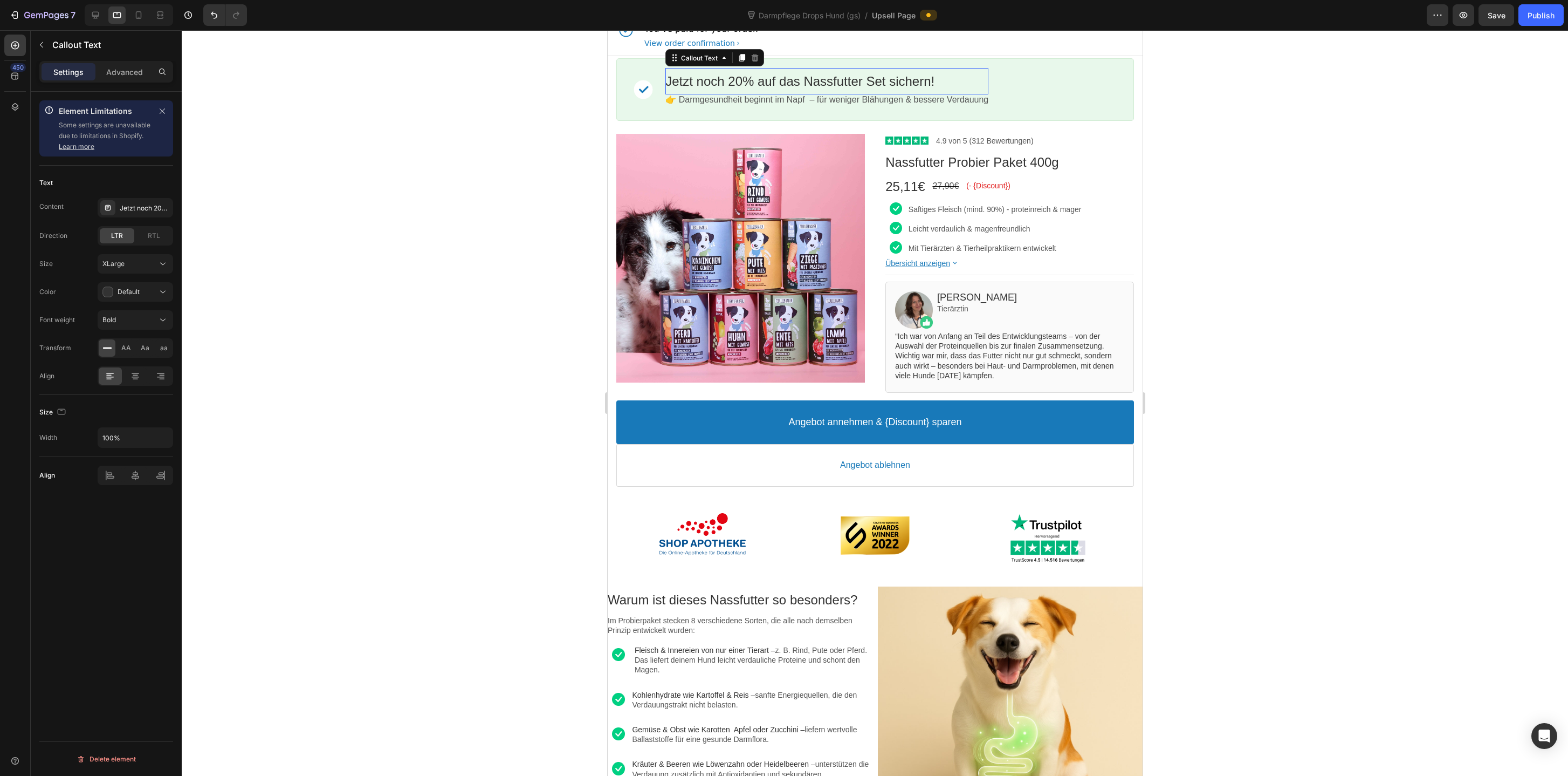
click at [545, 171] on div at bounding box center [875, 403] width 1386 height 745
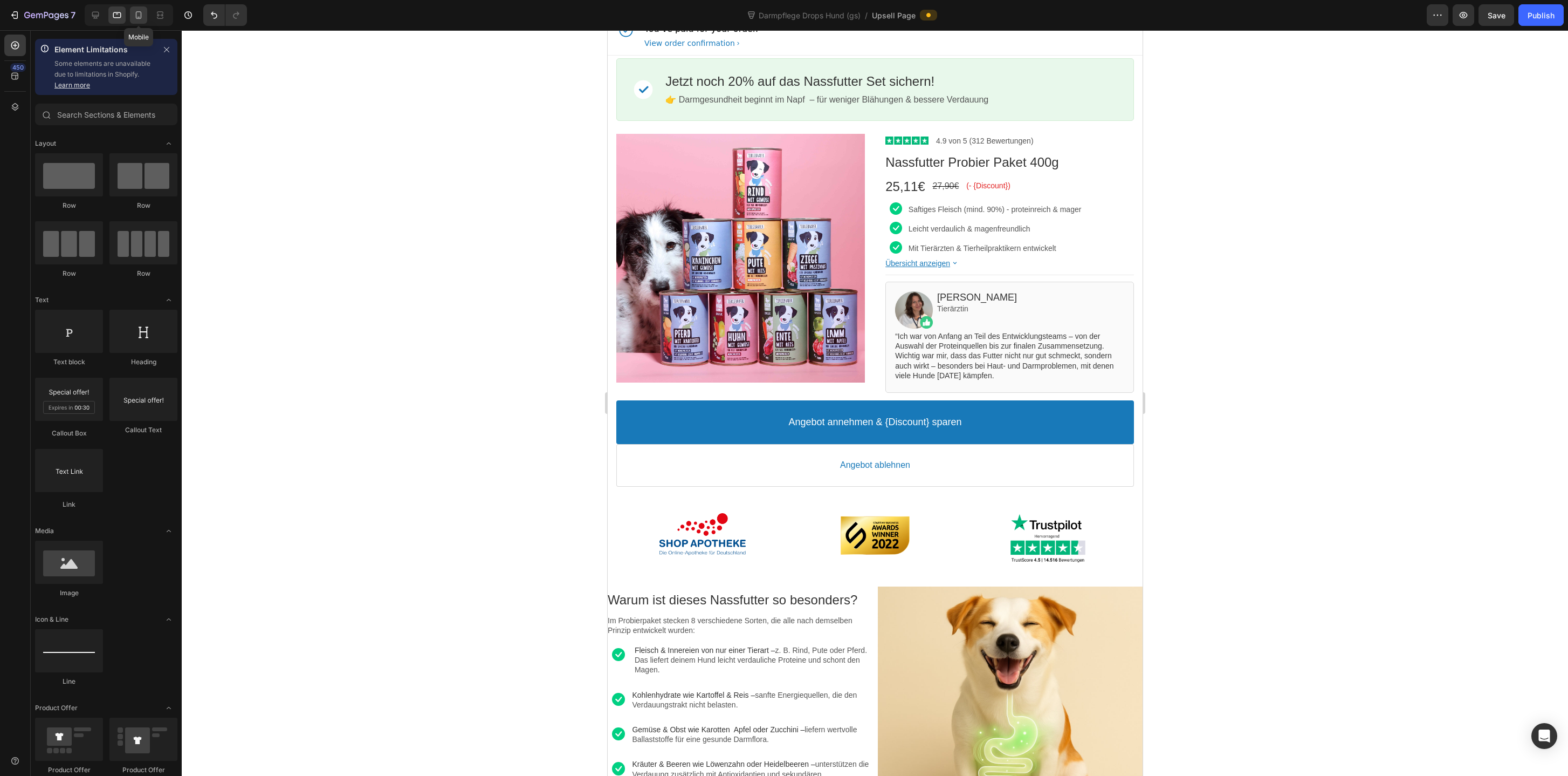
click at [138, 15] on icon at bounding box center [138, 14] width 11 height 11
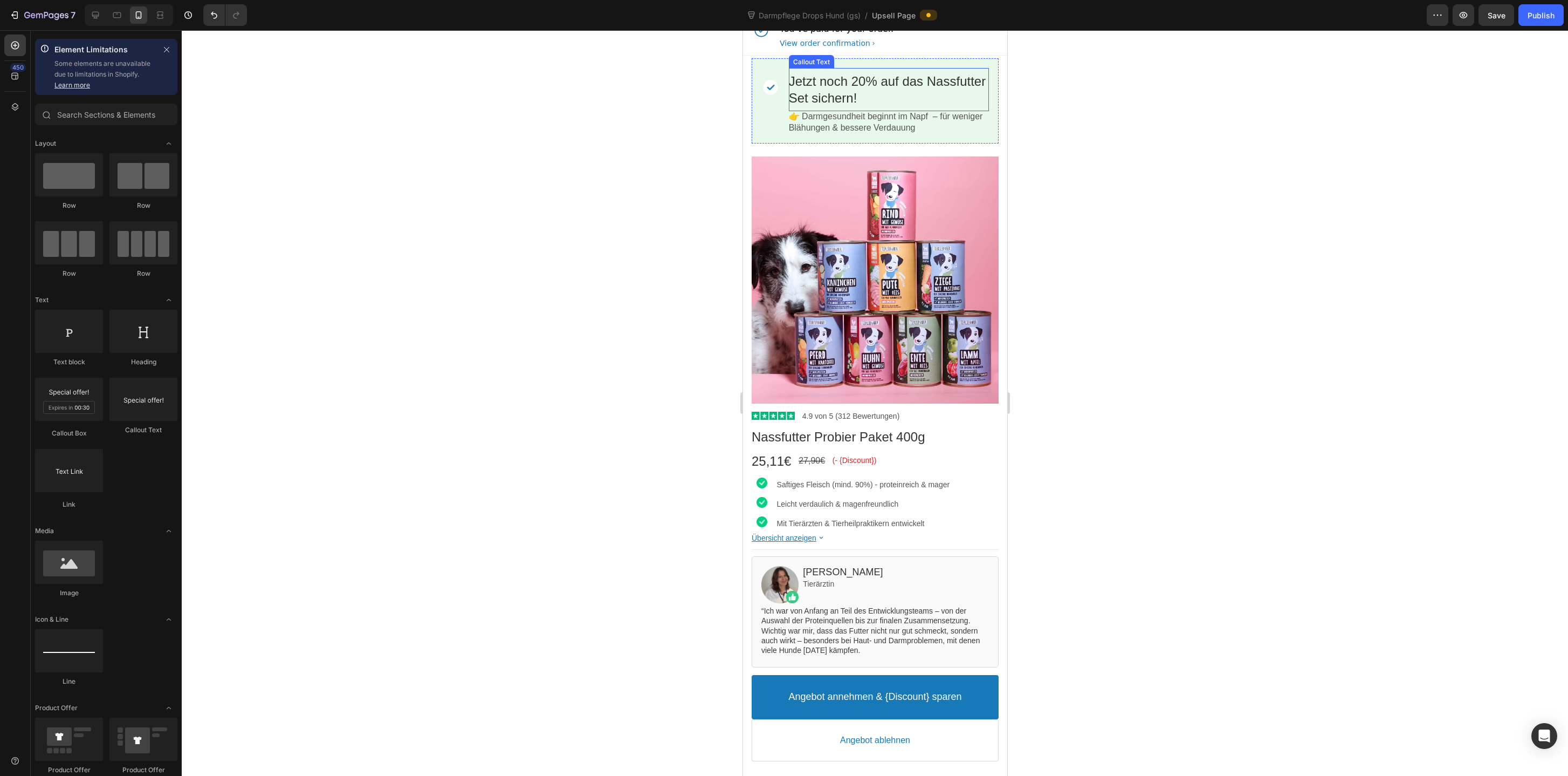
click at [855, 94] on bdo "Jetzt noch 20% auf das Nassfutter Set sichern!" at bounding box center [887, 90] width 197 height 31
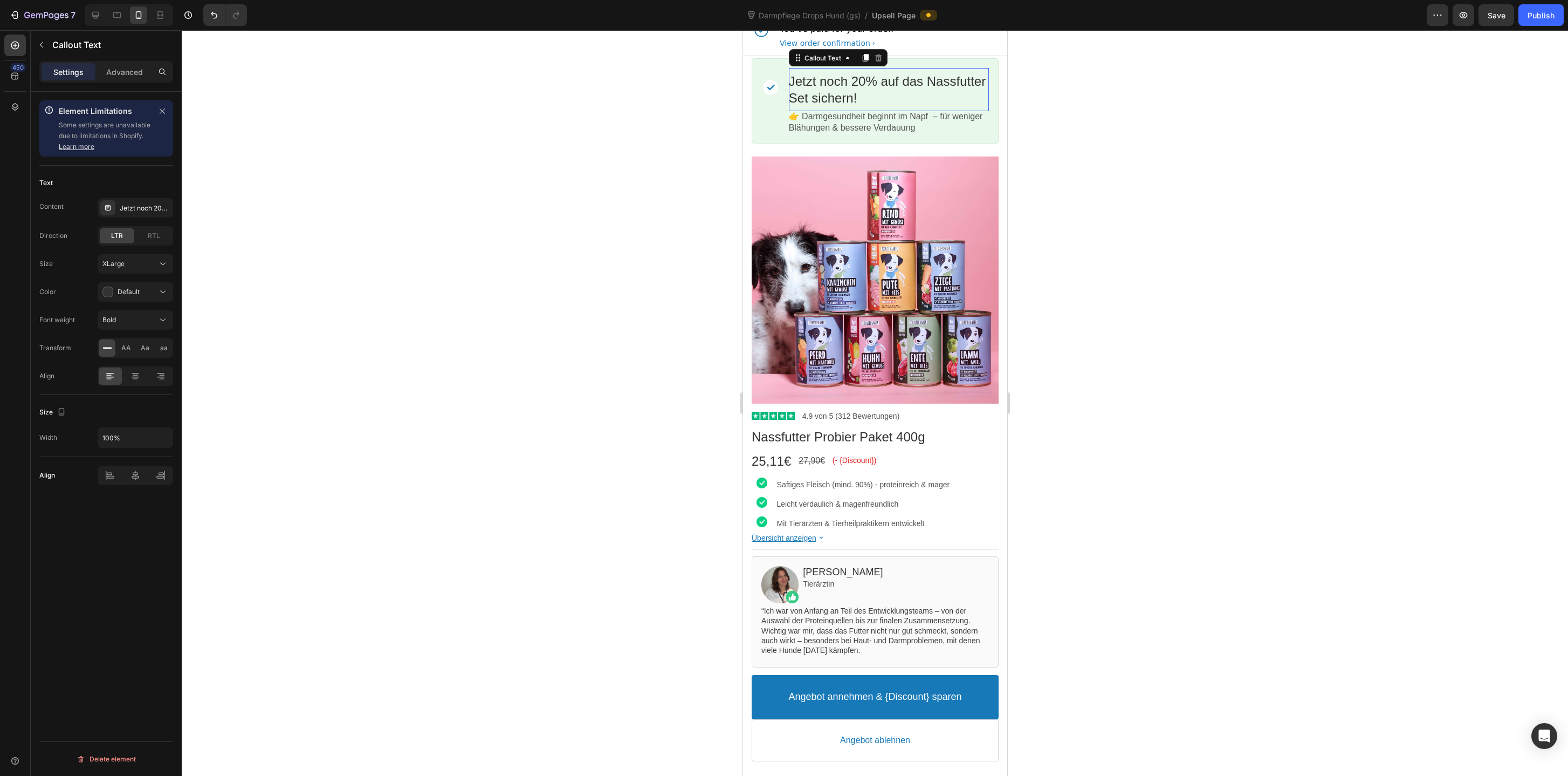
click at [878, 98] on div "Jetzt noch 20% auf das Nassfutter Set sichern!" at bounding box center [888, 89] width 200 height 33
click at [656, 240] on div at bounding box center [875, 403] width 1386 height 745
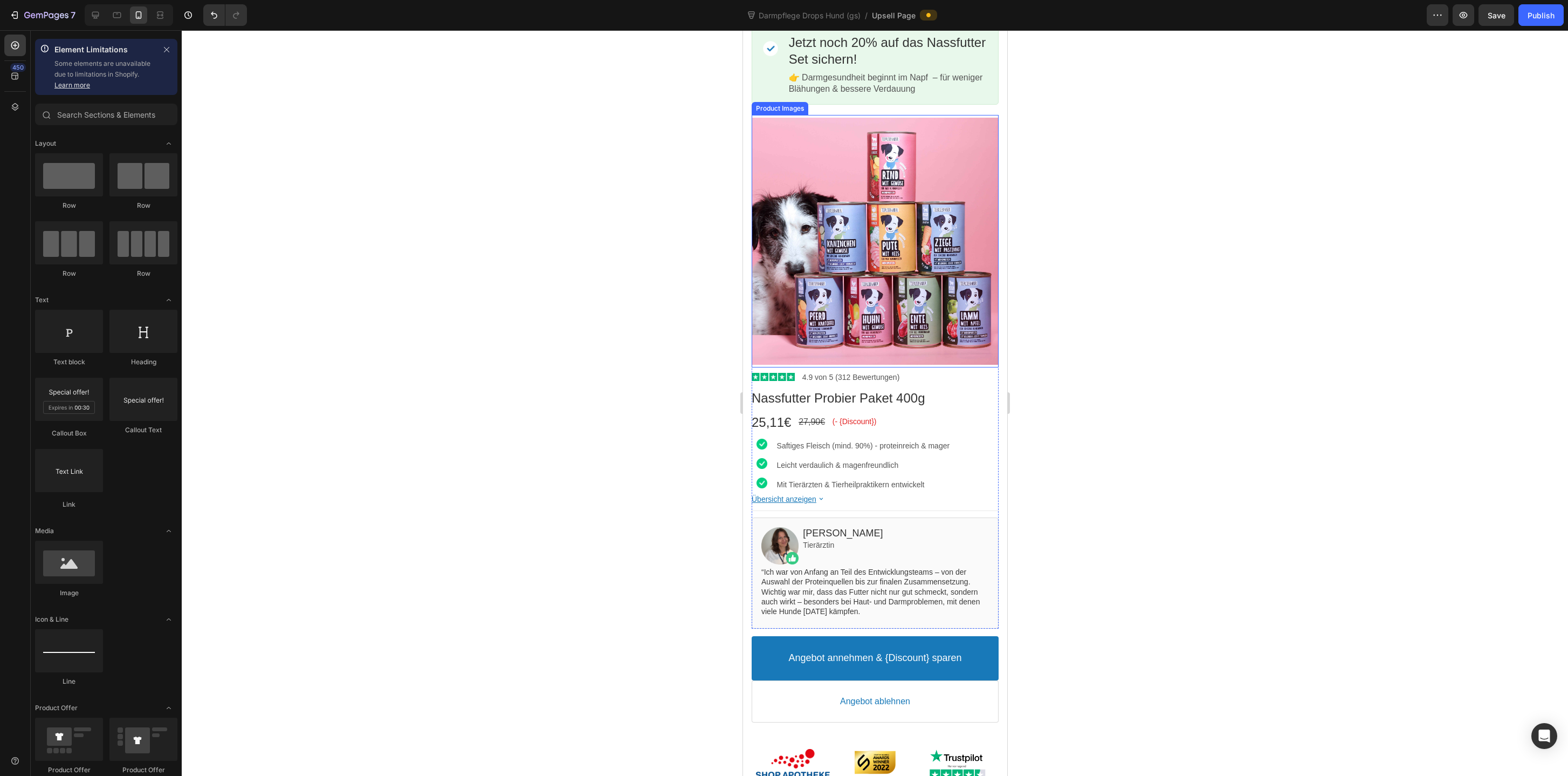
scroll to position [77, 0]
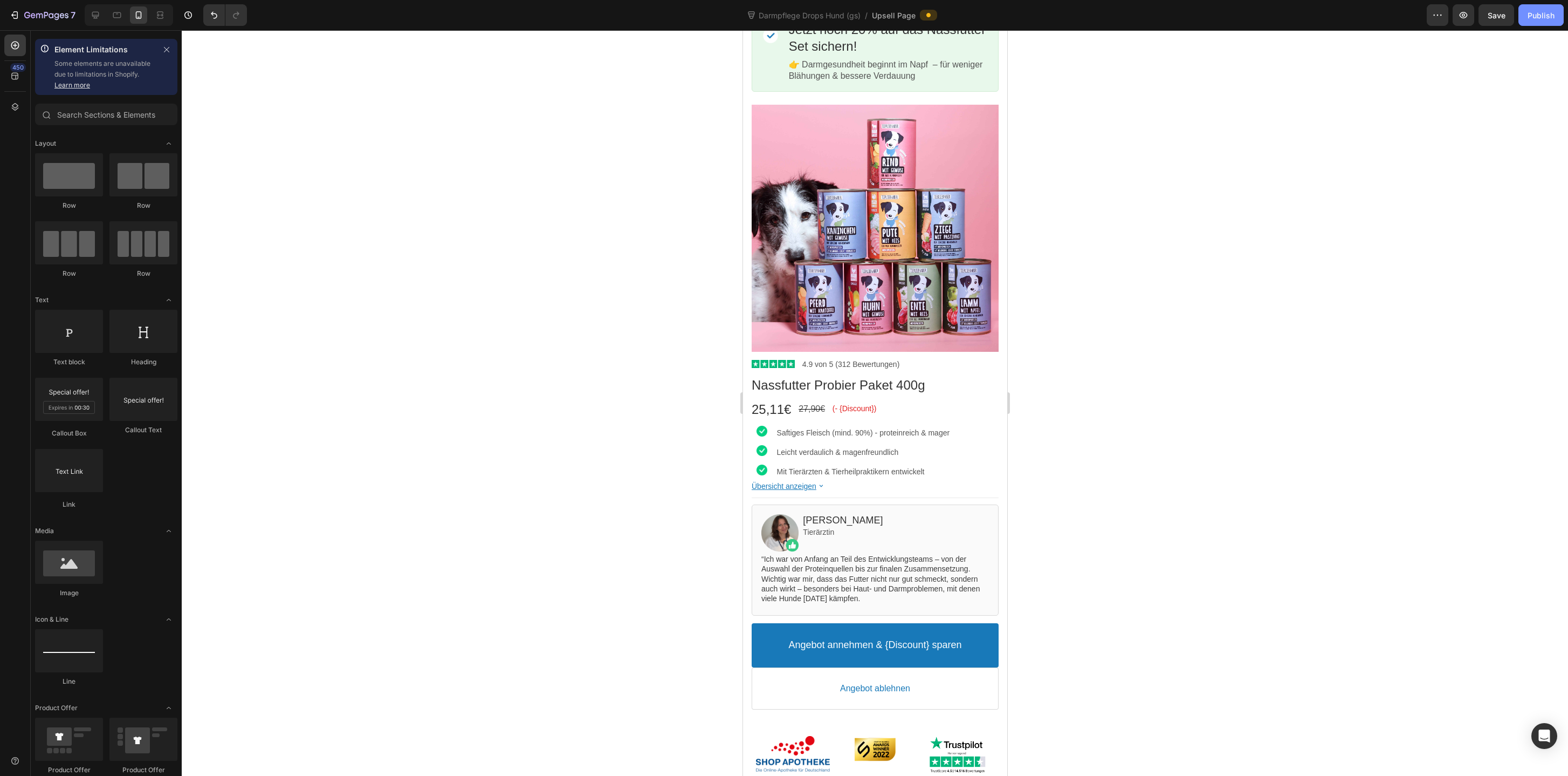
click at [1537, 18] on div "Publish" at bounding box center [1540, 15] width 27 height 11
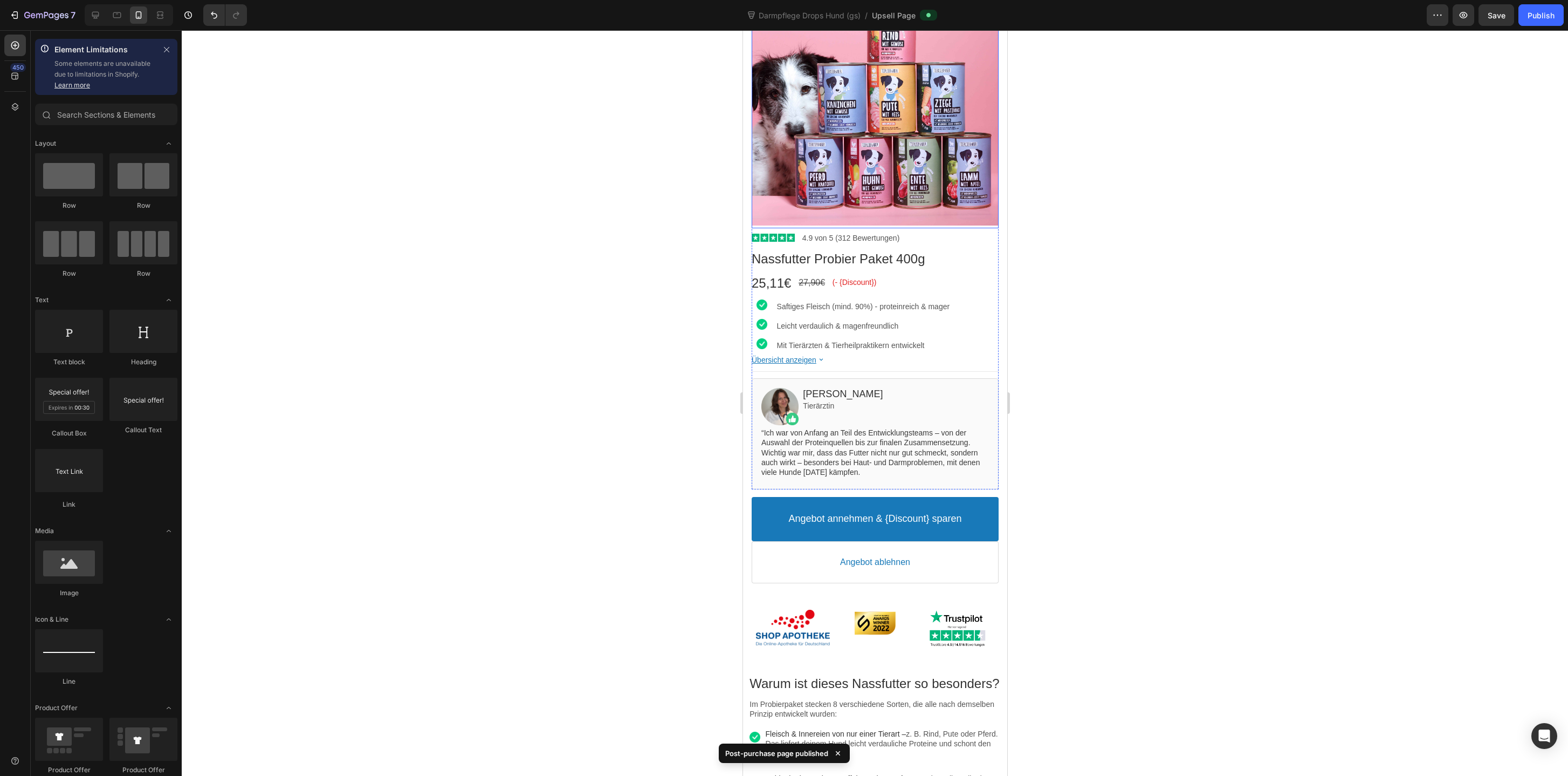
scroll to position [206, 0]
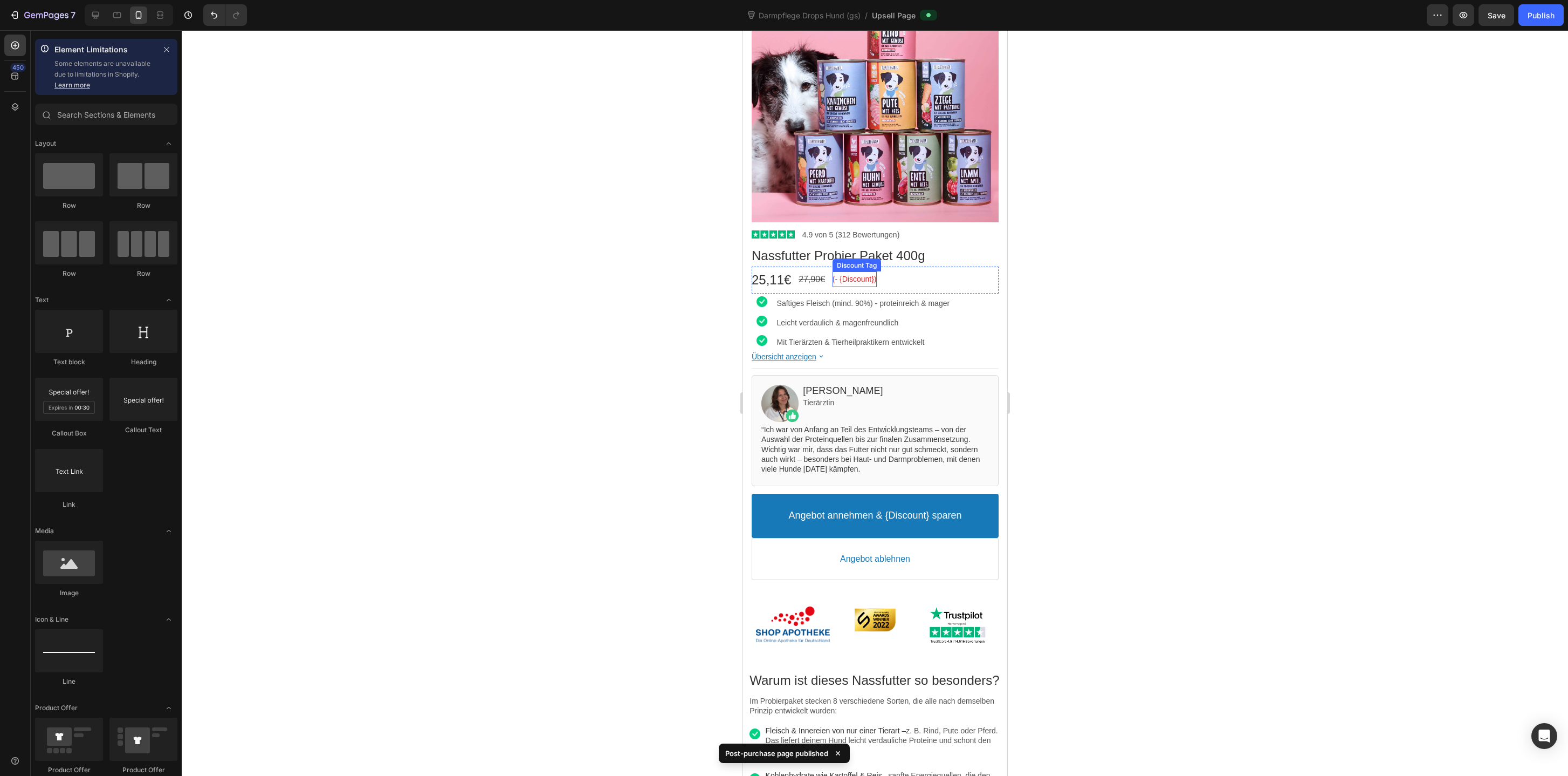
click at [861, 277] on bdo "(- {Discount})" at bounding box center [854, 279] width 45 height 9
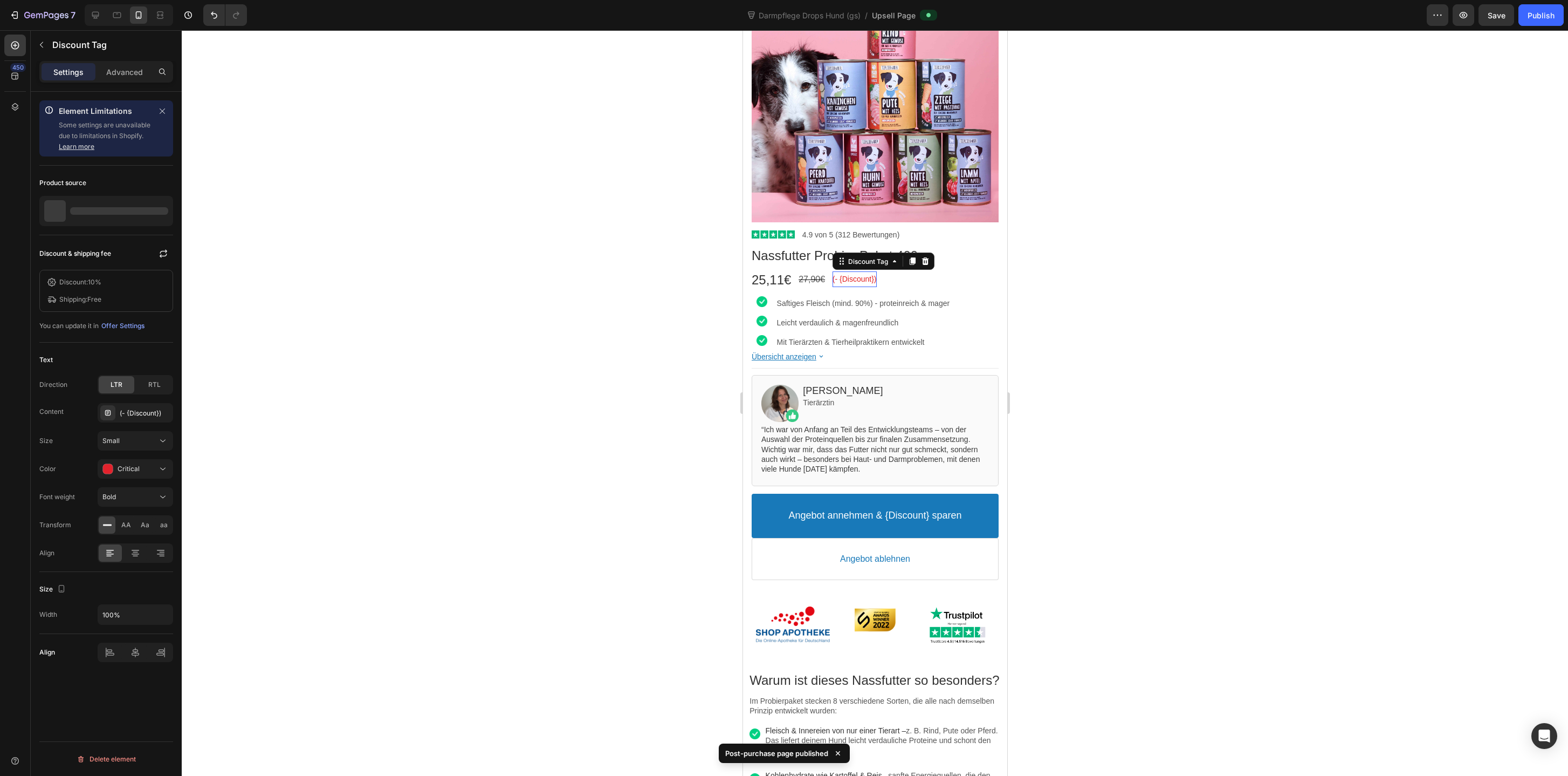
click at [861, 279] on bdo "(- {Discount})" at bounding box center [854, 279] width 45 height 9
click at [144, 414] on div "(- {Discount})" at bounding box center [145, 413] width 51 height 9
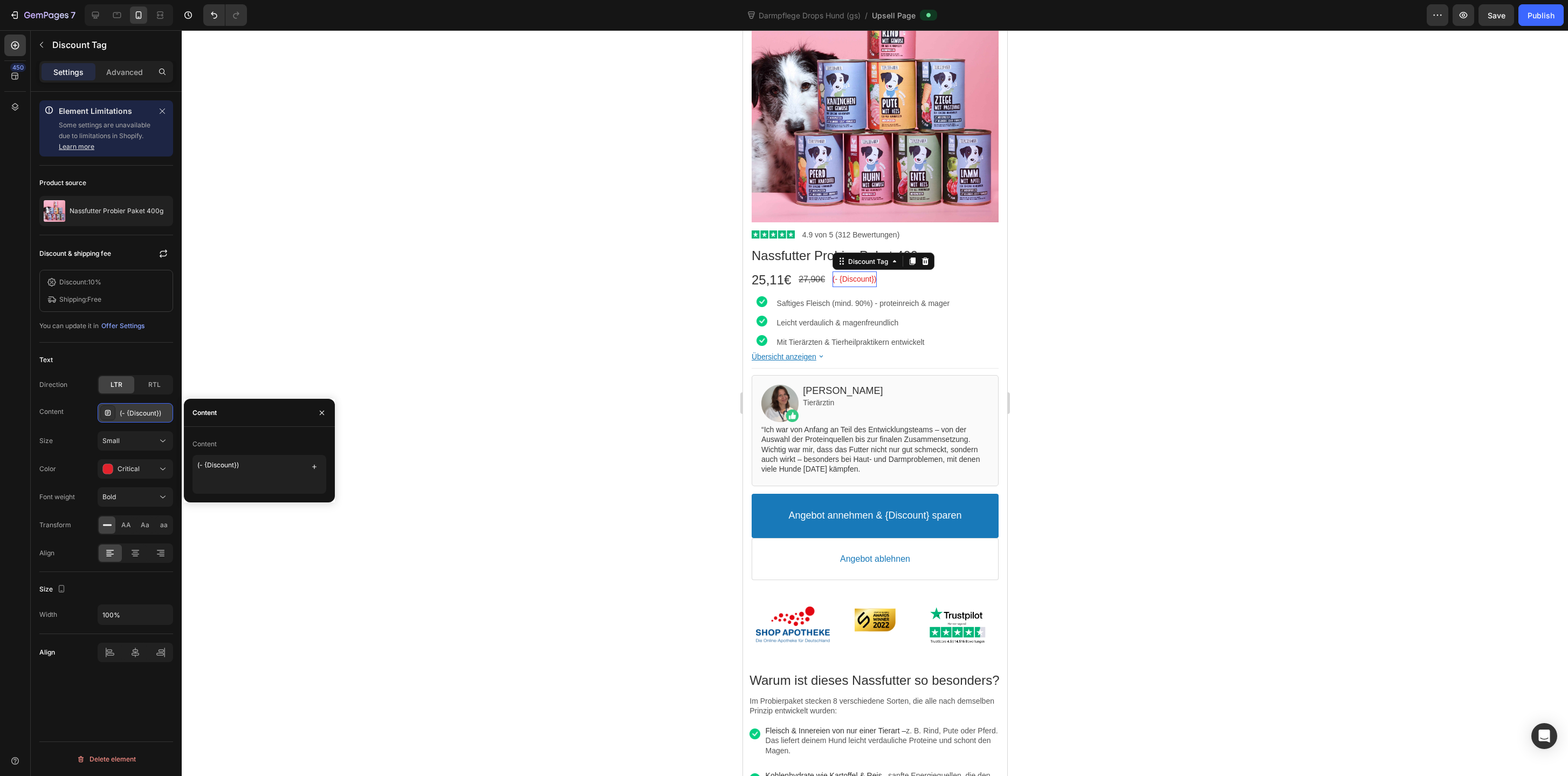
click at [144, 414] on div "(- {Discount})" at bounding box center [145, 413] width 51 height 9
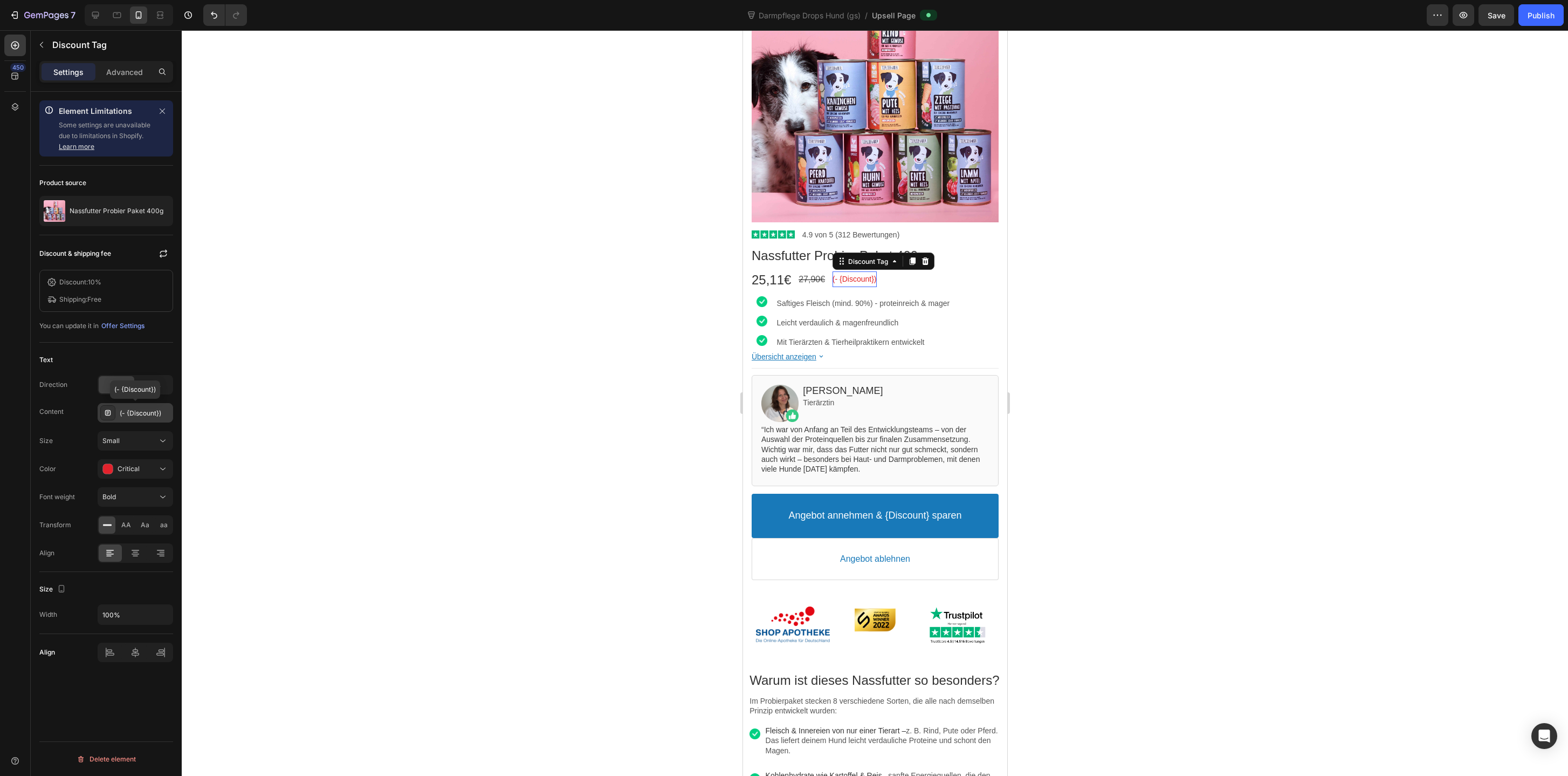
click at [144, 414] on div "(- {Discount})" at bounding box center [145, 413] width 51 height 9
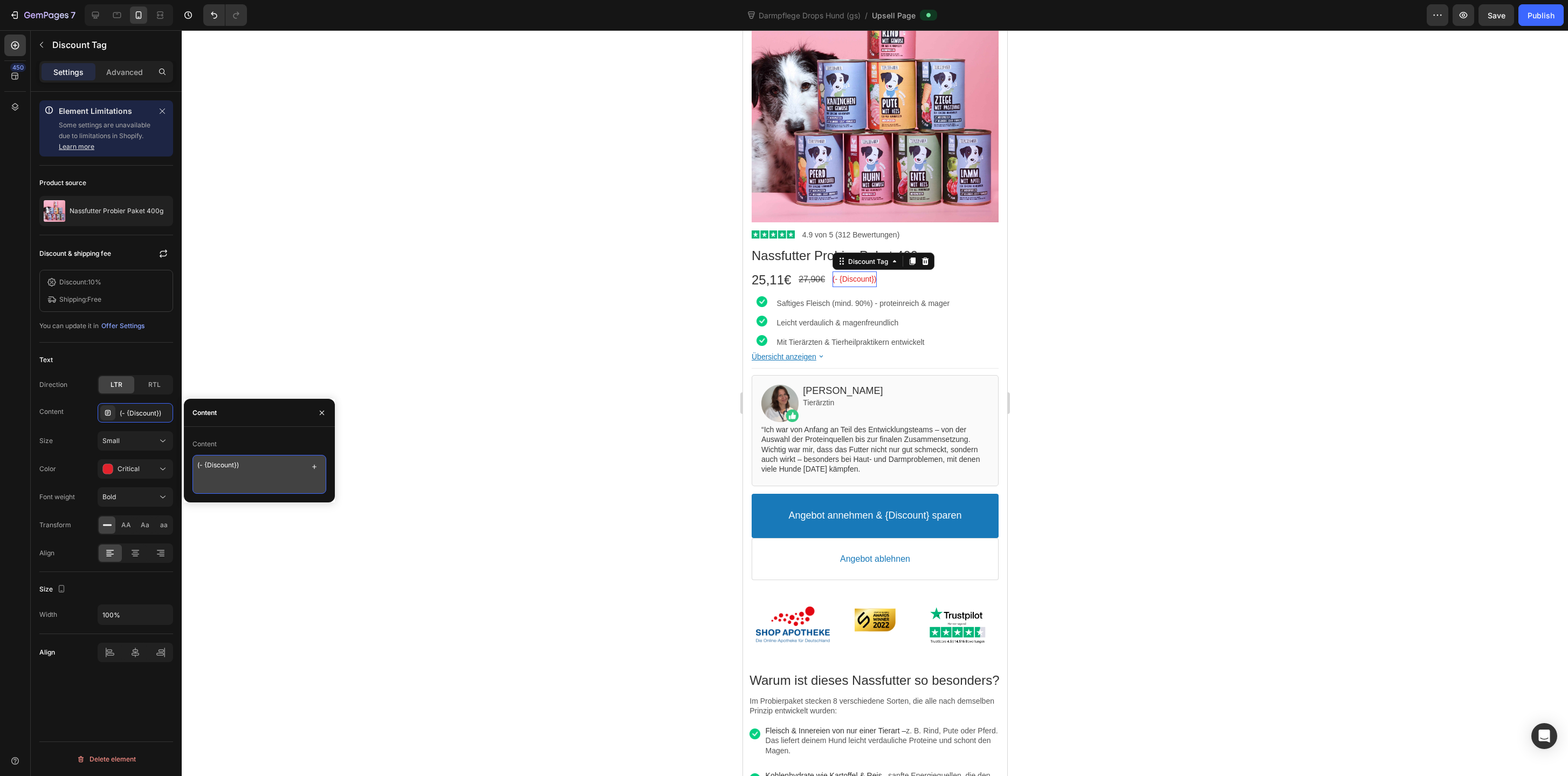
click at [225, 470] on textarea "(- {Discount})" at bounding box center [259, 474] width 134 height 39
click at [258, 470] on textarea "(- {Discount})" at bounding box center [259, 474] width 134 height 39
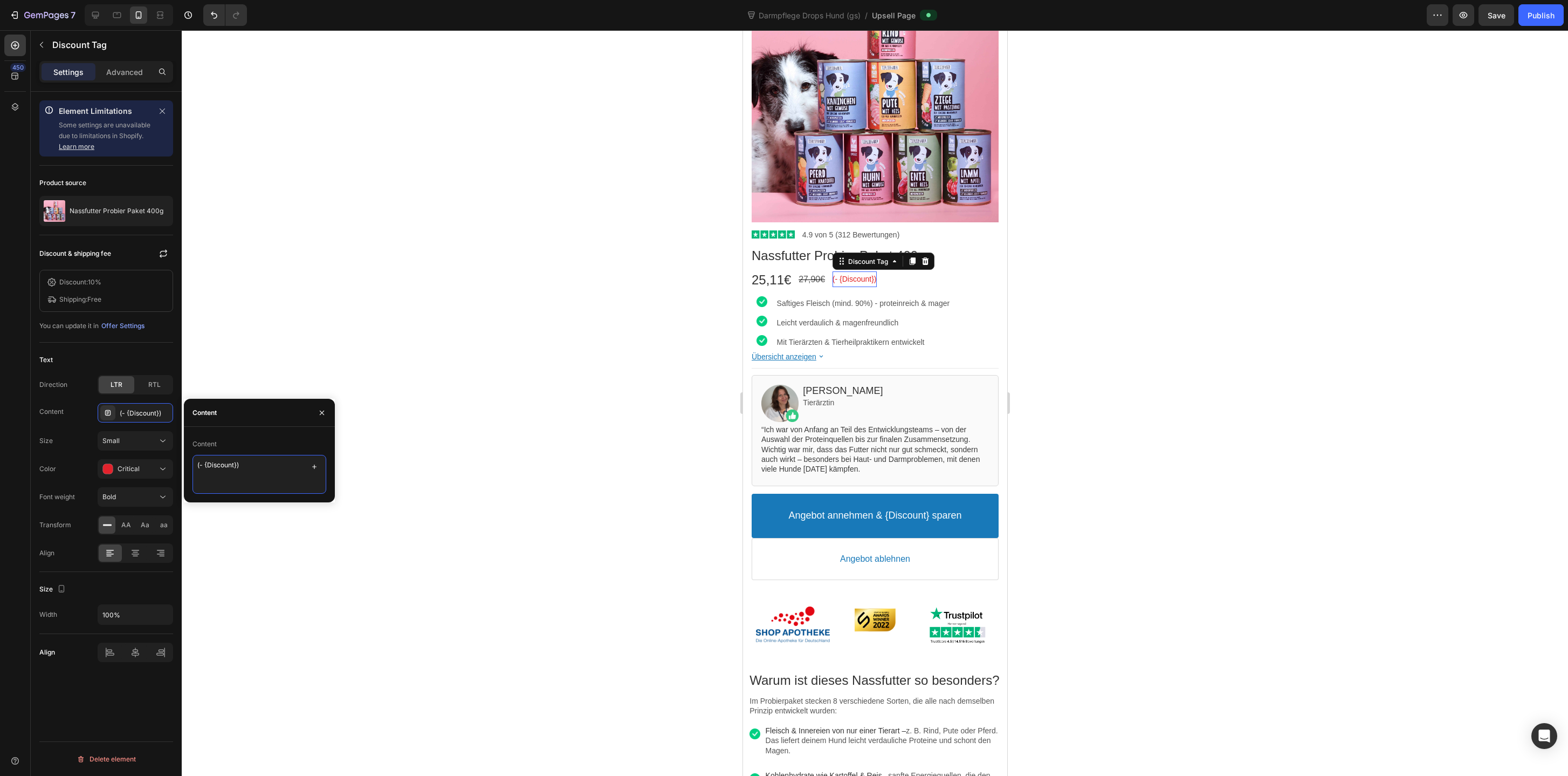
click at [258, 470] on textarea "(- {Discount})" at bounding box center [259, 474] width 134 height 39
paste textarea "jetzt 20% sparen"
type textarea "jetzt 20% sparen"
click at [1092, 300] on div at bounding box center [875, 403] width 1386 height 745
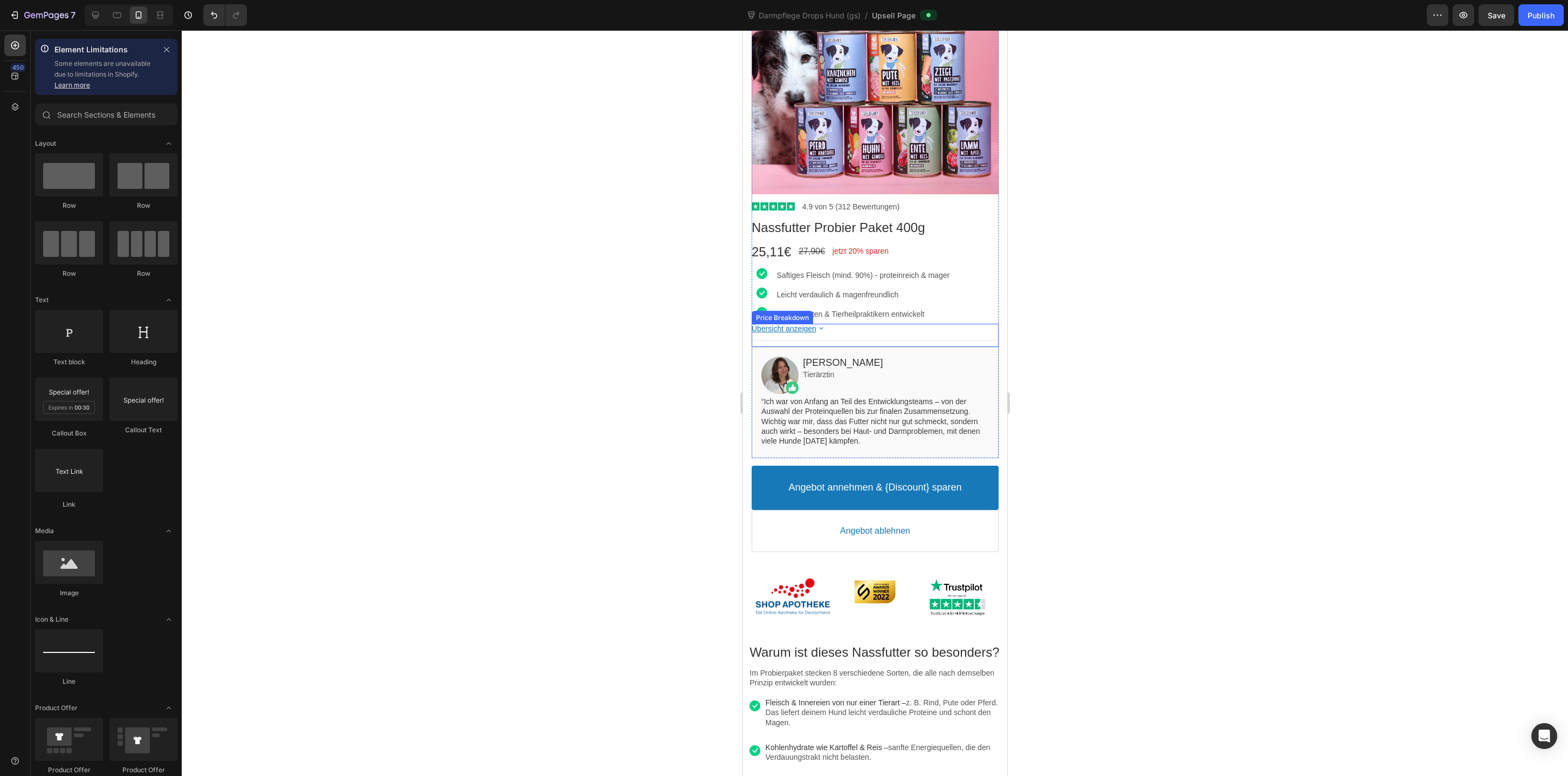
scroll to position [240, 0]
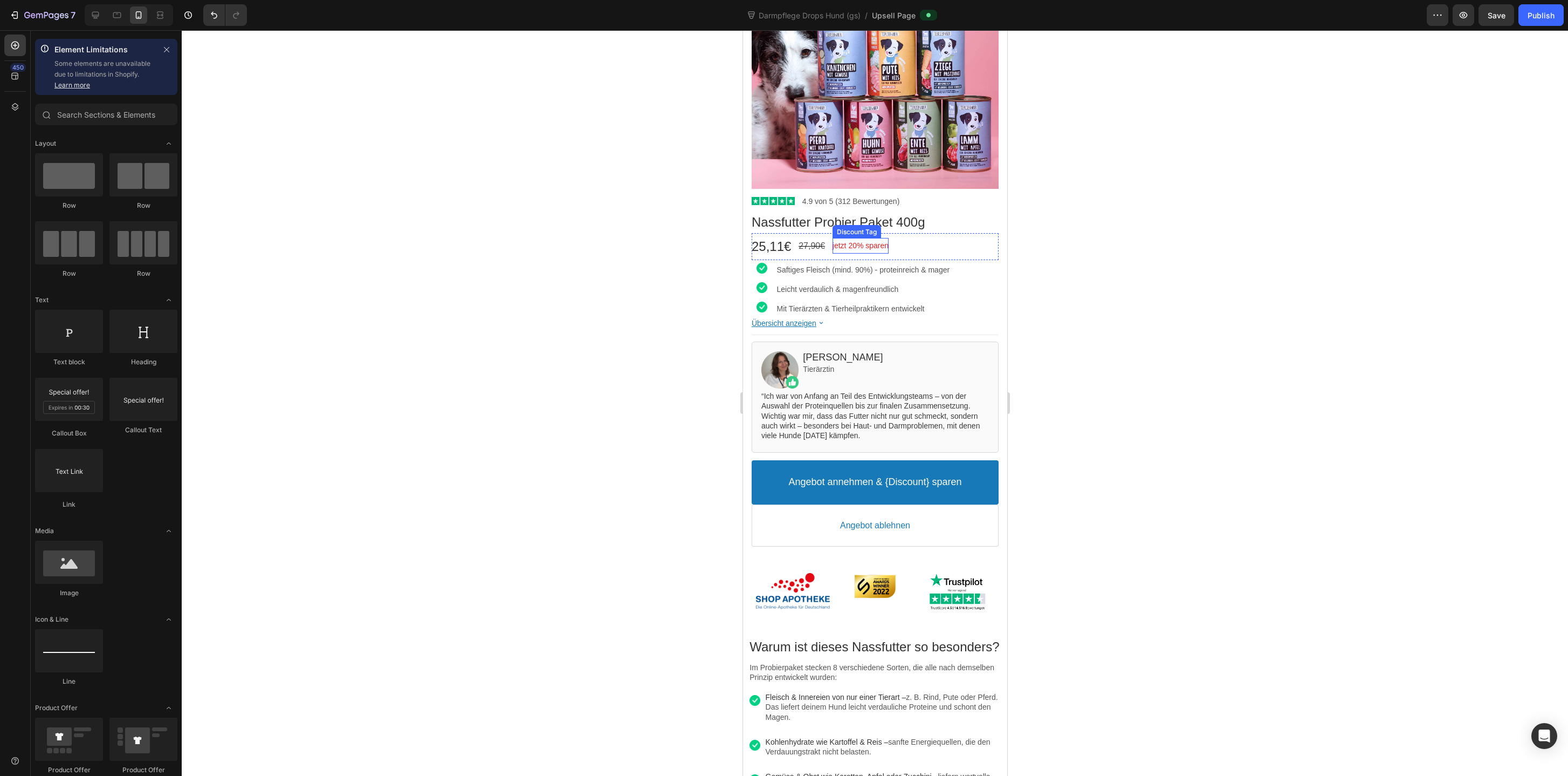
click at [865, 249] on bdo "jetzt 20% sparen" at bounding box center [860, 245] width 56 height 9
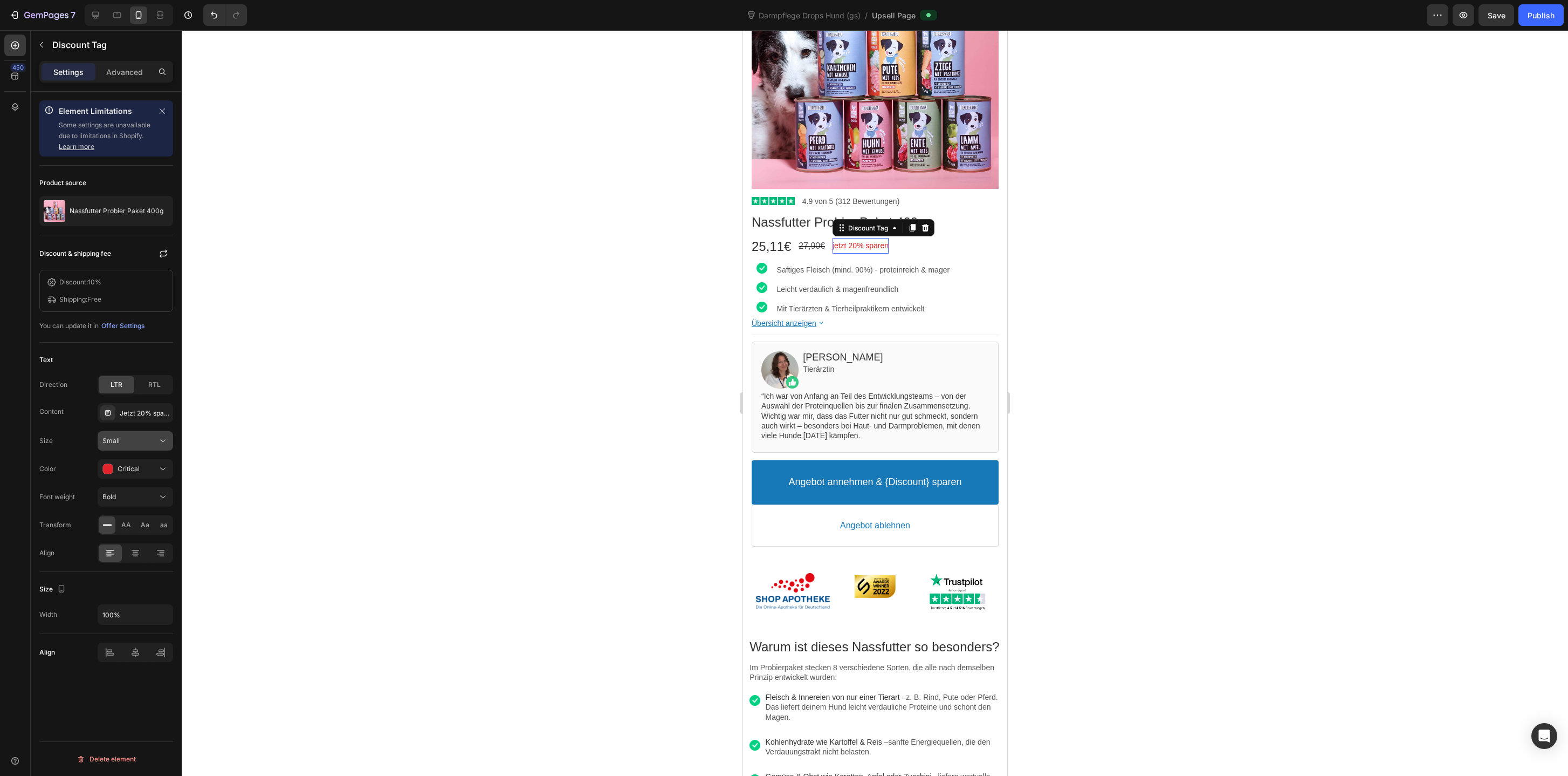
click at [144, 442] on div "Small" at bounding box center [130, 440] width 55 height 9
click at [140, 493] on div "Bold" at bounding box center [130, 496] width 55 height 9
click at [131, 518] on p "Normal" at bounding box center [133, 523] width 61 height 9
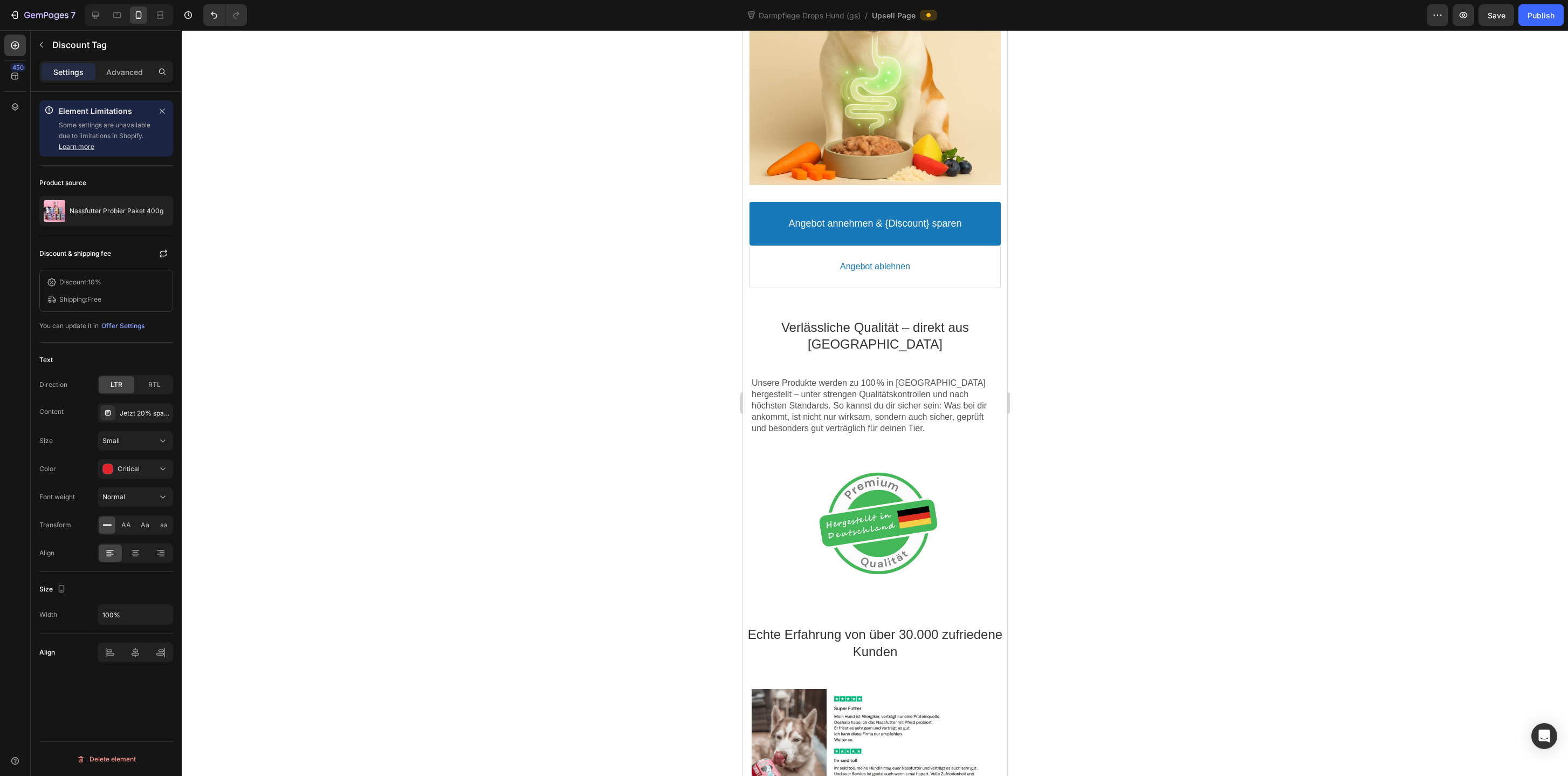
scroll to position [0, 0]
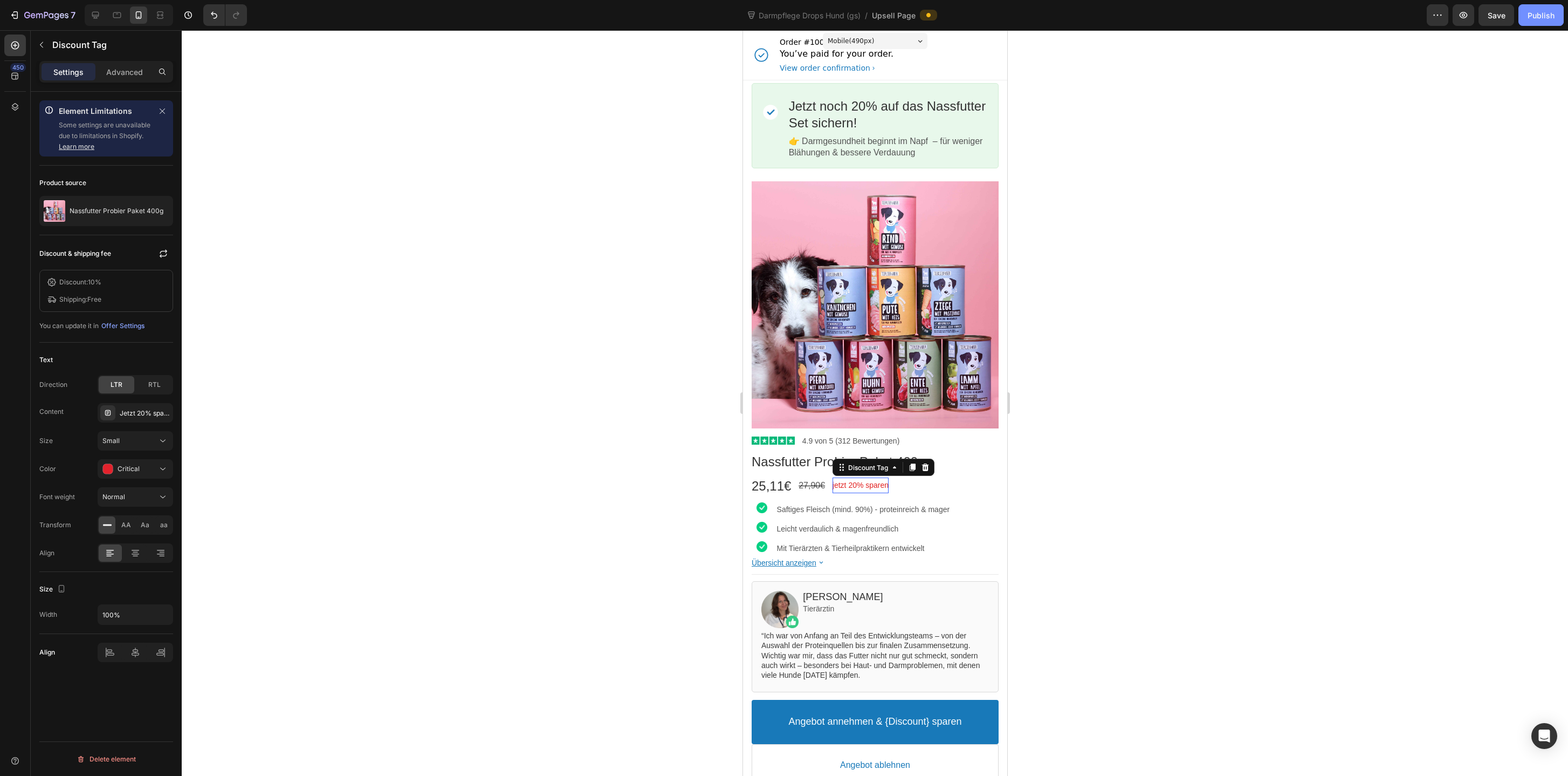
click at [1545, 11] on div "Publish" at bounding box center [1540, 15] width 27 height 11
click at [945, 82] on div "Image Jetzt noch 20% auf das Nassfutter Set sichern! Callout Text 👉 Darmgesundh…" at bounding box center [875, 125] width 247 height 90
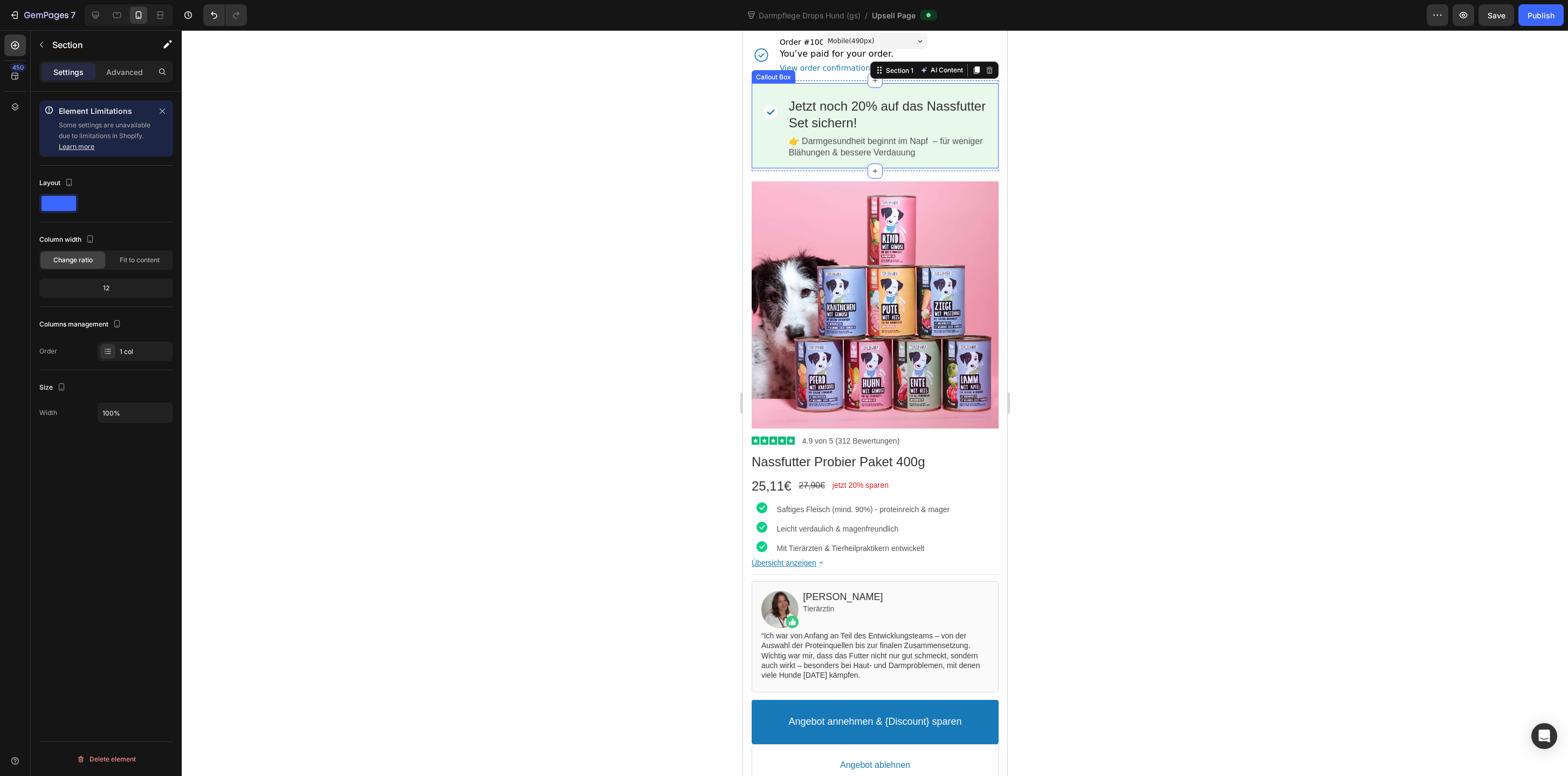
scroll to position [85, 0]
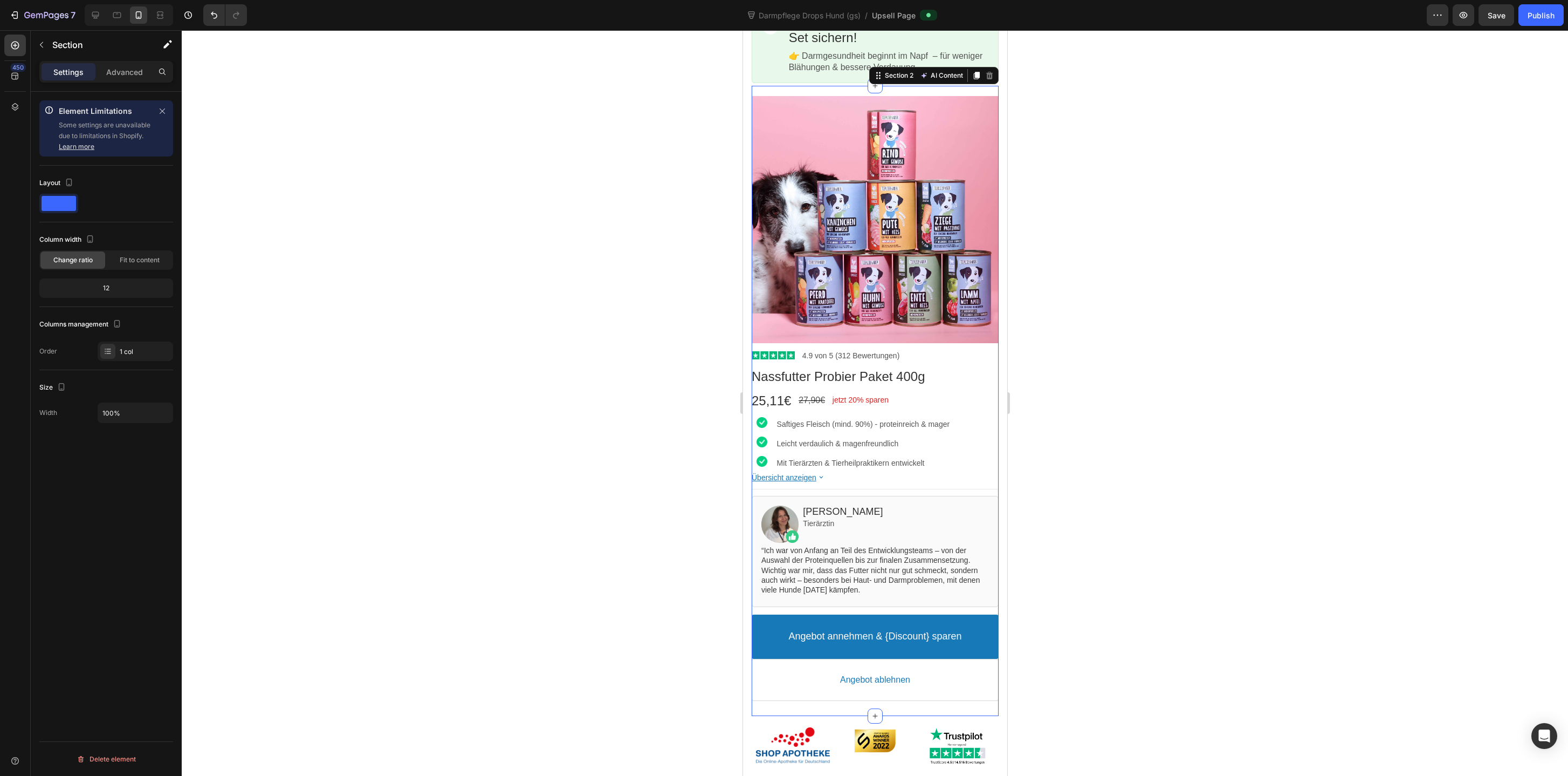
click at [838, 87] on div "Product Images Image 4.9 von 5 (312 Bewertungen) Text block Row Nassfutter Prob…" at bounding box center [875, 401] width 247 height 630
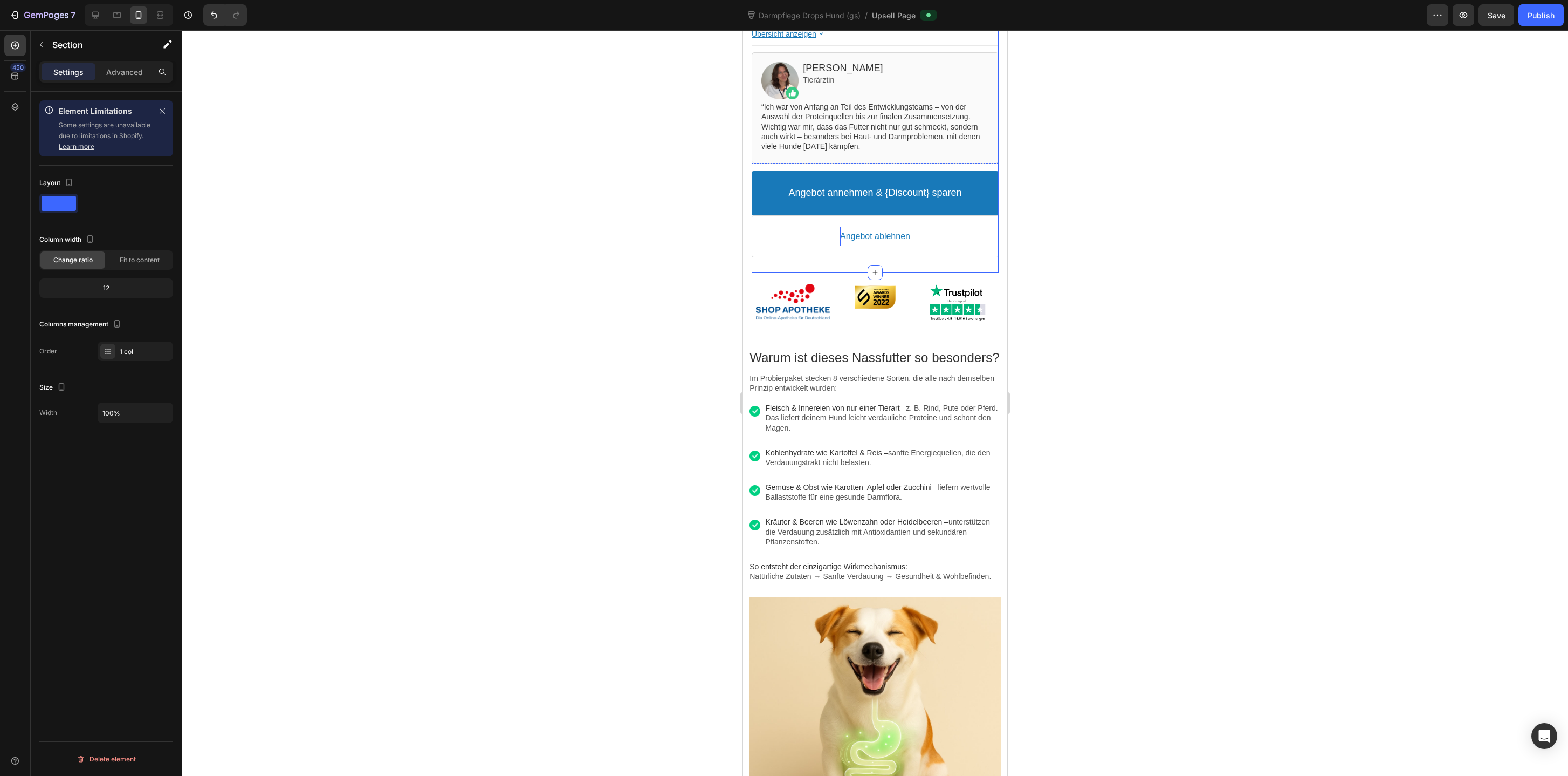
scroll to position [529, 0]
click at [753, 279] on div "Image Image Image Section 3" at bounding box center [875, 301] width 247 height 60
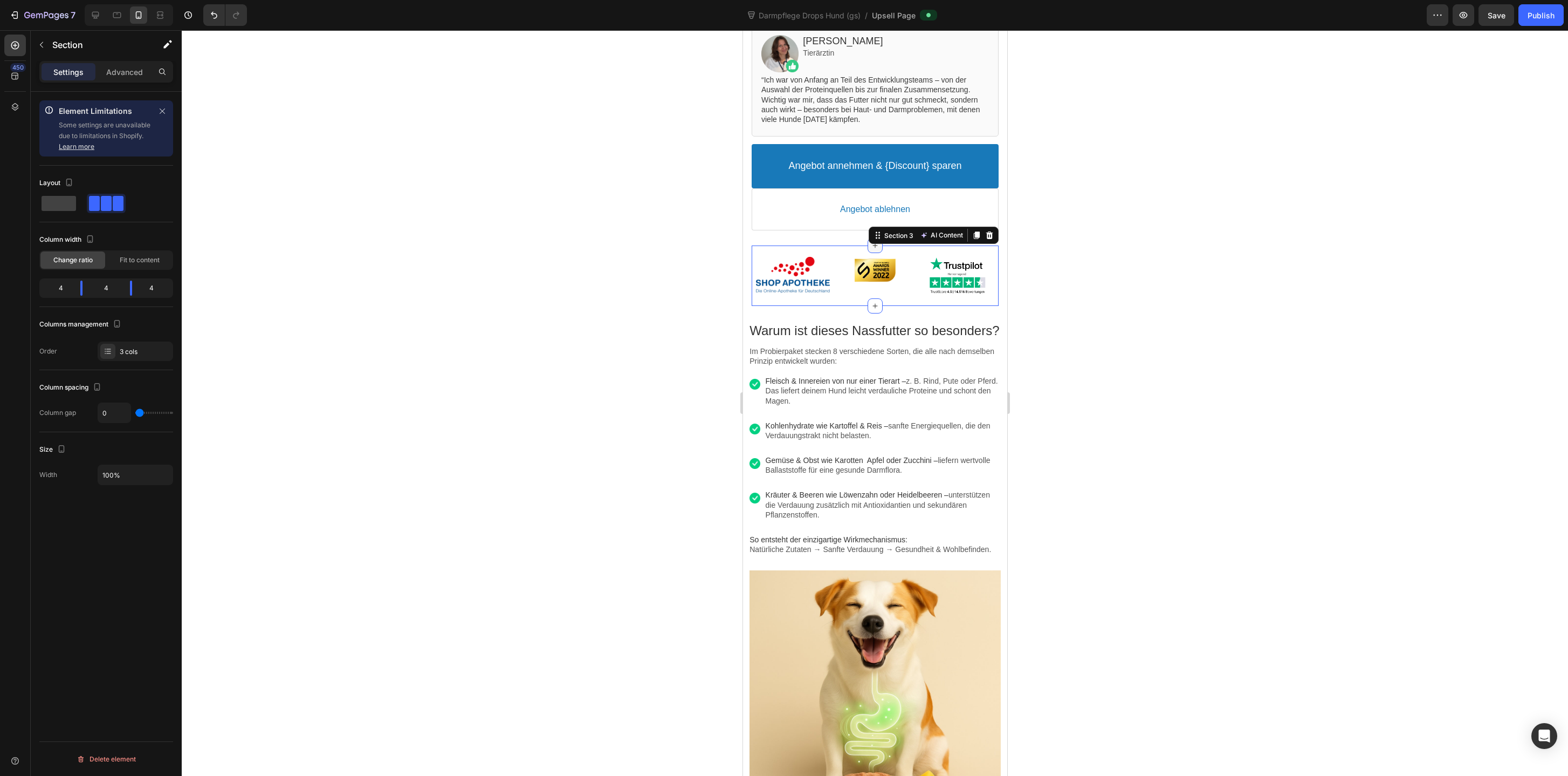
scroll to position [595, 0]
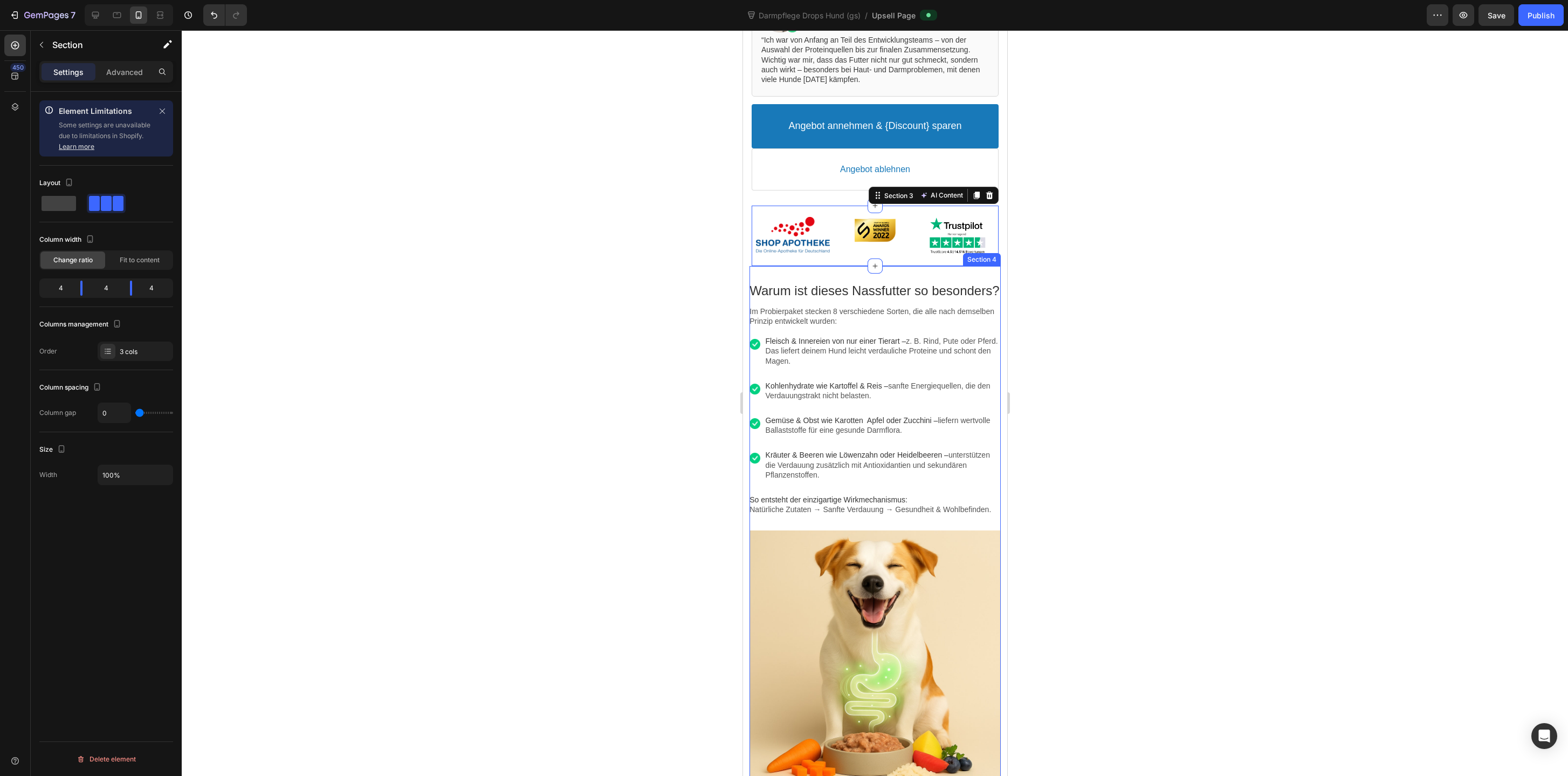
click at [802, 274] on div "Warum ist dieses Nassfutter so besonders? Text block Im Probierpaket stecken 8 …" at bounding box center [874, 529] width 251 height 527
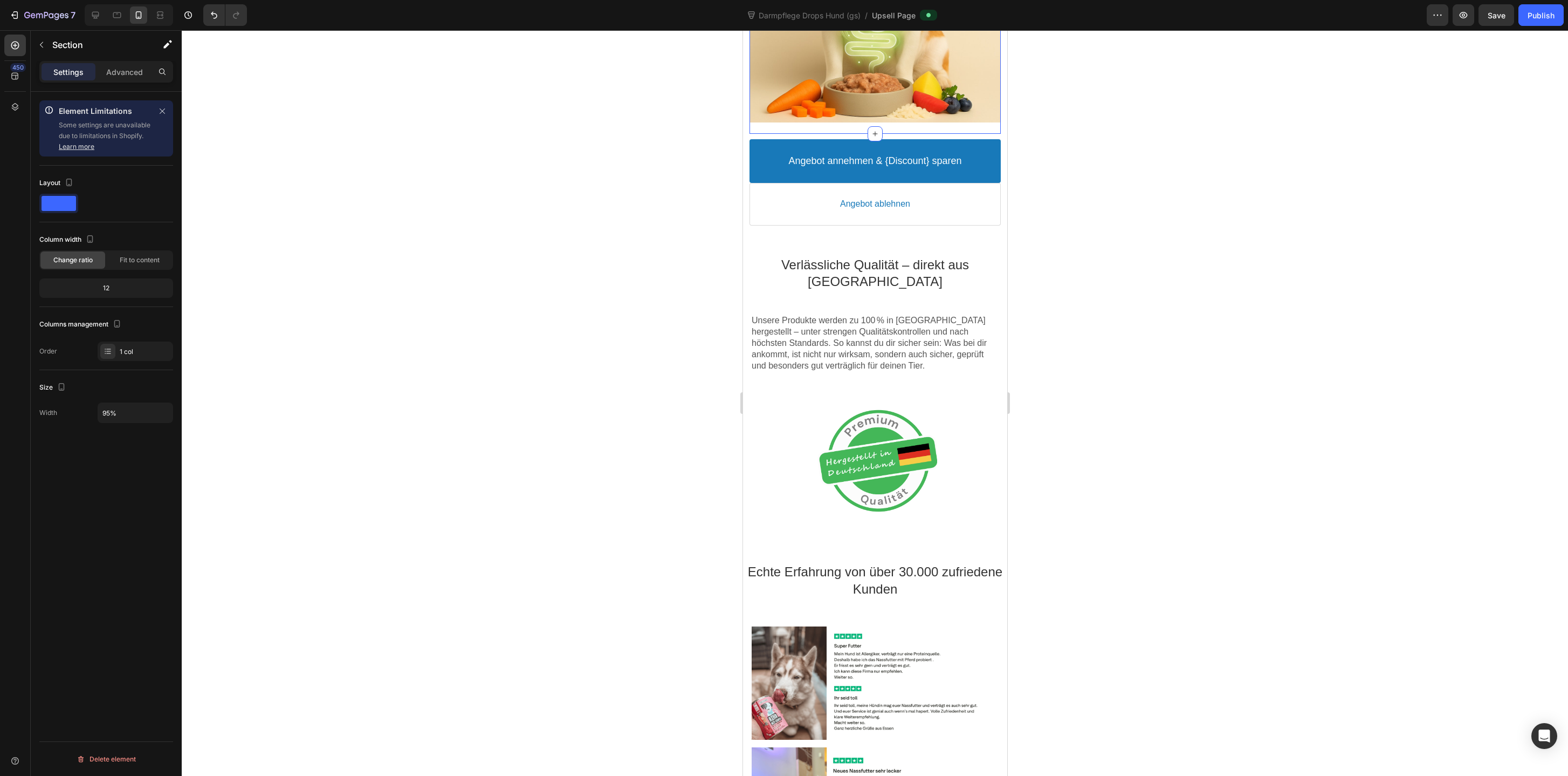
scroll to position [1265, 0]
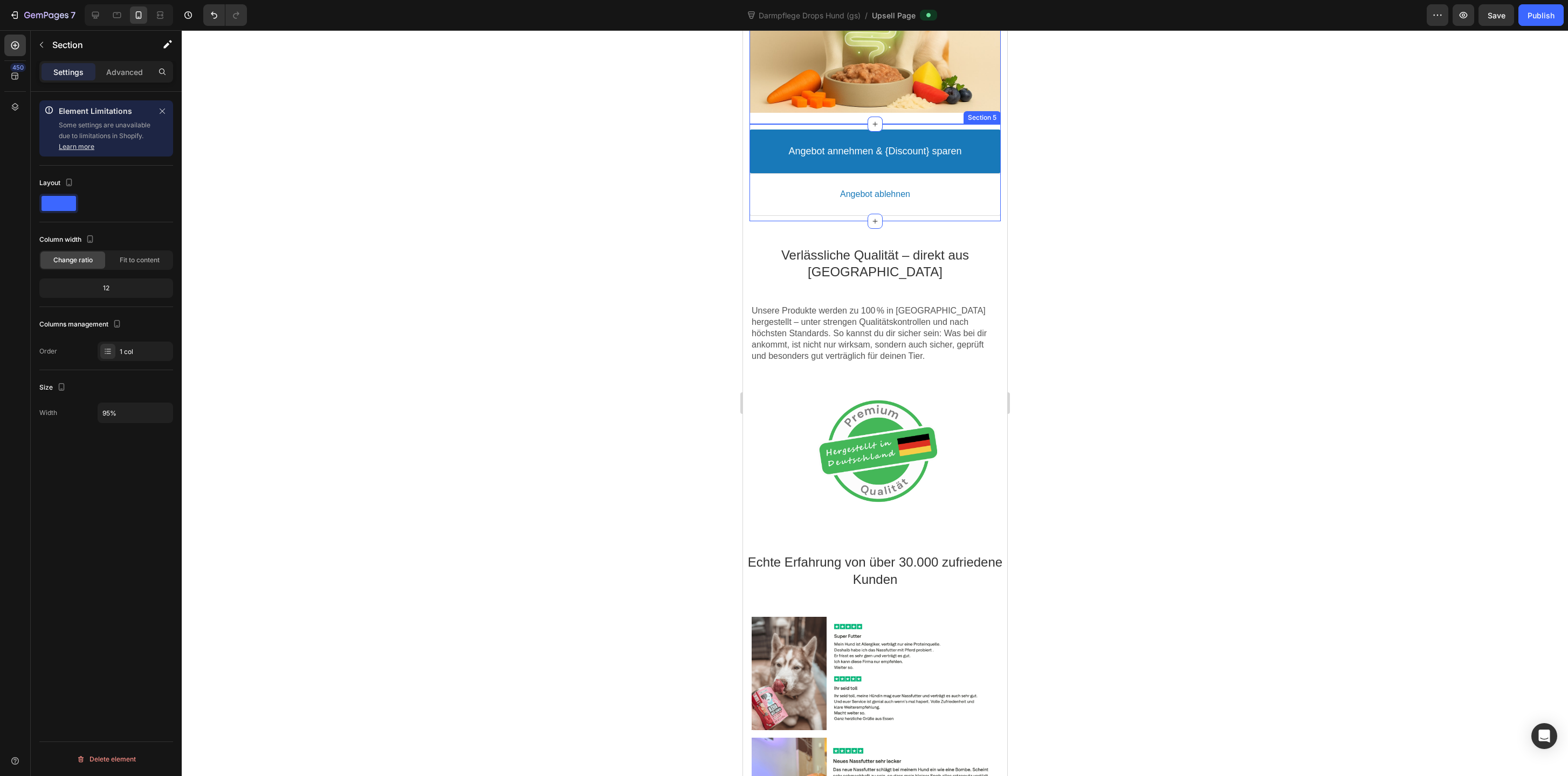
click at [818, 125] on div "Angebot annehmen & {Discount} sparen Accept Button Angebot ablehnen Decline But…" at bounding box center [874, 173] width 251 height 97
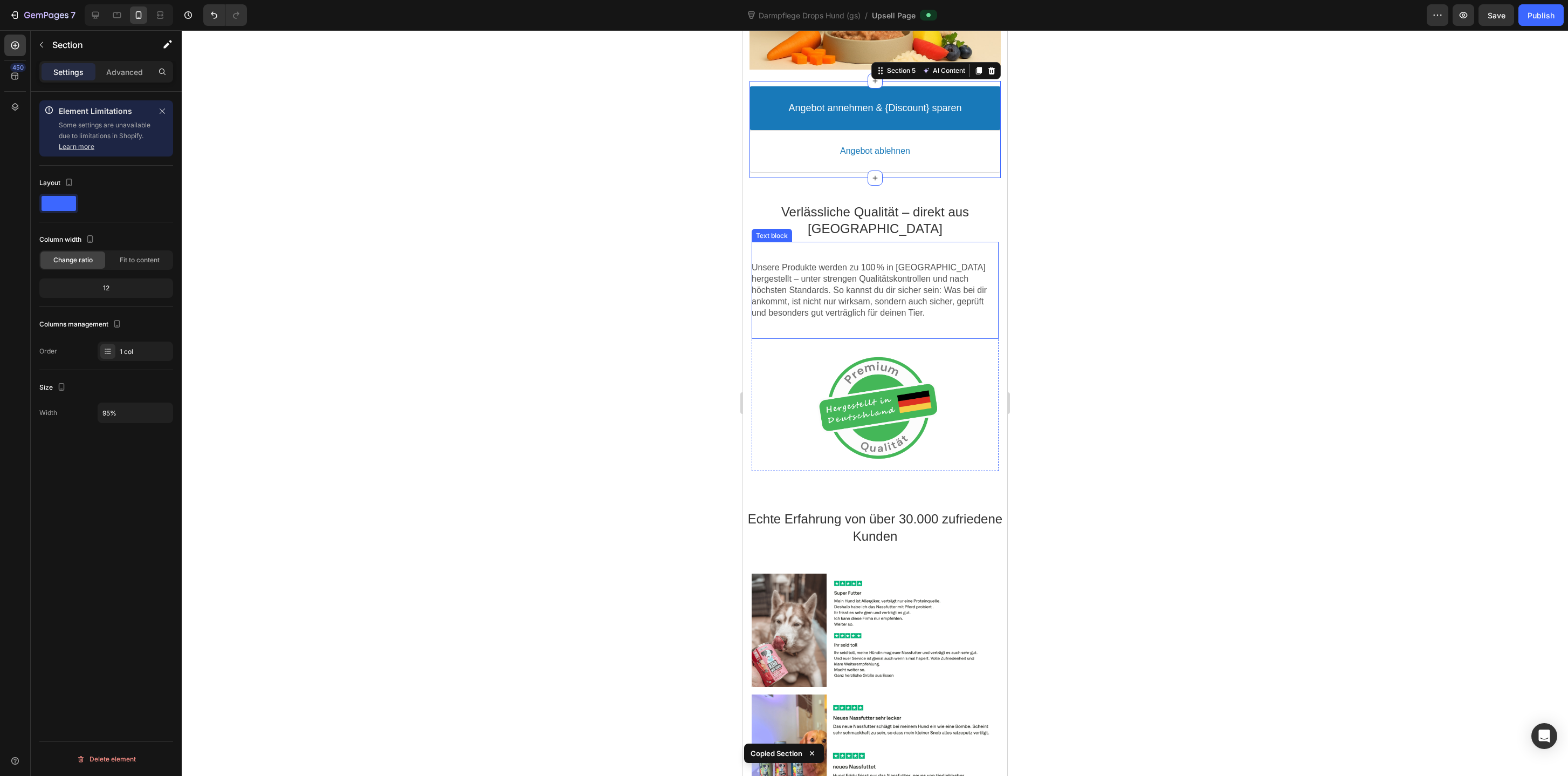
scroll to position [1310, 0]
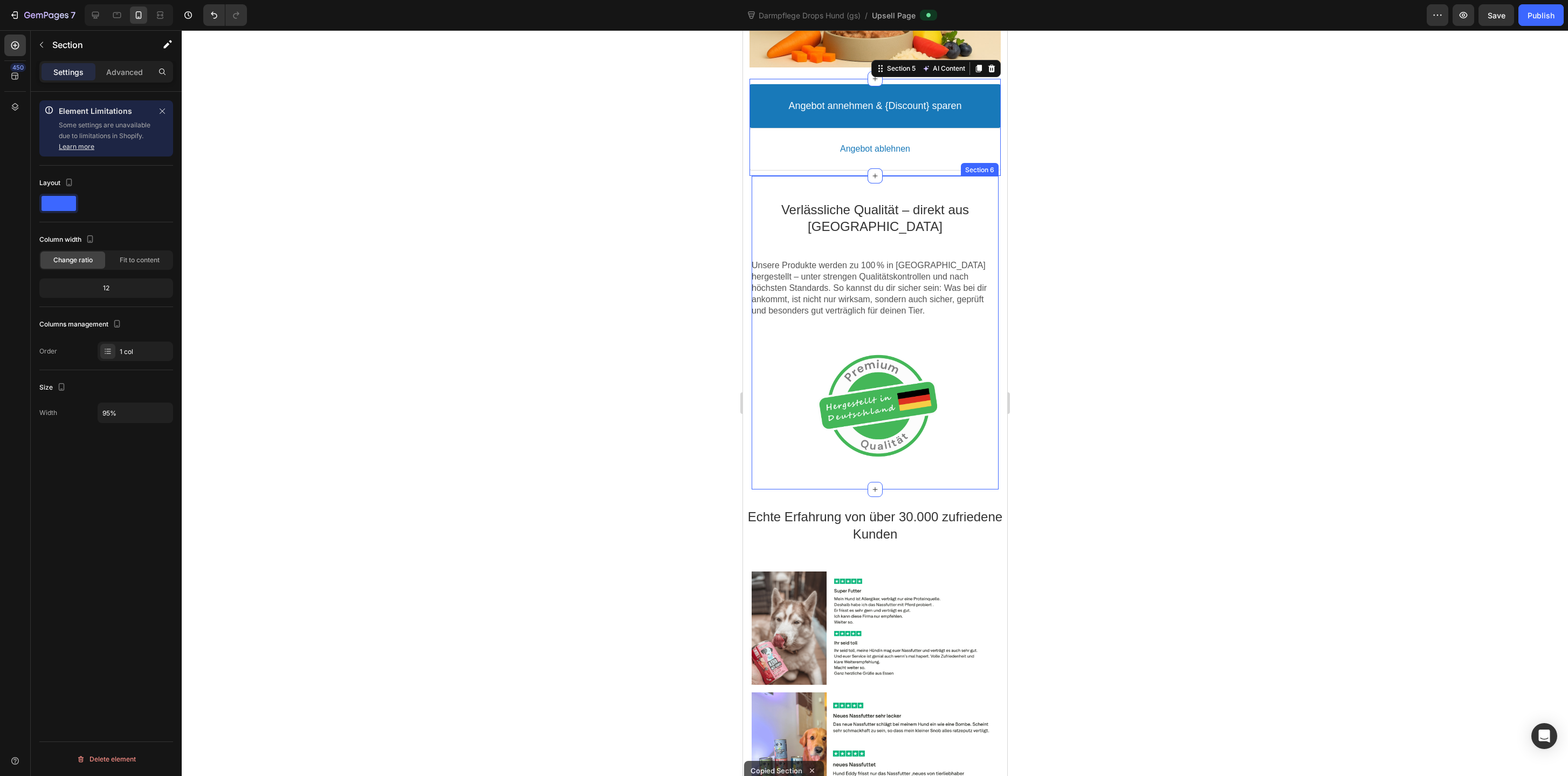
click at [802, 179] on div "Verlässliche Qualität – direkt aus Deutschland Text block Unsere Produkte werde…" at bounding box center [875, 332] width 247 height 314
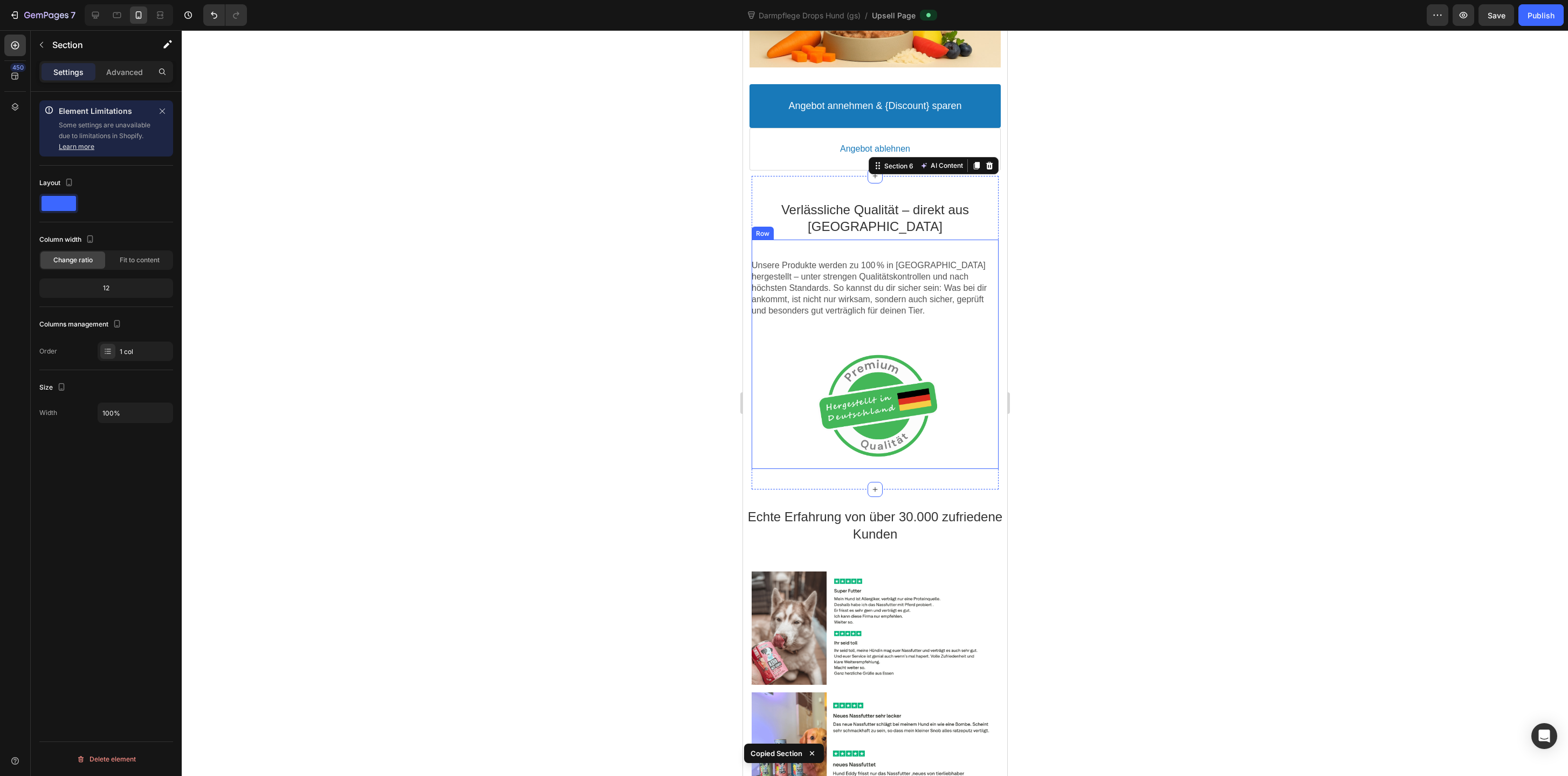
scroll to position [1469, 0]
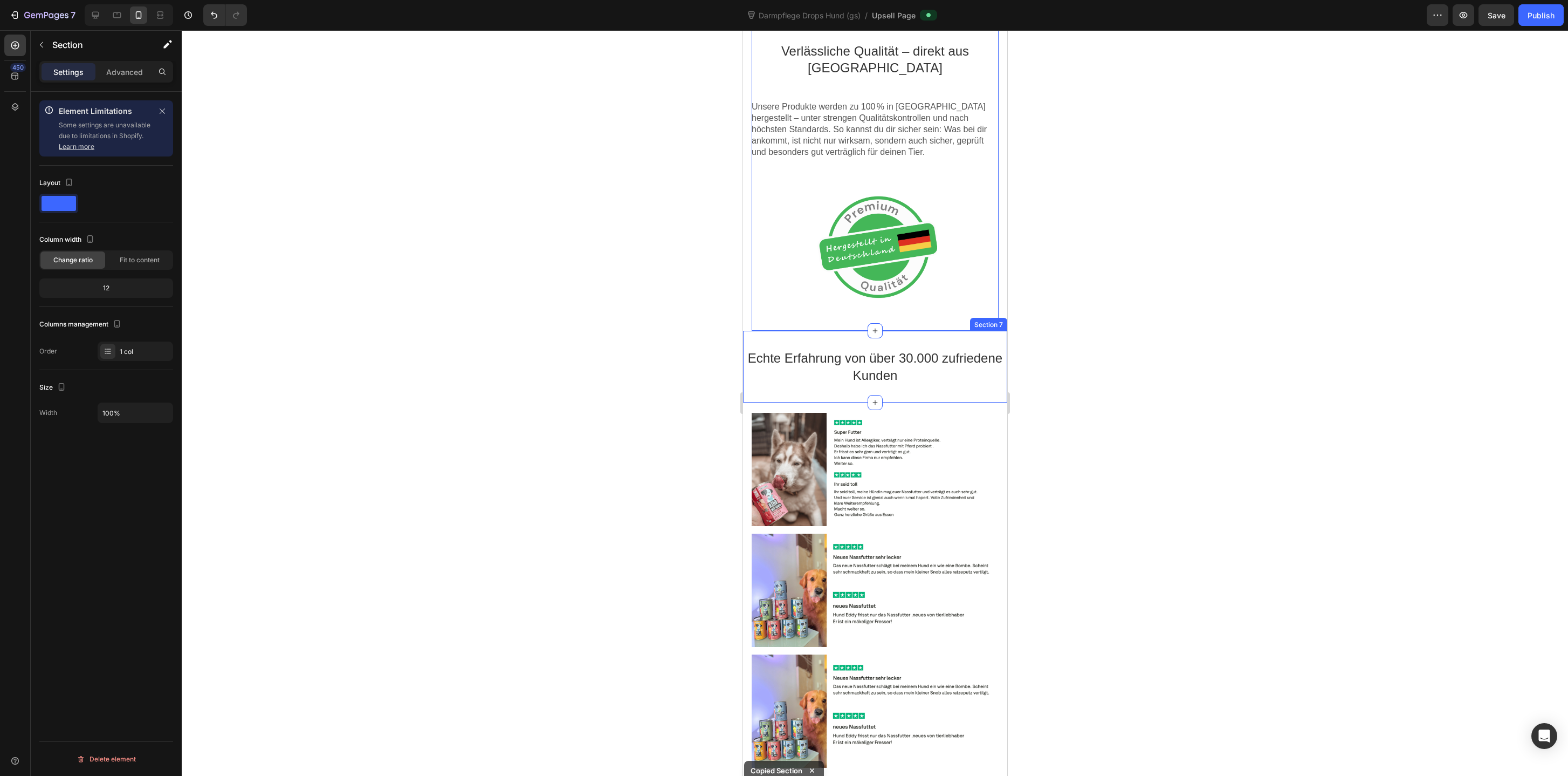
click at [825, 336] on div "Echte Erfahrung von über 30.000 zufriedene Kunden Text block Section 7" at bounding box center [874, 366] width 264 height 72
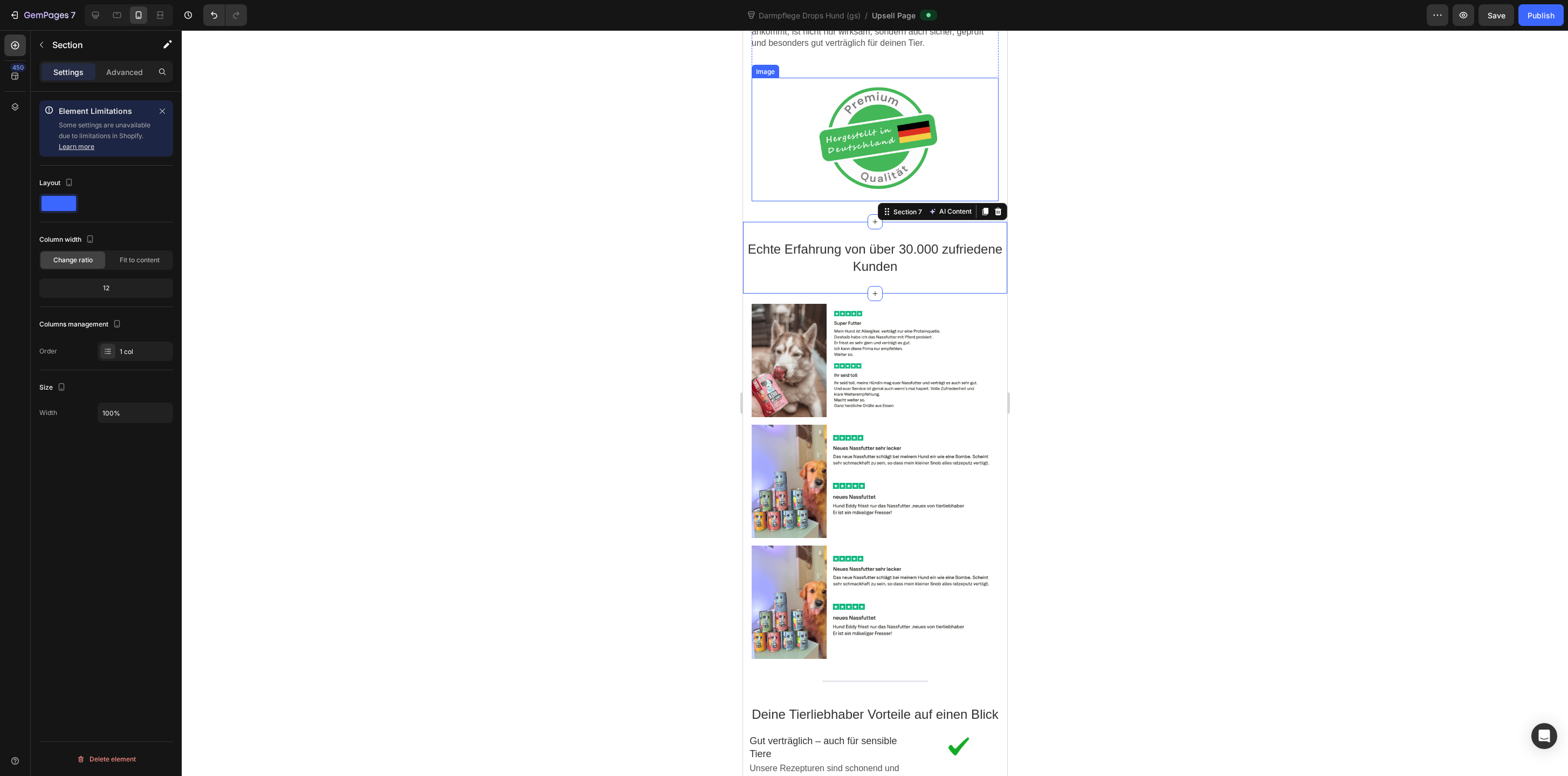
scroll to position [1580, 0]
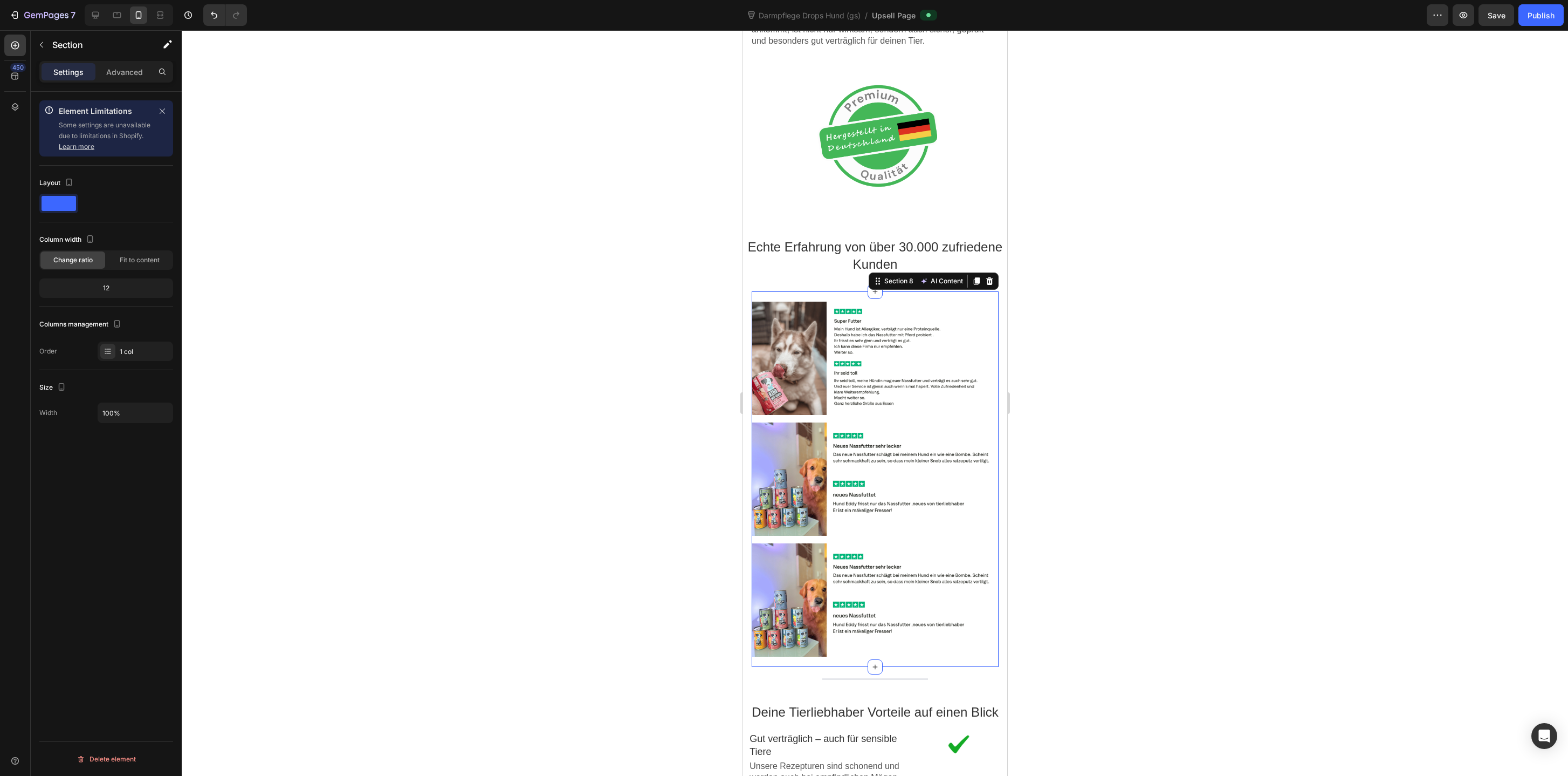
click at [829, 292] on div "Image Image Image Section 8 AI Content Write with GemAI You've reached / rewrit…" at bounding box center [875, 479] width 247 height 376
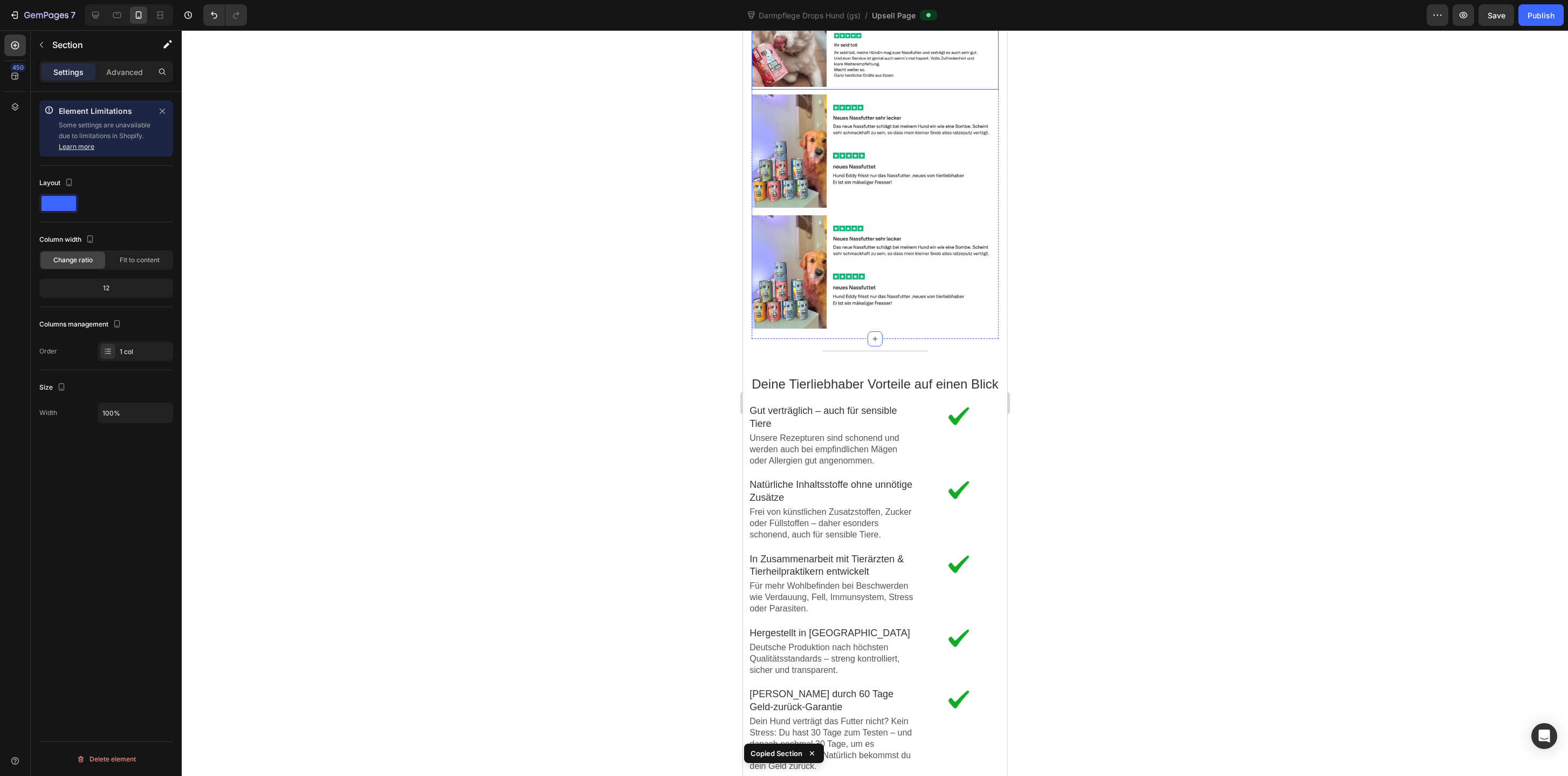
scroll to position [1952, 0]
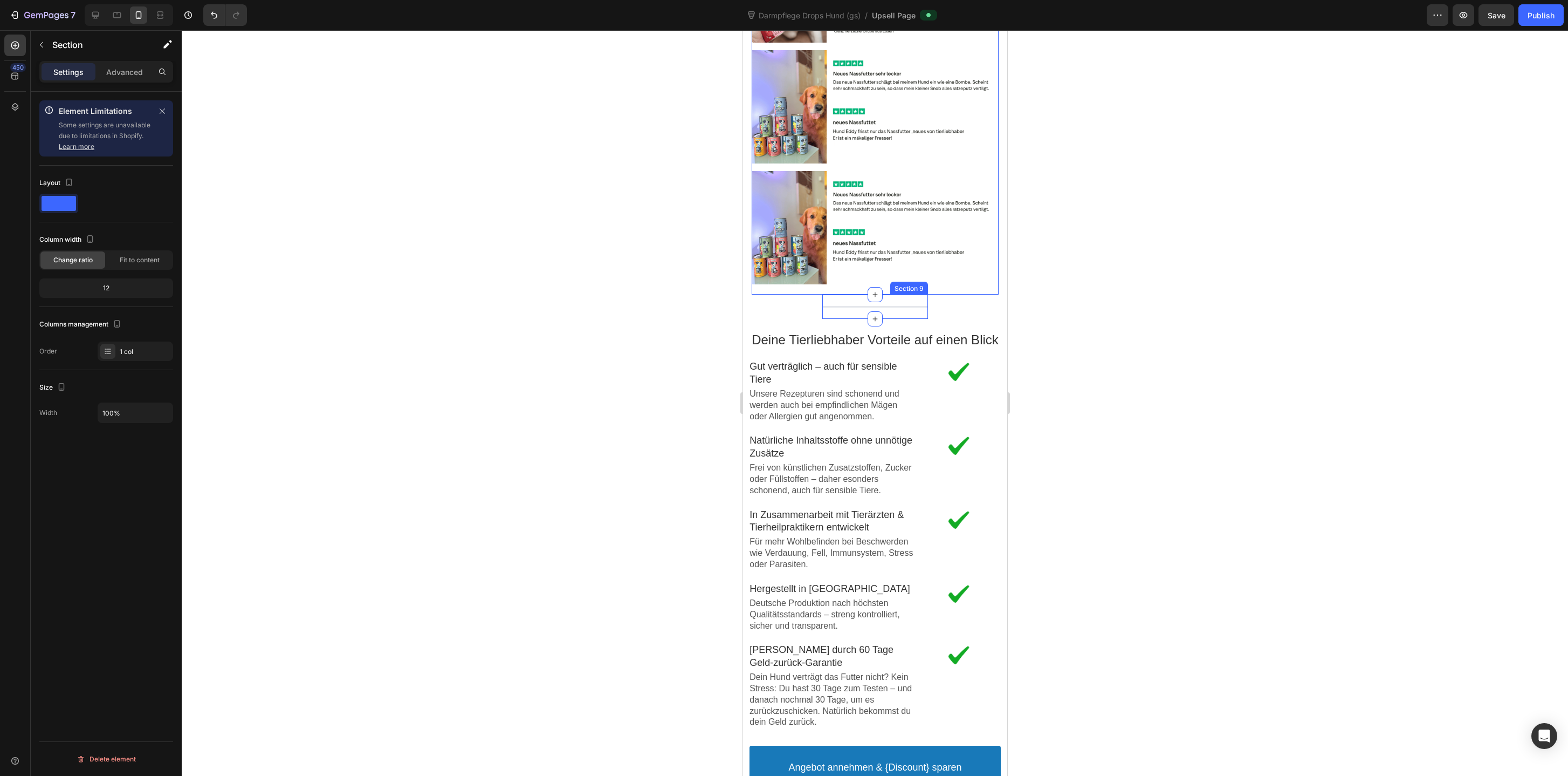
click at [823, 312] on div "Line Section 9" at bounding box center [875, 307] width 106 height 24
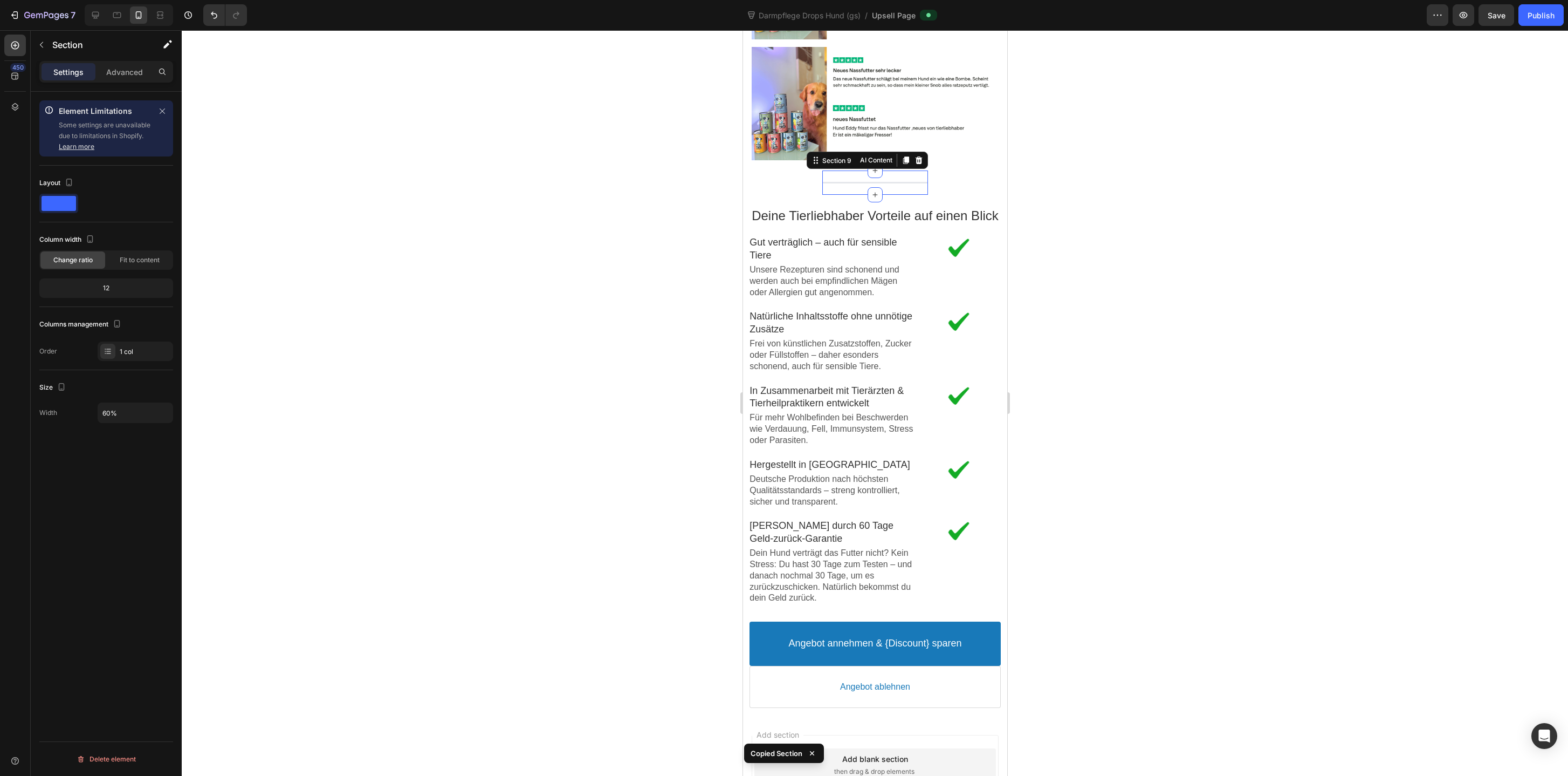
scroll to position [2079, 0]
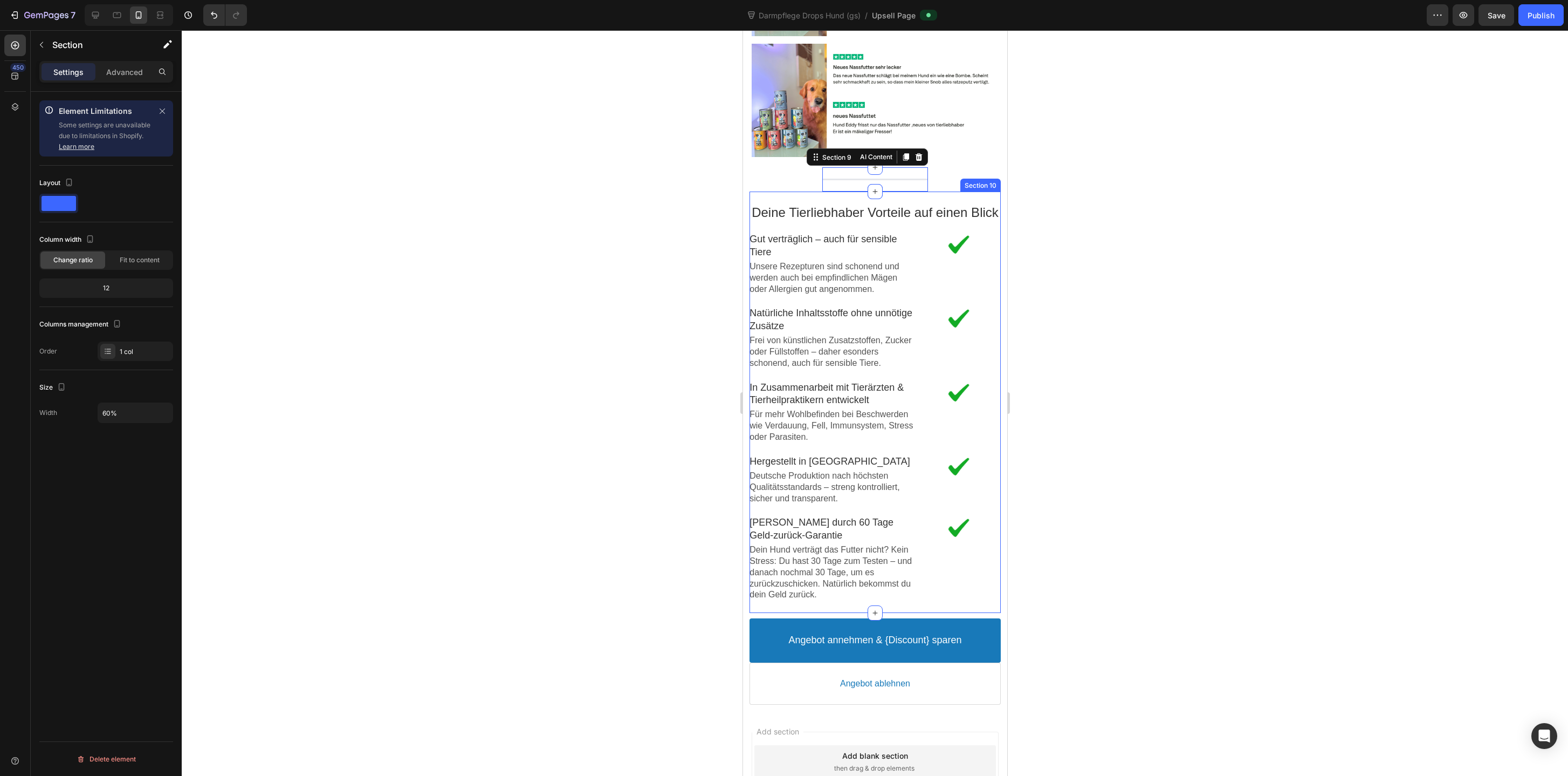
click at [811, 198] on div "Deine Tierliebhaber Vorteile auf einen Blick Text block Image Gut verträglich –…" at bounding box center [874, 402] width 251 height 422
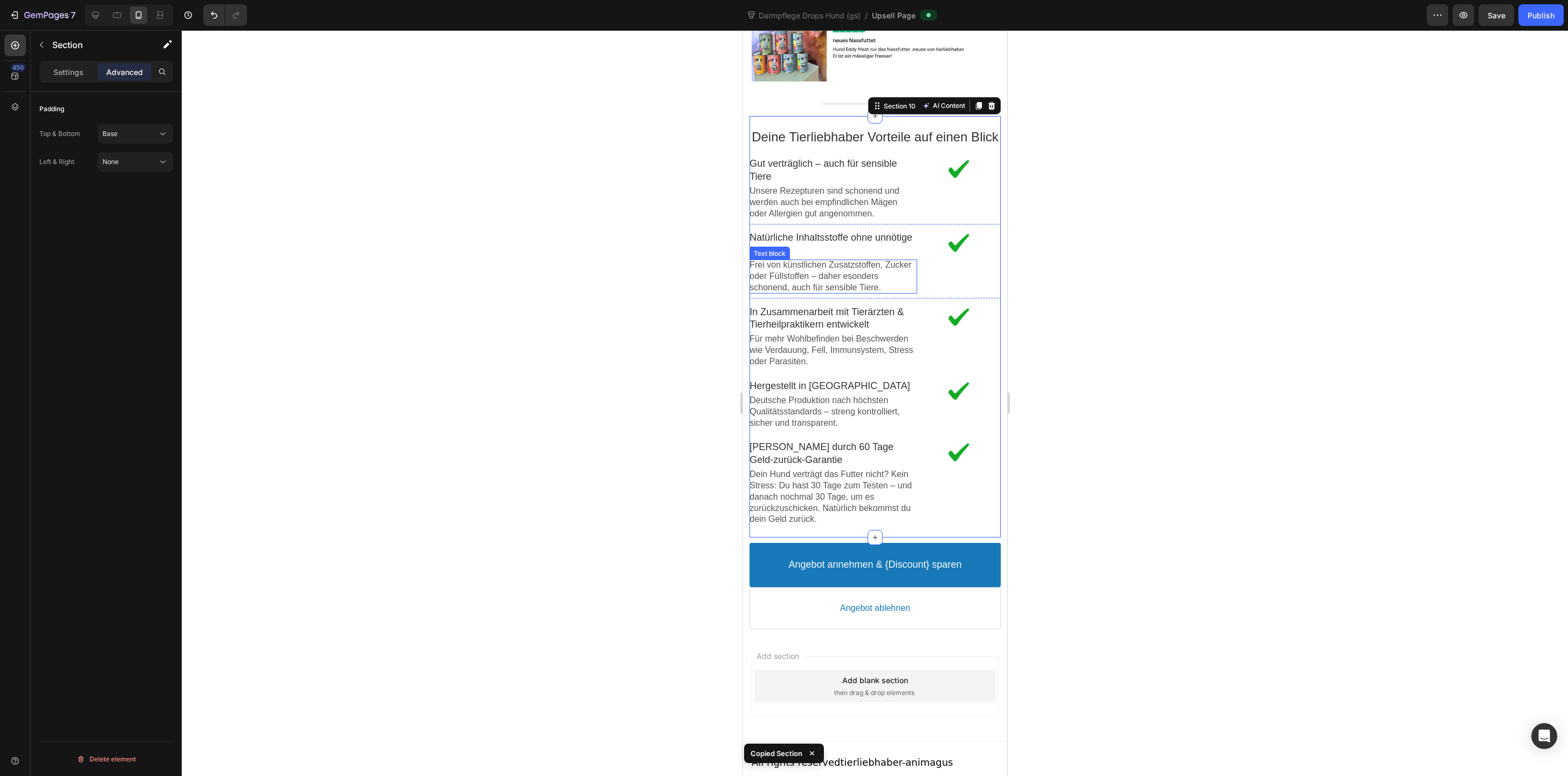
scroll to position [2162, 0]
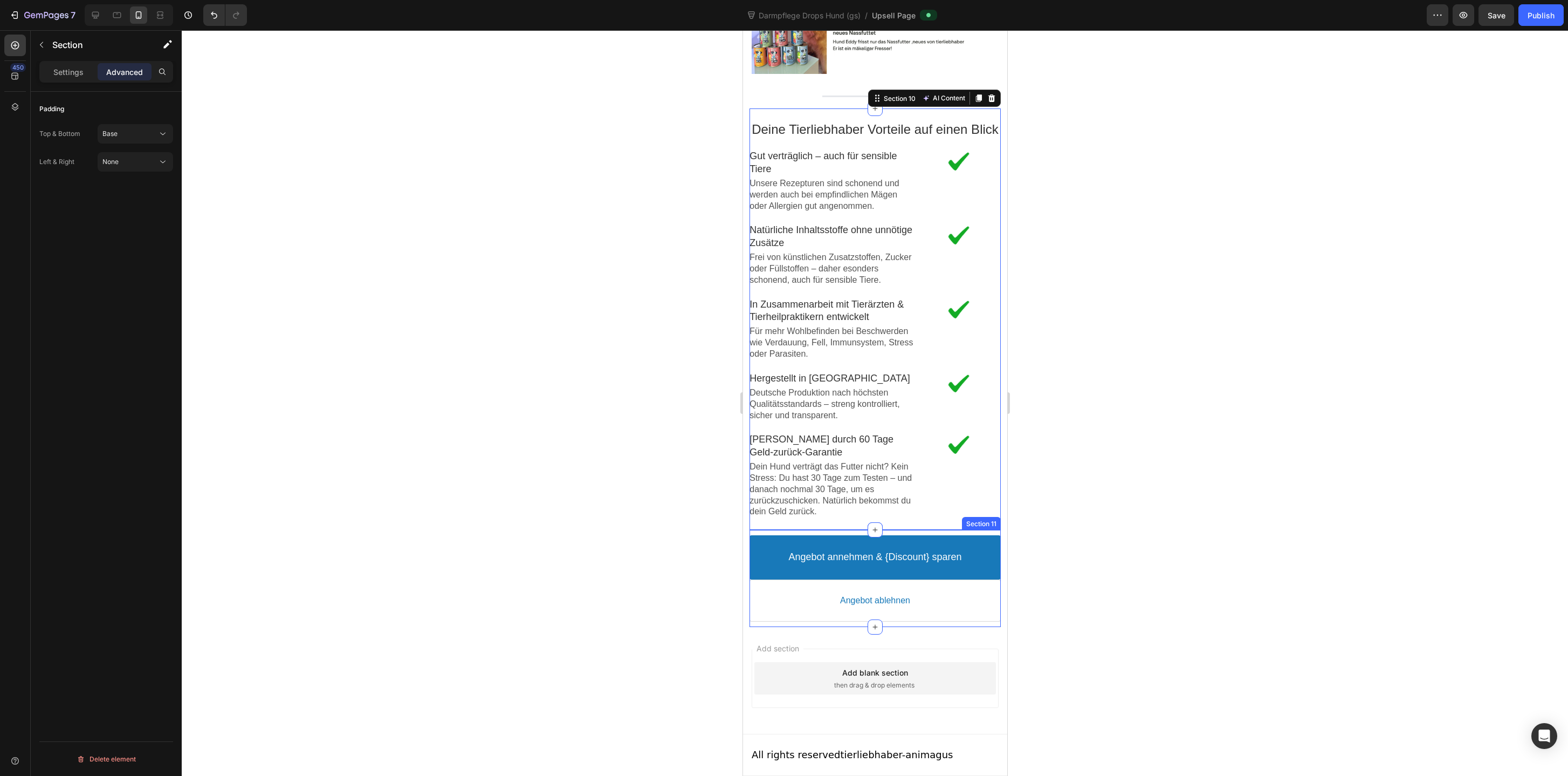
click at [754, 625] on div "Angebot annehmen & {Discount} sparen Accept Button Angebot ablehnen Decline But…" at bounding box center [874, 578] width 251 height 97
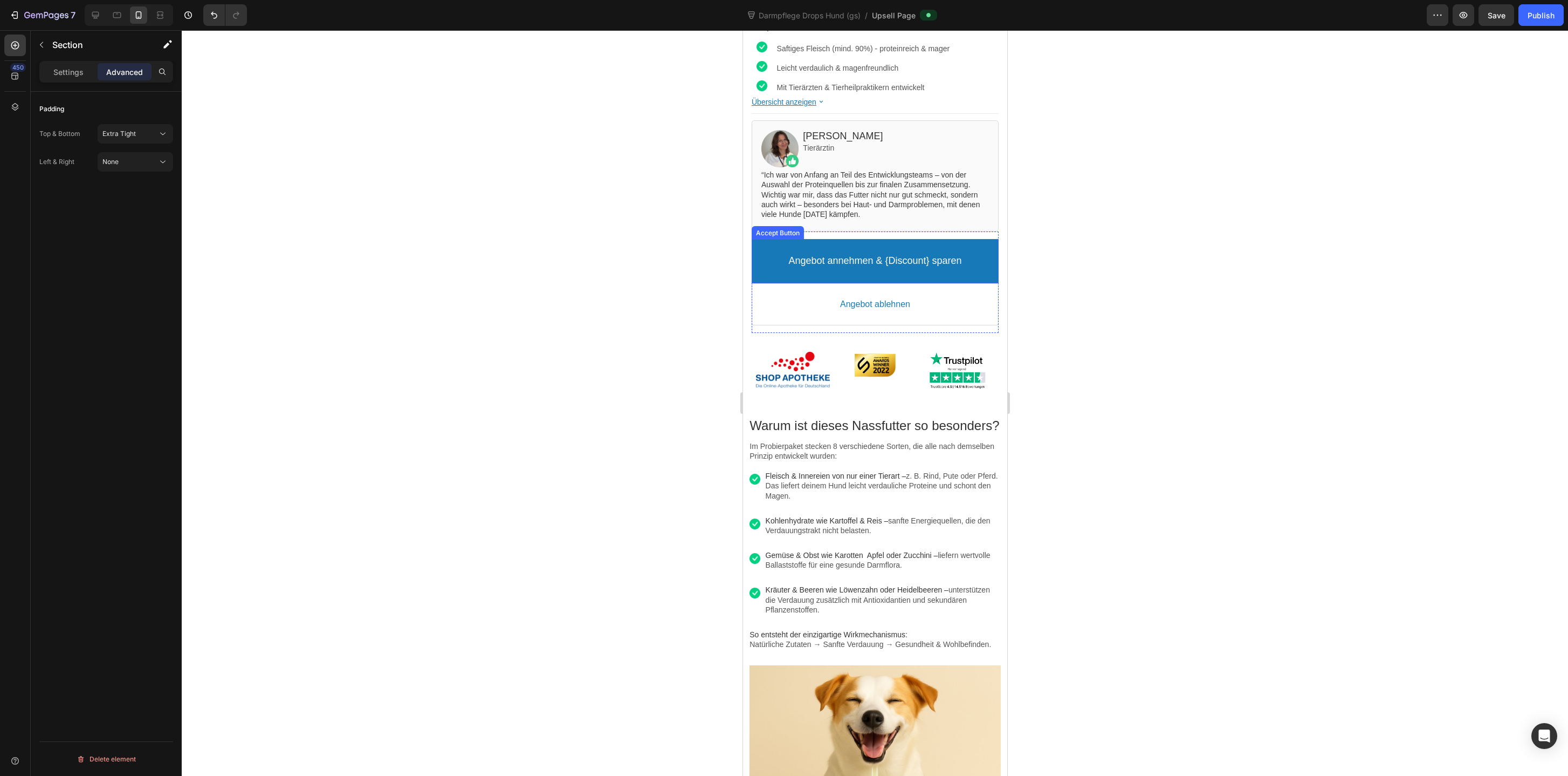
scroll to position [0, 0]
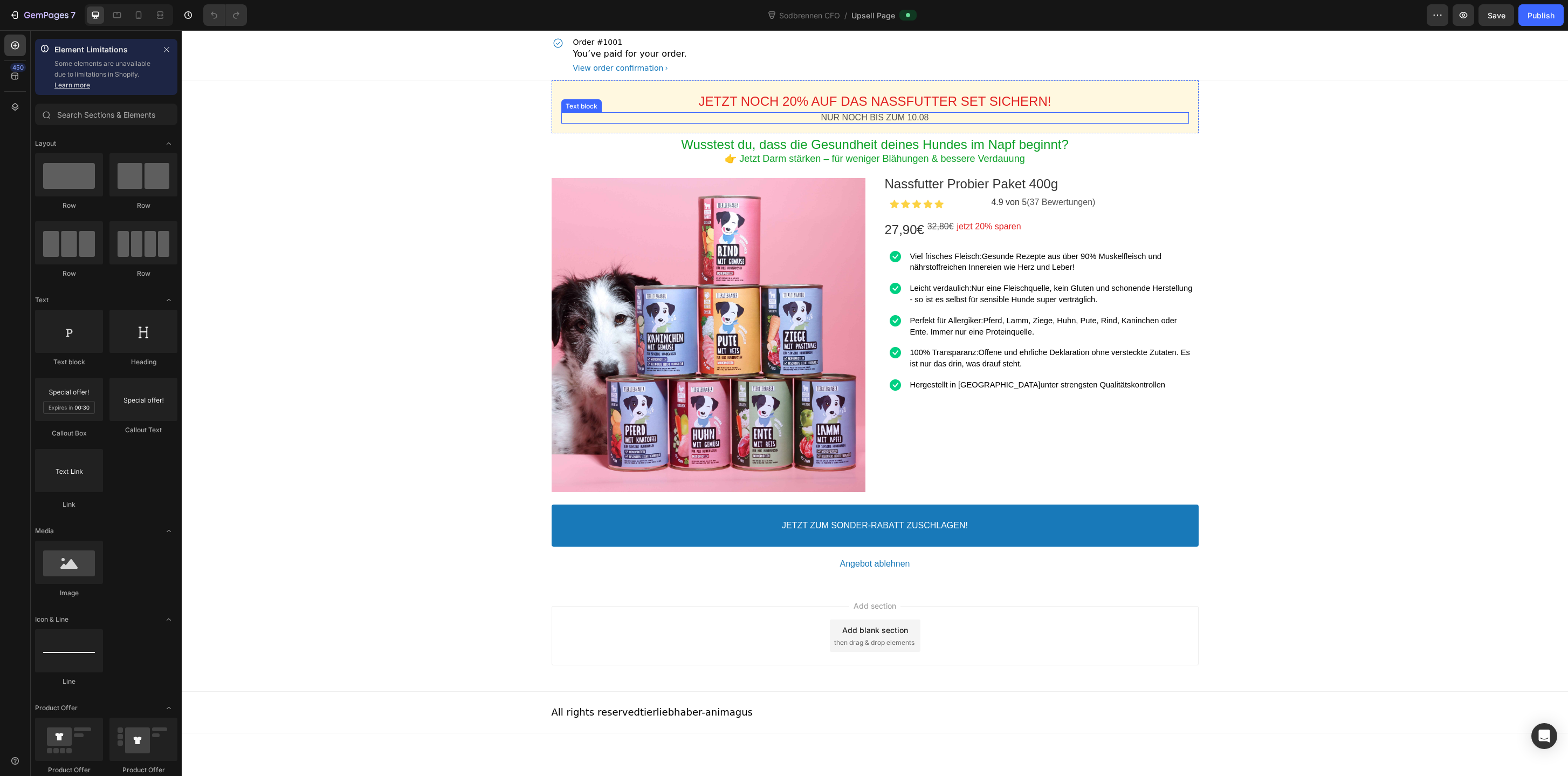
click at [892, 117] on p "NUR NOCH BIS ZUM 10.08" at bounding box center [875, 118] width 628 height 11
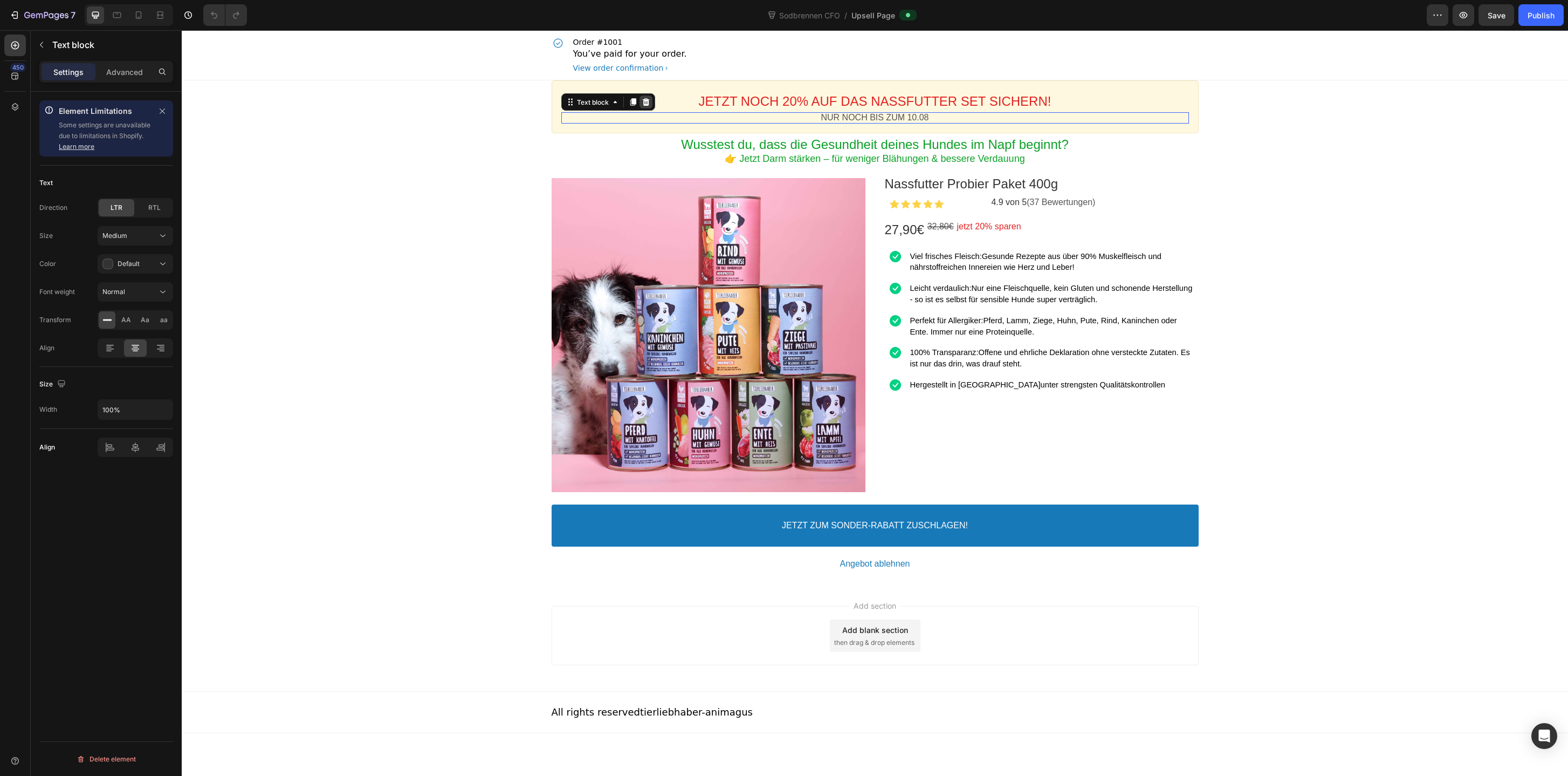
click at [646, 100] on icon at bounding box center [645, 102] width 7 height 8
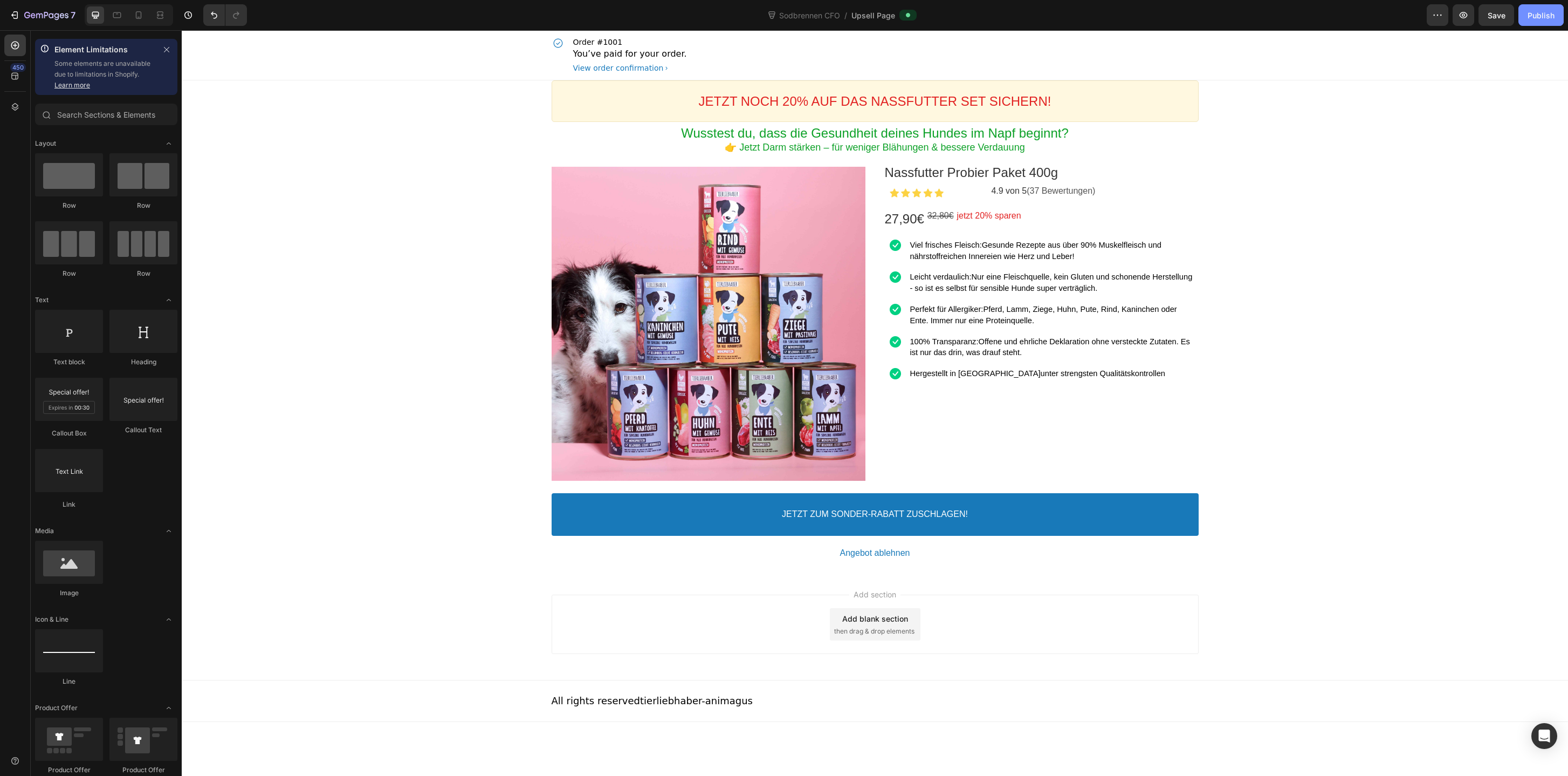
click at [1546, 12] on div "Publish" at bounding box center [1540, 15] width 27 height 11
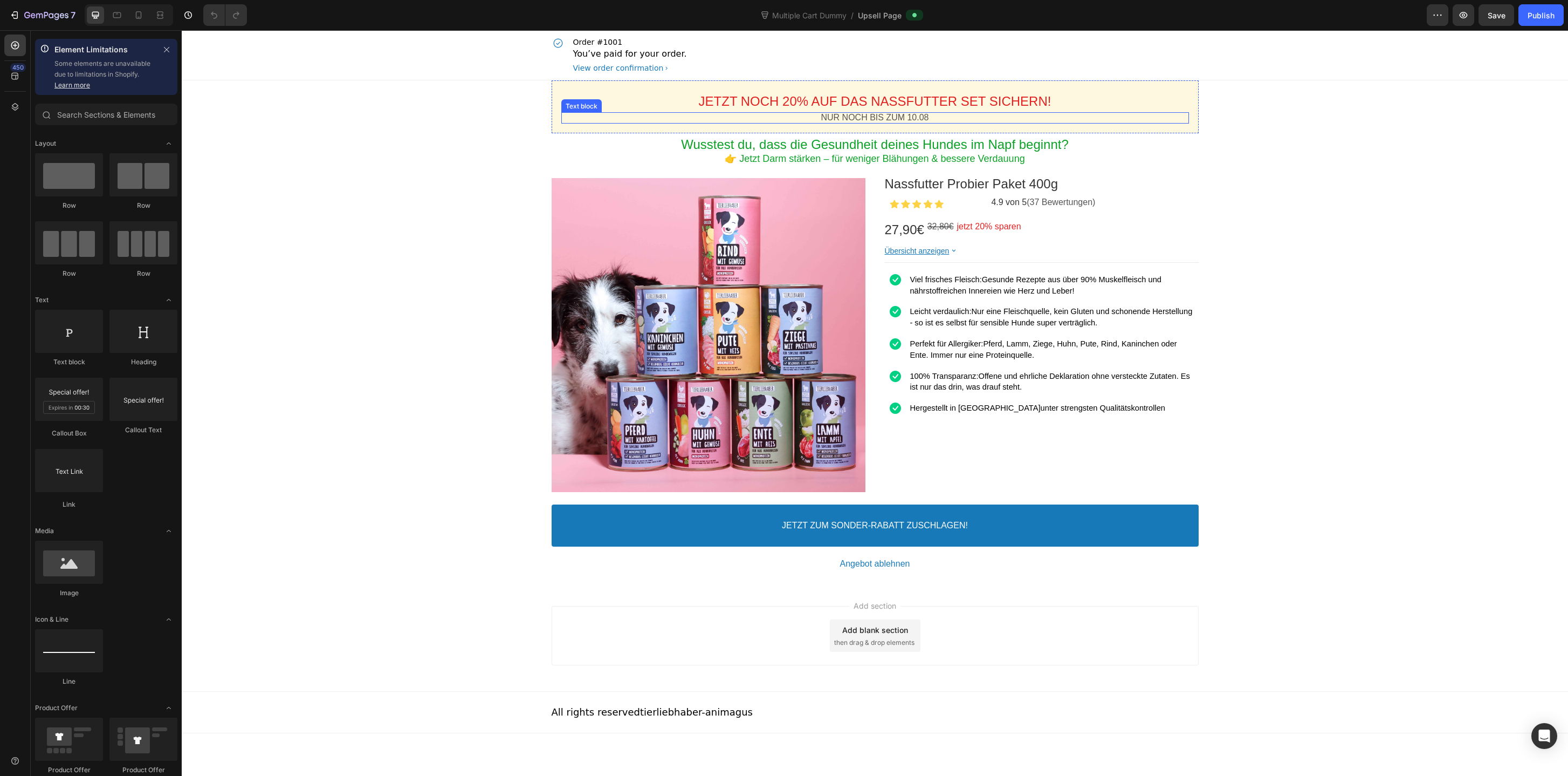
click at [926, 119] on p "NUR NOCH BIS ZUM 10.08" at bounding box center [875, 118] width 628 height 11
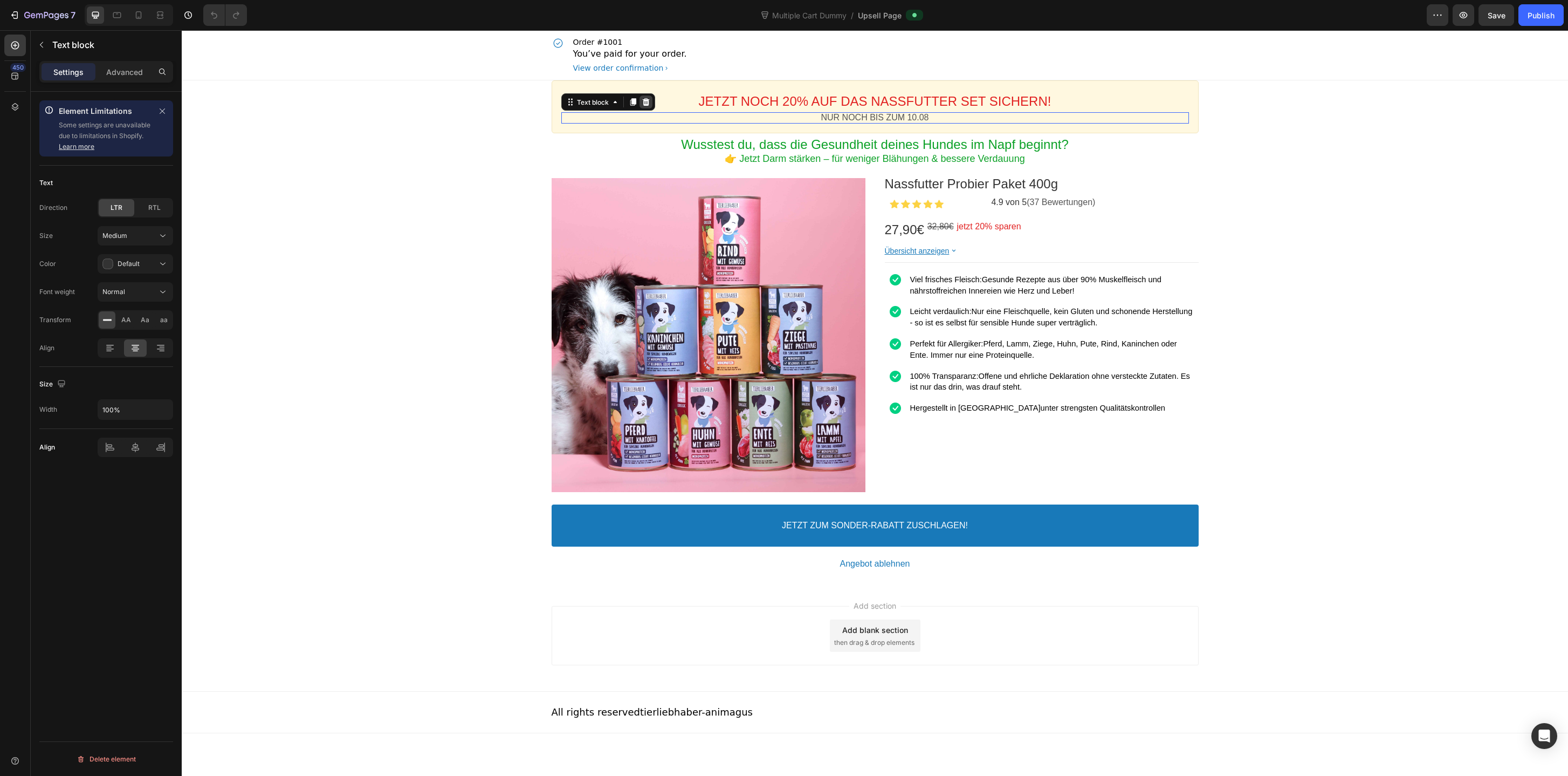
click at [648, 102] on icon at bounding box center [645, 102] width 7 height 8
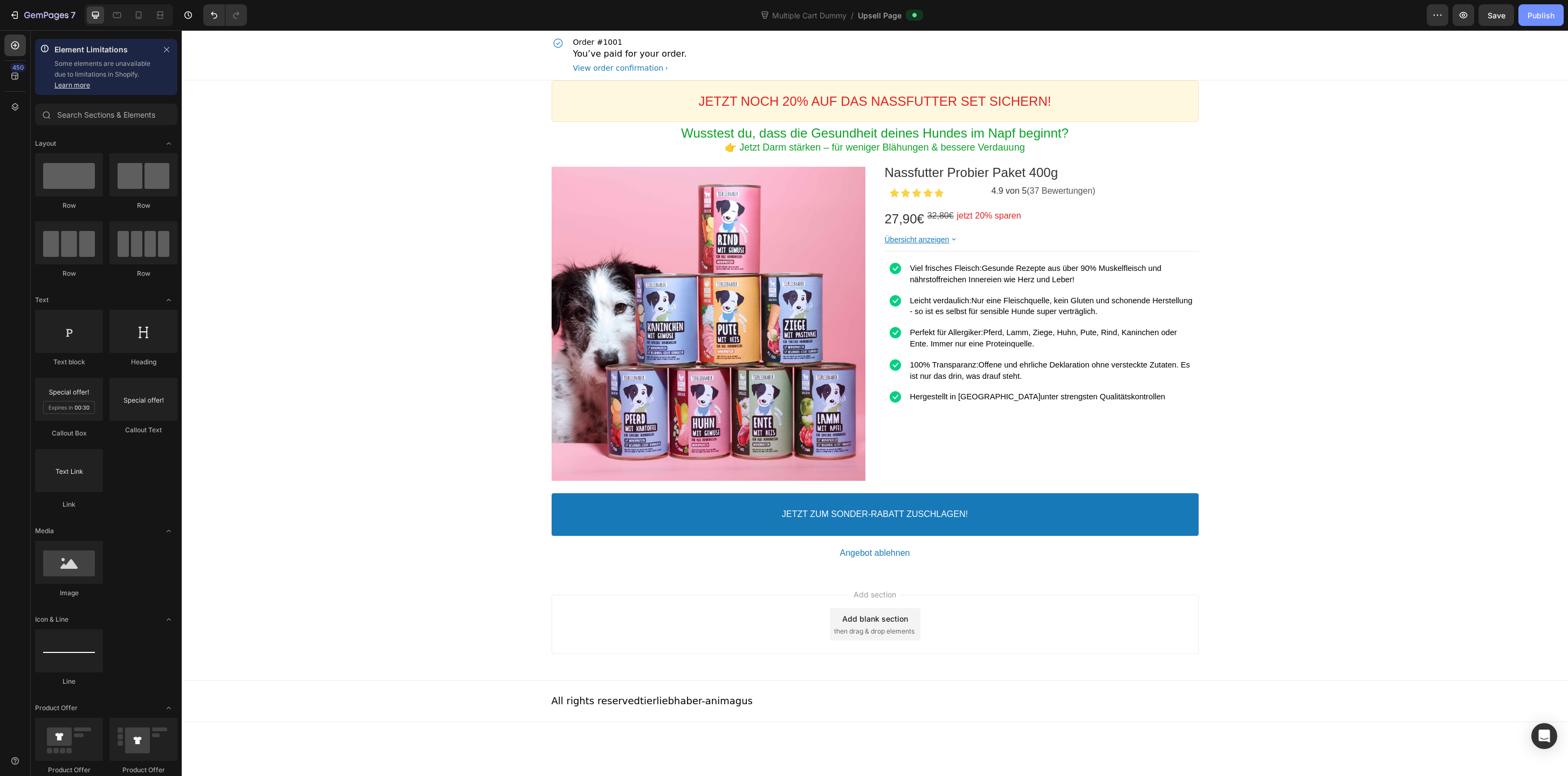
click at [1536, 15] on div "Publish" at bounding box center [1540, 15] width 27 height 11
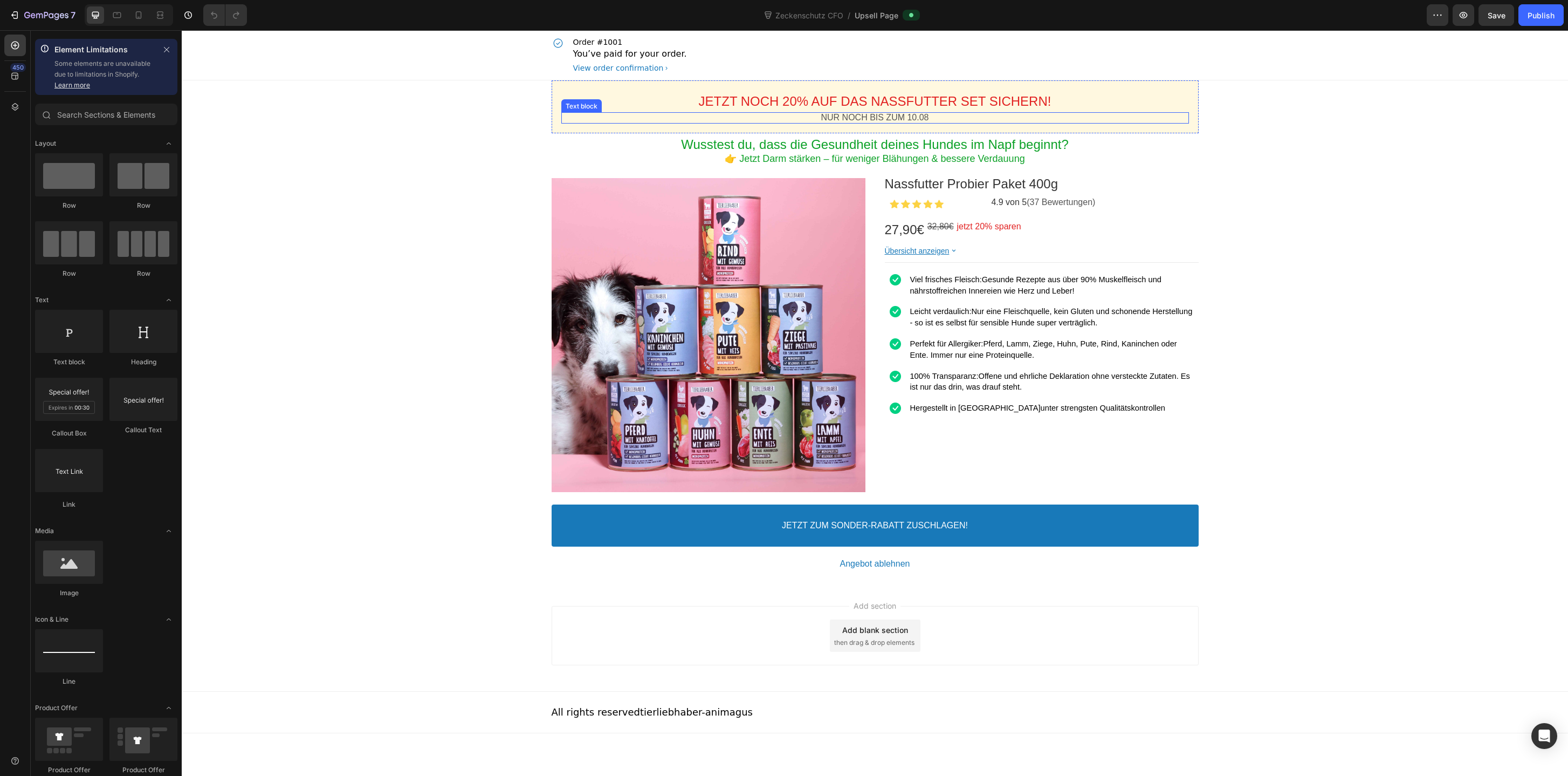
click at [915, 117] on p "NUR NOCH BIS ZUM 10.08" at bounding box center [875, 118] width 628 height 11
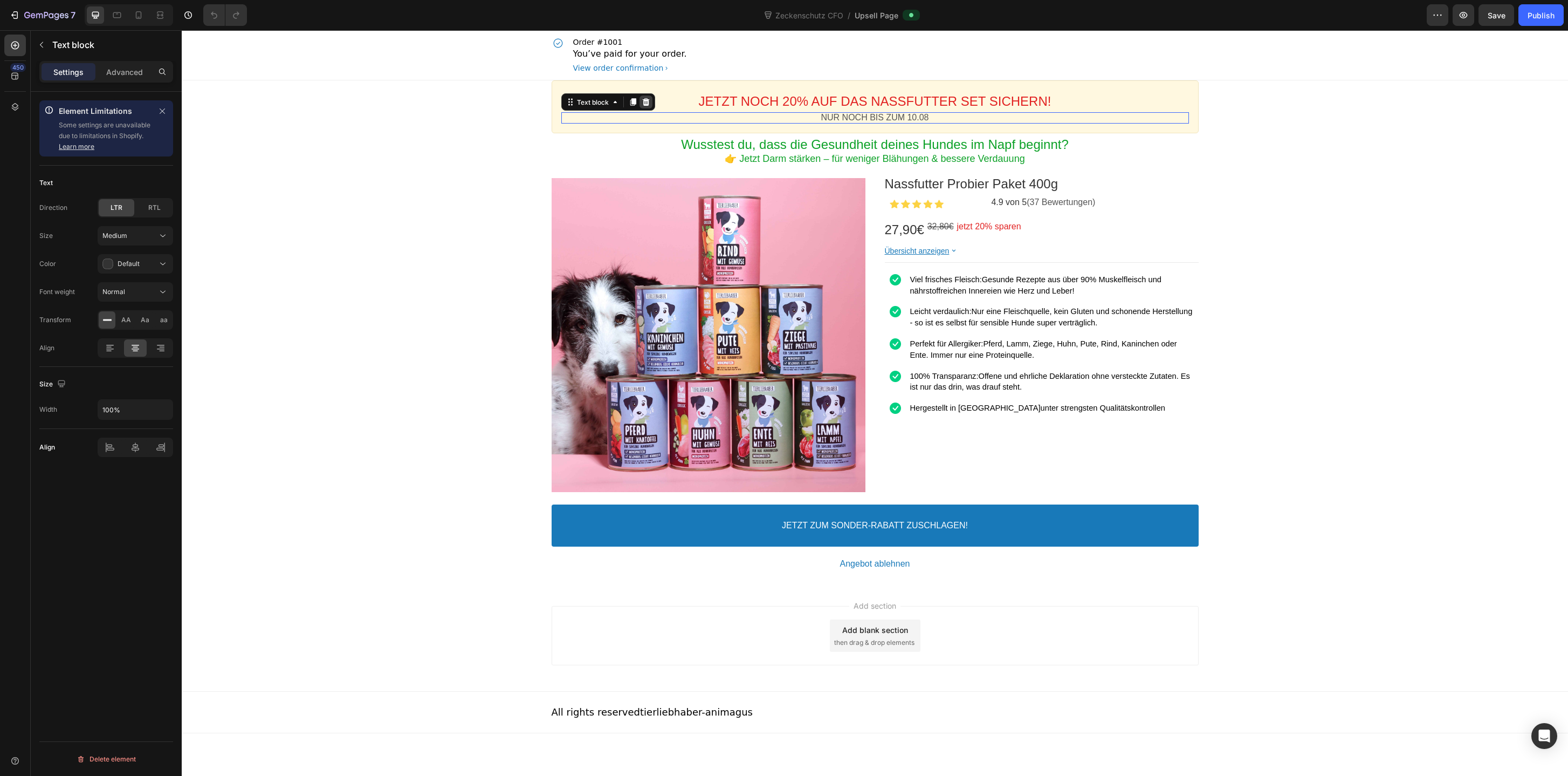
click at [645, 104] on icon at bounding box center [645, 102] width 7 height 8
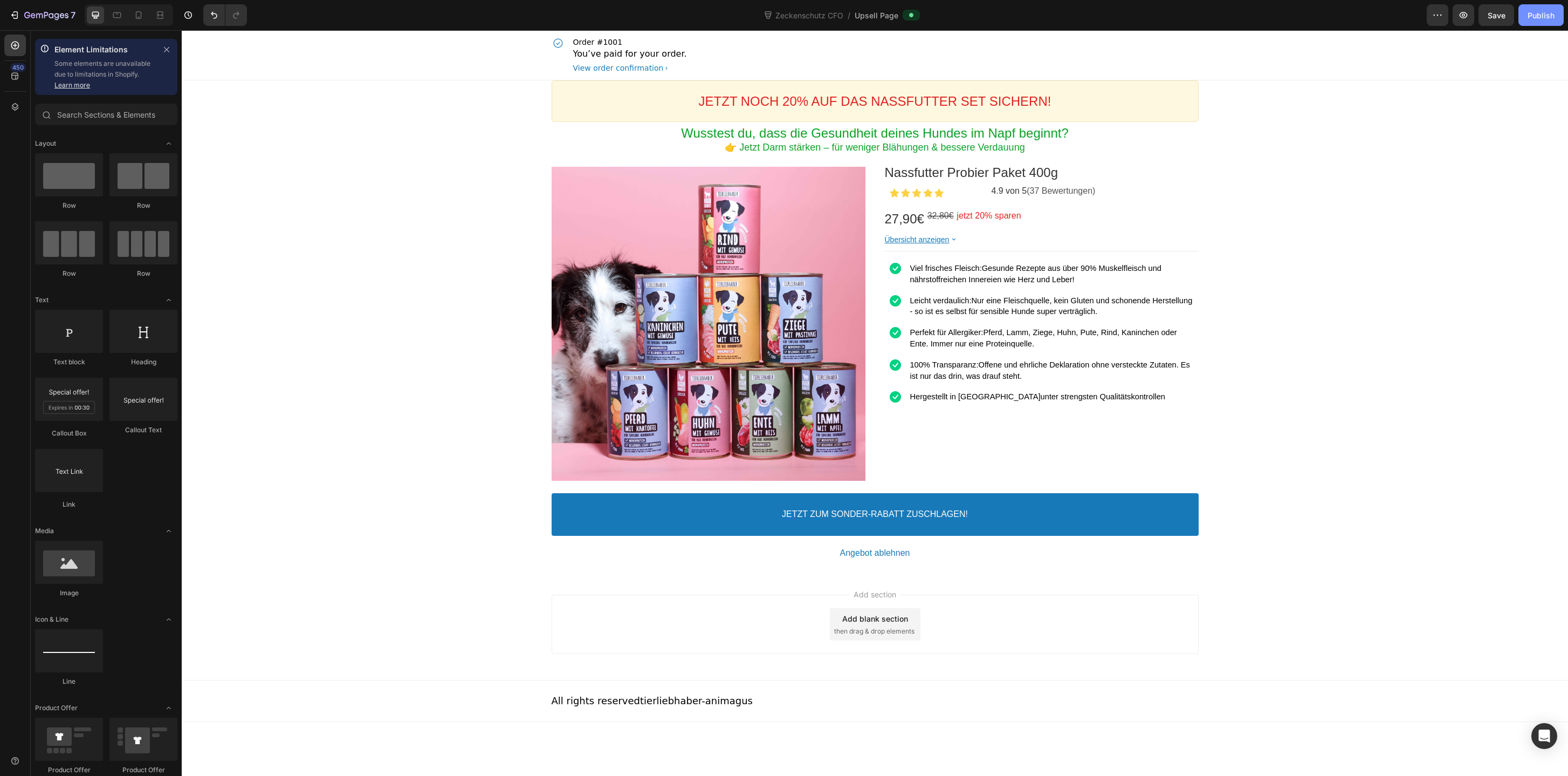
click at [1538, 15] on div "Publish" at bounding box center [1540, 15] width 27 height 11
click at [24, 7] on button "7" at bounding box center [42, 15] width 76 height 21
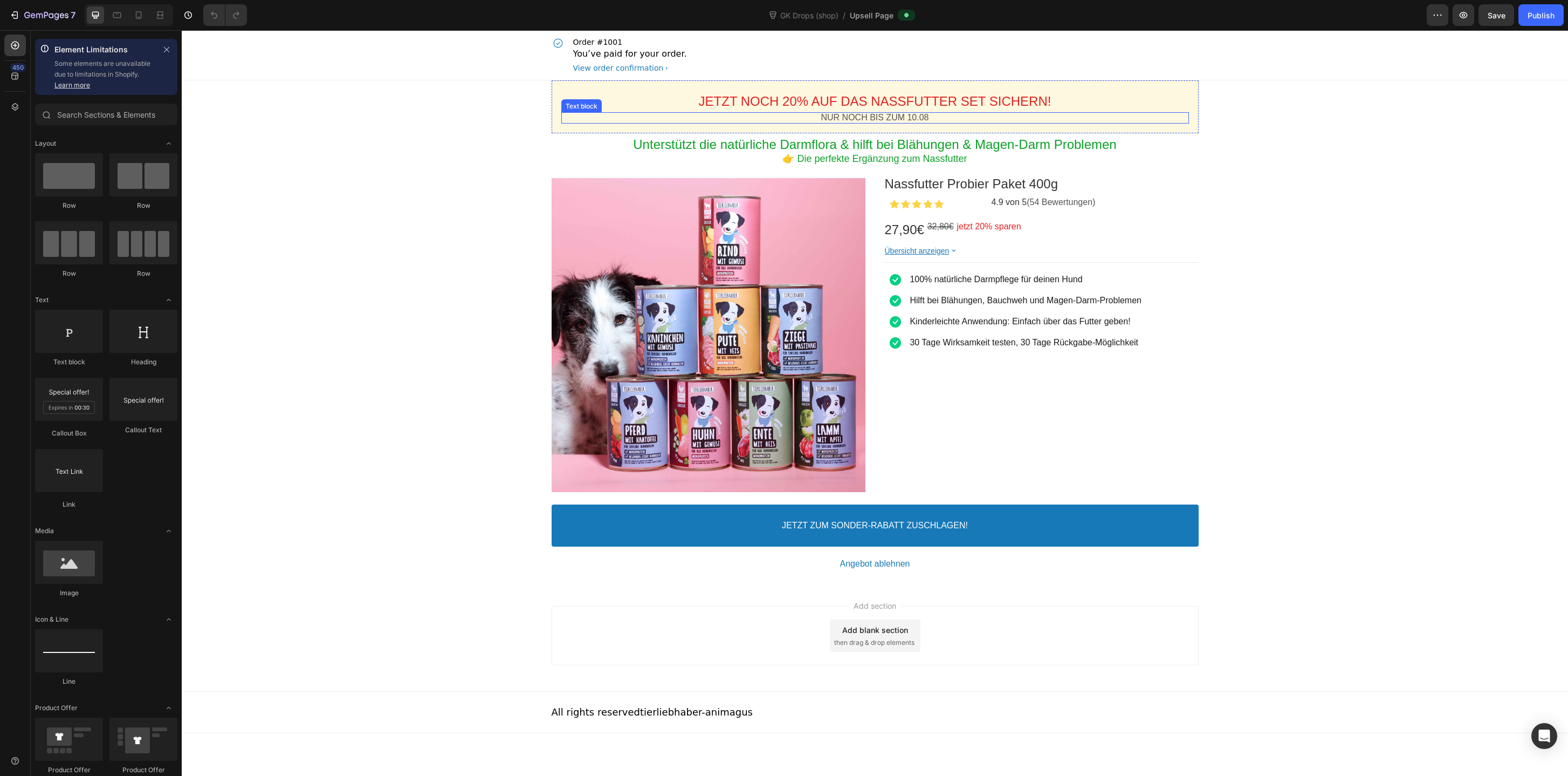
click at [920, 117] on p "NUR NOCH BIS ZUM 10.08" at bounding box center [875, 118] width 628 height 11
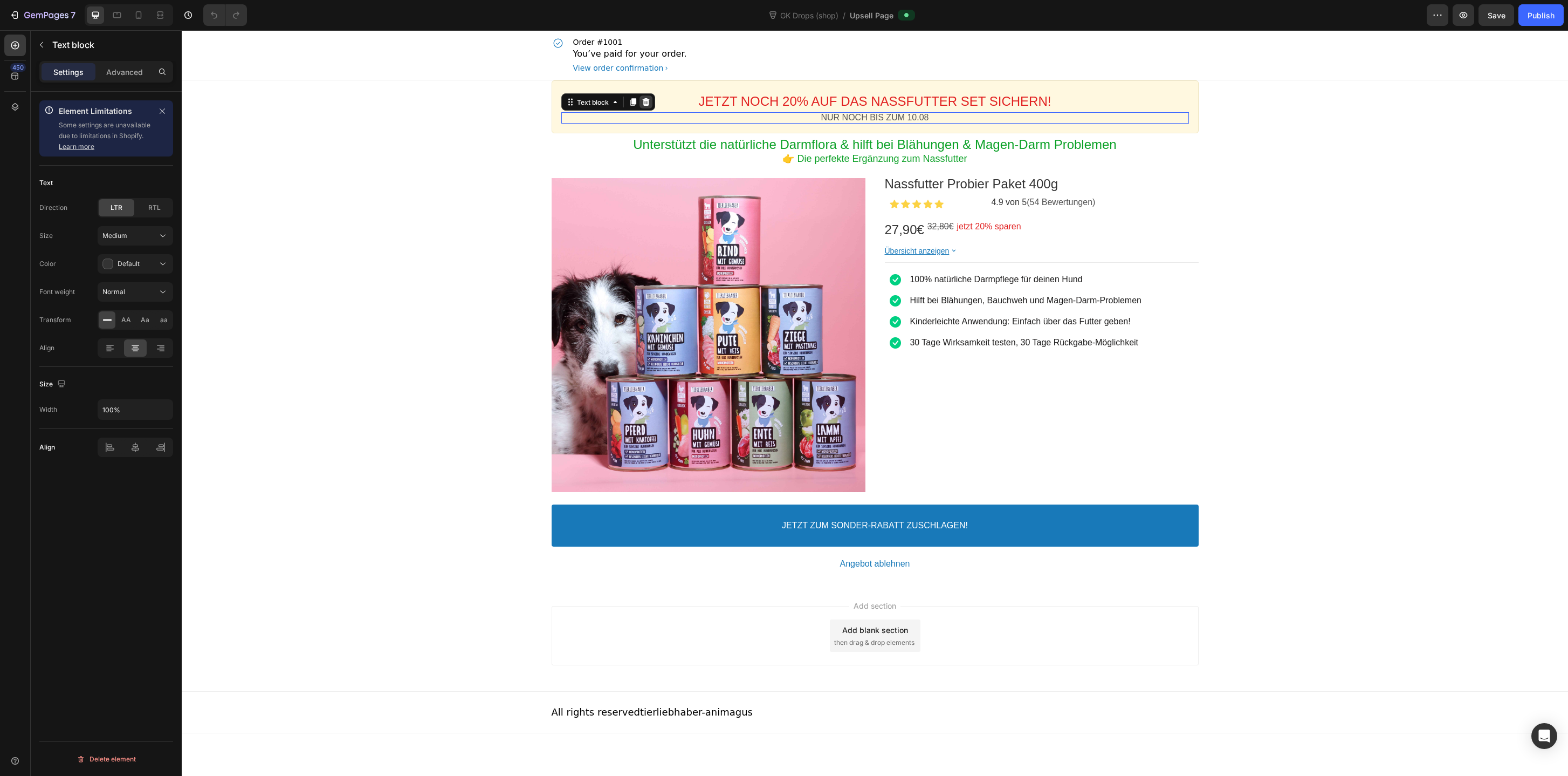
click at [642, 100] on icon at bounding box center [646, 102] width 9 height 9
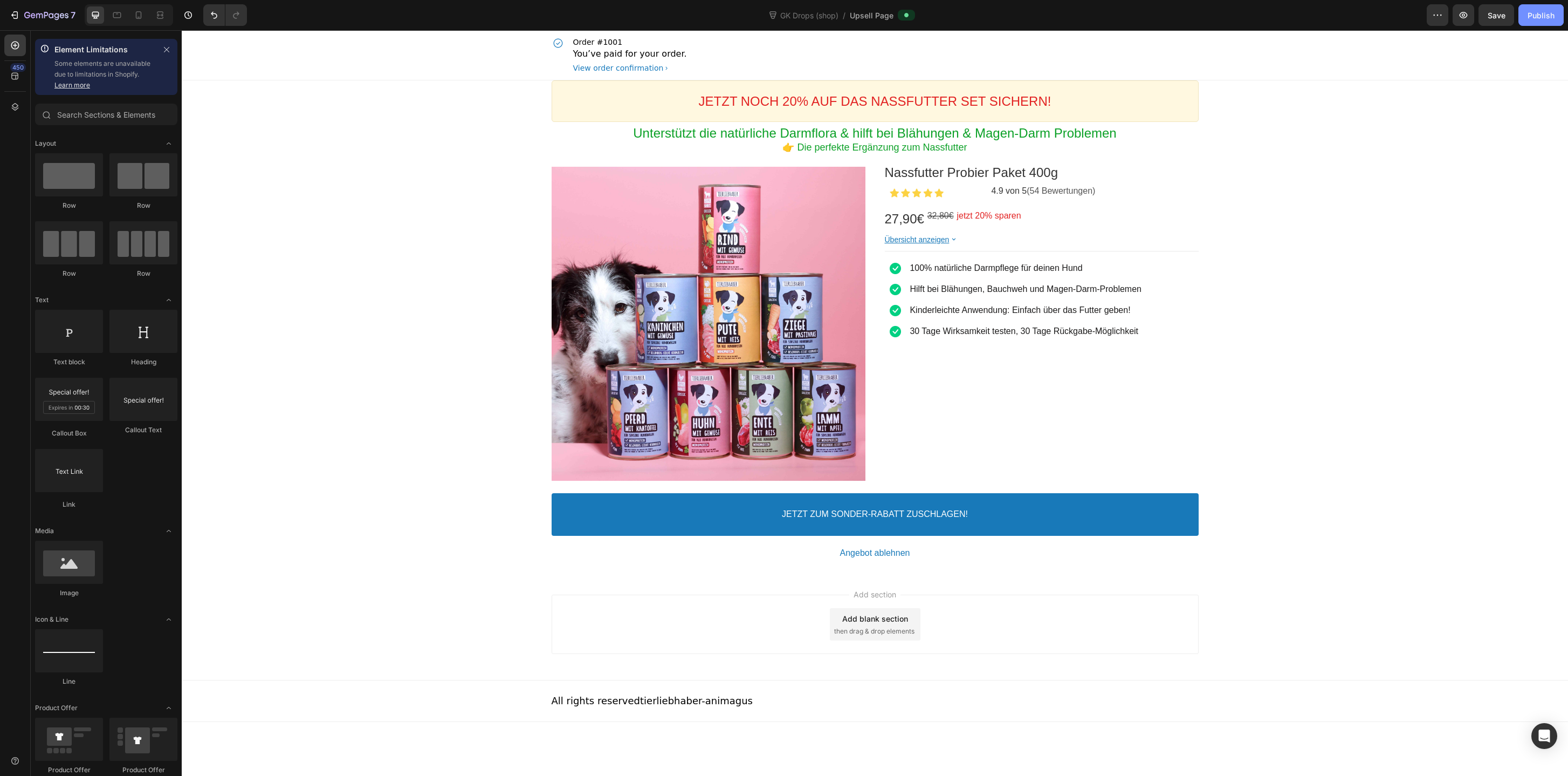
click at [1535, 10] on div "Publish" at bounding box center [1540, 15] width 27 height 11
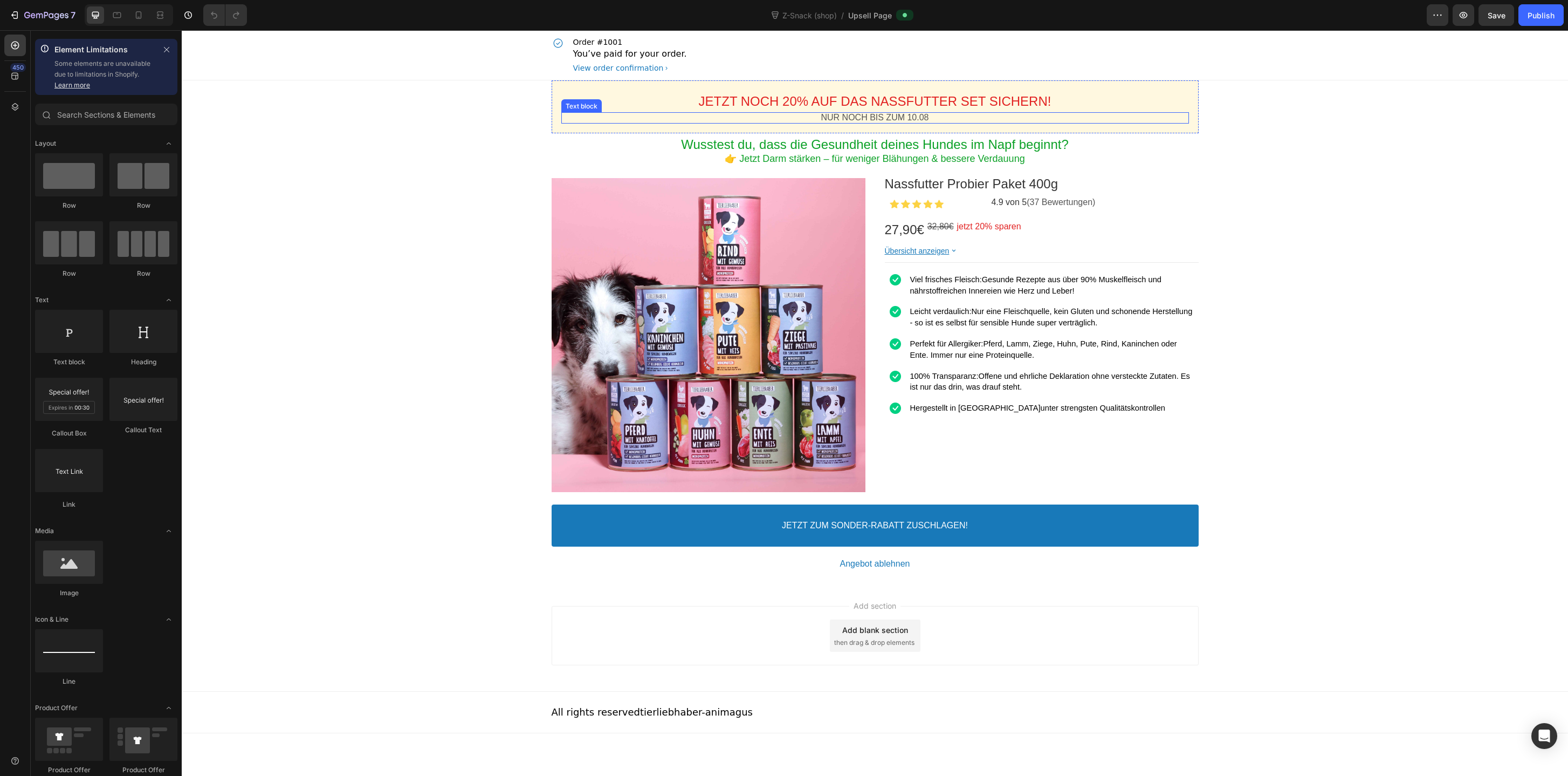
click at [892, 118] on p "NUR NOCH BIS ZUM 10.08" at bounding box center [875, 118] width 628 height 11
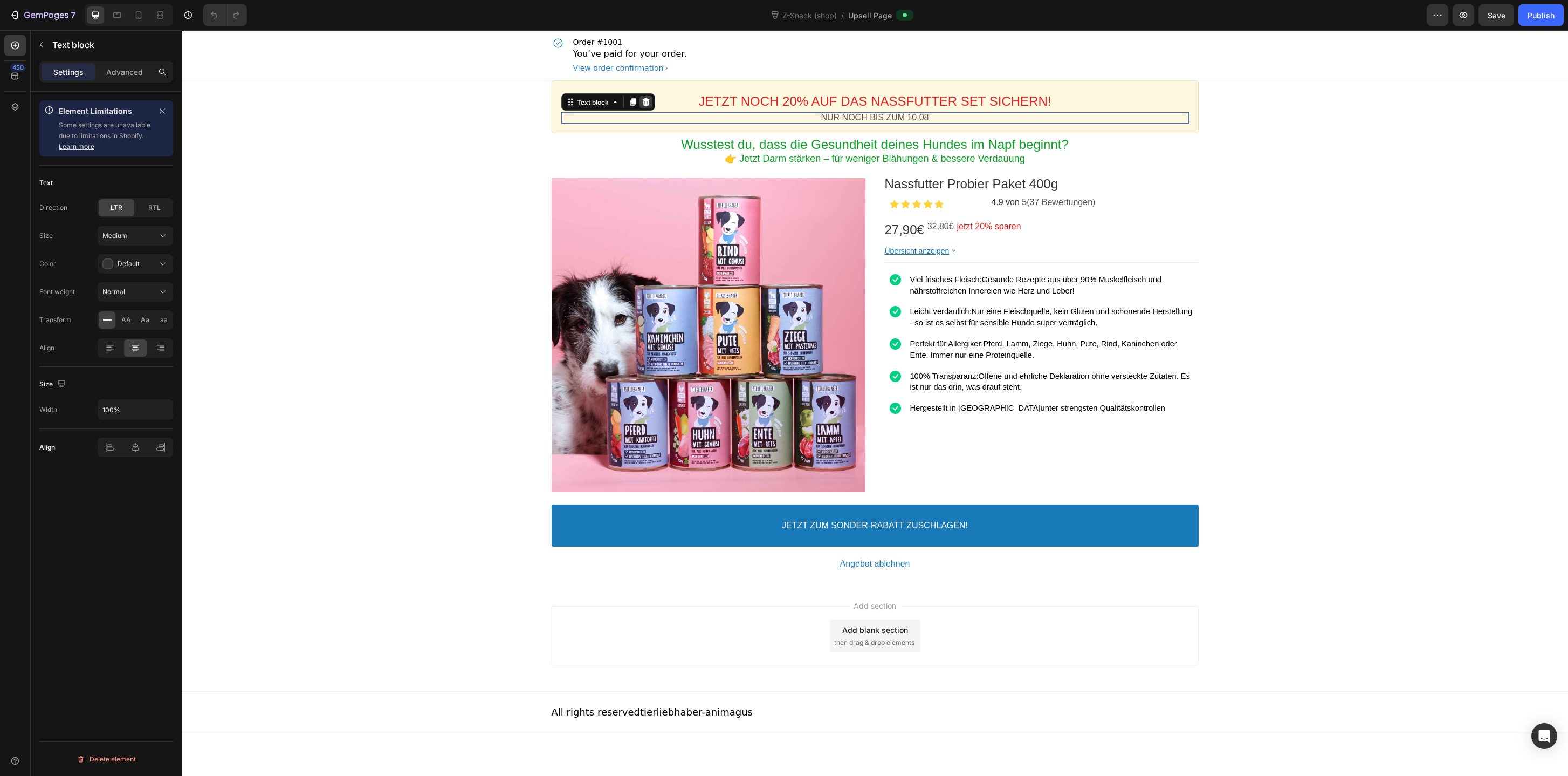
click at [650, 102] on div at bounding box center [646, 102] width 13 height 13
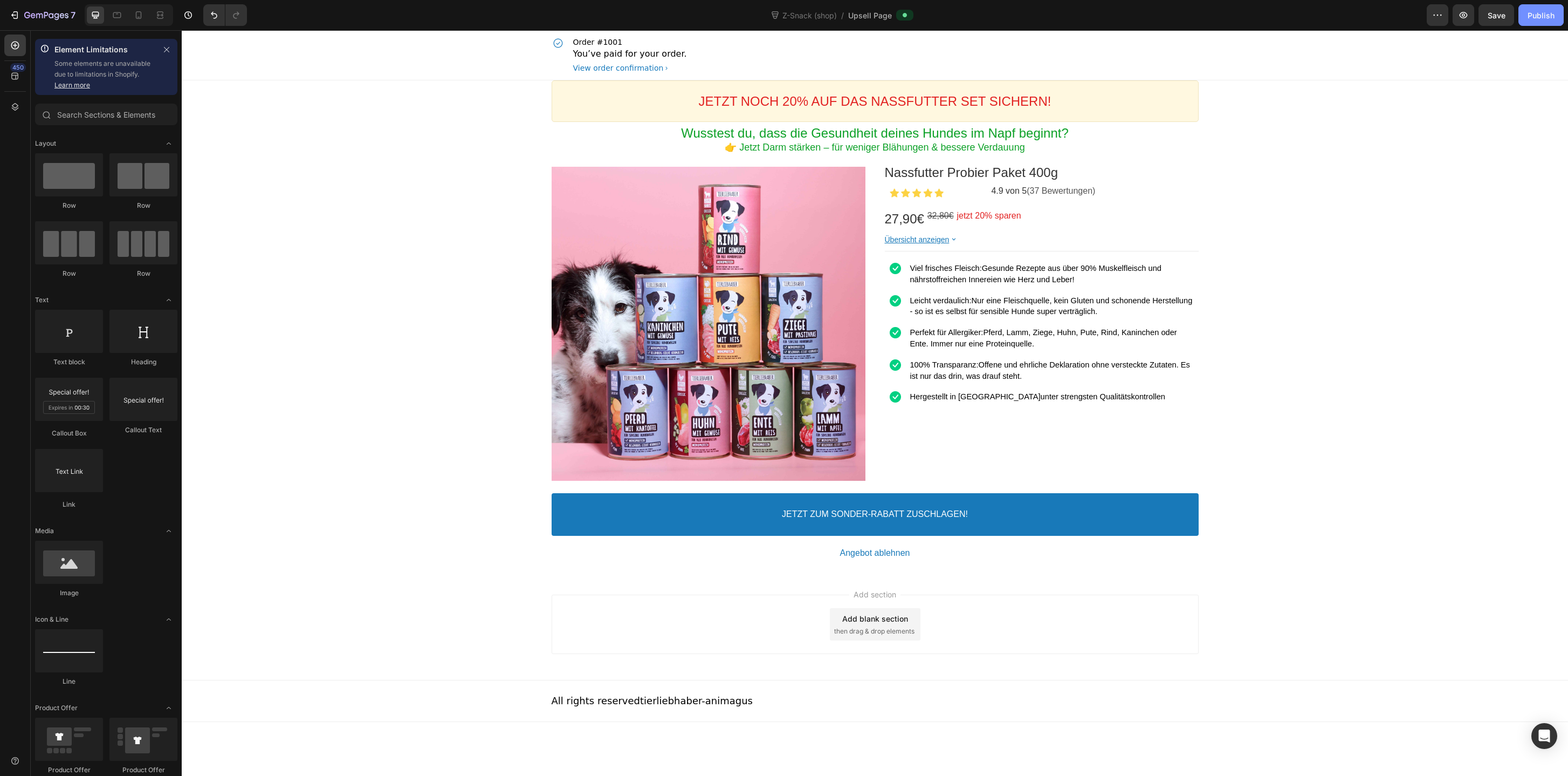
click at [1542, 15] on div "Publish" at bounding box center [1540, 15] width 27 height 11
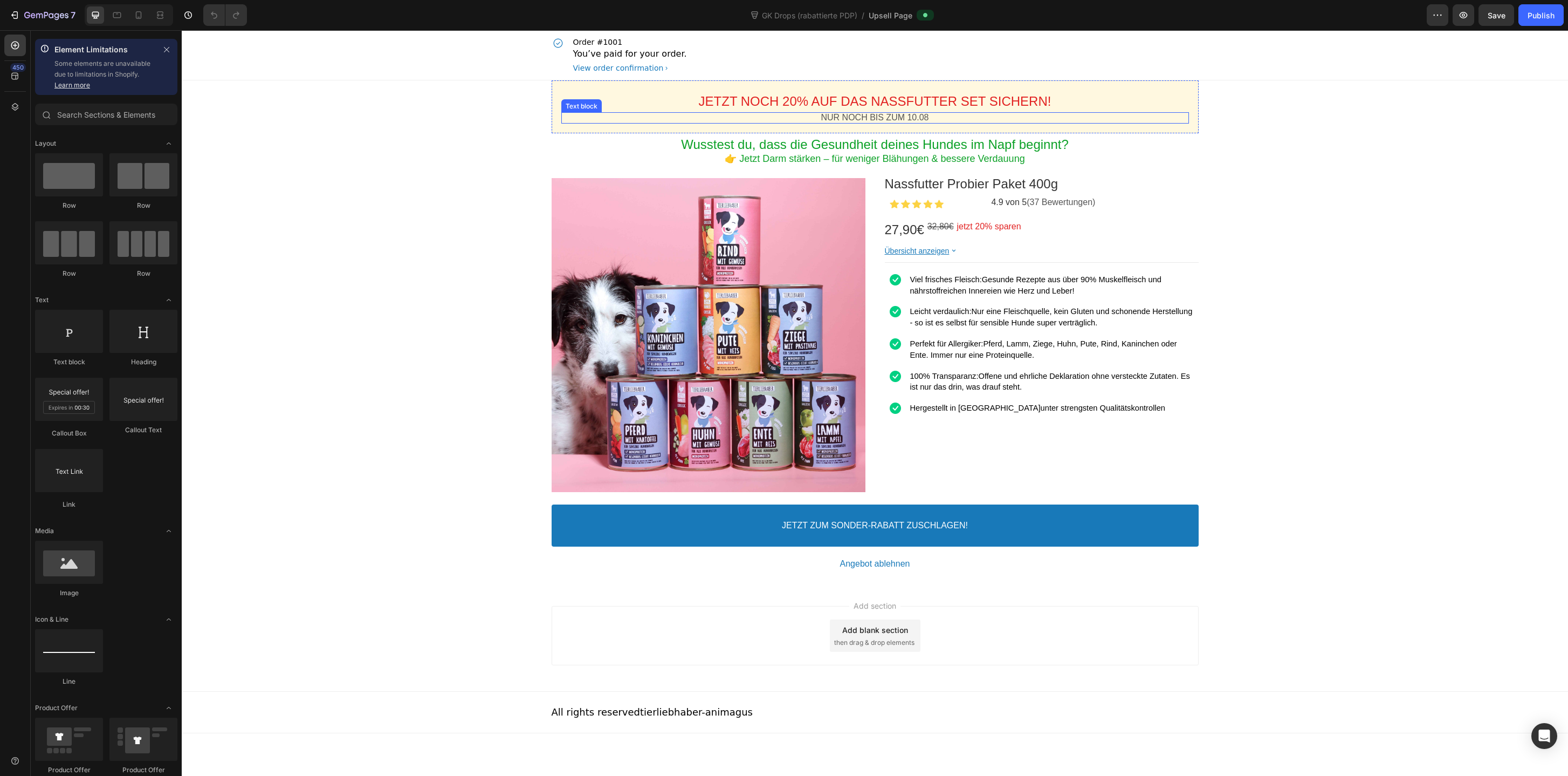
click at [911, 119] on p "NUR NOCH BIS ZUM 10.08" at bounding box center [875, 118] width 628 height 11
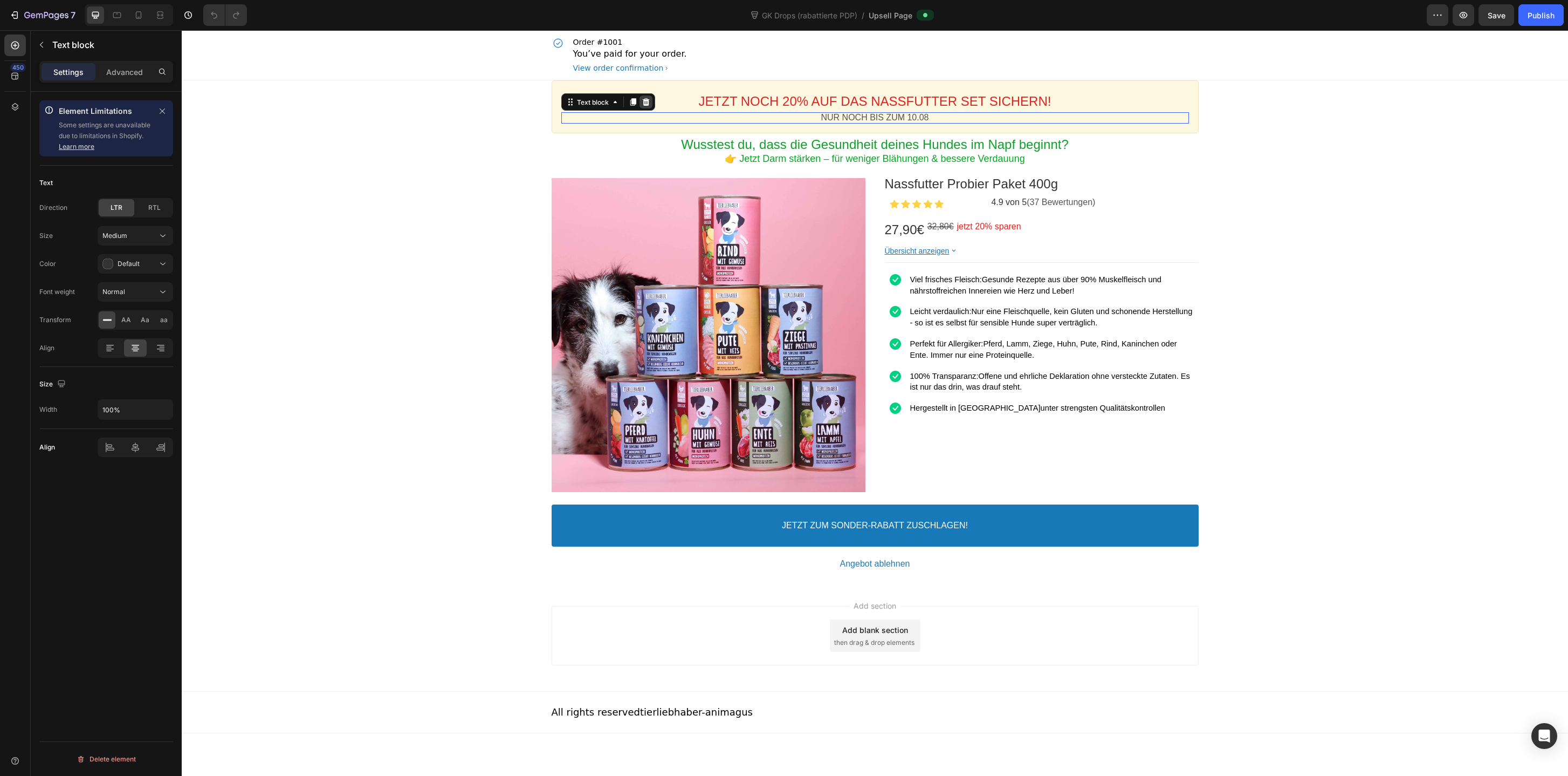
click at [651, 100] on div at bounding box center [646, 102] width 13 height 13
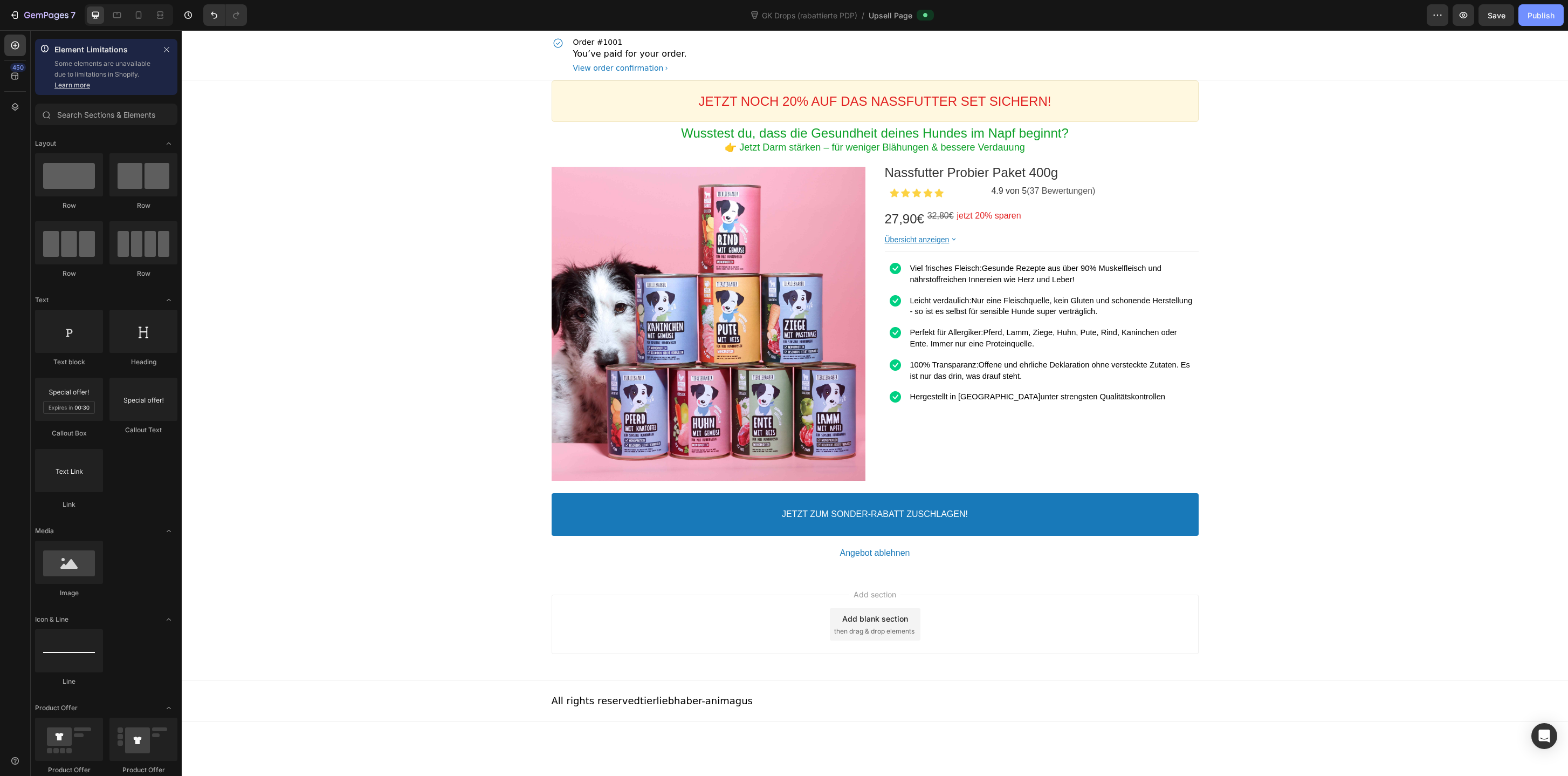
click at [1545, 12] on div "Publish" at bounding box center [1540, 15] width 27 height 11
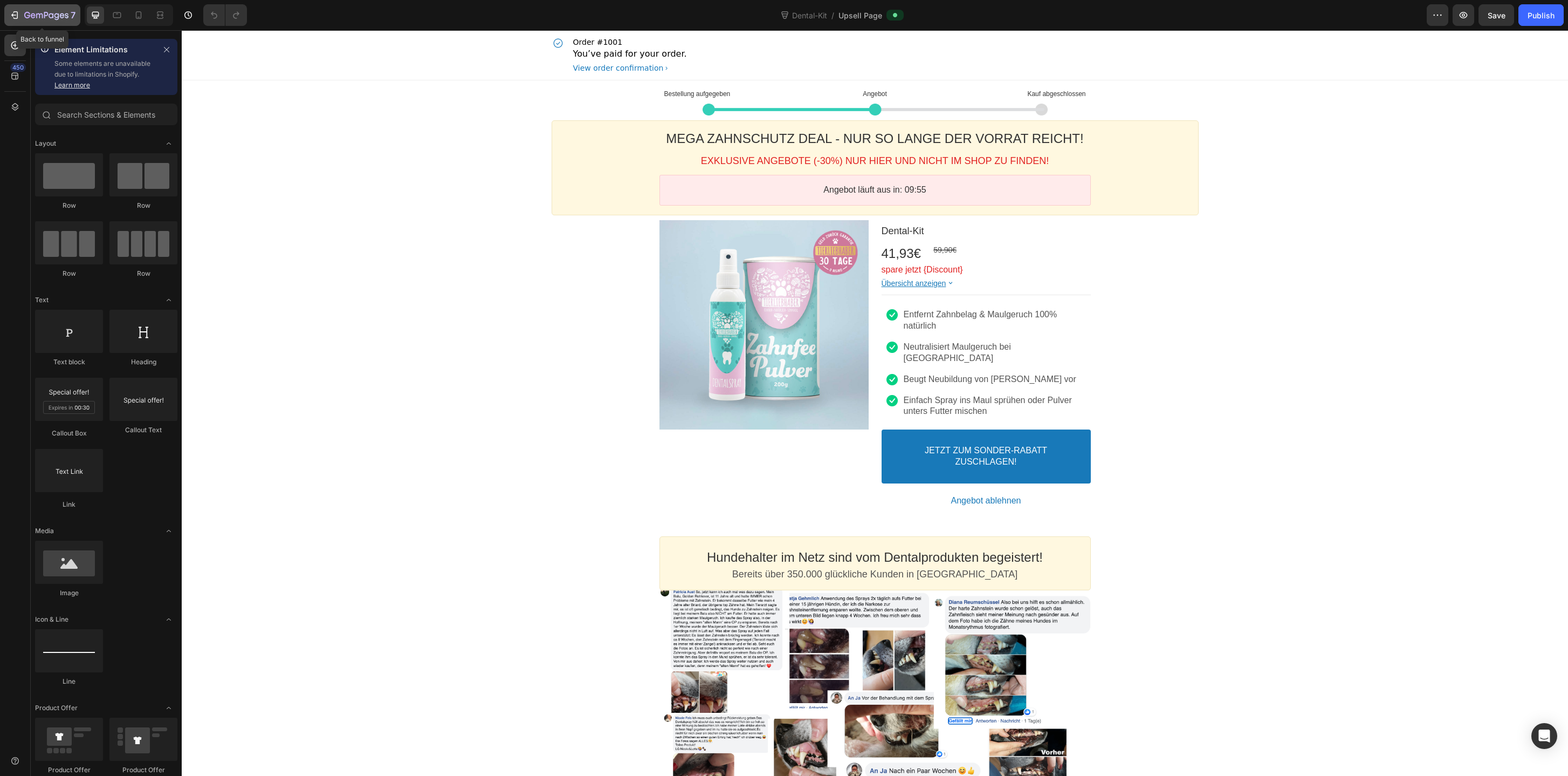
click at [58, 23] on button "7" at bounding box center [42, 15] width 76 height 21
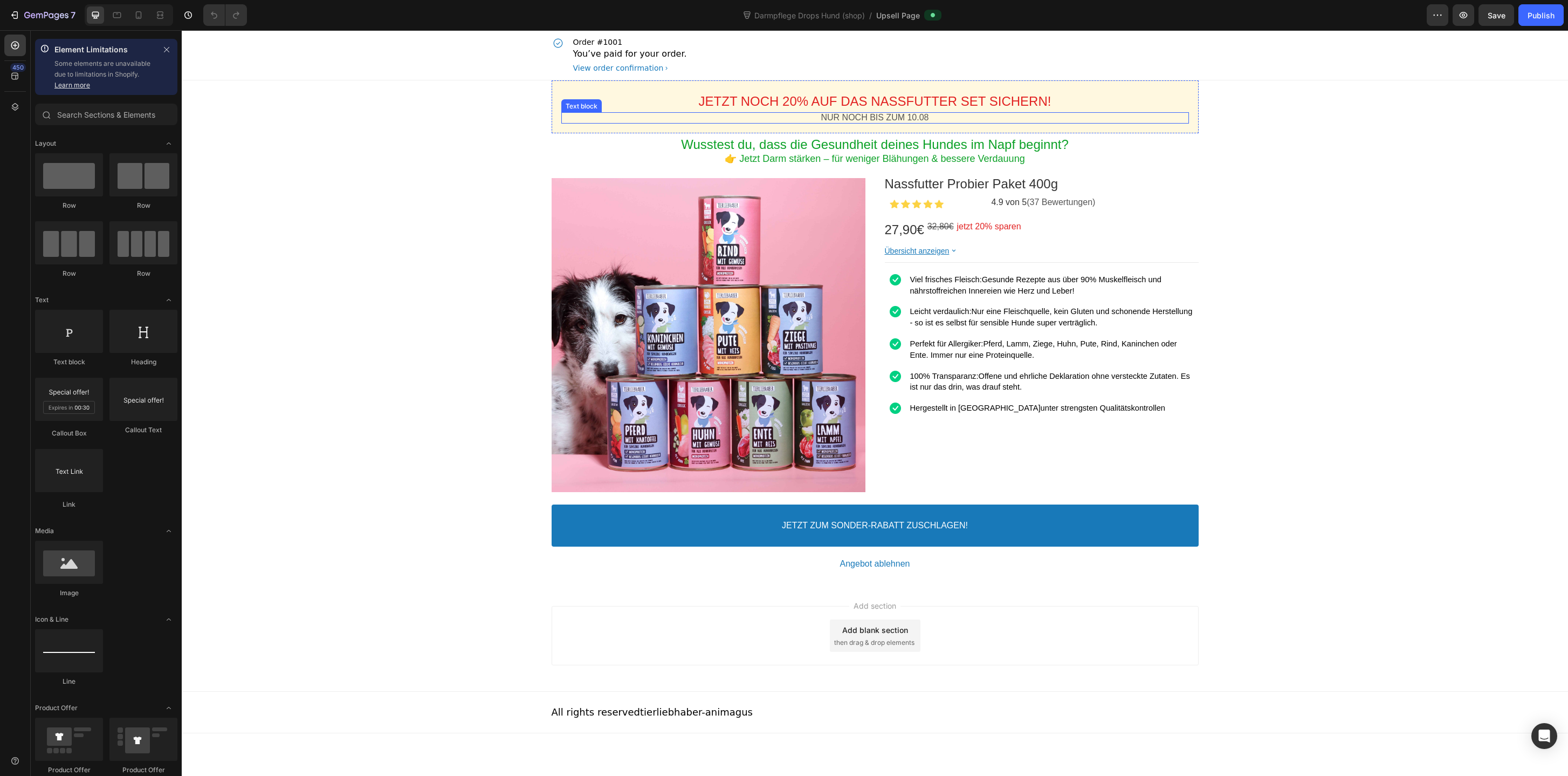
click at [908, 120] on p "NUR NOCH BIS ZUM 10.08" at bounding box center [875, 118] width 628 height 11
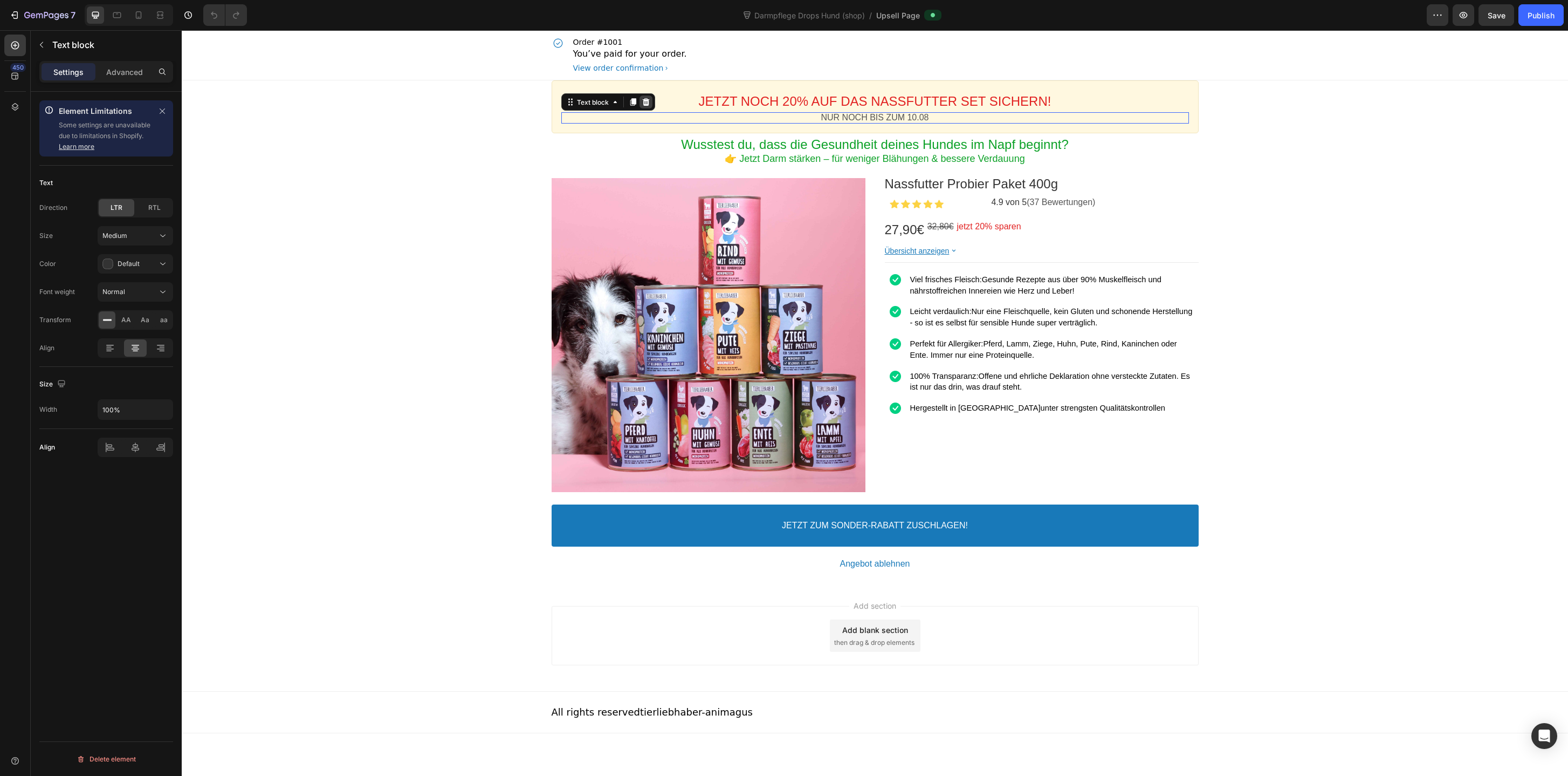
click at [650, 98] on icon at bounding box center [646, 102] width 9 height 9
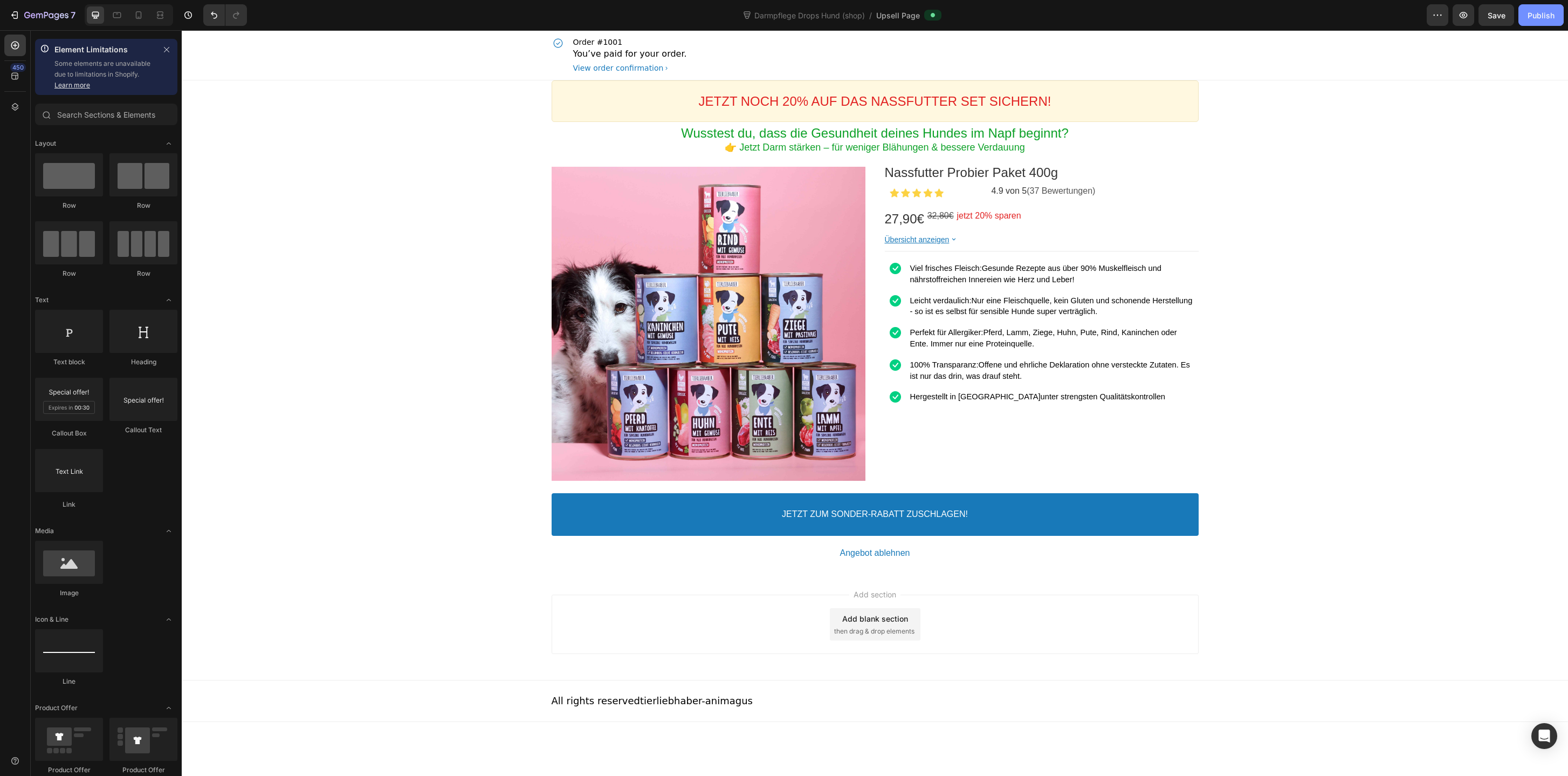
click at [1548, 19] on div "Publish" at bounding box center [1540, 15] width 27 height 11
click at [33, 15] on icon "button" at bounding box center [33, 16] width 5 height 5
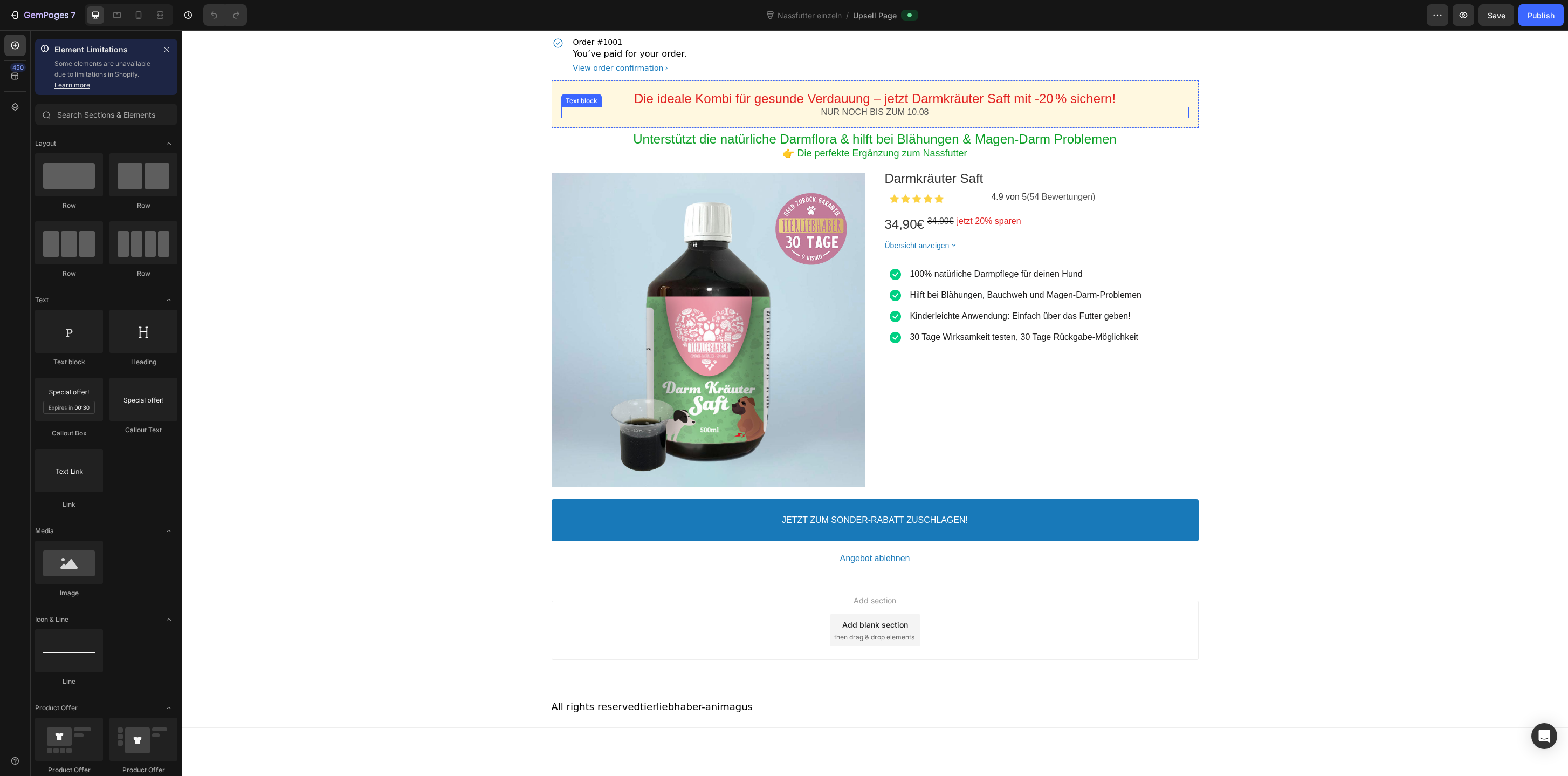
click at [923, 115] on p "NUR NOCH BIS ZUM 10.08" at bounding box center [875, 112] width 628 height 11
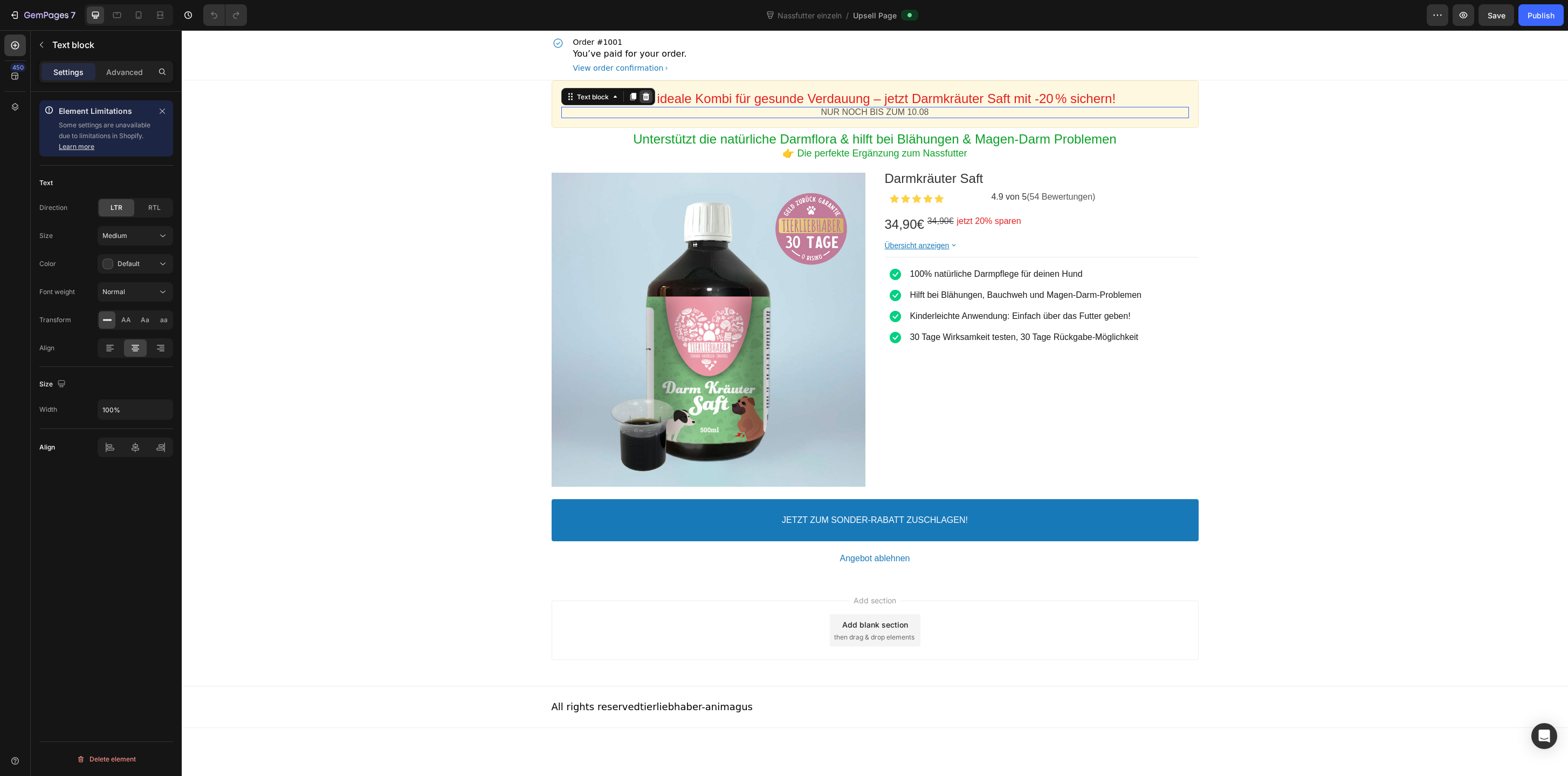
click at [648, 100] on icon at bounding box center [646, 97] width 9 height 9
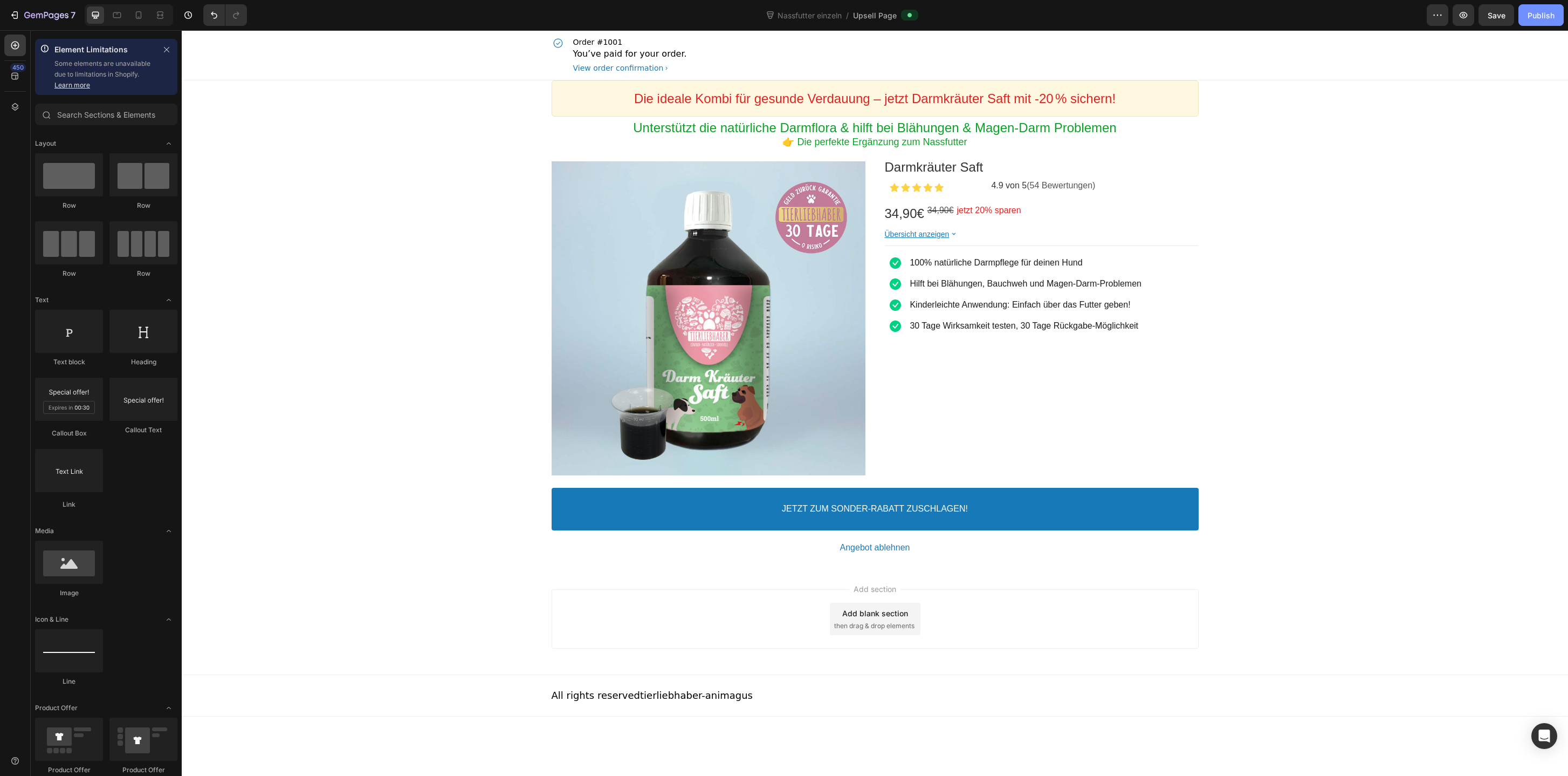
click at [1535, 17] on div "Publish" at bounding box center [1540, 15] width 27 height 11
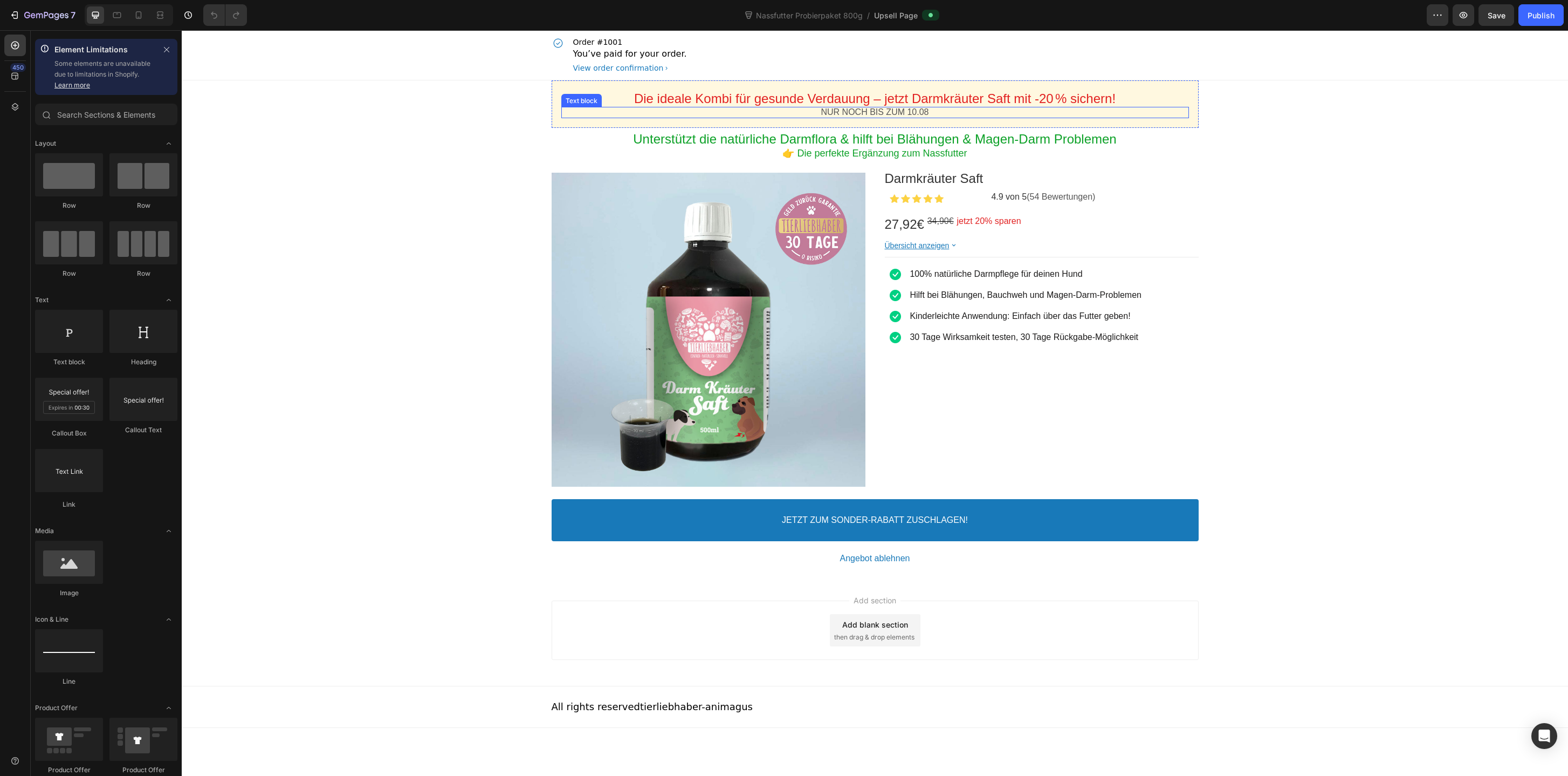
click at [927, 111] on p "NUR NOCH BIS ZUM 10.08" at bounding box center [875, 112] width 628 height 11
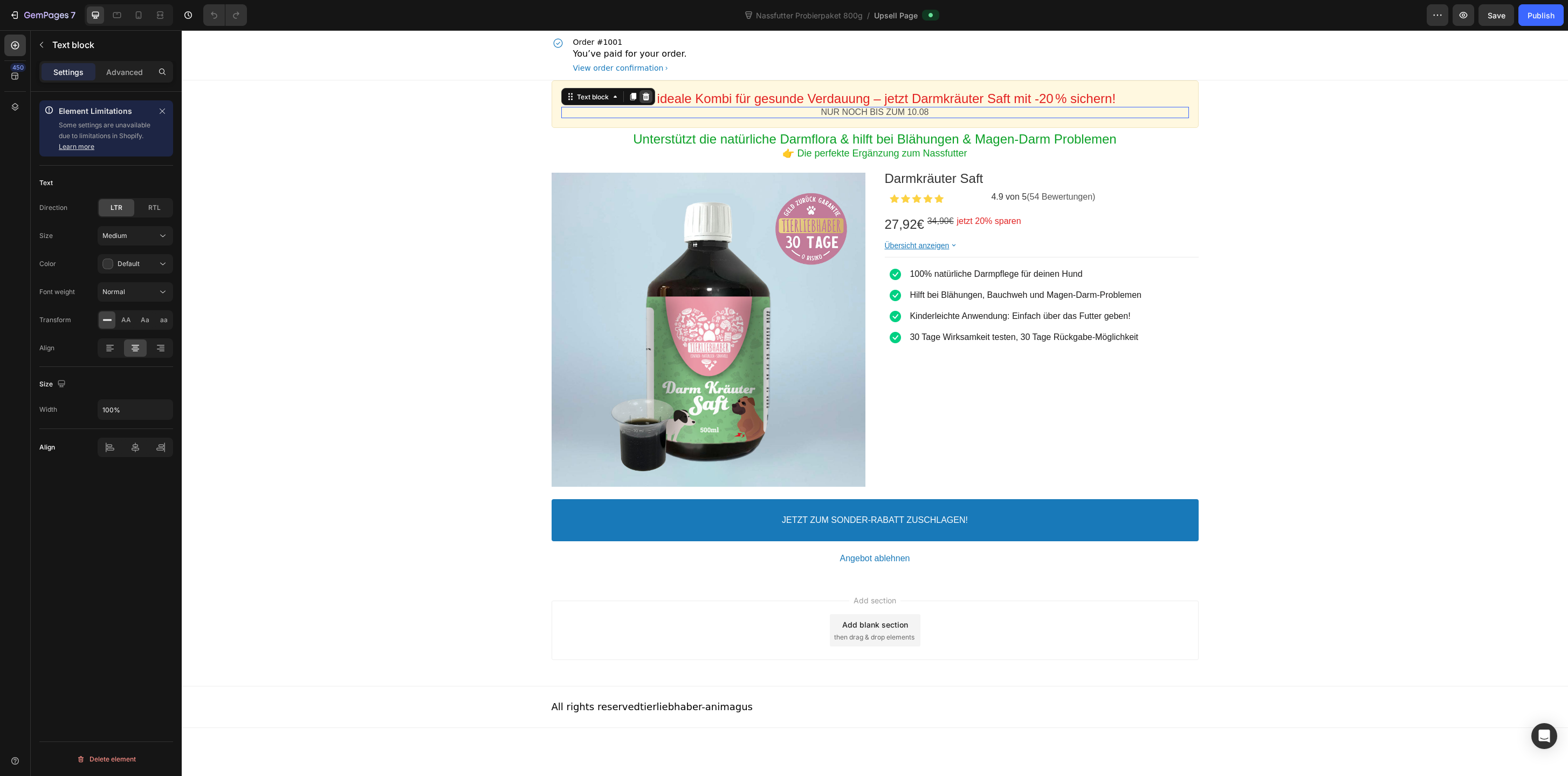
click at [649, 98] on icon at bounding box center [646, 97] width 9 height 9
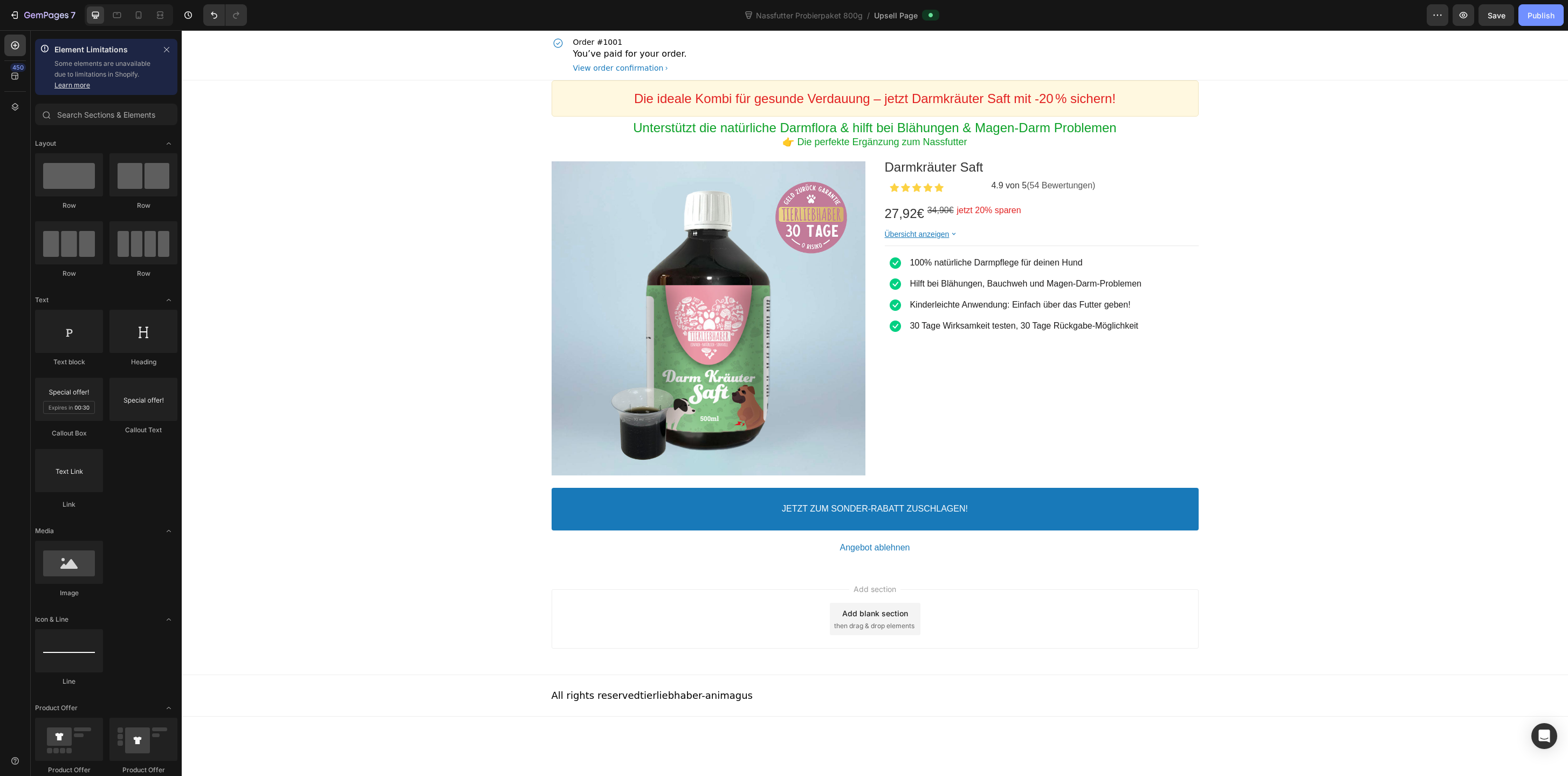
click at [1537, 14] on div "Publish" at bounding box center [1540, 15] width 27 height 11
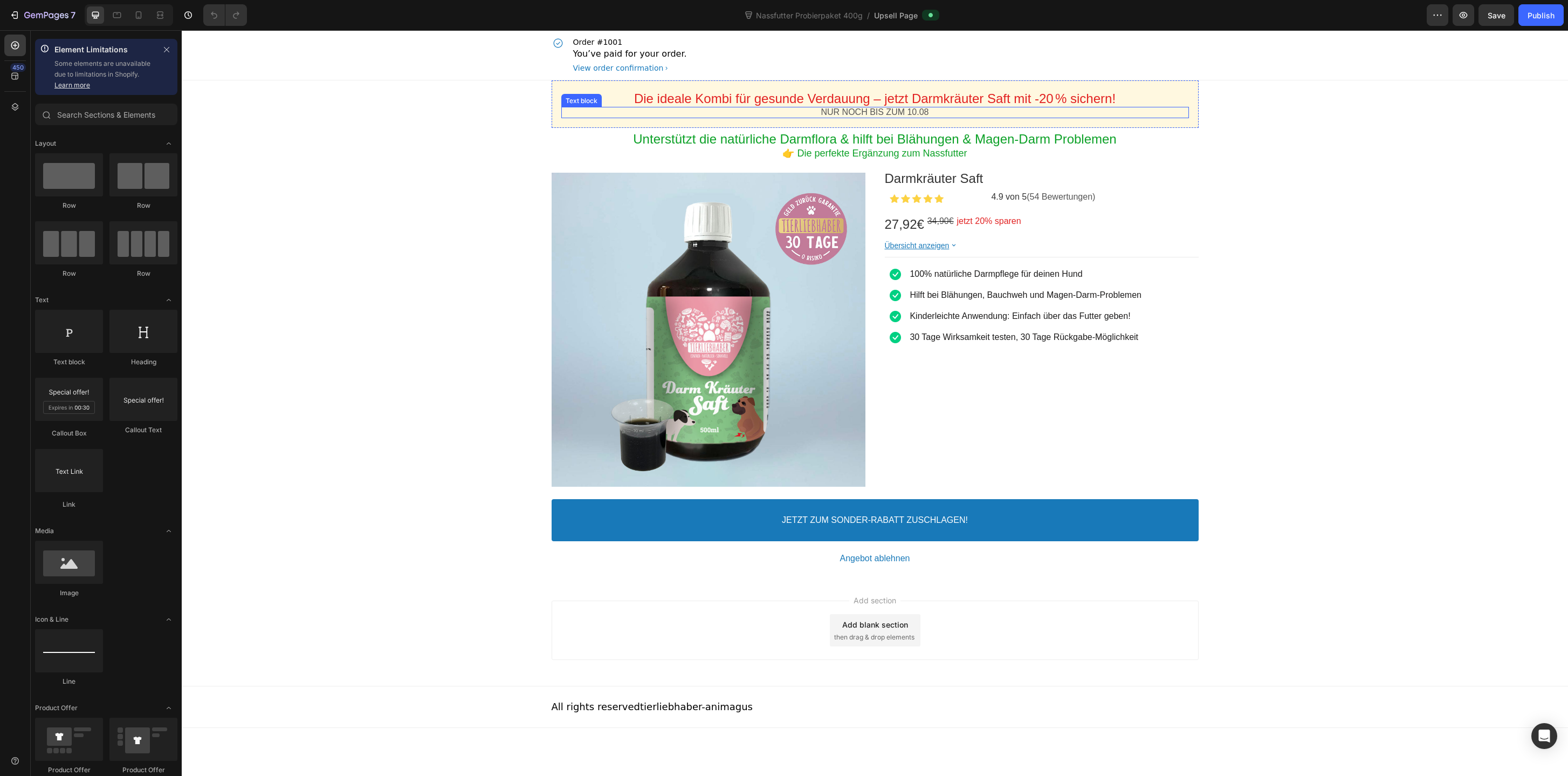
click at [925, 114] on p "NUR NOCH BIS ZUM 10.08" at bounding box center [875, 112] width 628 height 11
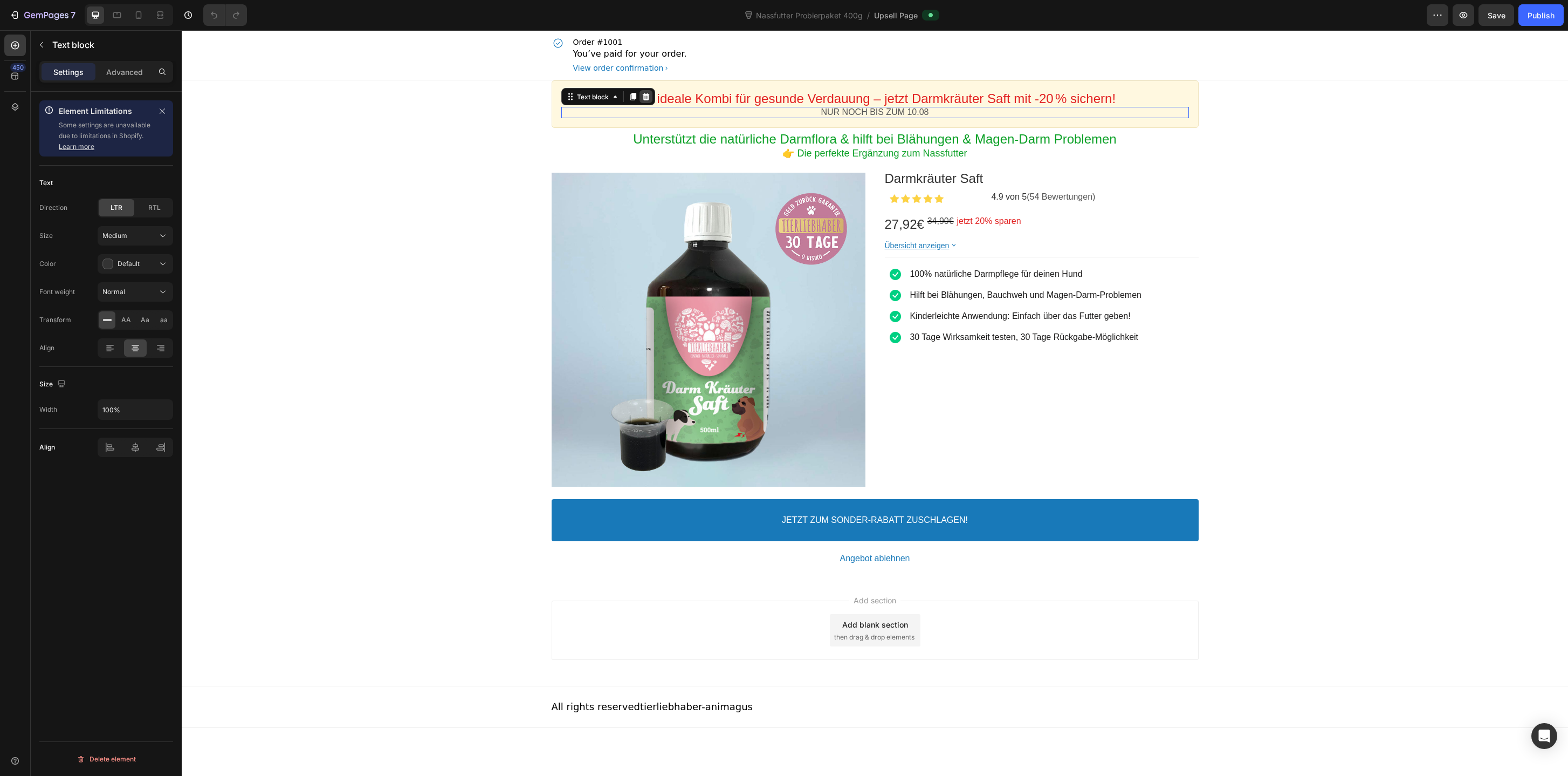
click at [646, 93] on icon at bounding box center [645, 97] width 7 height 8
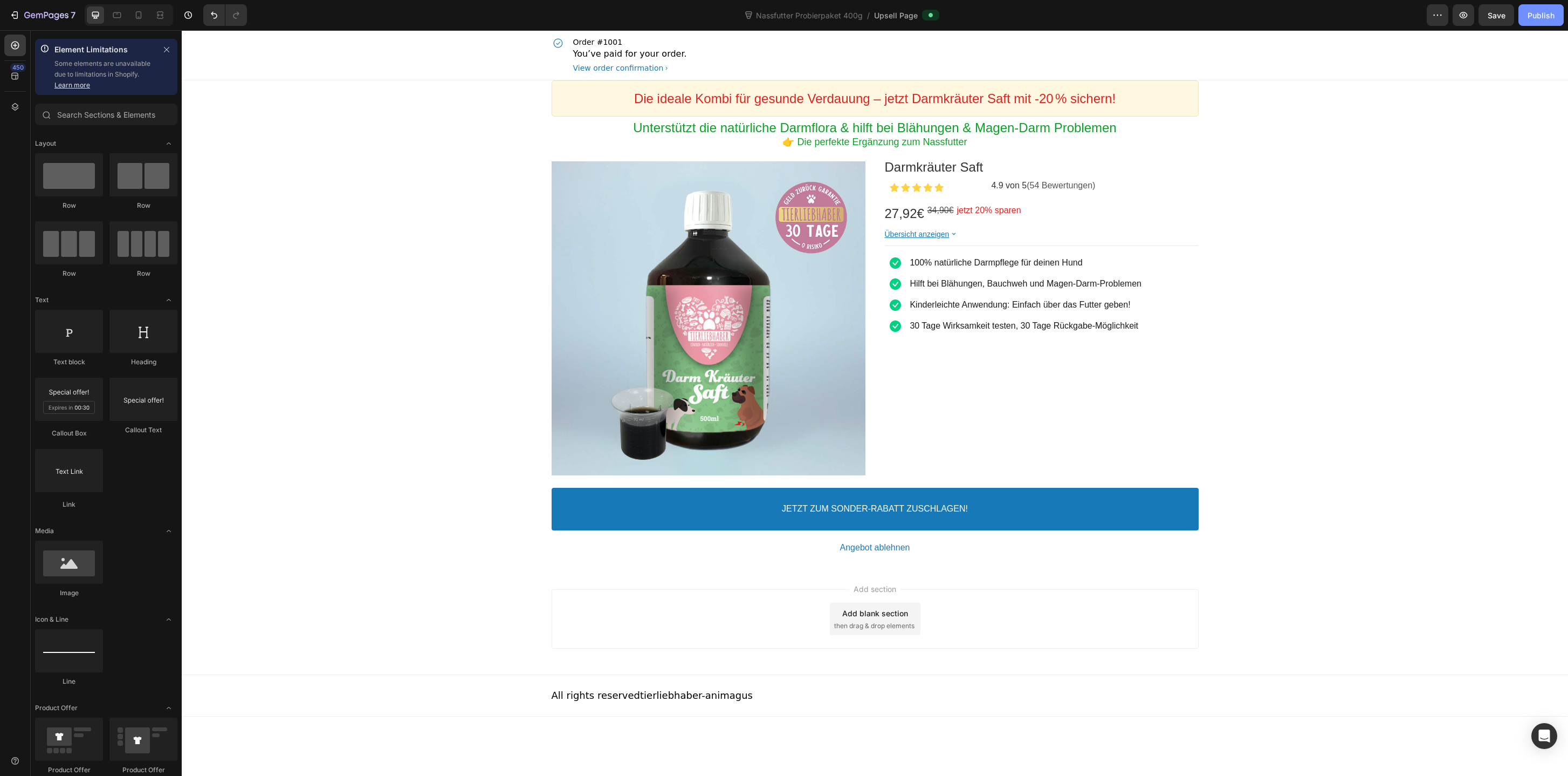
click at [1541, 19] on div "Publish" at bounding box center [1540, 15] width 27 height 11
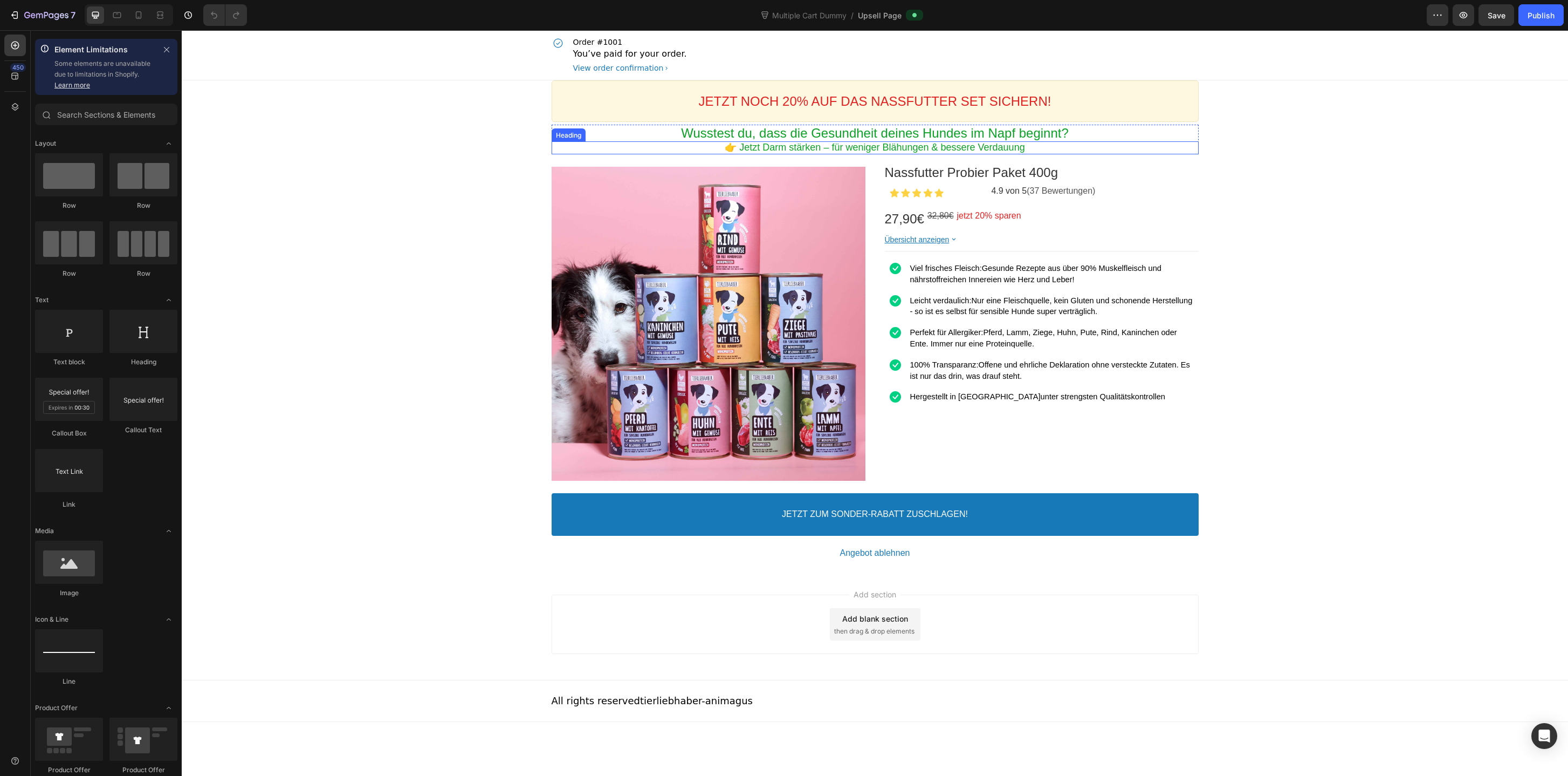
click at [829, 151] on p "👉 Jetzt Darm stärken – für weniger Blähungen & bessere Verdauung" at bounding box center [875, 147] width 647 height 13
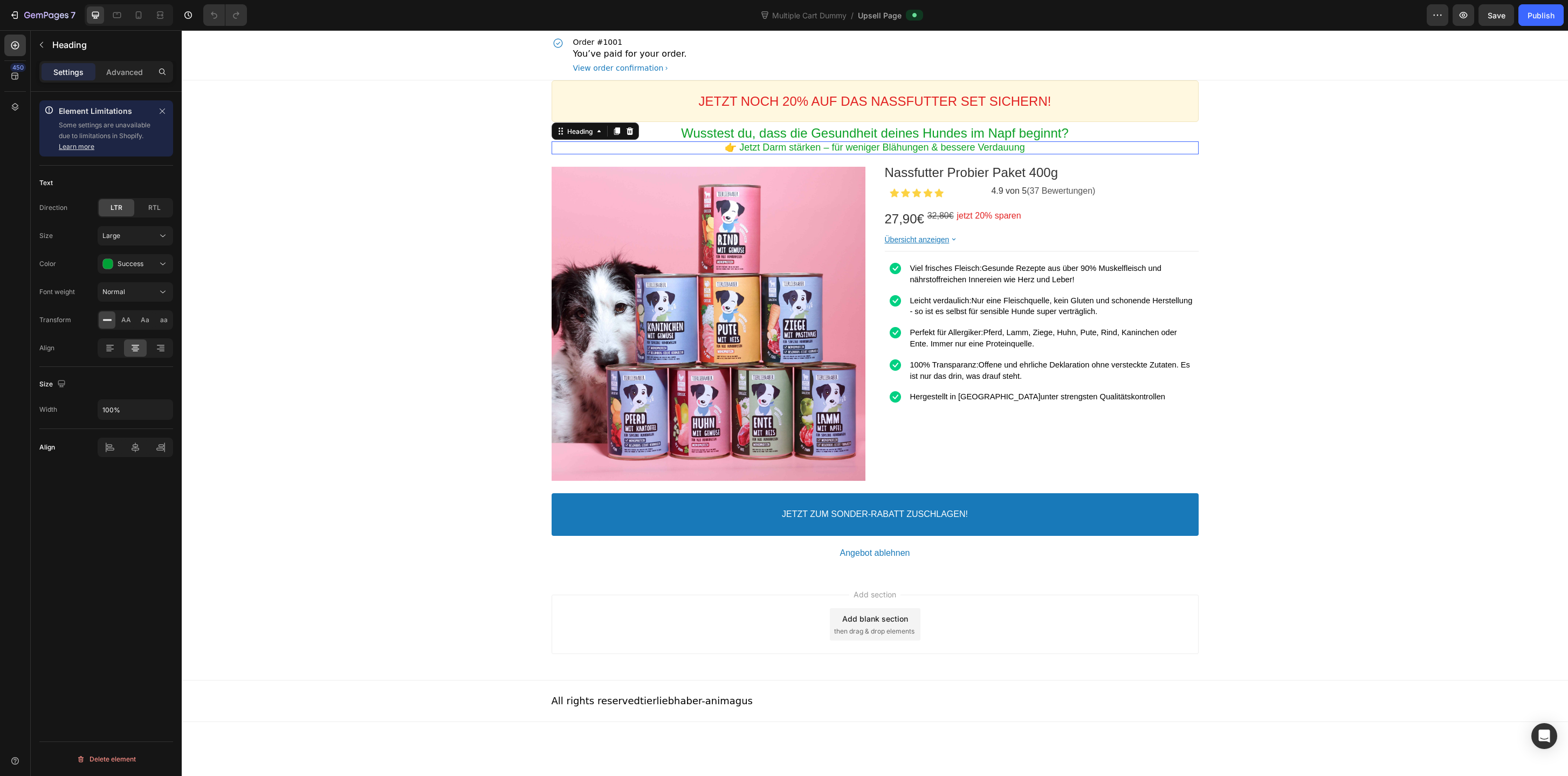
click at [829, 151] on p "👉 Jetzt Darm stärken – für weniger Blähungen & bessere Verdauung" at bounding box center [875, 147] width 647 height 13
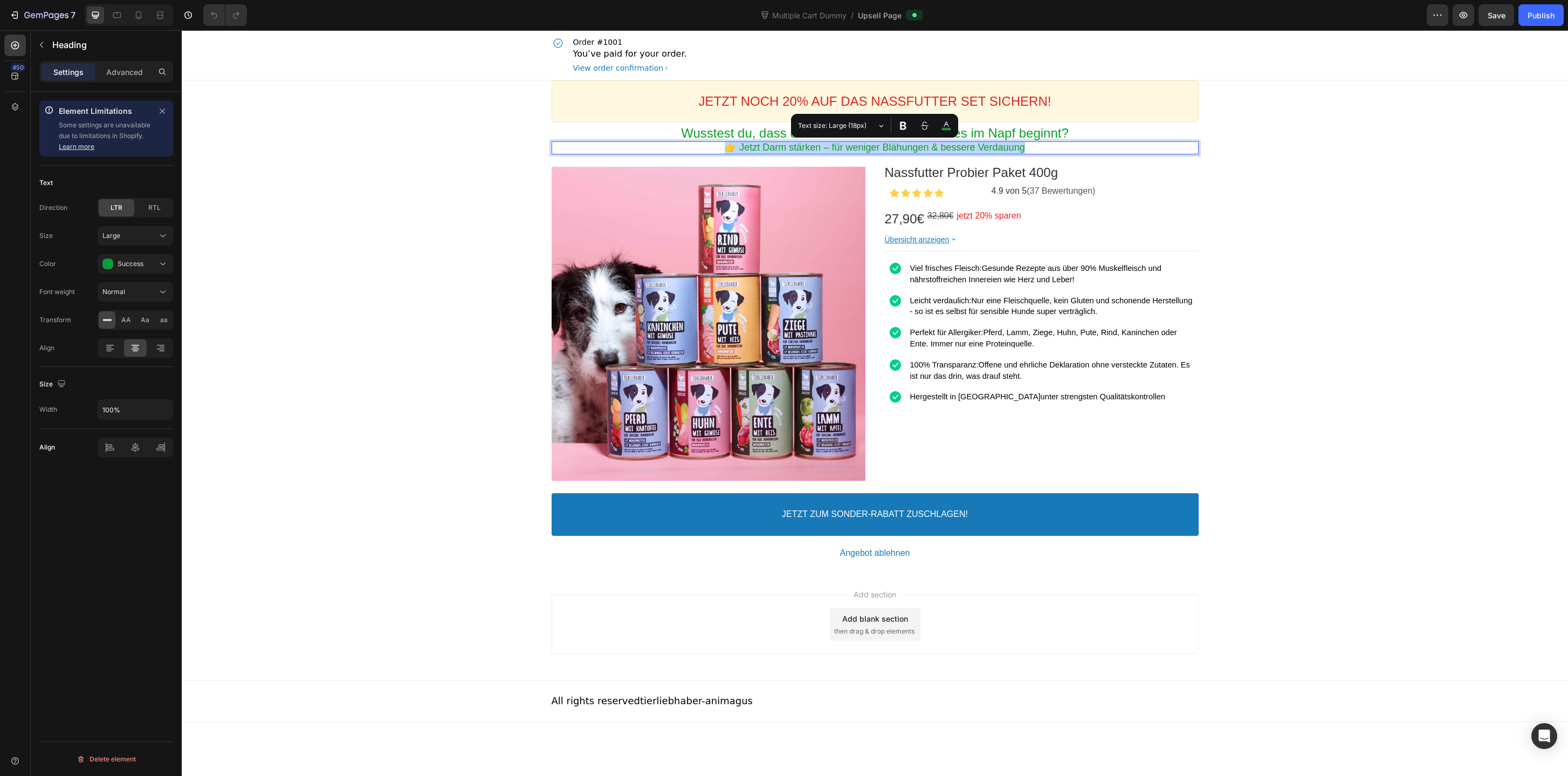
copy p "👉 Jetzt Darm stärken – für weniger Blähungen & bessere Verdauung"
click at [140, 20] on icon at bounding box center [138, 14] width 11 height 11
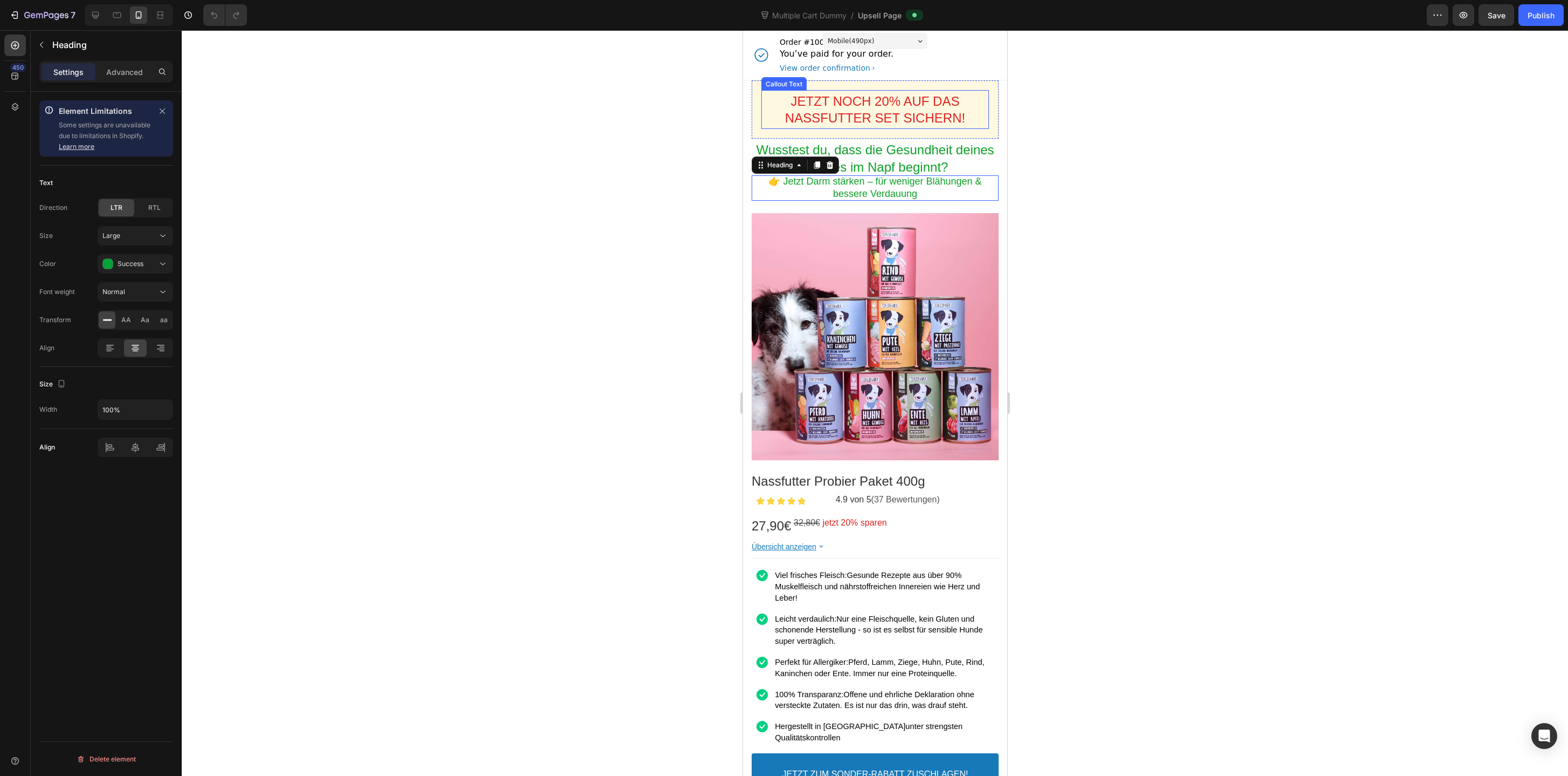
click at [900, 98] on bdo "JETZT NOCH 20% AUF DAS NASSFUTTER SET SICHERN!" at bounding box center [874, 110] width 180 height 31
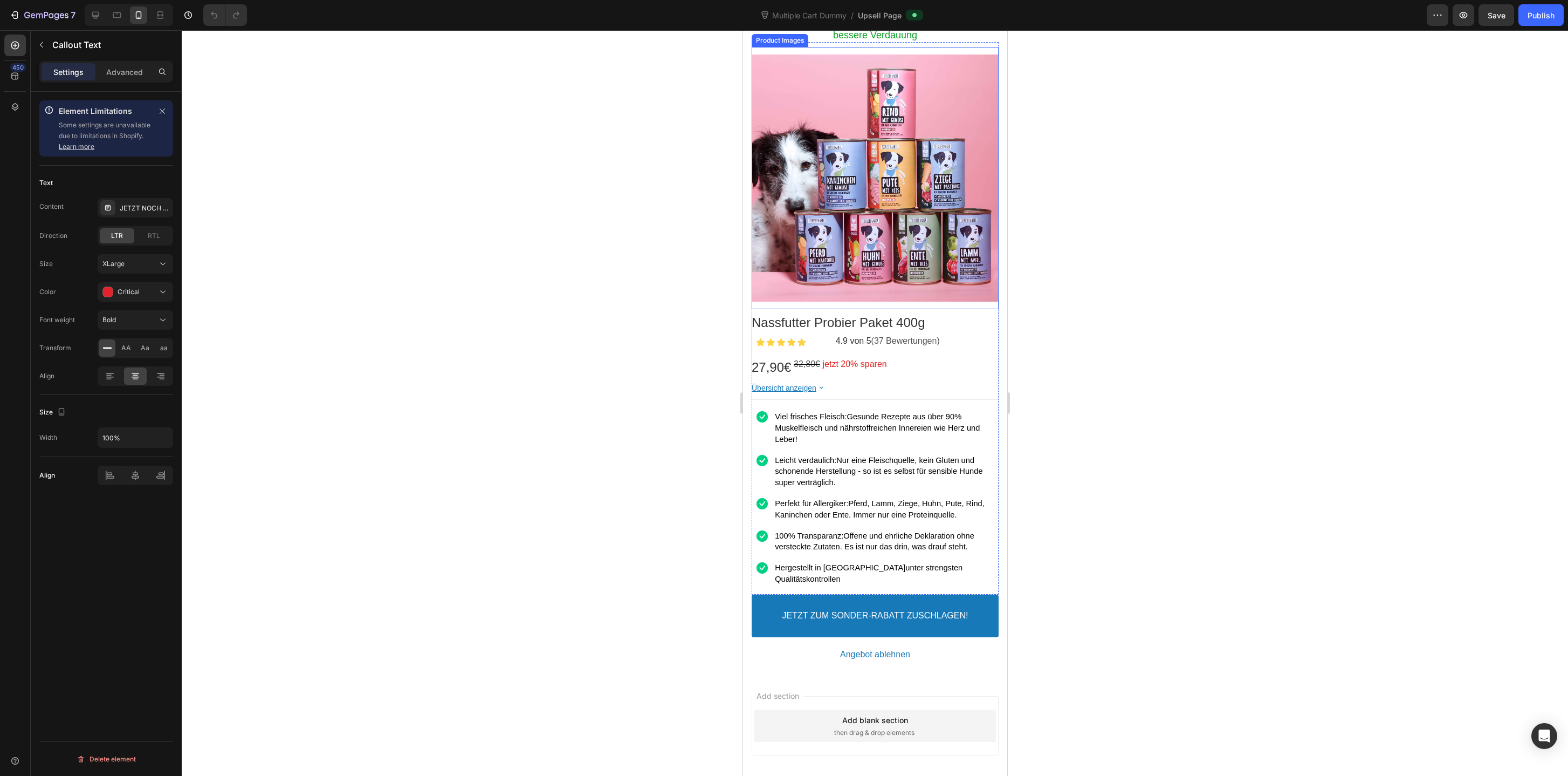
scroll to position [160, 0]
click at [865, 368] on p "jetzt 20% sparen" at bounding box center [854, 363] width 64 height 11
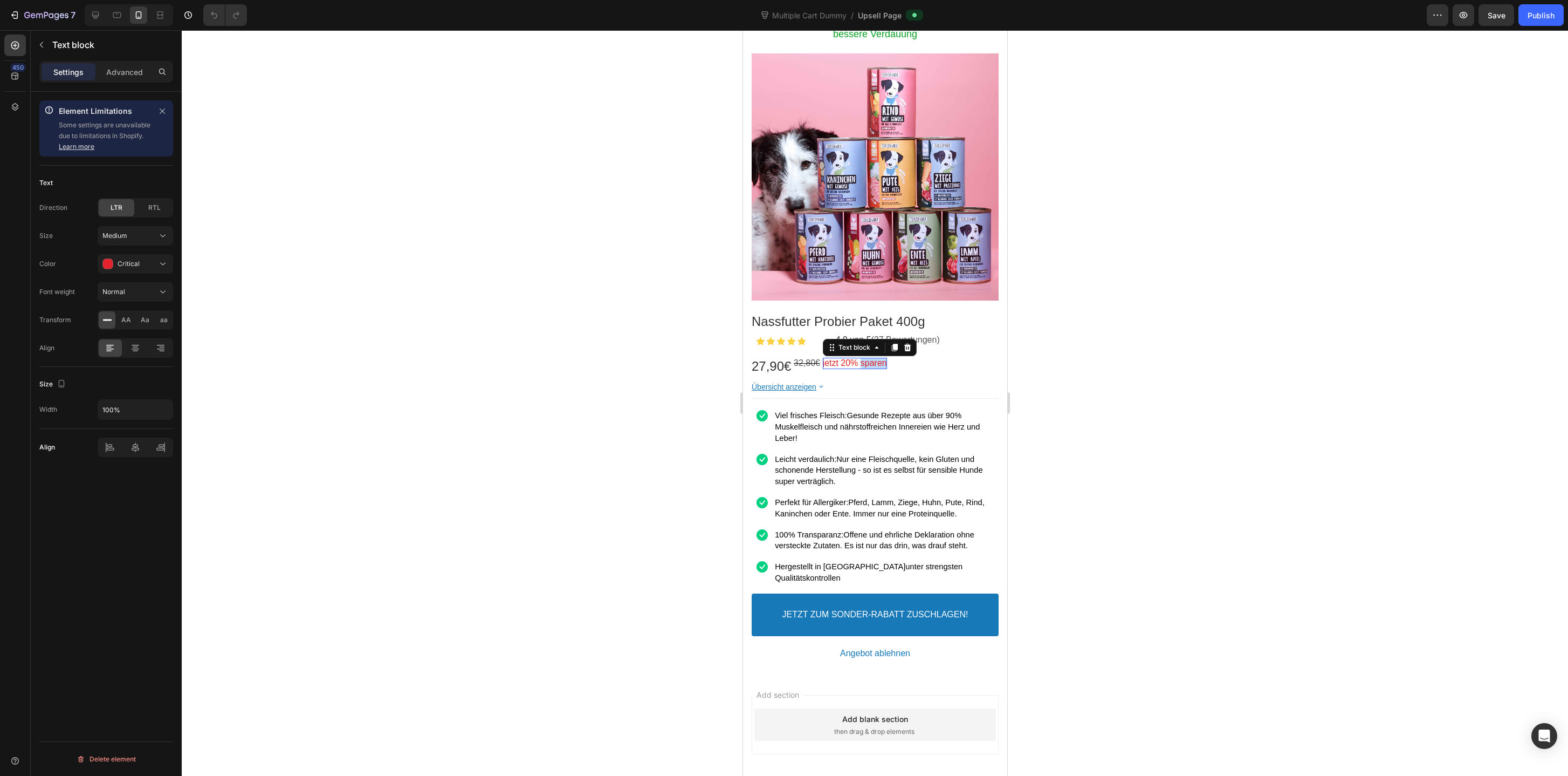
click at [868, 358] on p "jetzt 20% sparen" at bounding box center [854, 363] width 64 height 11
click at [1117, 240] on div at bounding box center [875, 403] width 1386 height 745
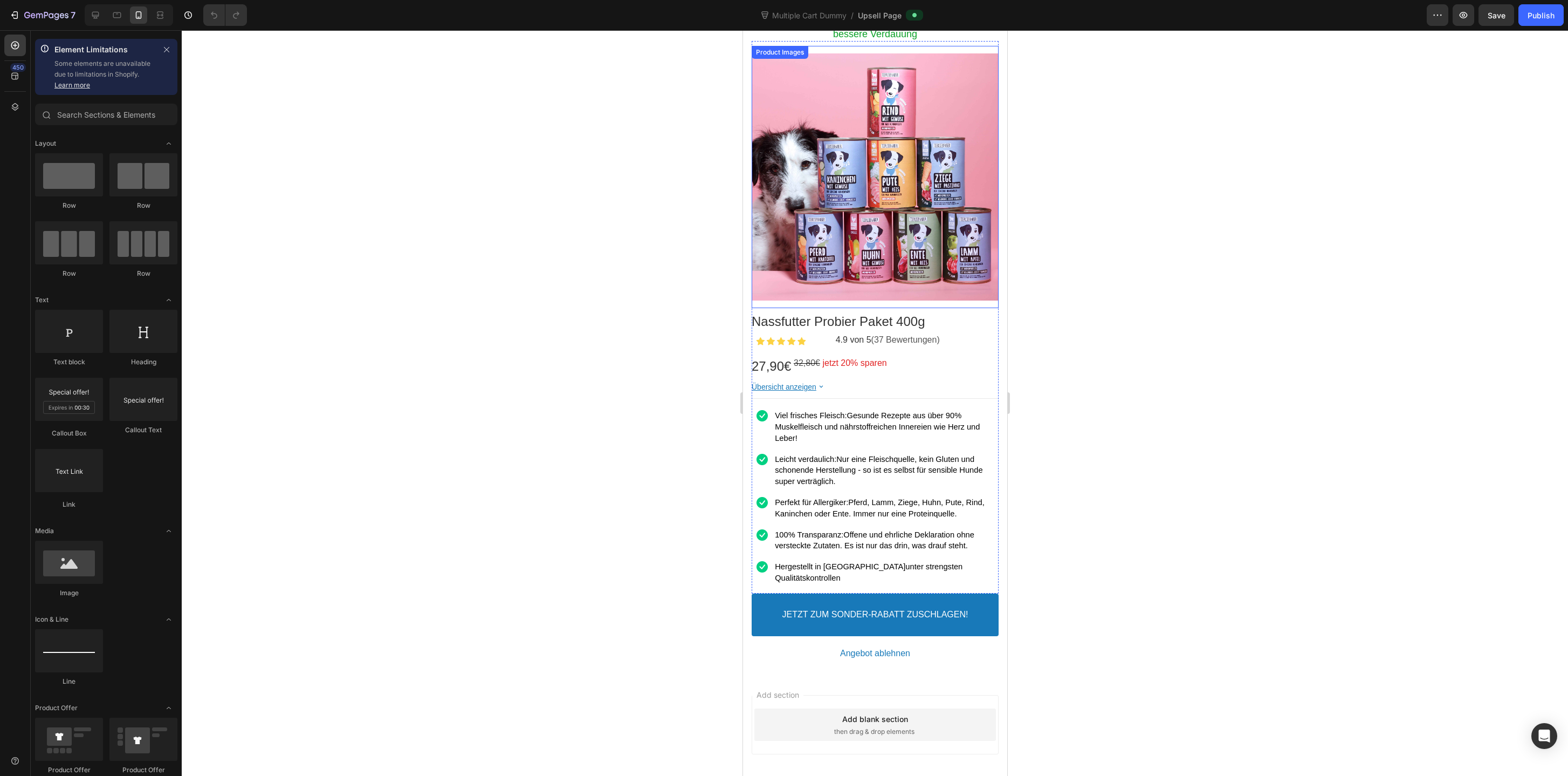
scroll to position [0, 0]
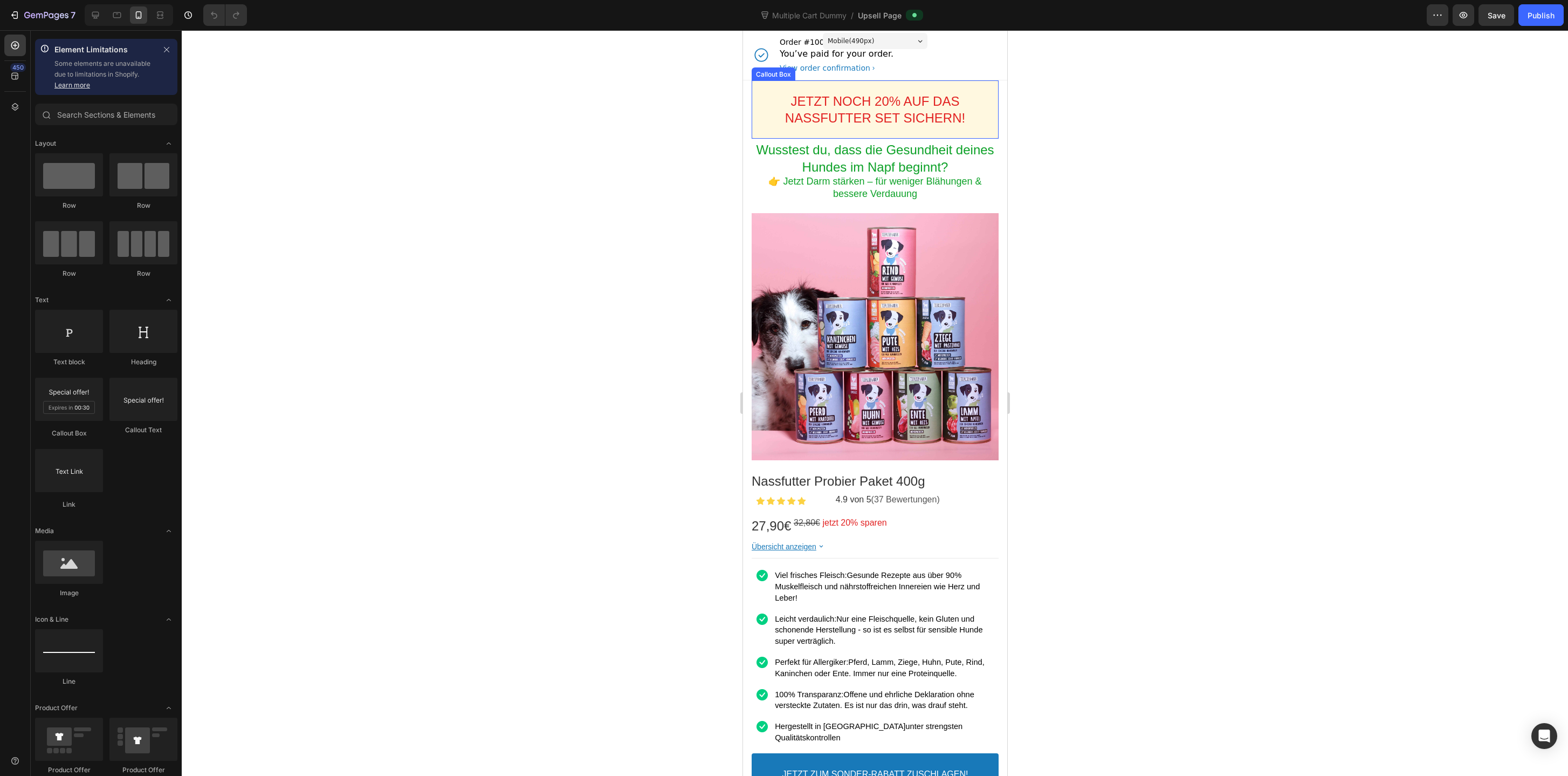
click at [945, 80] on div "JETZT NOCH 20% AUF DAS NASSFUTTER SET SICHERN! Callout Text" at bounding box center [875, 109] width 247 height 58
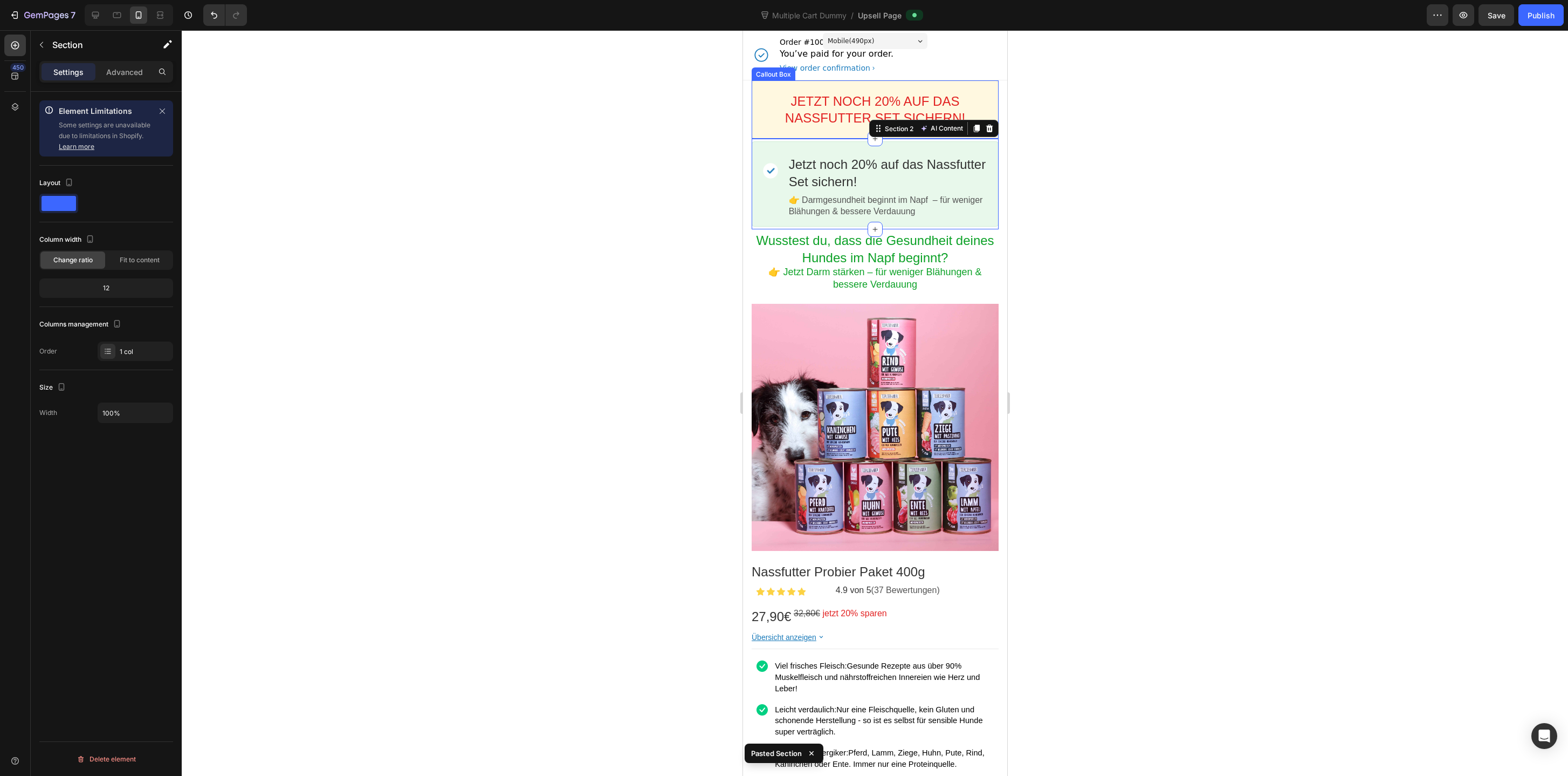
click at [776, 136] on div "JETZT NOCH 20% AUF DAS NASSFUTTER SET SICHERN! Callout Text" at bounding box center [875, 109] width 247 height 58
click at [772, 71] on div "Callout Box" at bounding box center [784, 70] width 39 height 8
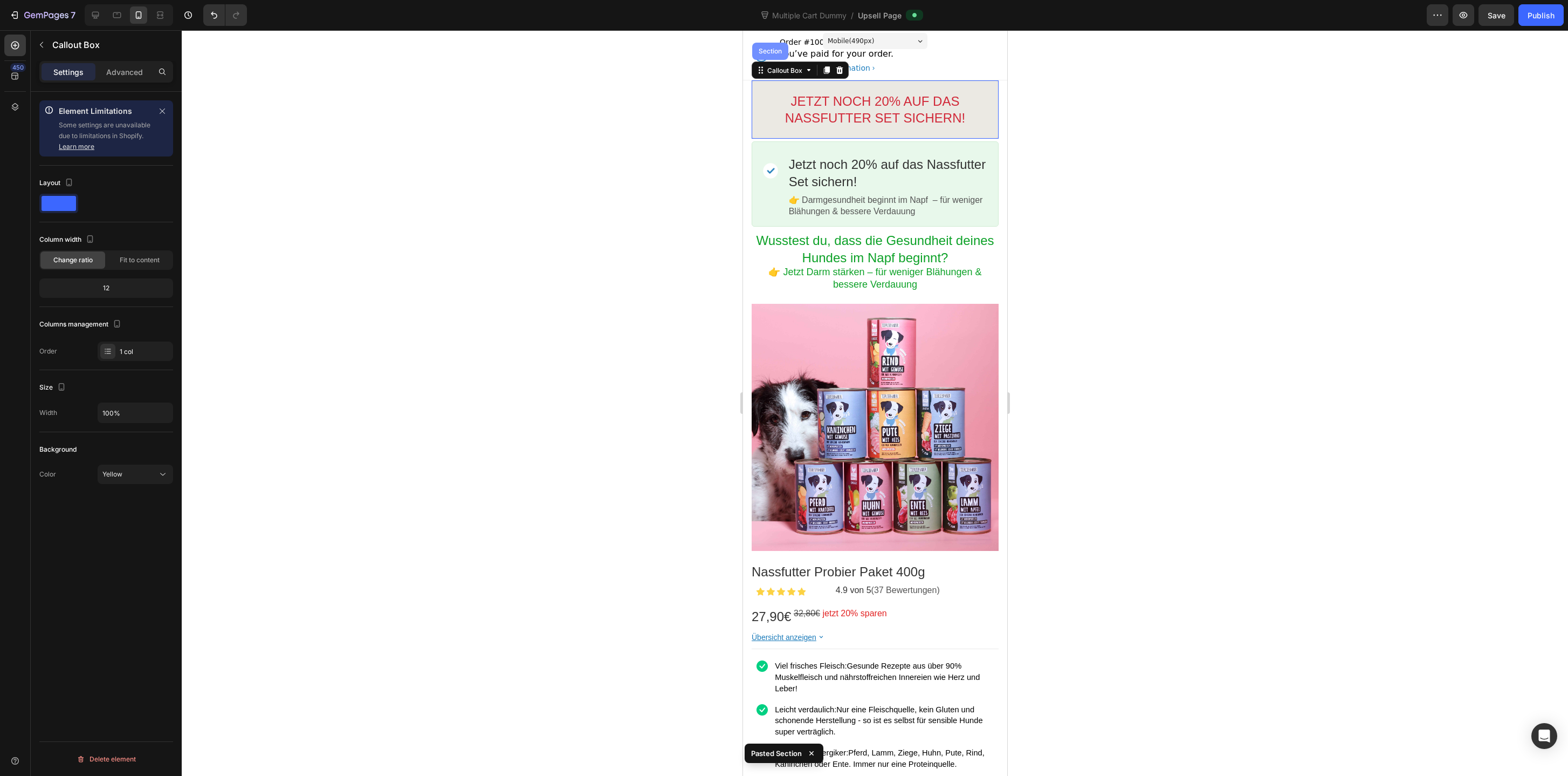
click at [767, 53] on div "Section" at bounding box center [770, 51] width 28 height 6
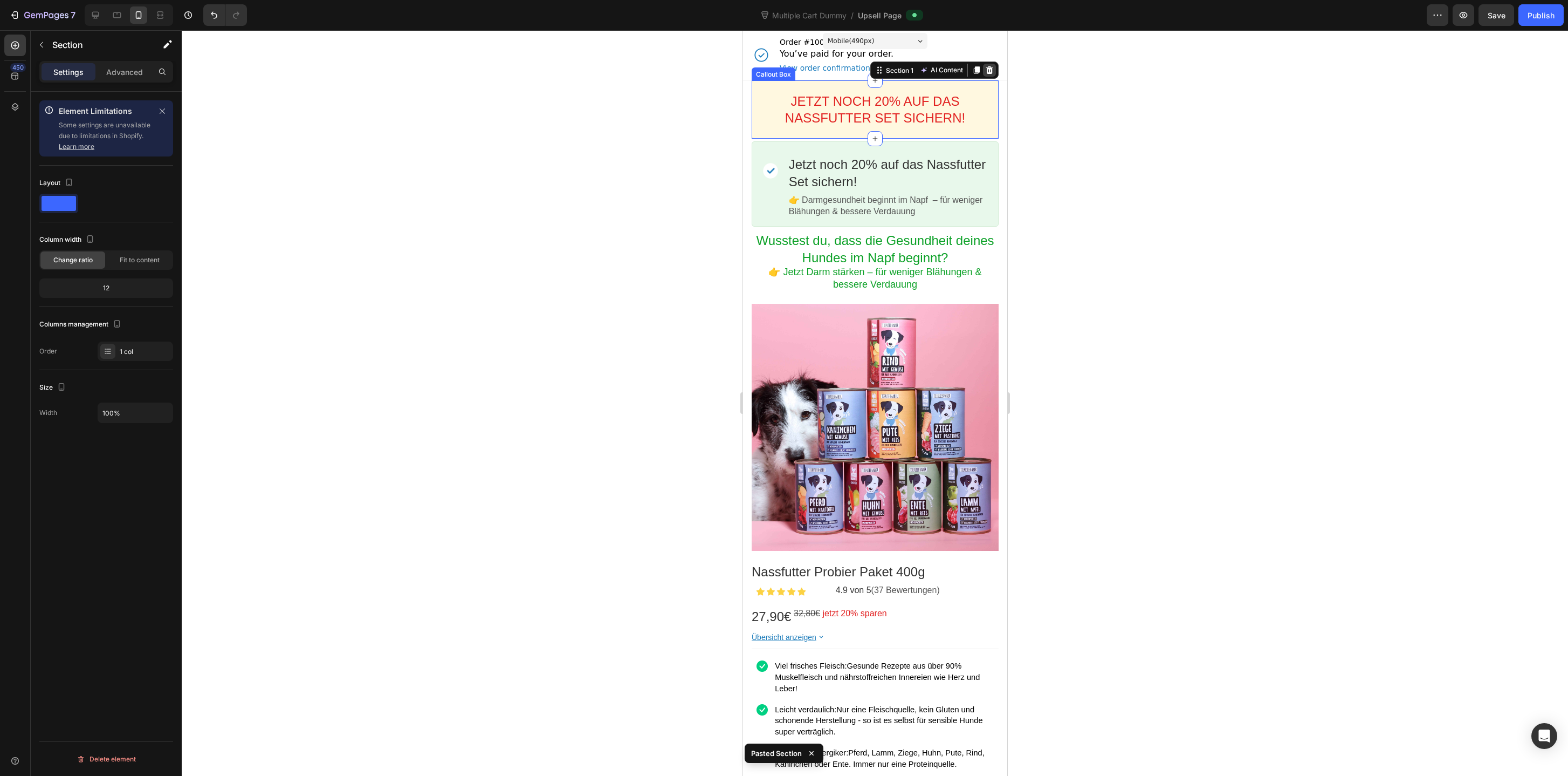
click at [992, 75] on div at bounding box center [989, 70] width 13 height 13
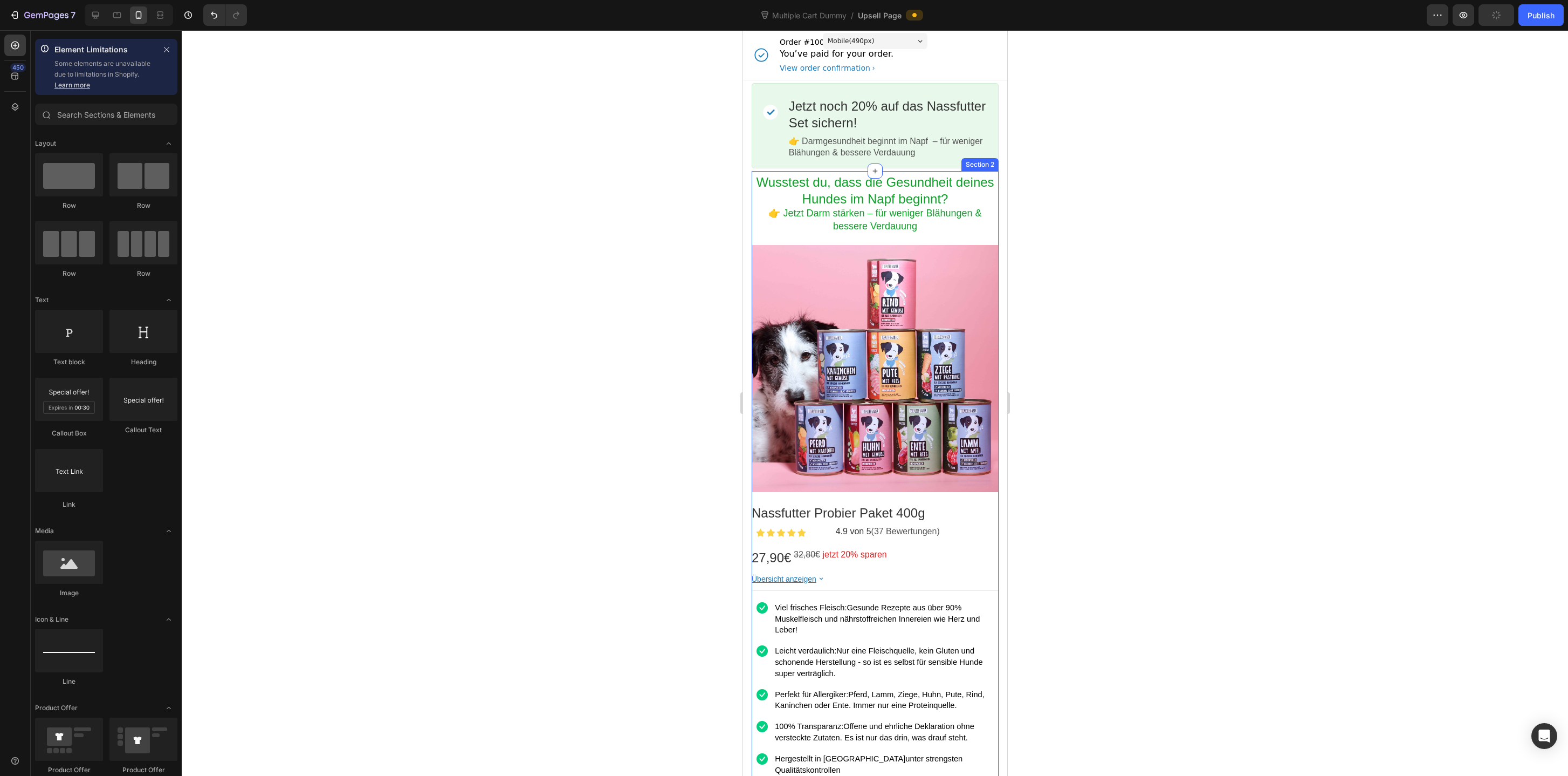
click at [782, 172] on div "Wusstest du, dass die Gesundheit deines Hundes im Napf beginnt? Heading 👉 Jetzt…" at bounding box center [875, 518] width 247 height 694
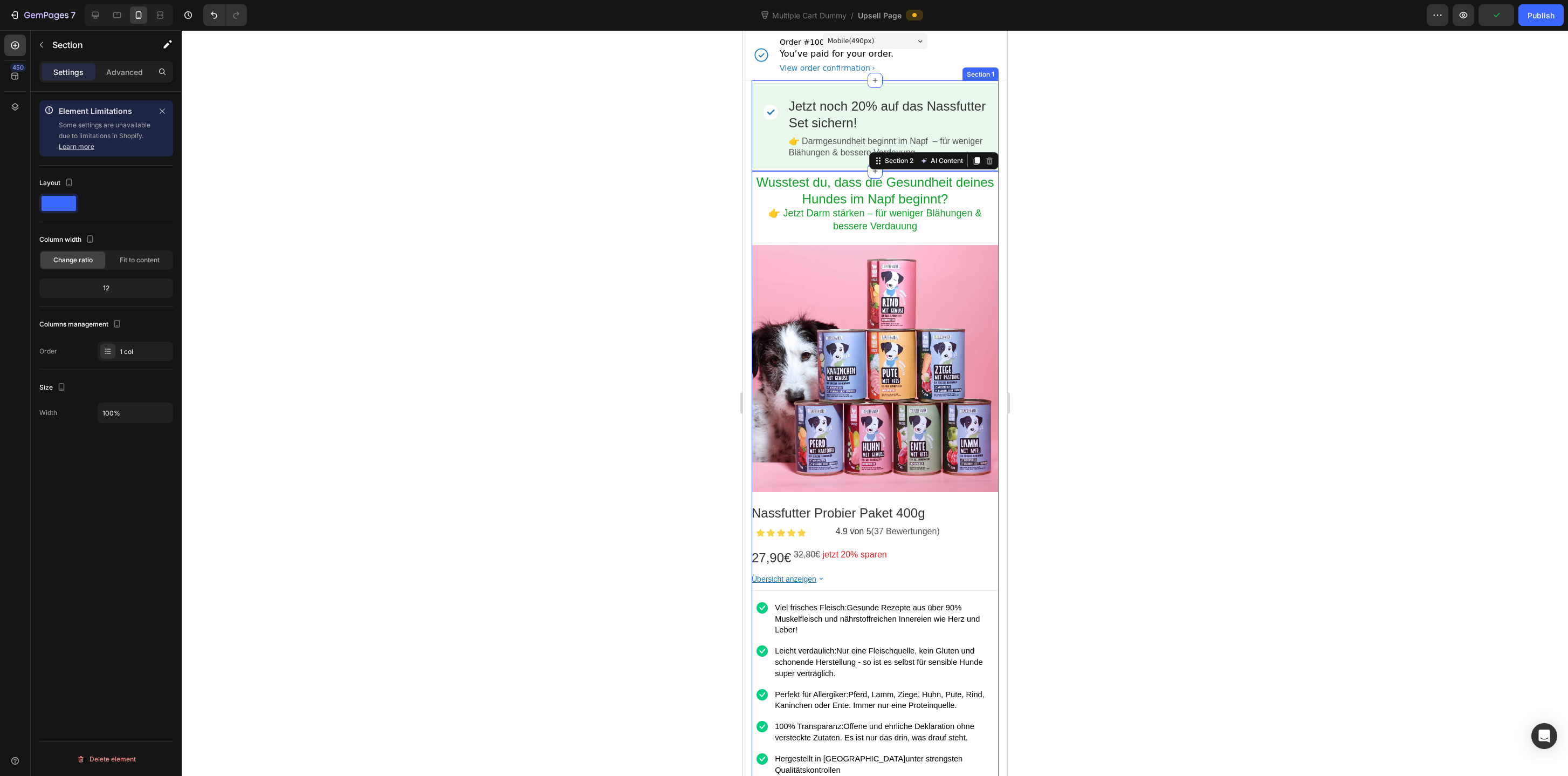
click at [814, 170] on div "Image Jetzt noch 20% auf das Nassfutter Set sichern! Callout Text 👉 Darmgesundh…" at bounding box center [875, 125] width 247 height 90
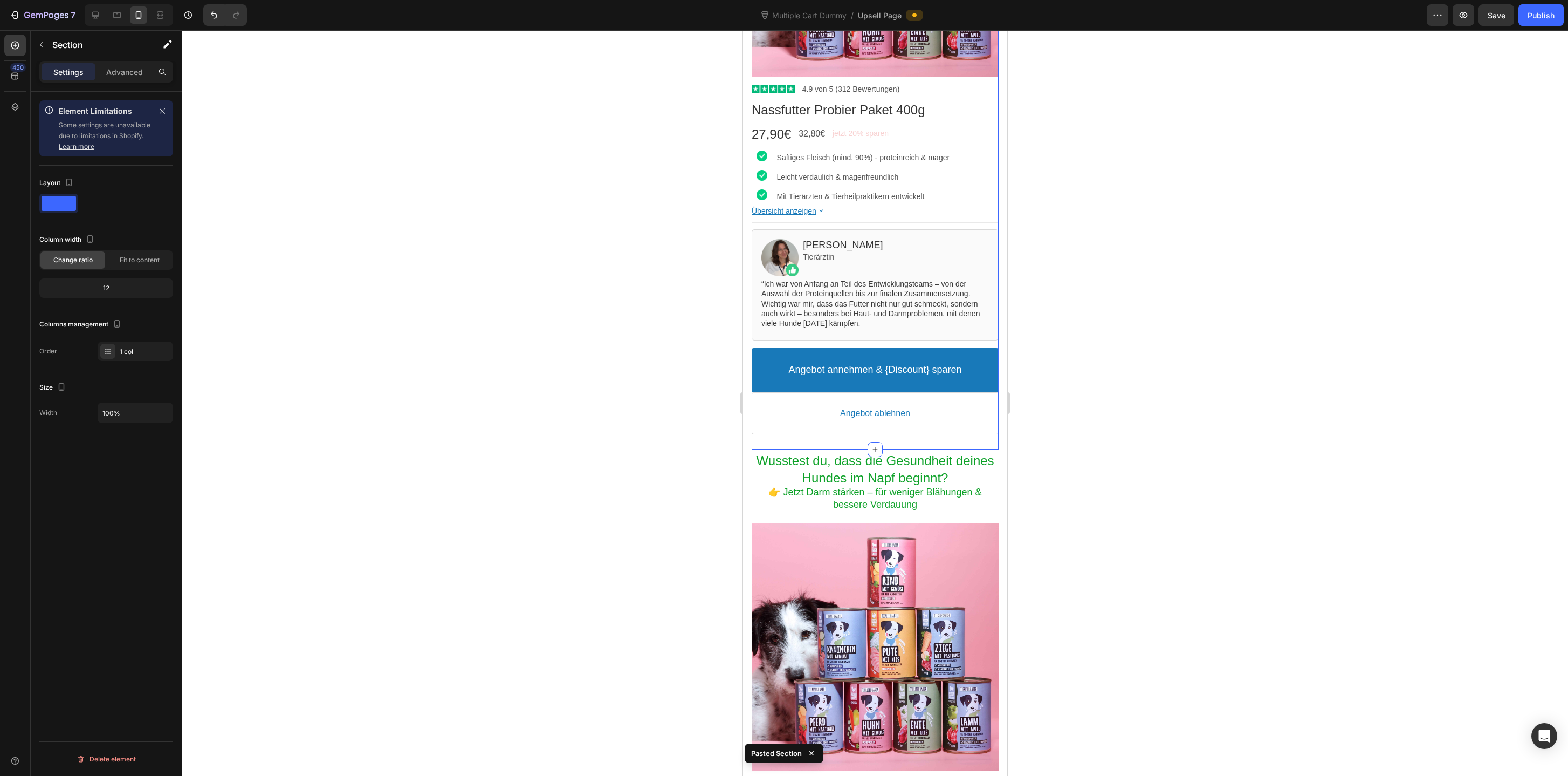
scroll to position [522, 0]
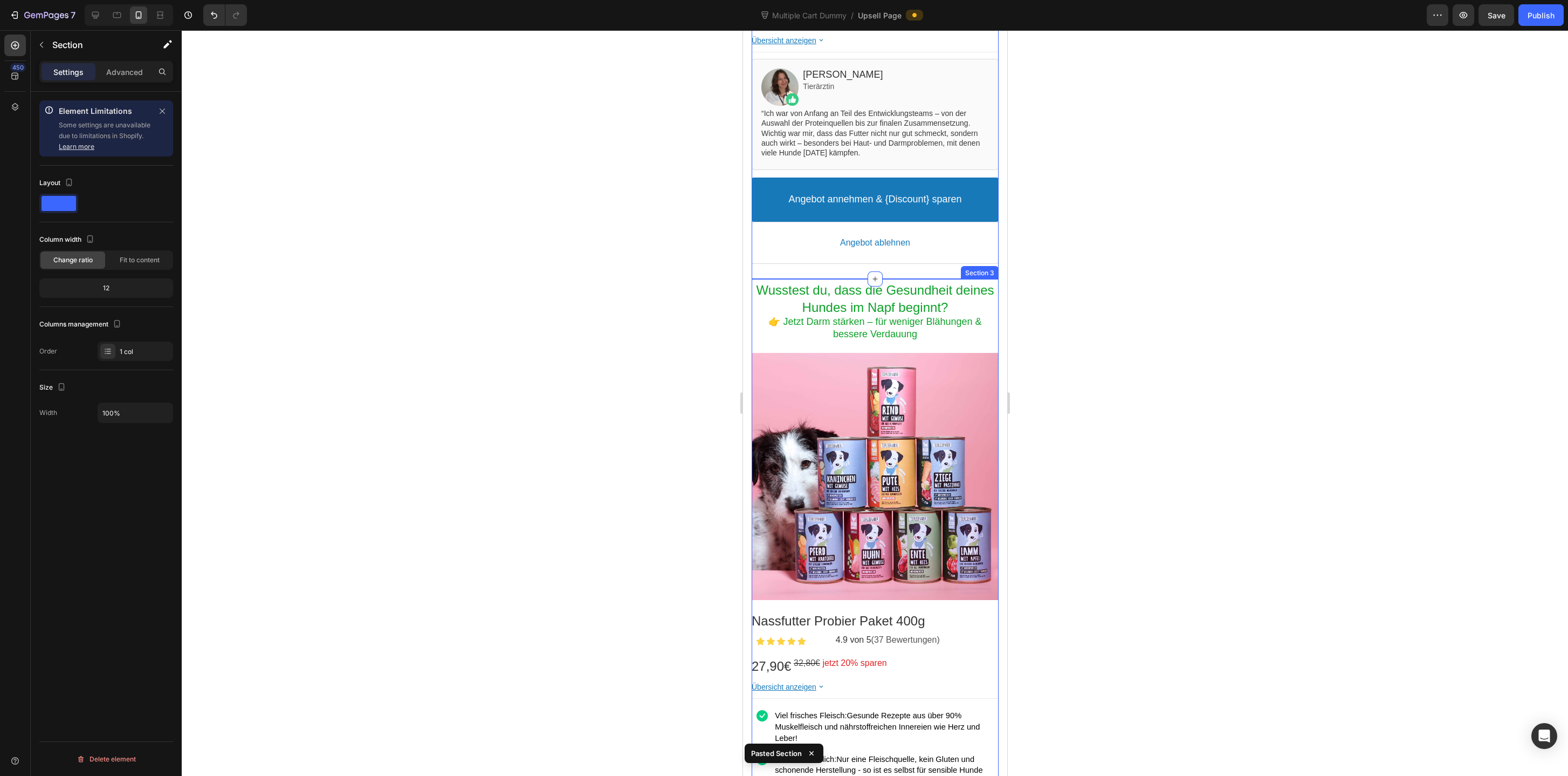
click at [802, 279] on div "Wusstest du, dass die Gesundheit deines Hundes im Napf beginnt? Heading 👉 Jetzt…" at bounding box center [875, 626] width 247 height 694
click at [991, 269] on icon at bounding box center [989, 268] width 9 height 9
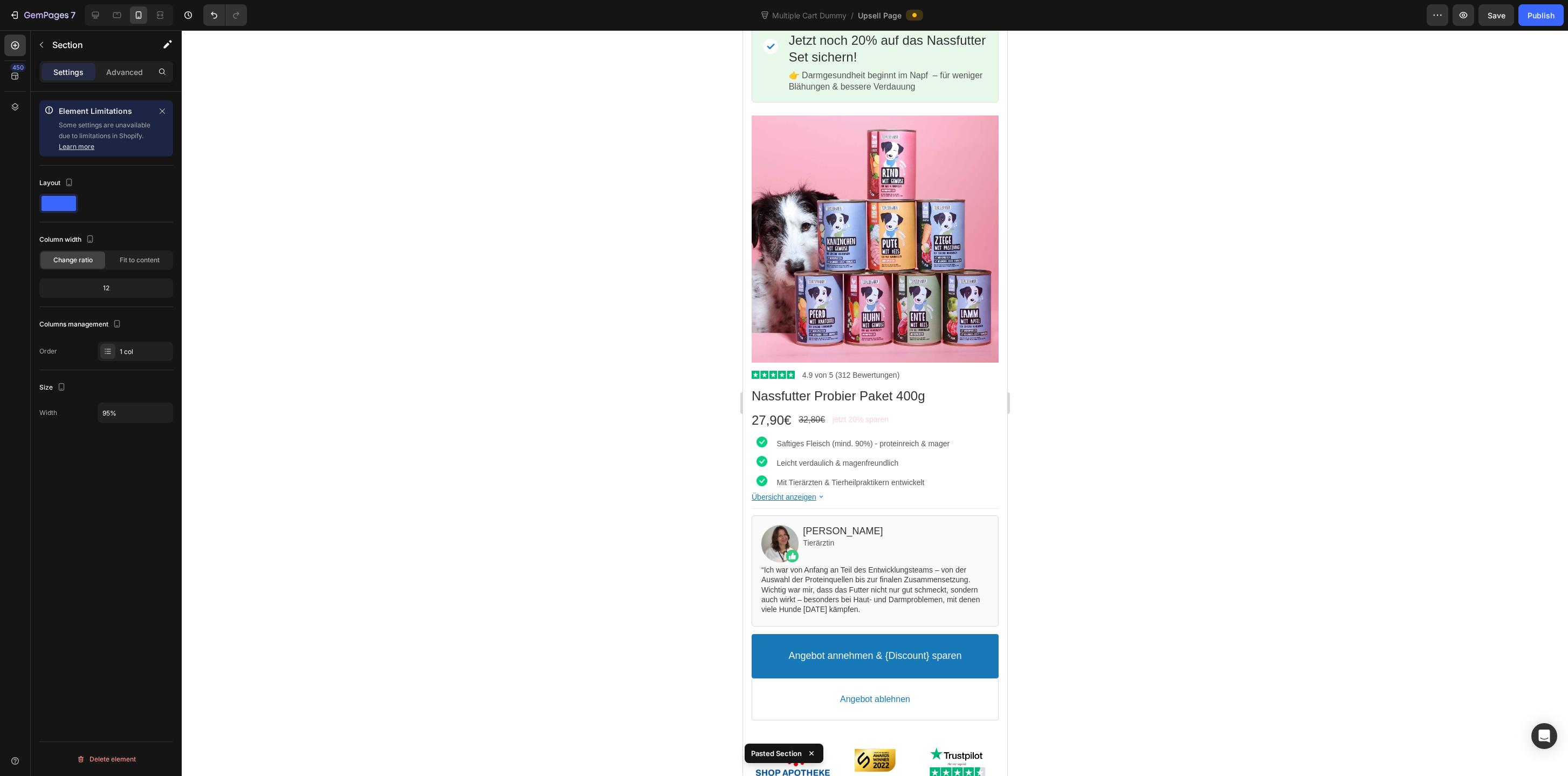
scroll to position [0, 0]
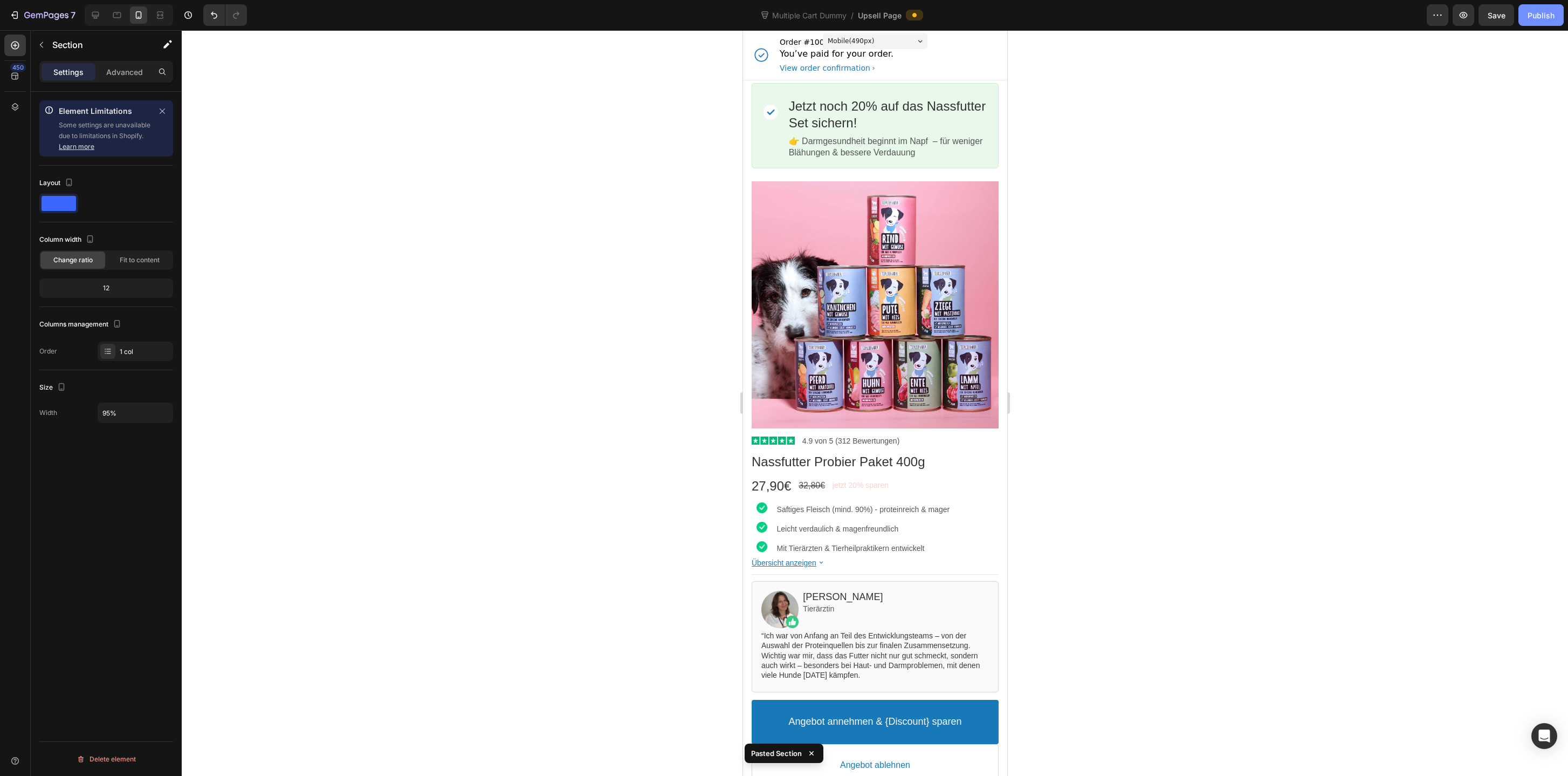
click at [1548, 13] on div "Publish" at bounding box center [1540, 15] width 27 height 11
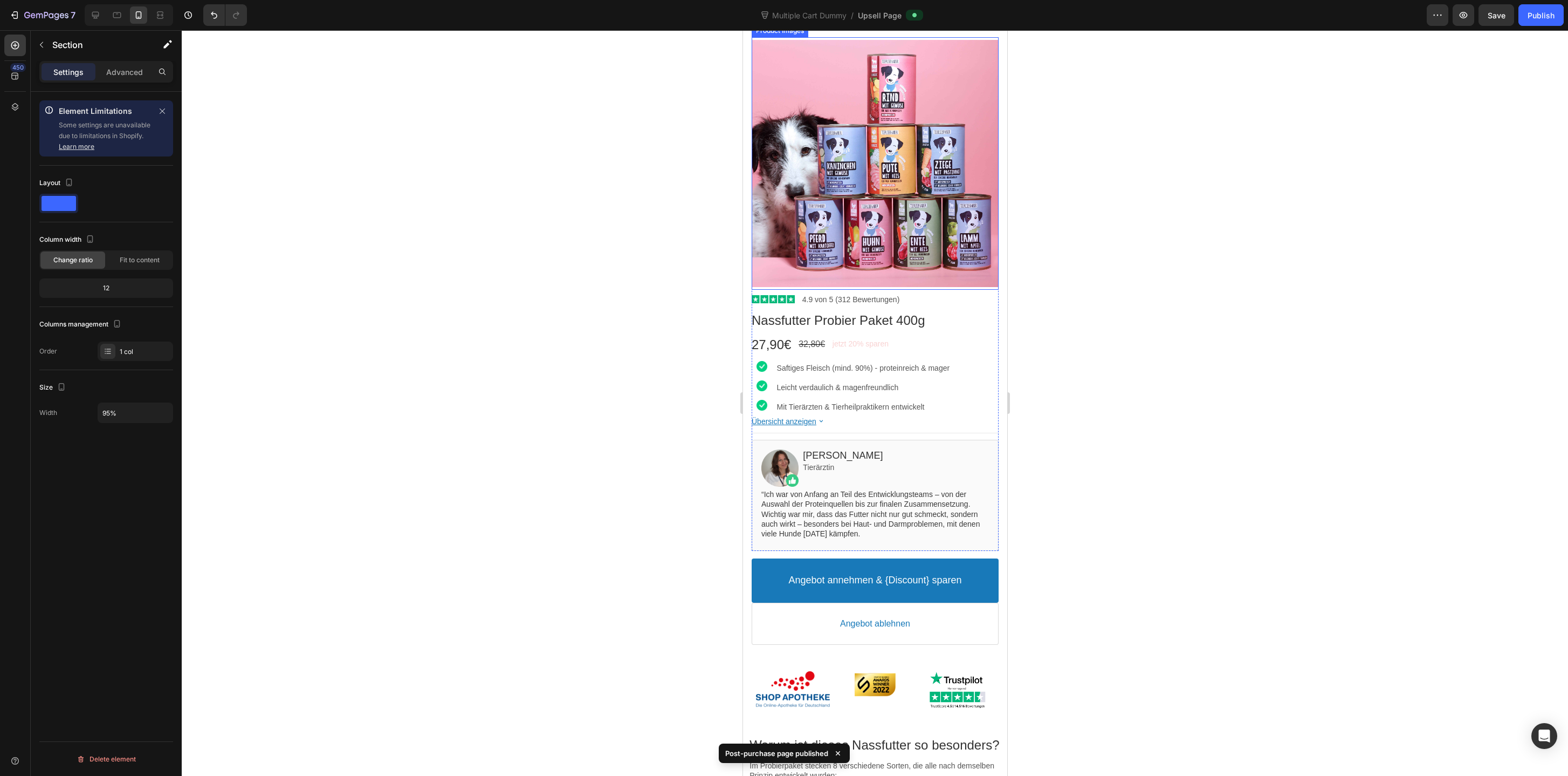
scroll to position [186, 0]
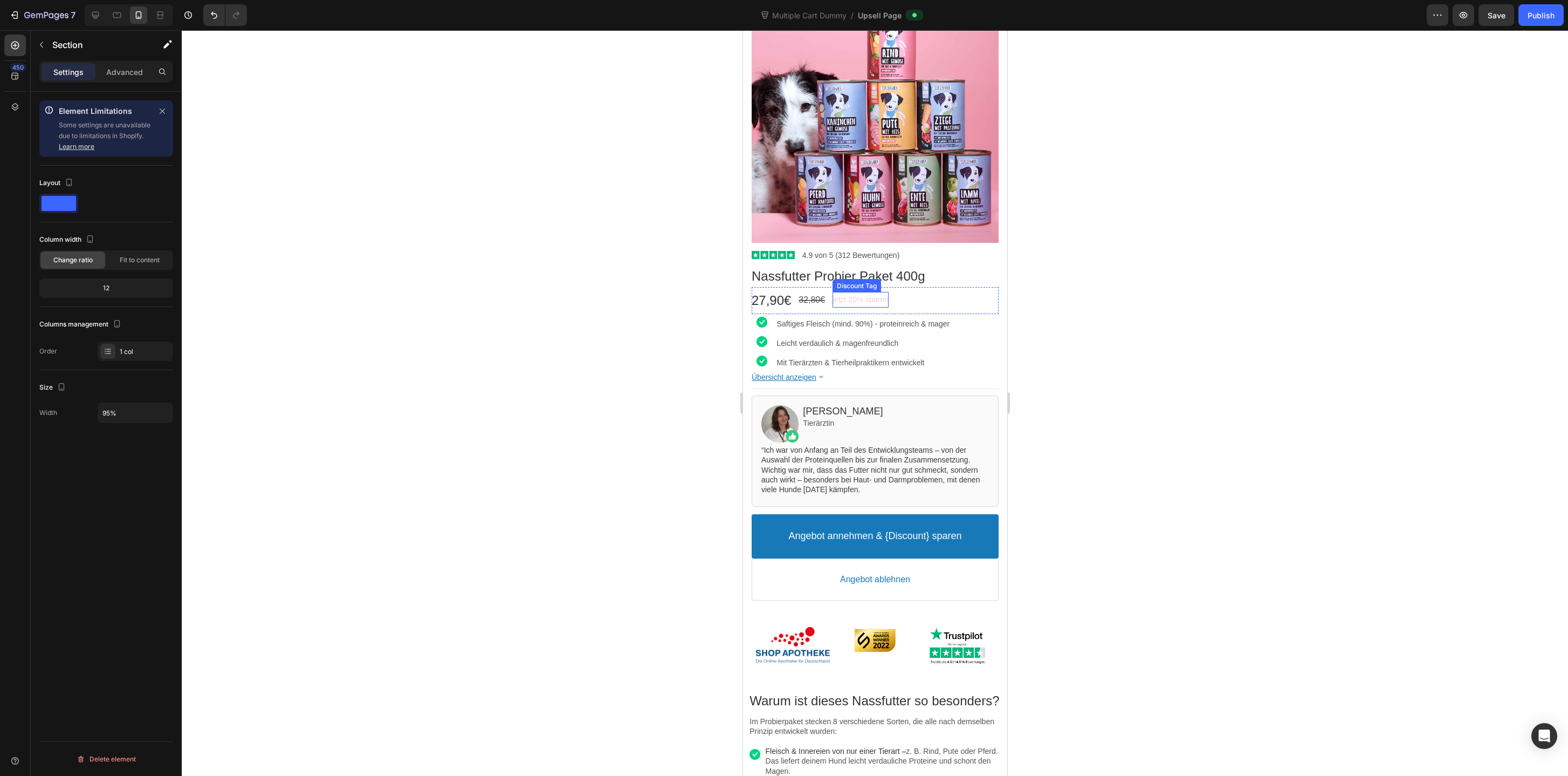
click at [858, 302] on bdo "jetzt 20% sparen" at bounding box center [860, 299] width 56 height 9
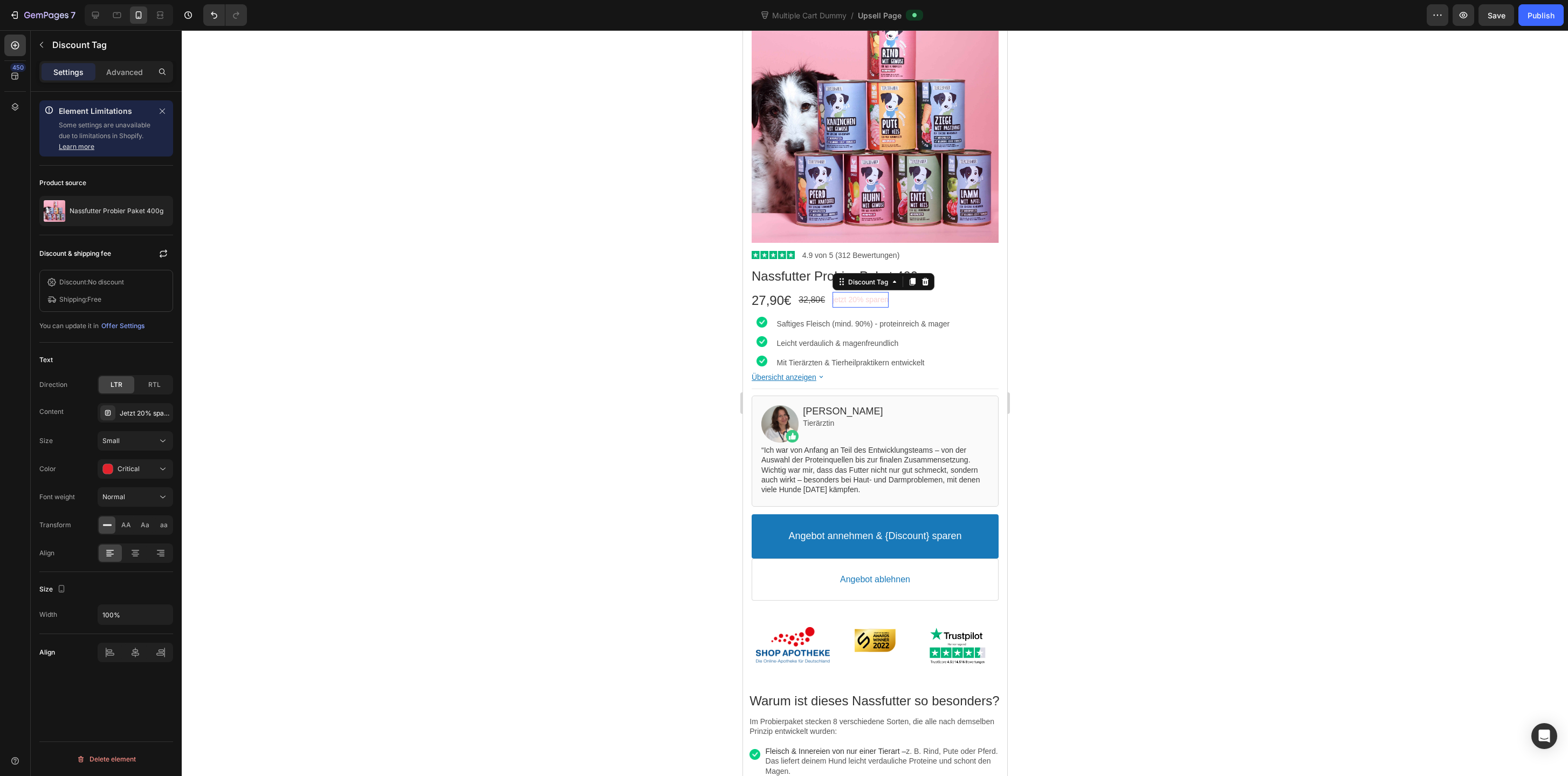
click at [861, 297] on bdo "jetzt 20% sparen" at bounding box center [860, 299] width 56 height 9
click at [133, 417] on div "Jetzt 20% sparen" at bounding box center [145, 413] width 51 height 9
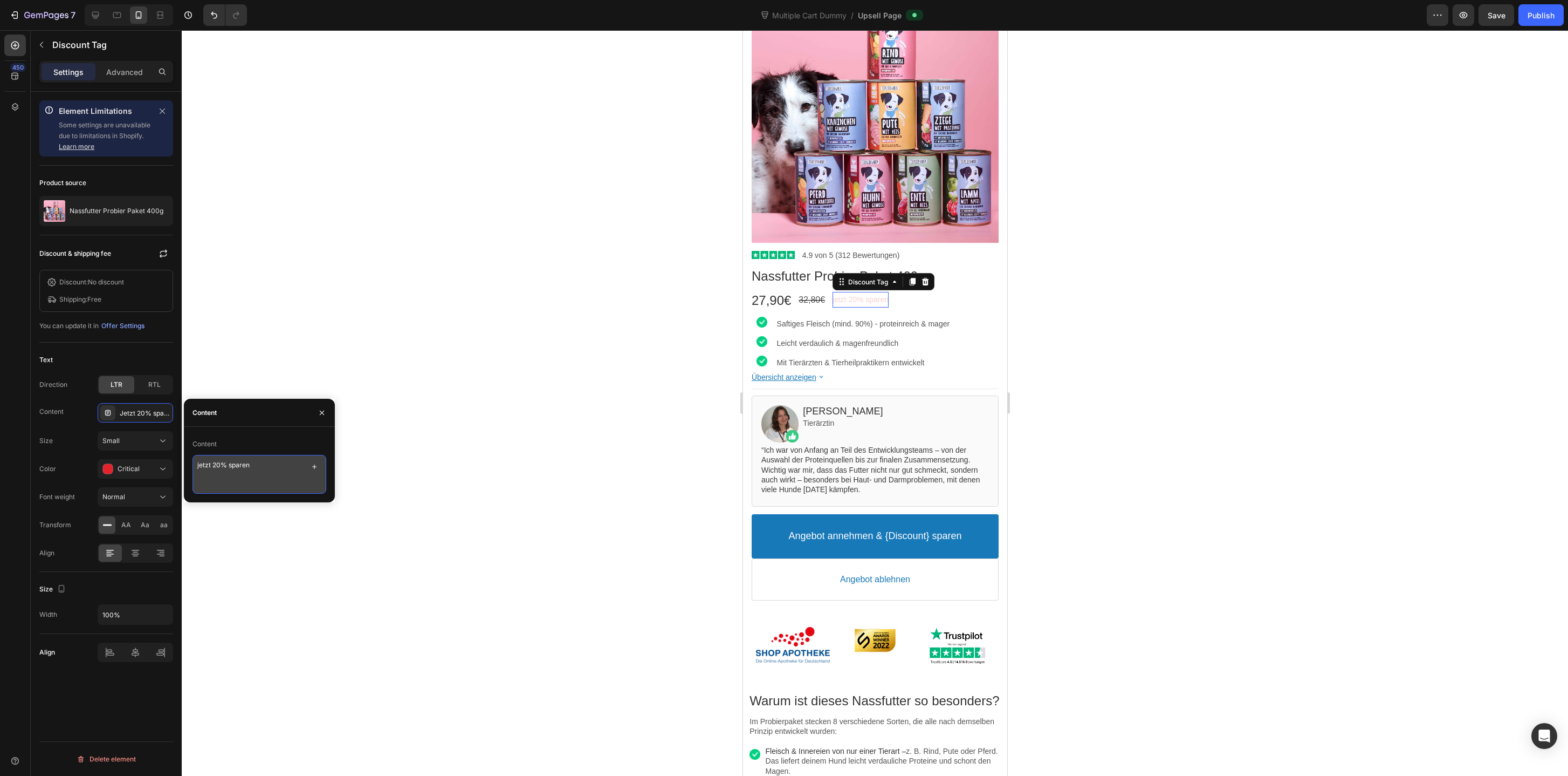
click at [235, 465] on textarea "jetzt 20% sparen" at bounding box center [259, 474] width 134 height 39
click at [38, 41] on icon "button" at bounding box center [41, 45] width 9 height 9
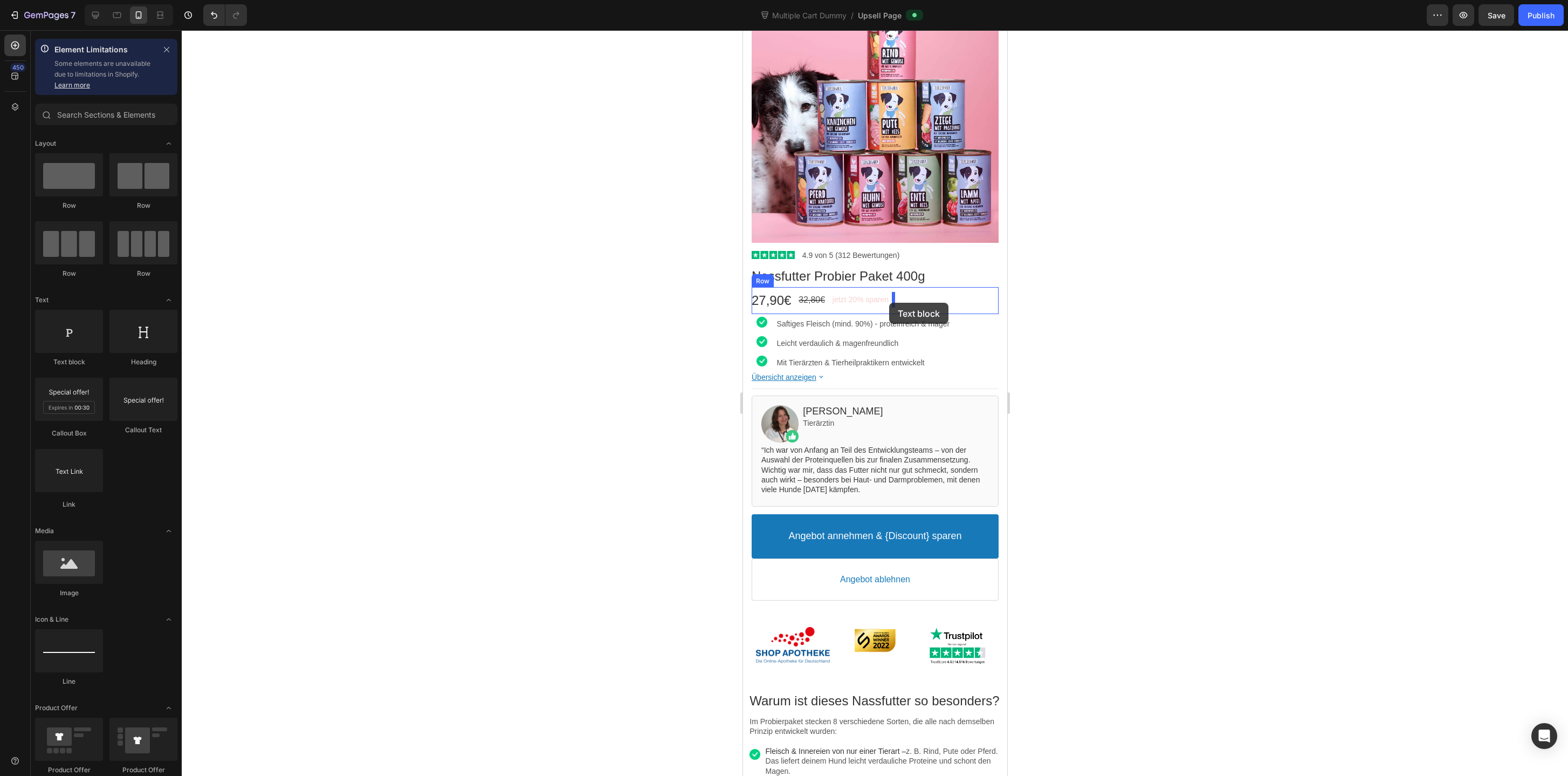
drag, startPoint x: 822, startPoint y: 369, endPoint x: 888, endPoint y: 302, distance: 94.0
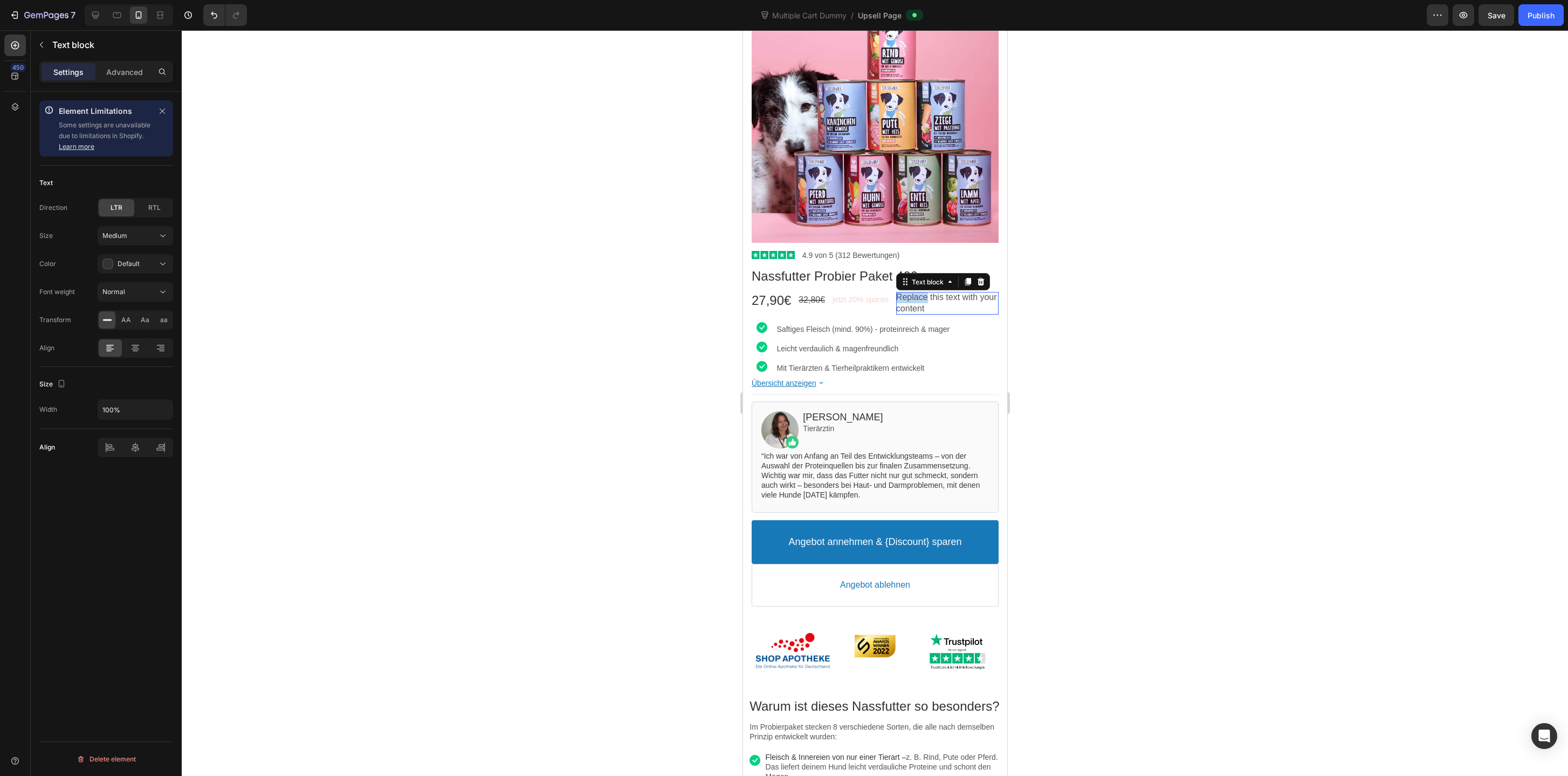
click at [922, 300] on p "Replace this text with your content" at bounding box center [946, 303] width 102 height 23
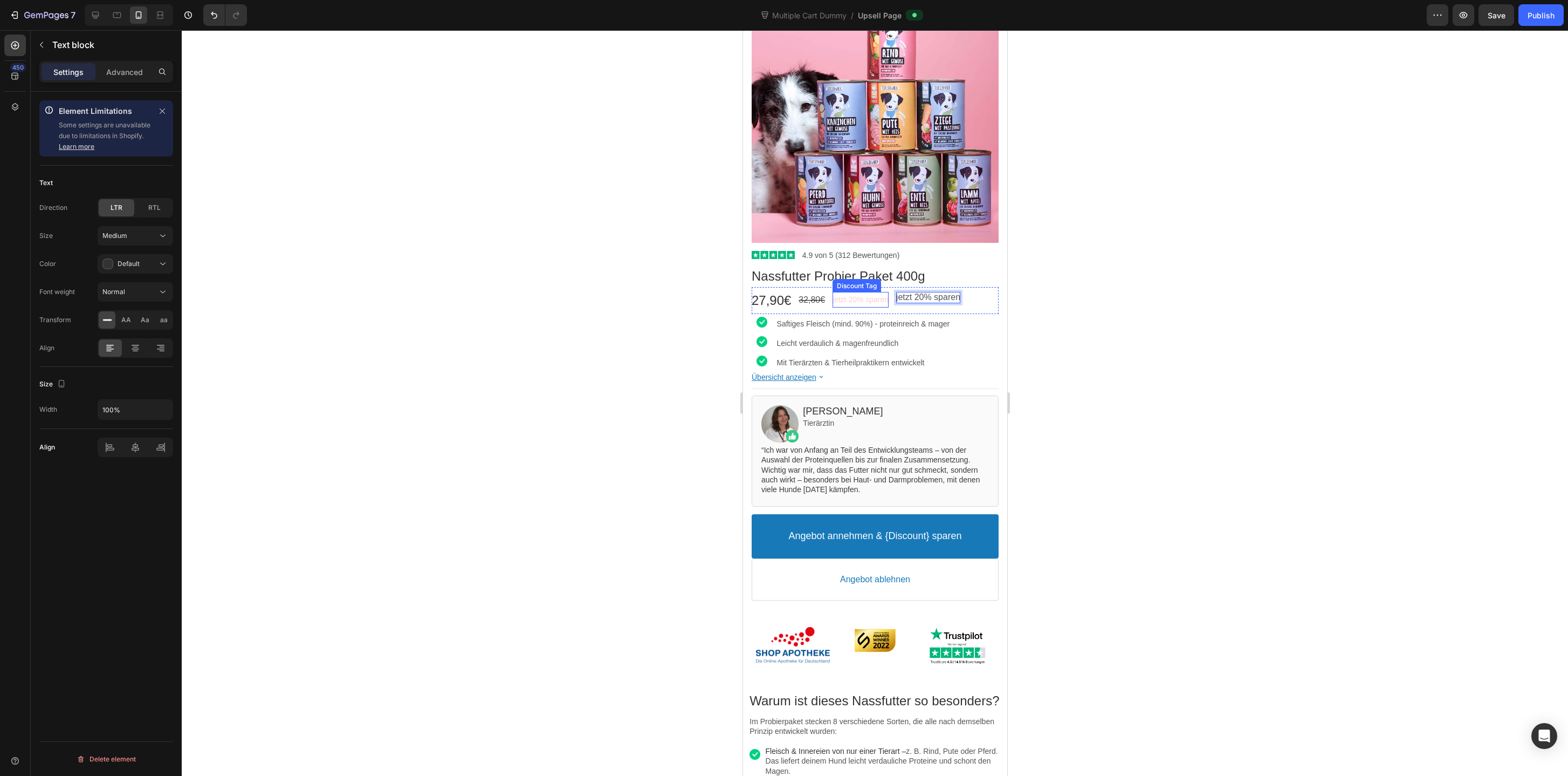
click at [874, 302] on bdo "jetzt 20% sparen" at bounding box center [860, 299] width 56 height 9
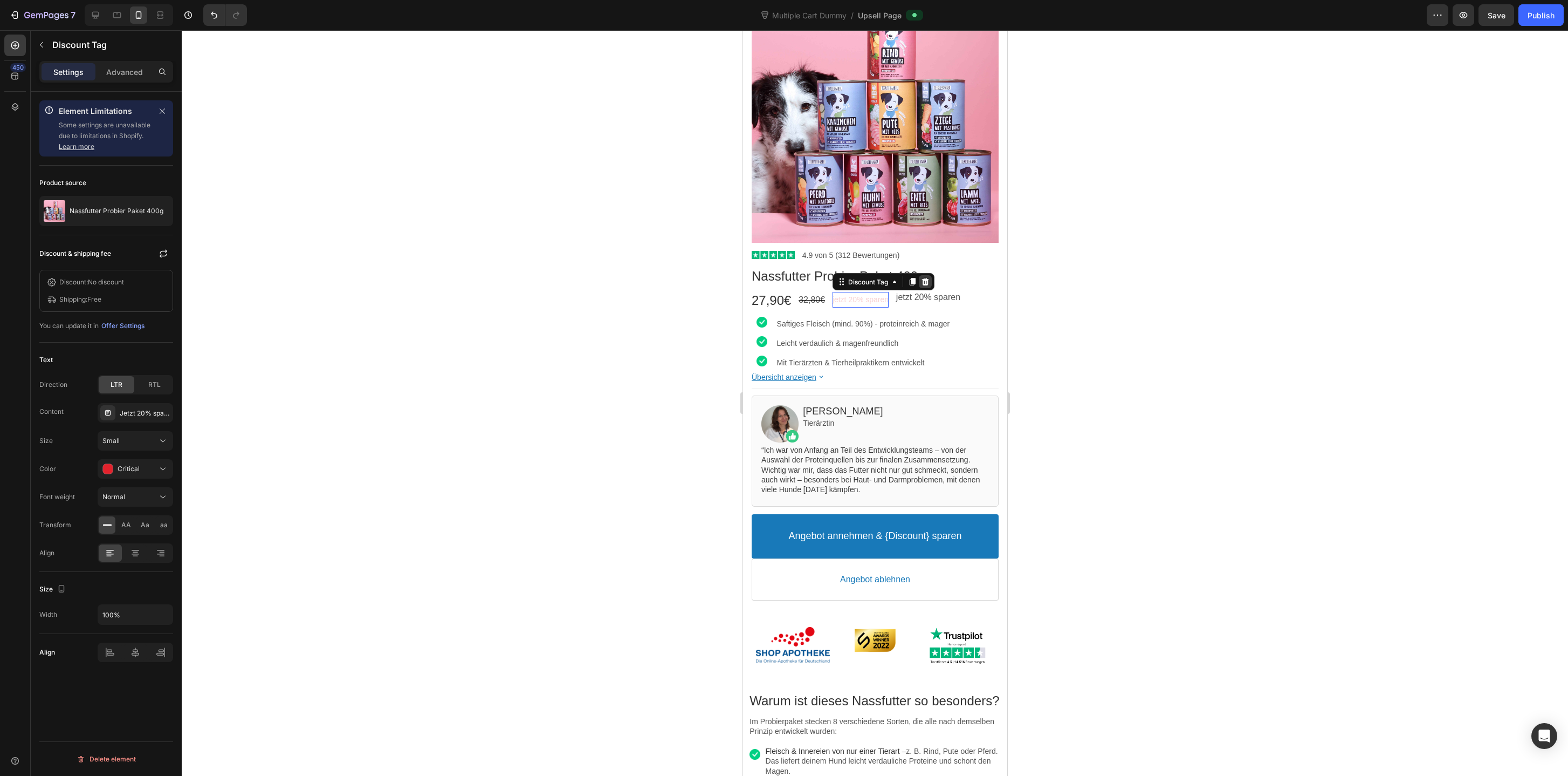
click at [928, 281] on icon at bounding box center [924, 282] width 7 height 8
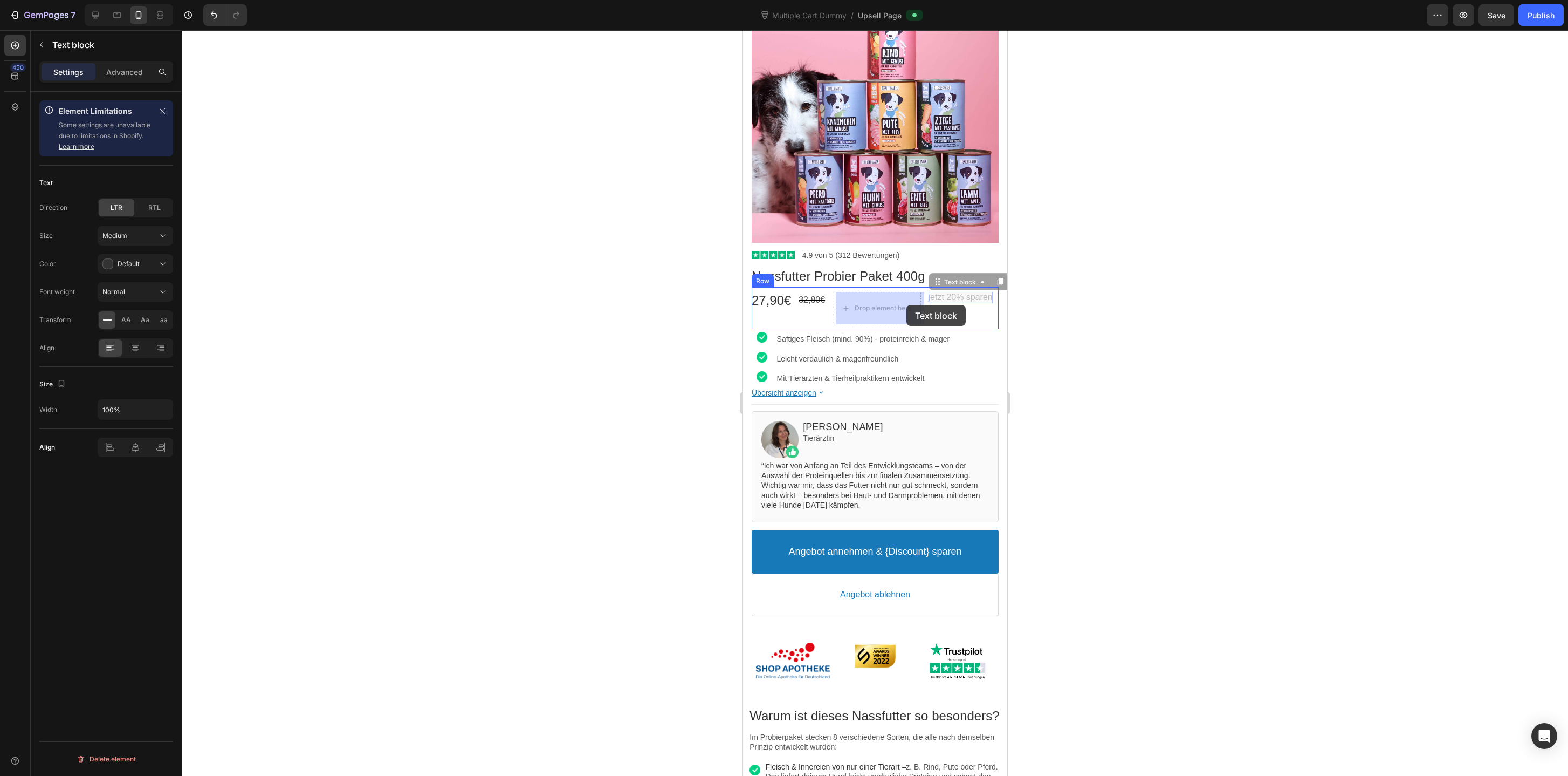
drag, startPoint x: 949, startPoint y: 295, endPoint x: 918, endPoint y: 302, distance: 31.8
click at [896, 310] on div "jetzt 20% sparen Text block" at bounding box center [864, 308] width 64 height 33
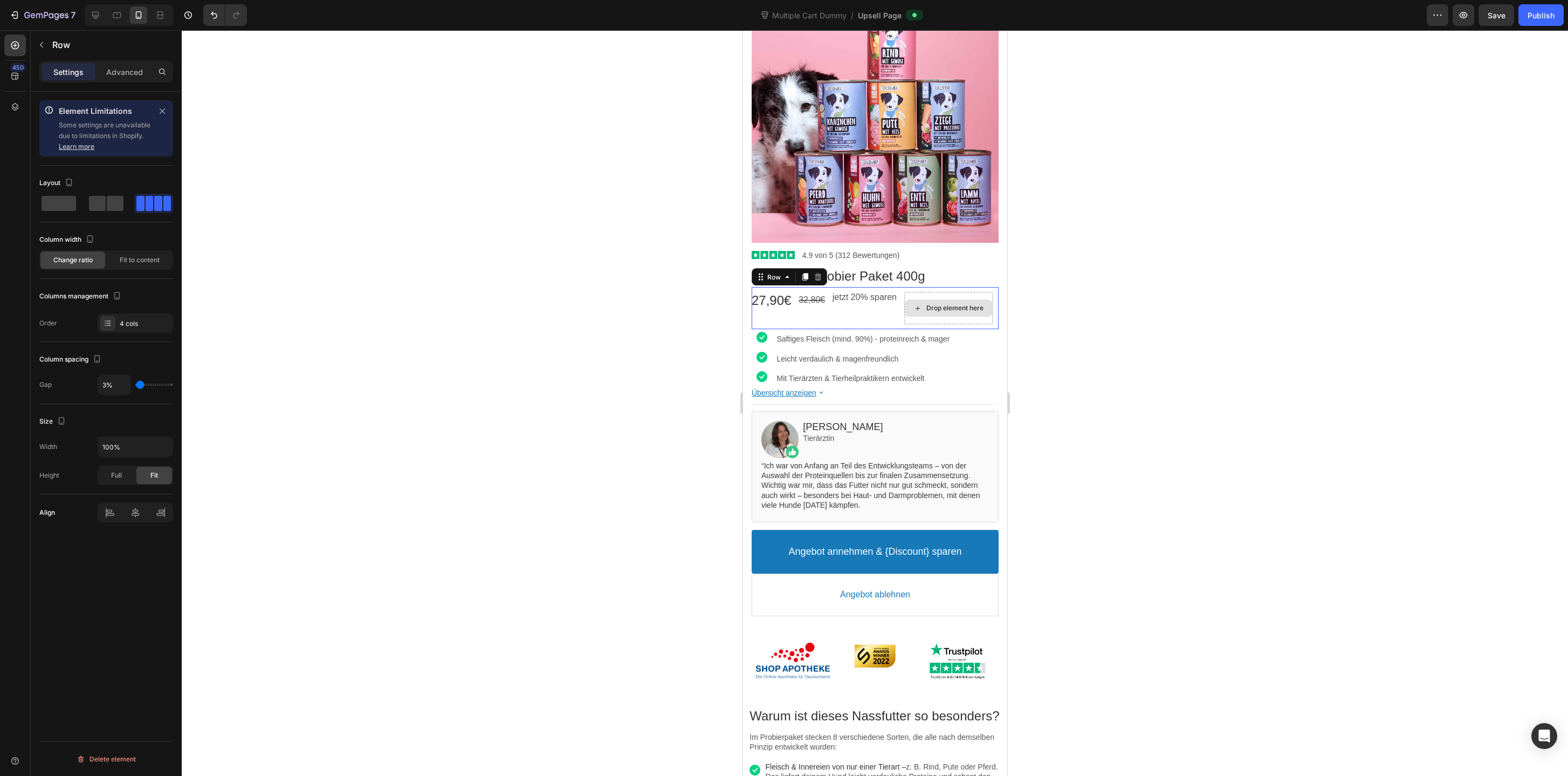
click at [915, 299] on div "Drop element here" at bounding box center [947, 308] width 88 height 33
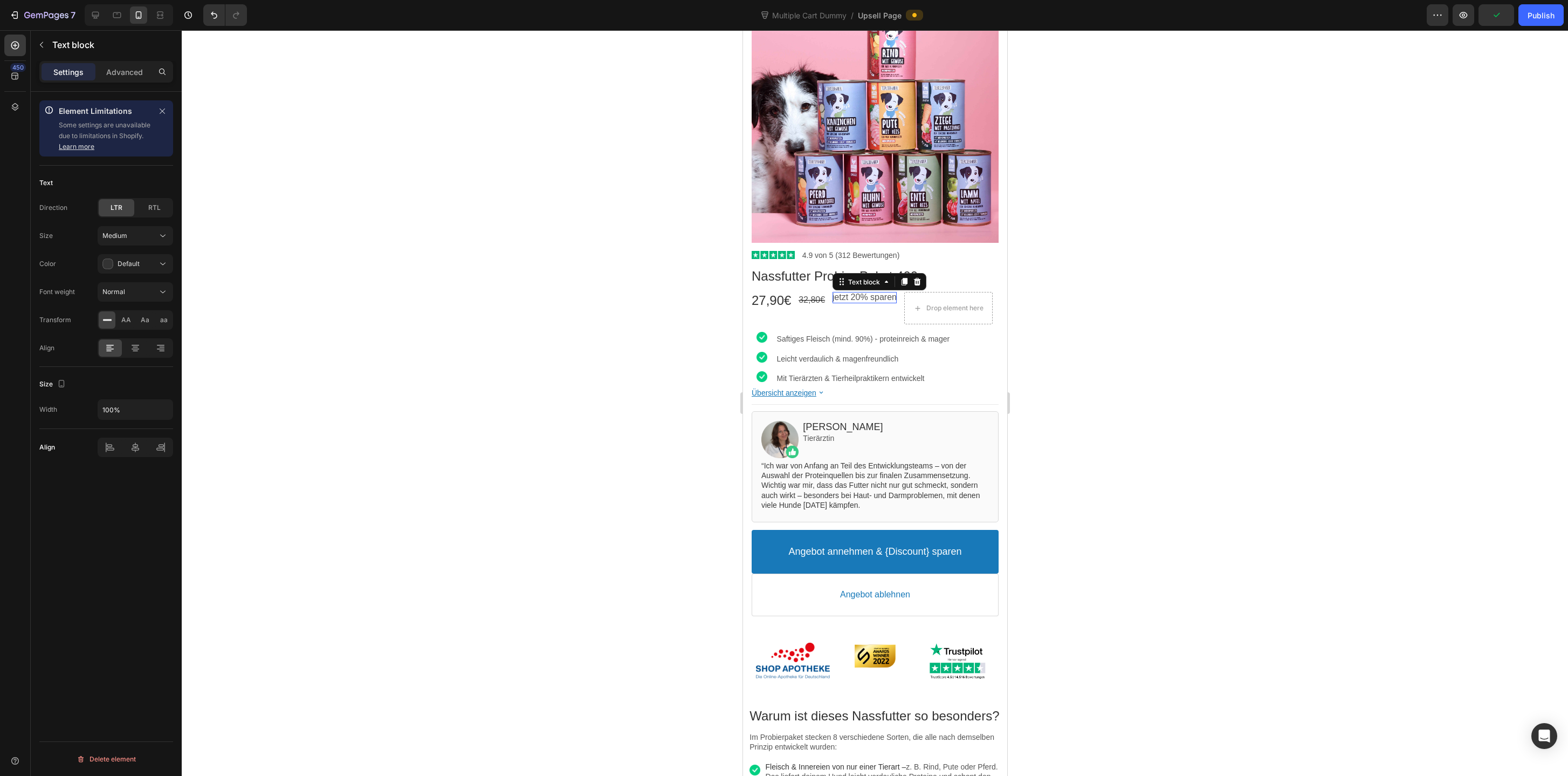
click at [887, 302] on p "jetzt 20% sparen" at bounding box center [864, 297] width 64 height 11
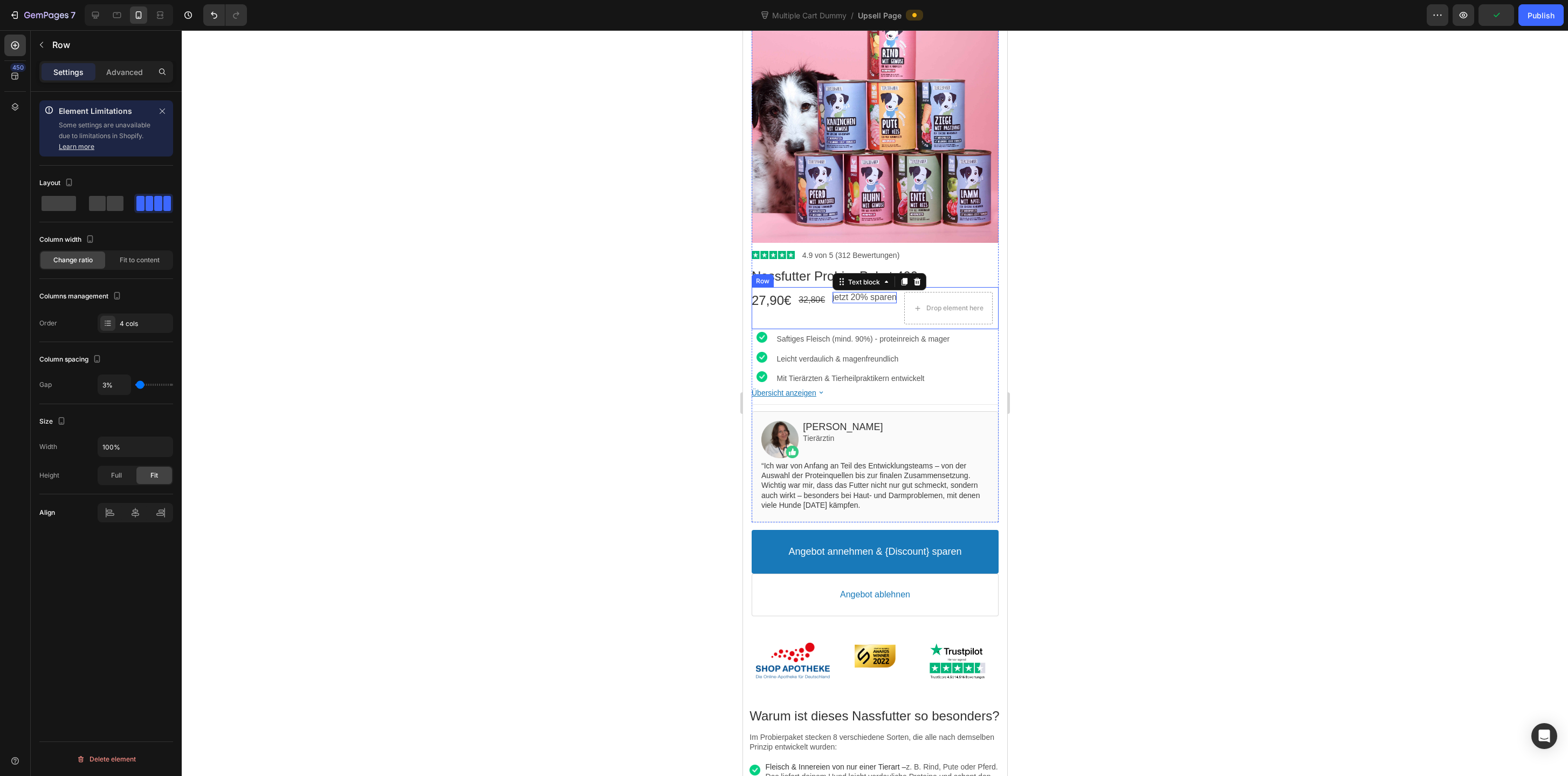
click at [887, 309] on div "jetzt 20% sparen Text block" at bounding box center [864, 308] width 64 height 33
click at [107, 201] on span at bounding box center [115, 203] width 17 height 15
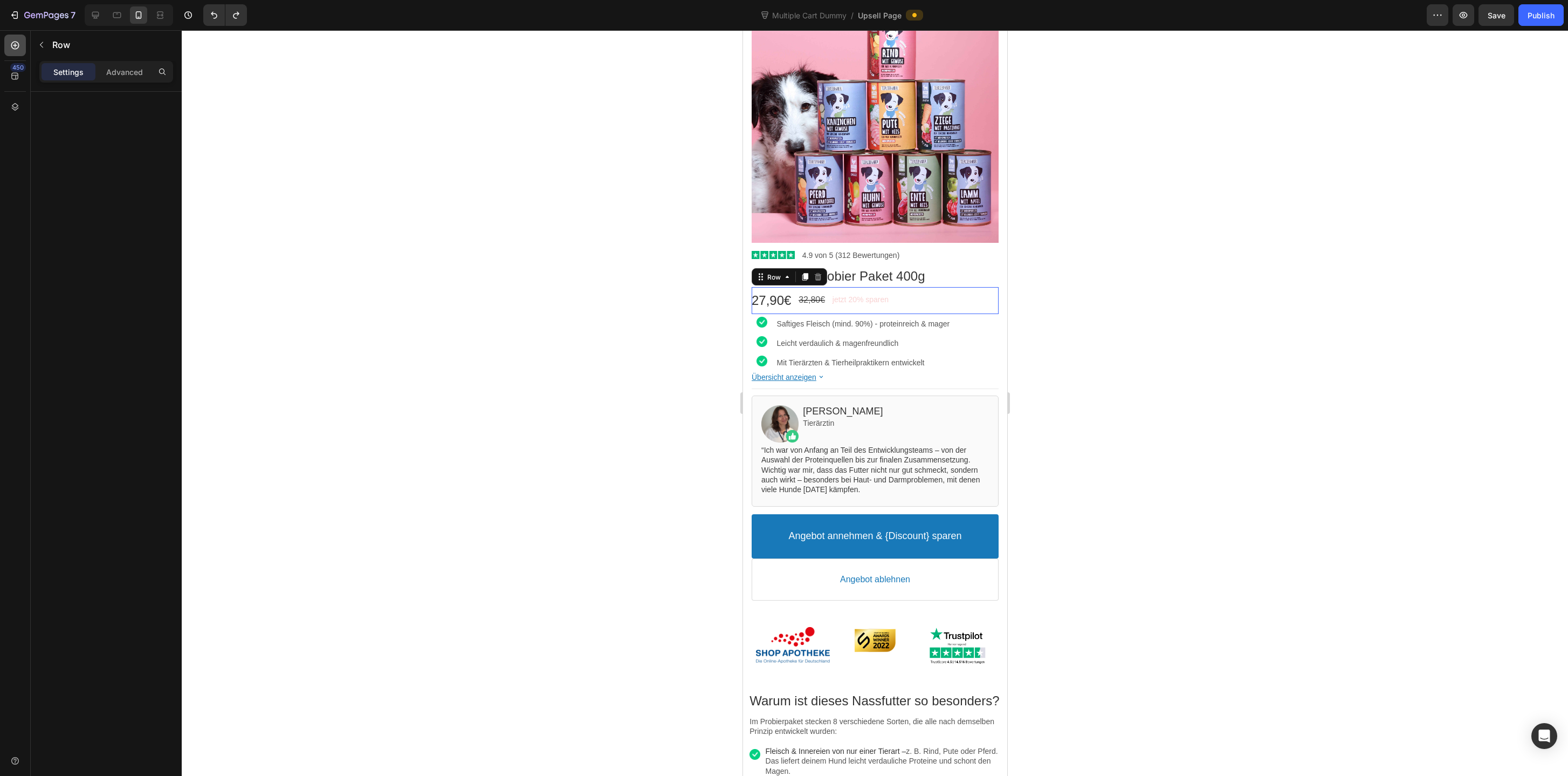
click at [16, 47] on icon at bounding box center [14, 45] width 11 height 11
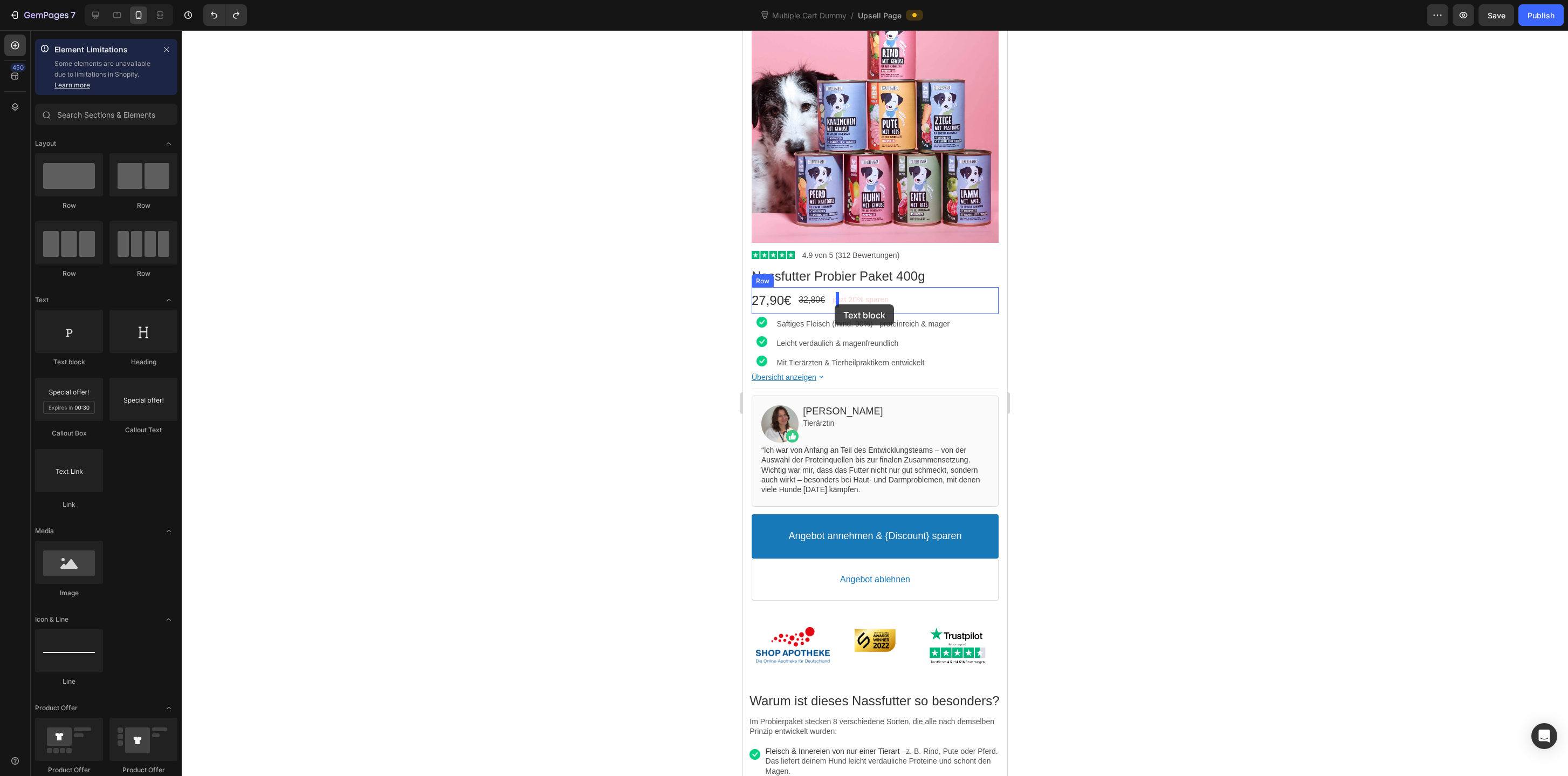
drag, startPoint x: 817, startPoint y: 364, endPoint x: 834, endPoint y: 304, distance: 62.4
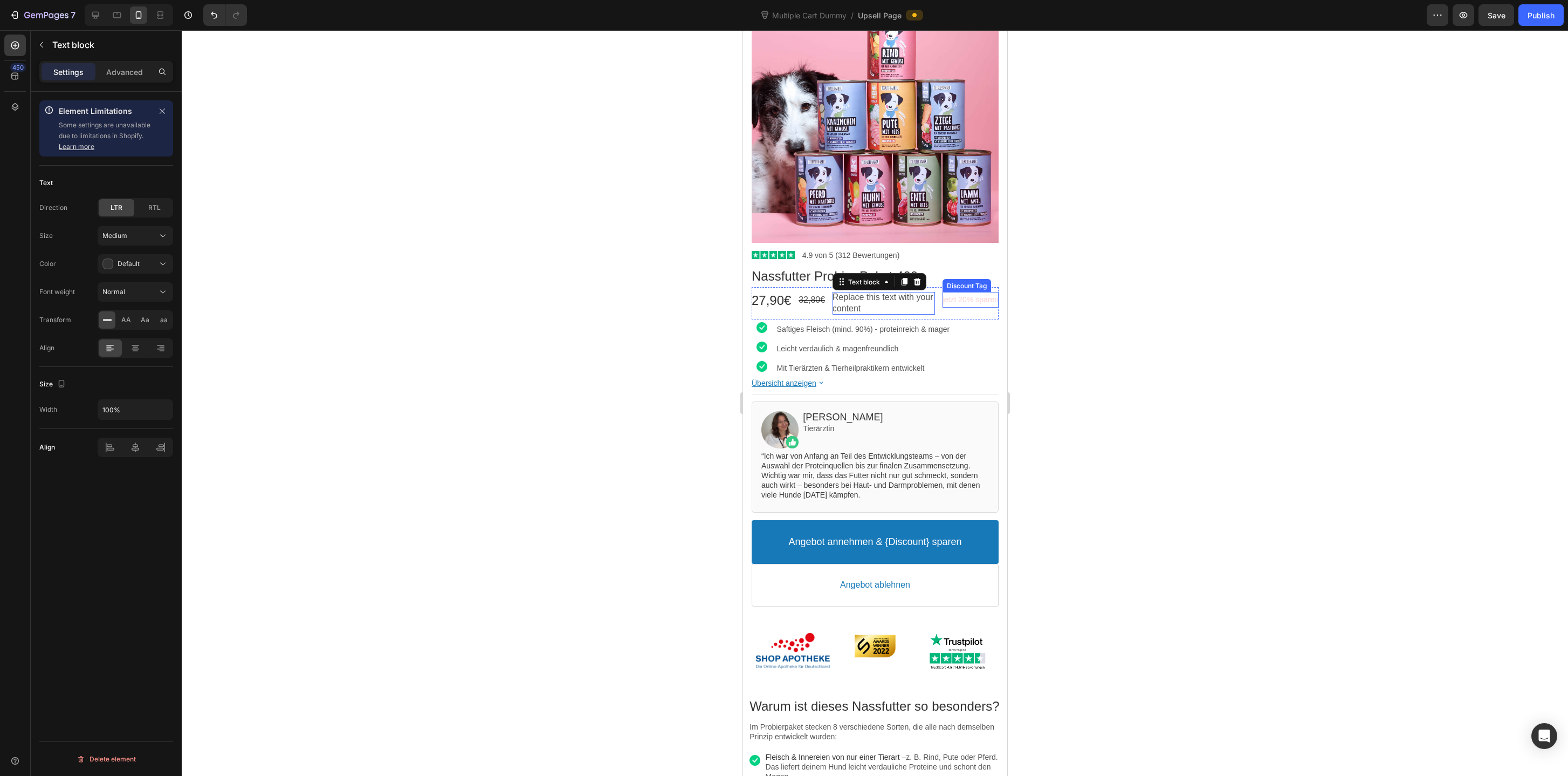
click at [954, 295] on bdo "jetzt 20% sparen" at bounding box center [969, 299] width 56 height 9
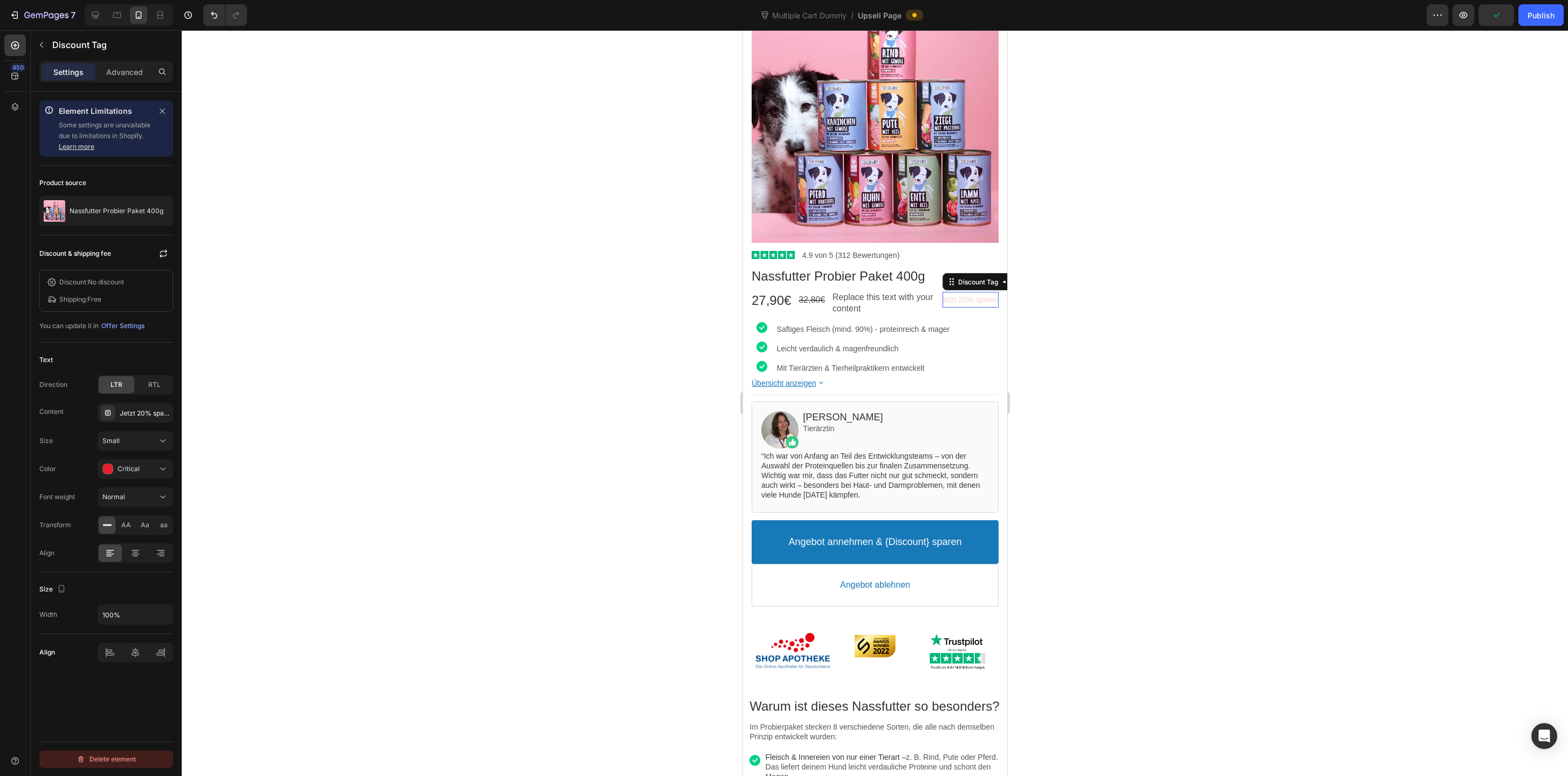
click at [110, 757] on div "Delete element" at bounding box center [106, 759] width 60 height 13
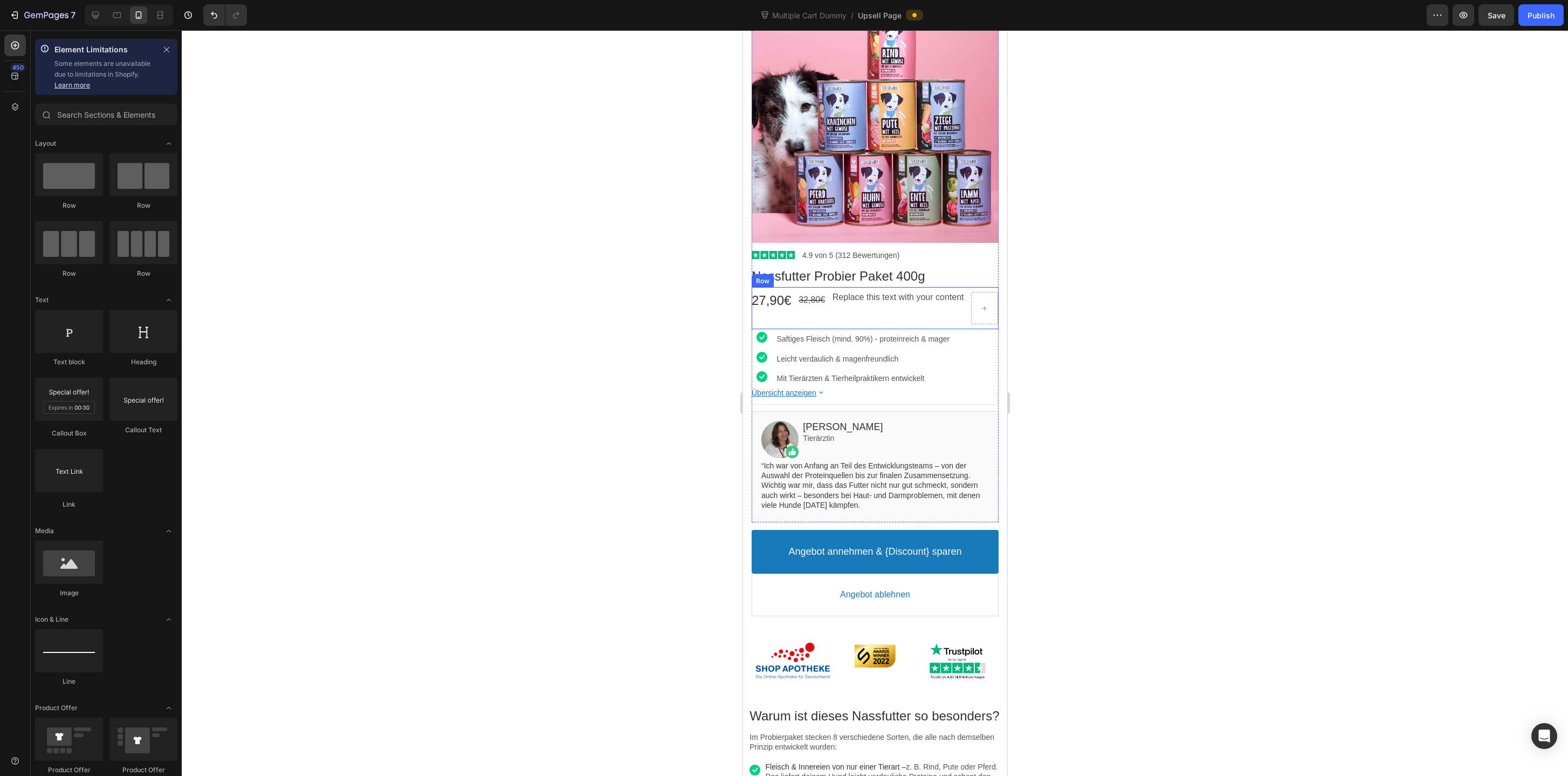
click at [969, 314] on div "27,90€ Price 32,80€ Price Replace this text with your content Text block Row" at bounding box center [875, 308] width 247 height 42
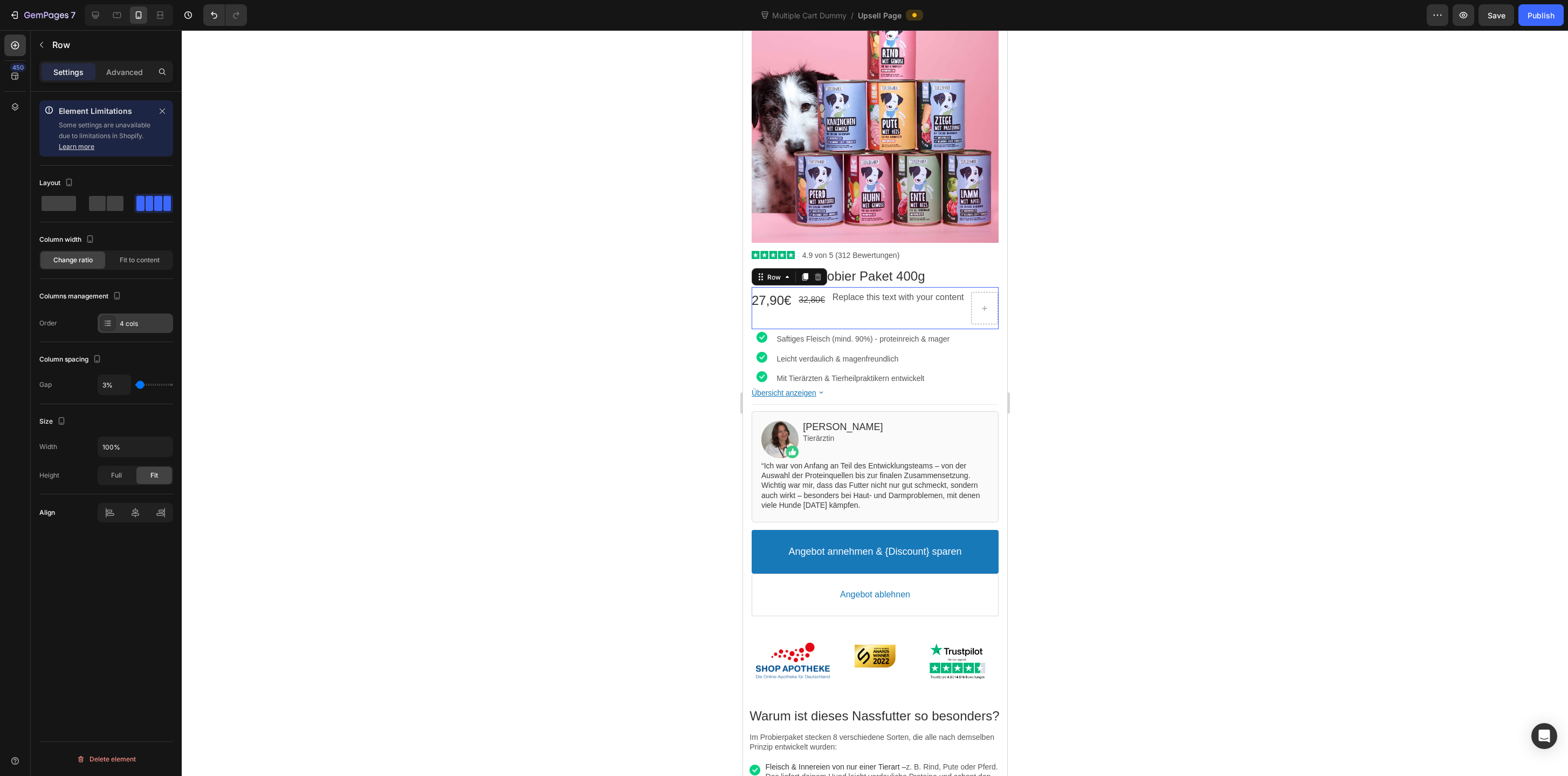
click at [148, 324] on div "4 cols" at bounding box center [145, 323] width 51 height 9
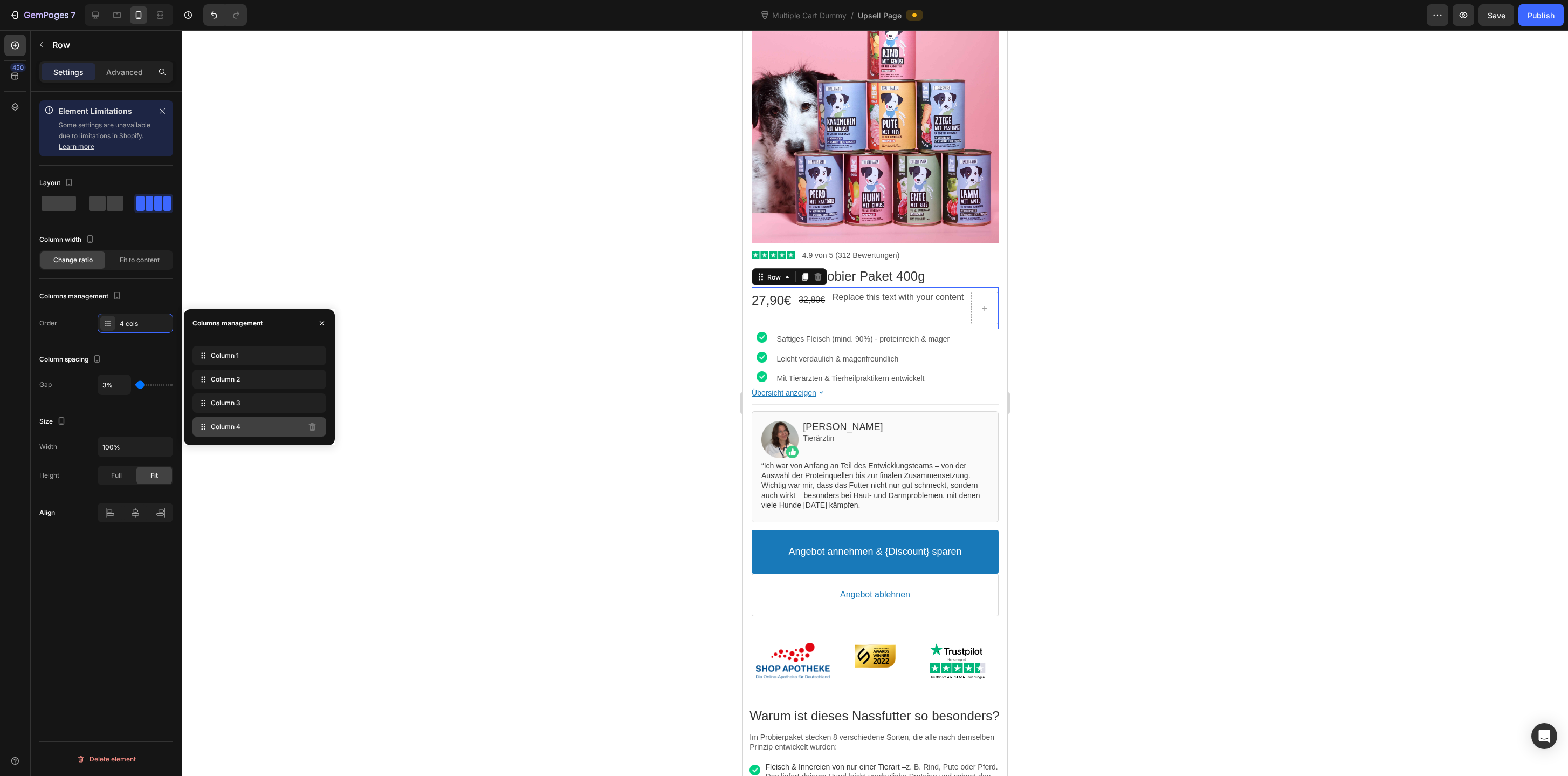
click at [260, 427] on div "Column 4" at bounding box center [259, 427] width 134 height 19
click at [261, 427] on div "Column 4" at bounding box center [259, 427] width 134 height 19
click at [843, 300] on bdo "Replace this text with your content" at bounding box center [898, 297] width 132 height 9
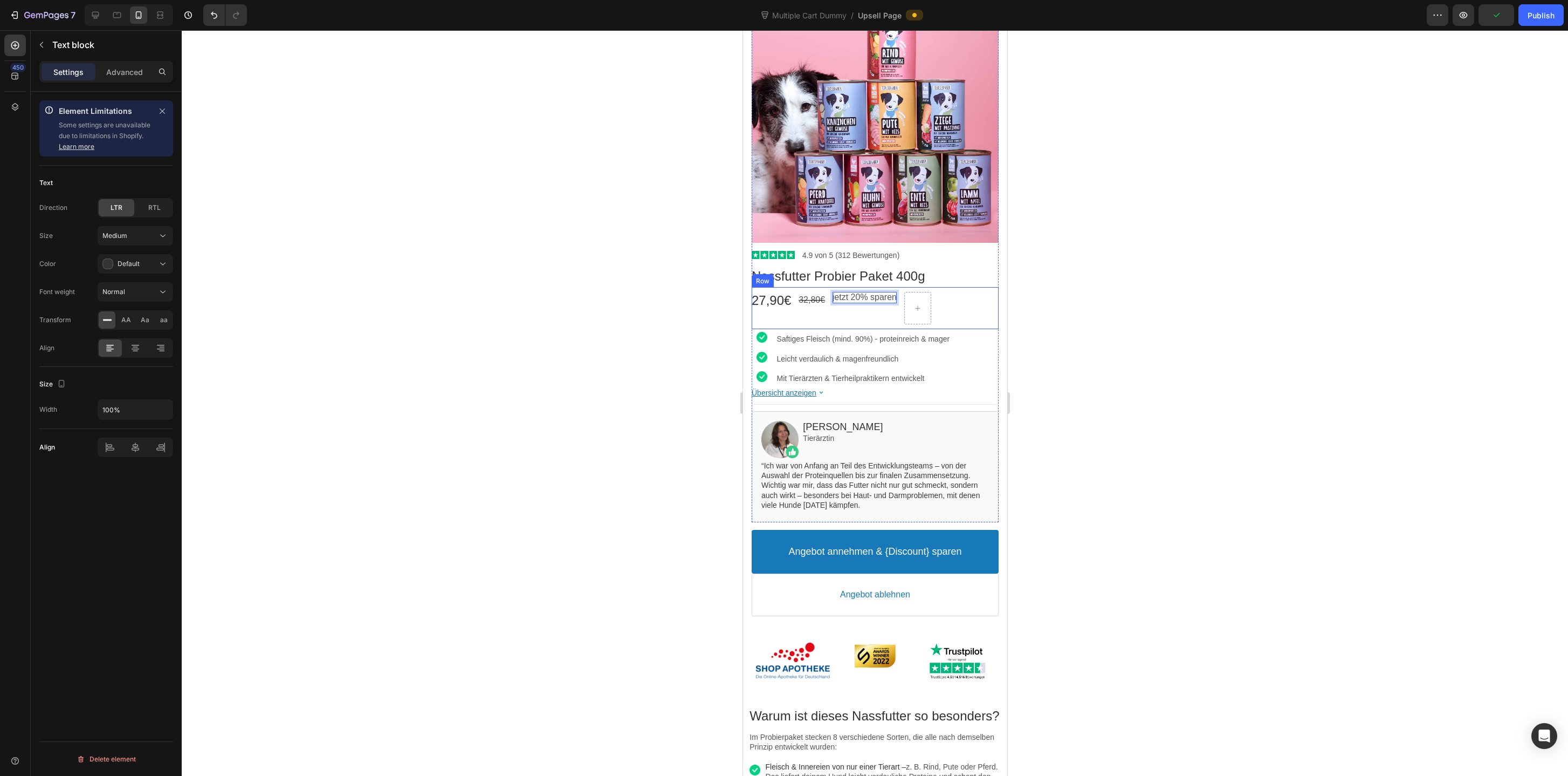
click at [957, 308] on div "27,90€ Price 32,80€ Price jetzt 20% sparen Text block Row" at bounding box center [875, 308] width 247 height 42
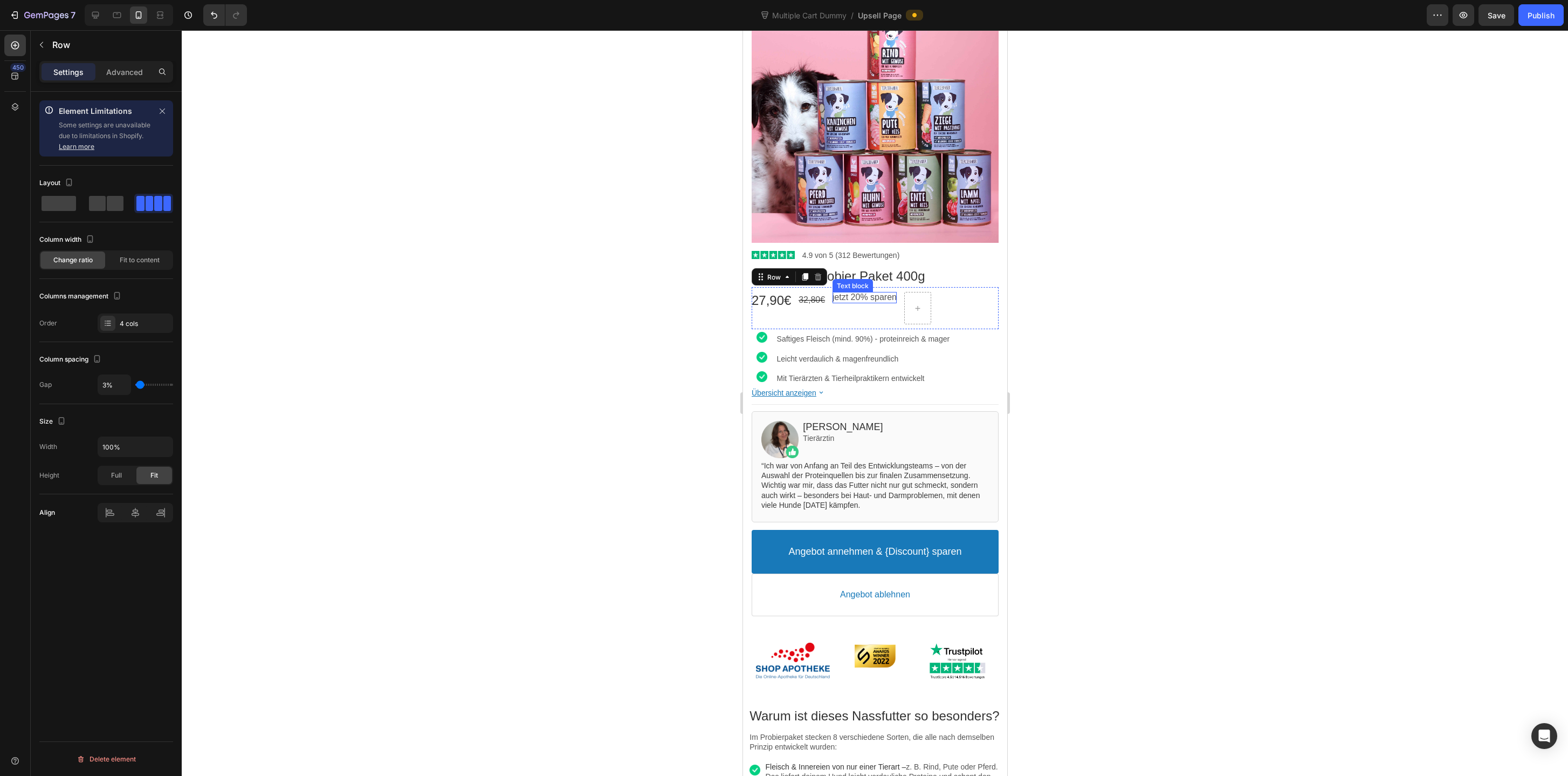
click at [866, 299] on p "jetzt 20% sparen" at bounding box center [864, 297] width 64 height 11
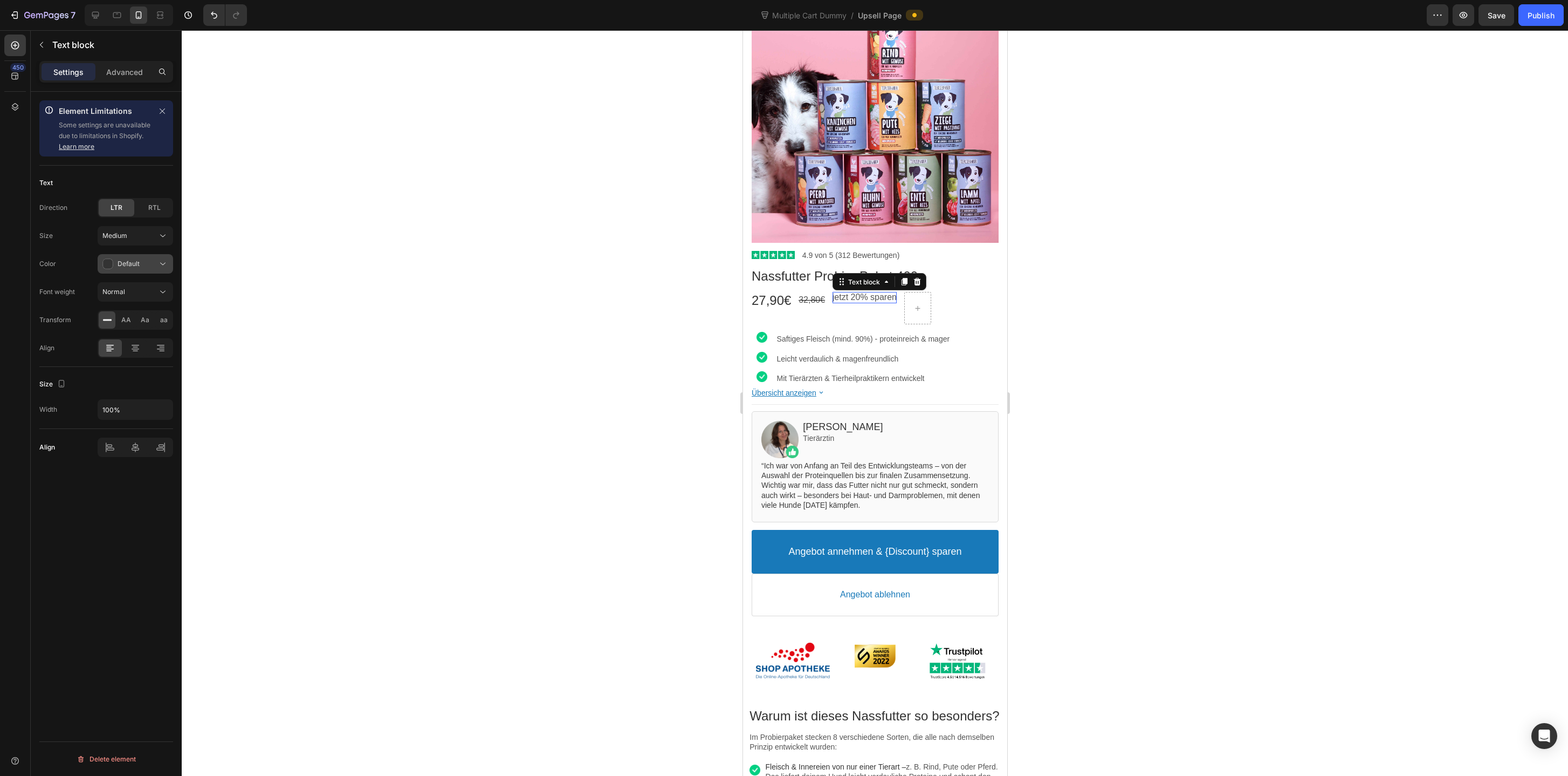
click at [131, 265] on span "Default" at bounding box center [128, 263] width 22 height 8
click at [134, 264] on span "Default" at bounding box center [128, 263] width 22 height 8
click at [133, 309] on p "Critical" at bounding box center [133, 311] width 61 height 11
click at [460, 313] on div at bounding box center [875, 403] width 1386 height 745
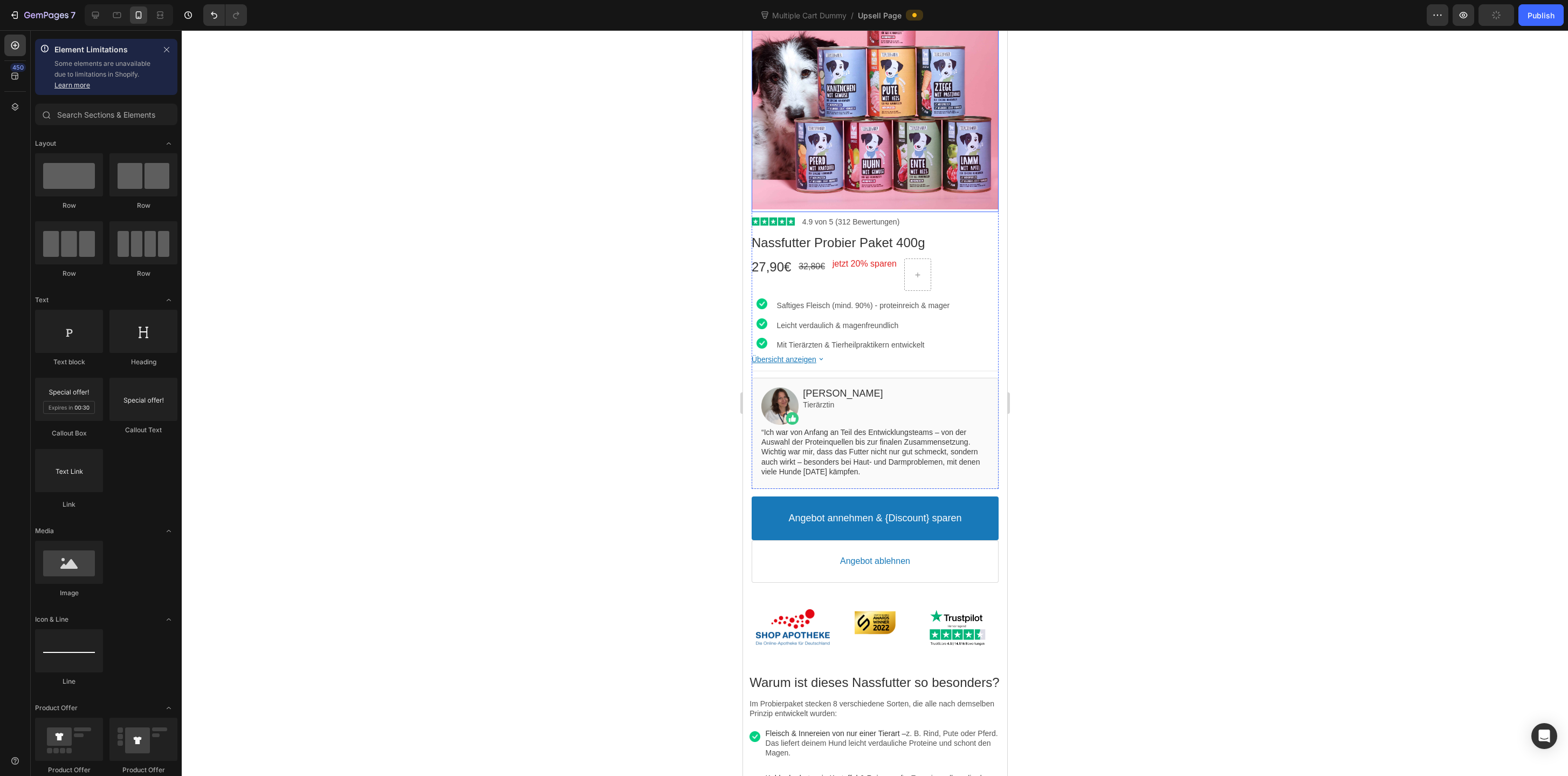
scroll to position [225, 0]
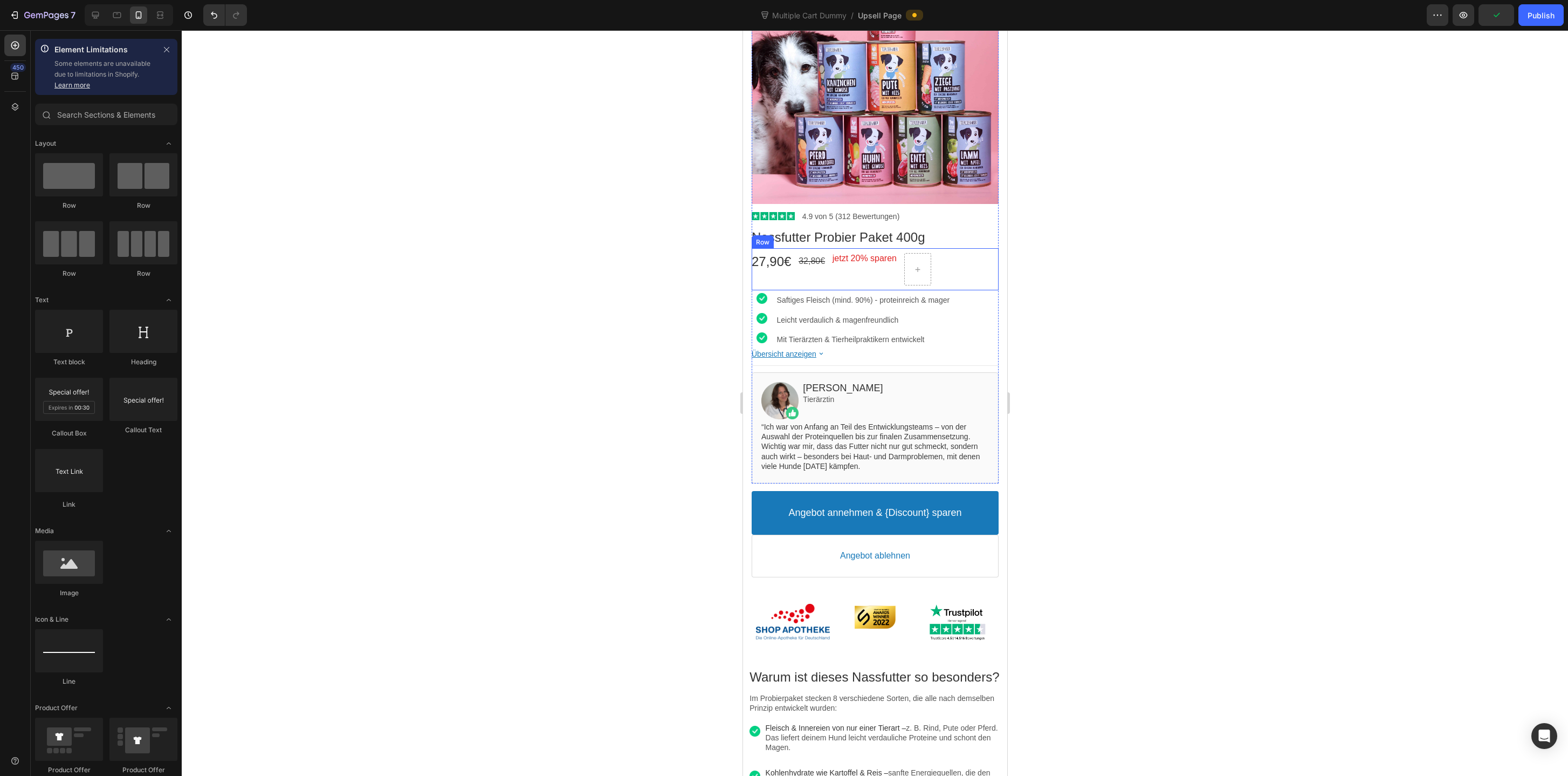
click at [896, 265] on div "jetzt 20% sparen Text block" at bounding box center [864, 269] width 64 height 33
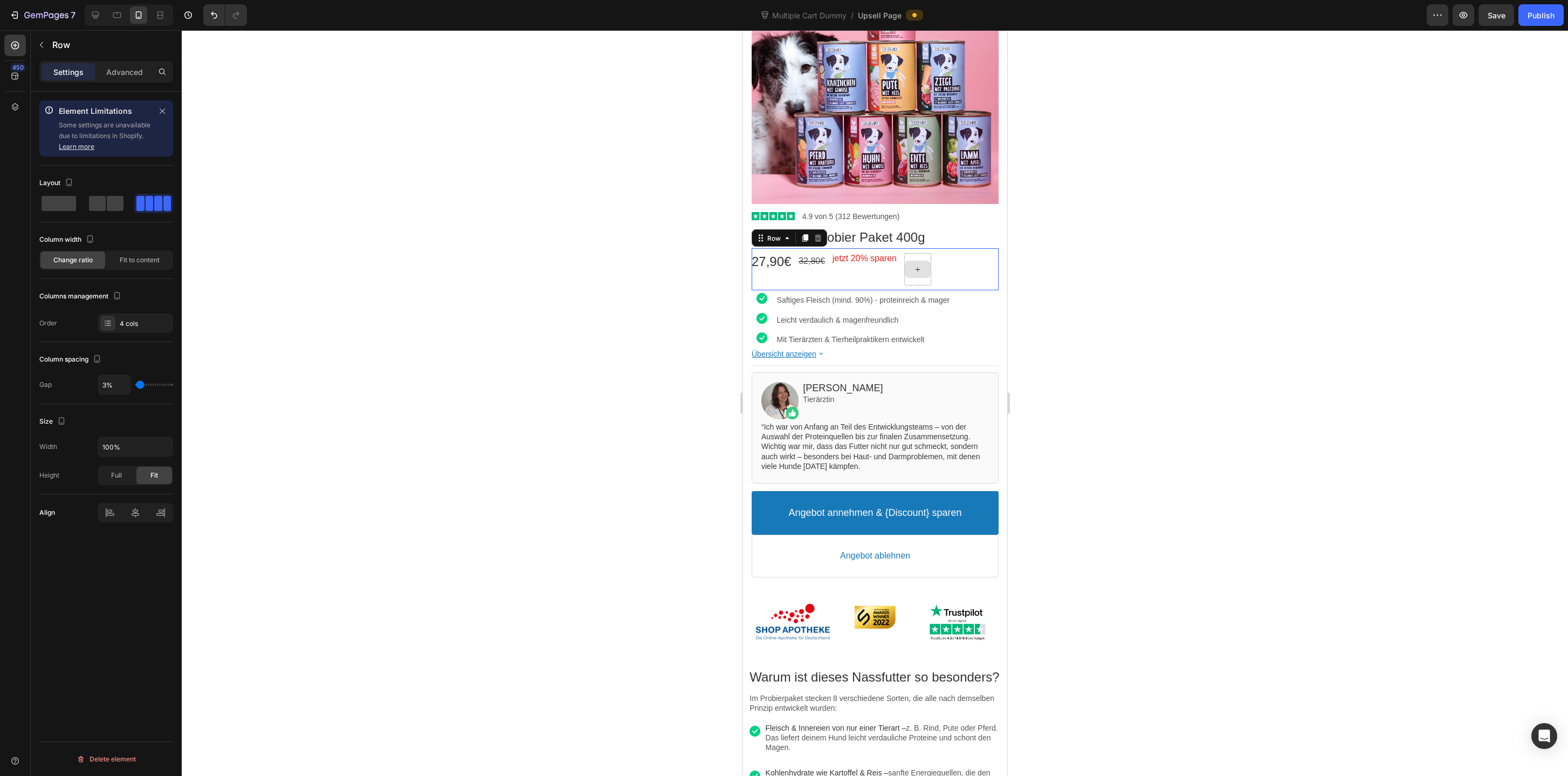
click at [930, 283] on div at bounding box center [917, 269] width 27 height 33
click at [130, 263] on span "Fit to content" at bounding box center [140, 260] width 40 height 9
click at [80, 268] on div "Change ratio" at bounding box center [72, 260] width 65 height 18
drag, startPoint x: 102, startPoint y: 288, endPoint x: 95, endPoint y: 287, distance: 7.1
click at [95, 0] on body "7 Version history Multiple Cart Dummy / Upsell Page Preview Save Publish 450 El…" at bounding box center [784, 0] width 1568 height 0
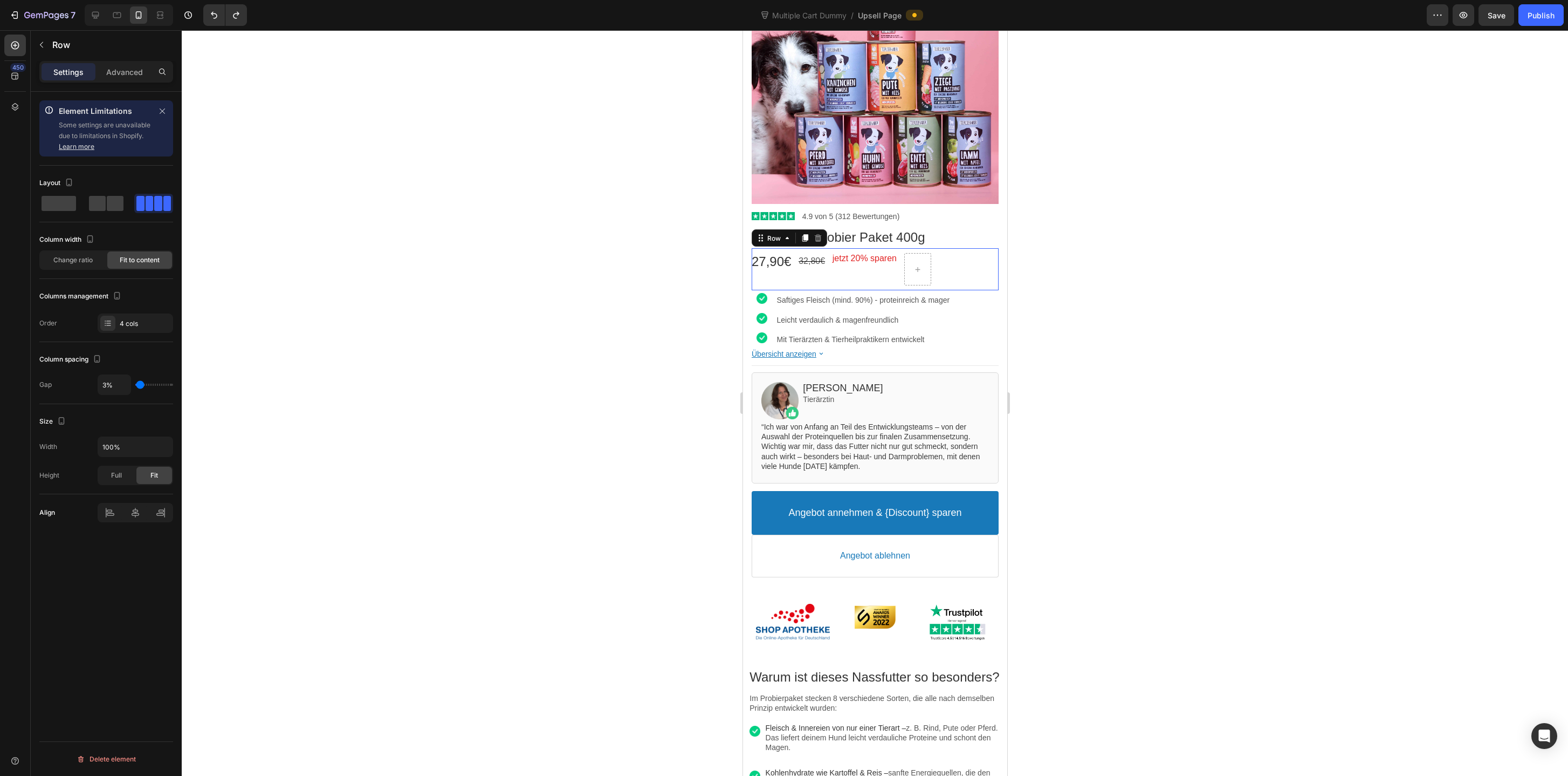
click at [1103, 276] on div at bounding box center [875, 403] width 1386 height 745
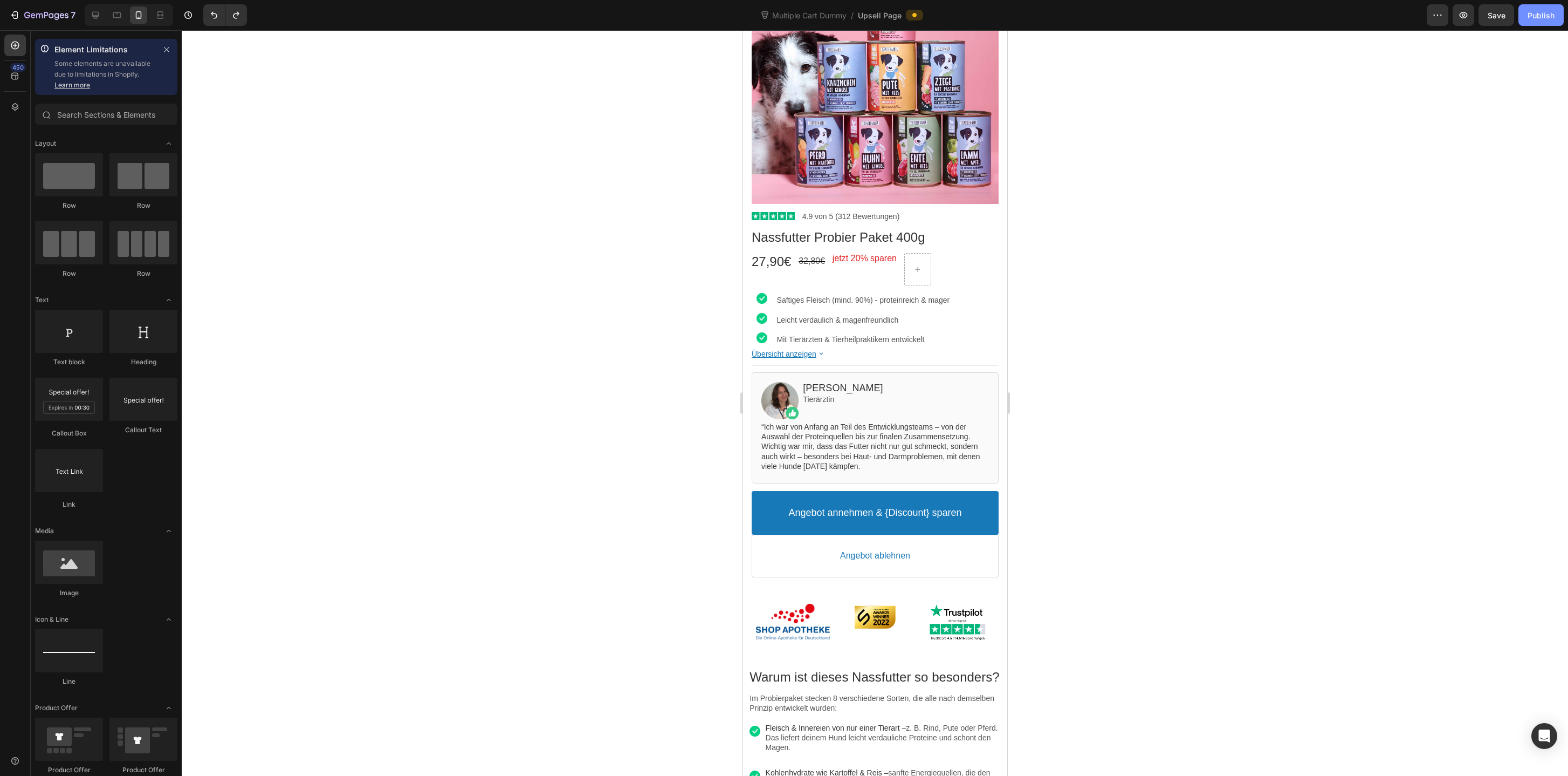
click at [1544, 19] on div "Publish" at bounding box center [1540, 15] width 27 height 11
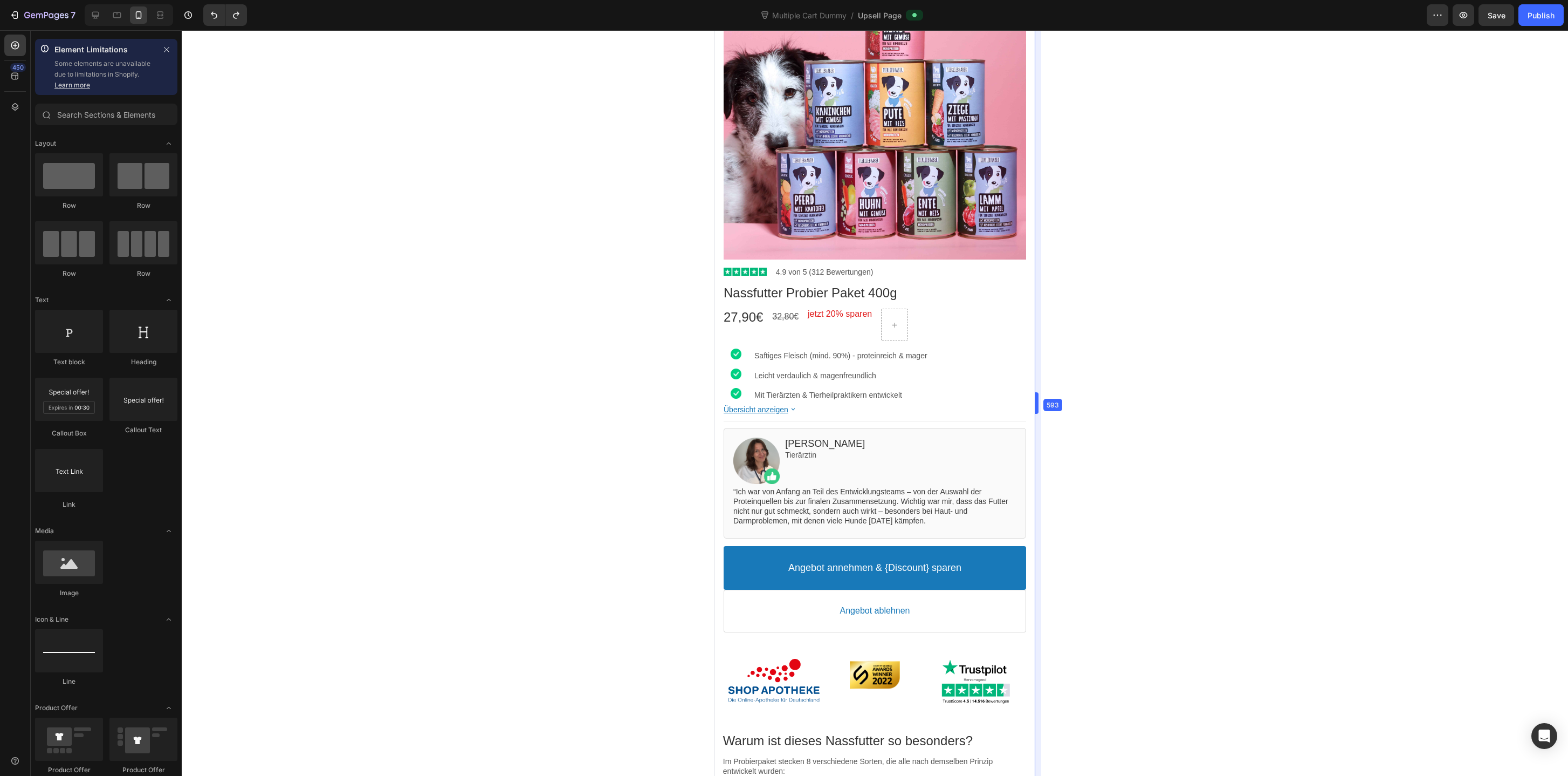
drag, startPoint x: 1012, startPoint y: 395, endPoint x: 1066, endPoint y: 403, distance: 54.6
